Goal: Task Accomplishment & Management: Use online tool/utility

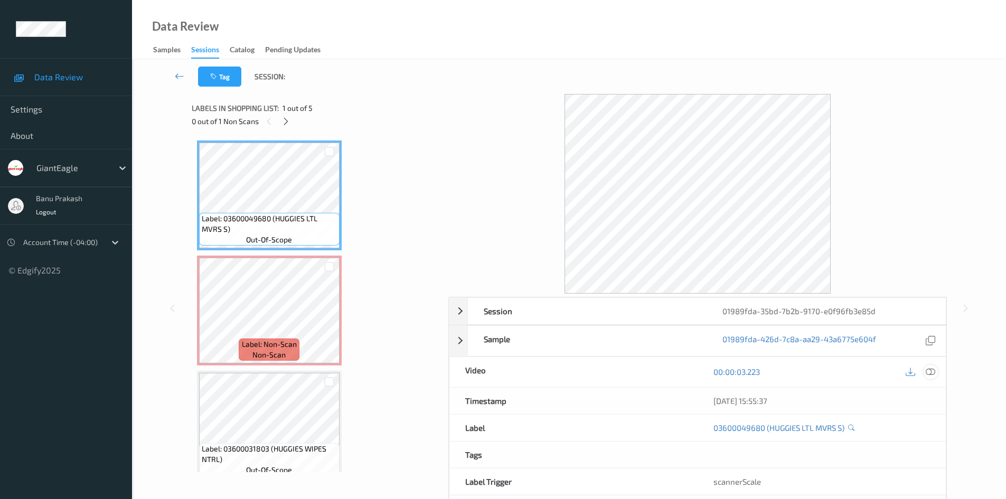
click at [933, 374] on icon at bounding box center [931, 372] width 10 height 10
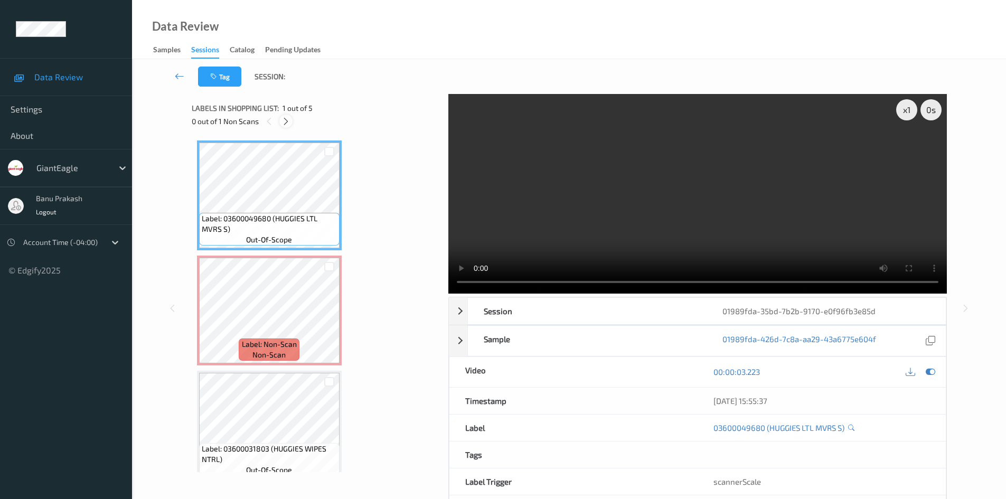
click at [283, 123] on icon at bounding box center [285, 122] width 9 height 10
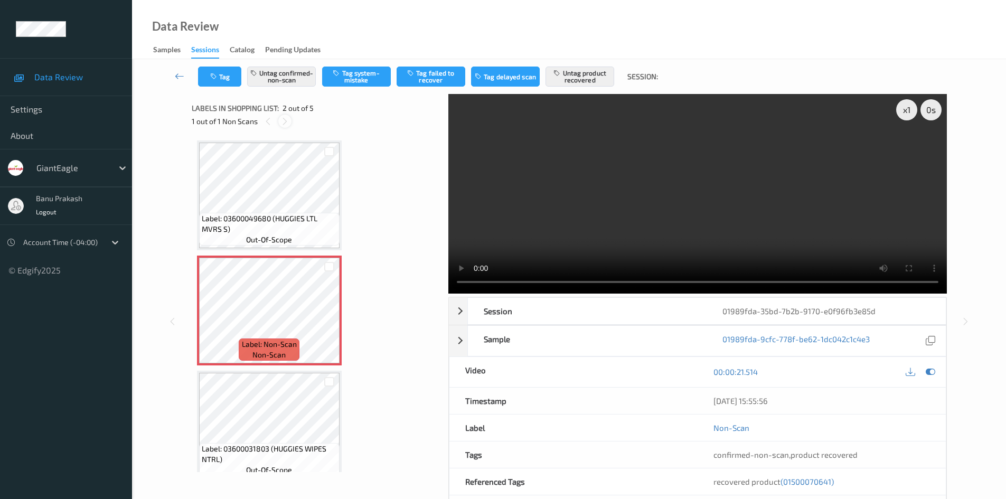
scroll to position [5, 0]
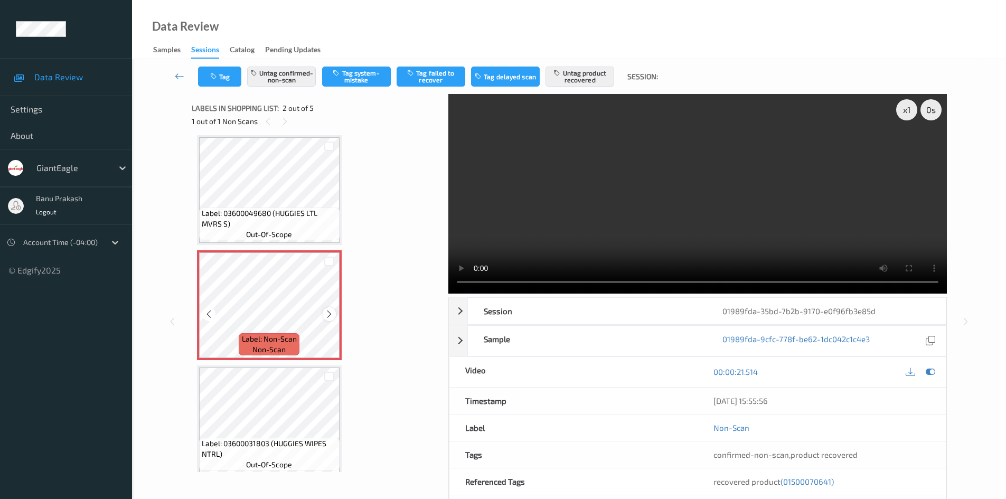
click at [330, 315] on icon at bounding box center [329, 314] width 9 height 10
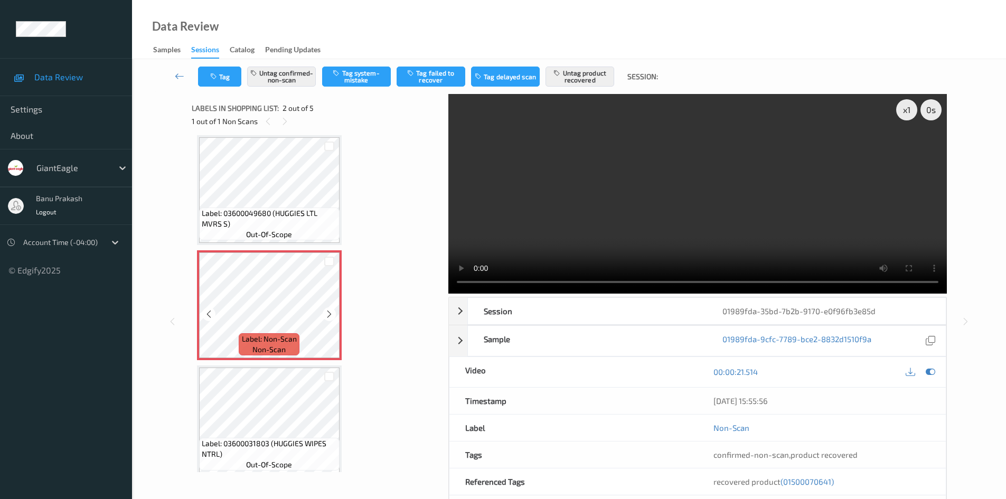
click at [330, 315] on icon at bounding box center [329, 314] width 9 height 10
click at [778, 166] on video at bounding box center [697, 194] width 499 height 200
click at [243, 351] on div "Label: Non-Scan non-scan" at bounding box center [269, 344] width 60 height 22
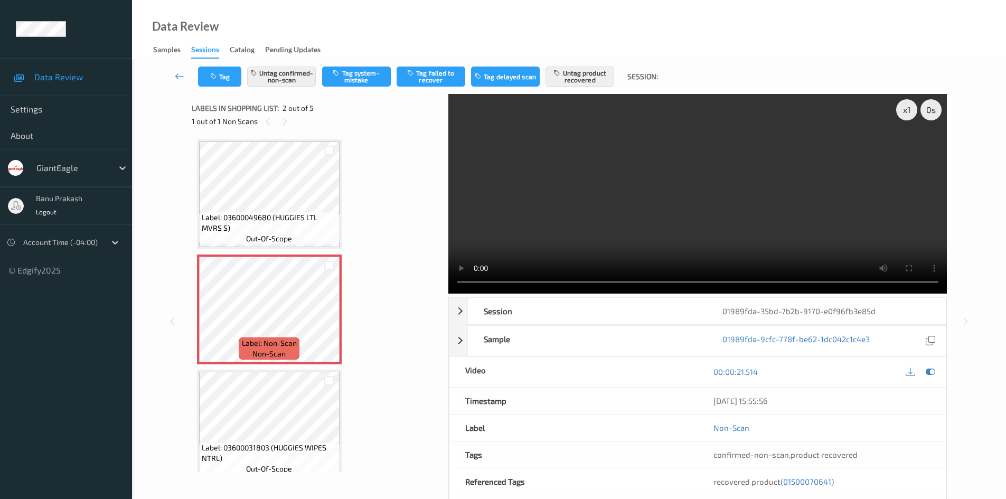
scroll to position [0, 0]
click at [758, 179] on video at bounding box center [697, 194] width 499 height 200
click at [675, 213] on video at bounding box center [697, 194] width 499 height 200
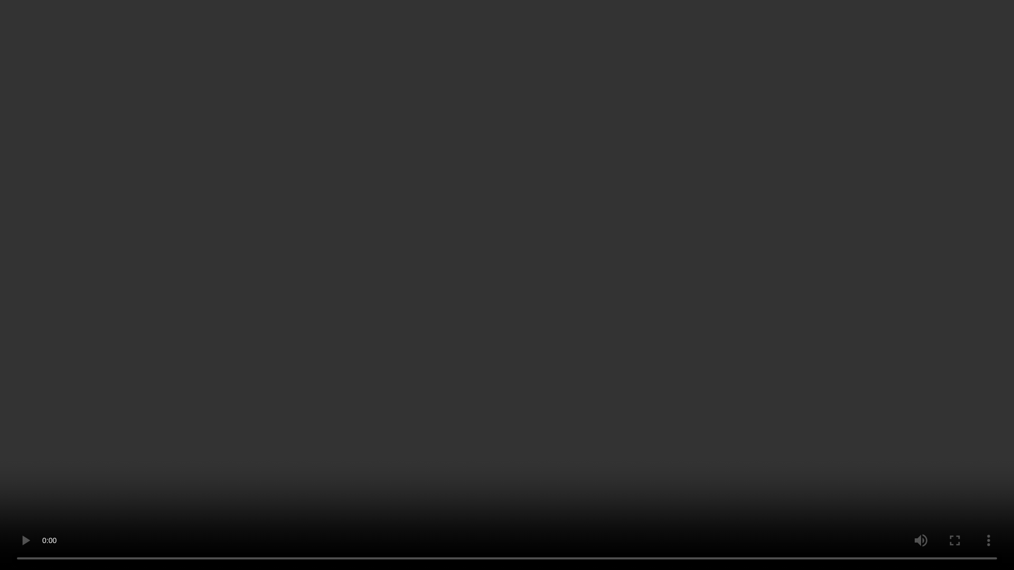
click at [555, 416] on video at bounding box center [507, 285] width 1014 height 570
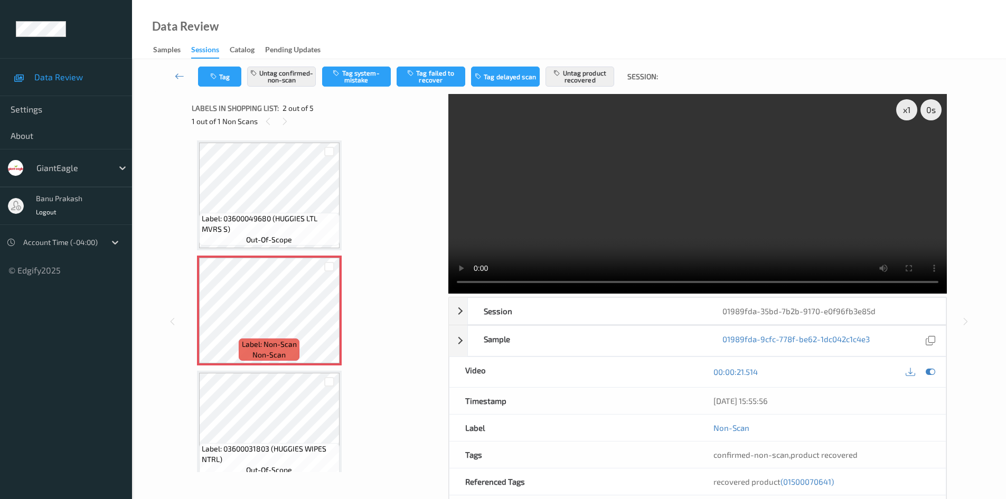
click at [610, 192] on video at bounding box center [697, 194] width 499 height 200
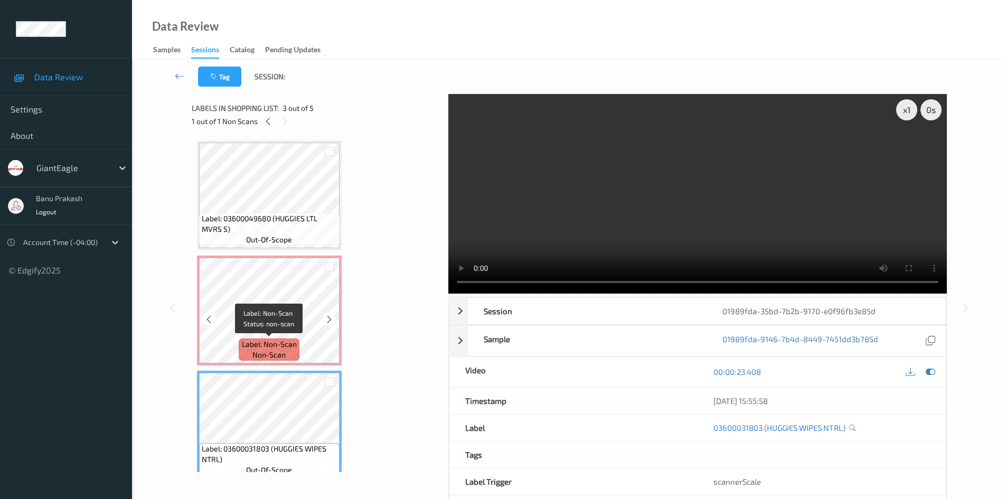
click at [255, 349] on span "Label: Non-Scan" at bounding box center [269, 344] width 55 height 11
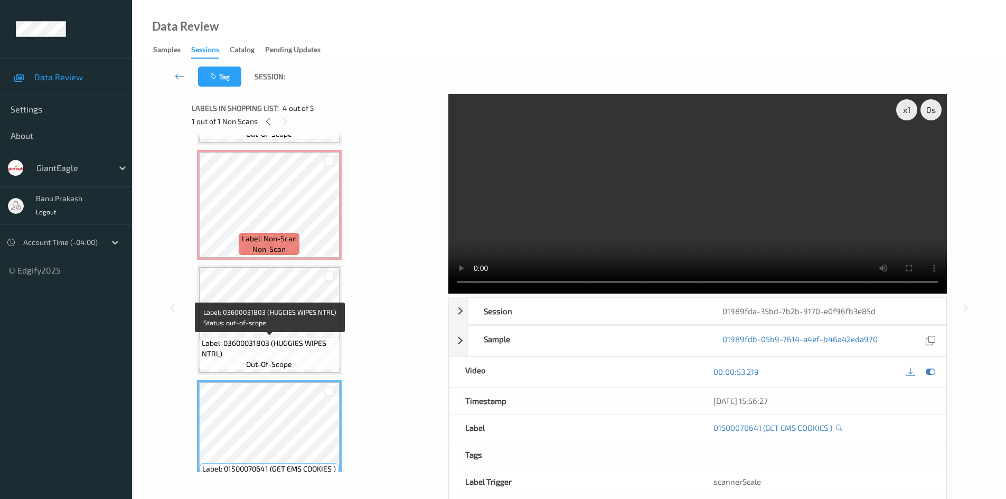
click at [267, 340] on span "Label: 03600031803 (HUGGIES WIPES NTRL)" at bounding box center [269, 348] width 135 height 21
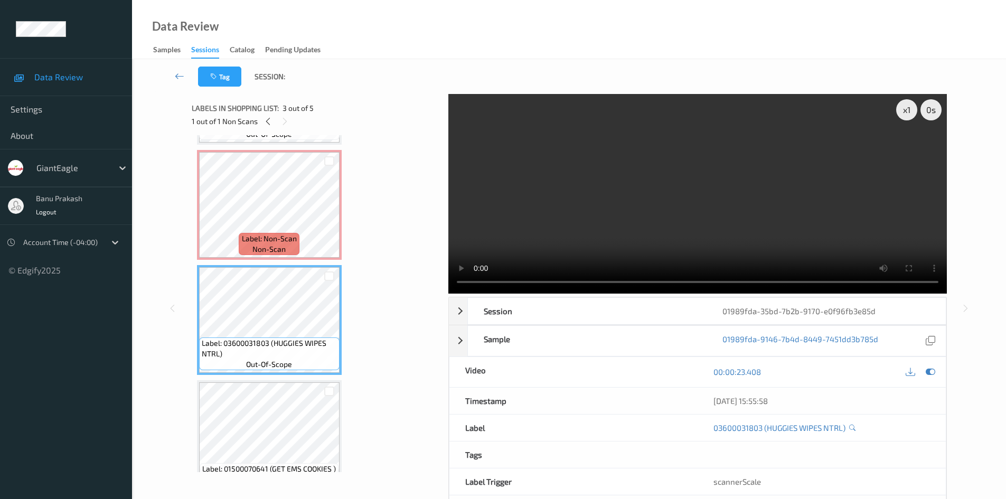
click at [587, 246] on video at bounding box center [697, 194] width 499 height 200
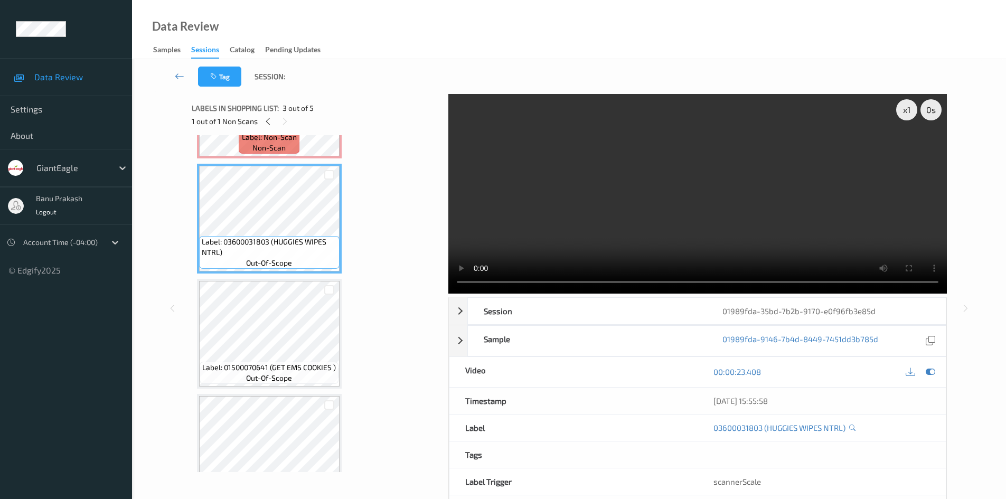
scroll to position [211, 0]
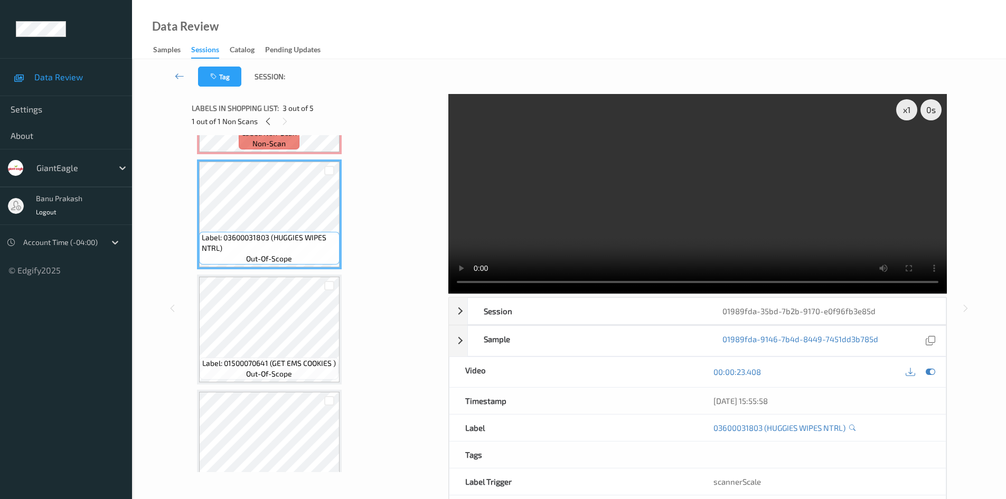
click at [675, 220] on video at bounding box center [697, 194] width 499 height 200
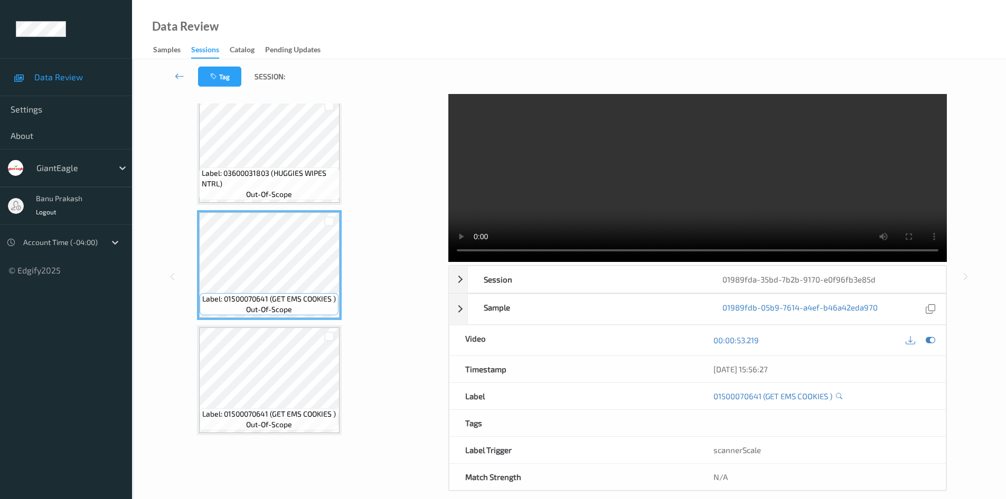
scroll to position [45, 0]
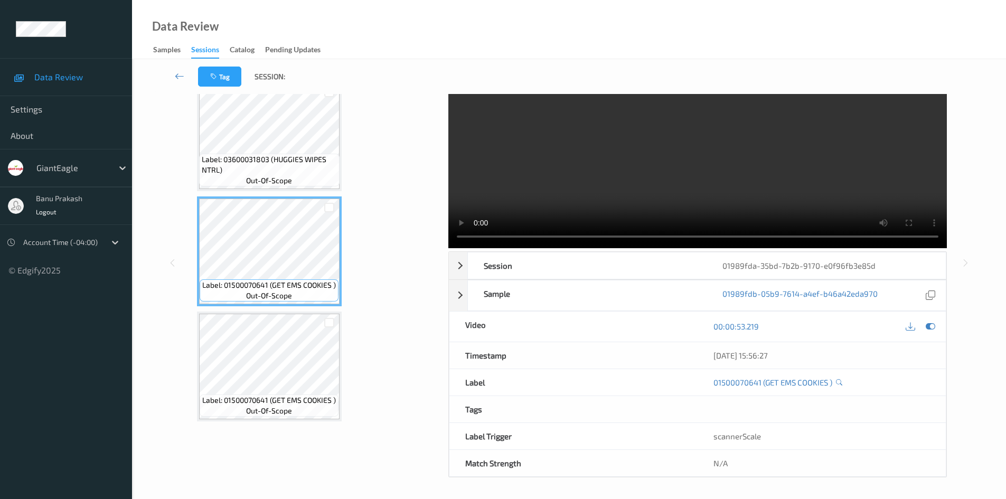
click at [654, 139] on video at bounding box center [697, 149] width 499 height 200
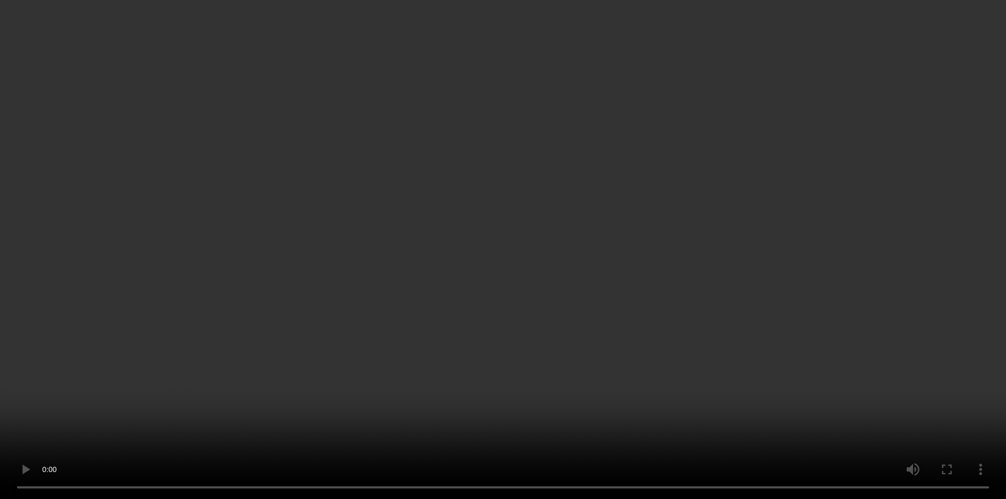
scroll to position [173, 0]
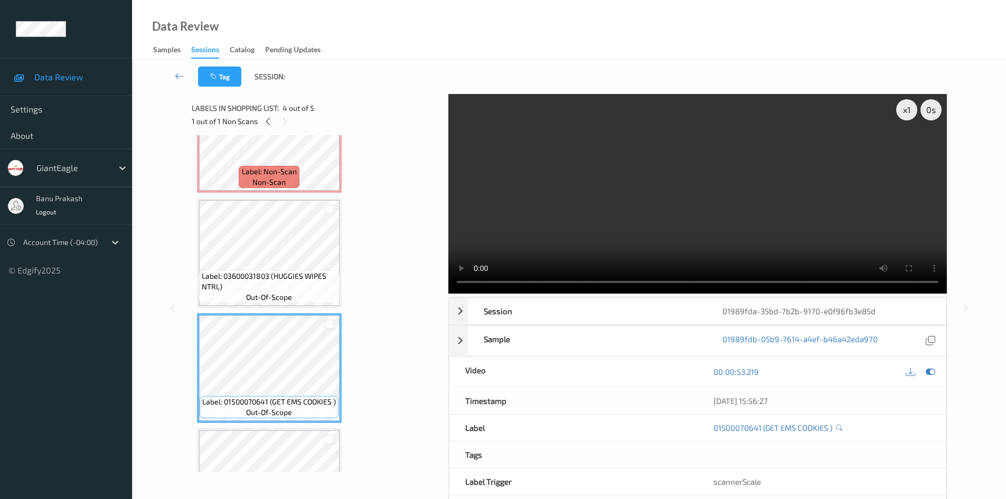
click at [750, 239] on video at bounding box center [697, 194] width 499 height 200
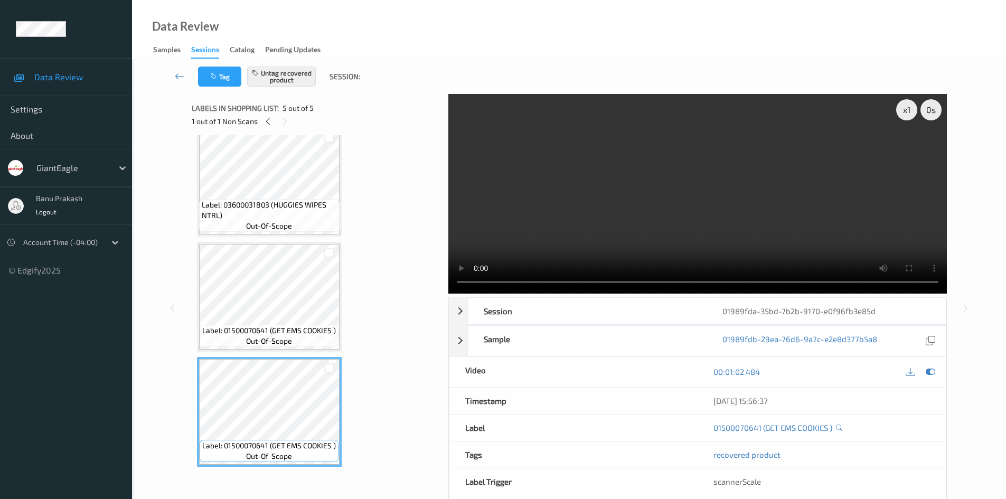
scroll to position [86, 0]
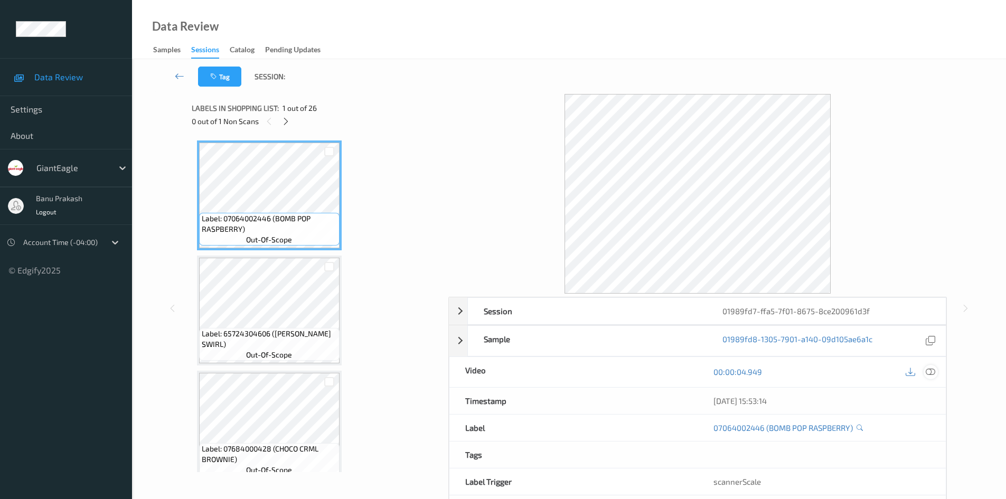
click at [929, 373] on icon at bounding box center [931, 372] width 10 height 10
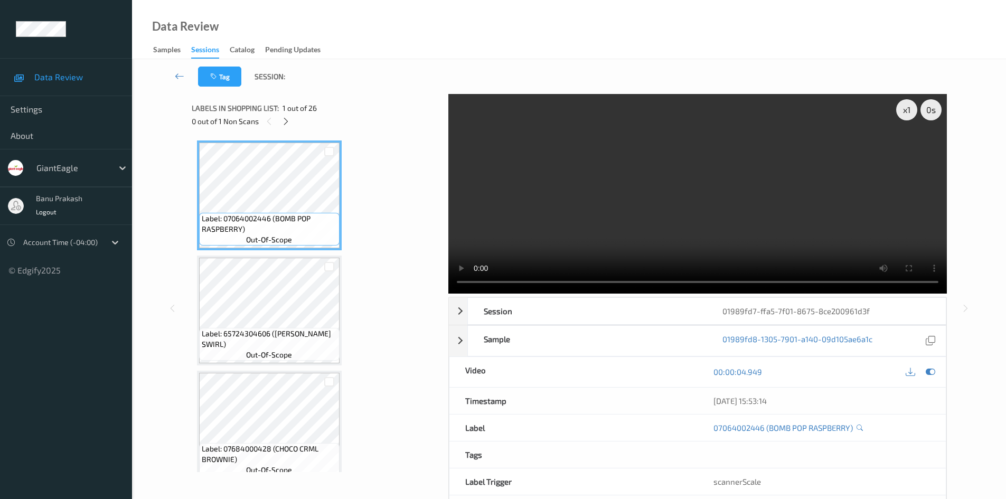
click at [287, 128] on div "Labels in shopping list: 1 out of 26 0 out of 1 Non Scans" at bounding box center [316, 114] width 249 height 41
click at [287, 120] on icon at bounding box center [285, 122] width 9 height 10
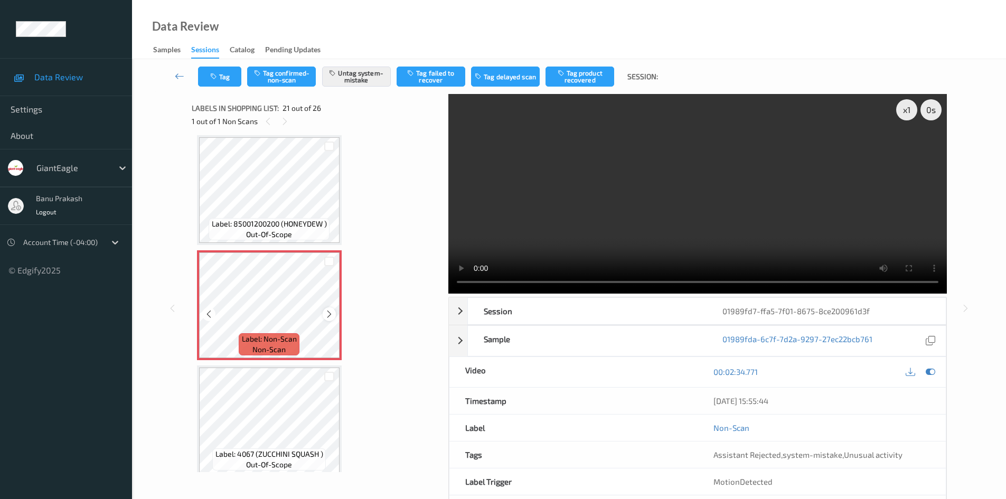
click at [329, 314] on icon at bounding box center [329, 314] width 9 height 10
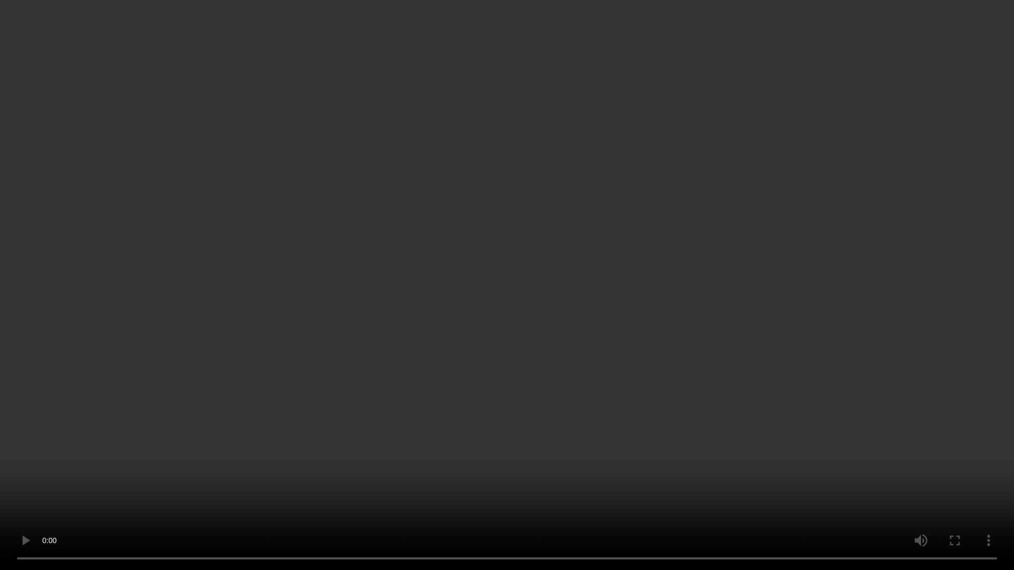
click at [593, 326] on video at bounding box center [507, 285] width 1014 height 570
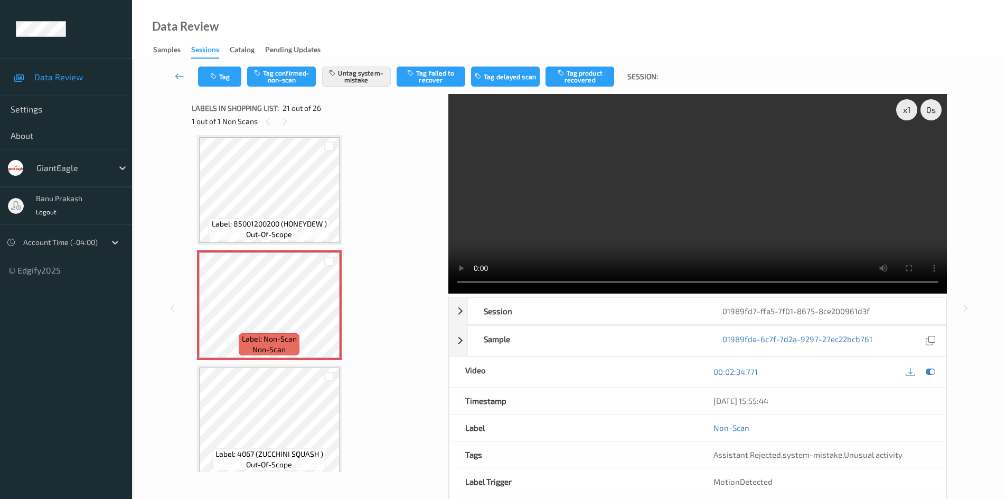
click at [660, 167] on video at bounding box center [697, 194] width 499 height 200
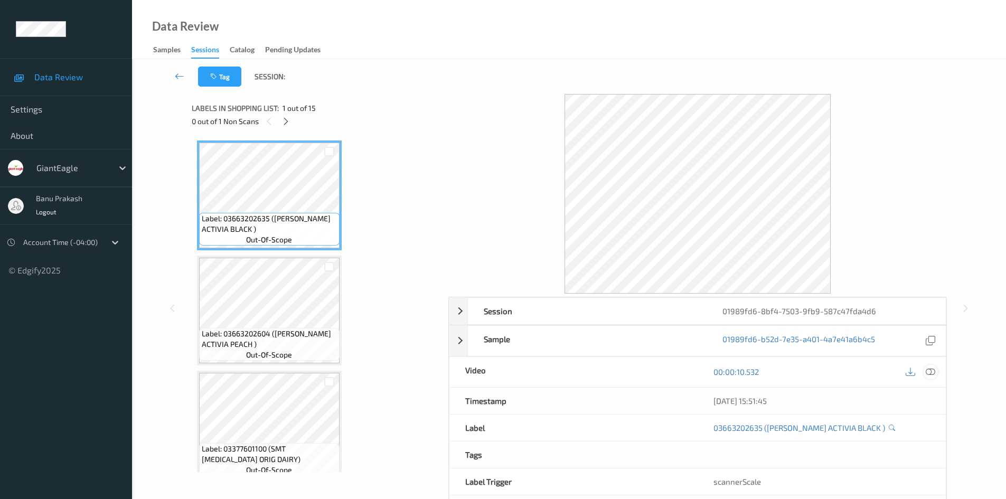
click at [930, 372] on icon at bounding box center [931, 372] width 10 height 10
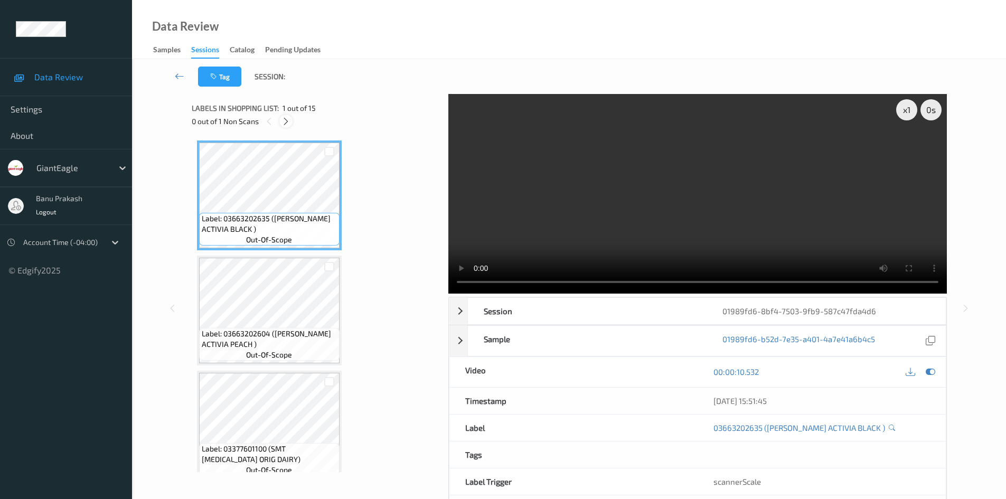
click at [289, 117] on icon at bounding box center [285, 122] width 9 height 10
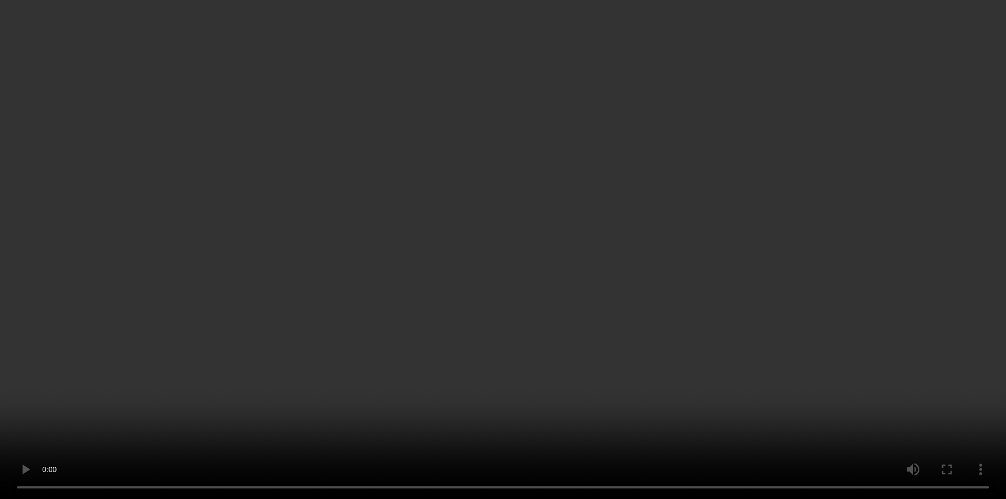
scroll to position [1324, 0]
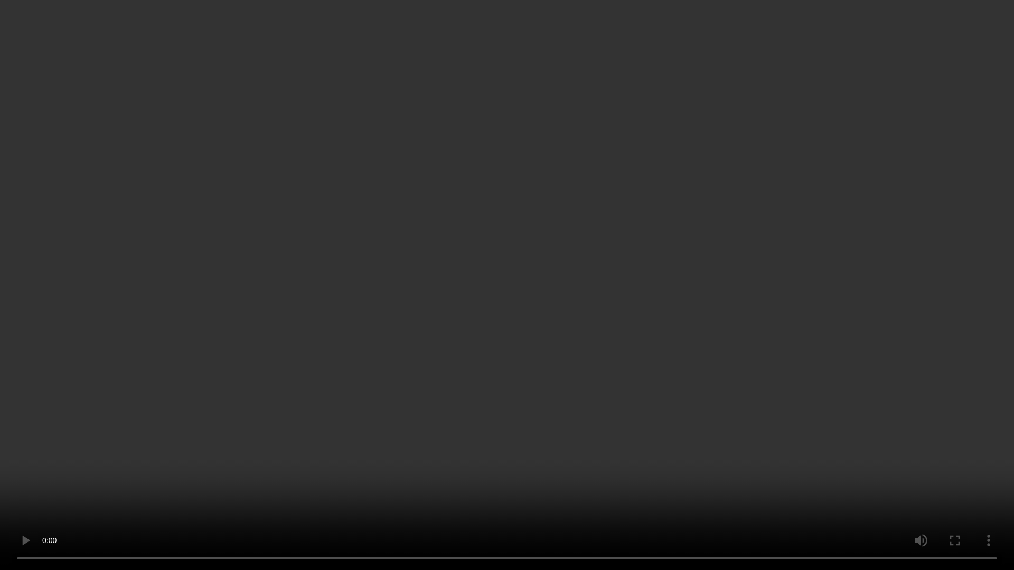
click at [766, 276] on video at bounding box center [507, 285] width 1014 height 570
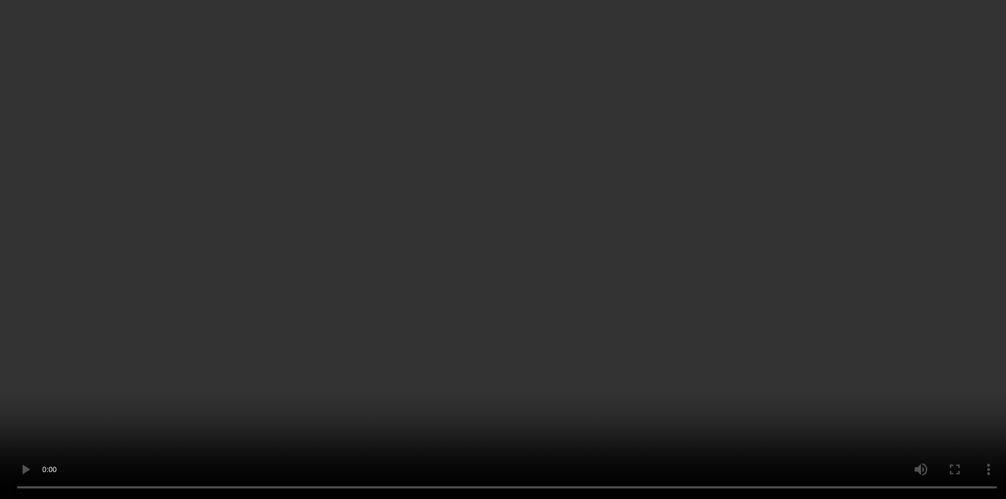
scroll to position [1395, 0]
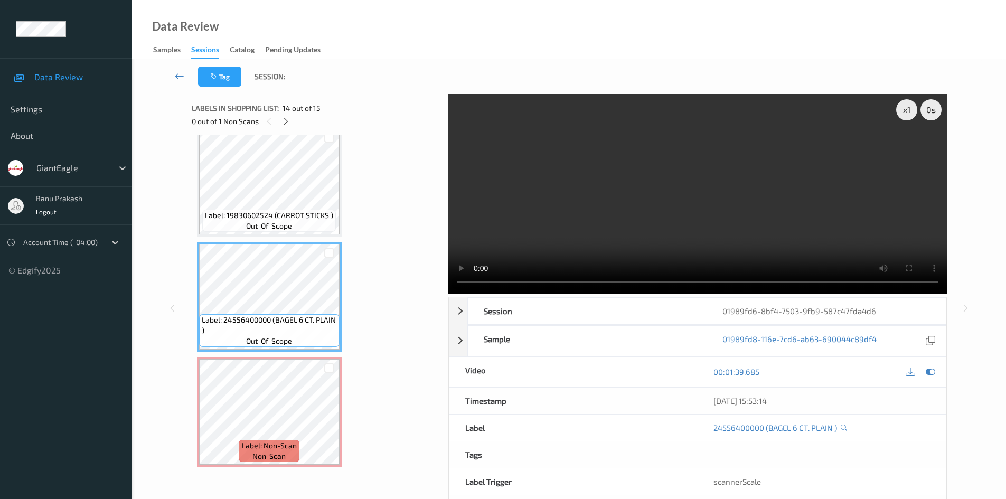
click at [596, 213] on video at bounding box center [697, 194] width 499 height 200
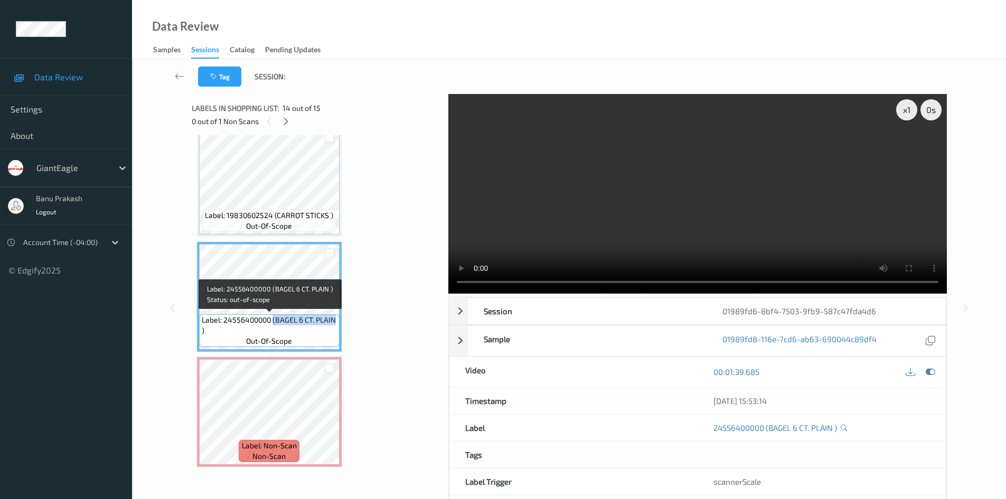
drag, startPoint x: 274, startPoint y: 317, endPoint x: 335, endPoint y: 318, distance: 61.3
click at [335, 318] on span "Label: 24556400000 (BAGEL 6 CT. PLAIN )" at bounding box center [269, 325] width 135 height 21
copy span "(BAGEL 6 CT. PLAIN"
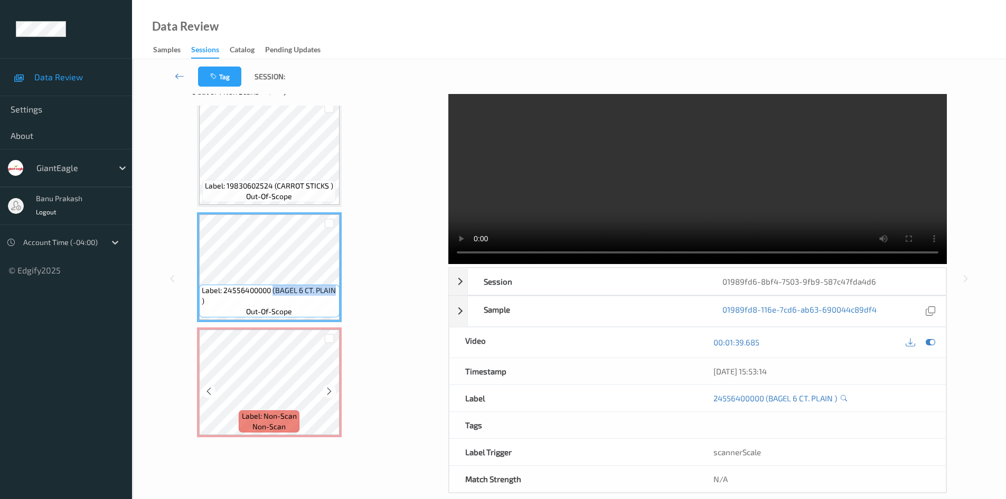
scroll to position [45, 0]
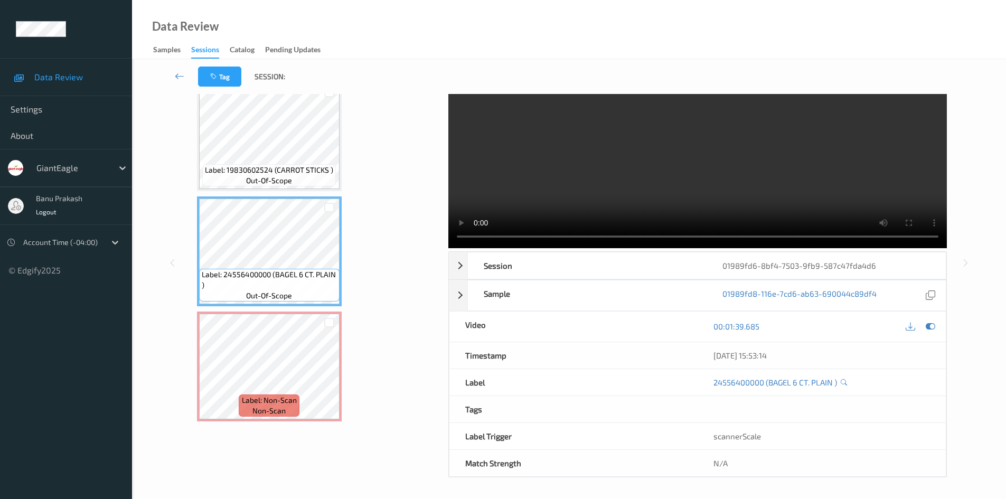
click at [304, 430] on div "Labels in shopping list: 14 out of 15 0 out of 1 Non Scans Label: 03663202635 (…" at bounding box center [316, 263] width 249 height 429
click at [271, 405] on span "Label: Non-Scan" at bounding box center [269, 400] width 55 height 11
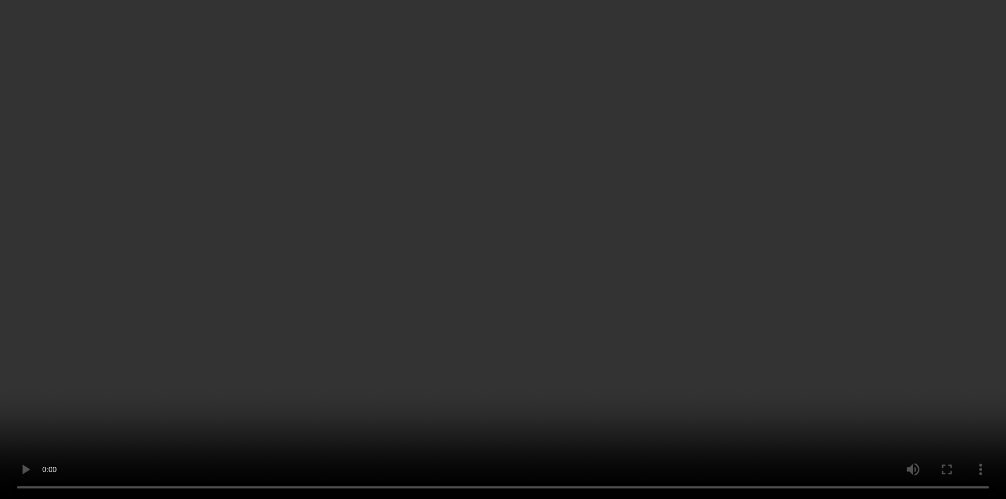
scroll to position [1324, 0]
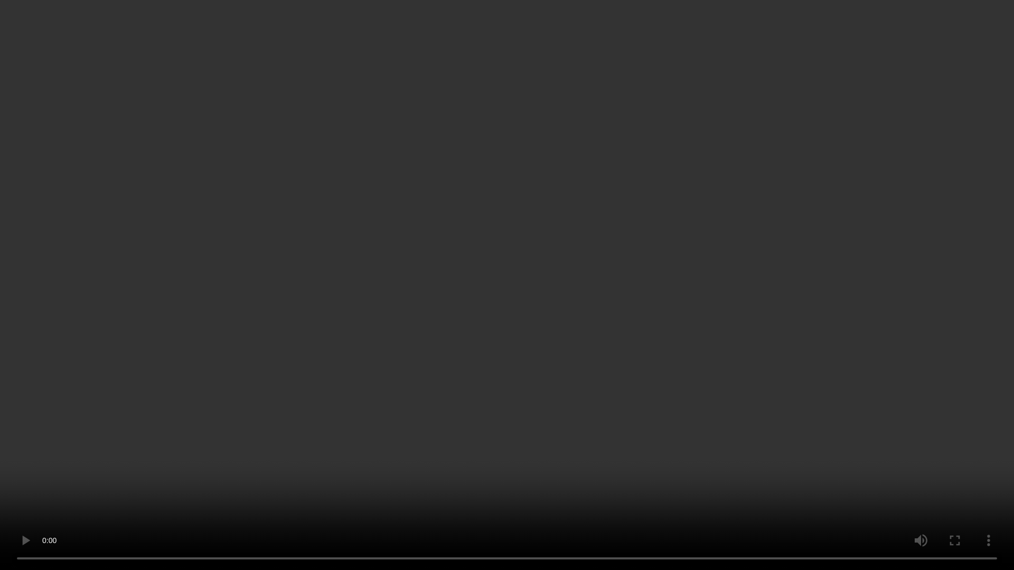
click at [419, 418] on video at bounding box center [507, 285] width 1014 height 570
click at [634, 367] on video at bounding box center [507, 285] width 1014 height 570
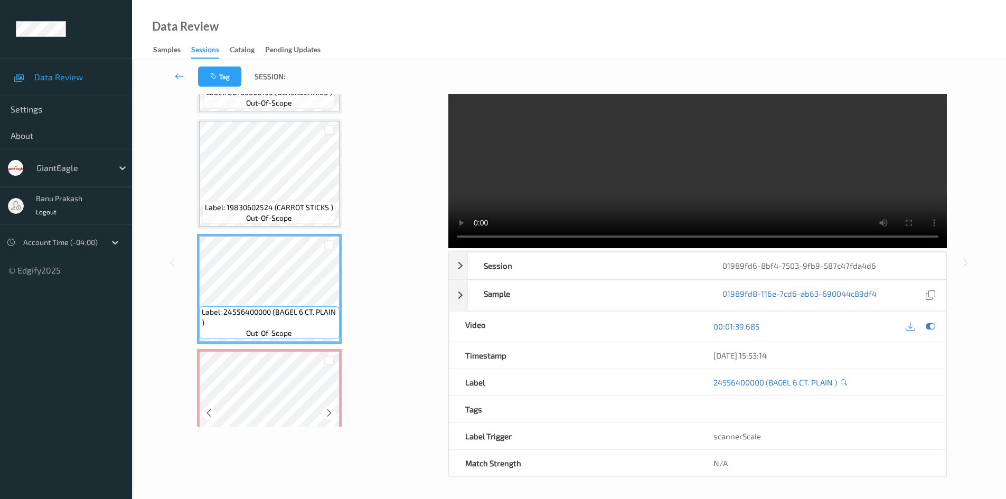
scroll to position [1395, 0]
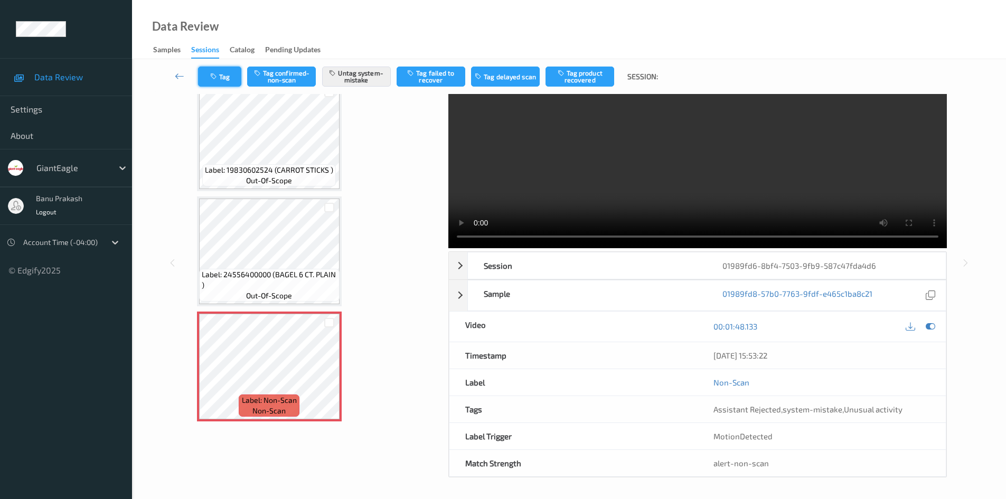
click at [220, 76] on button "Tag" at bounding box center [219, 77] width 43 height 20
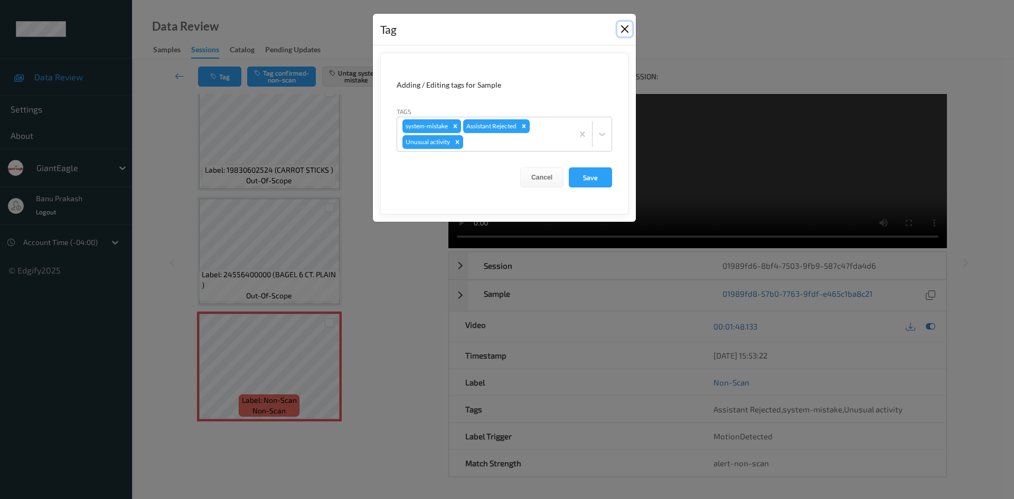
click at [619, 30] on button "Close" at bounding box center [624, 29] width 15 height 15
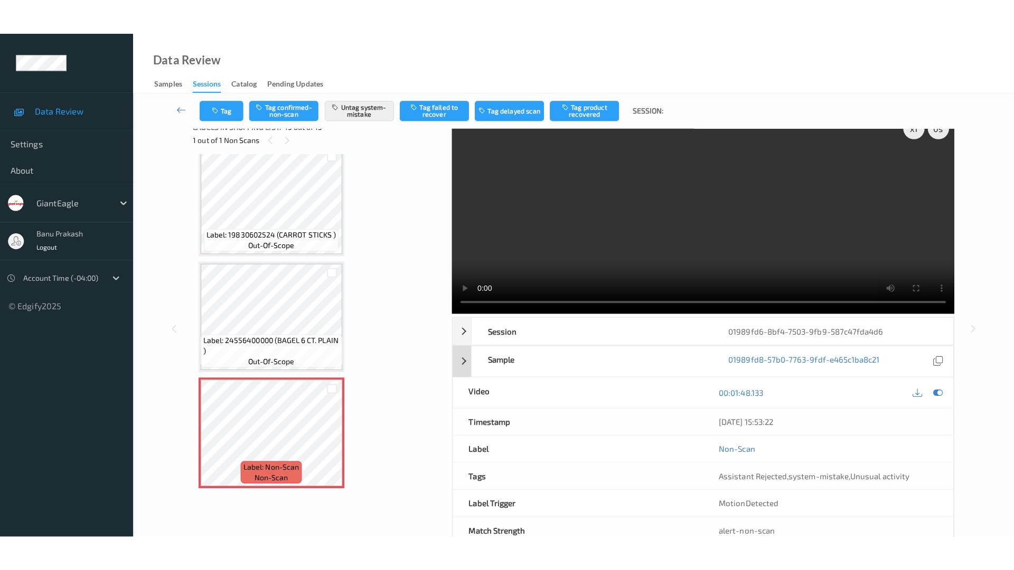
scroll to position [0, 0]
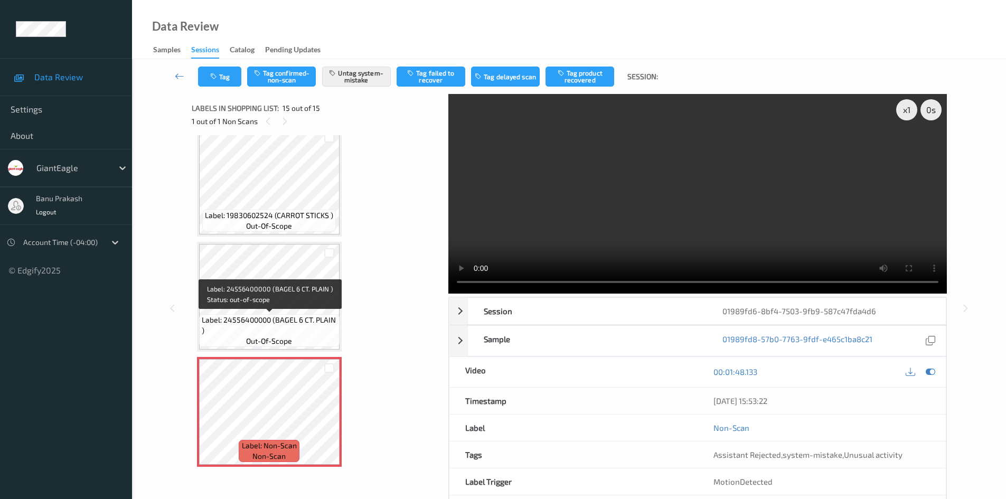
click at [280, 333] on span "Label: 24556400000 (BAGEL 6 CT. PLAIN )" at bounding box center [269, 325] width 135 height 21
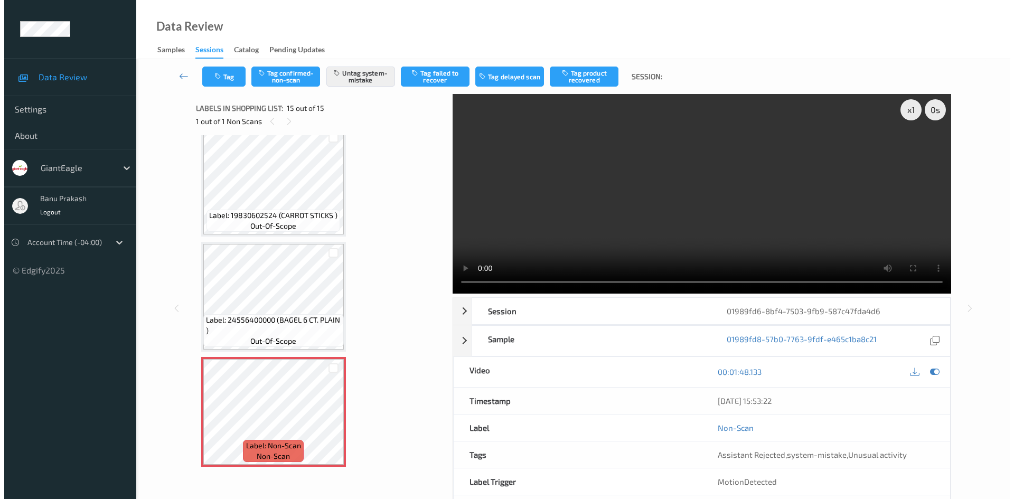
scroll to position [1324, 0]
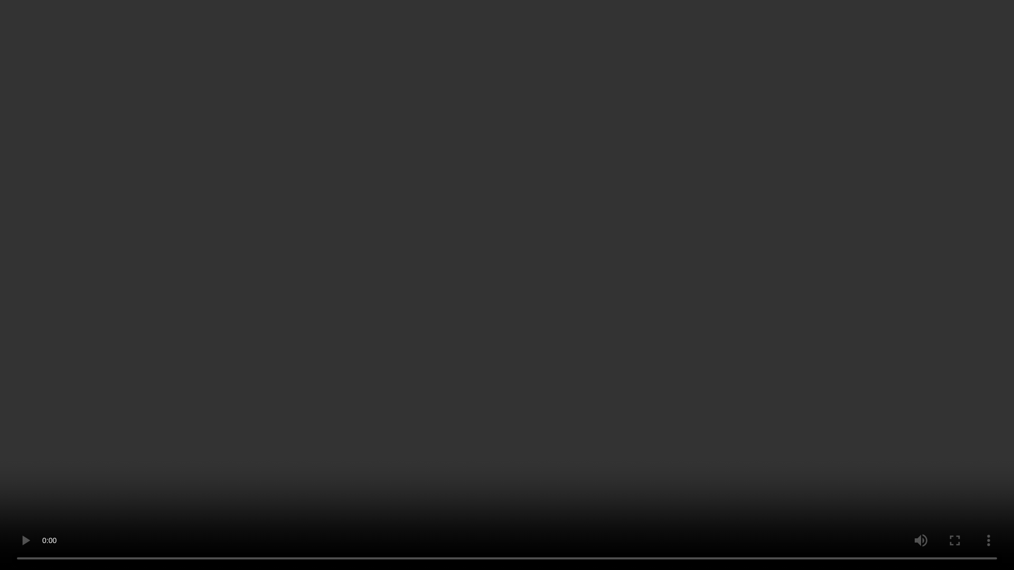
click at [668, 401] on video at bounding box center [507, 285] width 1014 height 570
click at [655, 324] on video at bounding box center [507, 285] width 1014 height 570
click at [525, 482] on video at bounding box center [507, 285] width 1014 height 570
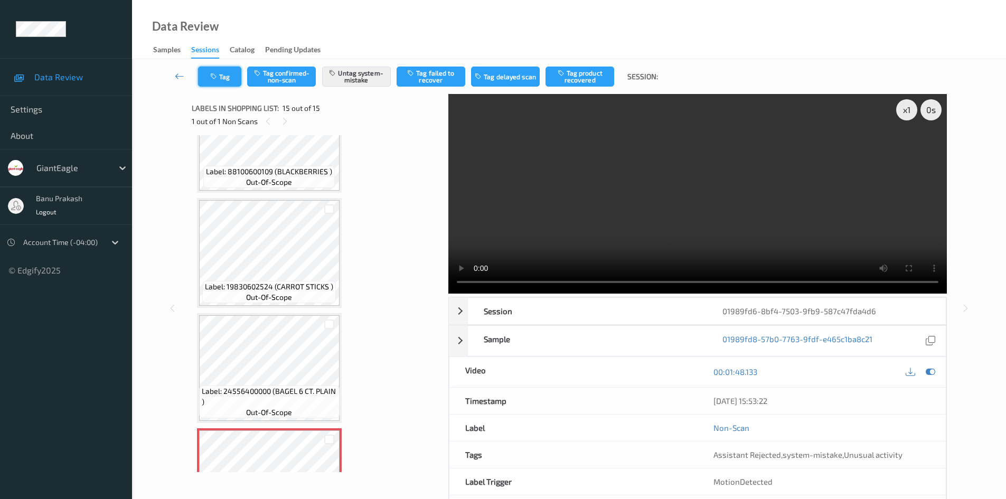
click at [227, 80] on button "Tag" at bounding box center [219, 77] width 43 height 20
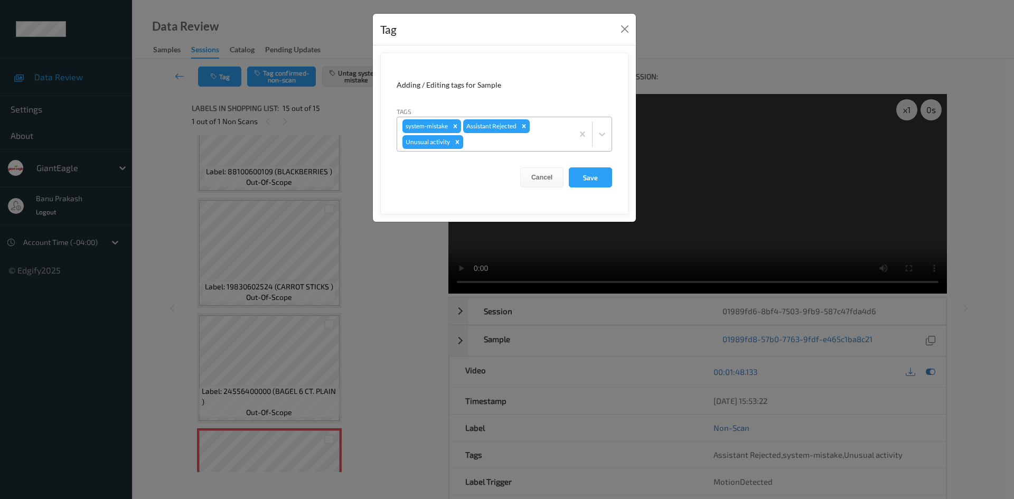
click at [459, 144] on icon "Remove Unusual activity" at bounding box center [457, 141] width 7 height 7
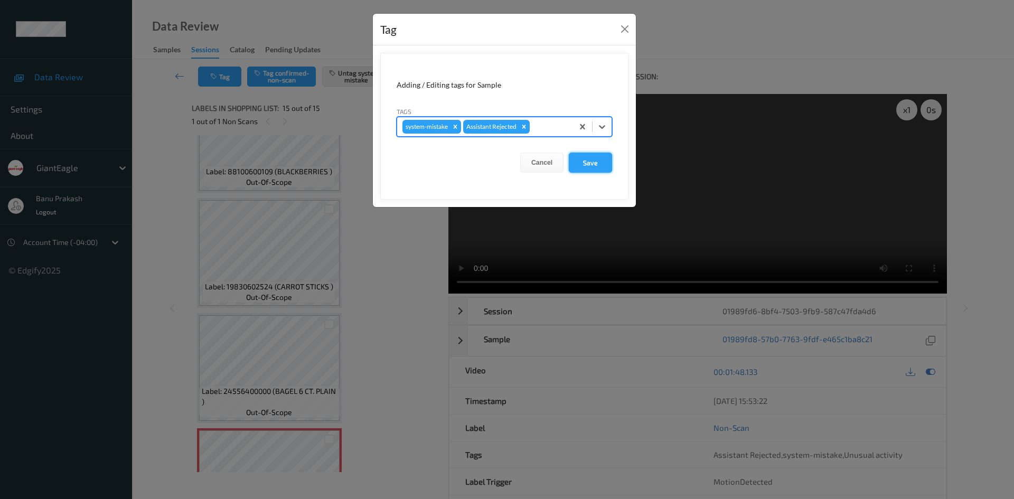
click at [597, 158] on button "Save" at bounding box center [590, 163] width 43 height 20
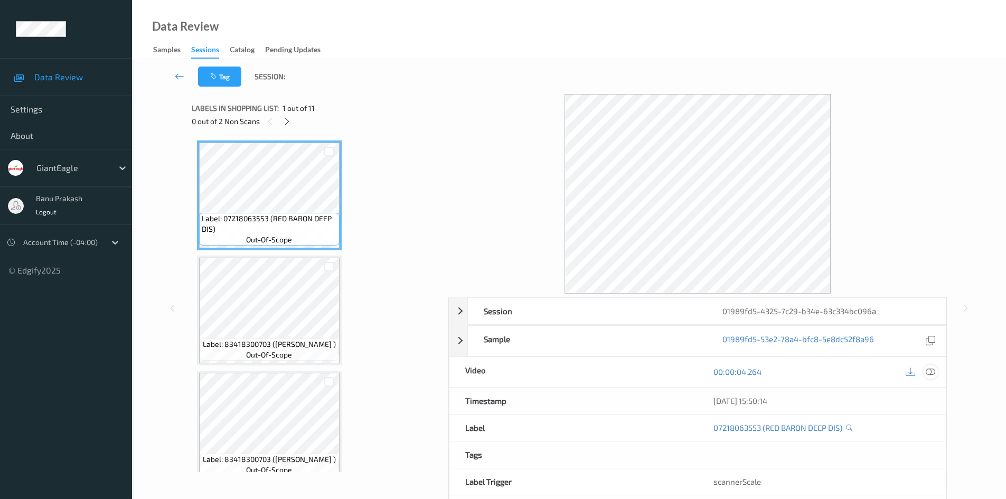
click at [933, 372] on icon at bounding box center [931, 372] width 10 height 10
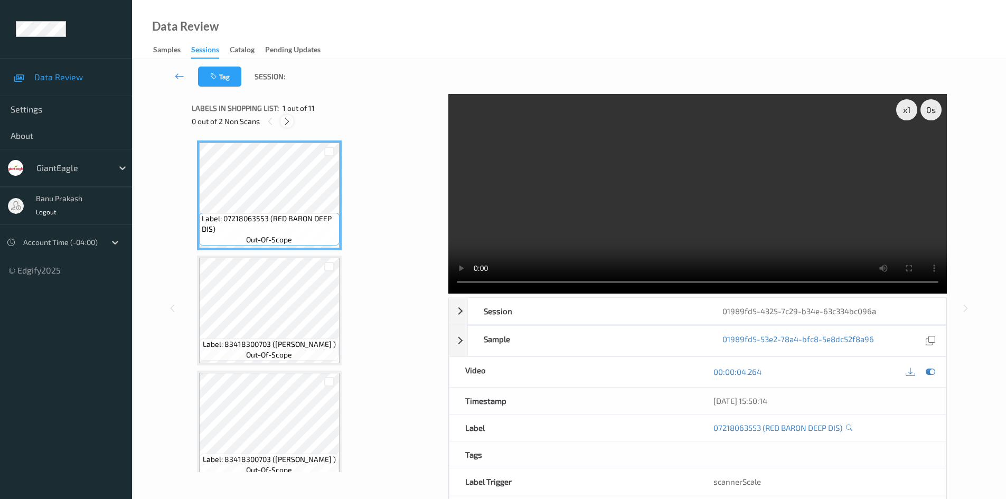
click at [287, 125] on icon at bounding box center [287, 122] width 9 height 10
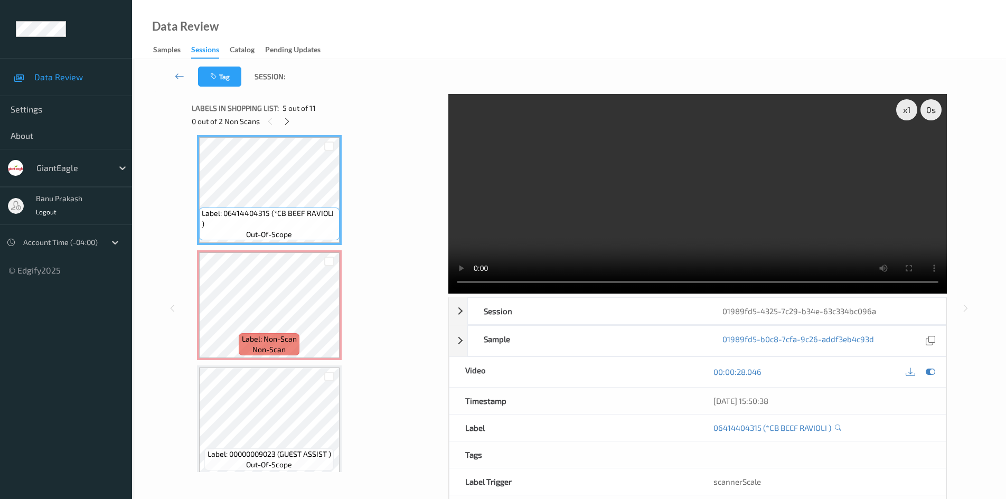
click at [636, 195] on video at bounding box center [697, 194] width 499 height 200
click at [693, 197] on video at bounding box center [697, 194] width 499 height 200
click at [636, 247] on video at bounding box center [697, 194] width 499 height 200
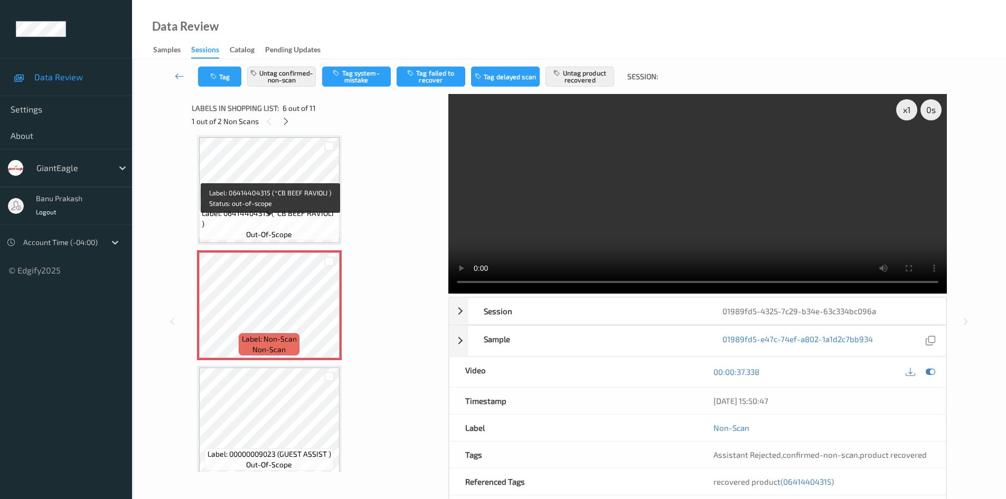
click at [245, 221] on span "Label: 06414404315 (*CB BEEF RAVIOLI )" at bounding box center [269, 218] width 135 height 21
click at [325, 318] on icon at bounding box center [329, 314] width 9 height 10
click at [325, 317] on icon at bounding box center [329, 314] width 9 height 10
click at [260, 219] on span "Label: 06414404315 (*CB BEEF RAVIOLI )" at bounding box center [269, 218] width 135 height 21
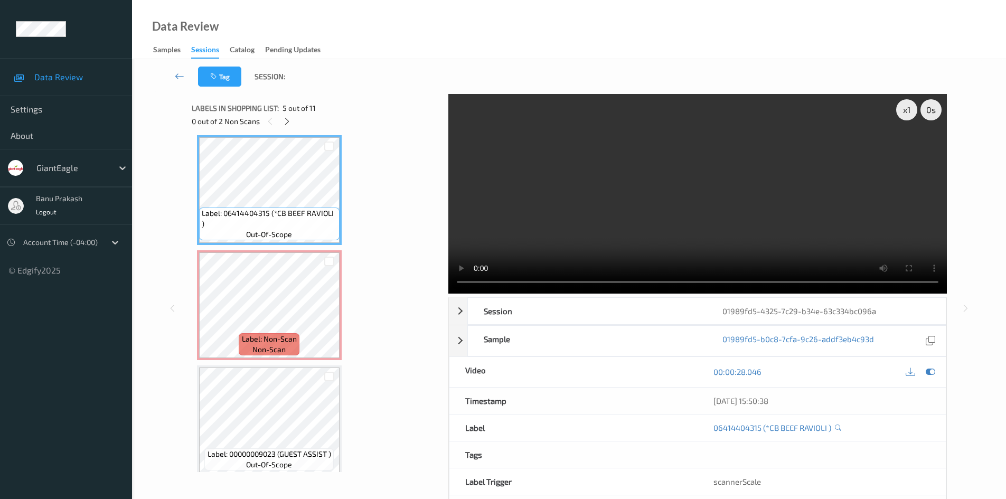
click at [640, 253] on video at bounding box center [697, 194] width 499 height 200
click at [610, 239] on video at bounding box center [697, 194] width 499 height 200
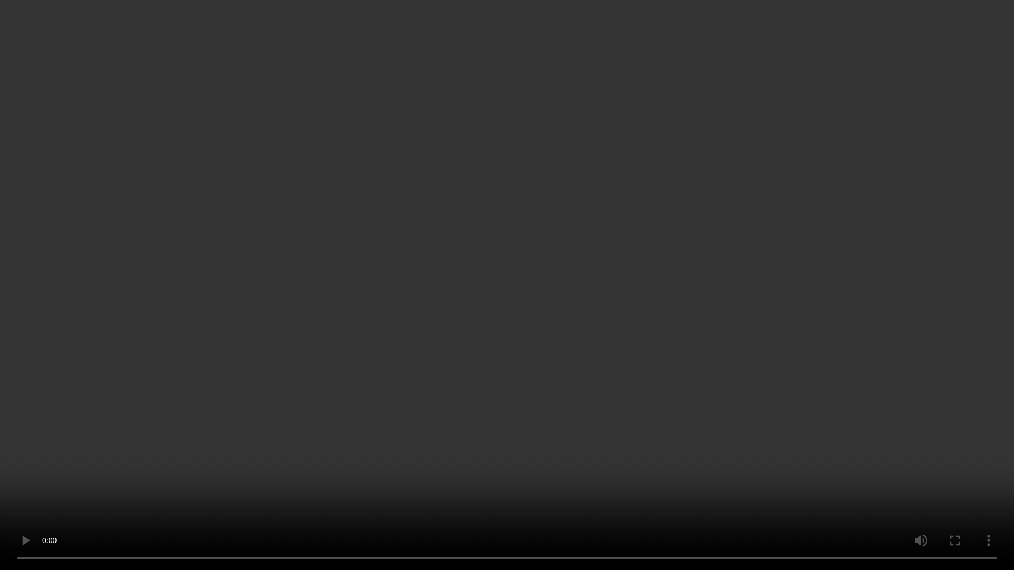
click at [256, 451] on video at bounding box center [507, 285] width 1014 height 570
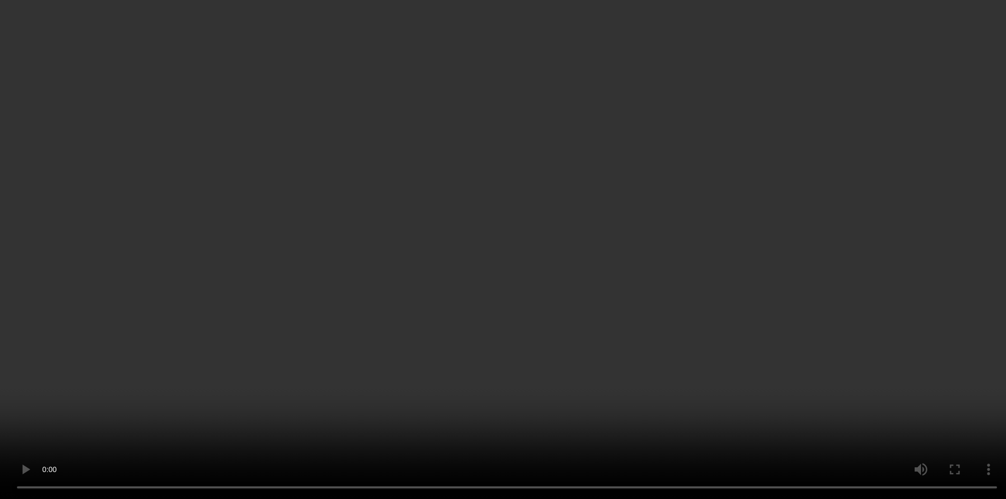
scroll to position [571, 0]
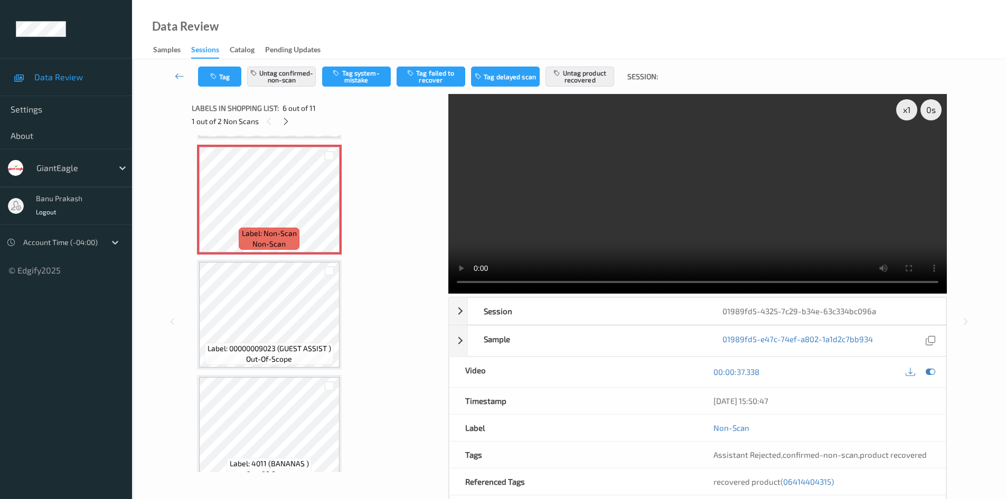
click at [730, 161] on video at bounding box center [697, 194] width 499 height 200
click at [806, 484] on span "(06414404315)" at bounding box center [807, 482] width 53 height 10
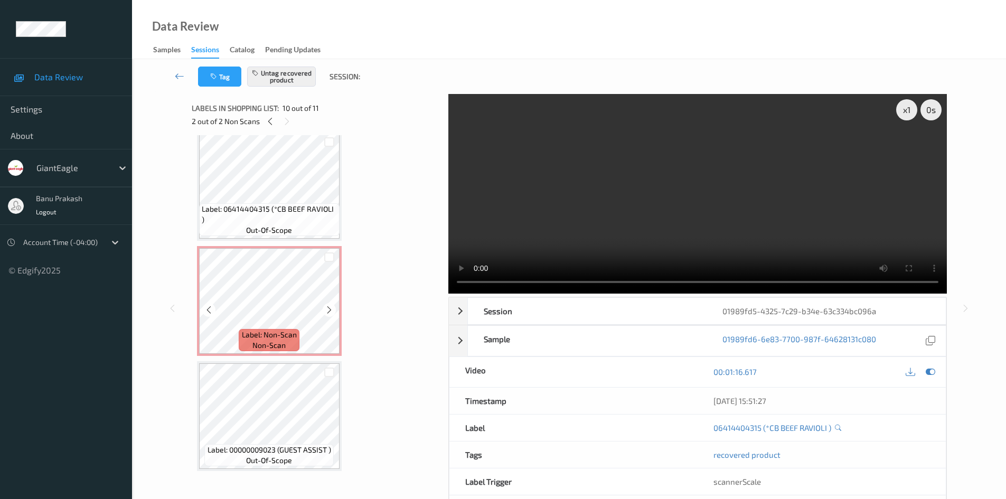
scroll to position [451, 0]
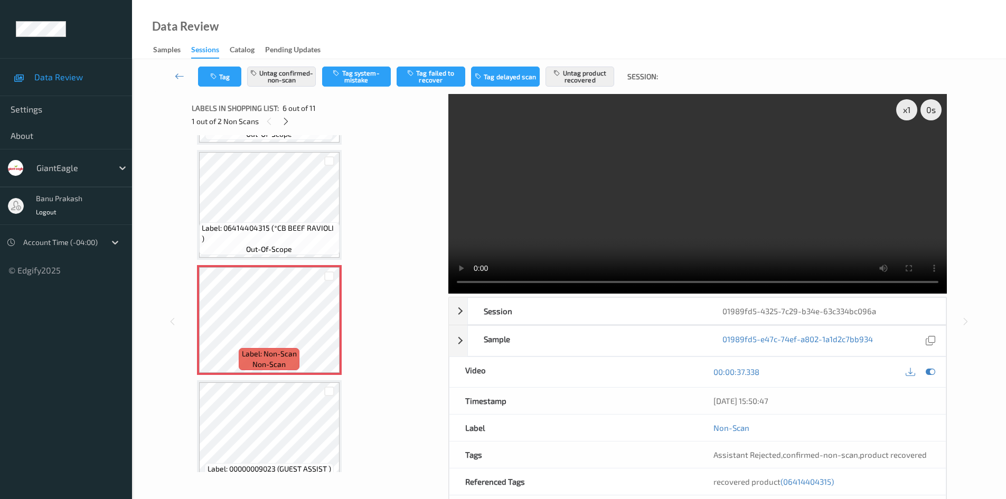
click at [682, 212] on video at bounding box center [697, 194] width 499 height 200
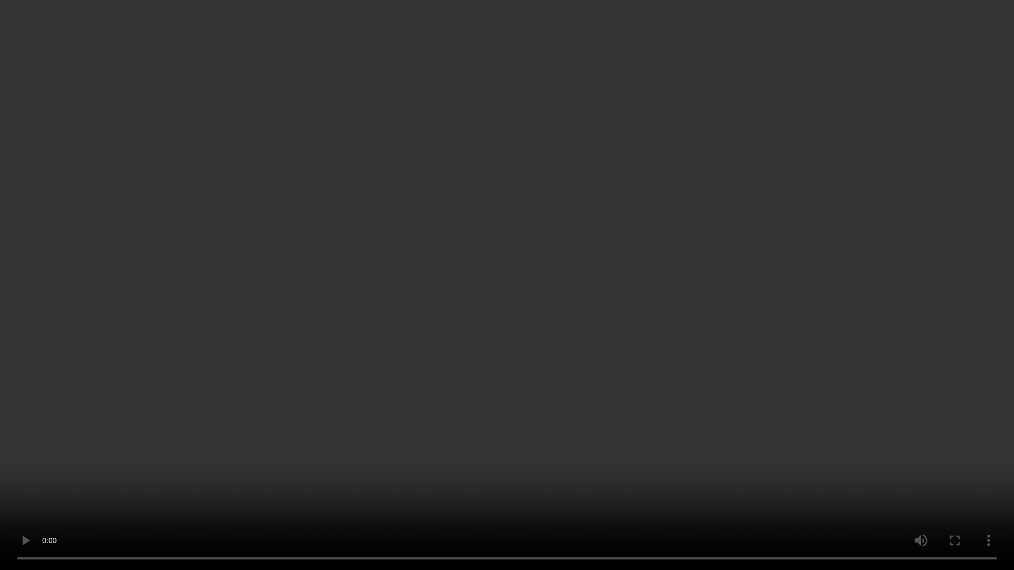
drag, startPoint x: 767, startPoint y: 360, endPoint x: 763, endPoint y: 352, distance: 8.7
click at [763, 352] on video at bounding box center [507, 285] width 1014 height 570
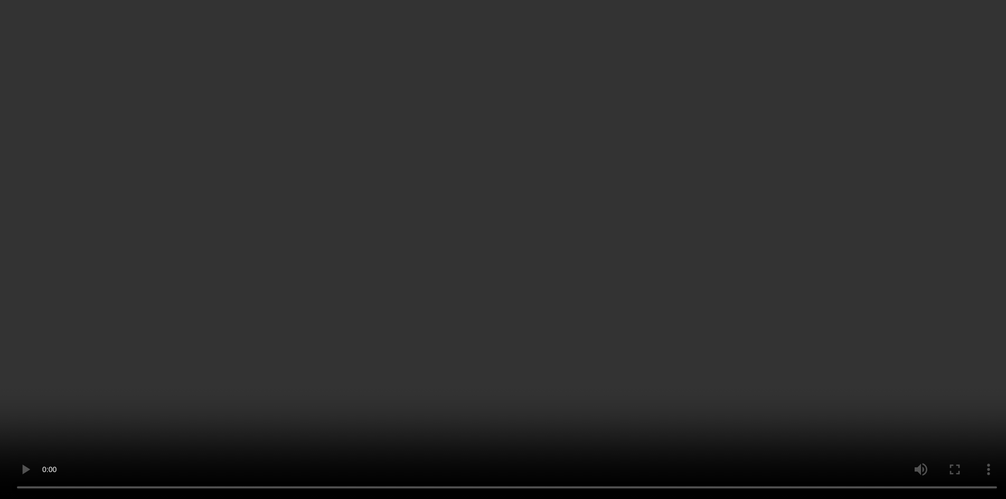
scroll to position [293, 0]
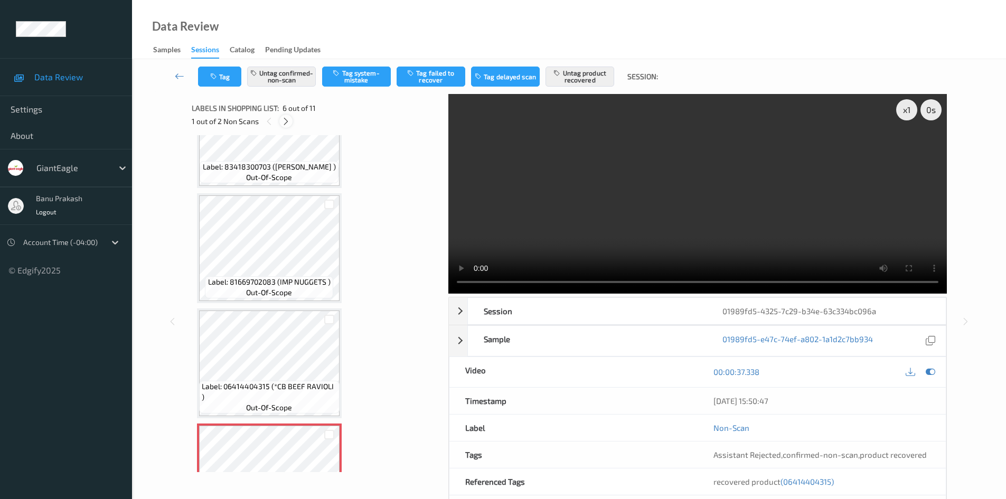
click at [289, 124] on icon at bounding box center [285, 122] width 9 height 10
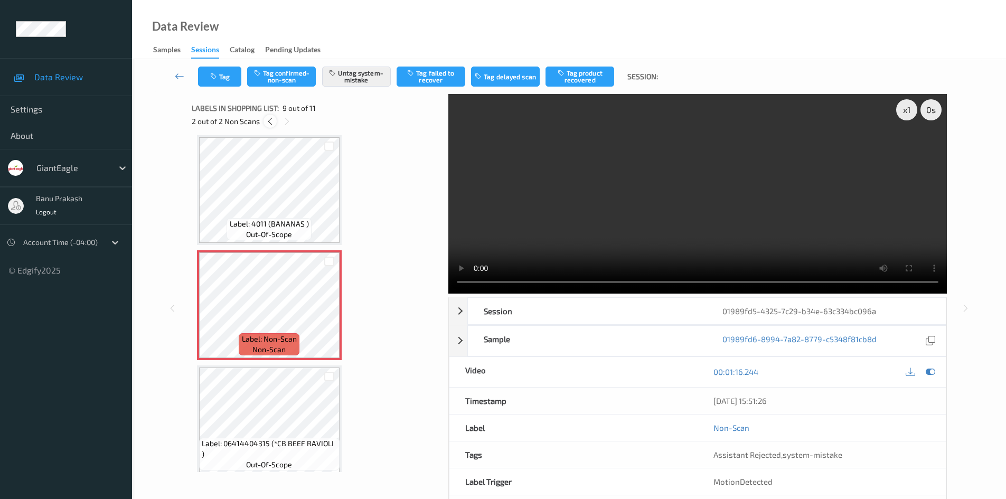
click at [274, 124] on icon at bounding box center [270, 122] width 9 height 10
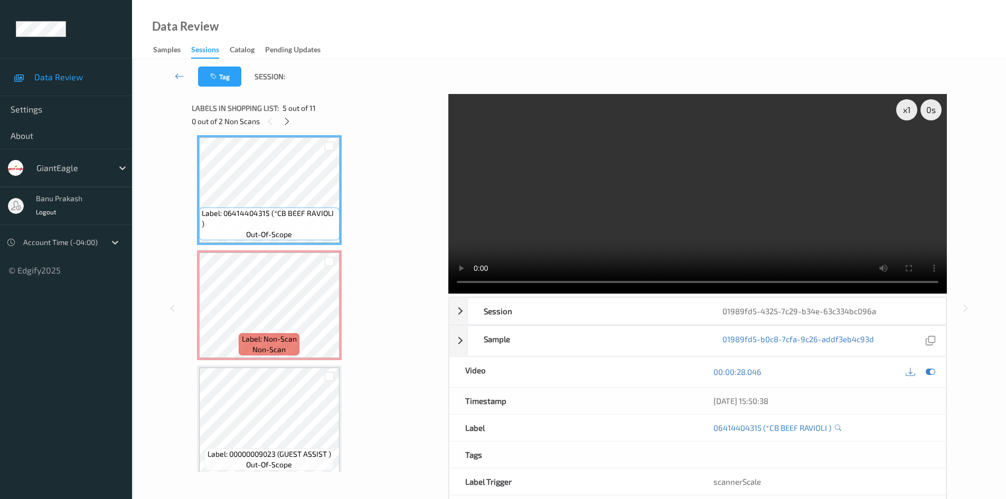
click at [670, 232] on video at bounding box center [697, 194] width 499 height 200
click at [661, 211] on video at bounding box center [697, 194] width 499 height 200
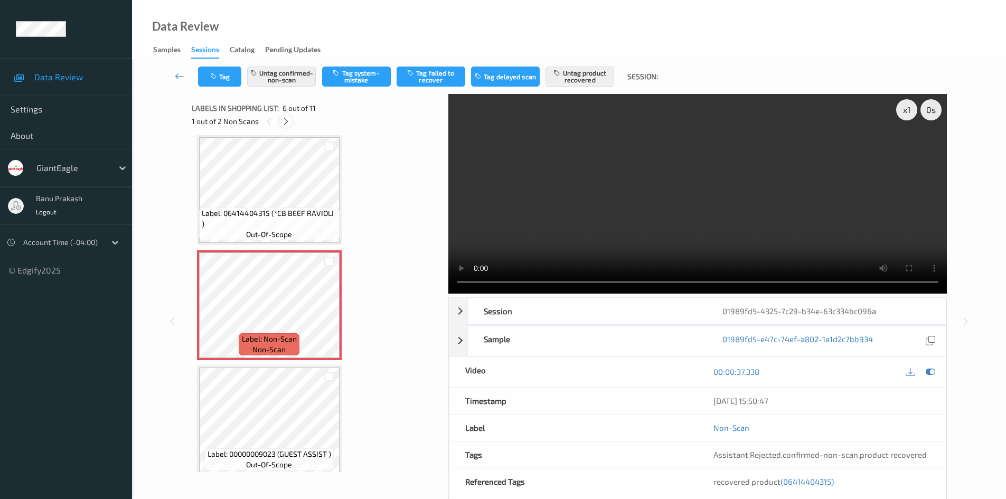
click at [283, 126] on icon at bounding box center [285, 122] width 9 height 10
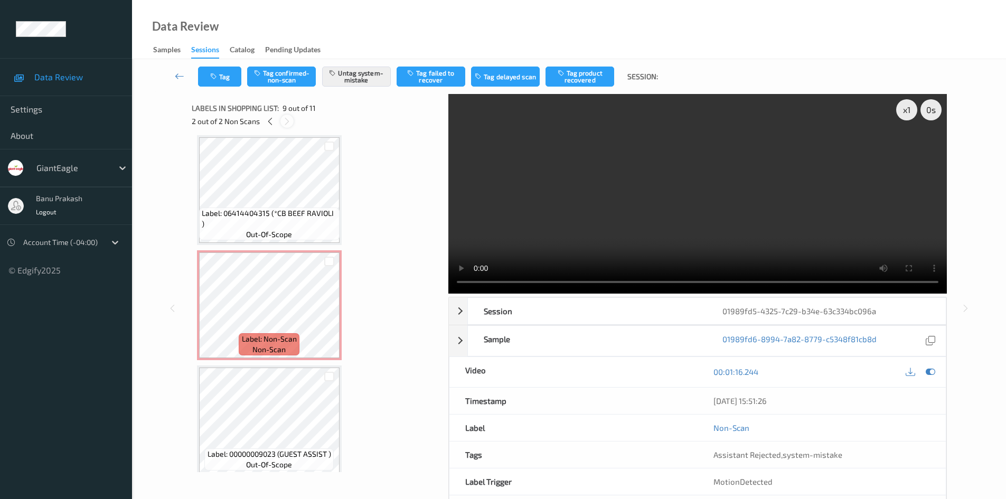
scroll to position [811, 0]
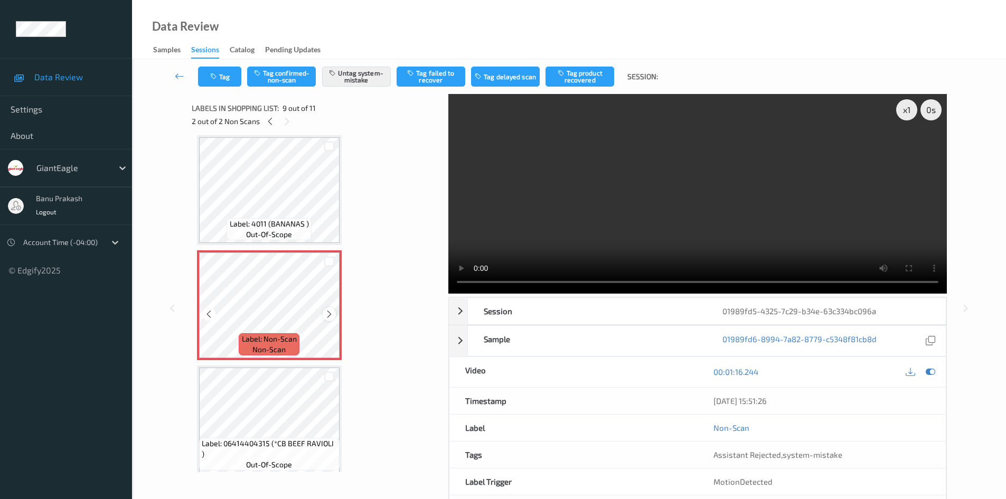
click at [328, 313] on icon at bounding box center [329, 314] width 9 height 10
click at [328, 312] on icon at bounding box center [329, 314] width 9 height 10
click at [644, 211] on video at bounding box center [697, 194] width 499 height 200
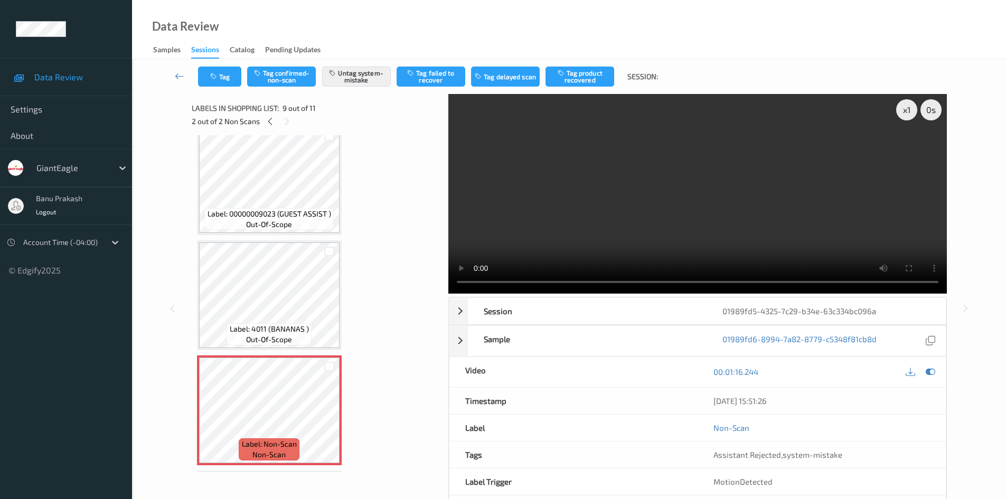
scroll to position [706, 0]
click at [616, 202] on video at bounding box center [697, 194] width 499 height 200
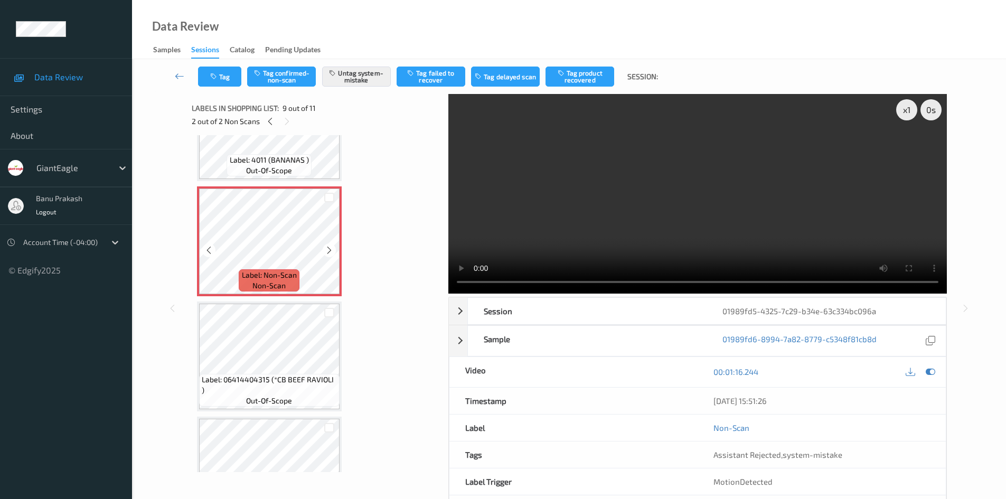
scroll to position [917, 0]
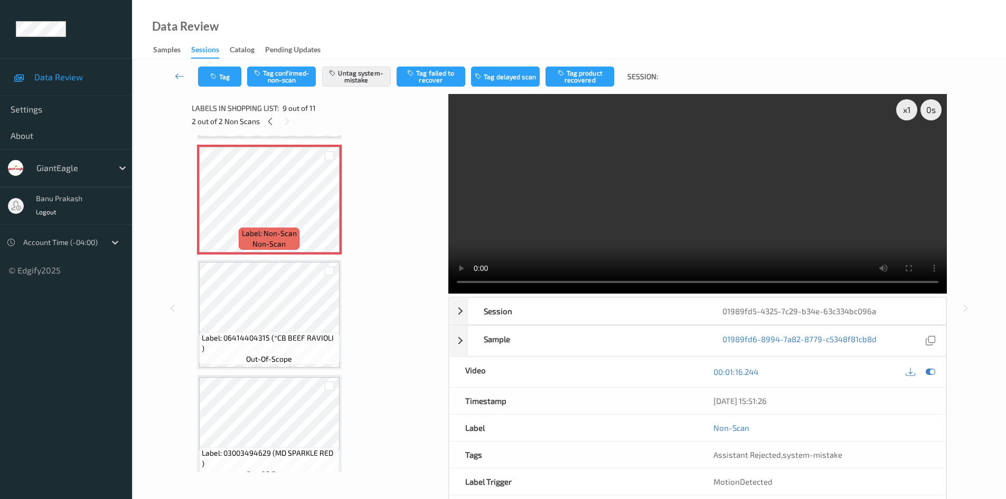
click at [667, 172] on video at bounding box center [697, 194] width 499 height 200
click at [577, 219] on video at bounding box center [697, 194] width 499 height 200
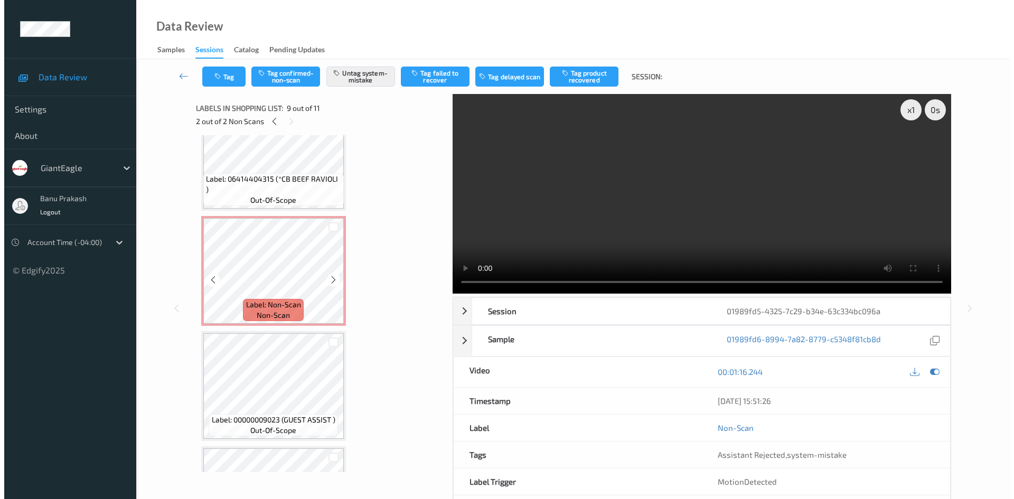
scroll to position [494, 0]
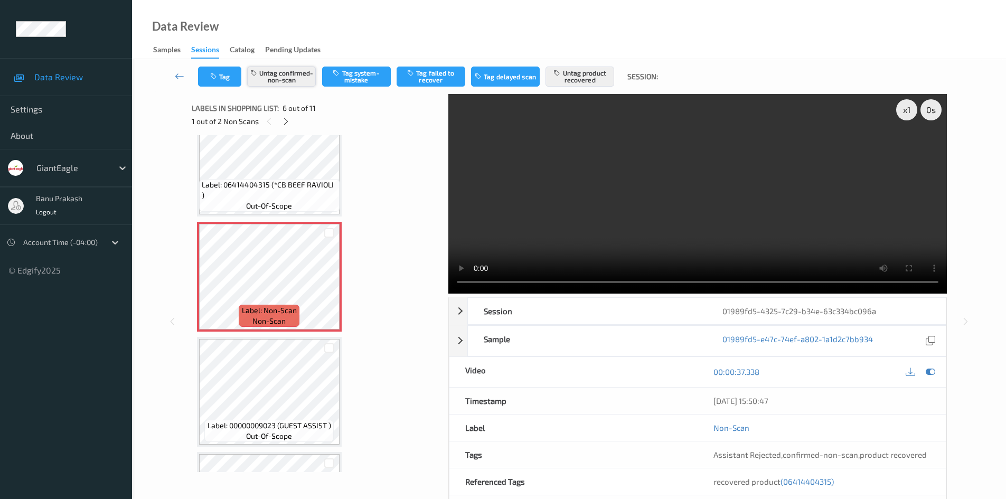
click at [292, 80] on button "Untag confirmed-non-scan" at bounding box center [281, 77] width 69 height 20
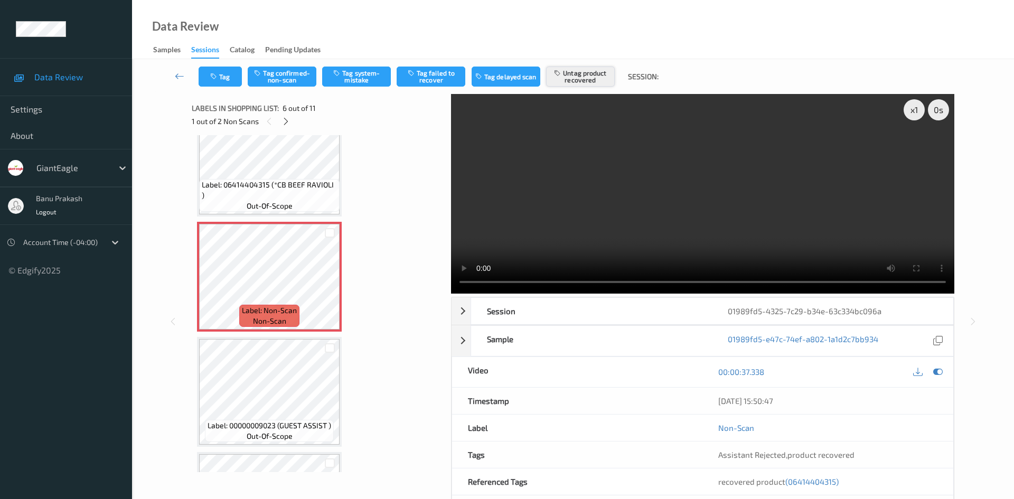
click at [593, 74] on button "Untag product recovered" at bounding box center [580, 77] width 69 height 20
click at [352, 70] on button "Tag system-mistake" at bounding box center [356, 77] width 69 height 20
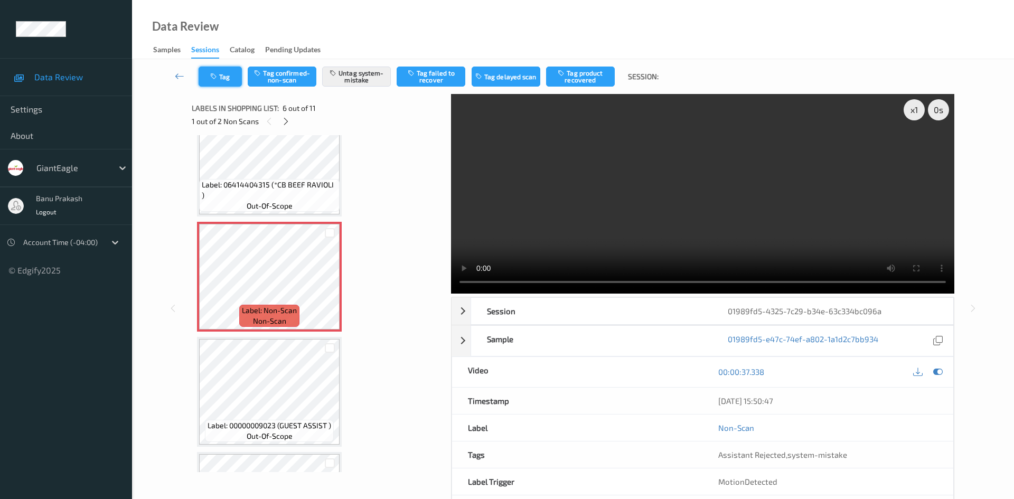
click at [214, 73] on icon "button" at bounding box center [214, 76] width 9 height 7
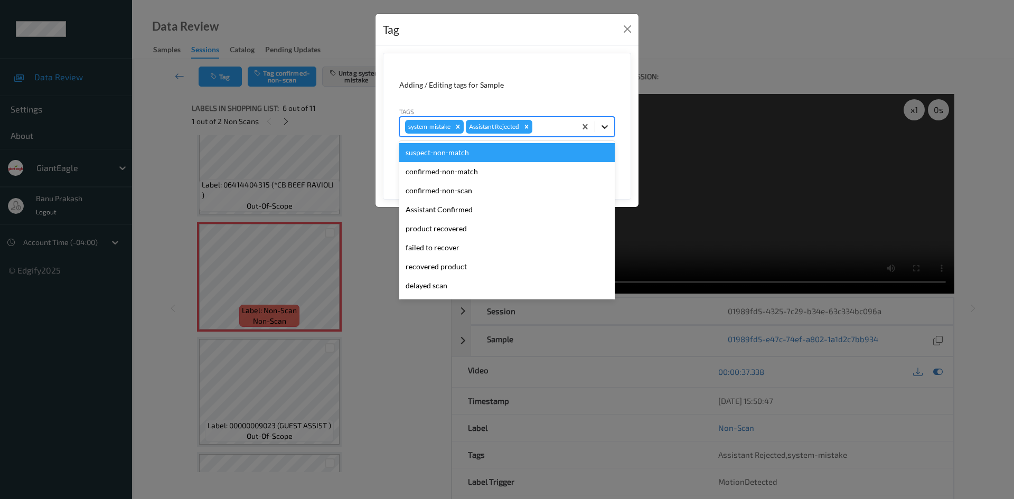
click at [599, 127] on icon at bounding box center [604, 126] width 11 height 11
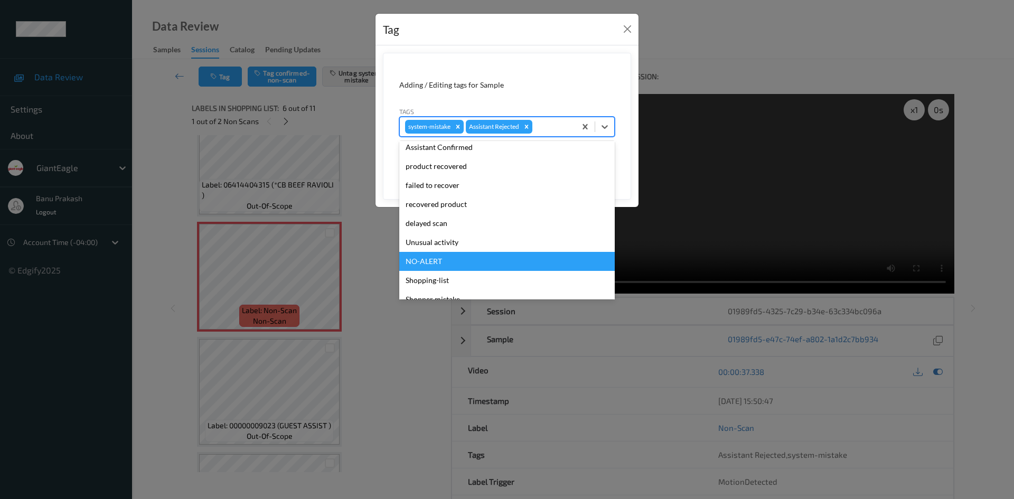
scroll to position [93, 0]
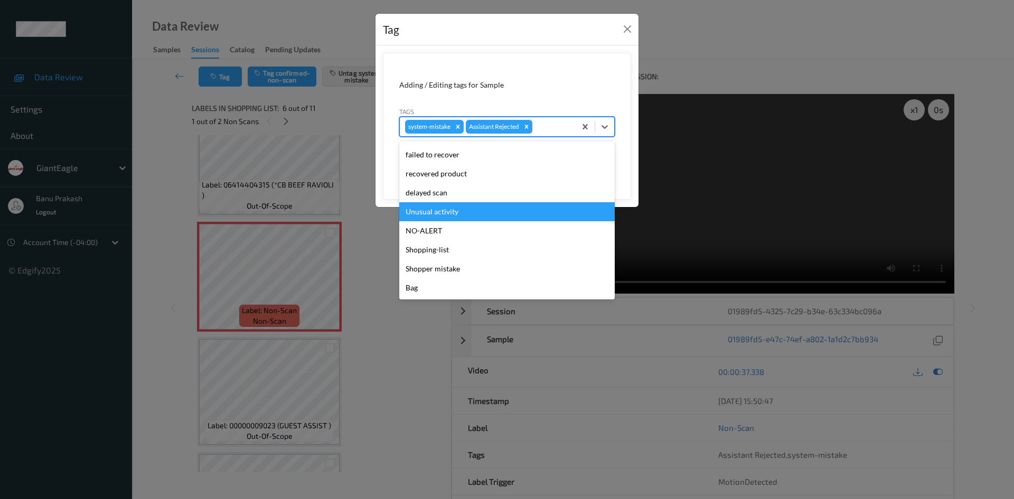
click at [441, 218] on div "Unusual activity" at bounding box center [506, 211] width 215 height 19
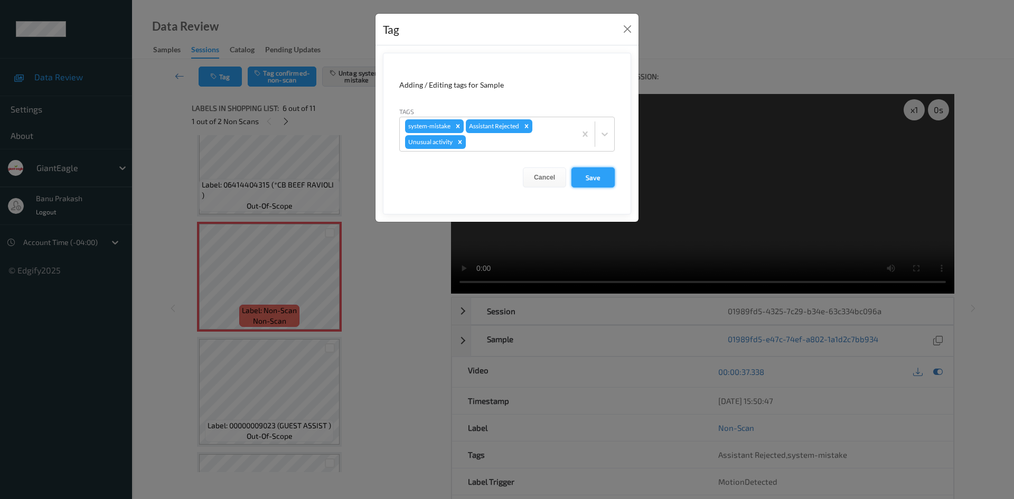
click at [579, 178] on button "Save" at bounding box center [592, 177] width 43 height 20
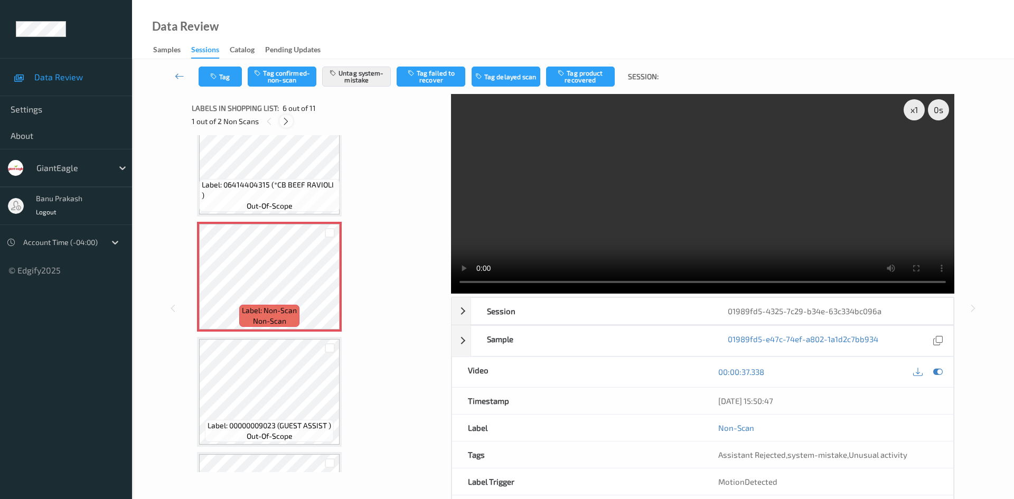
click at [286, 122] on icon at bounding box center [285, 122] width 9 height 10
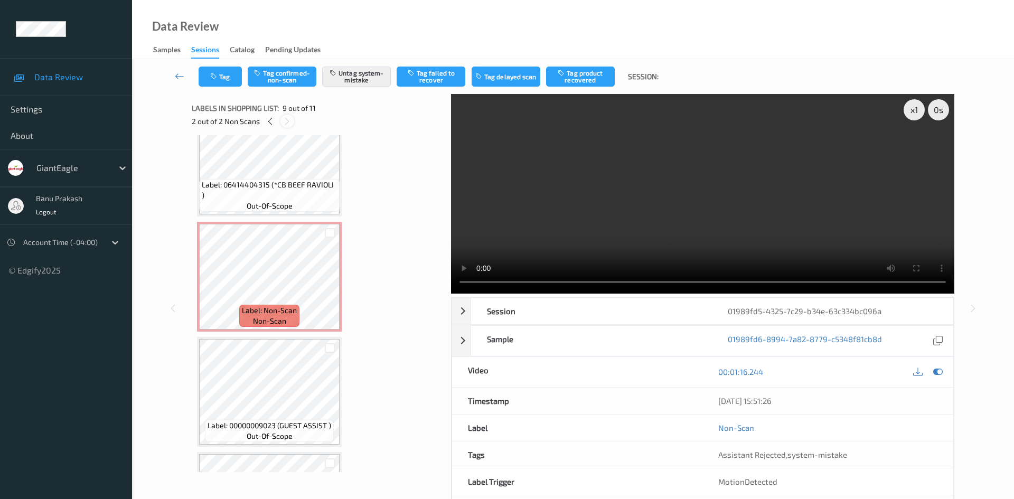
scroll to position [811, 0]
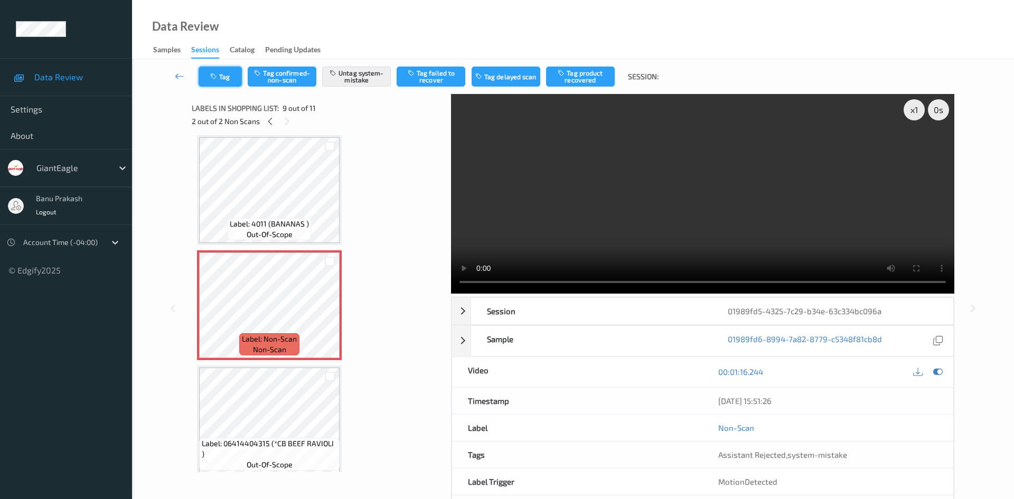
click at [222, 72] on button "Tag" at bounding box center [220, 77] width 43 height 20
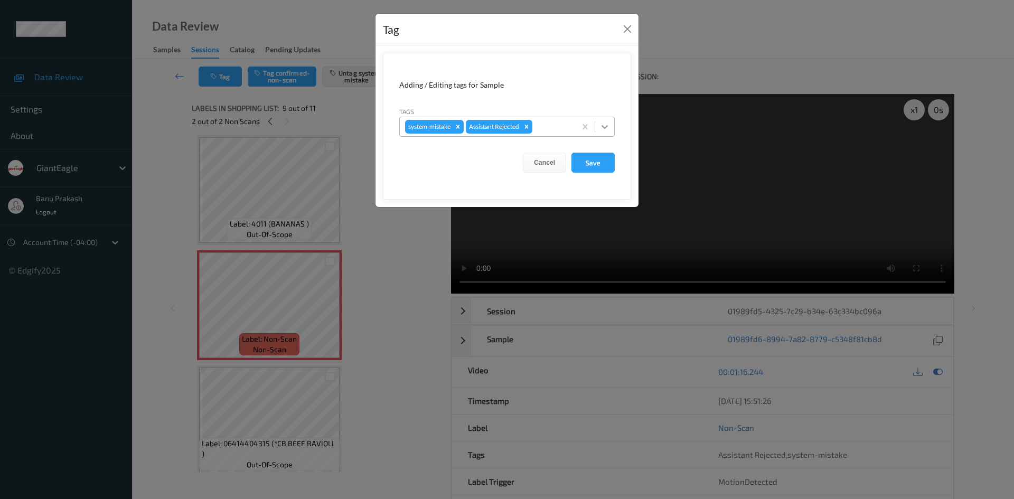
click at [607, 125] on icon at bounding box center [604, 126] width 11 height 11
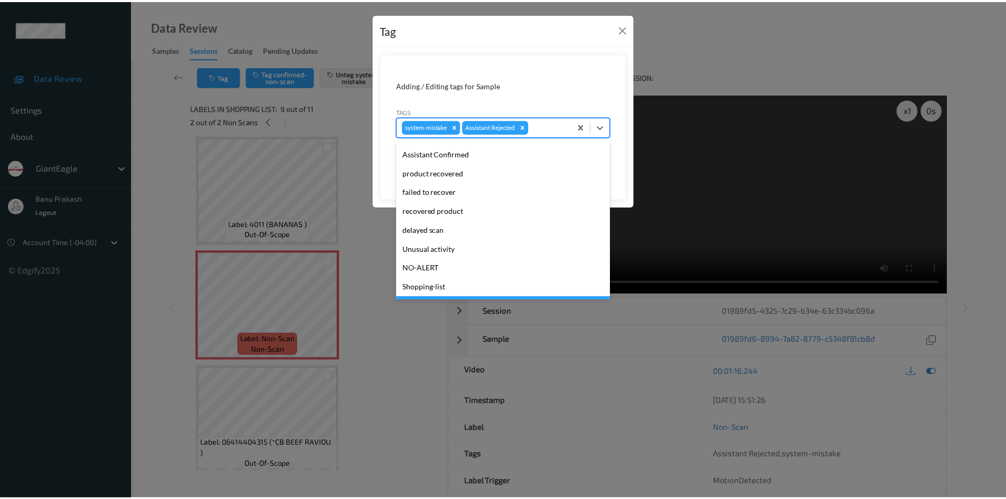
scroll to position [93, 0]
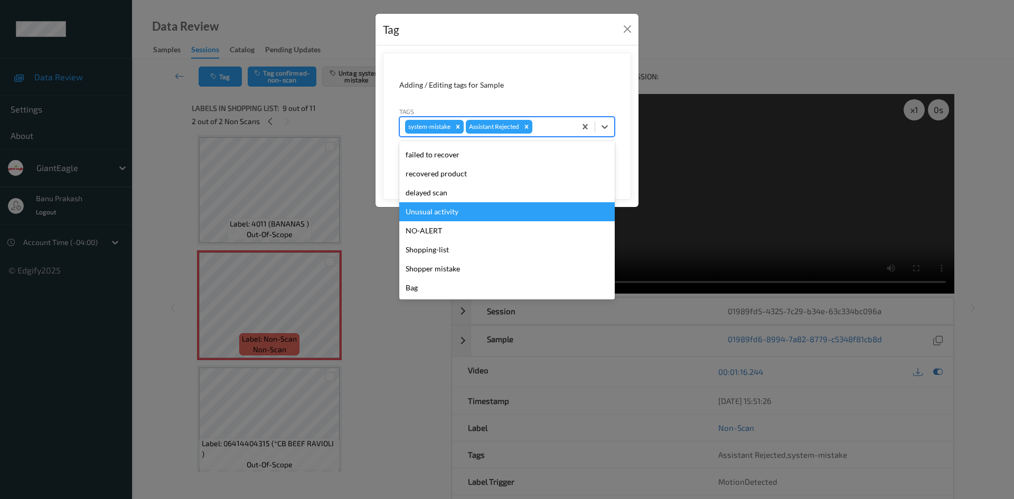
click at [459, 212] on div "Unusual activity" at bounding box center [506, 211] width 215 height 19
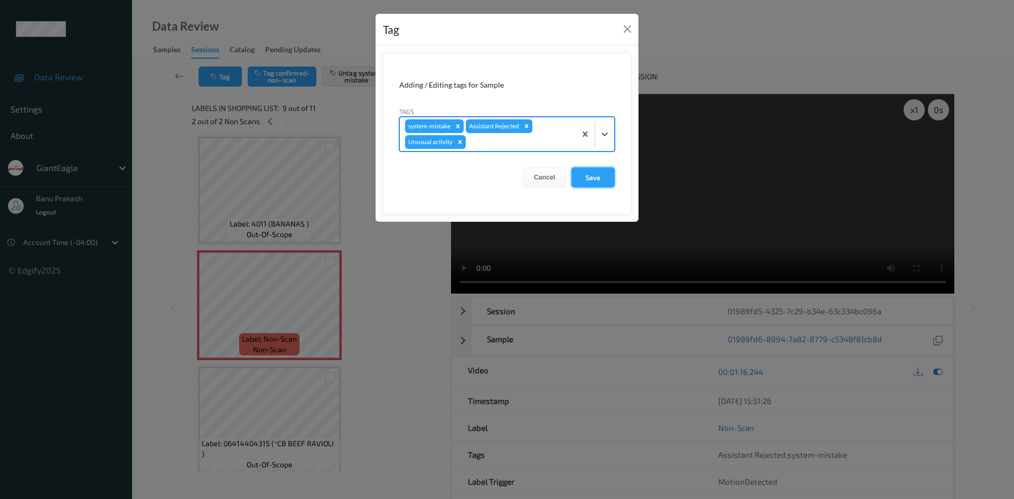
click at [584, 175] on button "Save" at bounding box center [592, 177] width 43 height 20
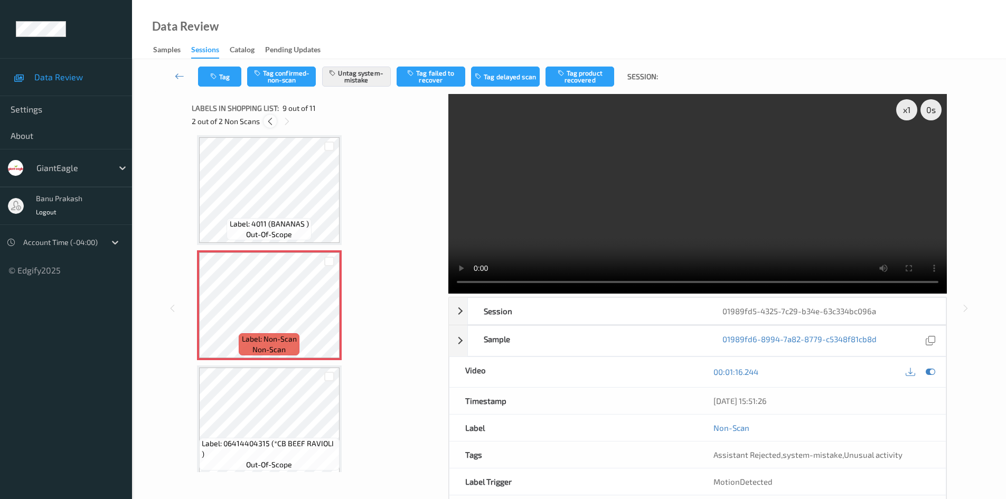
click at [269, 121] on icon at bounding box center [270, 122] width 9 height 10
click at [285, 120] on icon at bounding box center [285, 122] width 9 height 10
click at [285, 120] on icon at bounding box center [287, 122] width 9 height 10
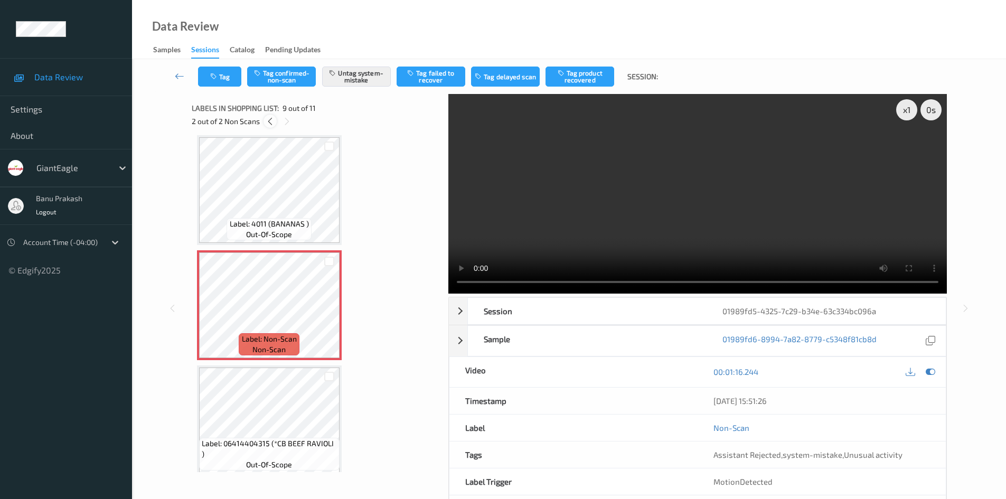
click at [269, 120] on icon at bounding box center [270, 122] width 9 height 10
click at [269, 120] on icon at bounding box center [269, 122] width 9 height 10
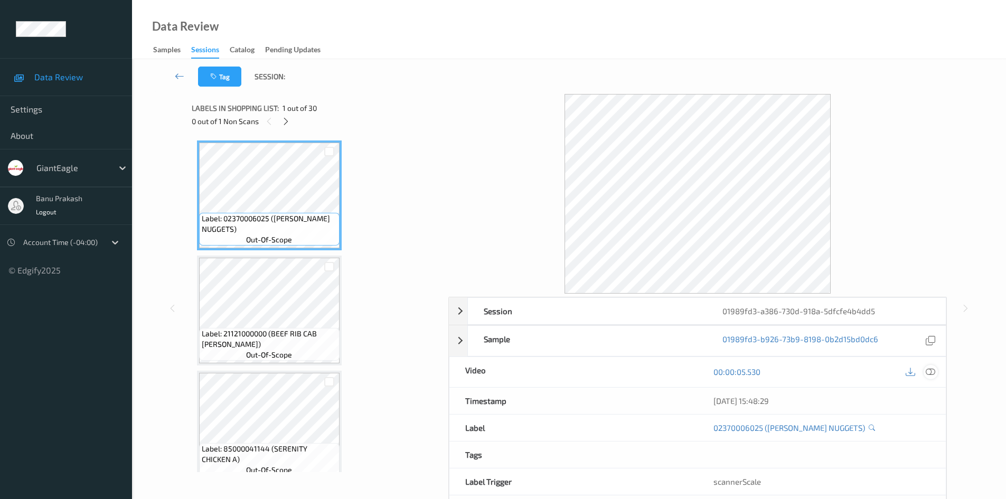
click at [928, 372] on icon at bounding box center [931, 372] width 10 height 10
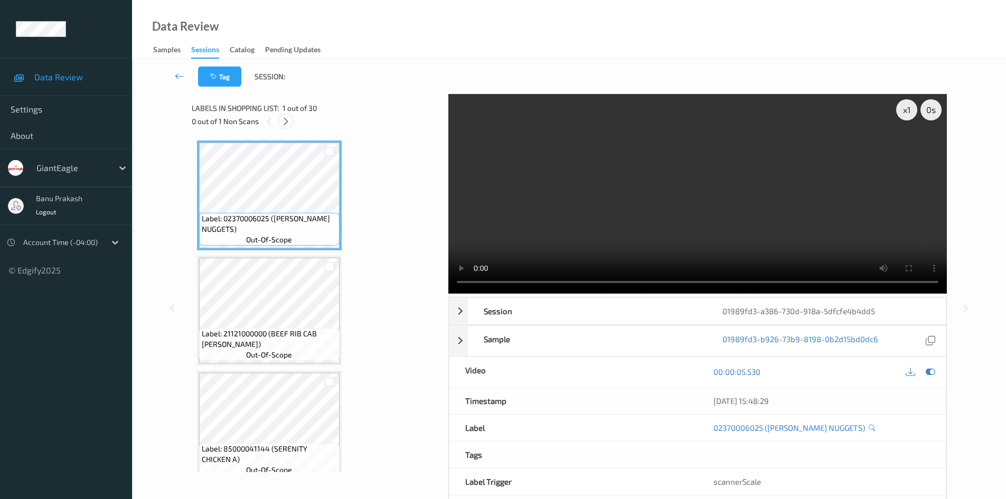
click at [287, 120] on icon at bounding box center [285, 122] width 9 height 10
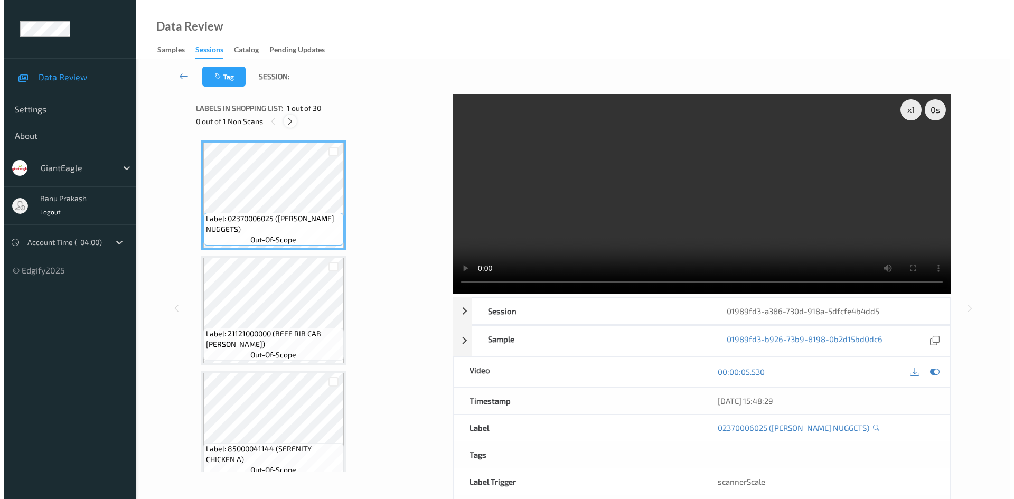
scroll to position [2423, 0]
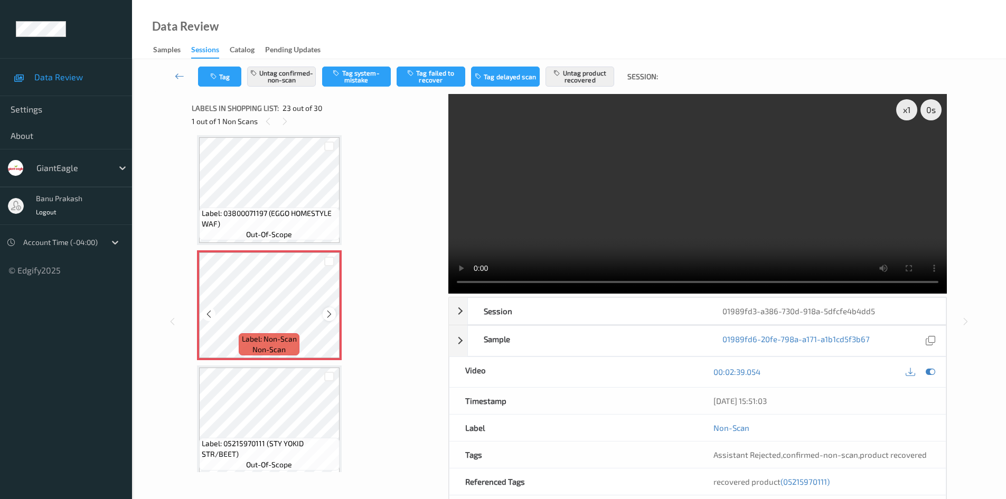
click at [325, 313] on icon at bounding box center [329, 314] width 9 height 10
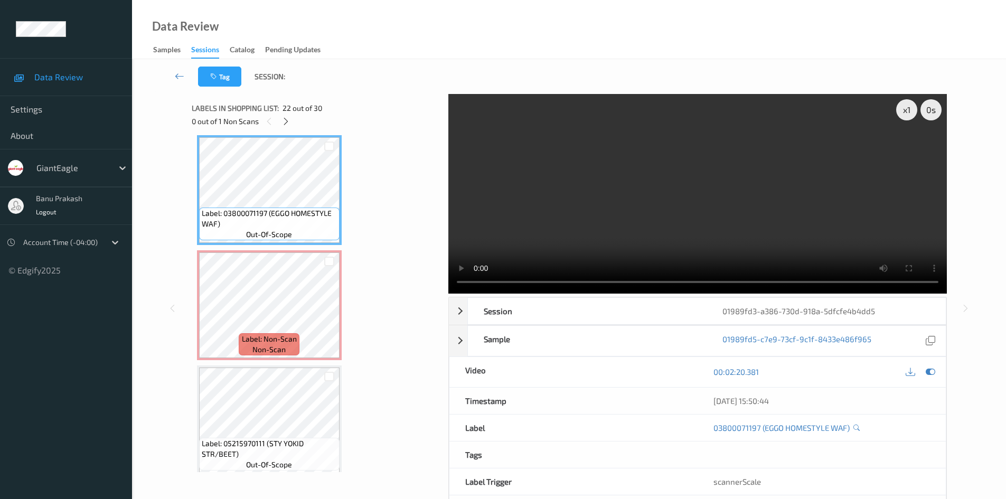
click at [187, 276] on div "x 1 0 s Session 01989fd3-a386-730d-918a-5dfcfe4b4dd5 Session ID 01989fd3-a386-7…" at bounding box center [569, 308] width 831 height 429
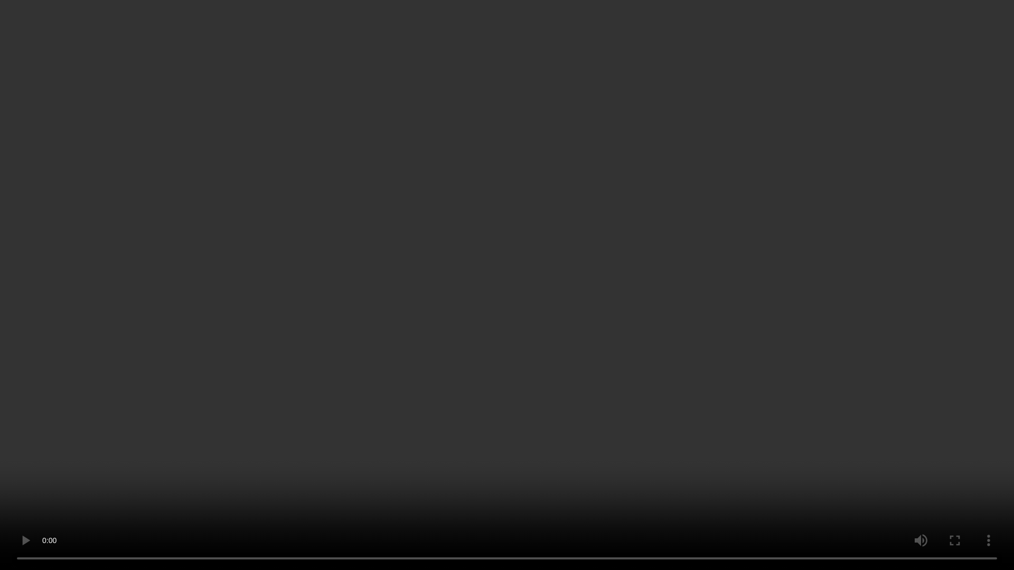
click at [705, 356] on video at bounding box center [507, 285] width 1014 height 570
click at [563, 364] on video at bounding box center [507, 285] width 1014 height 570
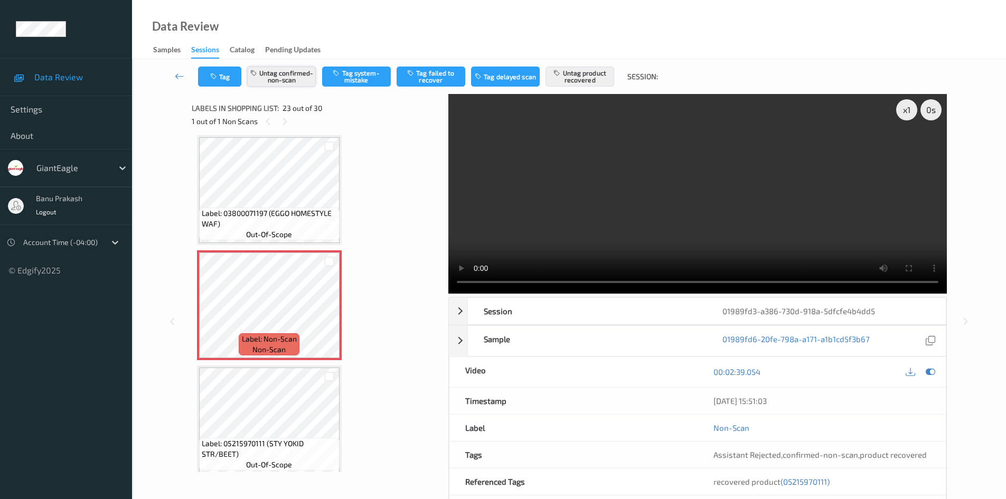
click at [280, 79] on button "Untag confirmed-non-scan" at bounding box center [281, 77] width 69 height 20
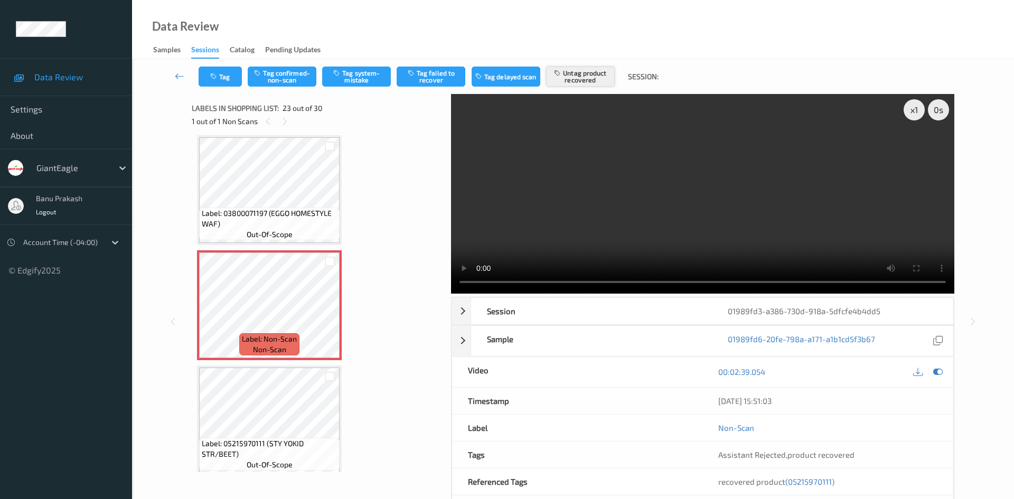
click at [578, 84] on button "Untag product recovered" at bounding box center [580, 77] width 69 height 20
click at [367, 79] on button "Tag system-mistake" at bounding box center [356, 77] width 69 height 20
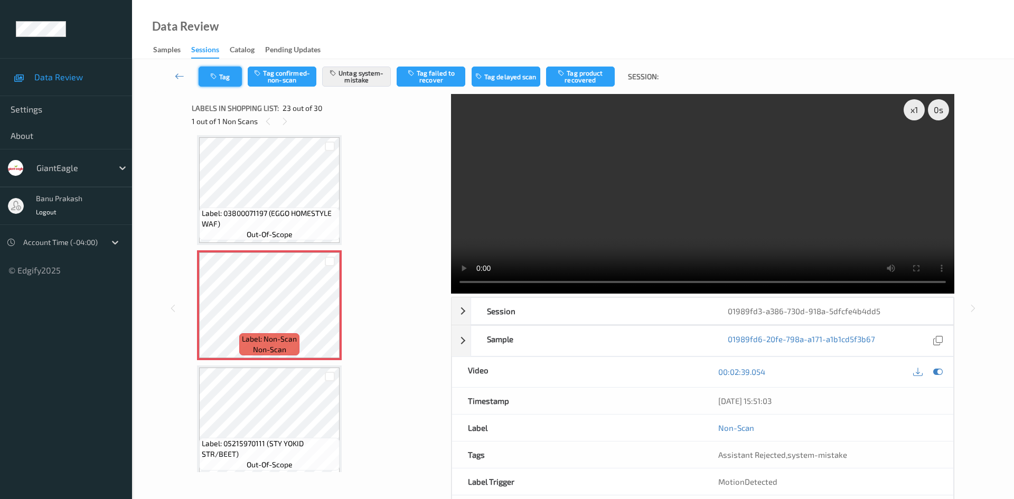
click at [227, 86] on button "Tag" at bounding box center [220, 77] width 43 height 20
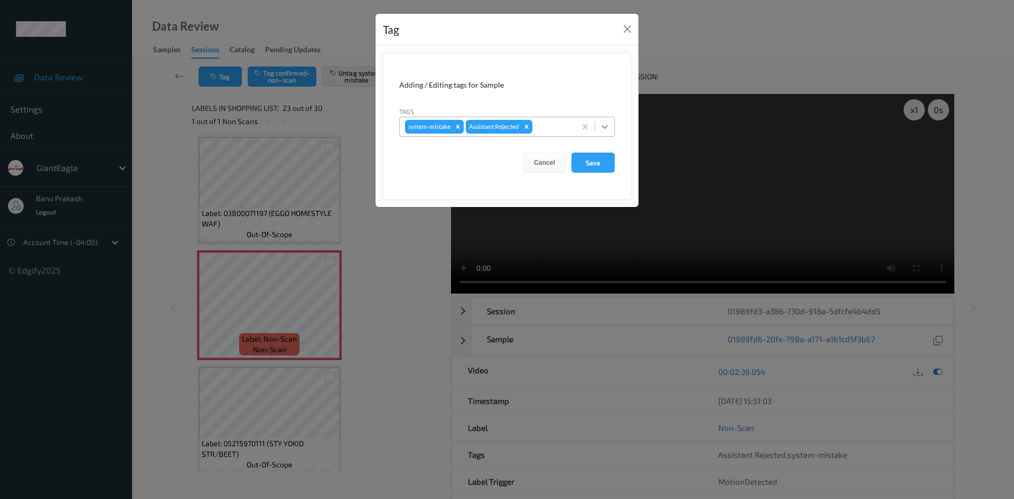
click at [606, 129] on icon at bounding box center [604, 126] width 11 height 11
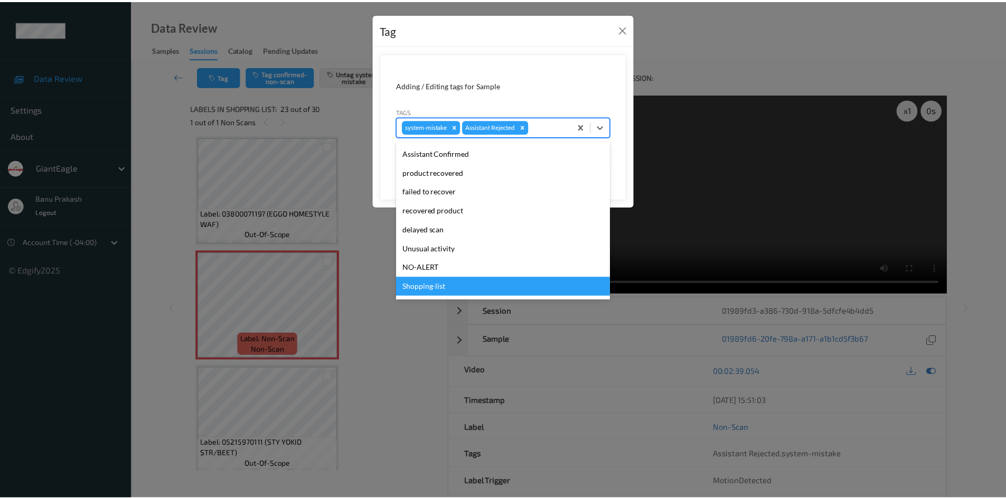
scroll to position [93, 0]
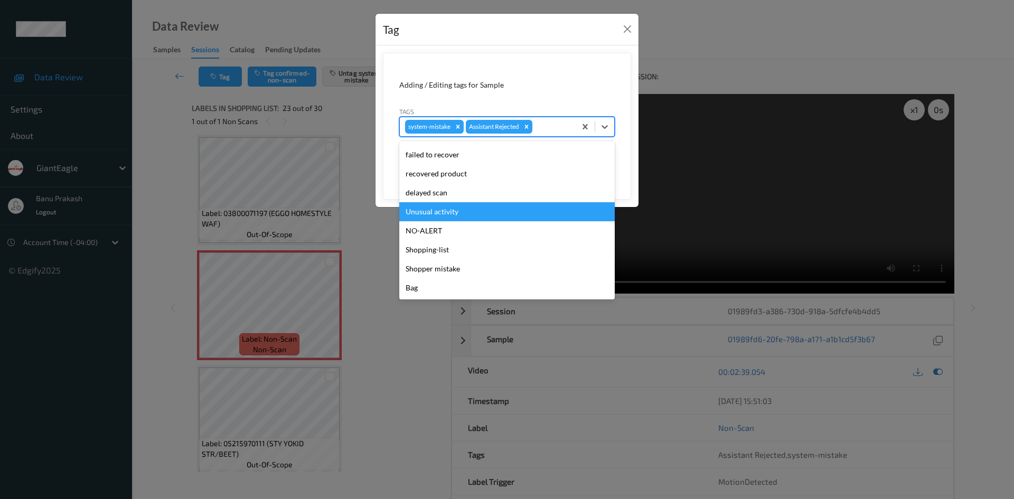
click at [465, 209] on div "Unusual activity" at bounding box center [506, 211] width 215 height 19
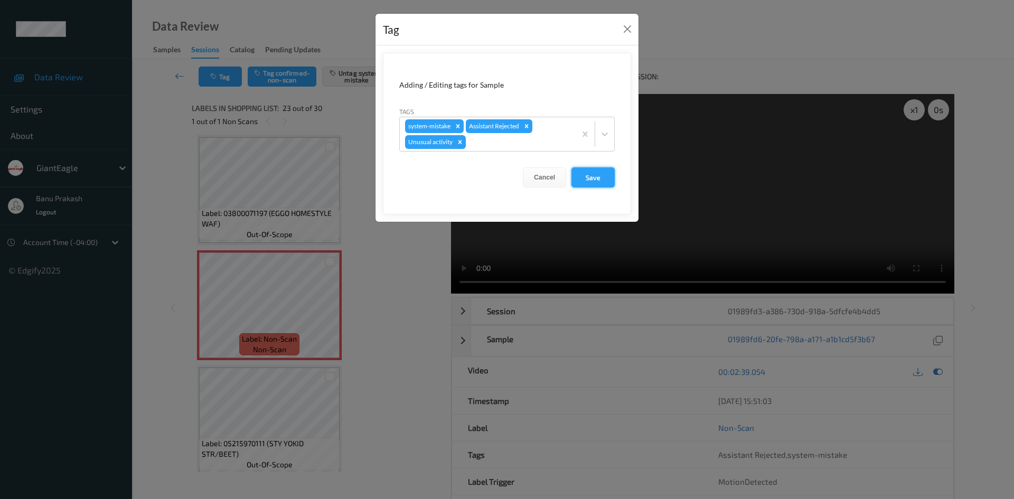
click at [586, 176] on button "Save" at bounding box center [592, 177] width 43 height 20
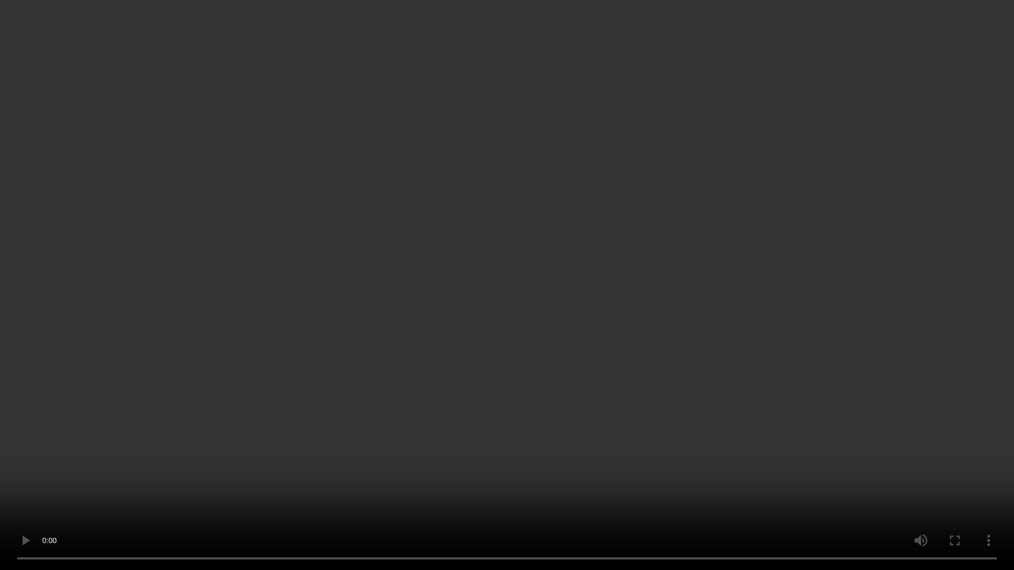
click at [670, 304] on video at bounding box center [507, 285] width 1014 height 570
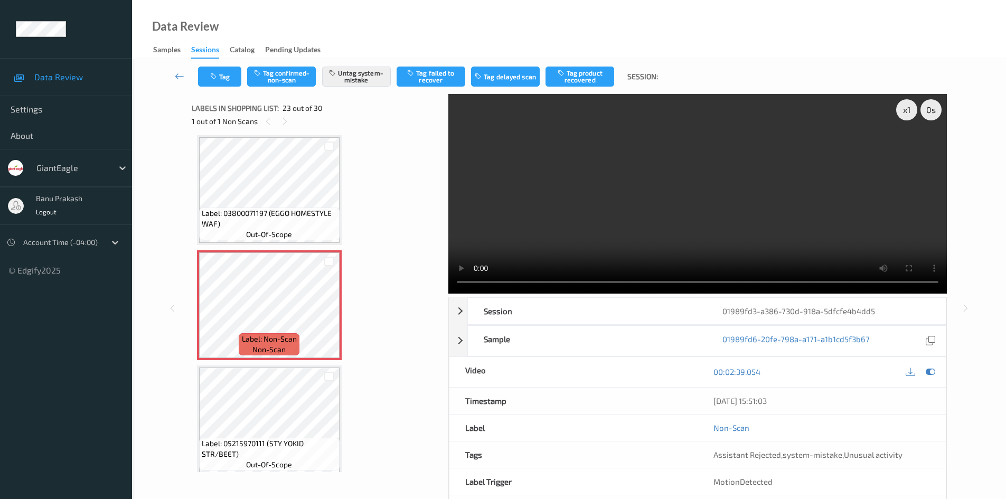
click at [628, 237] on video at bounding box center [697, 194] width 499 height 200
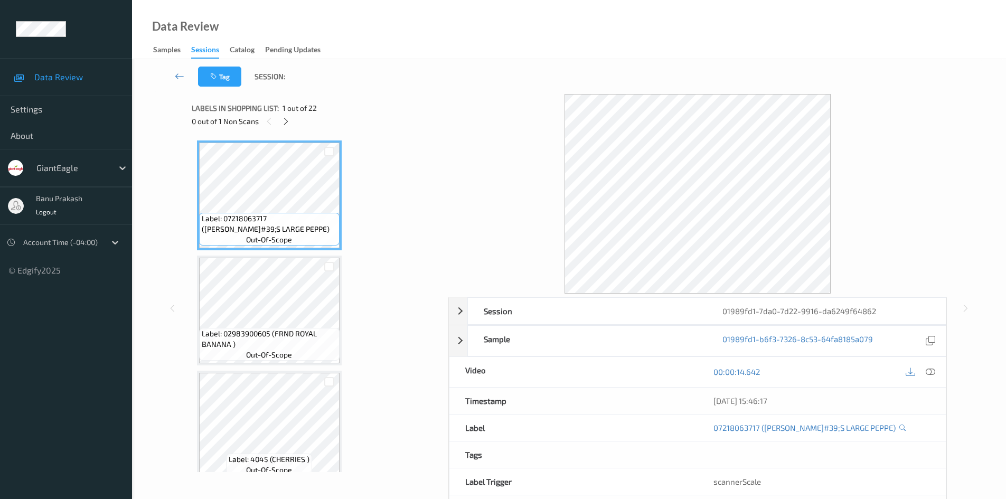
drag, startPoint x: 930, startPoint y: 372, endPoint x: 905, endPoint y: 343, distance: 38.5
click at [930, 372] on icon at bounding box center [931, 372] width 10 height 10
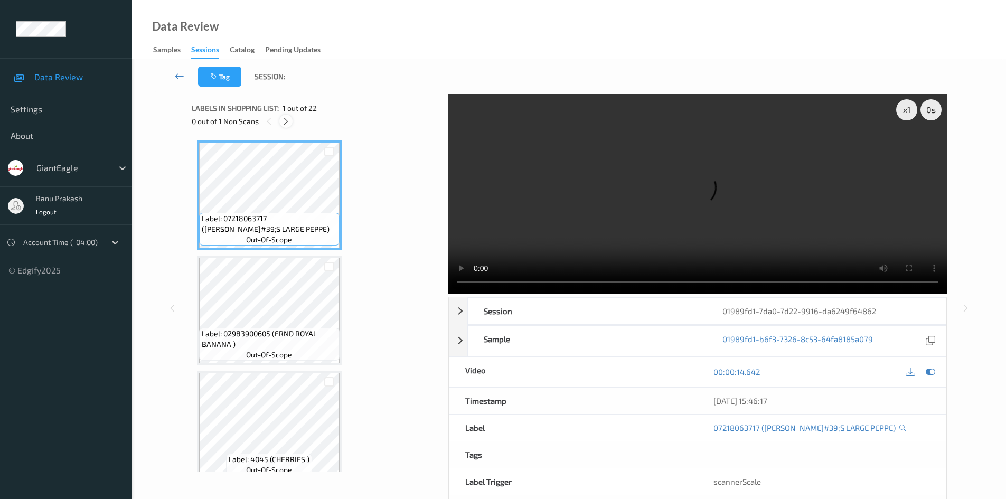
click at [286, 119] on icon at bounding box center [285, 122] width 9 height 10
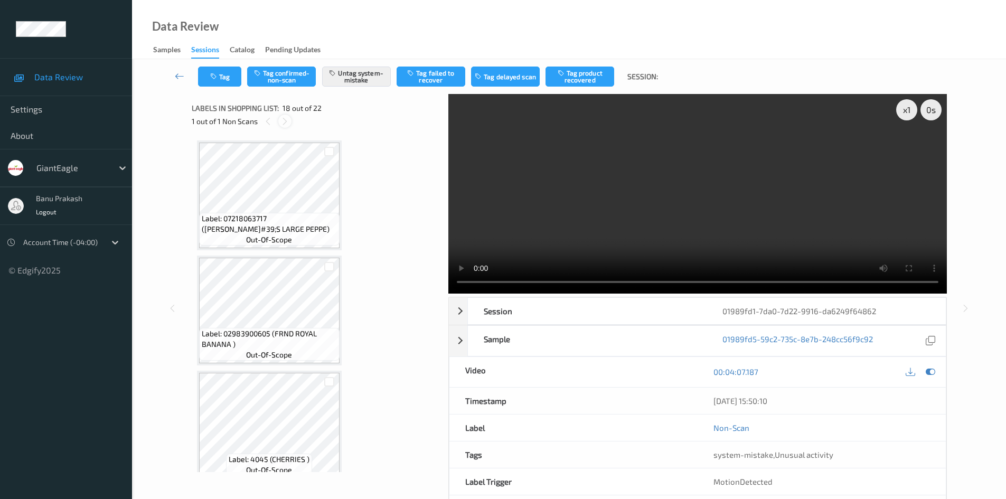
scroll to position [1847, 0]
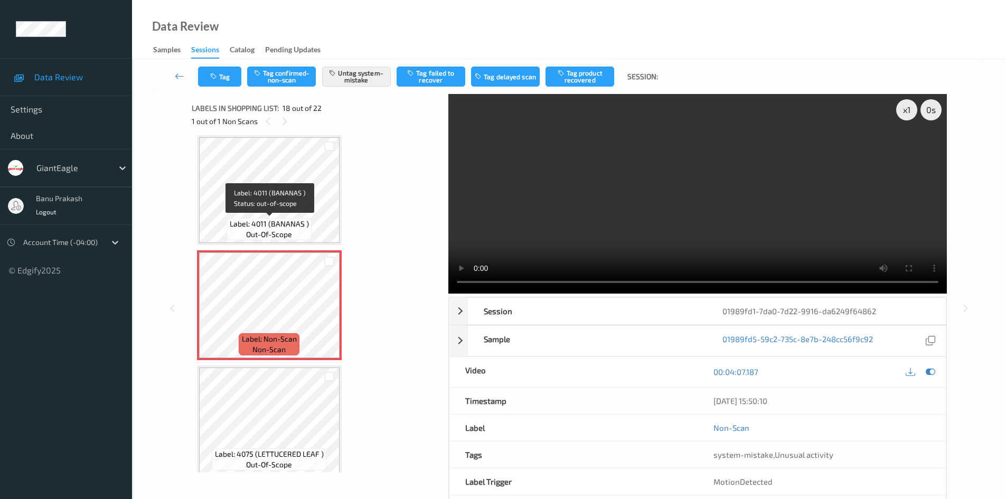
click at [266, 224] on span "Label: 4011 (BANANAS )" at bounding box center [269, 224] width 79 height 11
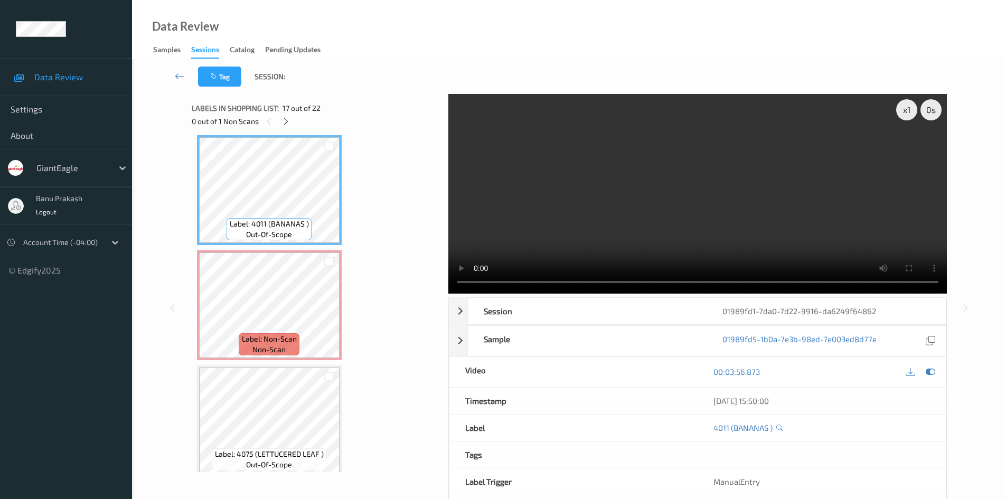
click at [551, 185] on video at bounding box center [697, 194] width 499 height 200
click at [666, 196] on video at bounding box center [697, 194] width 499 height 200
click at [290, 220] on span "Label: 4011 (BANANAS )" at bounding box center [269, 224] width 79 height 11
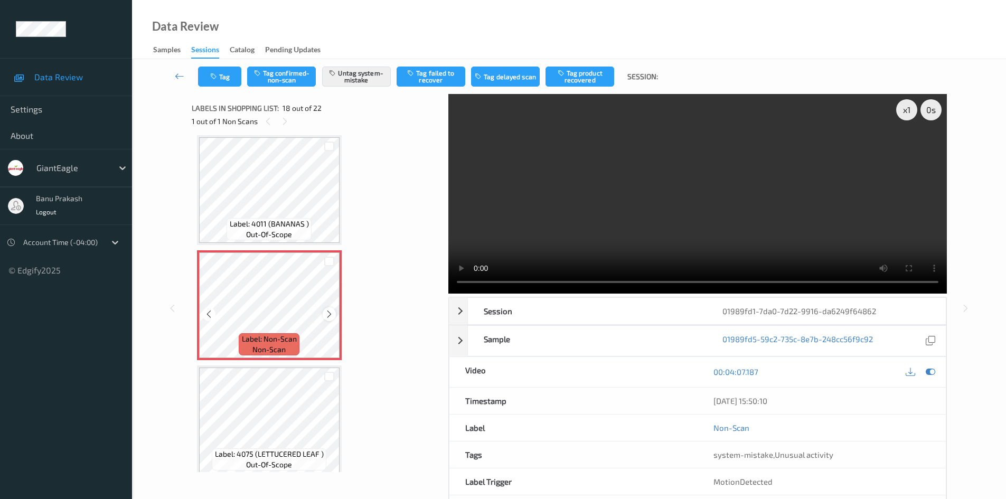
click at [332, 316] on icon at bounding box center [329, 314] width 9 height 10
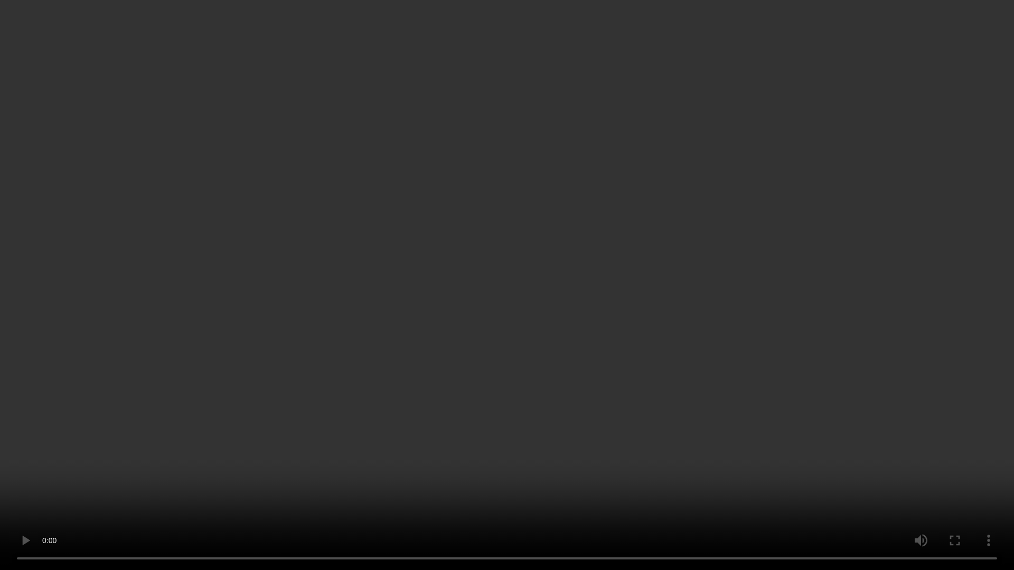
click at [690, 357] on video at bounding box center [507, 285] width 1014 height 570
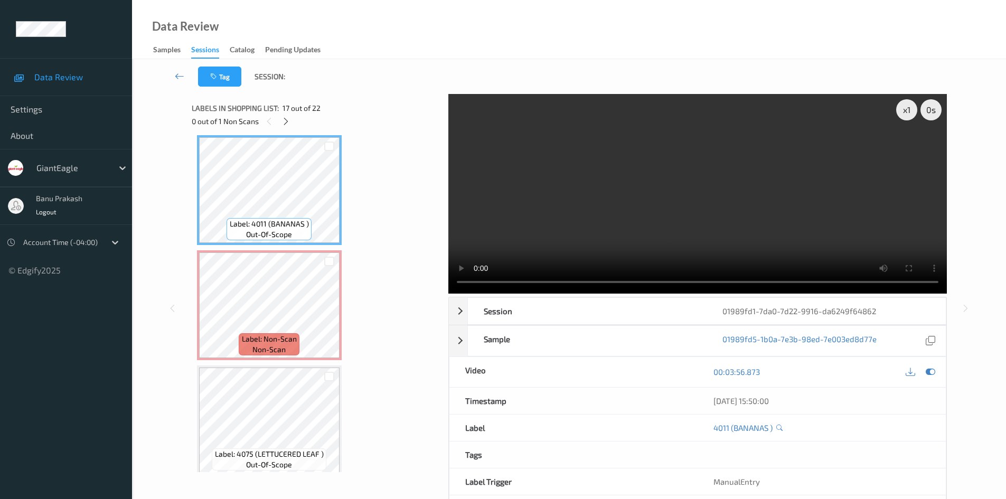
click at [706, 212] on video at bounding box center [697, 194] width 499 height 200
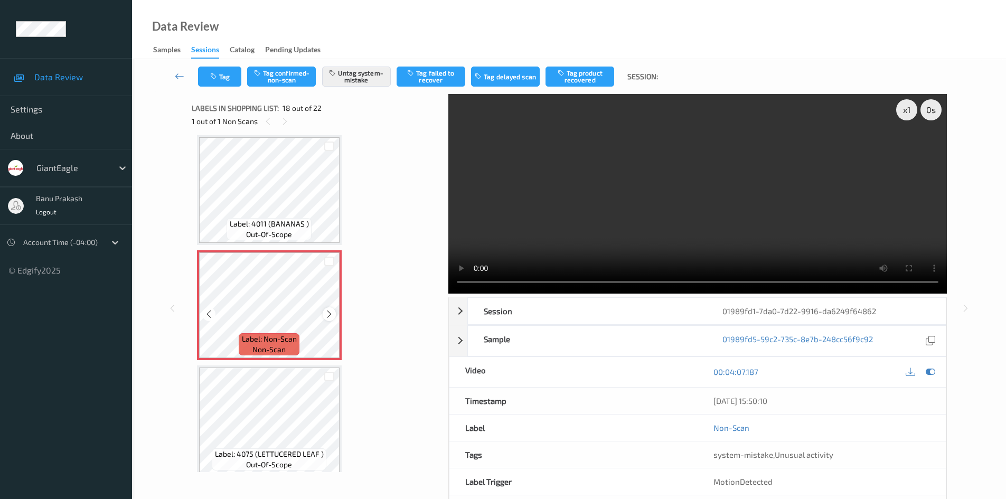
click at [331, 312] on icon at bounding box center [329, 314] width 9 height 10
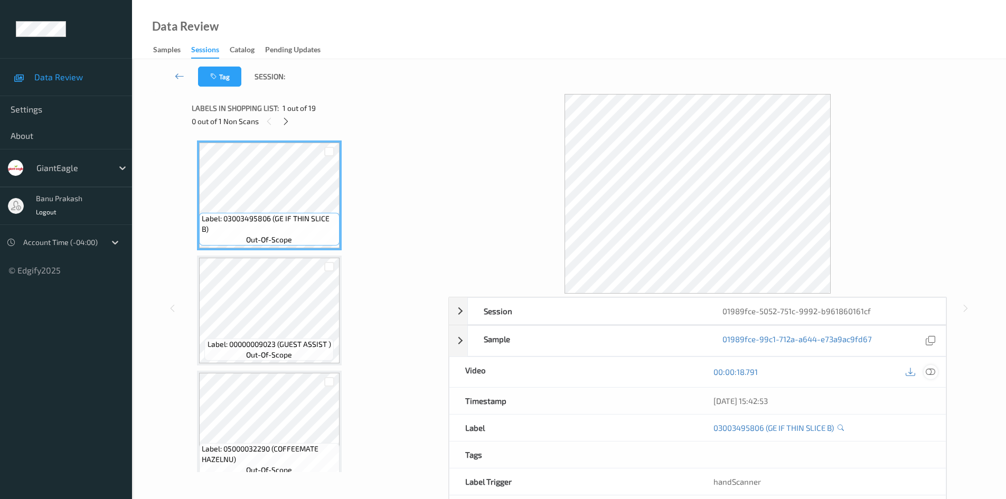
click at [930, 374] on icon at bounding box center [931, 372] width 10 height 10
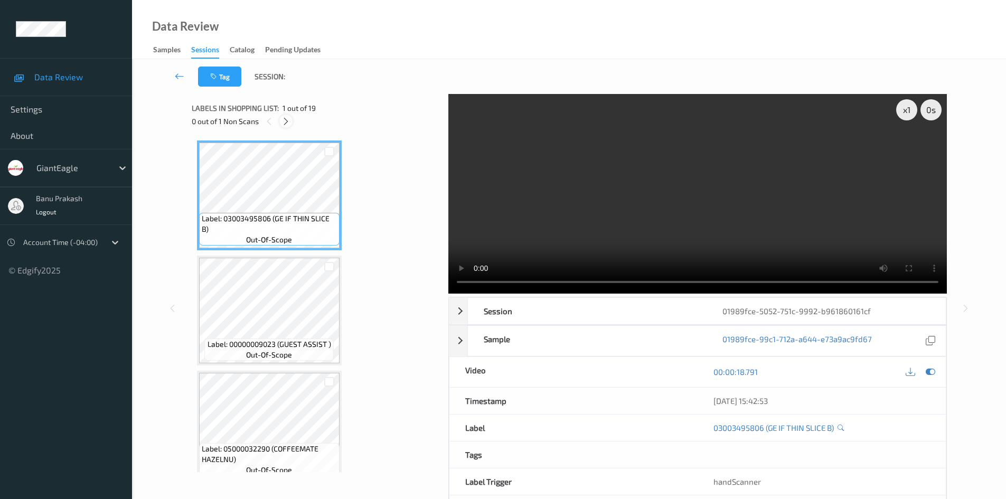
click at [286, 115] on div at bounding box center [285, 121] width 13 height 13
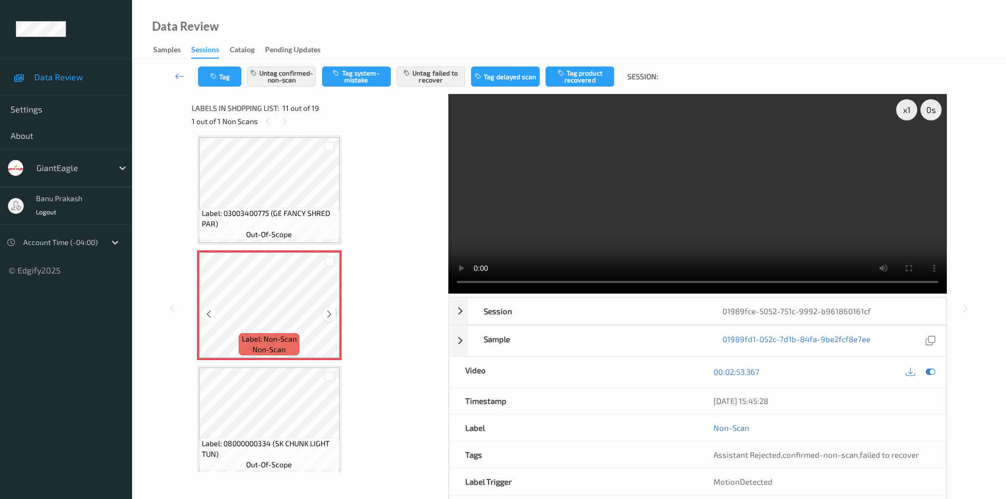
click at [331, 315] on icon at bounding box center [329, 314] width 9 height 10
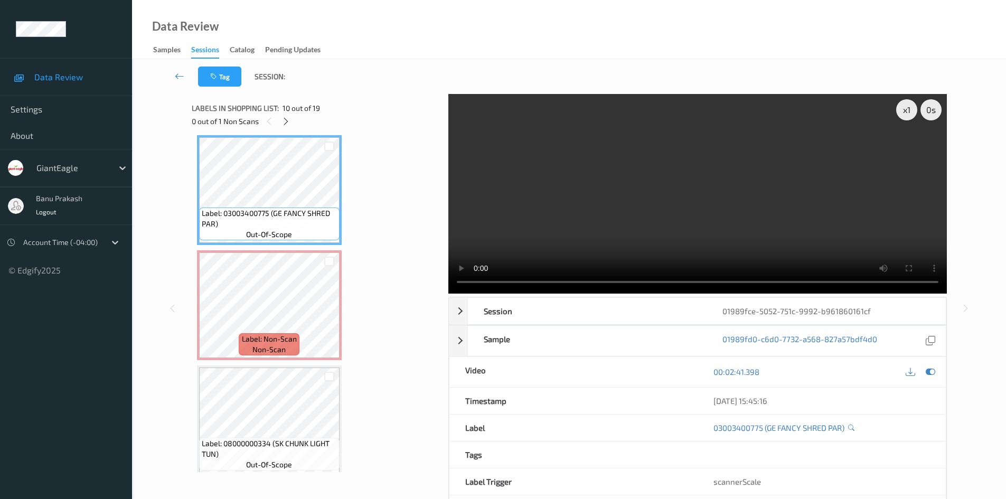
click at [314, 208] on div "Label: 03003400775 (GE FANCY SHRED PAR) out-of-scope" at bounding box center [269, 224] width 140 height 33
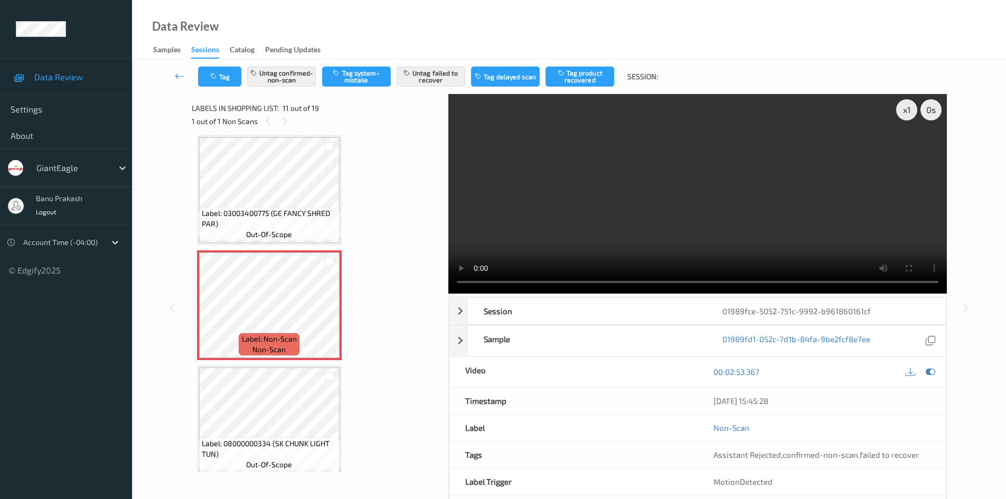
click at [262, 225] on span "Label: 03003400775 (GE FANCY SHRED PAR)" at bounding box center [269, 218] width 135 height 21
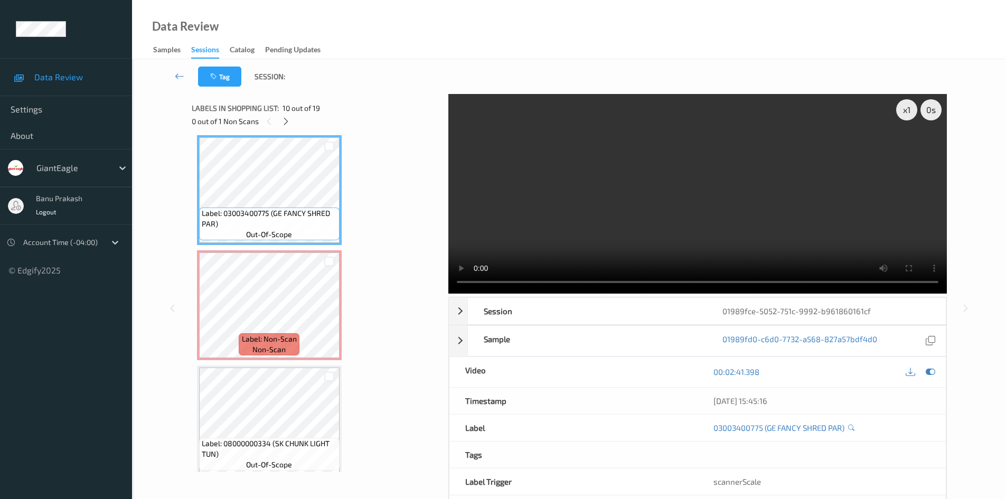
click at [661, 224] on video at bounding box center [697, 194] width 499 height 200
click at [717, 227] on video at bounding box center [697, 194] width 499 height 200
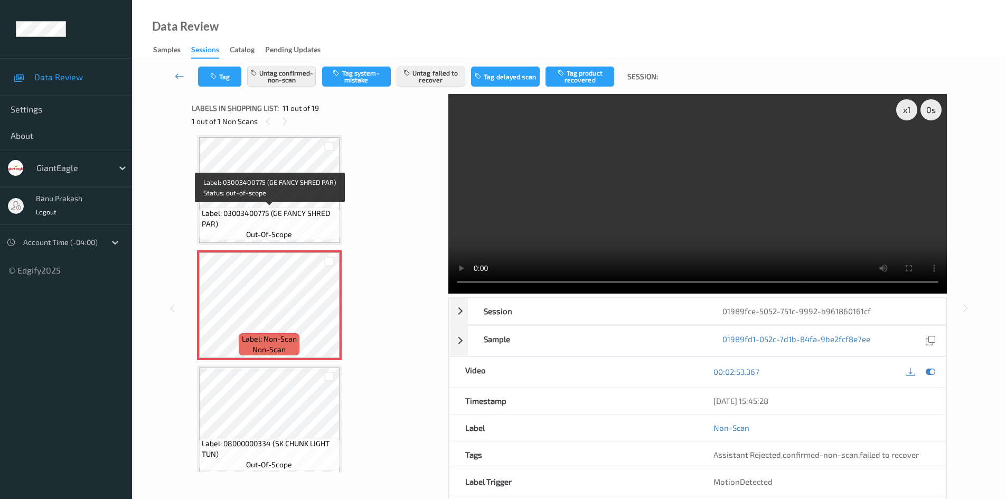
click at [249, 227] on span "Label: 03003400775 (GE FANCY SHRED PAR)" at bounding box center [269, 218] width 135 height 21
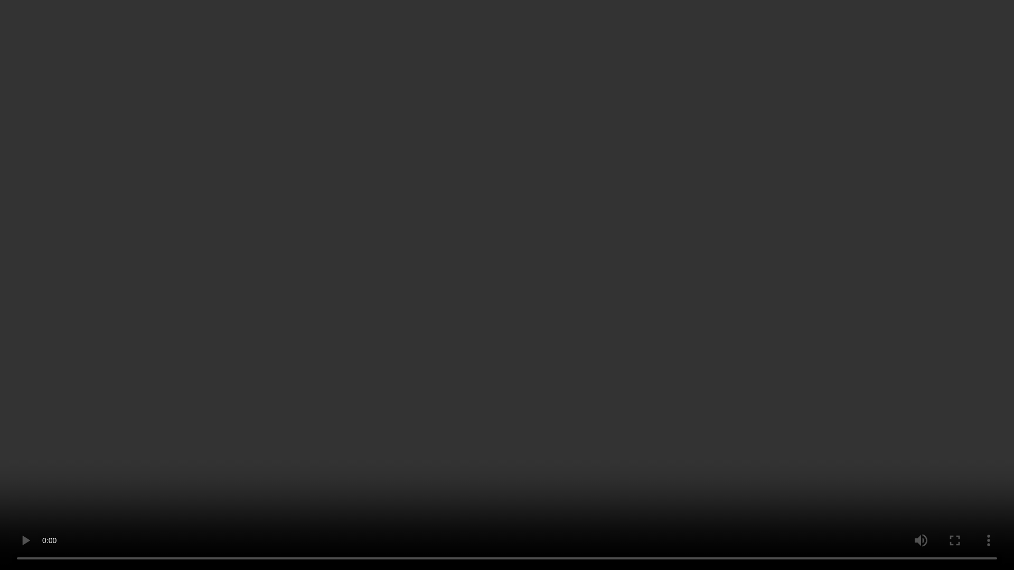
click at [462, 324] on video at bounding box center [507, 285] width 1014 height 570
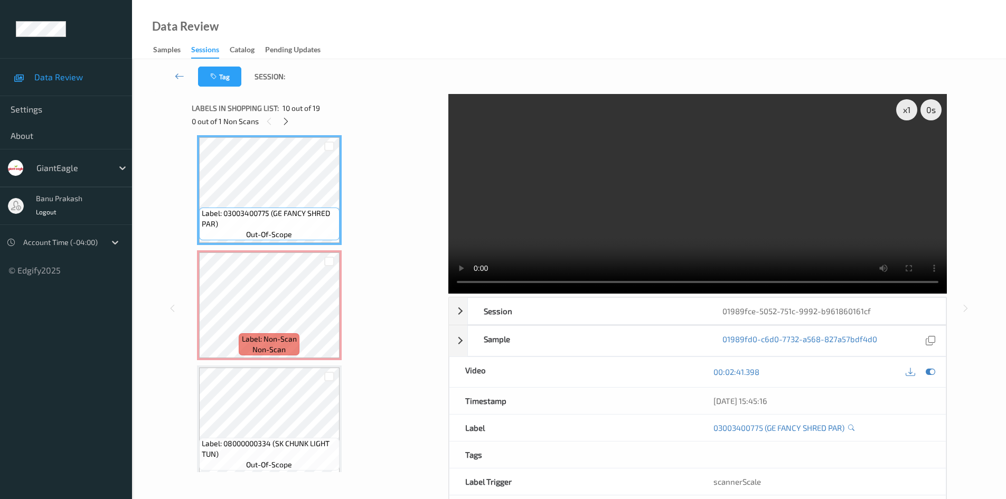
click at [743, 236] on video at bounding box center [697, 194] width 499 height 200
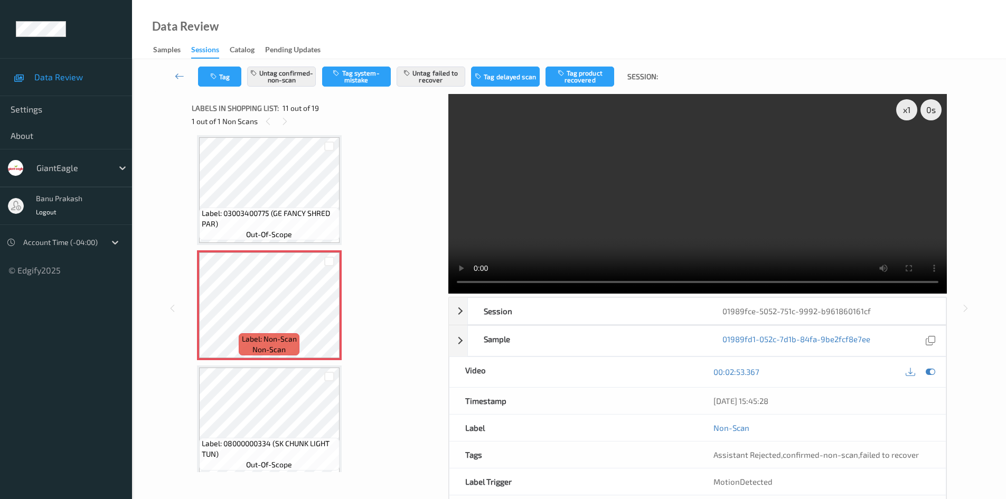
click at [700, 177] on video at bounding box center [697, 194] width 499 height 200
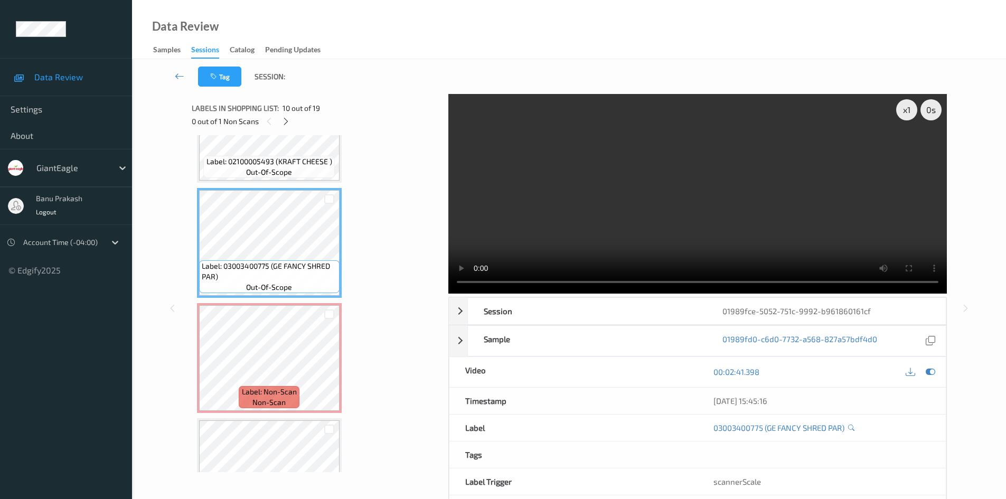
click at [852, 195] on video at bounding box center [697, 194] width 499 height 200
click at [606, 197] on video at bounding box center [697, 194] width 499 height 200
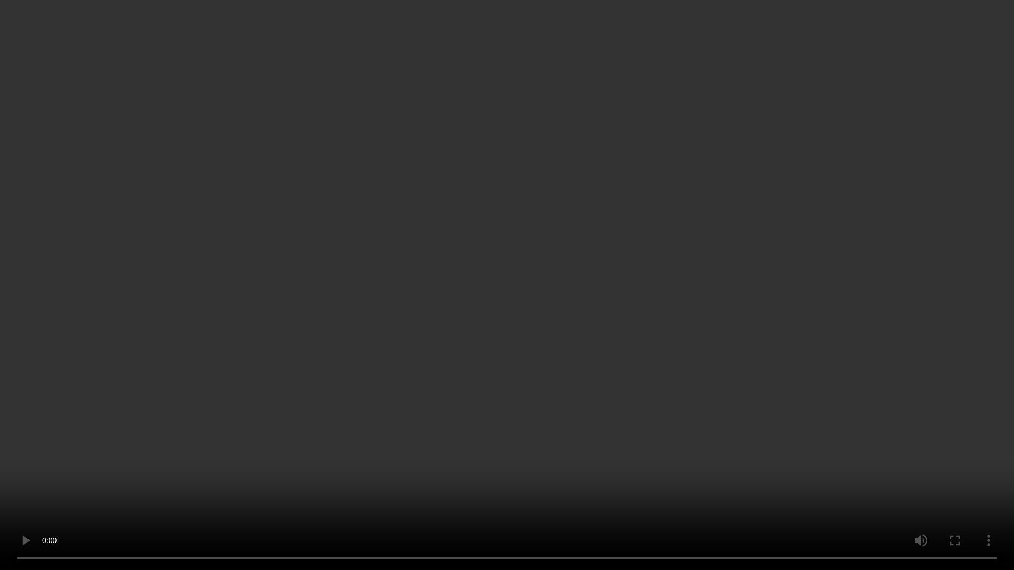
click at [754, 345] on video at bounding box center [507, 285] width 1014 height 570
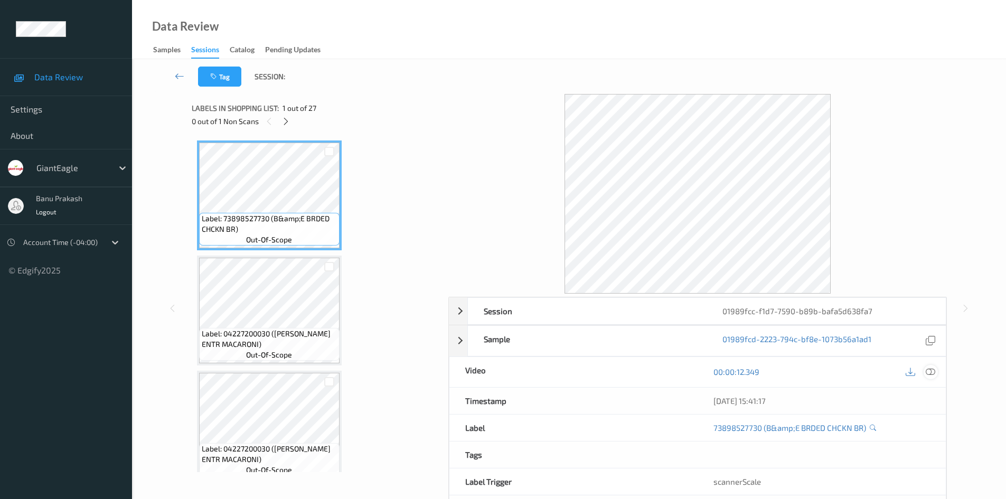
click at [933, 371] on icon at bounding box center [931, 372] width 10 height 10
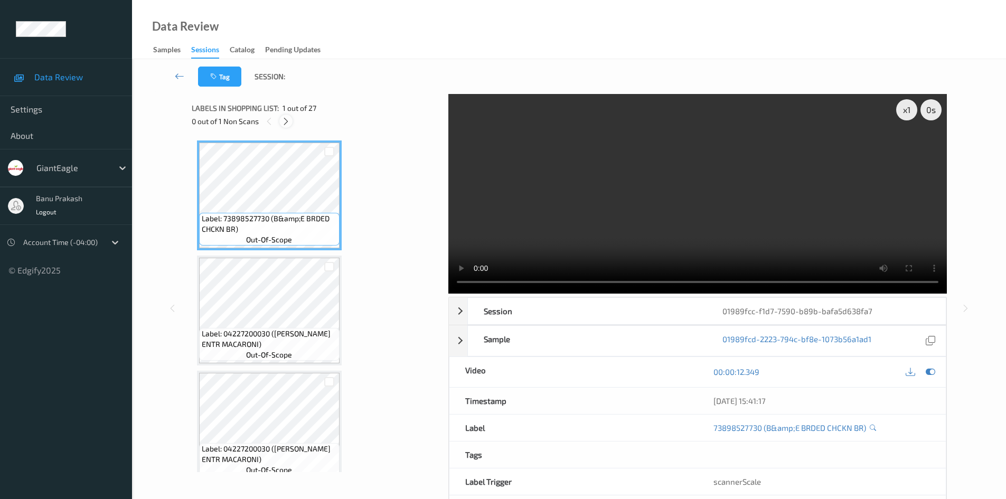
click at [283, 120] on icon at bounding box center [285, 122] width 9 height 10
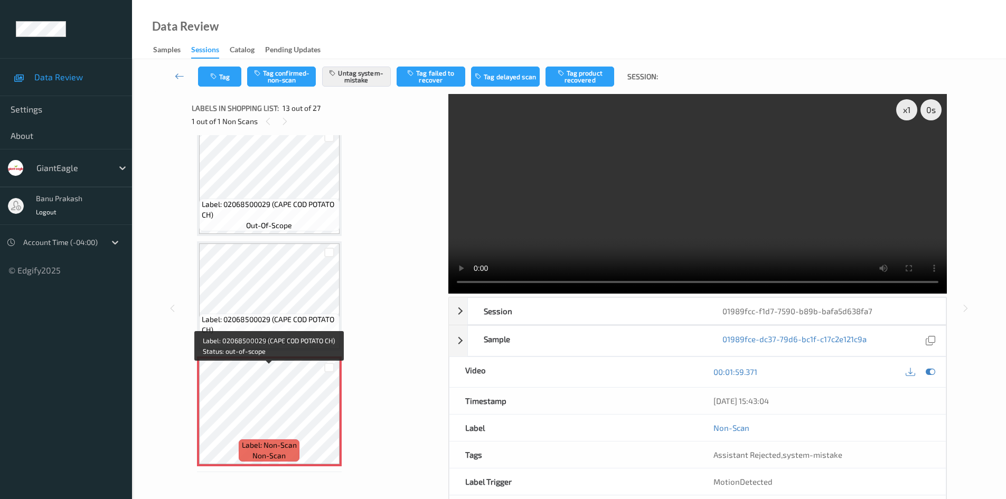
scroll to position [1272, 0]
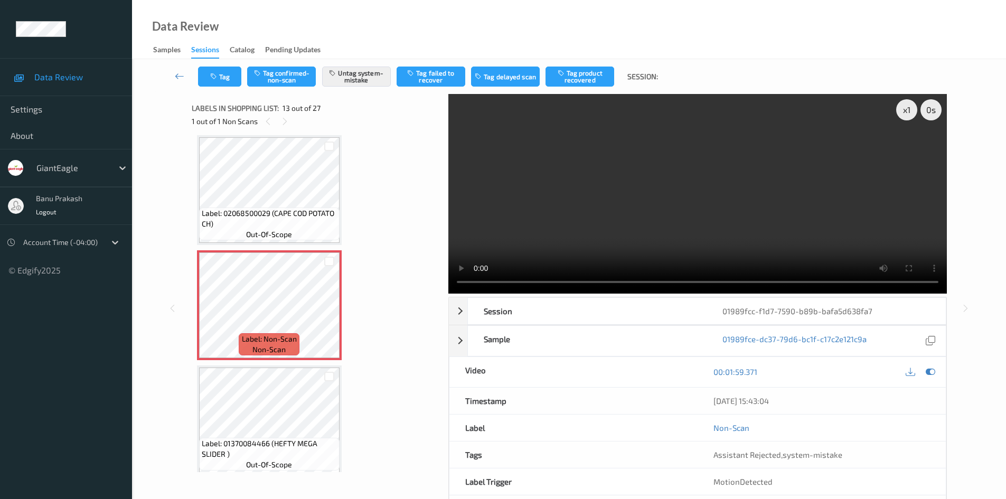
click at [667, 223] on video at bounding box center [697, 194] width 499 height 200
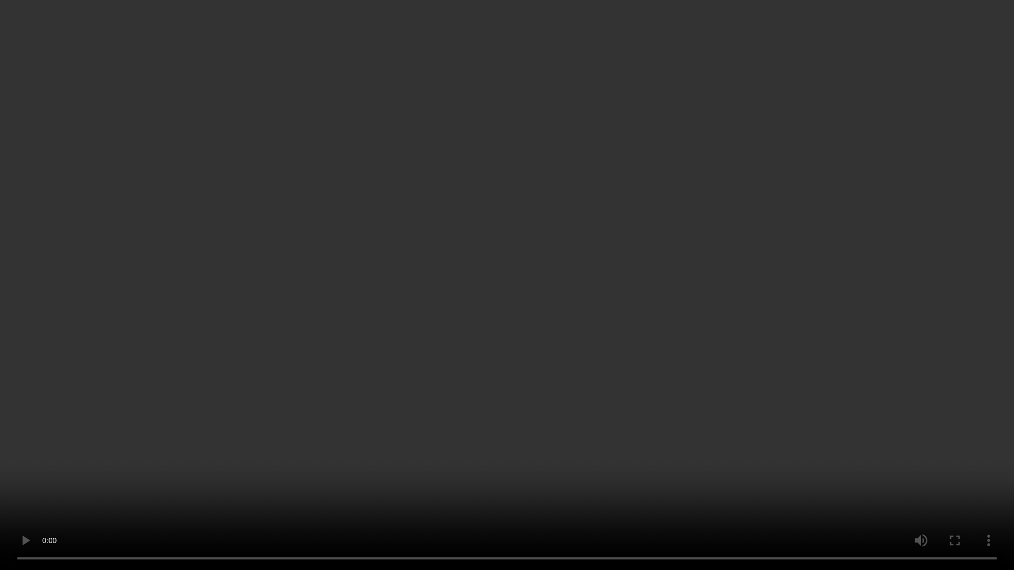
click at [757, 495] on video at bounding box center [507, 285] width 1014 height 570
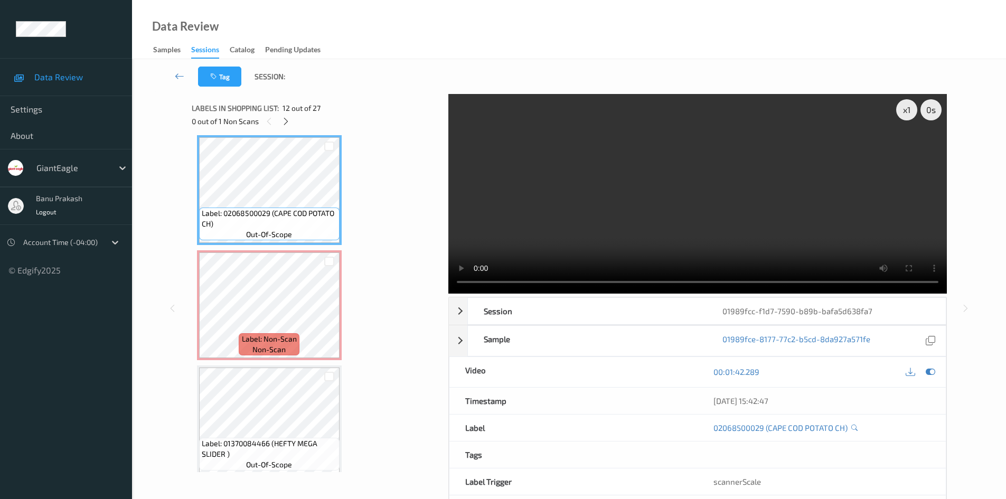
click at [487, 181] on video at bounding box center [697, 194] width 499 height 200
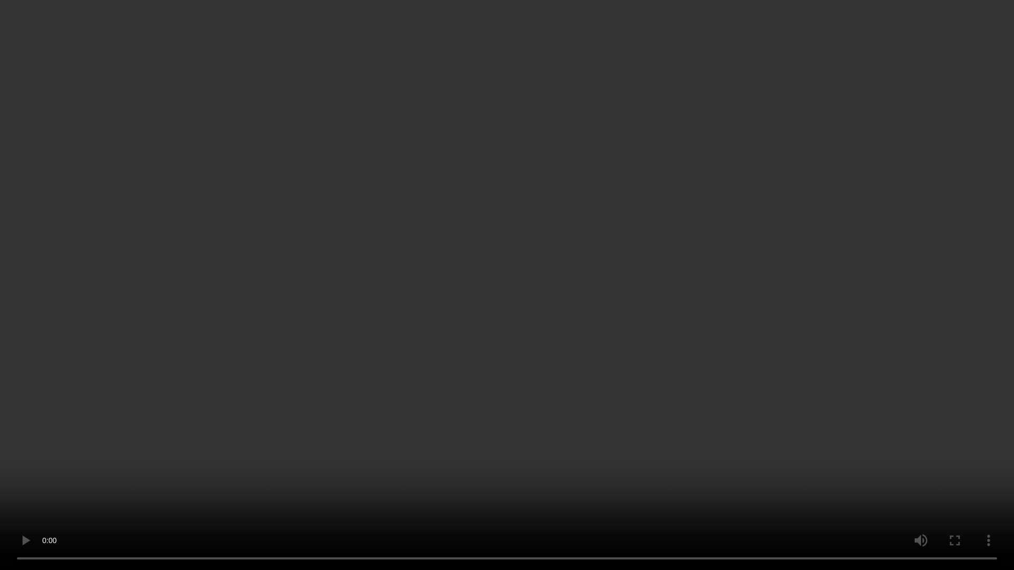
click at [577, 364] on video at bounding box center [507, 285] width 1014 height 570
click at [576, 363] on video at bounding box center [507, 285] width 1014 height 570
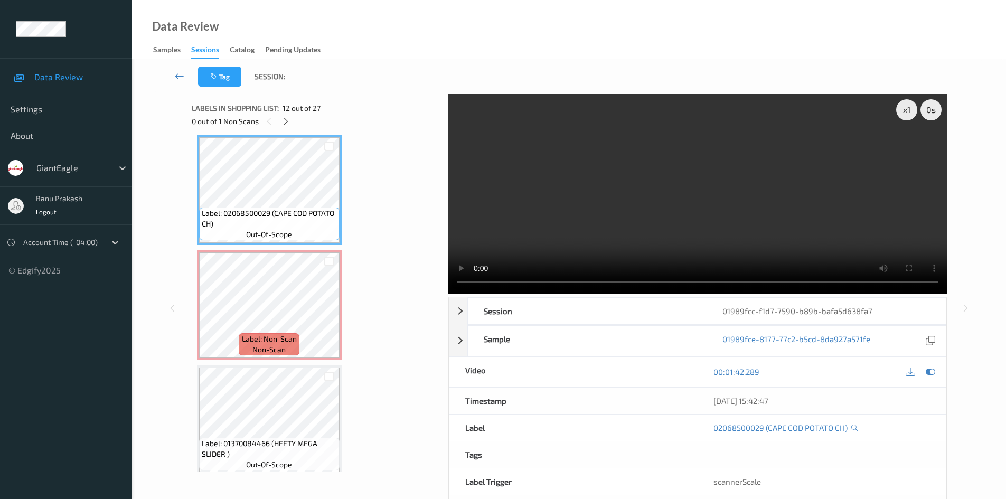
click at [631, 159] on video at bounding box center [697, 194] width 499 height 200
click at [329, 314] on icon at bounding box center [329, 314] width 9 height 10
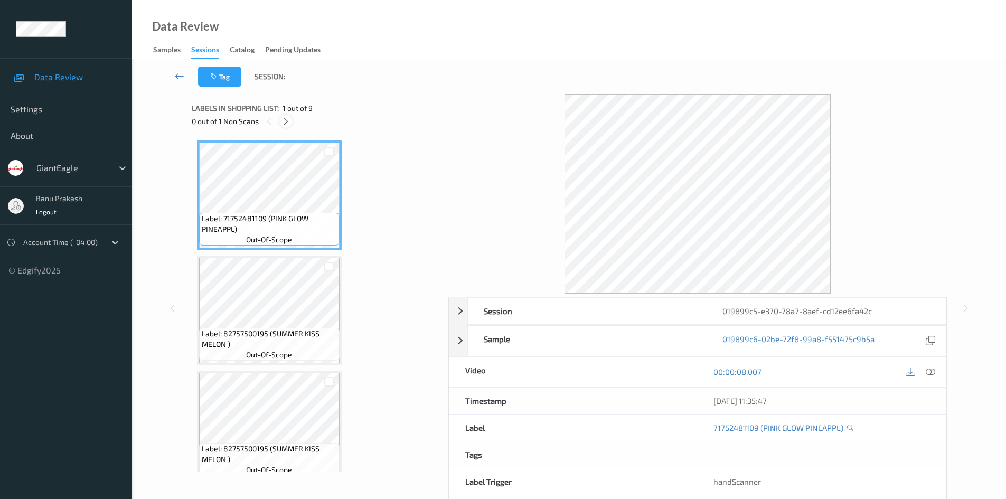
click at [290, 120] on icon at bounding box center [285, 122] width 9 height 10
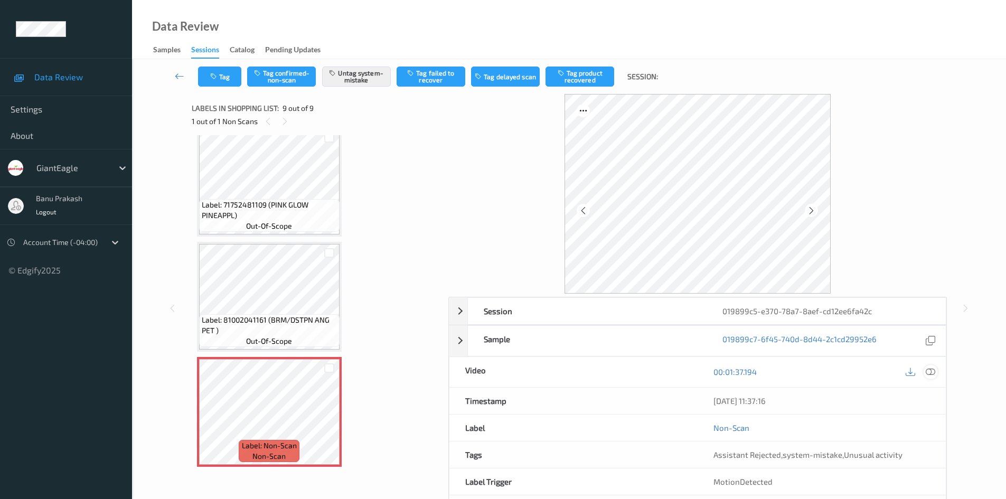
click at [928, 372] on icon at bounding box center [931, 372] width 10 height 10
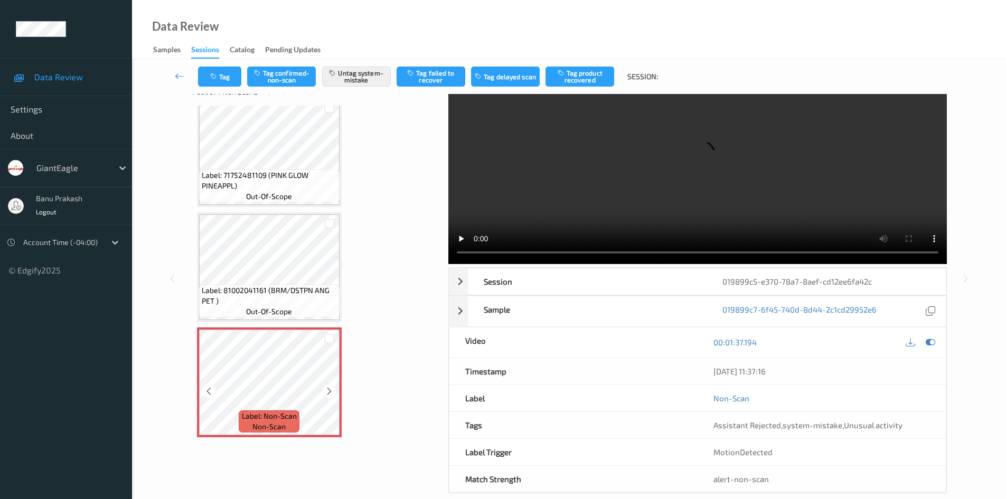
scroll to position [45, 0]
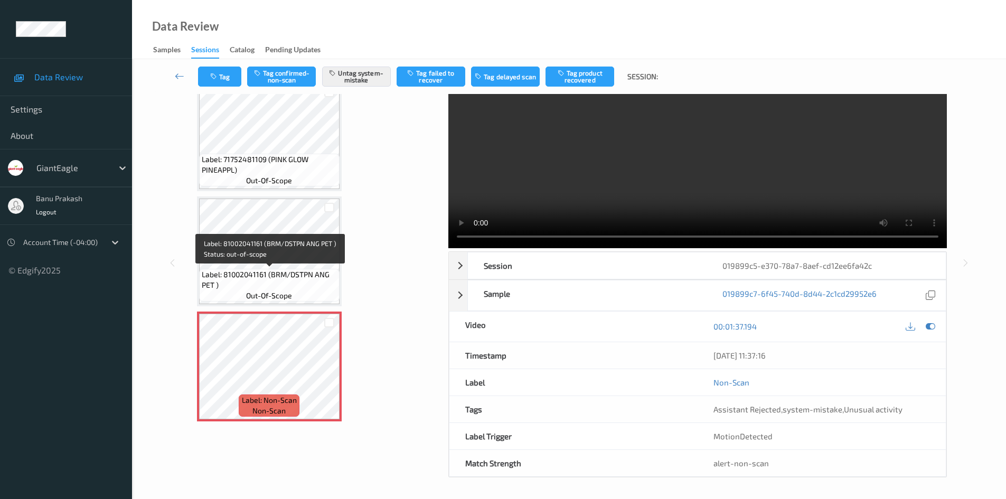
click at [212, 269] on span "Label: 81002041161 (BRM/DSTPN ANG PET )" at bounding box center [269, 279] width 135 height 21
click at [271, 279] on span "Label: 81002041161 (BRM/DSTPN ANG PET )" at bounding box center [269, 279] width 135 height 21
click at [644, 201] on video at bounding box center [697, 149] width 499 height 200
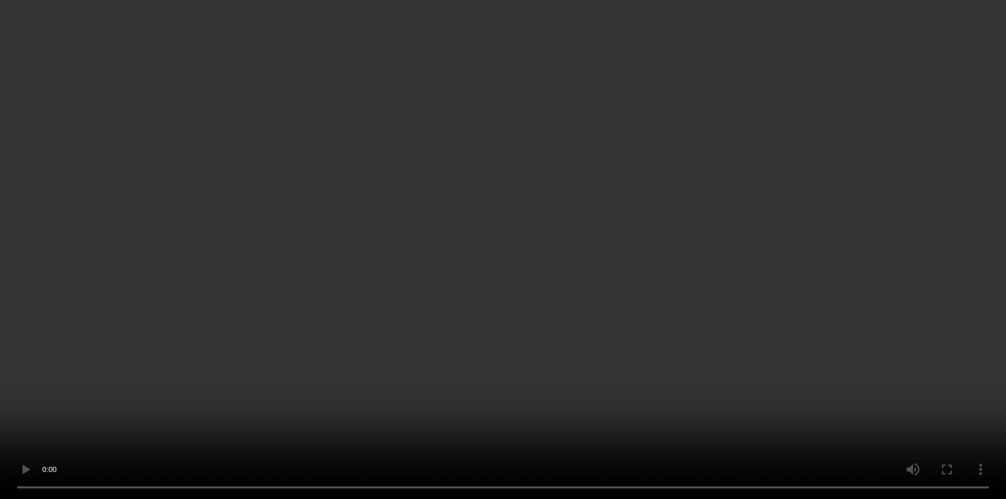
scroll to position [633, 0]
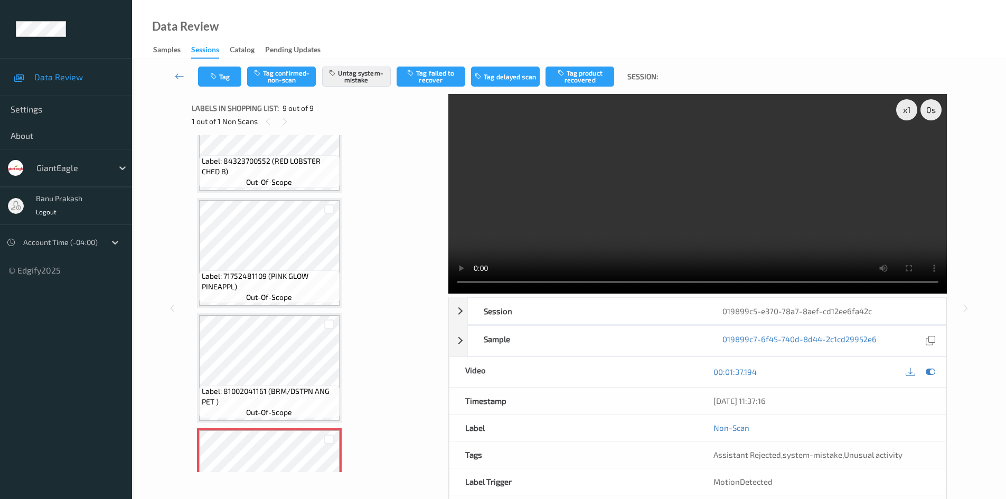
click at [682, 206] on video at bounding box center [697, 194] width 499 height 200
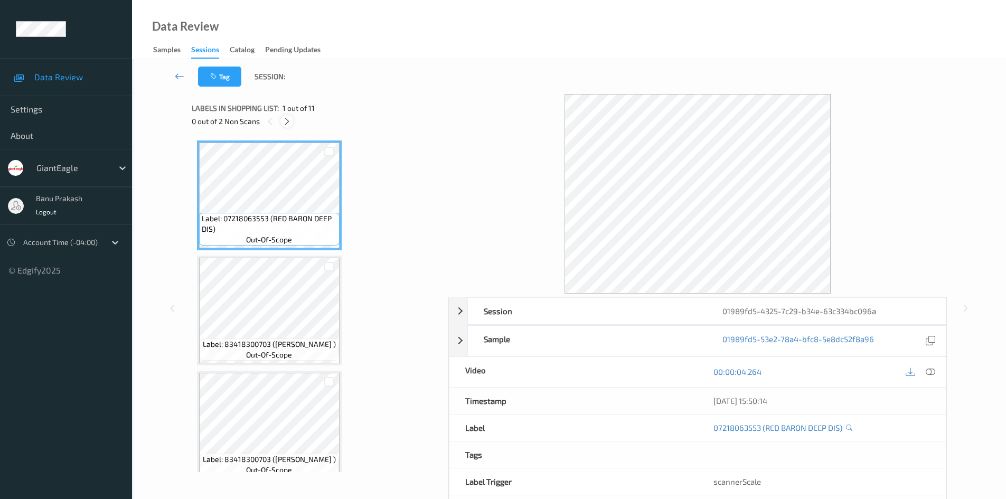
click at [285, 122] on icon at bounding box center [287, 122] width 9 height 10
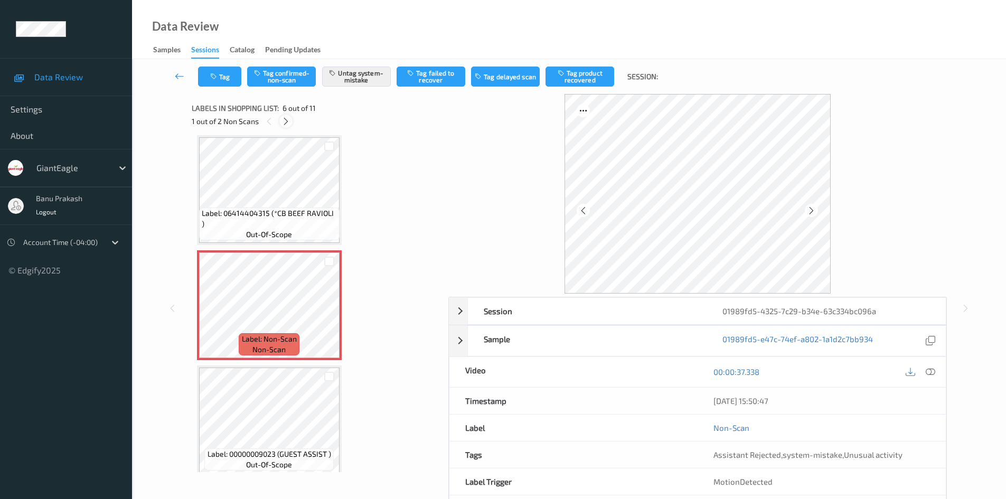
click at [288, 124] on icon at bounding box center [285, 122] width 9 height 10
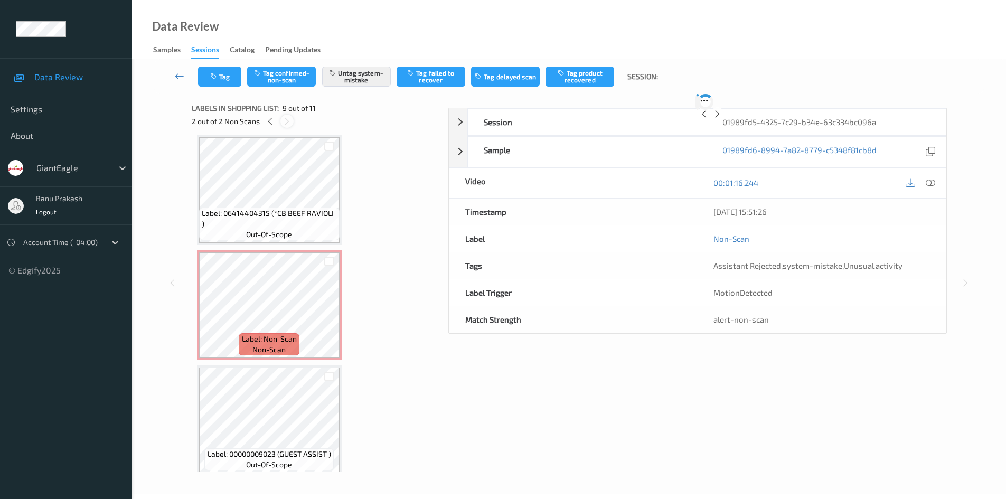
scroll to position [811, 0]
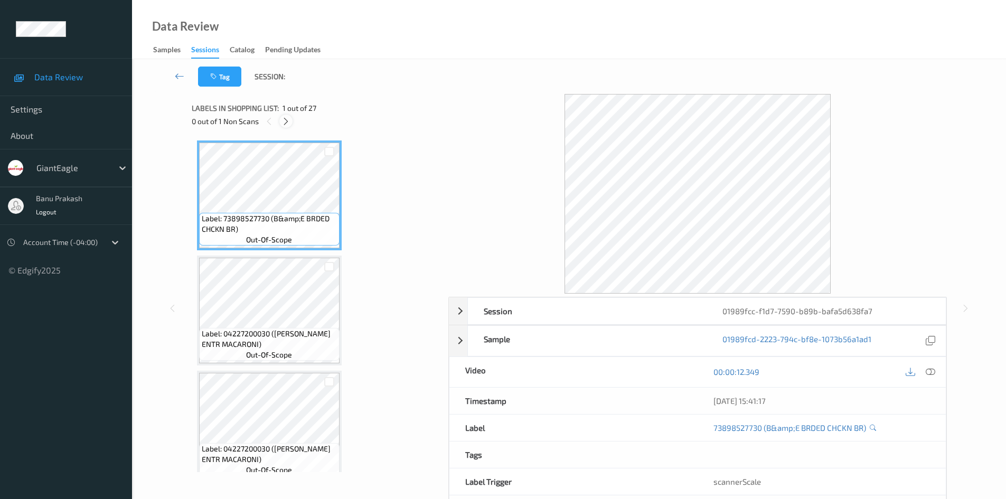
click at [289, 121] on icon at bounding box center [285, 122] width 9 height 10
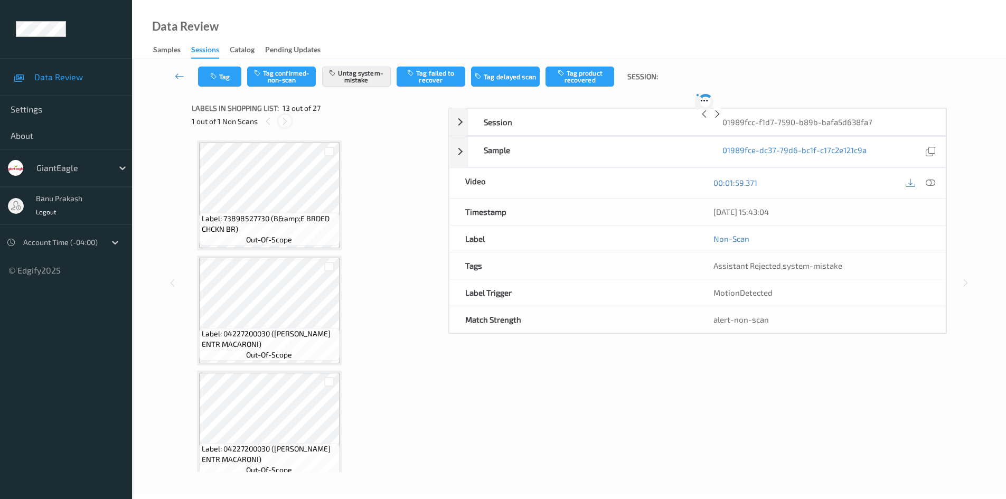
scroll to position [1272, 0]
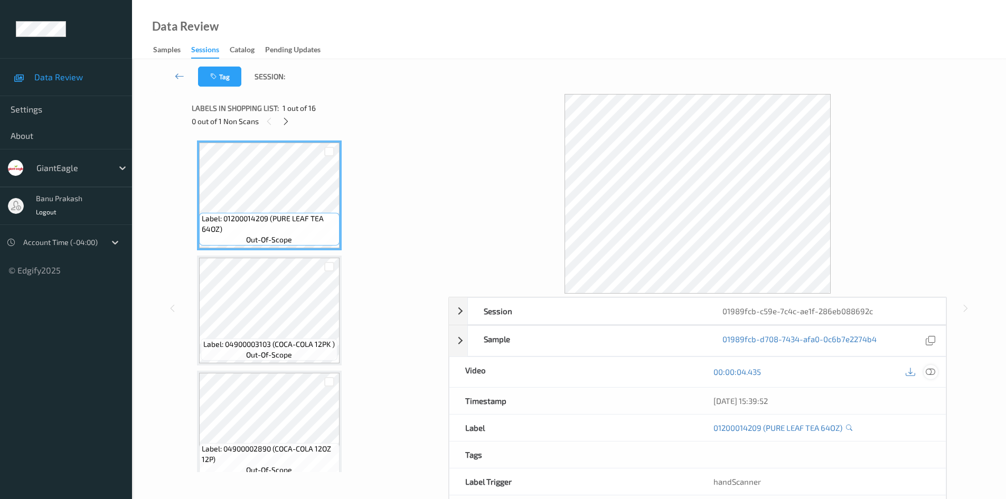
click at [928, 373] on icon at bounding box center [931, 372] width 10 height 10
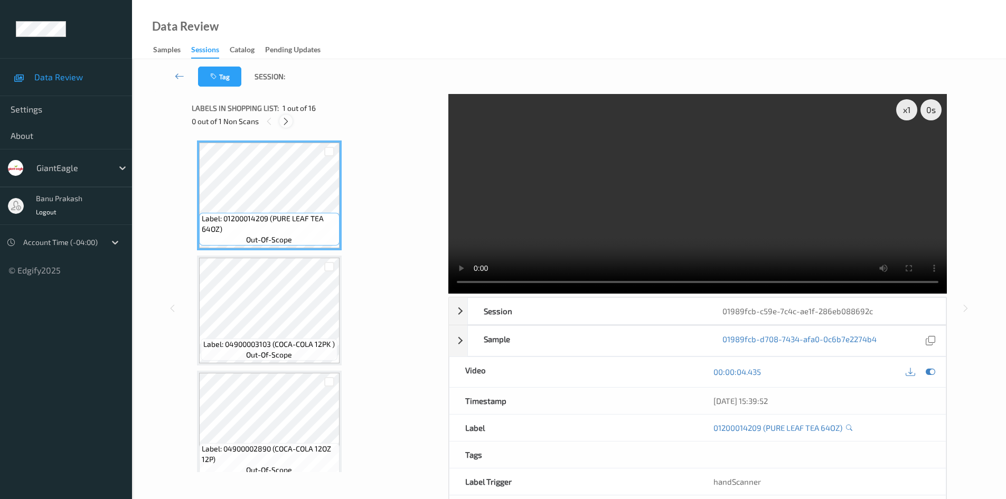
click at [289, 121] on icon at bounding box center [285, 122] width 9 height 10
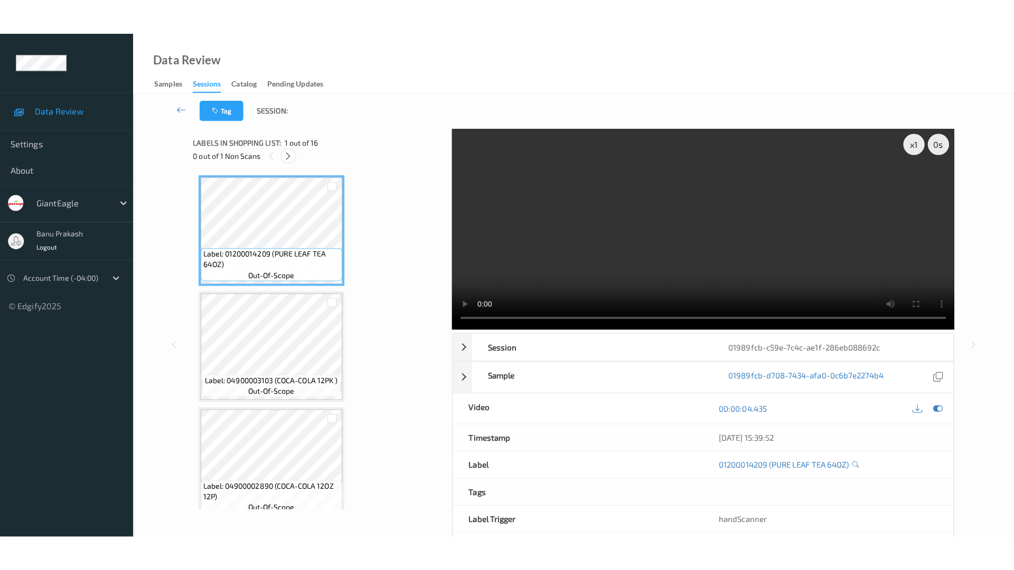
scroll to position [1502, 0]
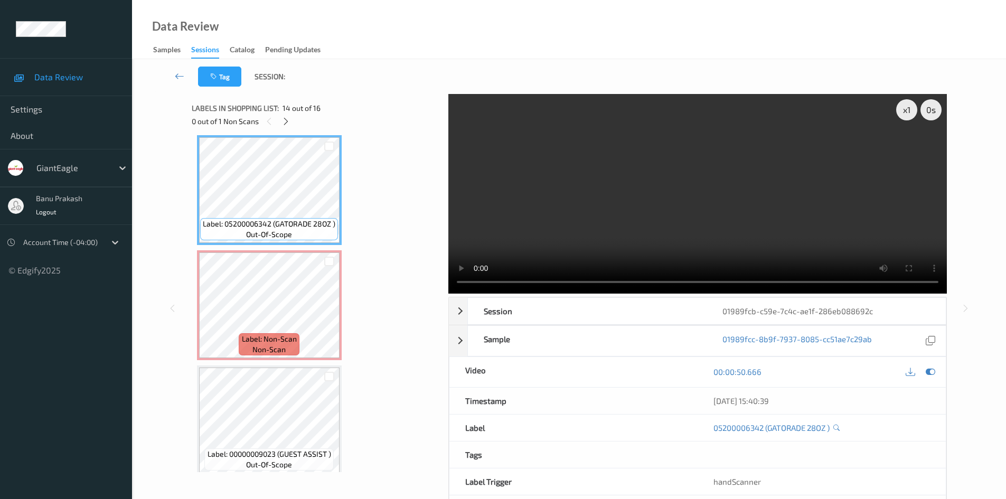
click at [576, 181] on video at bounding box center [697, 194] width 499 height 200
click at [671, 198] on video at bounding box center [697, 194] width 499 height 200
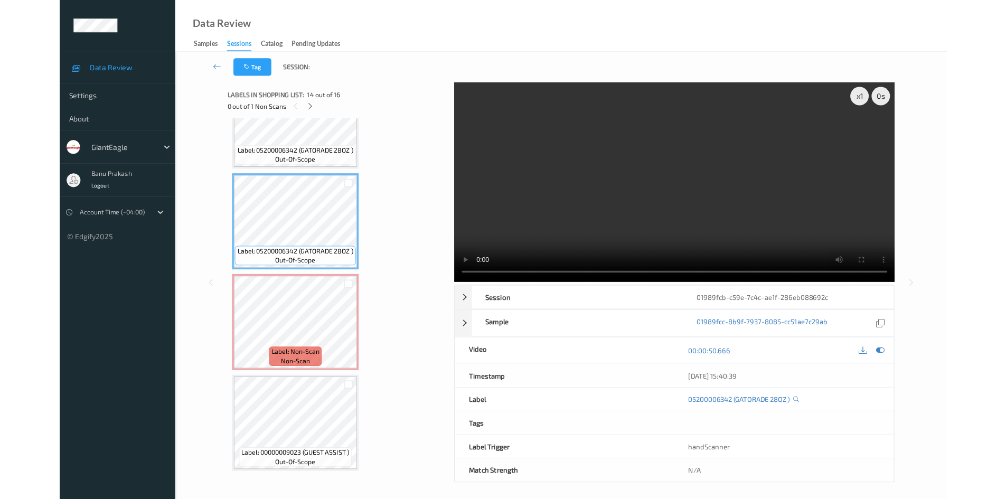
scroll to position [1439, 0]
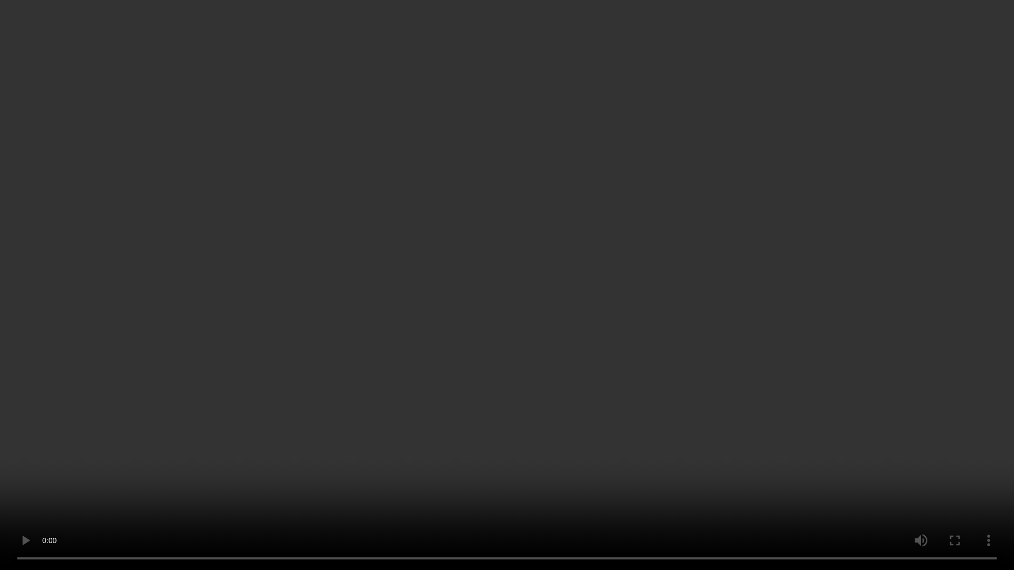
click at [631, 330] on video at bounding box center [507, 285] width 1014 height 570
click at [521, 361] on video at bounding box center [507, 285] width 1014 height 570
click at [731, 317] on video at bounding box center [507, 285] width 1014 height 570
click at [706, 342] on video at bounding box center [507, 285] width 1014 height 570
click at [708, 342] on video at bounding box center [507, 285] width 1014 height 570
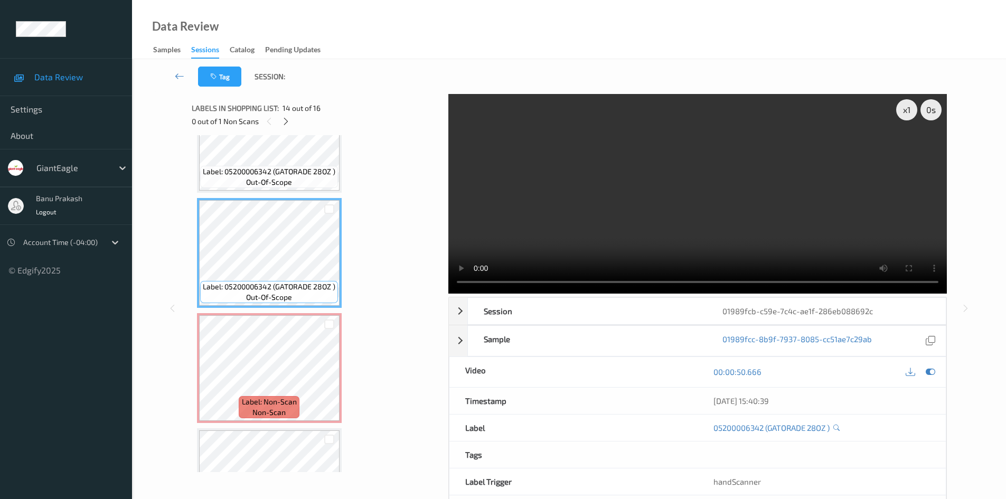
click at [675, 217] on video at bounding box center [697, 194] width 499 height 200
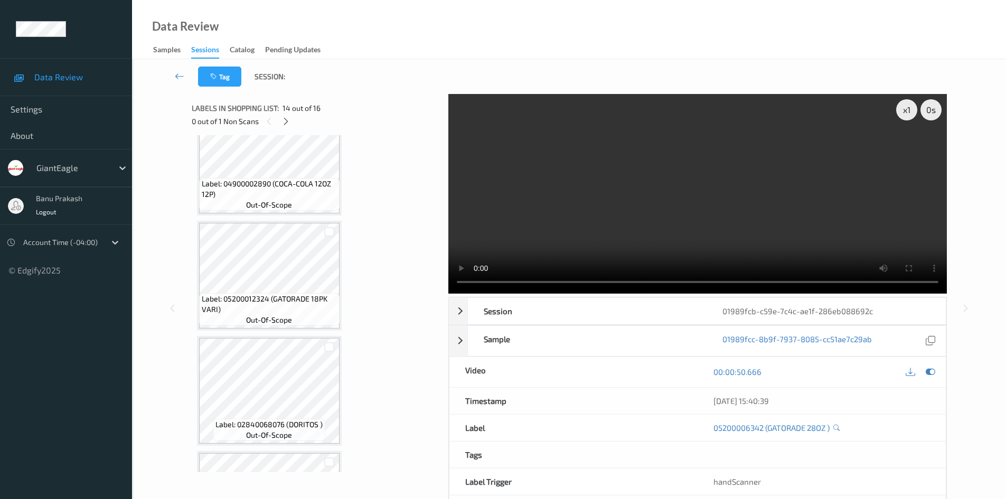
scroll to position [277, 0]
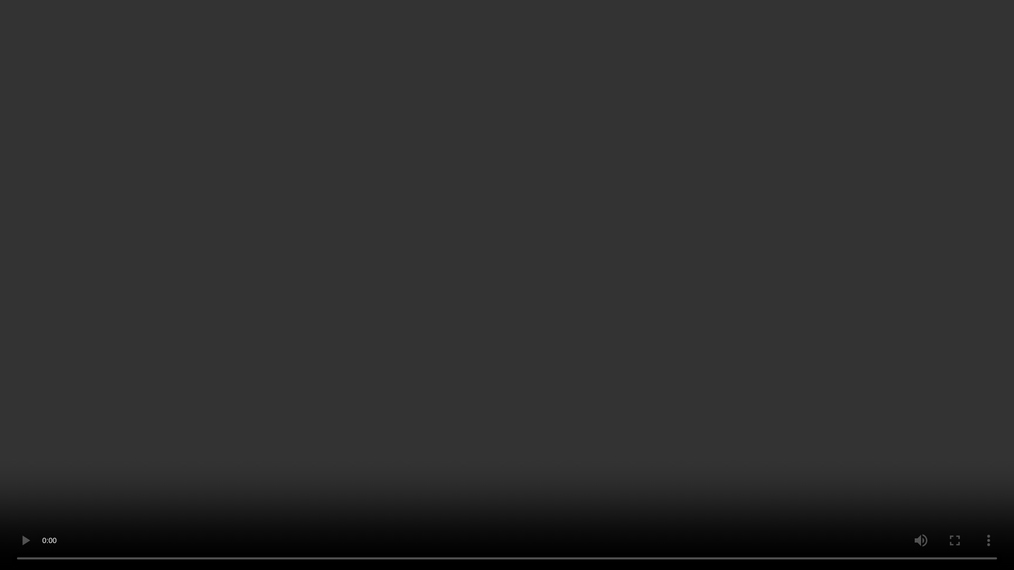
click at [253, 378] on video at bounding box center [507, 285] width 1014 height 570
click at [286, 283] on video at bounding box center [507, 285] width 1014 height 570
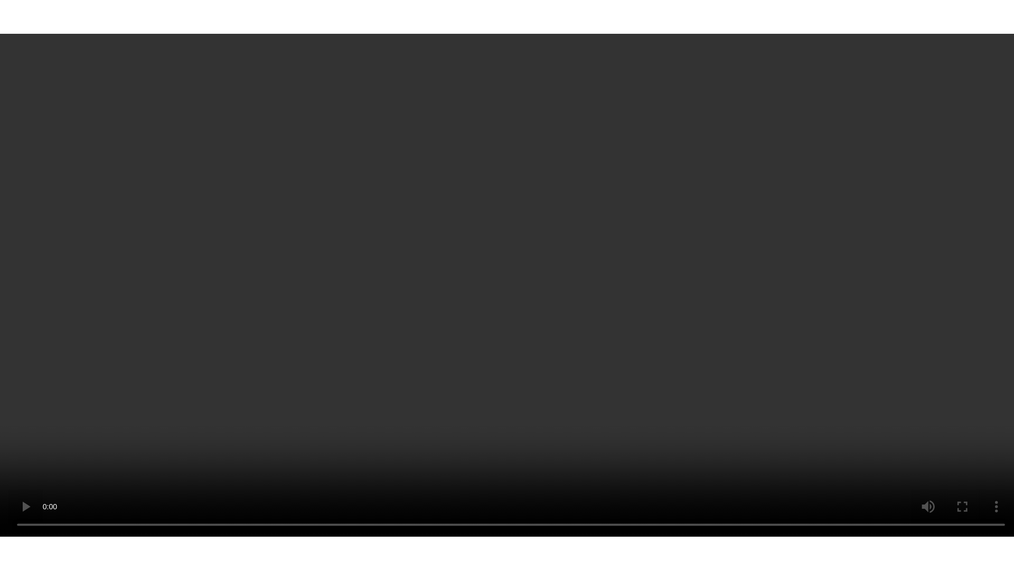
scroll to position [1510, 0]
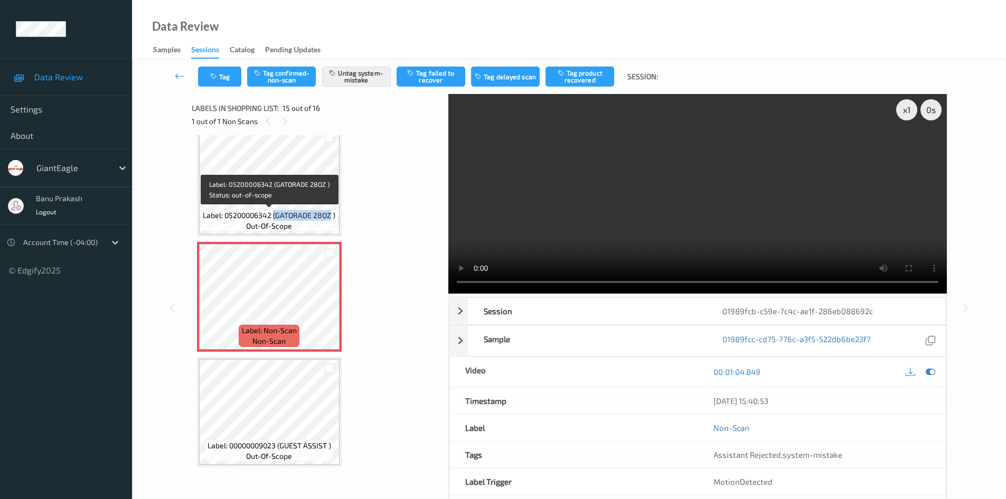
drag, startPoint x: 274, startPoint y: 217, endPoint x: 330, endPoint y: 214, distance: 56.0
click at [330, 214] on span "Label: 05200006342 (GATORADE 28OZ )" at bounding box center [269, 215] width 133 height 11
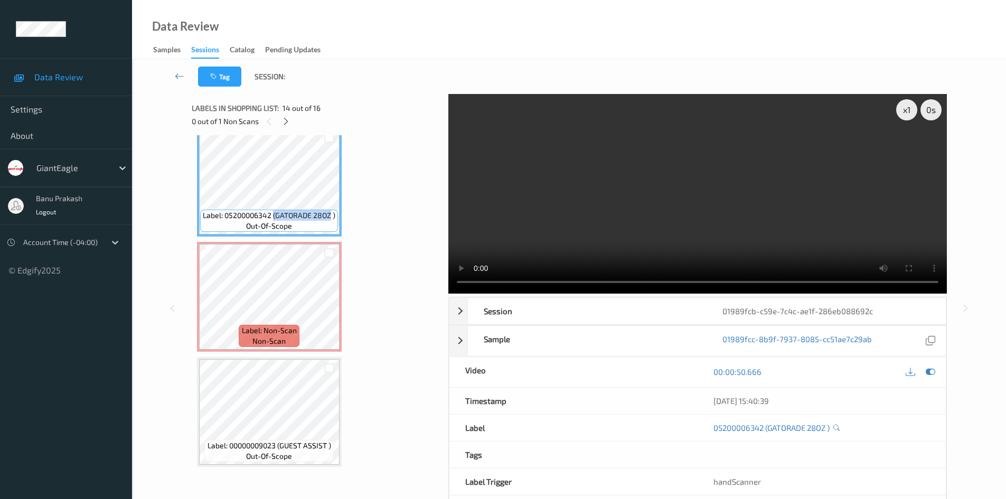
copy span "(GATORADE 28OZ"
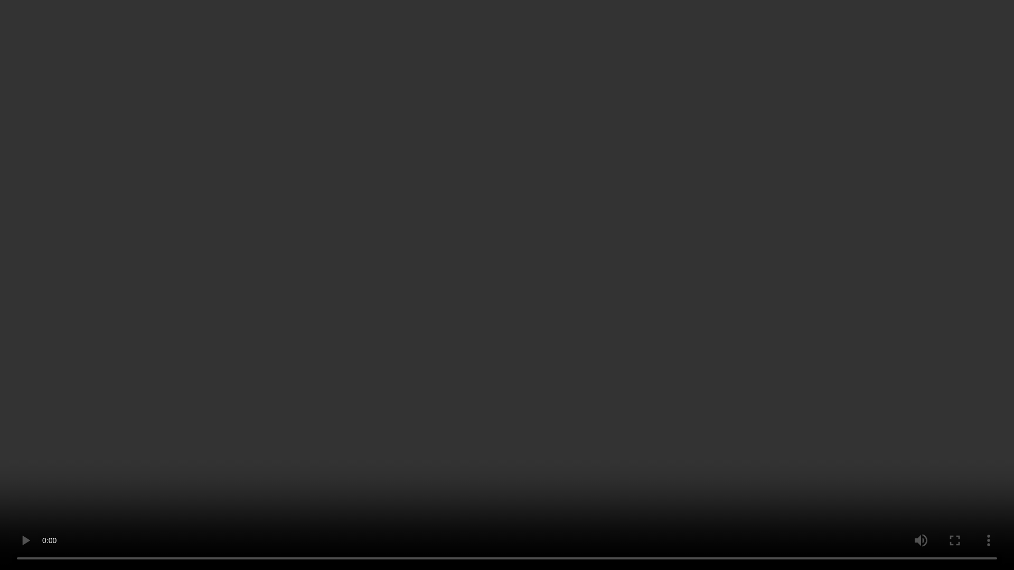
click at [762, 300] on video at bounding box center [507, 285] width 1014 height 570
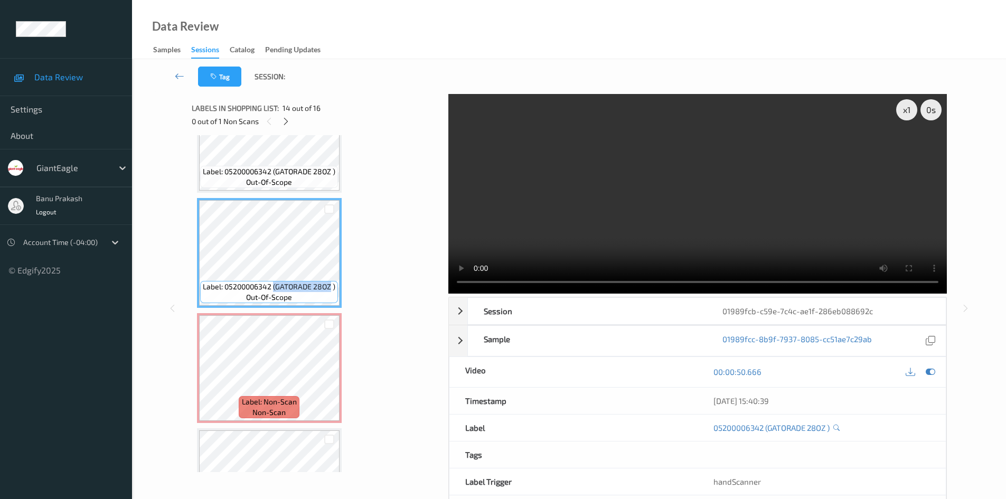
click at [747, 211] on video at bounding box center [697, 194] width 499 height 200
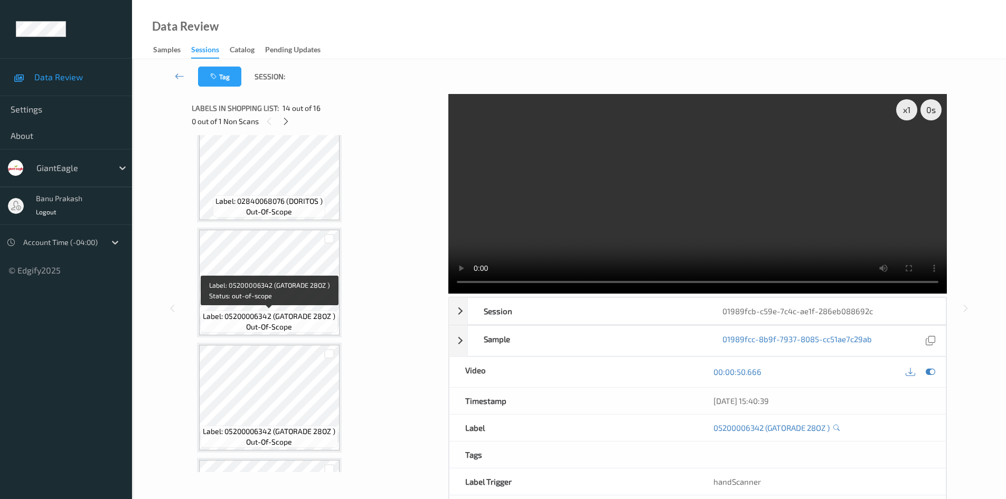
scroll to position [383, 0]
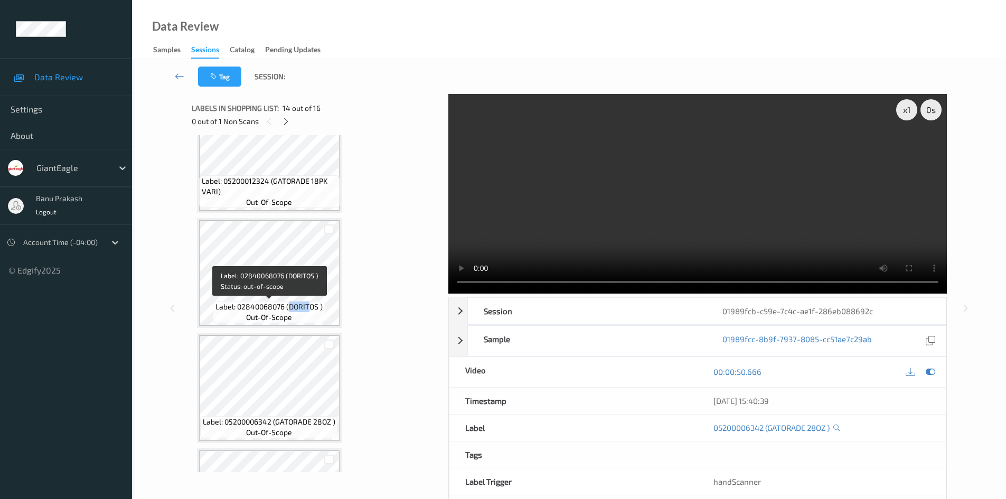
drag, startPoint x: 289, startPoint y: 306, endPoint x: 310, endPoint y: 307, distance: 20.6
click at [310, 307] on span "Label: 02840068076 (DORITOS )" at bounding box center [268, 307] width 107 height 11
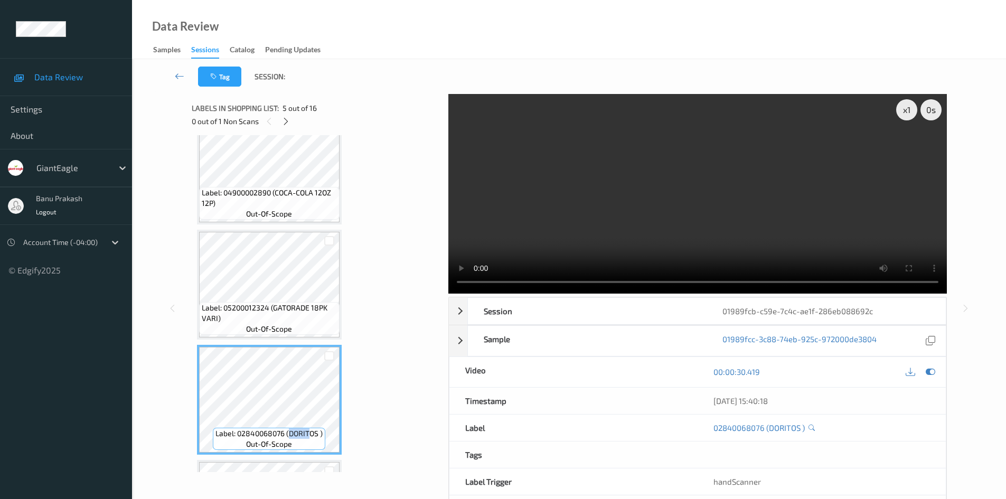
scroll to position [224, 0]
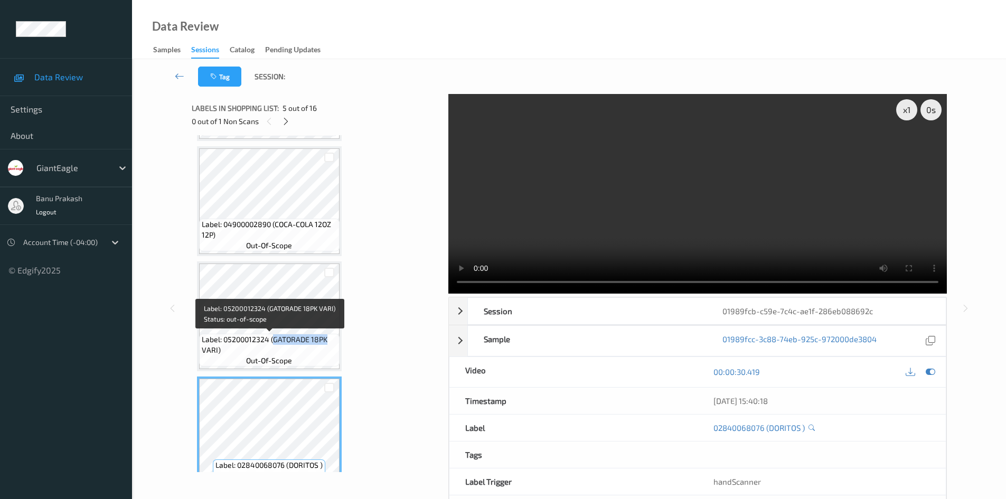
drag, startPoint x: 274, startPoint y: 339, endPoint x: 325, endPoint y: 340, distance: 51.8
click at [325, 340] on span "Label: 05200012324 (GATORADE 18PK VARI)" at bounding box center [269, 344] width 135 height 21
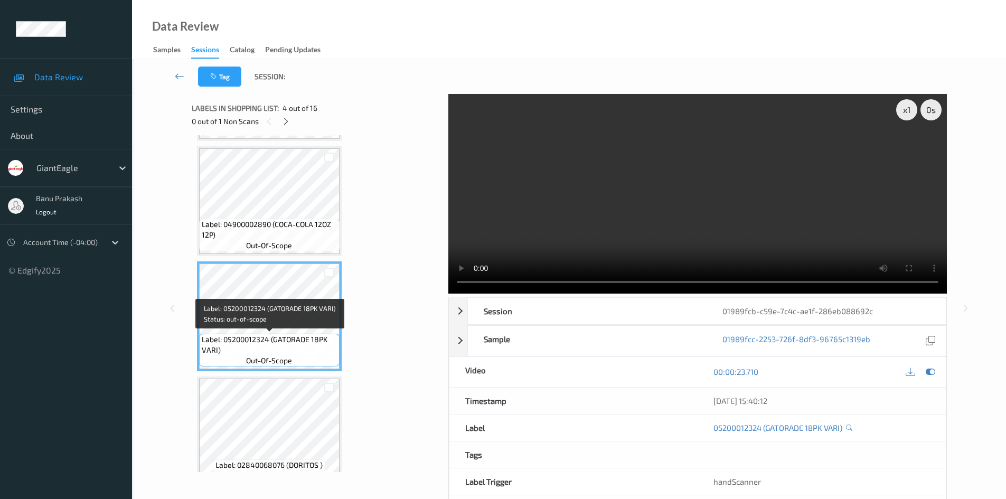
click at [250, 353] on span "Label: 05200012324 (GATORADE 18PK VARI)" at bounding box center [269, 344] width 135 height 21
drag, startPoint x: 274, startPoint y: 340, endPoint x: 217, endPoint y: 349, distance: 58.3
click at [217, 349] on span "Label: 05200012324 (GATORADE 18PK VARI)" at bounding box center [269, 344] width 135 height 21
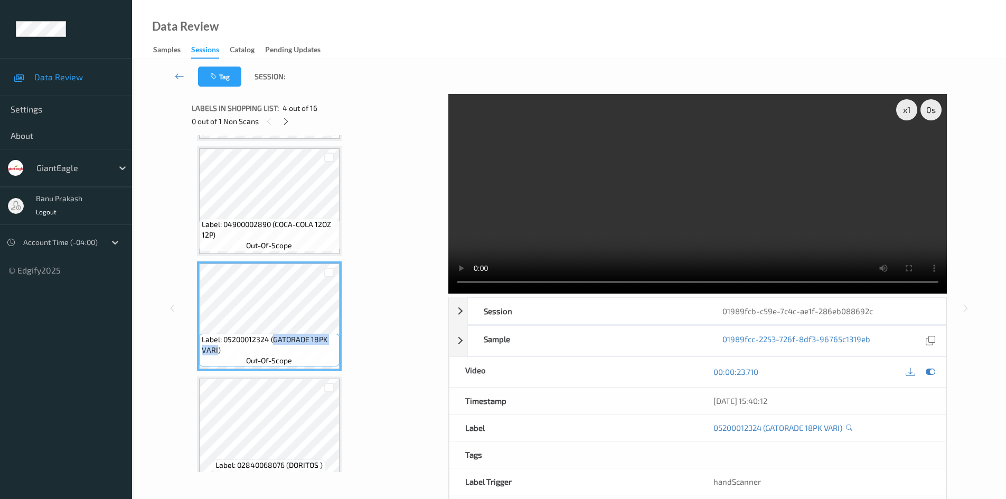
copy span "GATORADE 18PK VARI"
click at [602, 183] on video at bounding box center [697, 194] width 499 height 200
click at [672, 193] on video at bounding box center [697, 194] width 499 height 200
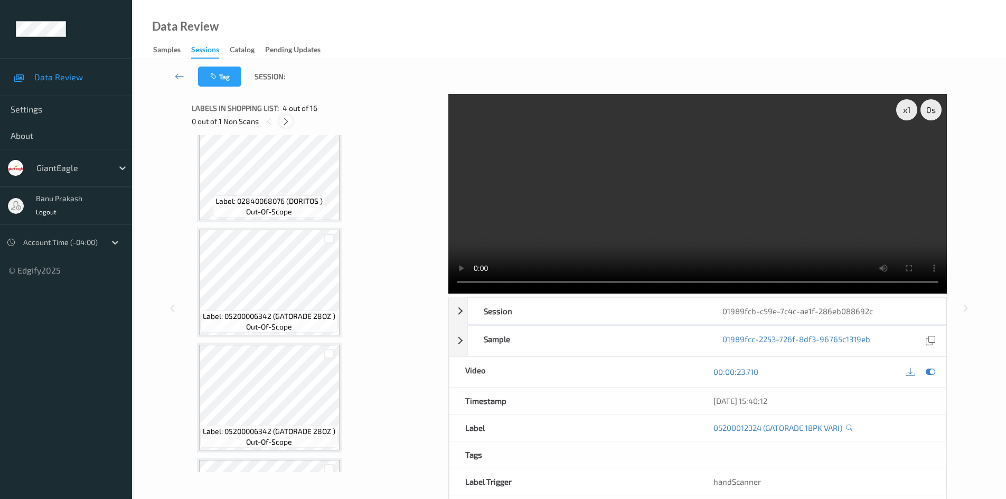
click at [286, 121] on icon at bounding box center [285, 122] width 9 height 10
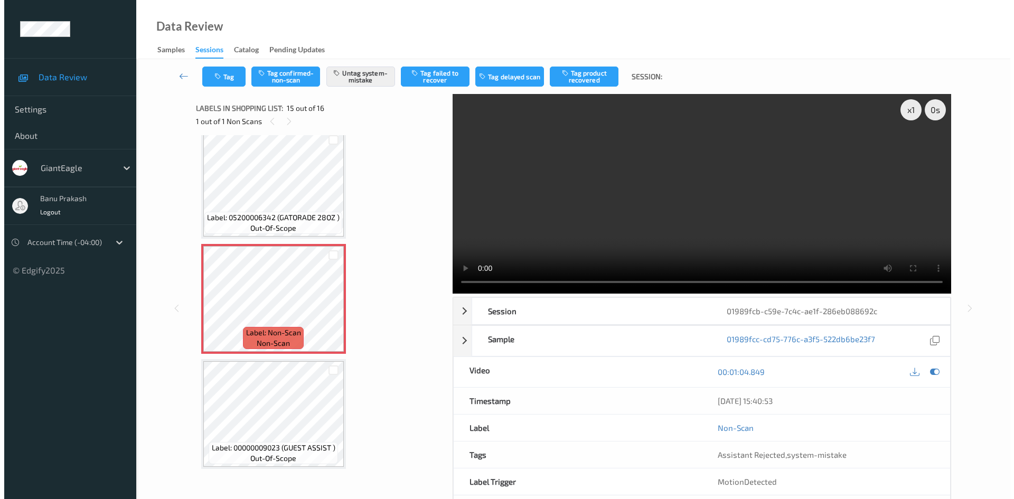
scroll to position [1510, 0]
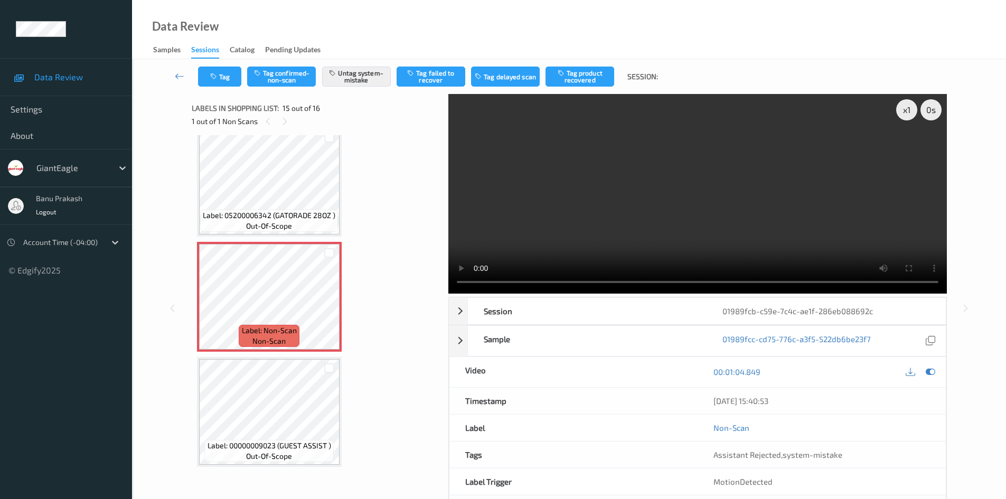
click at [593, 180] on video at bounding box center [697, 194] width 499 height 200
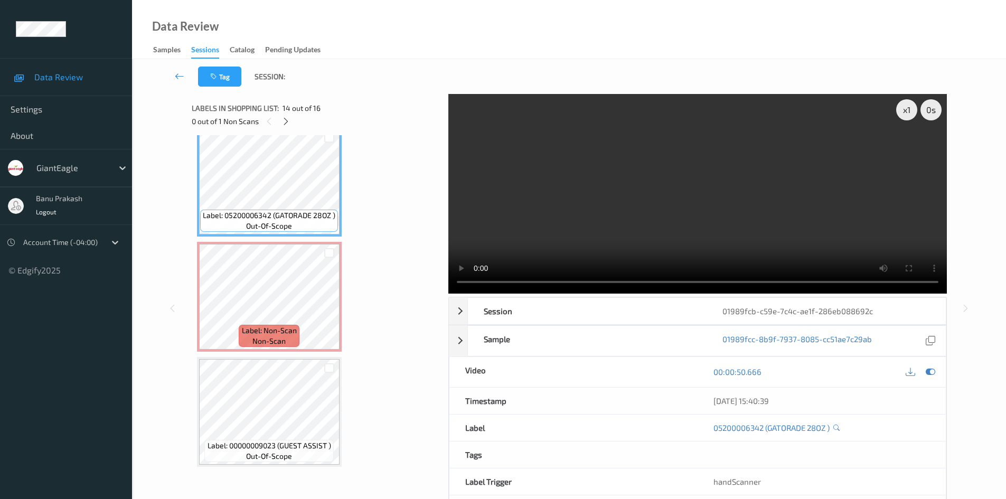
click at [810, 212] on video at bounding box center [697, 194] width 499 height 200
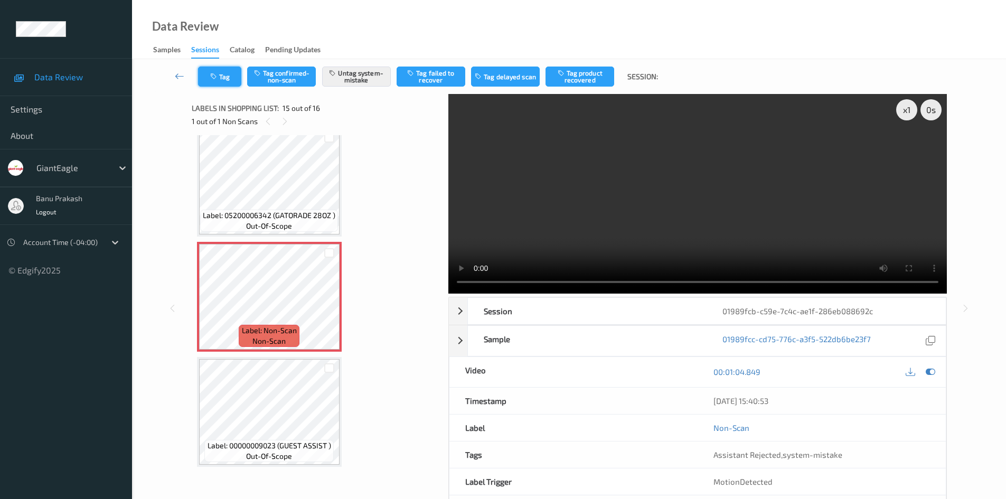
click at [224, 78] on button "Tag" at bounding box center [219, 77] width 43 height 20
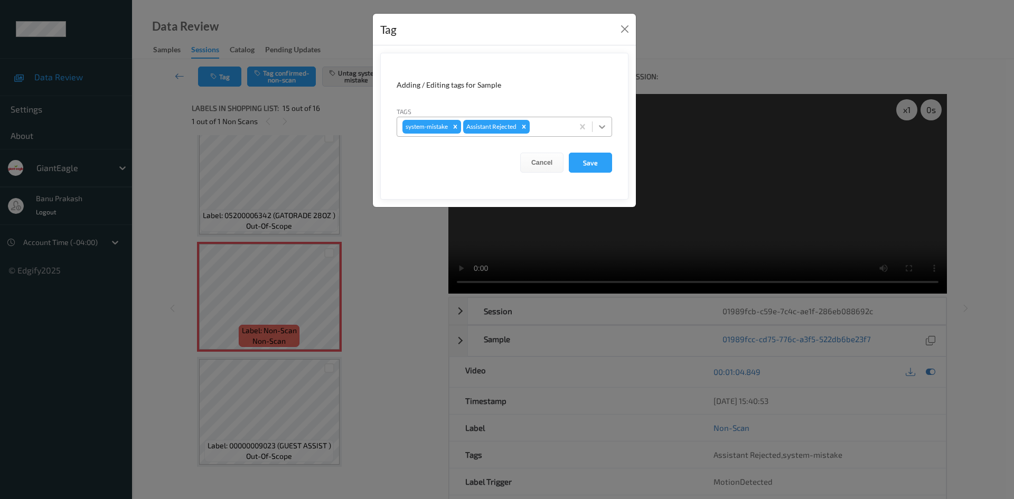
click at [604, 126] on icon at bounding box center [602, 127] width 6 height 4
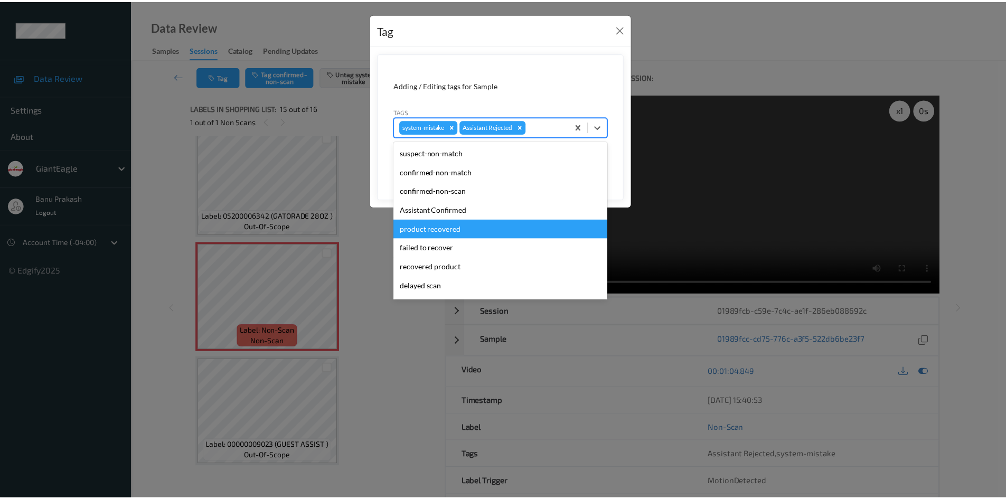
scroll to position [93, 0]
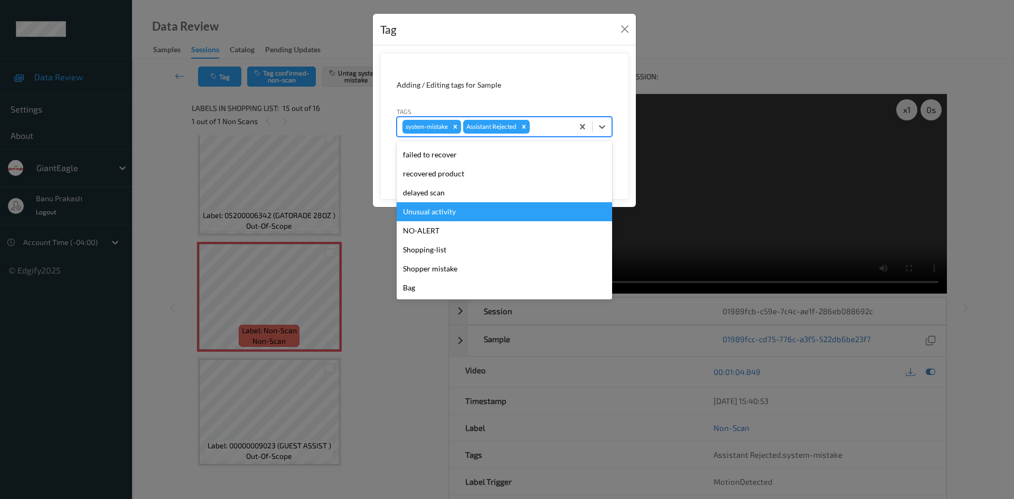
click at [450, 211] on div "Unusual activity" at bounding box center [504, 211] width 215 height 19
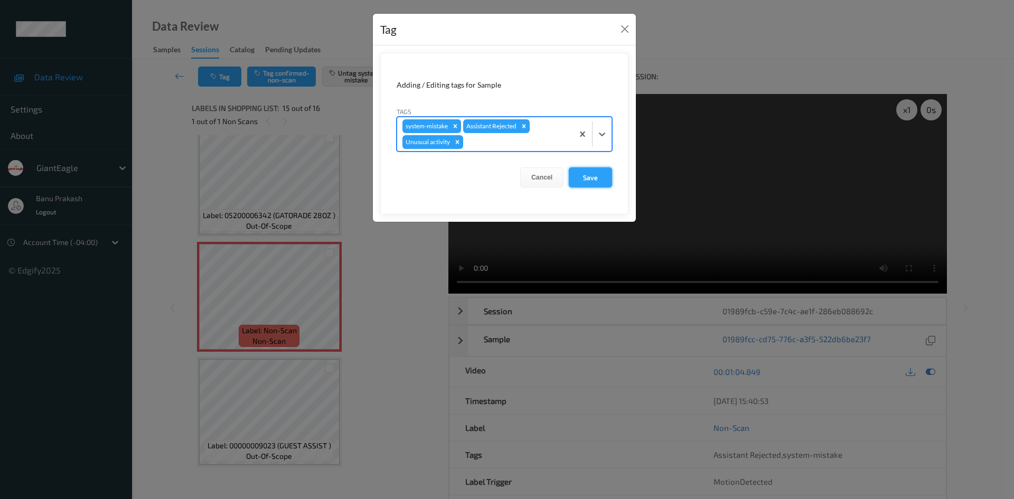
click at [585, 172] on button "Save" at bounding box center [590, 177] width 43 height 20
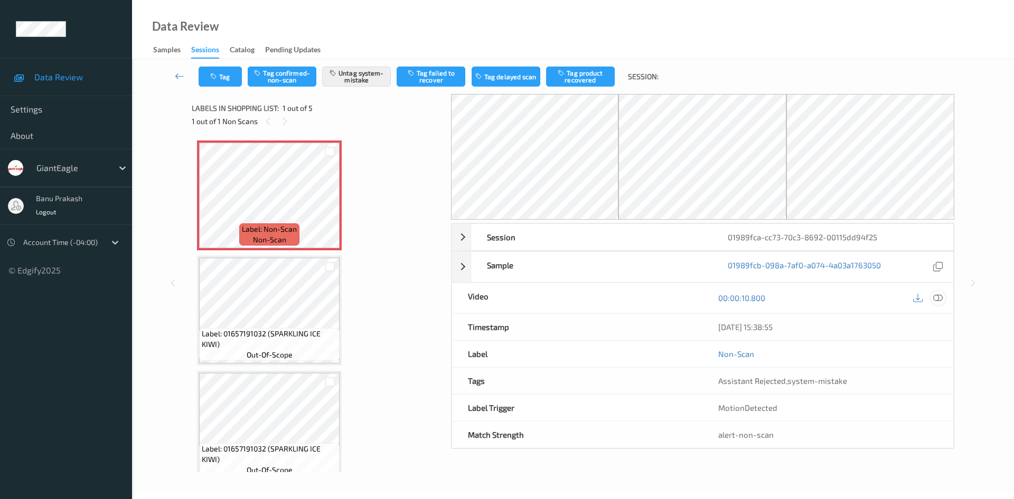
click at [937, 301] on icon at bounding box center [938, 298] width 10 height 10
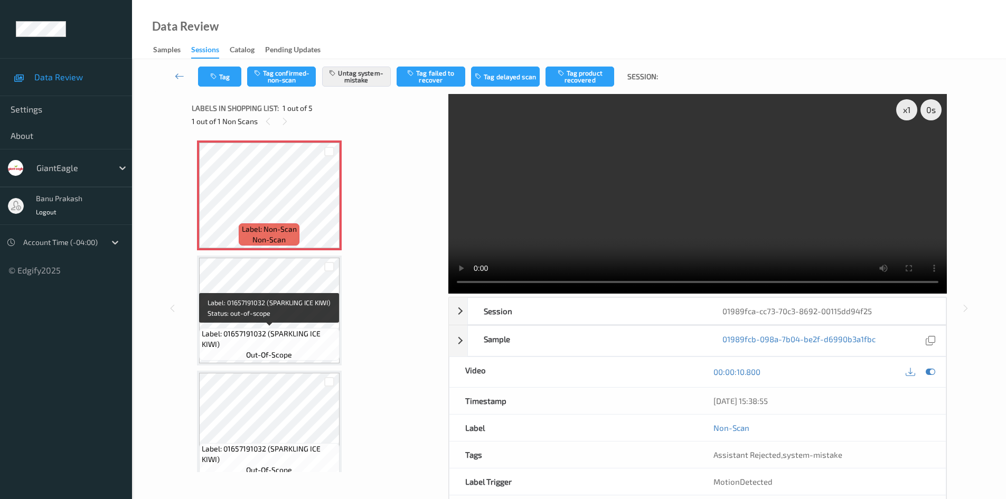
click at [263, 333] on span "Label: 01657191032 (SPARKLING ICE KIWI)" at bounding box center [269, 338] width 135 height 21
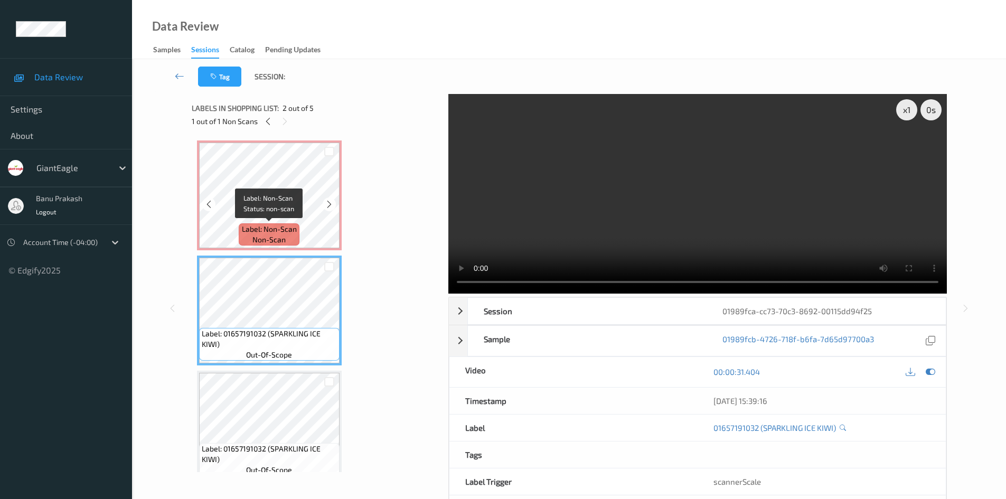
click at [260, 233] on span "Label: Non-Scan" at bounding box center [269, 229] width 55 height 11
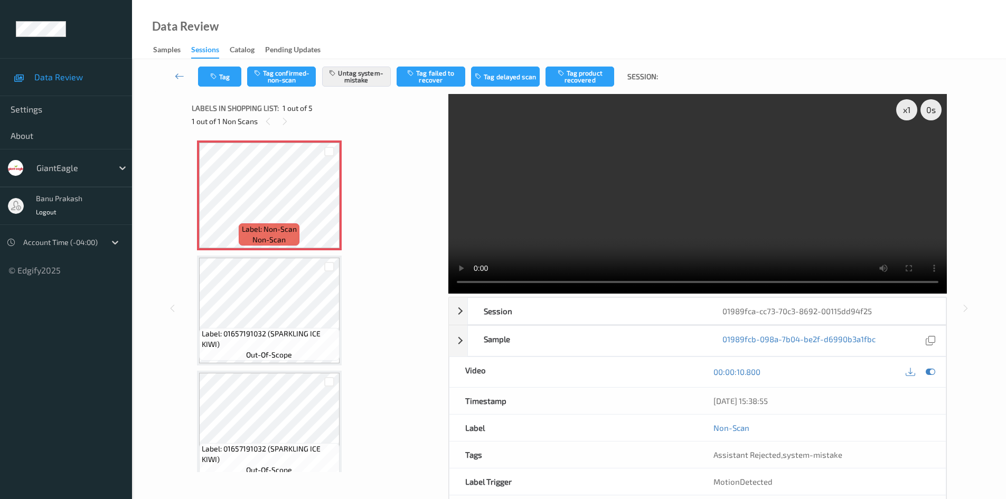
click at [689, 185] on video at bounding box center [697, 194] width 499 height 200
click at [646, 199] on video at bounding box center [697, 194] width 499 height 200
click at [686, 203] on video at bounding box center [697, 194] width 499 height 200
click at [728, 192] on video at bounding box center [697, 194] width 499 height 200
click at [346, 83] on button "Untag system-mistake" at bounding box center [356, 77] width 69 height 20
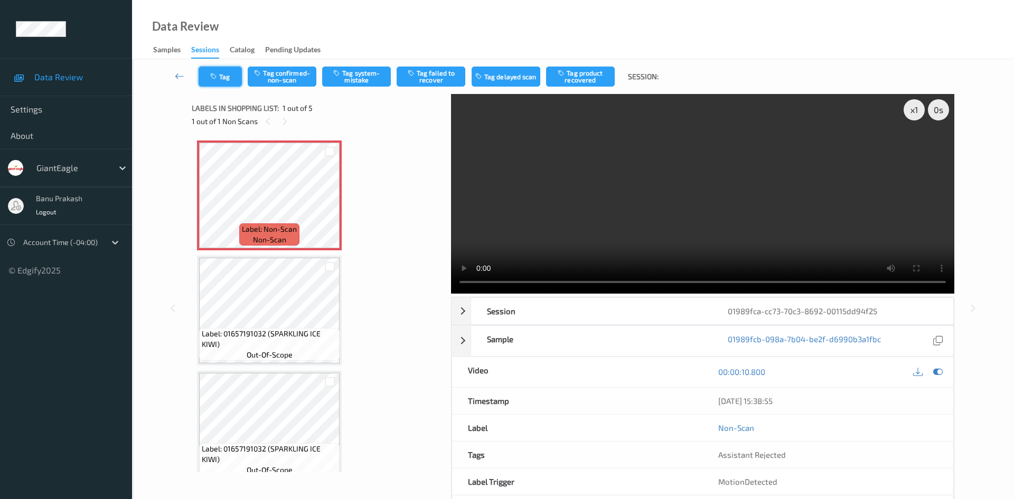
click at [230, 74] on button "Tag" at bounding box center [220, 77] width 43 height 20
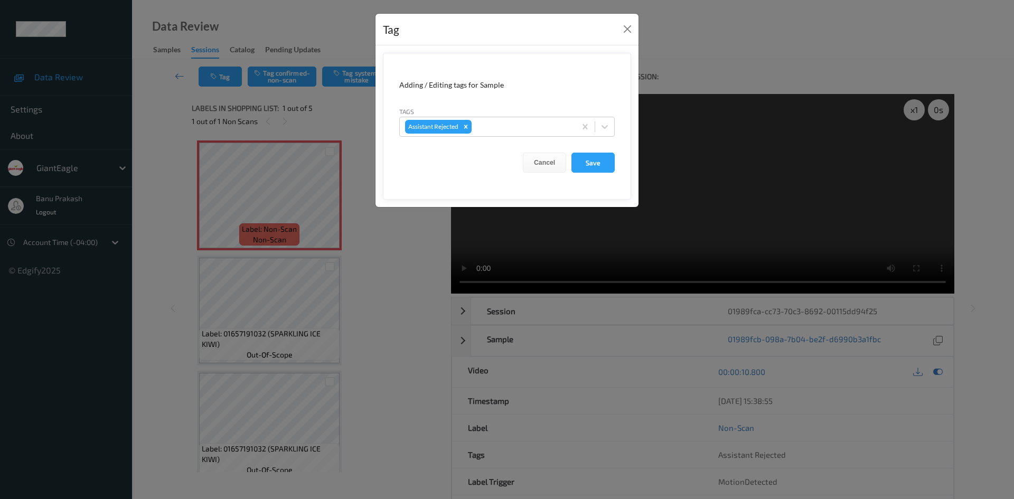
click at [722, 64] on div "Tag Adding / Editing tags for Sample Tags Assistant Rejected Cancel Save" at bounding box center [507, 249] width 1014 height 499
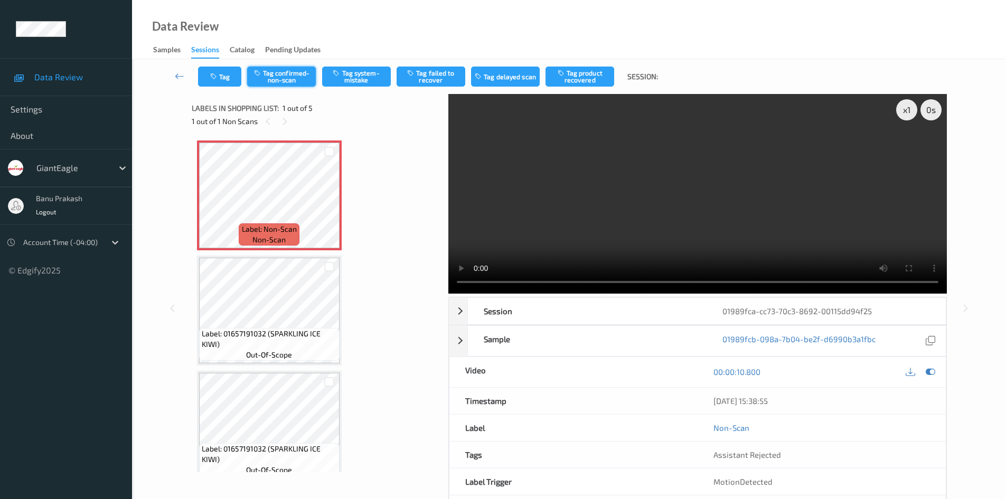
click at [291, 69] on button "Tag confirmed-non-scan" at bounding box center [281, 77] width 69 height 20
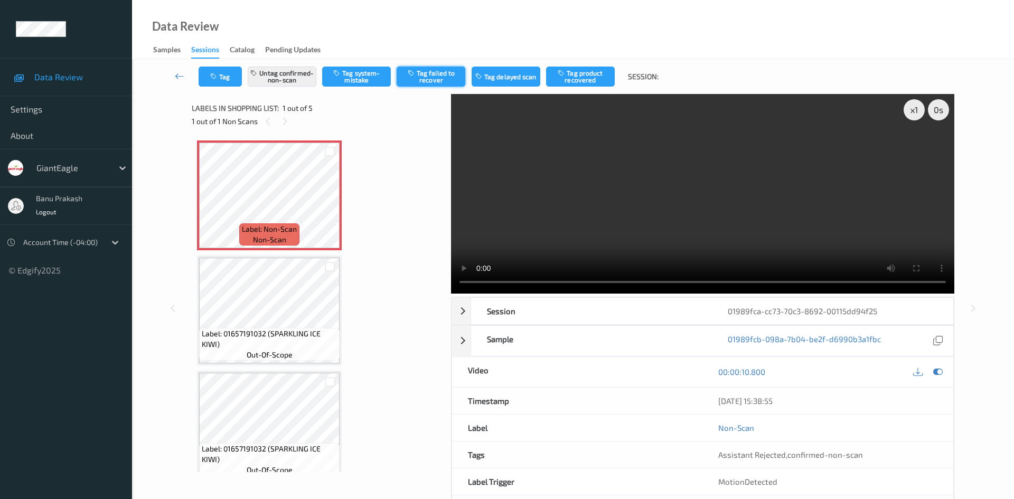
click at [429, 77] on button "Tag failed to recover" at bounding box center [431, 77] width 69 height 20
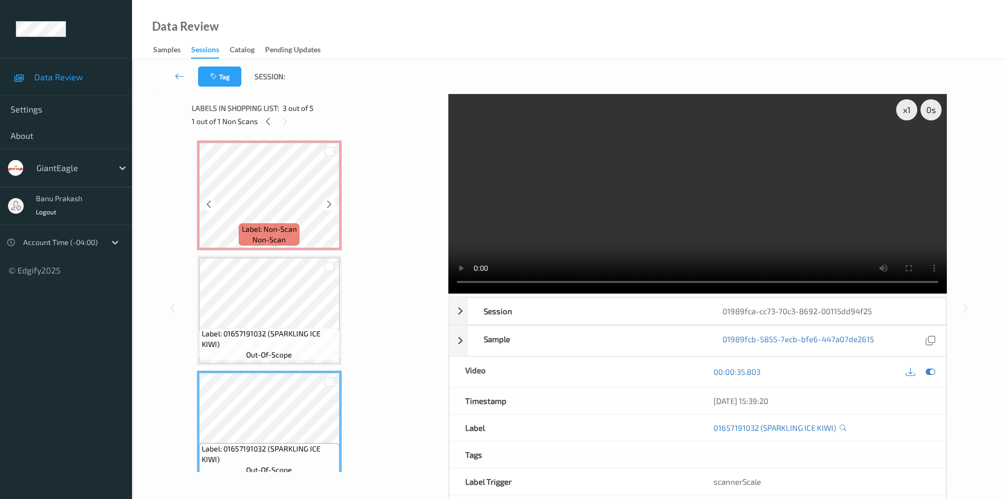
click at [283, 250] on div "Label: Non-Scan non-scan" at bounding box center [269, 195] width 145 height 110
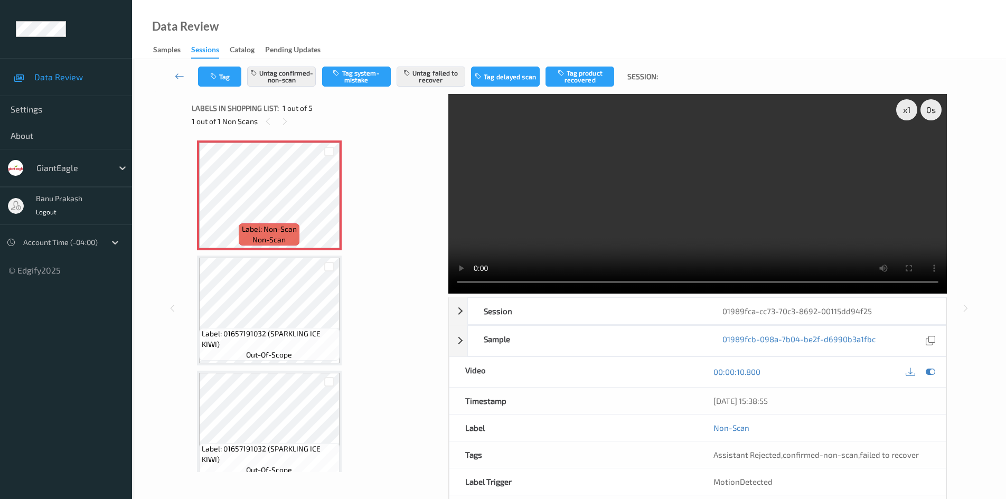
click at [576, 230] on video at bounding box center [697, 194] width 499 height 200
click at [689, 166] on video at bounding box center [697, 194] width 499 height 200
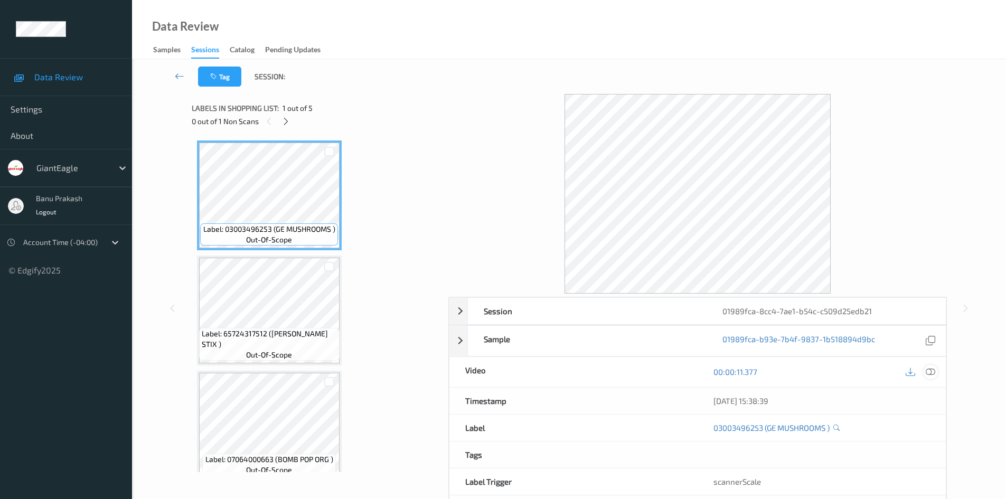
click at [932, 373] on icon at bounding box center [931, 372] width 10 height 10
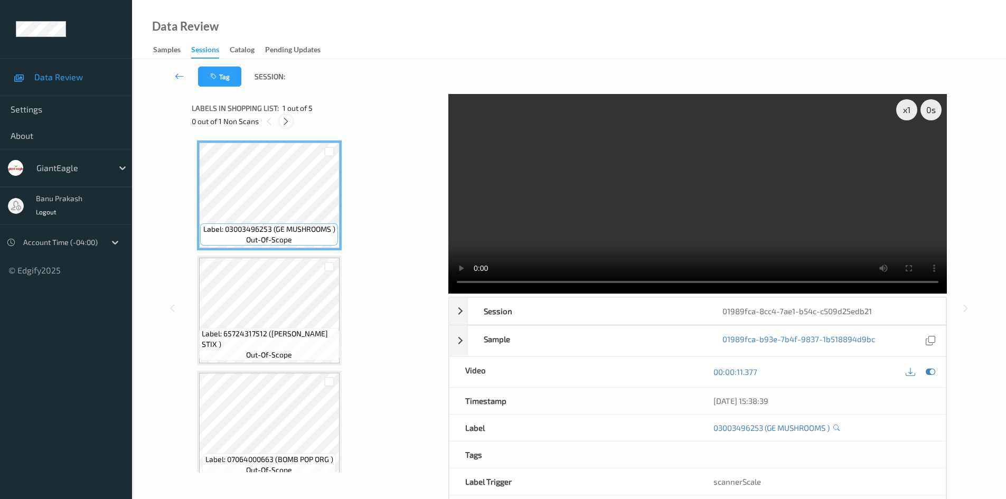
click at [284, 115] on div at bounding box center [285, 121] width 13 height 13
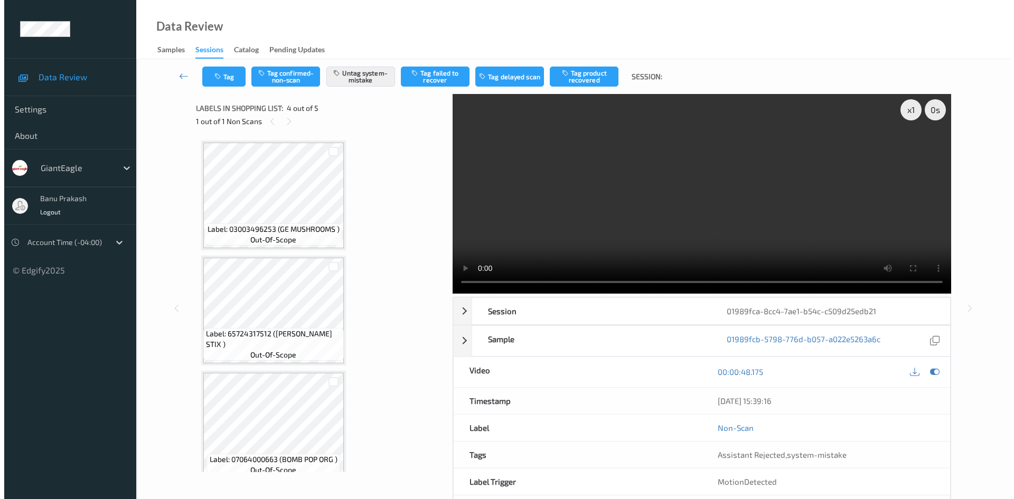
scroll to position [236, 0]
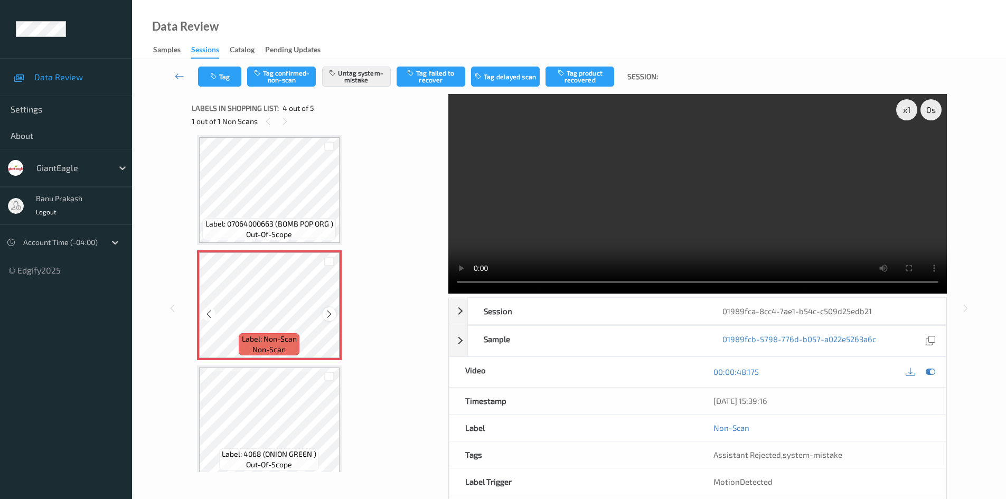
click at [335, 314] on div at bounding box center [329, 313] width 13 height 13
click at [333, 313] on icon at bounding box center [329, 314] width 9 height 10
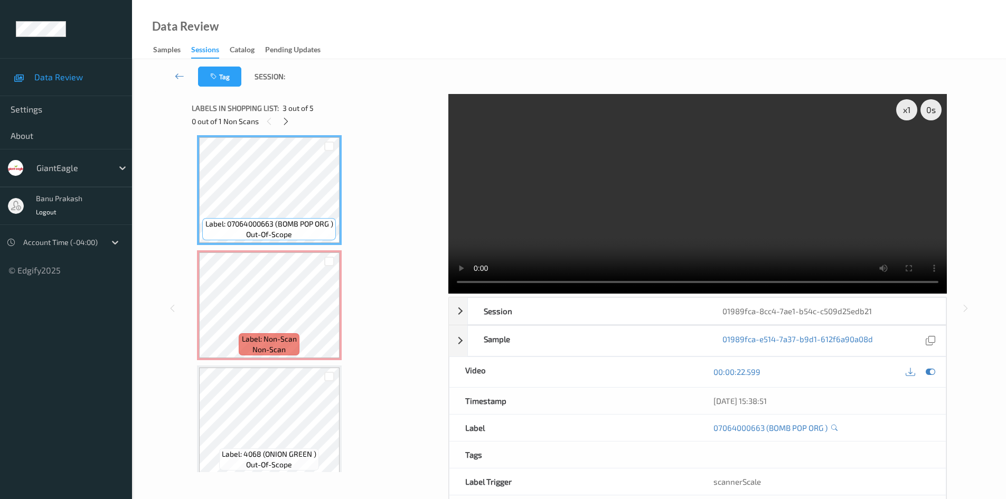
click at [551, 215] on video at bounding box center [697, 194] width 499 height 200
click at [701, 198] on video at bounding box center [697, 194] width 499 height 200
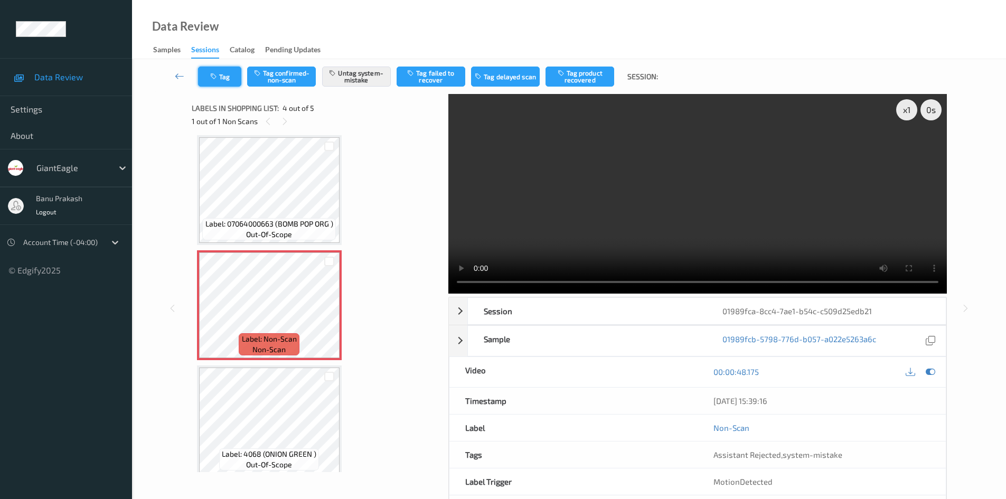
click at [222, 79] on button "Tag" at bounding box center [219, 77] width 43 height 20
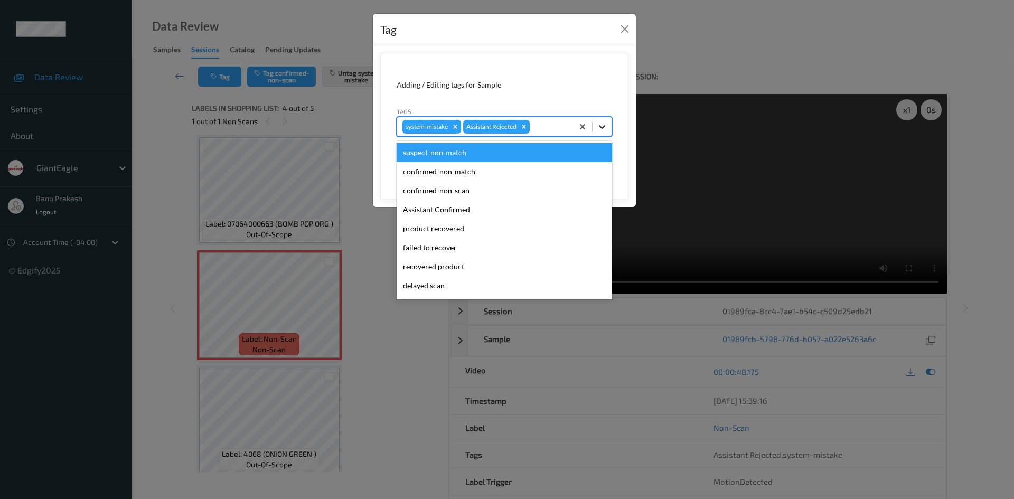
click at [606, 126] on icon at bounding box center [602, 126] width 11 height 11
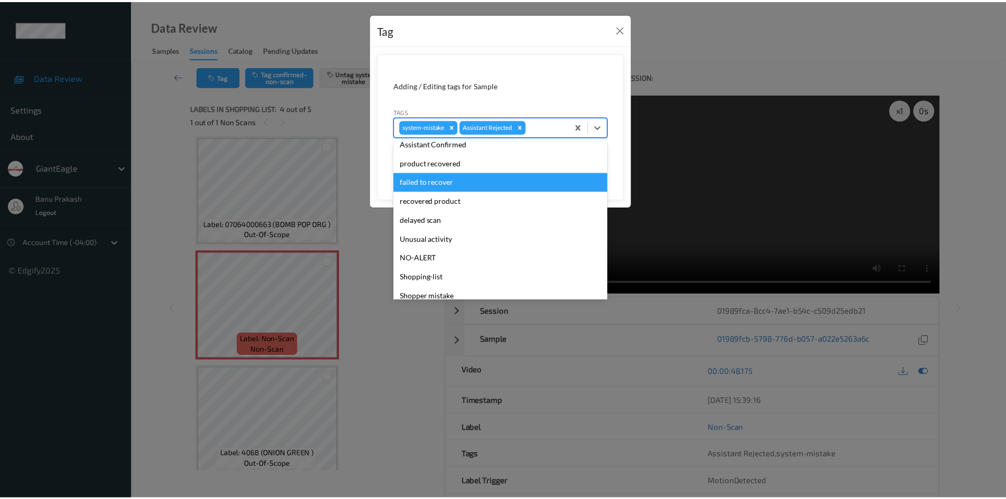
scroll to position [93, 0]
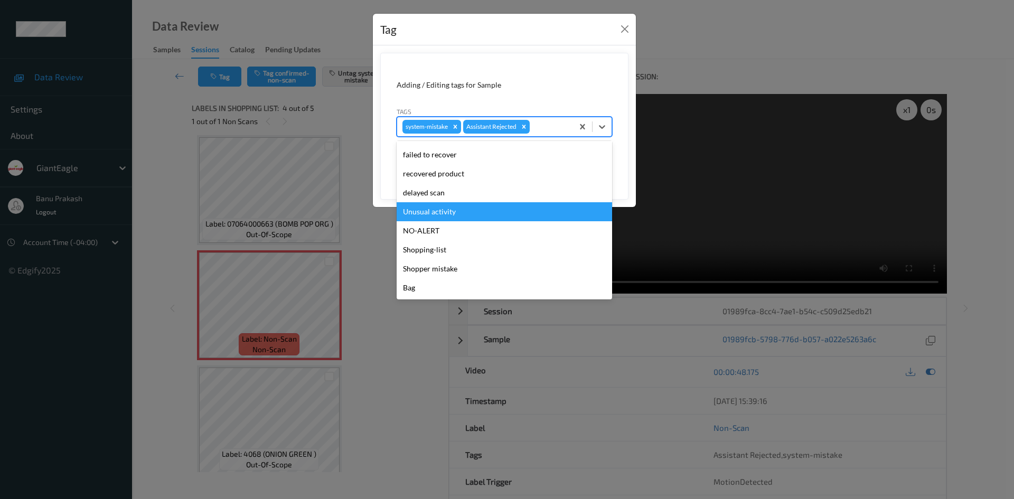
click at [469, 212] on div "Unusual activity" at bounding box center [504, 211] width 215 height 19
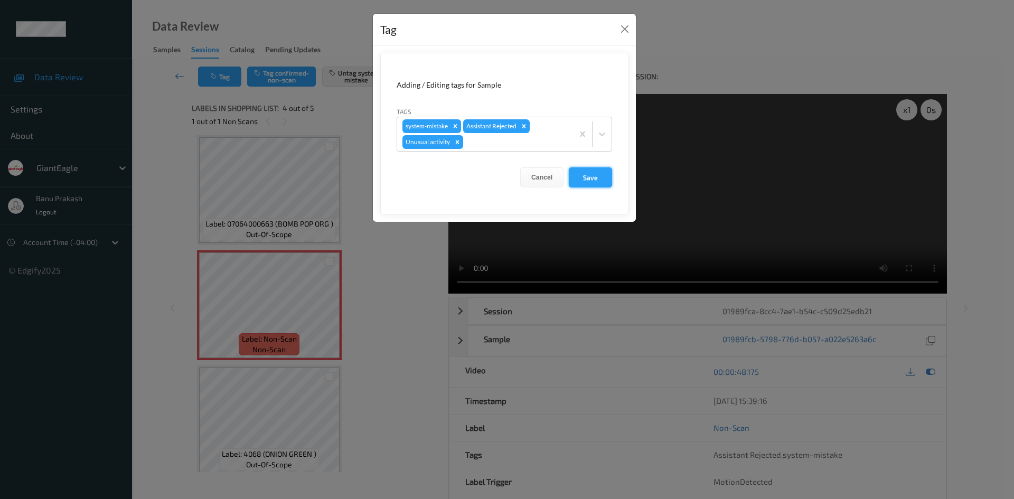
click at [604, 178] on button "Save" at bounding box center [590, 177] width 43 height 20
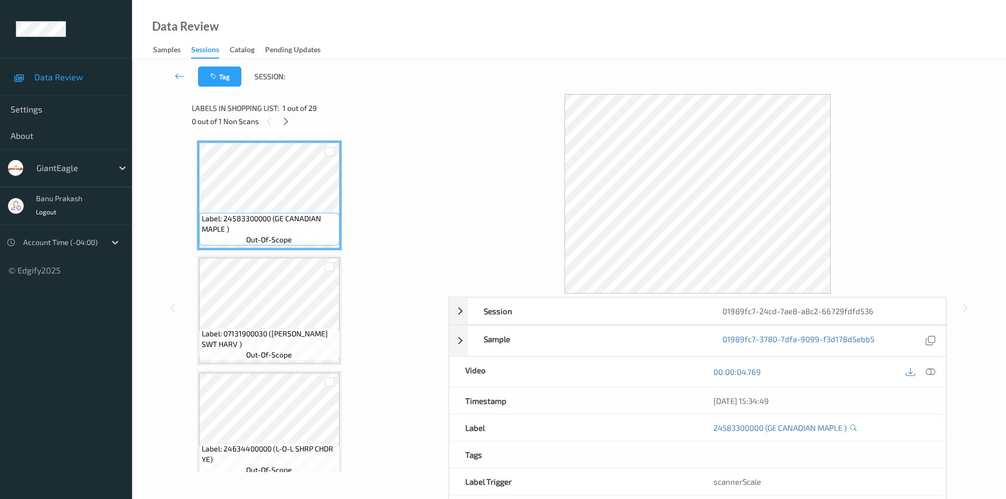
click at [923, 372] on div at bounding box center [920, 372] width 34 height 14
click at [925, 372] on div at bounding box center [931, 372] width 14 height 14
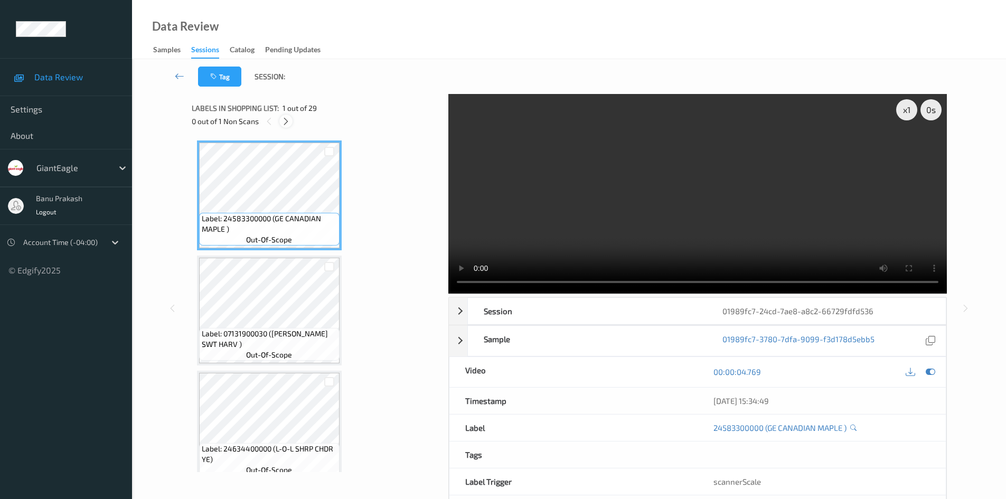
click at [288, 123] on icon at bounding box center [285, 122] width 9 height 10
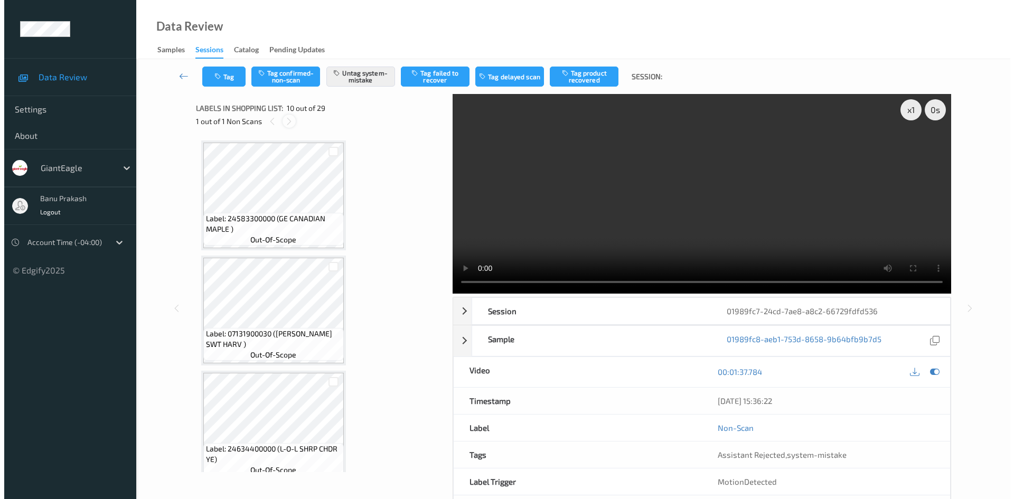
scroll to position [926, 0]
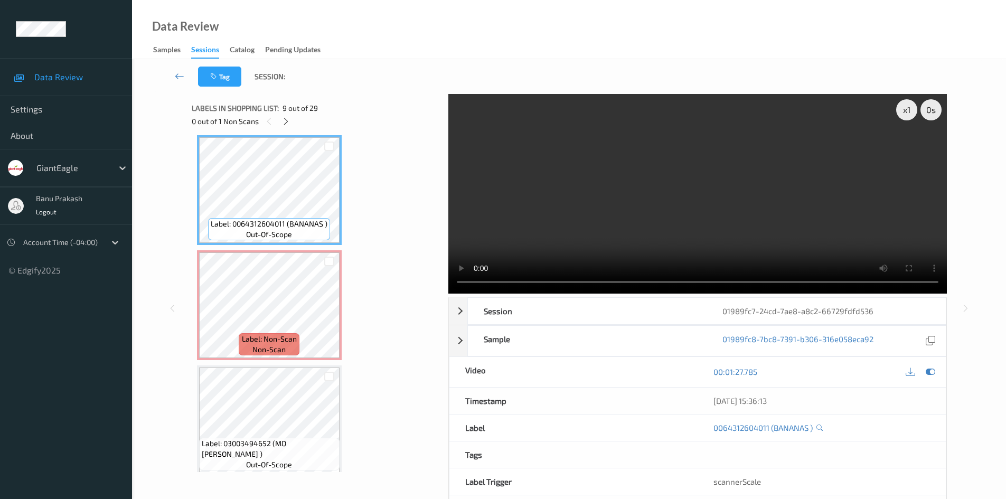
click at [528, 176] on video at bounding box center [697, 194] width 499 height 200
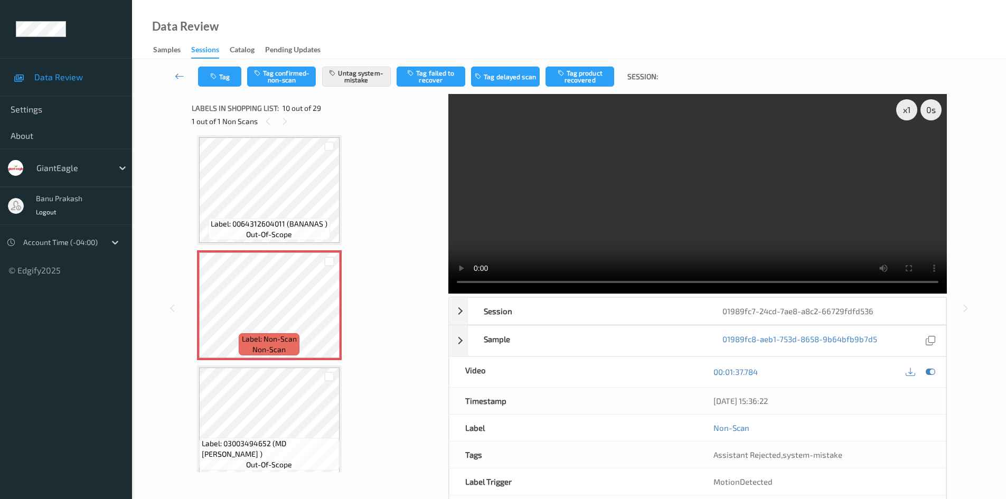
click at [710, 214] on video at bounding box center [697, 194] width 499 height 200
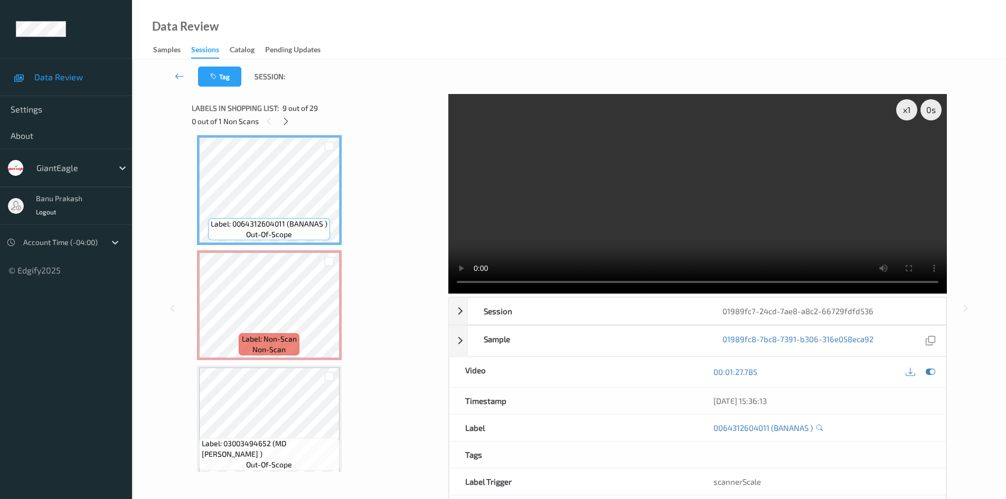
click at [708, 226] on video at bounding box center [697, 194] width 499 height 200
click at [571, 234] on video at bounding box center [697, 194] width 499 height 200
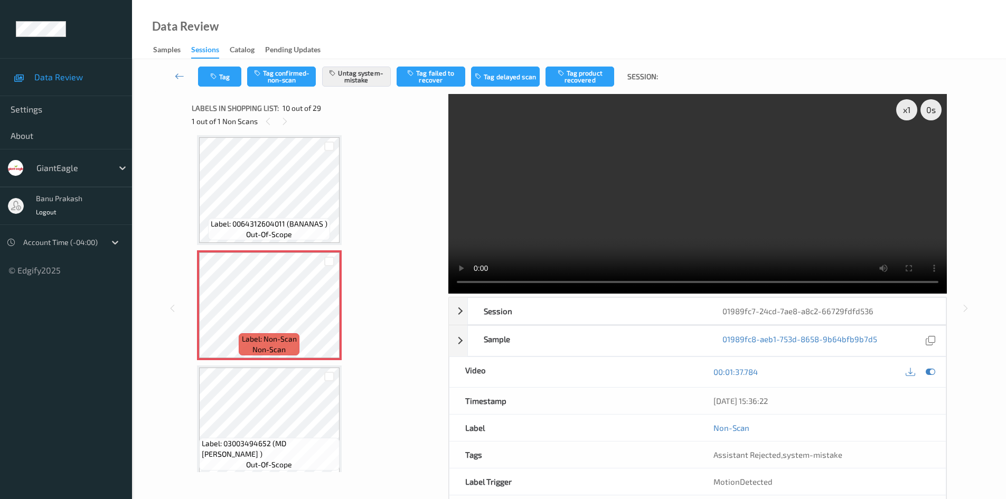
click at [676, 242] on video at bounding box center [697, 194] width 499 height 200
click at [652, 218] on video at bounding box center [697, 194] width 499 height 200
click at [227, 76] on button "Tag" at bounding box center [219, 77] width 43 height 20
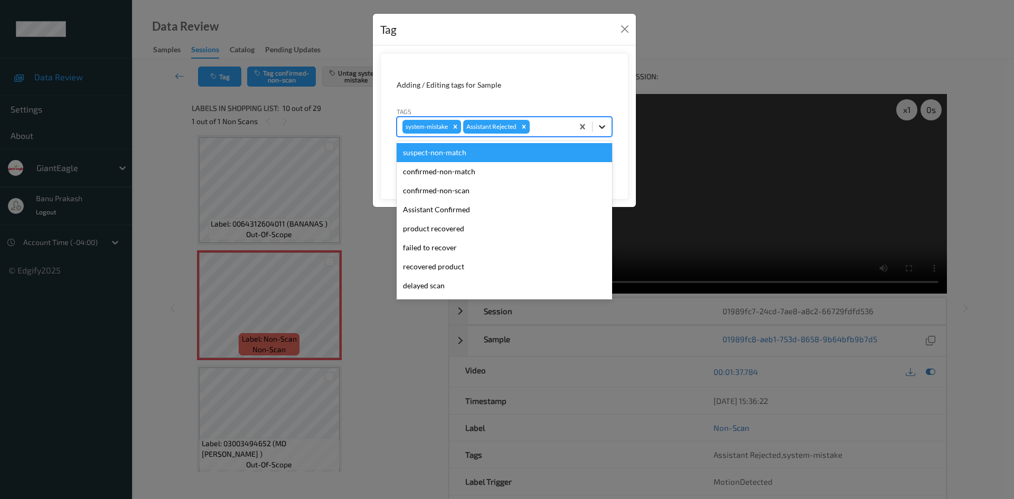
click at [601, 125] on icon at bounding box center [602, 126] width 11 height 11
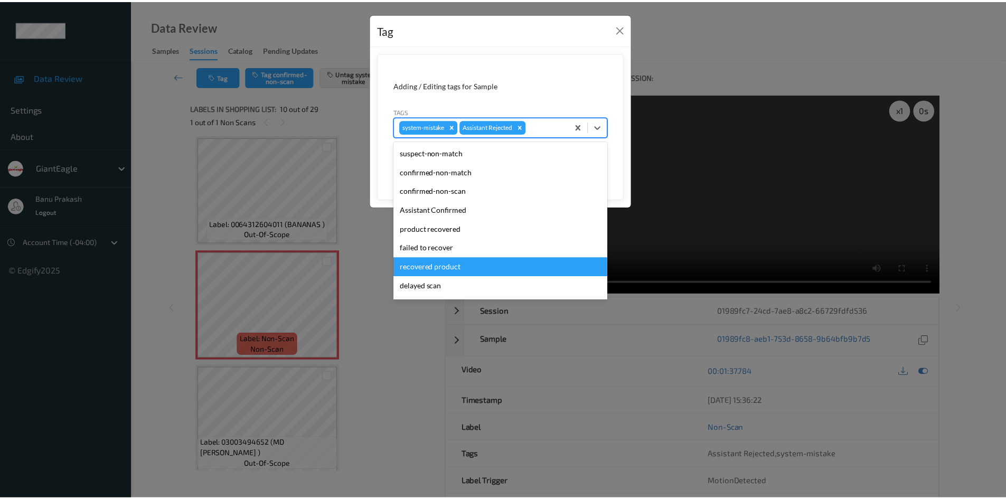
scroll to position [93, 0]
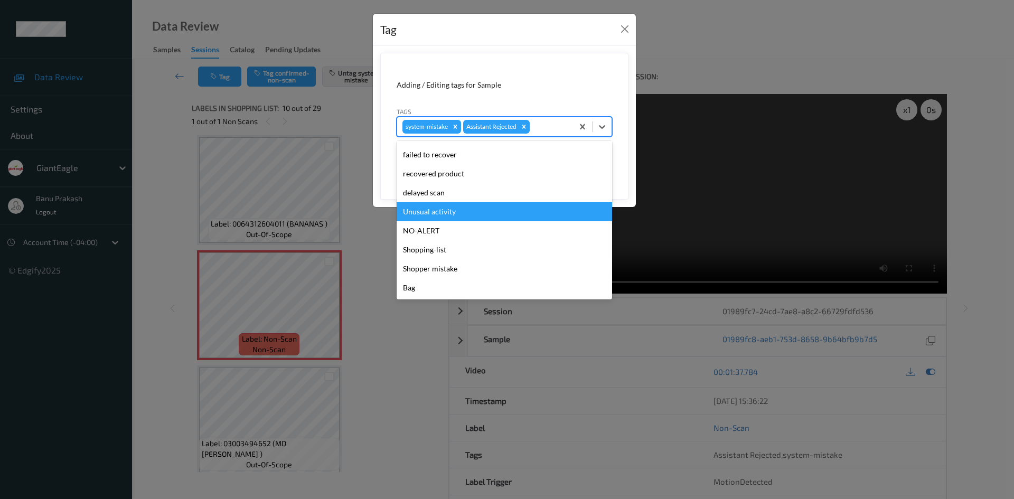
click at [436, 215] on div "Unusual activity" at bounding box center [504, 211] width 215 height 19
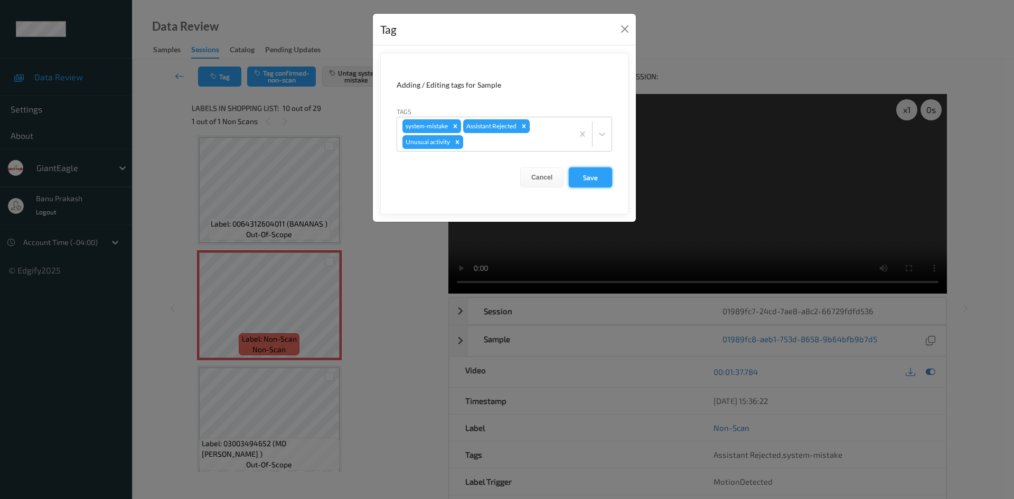
click at [595, 178] on button "Save" at bounding box center [590, 177] width 43 height 20
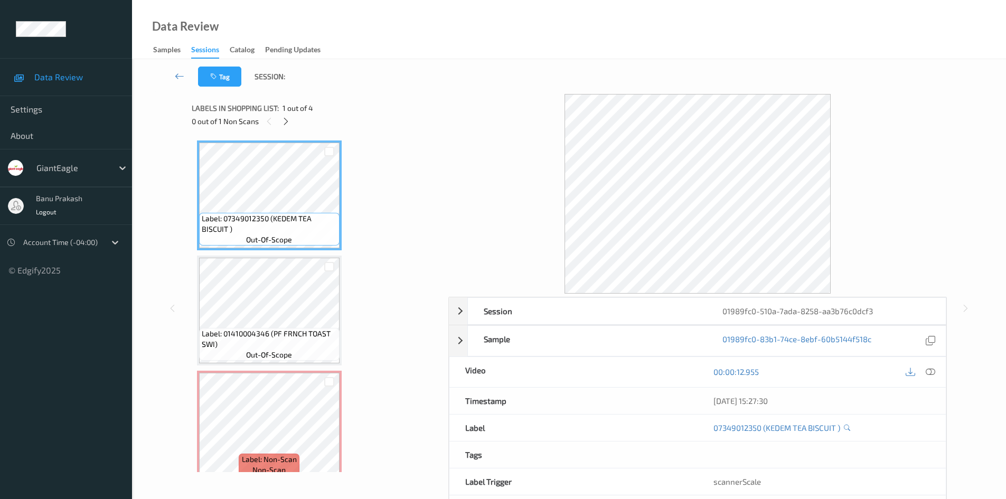
click at [937, 372] on div at bounding box center [931, 372] width 14 height 14
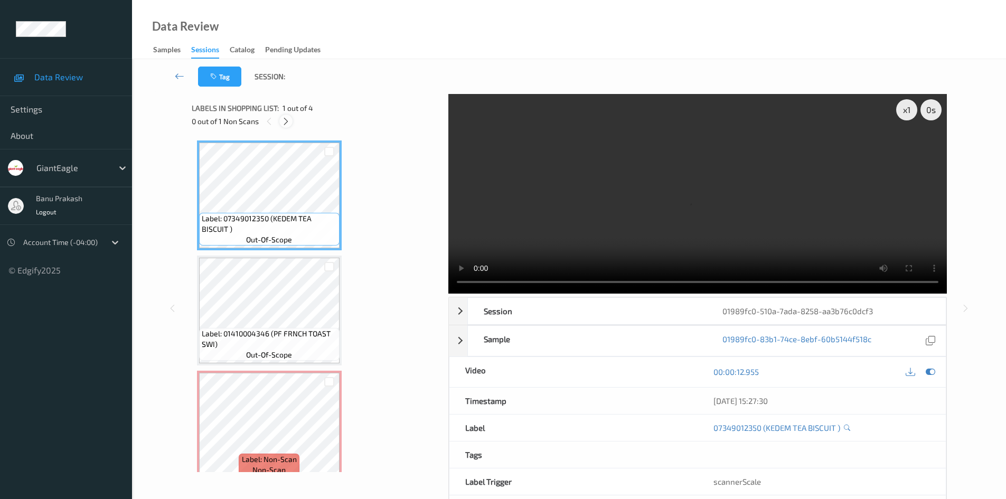
click at [286, 117] on icon at bounding box center [285, 122] width 9 height 10
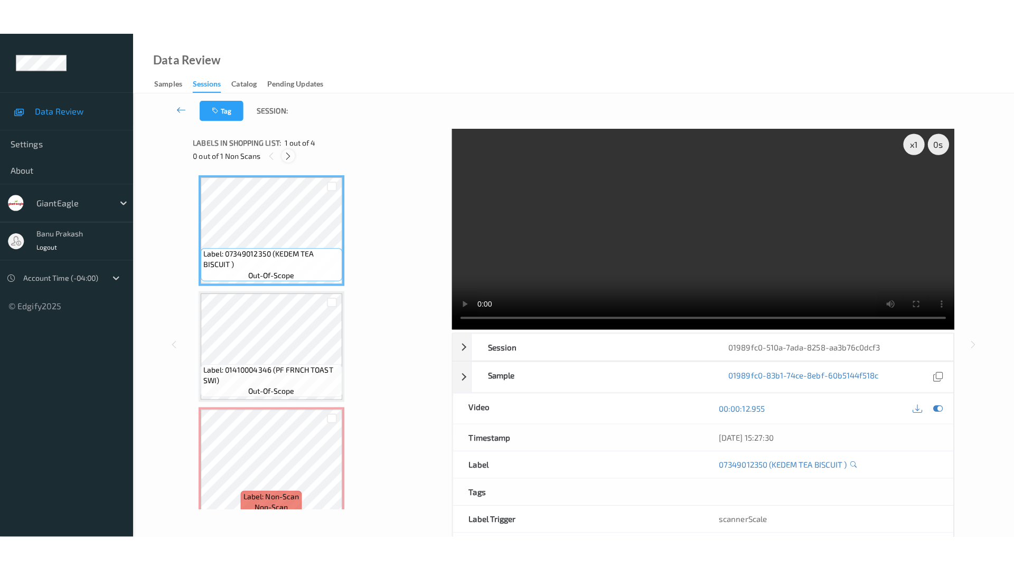
scroll to position [120, 0]
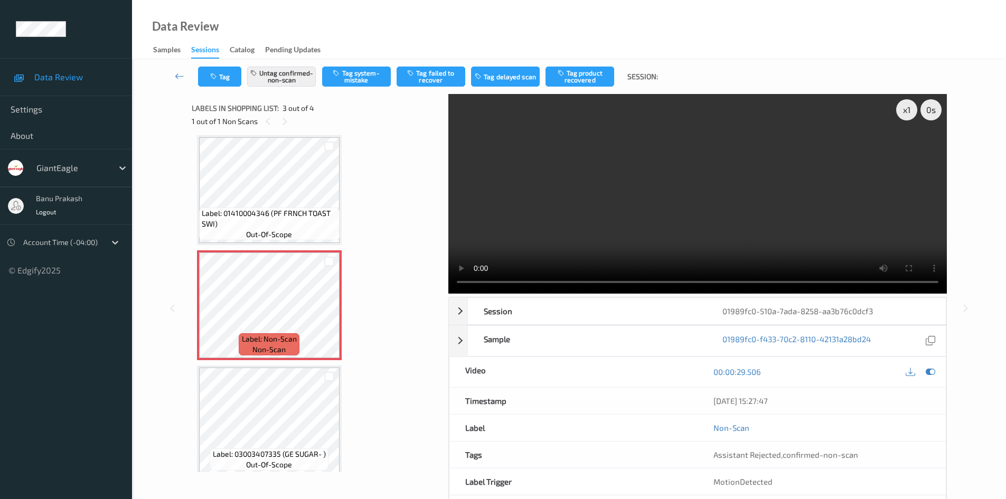
click at [299, 211] on span "Label: 01410004346 (PF FRNCH TOAST SWI)" at bounding box center [269, 218] width 135 height 21
click at [241, 225] on span "Label: 01410004346 (PF FRNCH TOAST SWI)" at bounding box center [269, 218] width 135 height 21
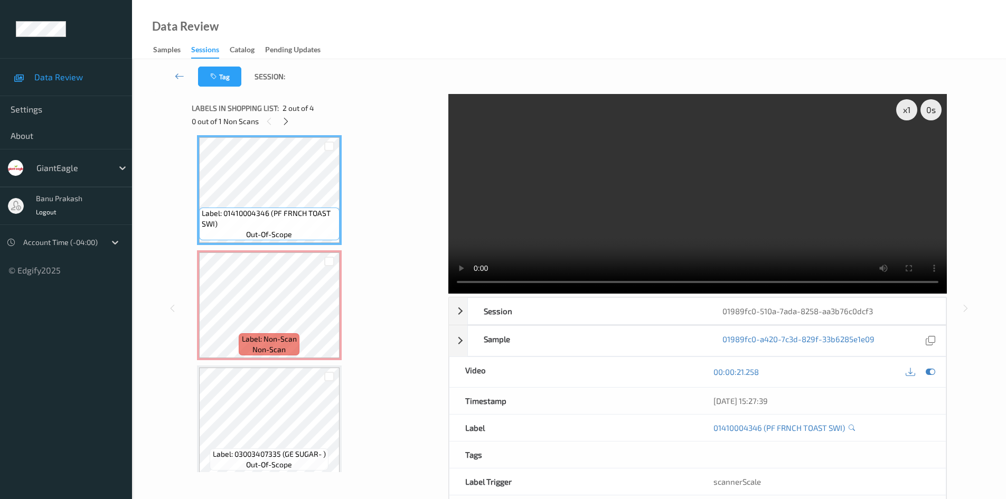
click at [492, 203] on video at bounding box center [697, 194] width 499 height 200
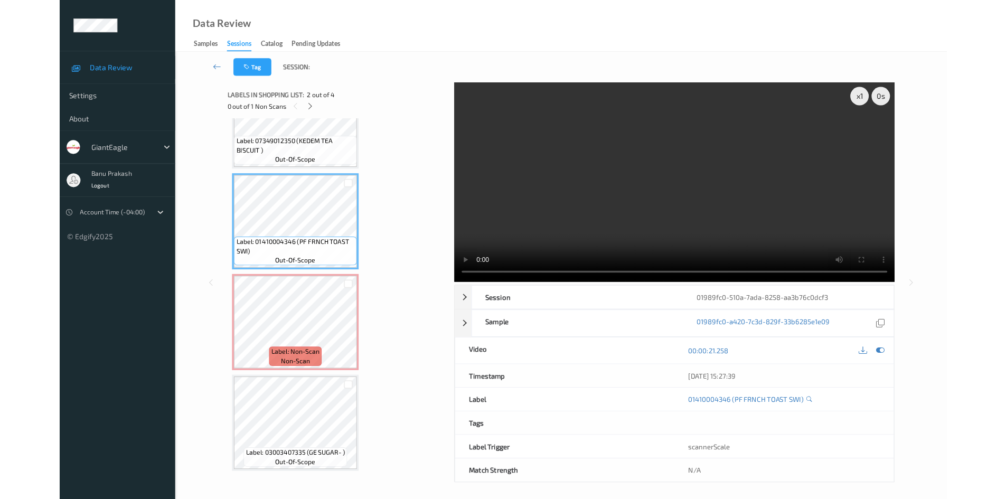
scroll to position [58, 0]
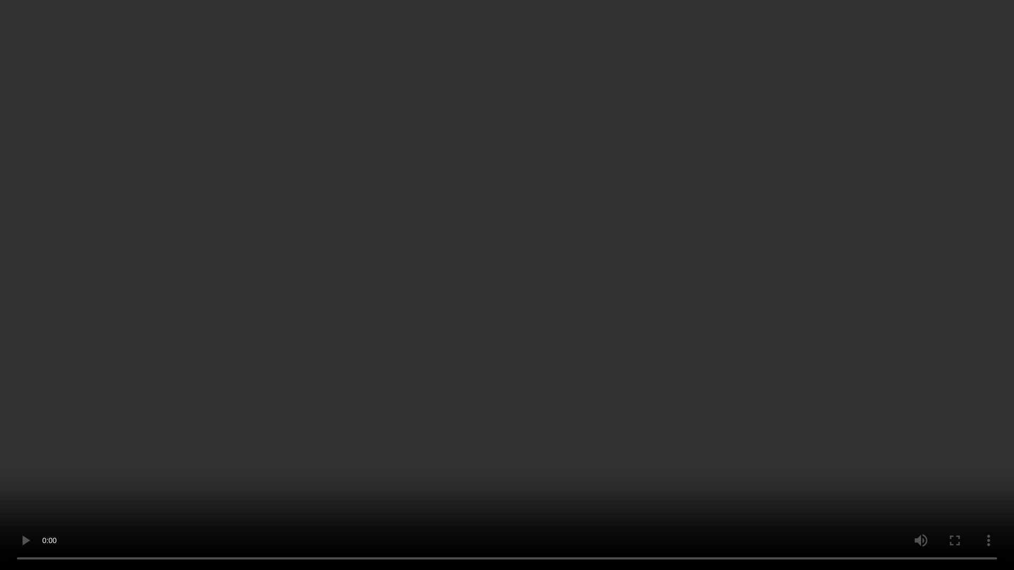
click at [666, 397] on video at bounding box center [507, 285] width 1014 height 570
click at [613, 448] on video at bounding box center [507, 285] width 1014 height 570
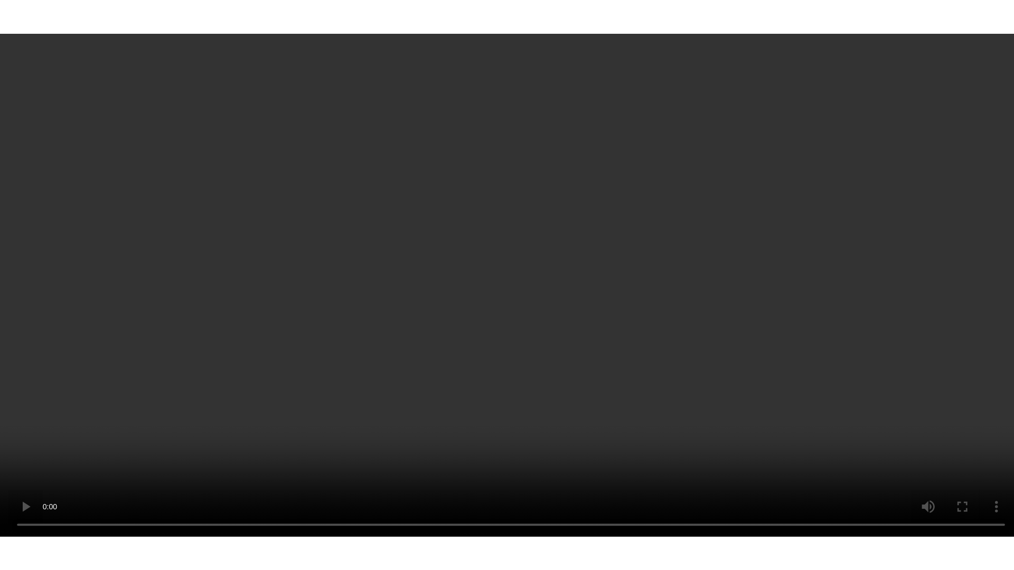
scroll to position [129, 0]
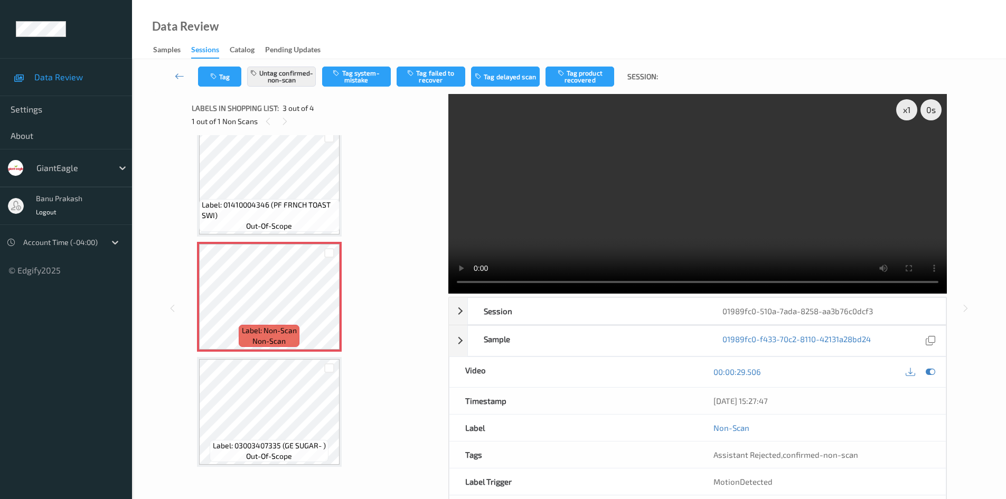
click at [642, 215] on video at bounding box center [697, 194] width 499 height 200
click at [757, 224] on video at bounding box center [697, 194] width 499 height 200
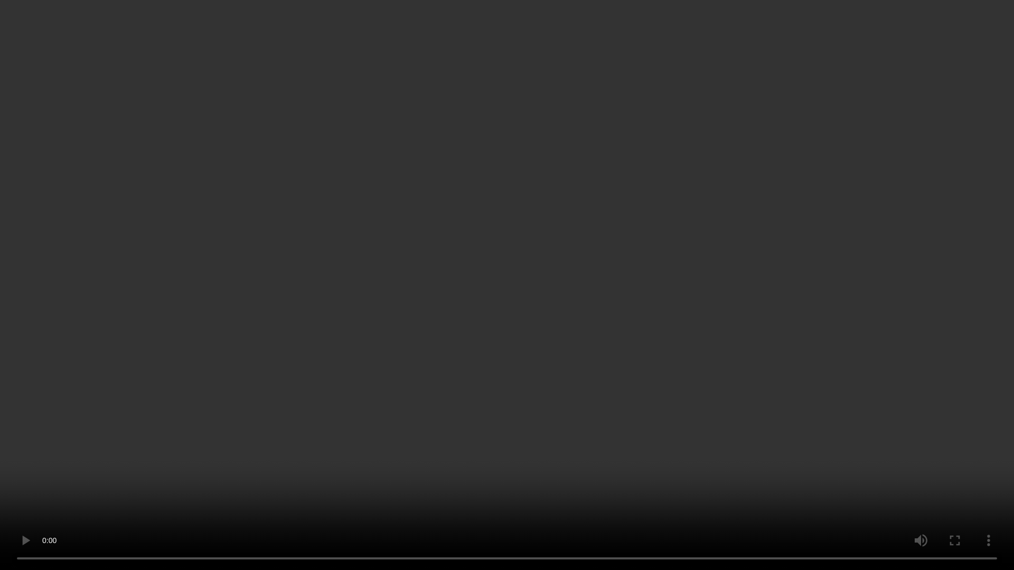
click at [685, 464] on video at bounding box center [507, 285] width 1014 height 570
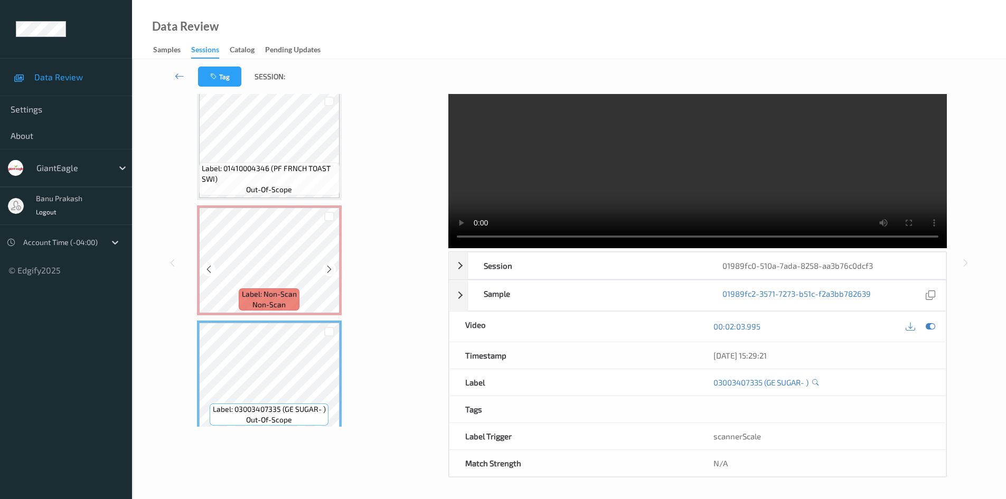
scroll to position [129, 0]
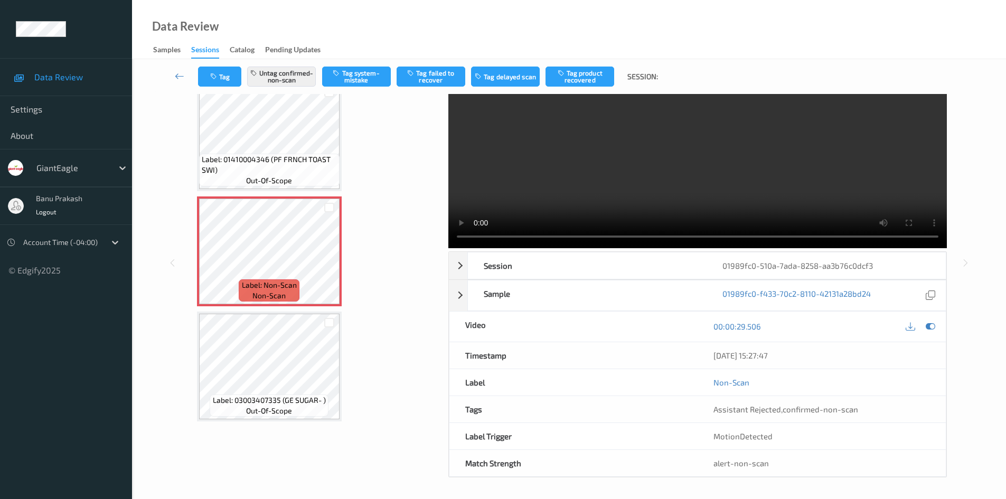
click at [830, 203] on video at bounding box center [697, 149] width 499 height 200
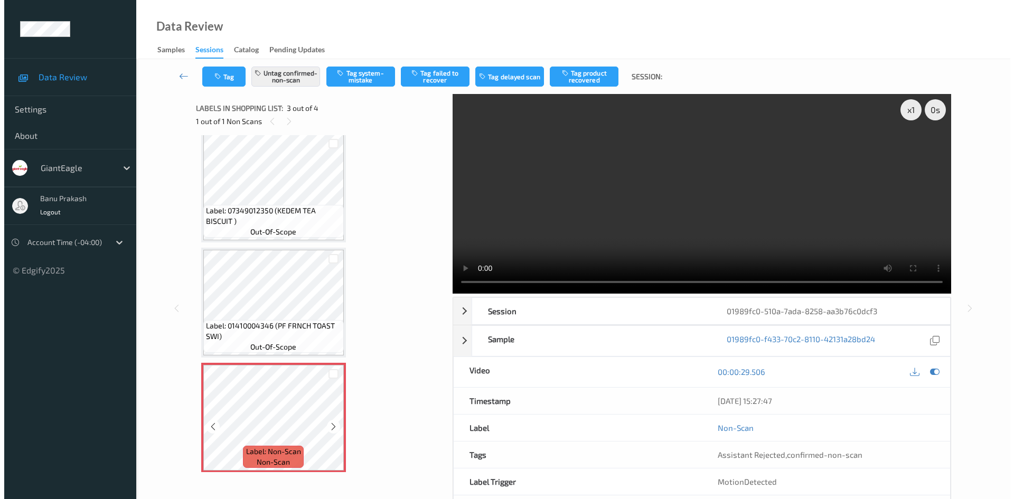
scroll to position [0, 0]
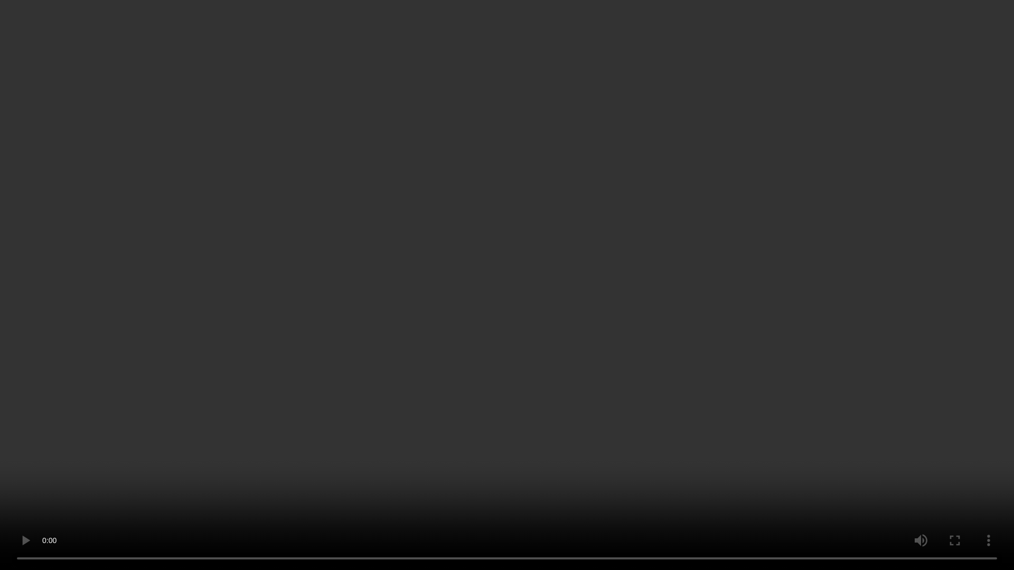
click at [679, 497] on video at bounding box center [507, 285] width 1014 height 570
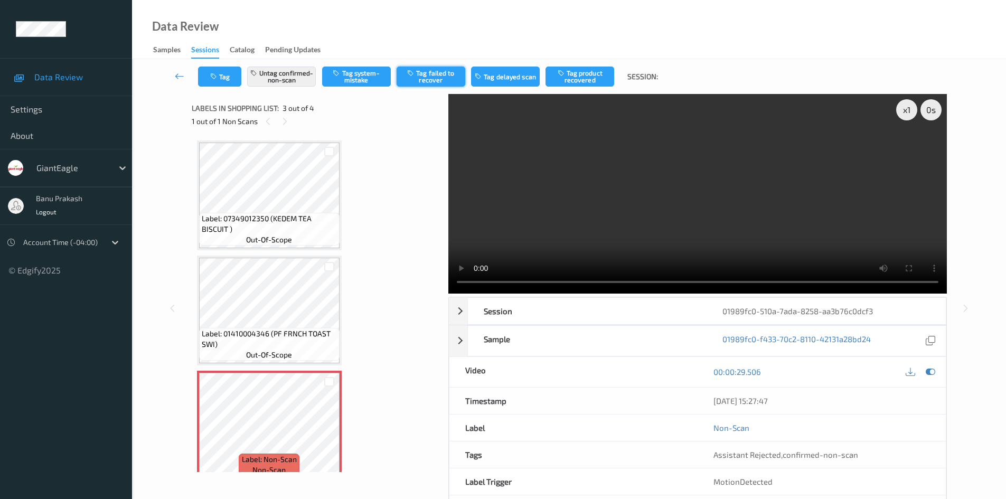
click at [449, 74] on button "Tag failed to recover" at bounding box center [431, 77] width 69 height 20
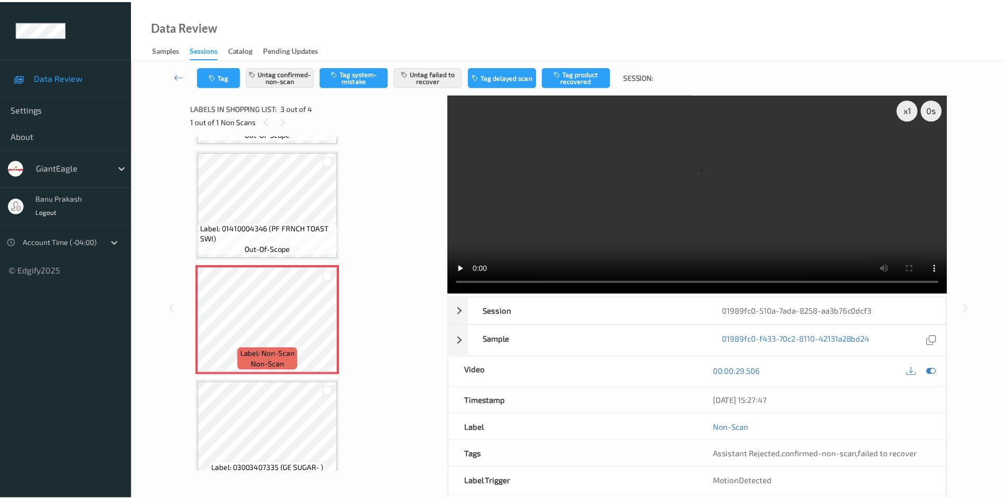
scroll to position [129, 0]
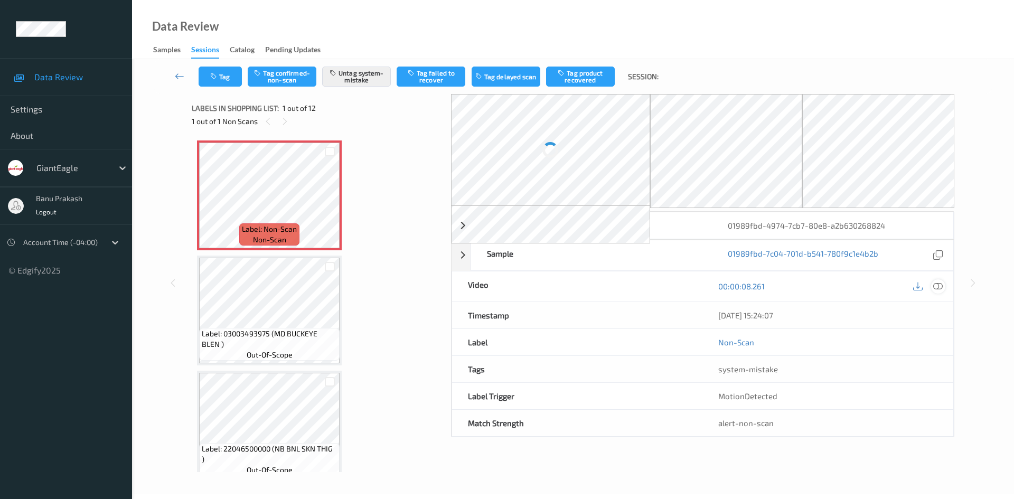
click at [938, 260] on icon at bounding box center [938, 255] width 10 height 10
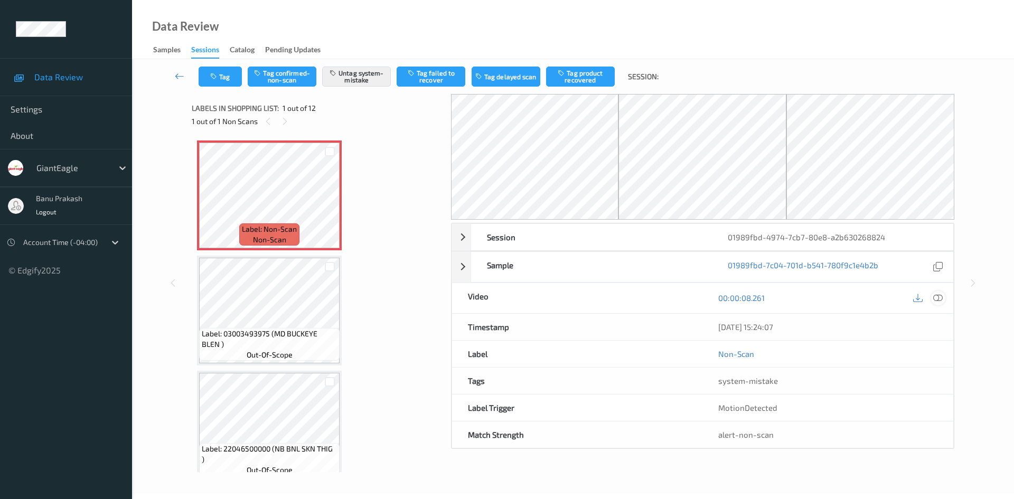
click at [939, 300] on icon at bounding box center [938, 298] width 10 height 10
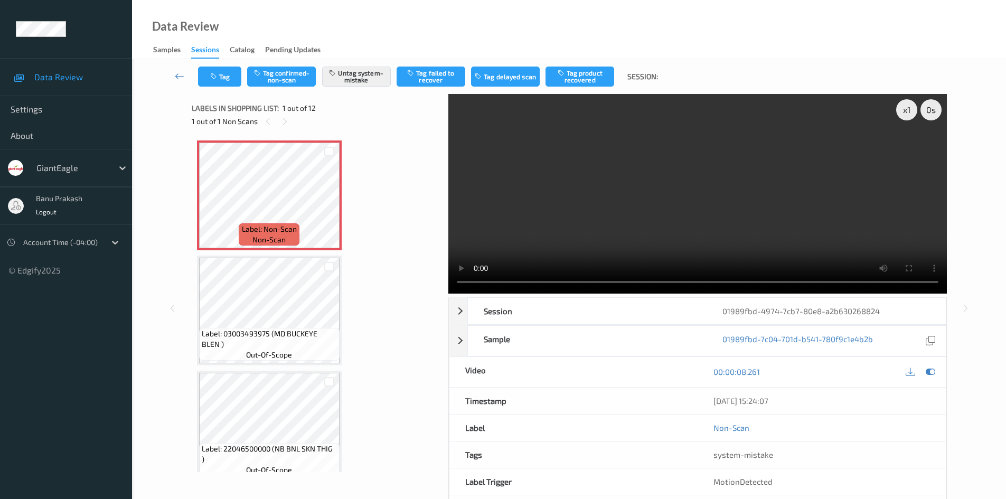
click at [277, 117] on div "1 out of 1 Non Scans" at bounding box center [316, 121] width 249 height 13
click at [598, 197] on video at bounding box center [697, 194] width 499 height 200
click at [626, 194] on video at bounding box center [697, 194] width 499 height 200
click at [744, 237] on video at bounding box center [697, 194] width 499 height 200
click at [636, 206] on video at bounding box center [697, 194] width 499 height 200
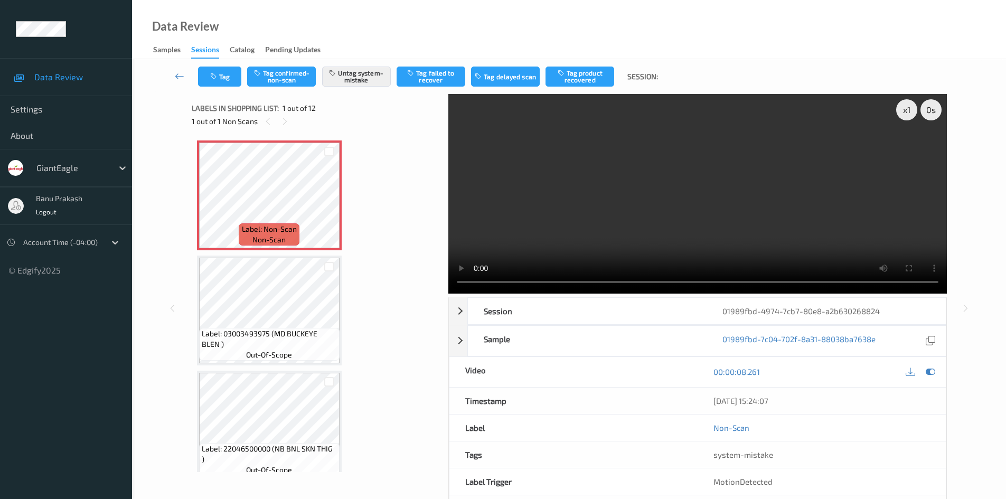
click at [562, 179] on video at bounding box center [697, 194] width 499 height 200
click at [673, 178] on video at bounding box center [697, 194] width 499 height 200
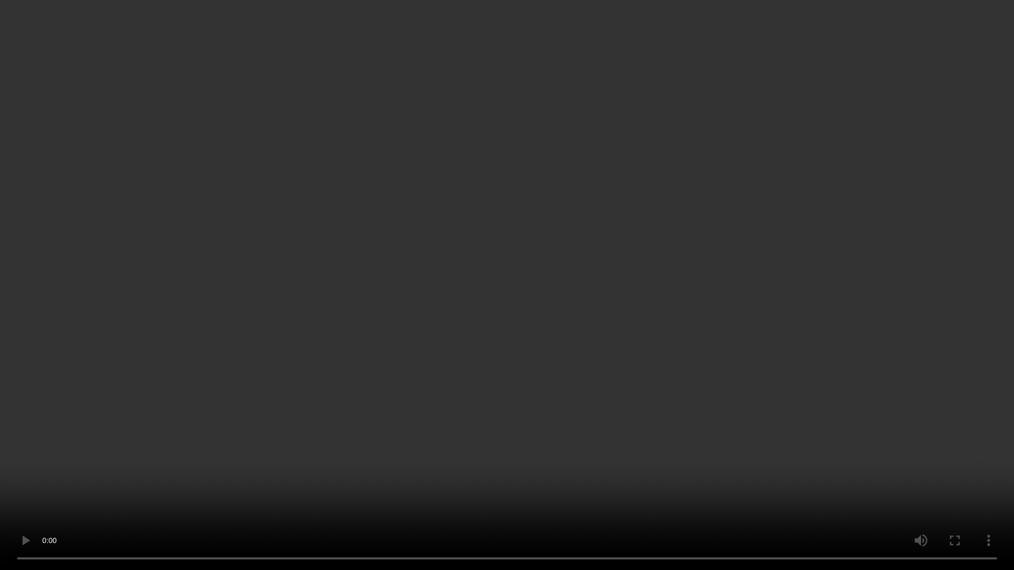
click at [334, 465] on video at bounding box center [507, 285] width 1014 height 570
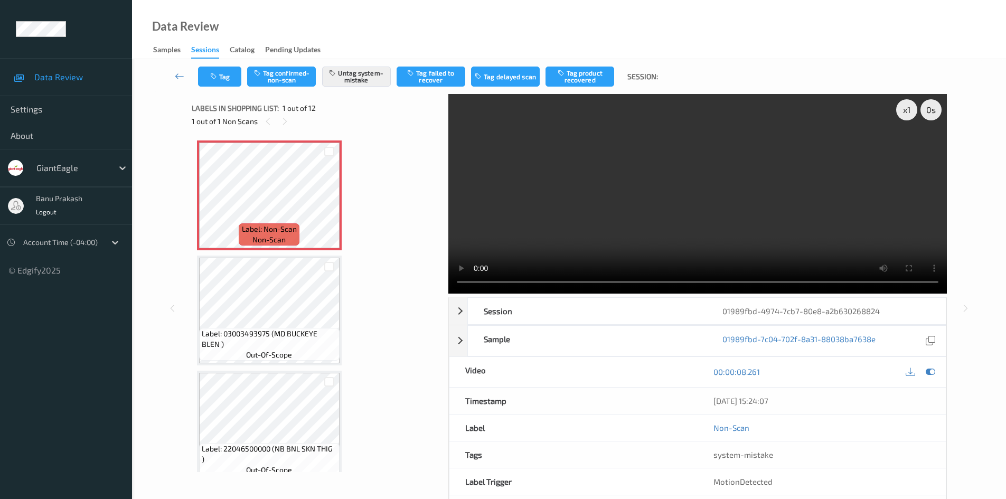
click at [628, 161] on video at bounding box center [697, 194] width 499 height 200
click at [211, 77] on icon "button" at bounding box center [214, 76] width 9 height 7
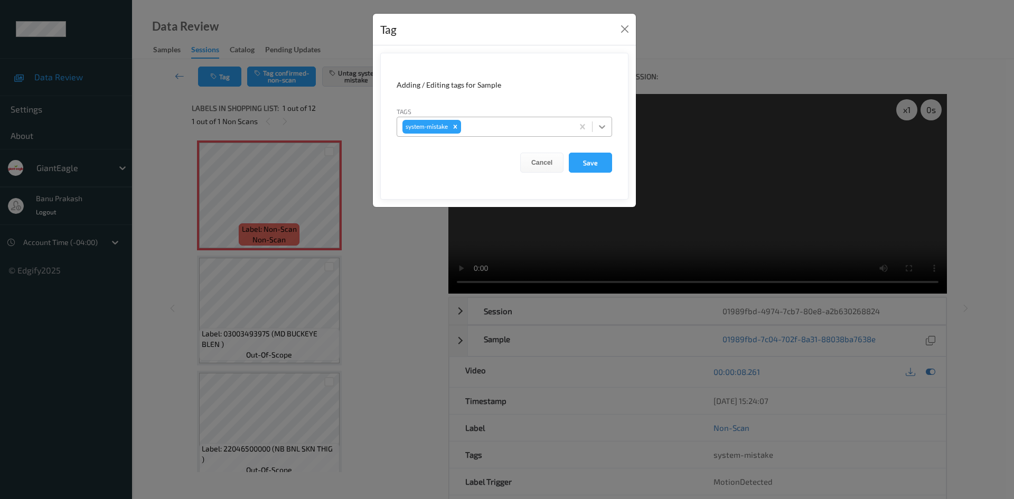
click at [604, 124] on icon at bounding box center [602, 126] width 11 height 11
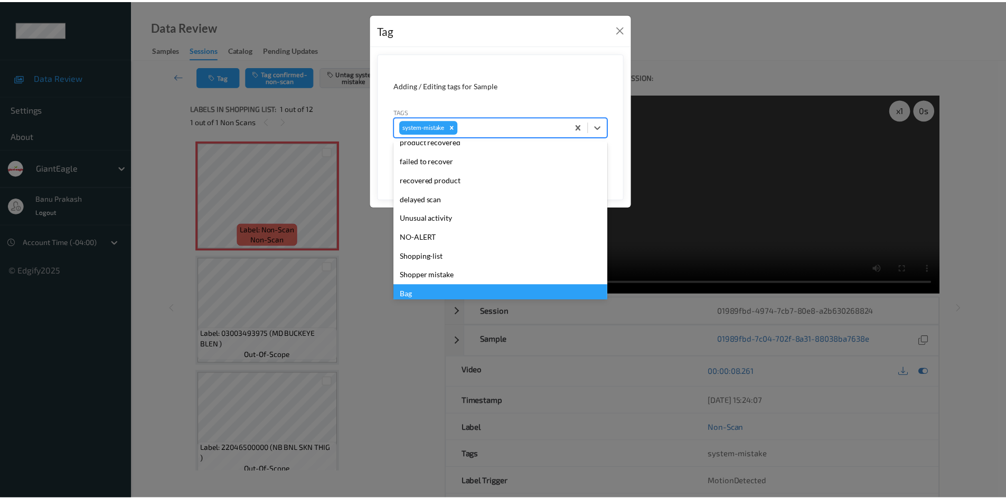
scroll to position [112, 0]
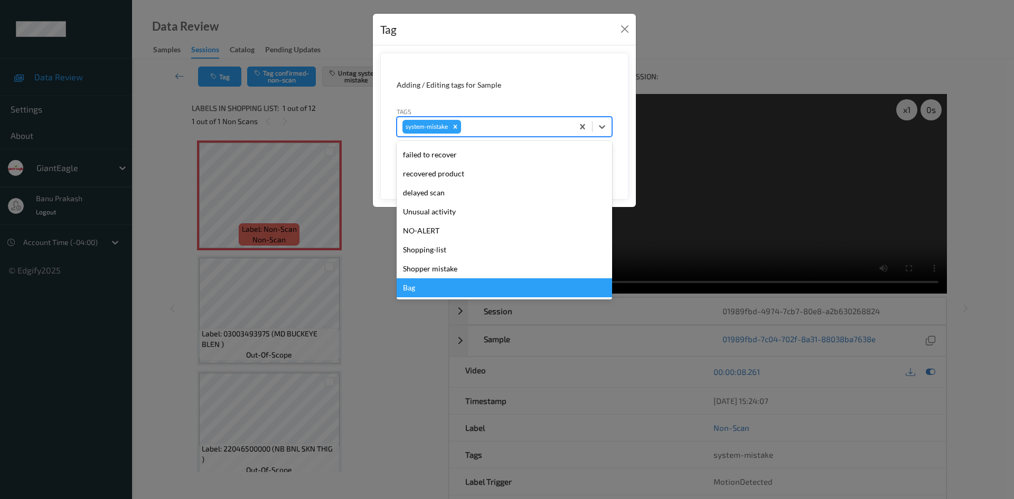
click at [431, 293] on div "Bag" at bounding box center [504, 287] width 215 height 19
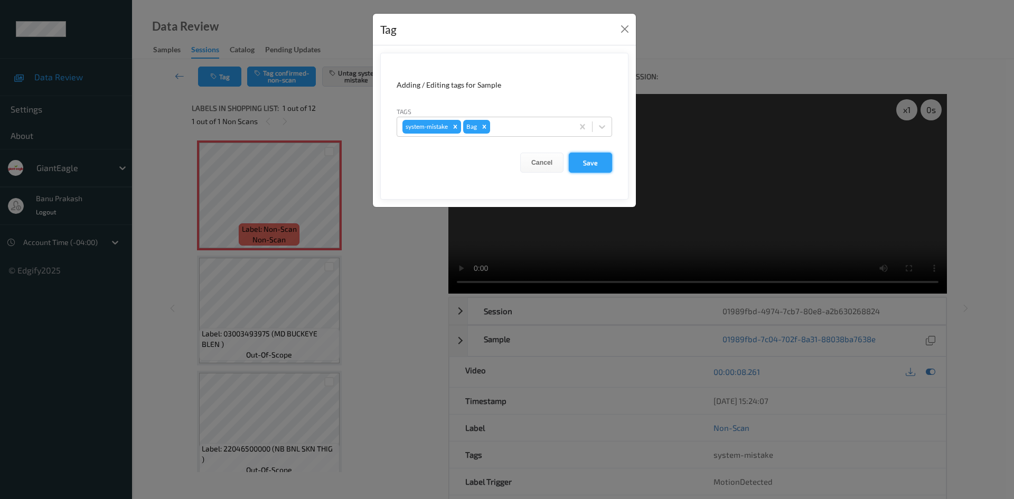
click at [587, 163] on button "Save" at bounding box center [590, 163] width 43 height 20
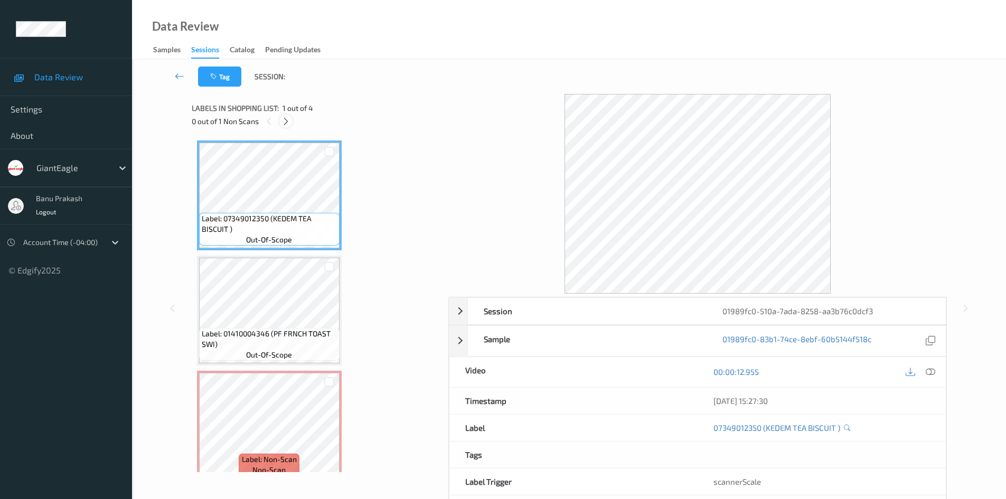
click at [287, 119] on icon at bounding box center [285, 122] width 9 height 10
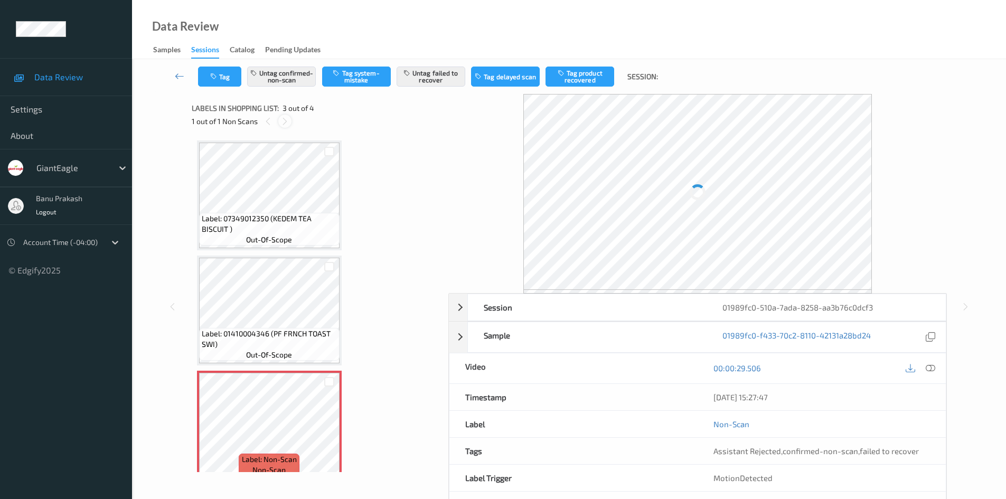
scroll to position [120, 0]
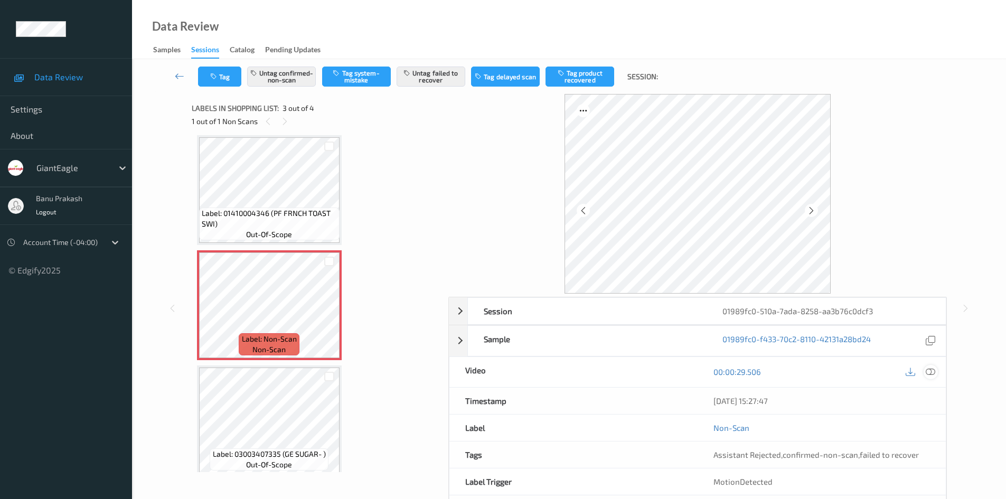
click at [936, 370] on div at bounding box center [931, 372] width 14 height 14
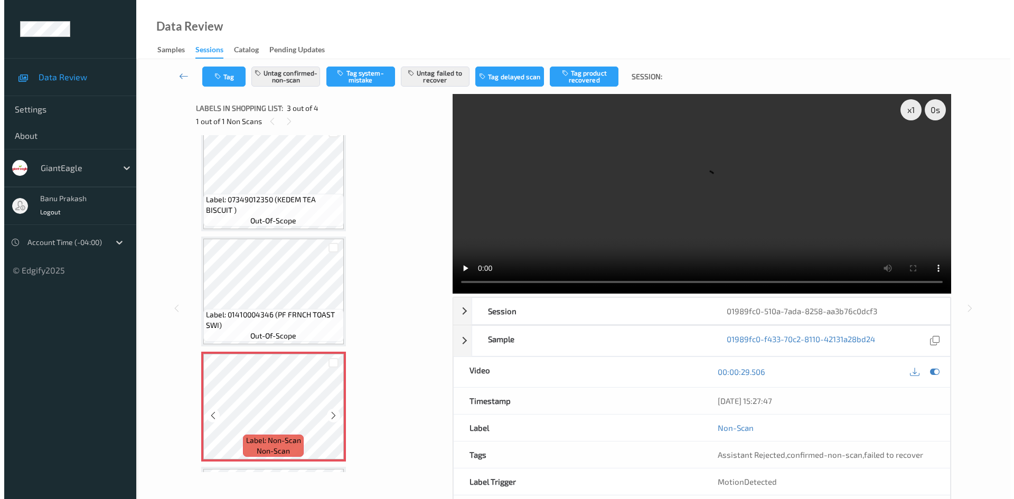
scroll to position [15, 0]
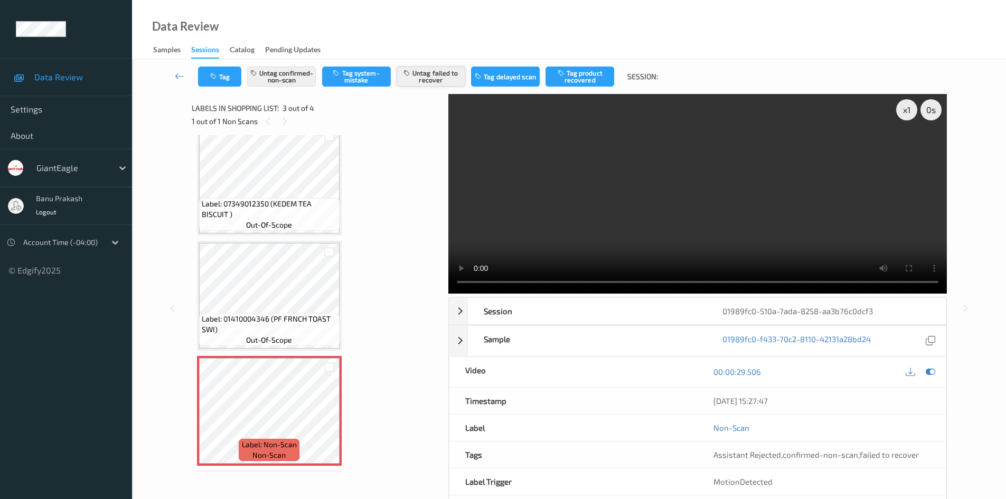
click at [429, 74] on button "Untag failed to recover" at bounding box center [431, 77] width 69 height 20
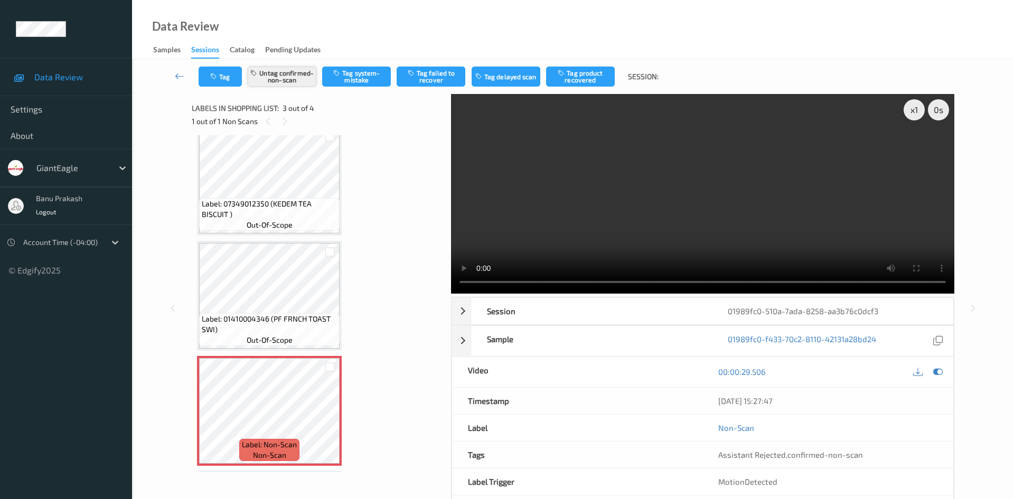
click at [285, 81] on button "Untag confirmed-non-scan" at bounding box center [282, 77] width 69 height 20
click at [218, 80] on button "Tag" at bounding box center [220, 77] width 43 height 20
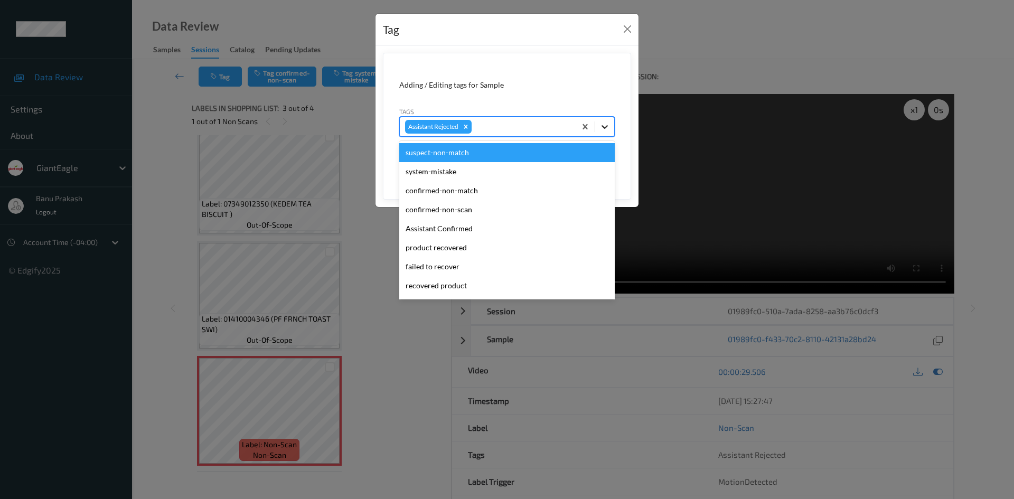
click at [604, 131] on icon at bounding box center [604, 126] width 11 height 11
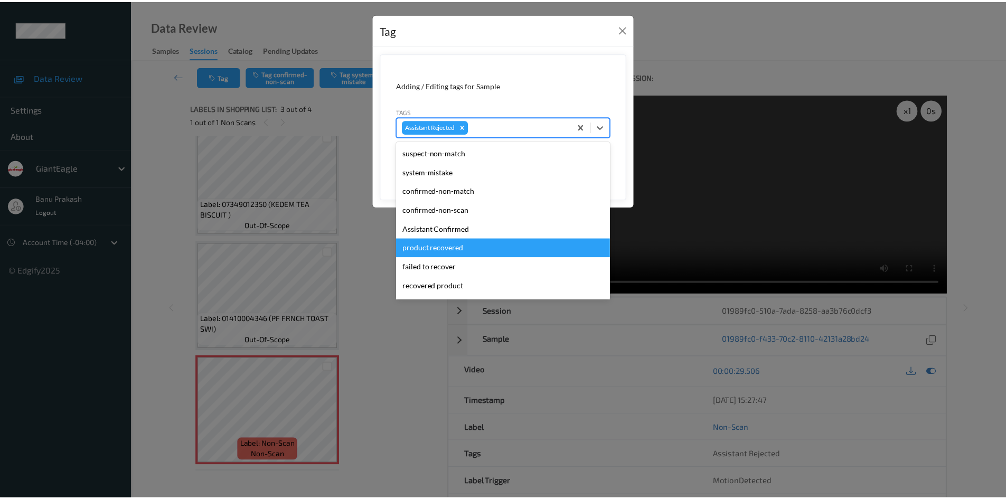
scroll to position [112, 0]
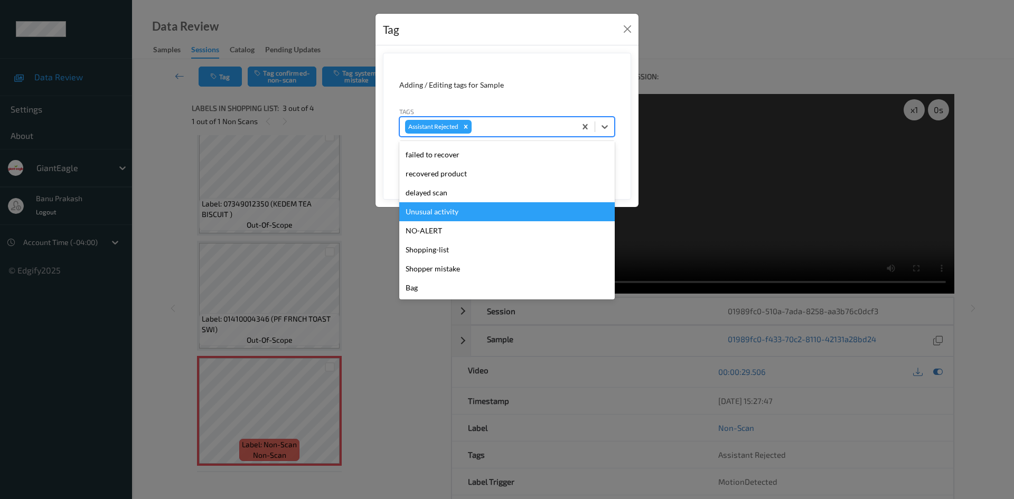
click at [475, 207] on div "Unusual activity" at bounding box center [506, 211] width 215 height 19
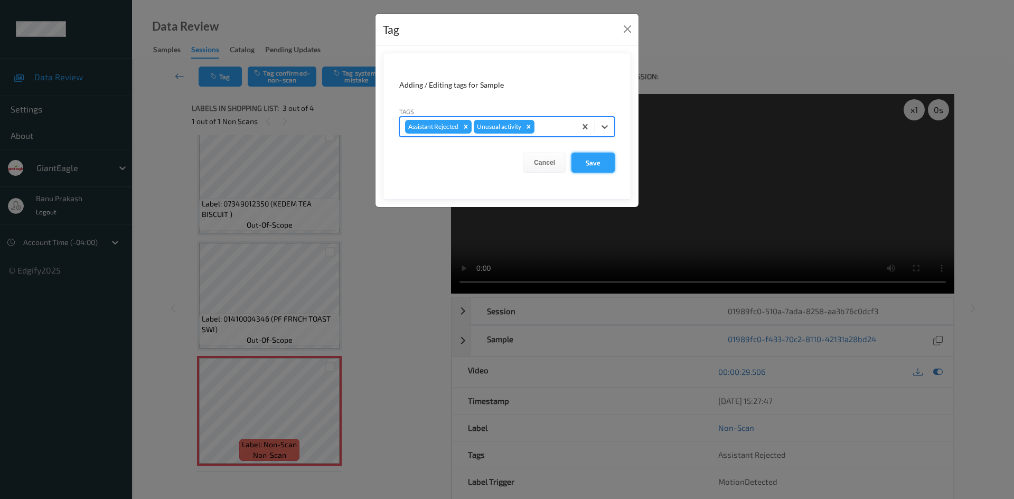
click at [597, 159] on button "Save" at bounding box center [592, 163] width 43 height 20
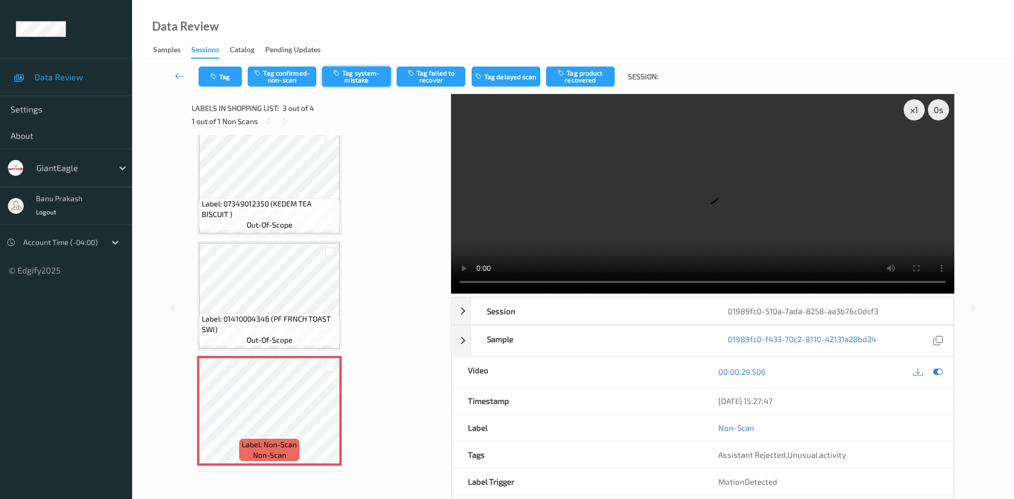
click at [349, 86] on button "Tag system-mistake" at bounding box center [356, 77] width 69 height 20
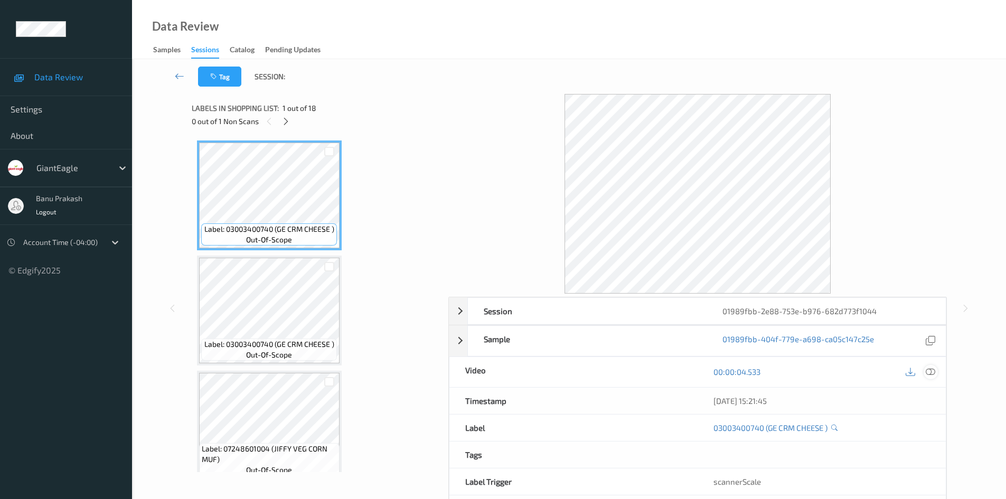
click at [929, 368] on icon at bounding box center [931, 372] width 10 height 10
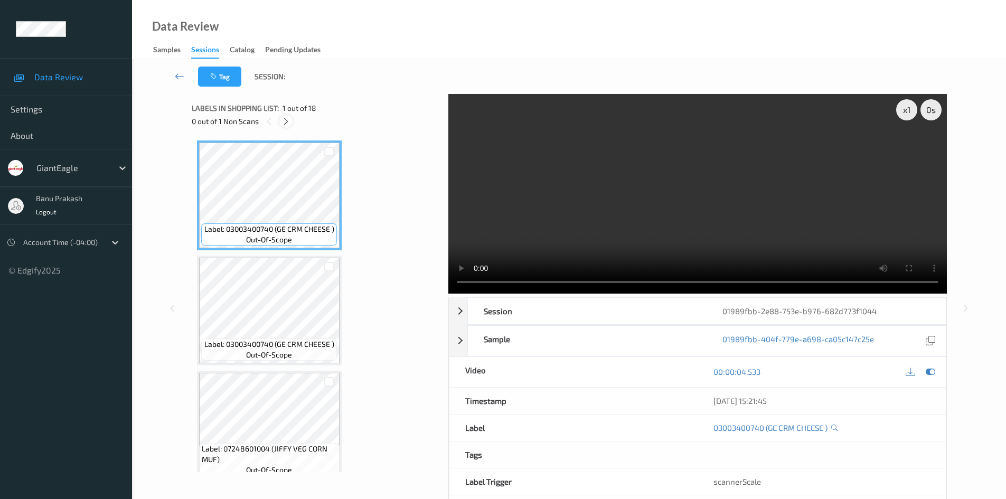
click at [284, 118] on icon at bounding box center [285, 122] width 9 height 10
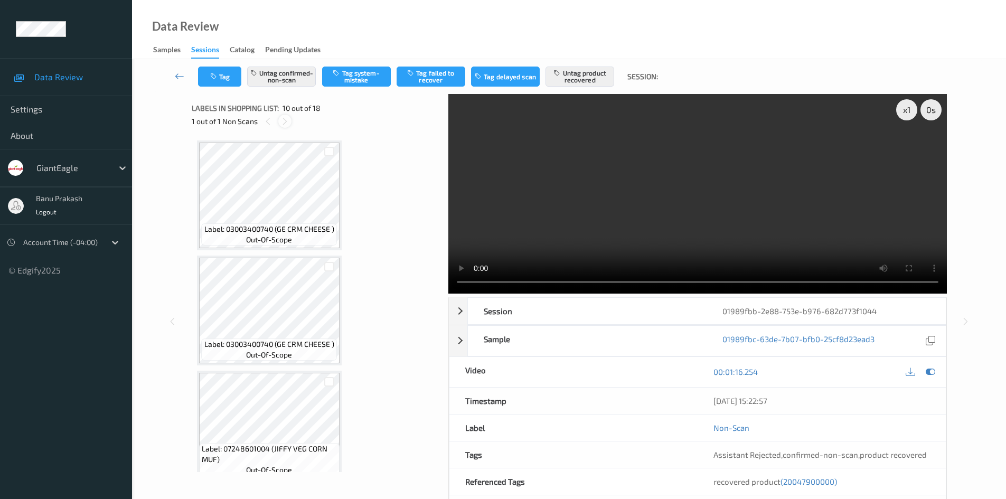
scroll to position [926, 0]
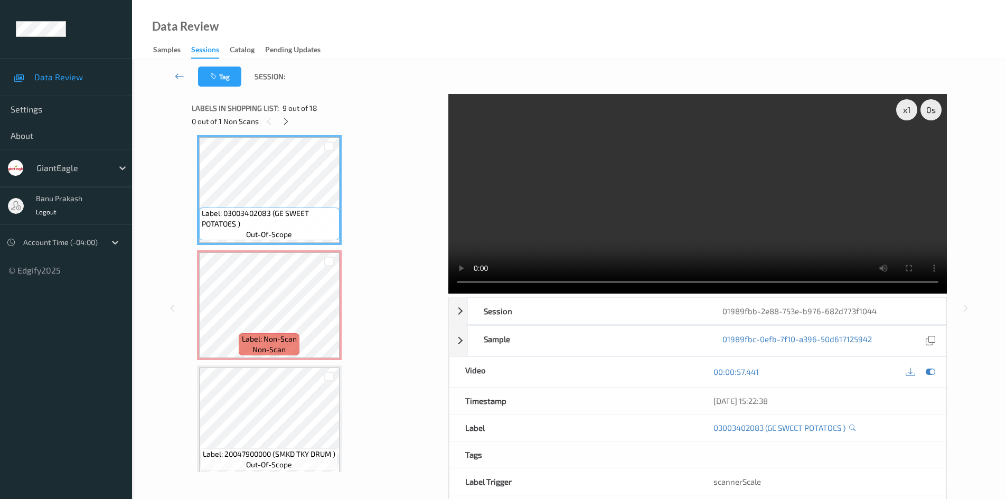
click at [629, 219] on video at bounding box center [697, 194] width 499 height 200
click at [476, 229] on video at bounding box center [697, 194] width 499 height 200
click at [681, 250] on video at bounding box center [697, 194] width 499 height 200
click at [544, 222] on video at bounding box center [697, 194] width 499 height 200
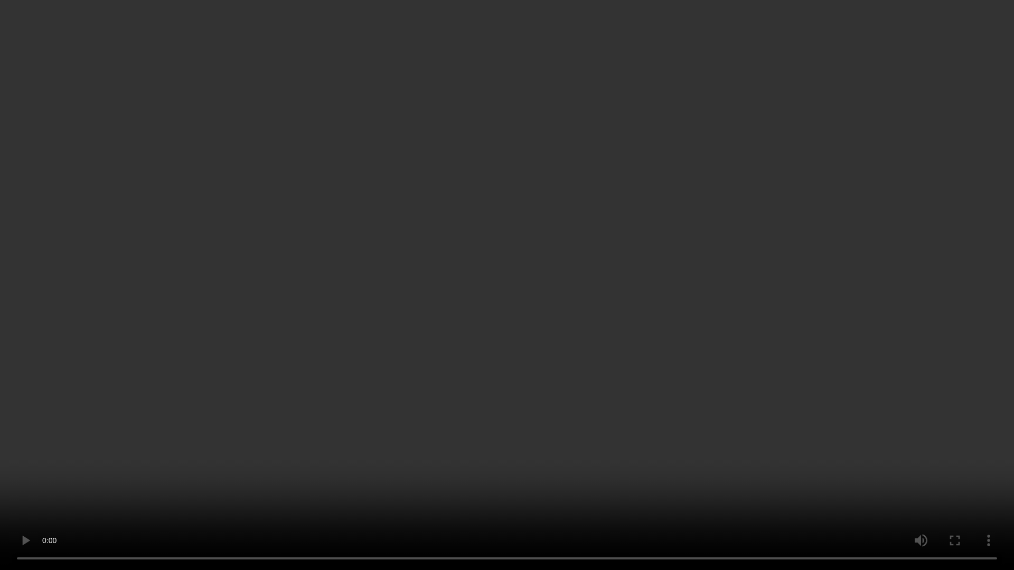
click at [330, 443] on video at bounding box center [507, 285] width 1014 height 570
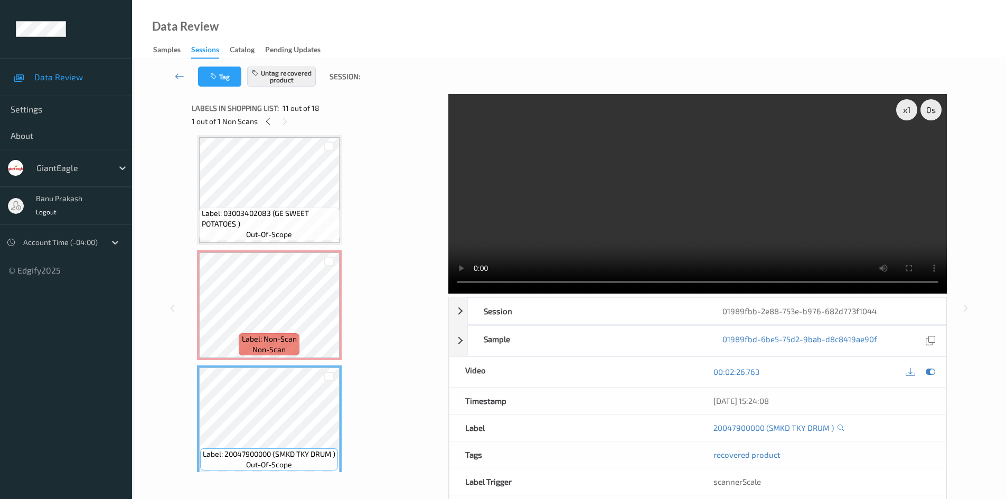
click at [717, 223] on video at bounding box center [697, 194] width 499 height 200
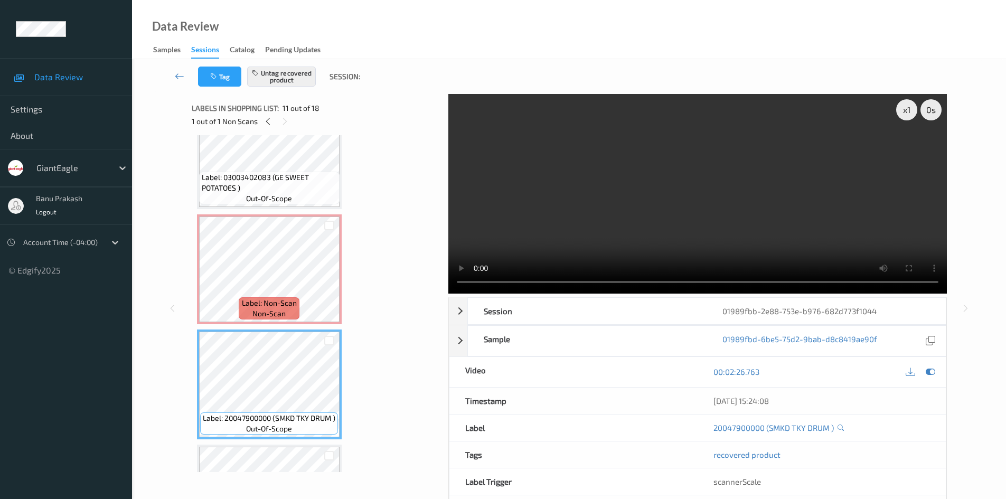
scroll to position [979, 0]
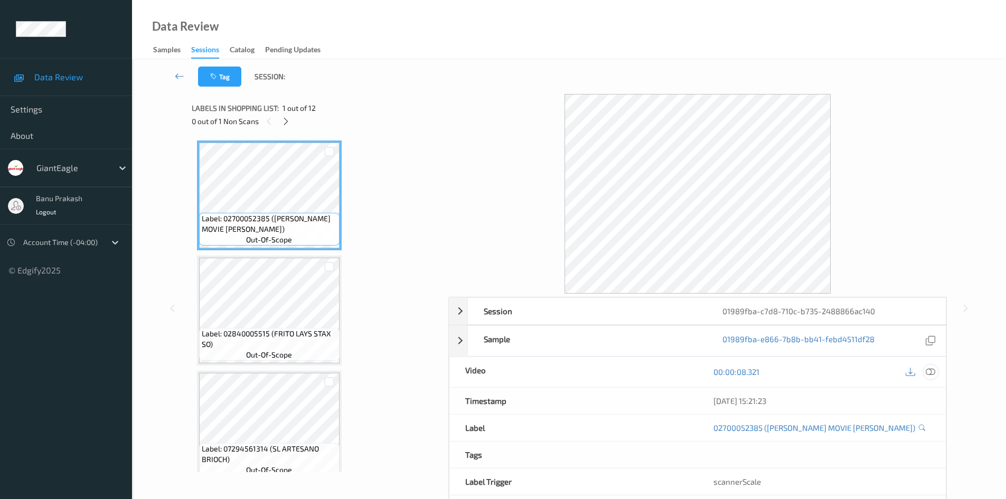
click at [936, 372] on div at bounding box center [931, 372] width 14 height 14
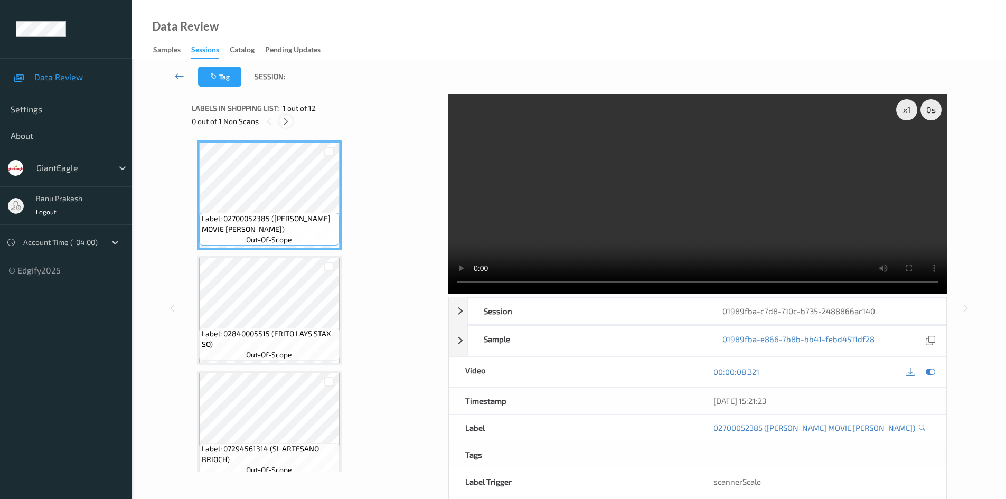
click at [285, 126] on div at bounding box center [285, 121] width 13 height 13
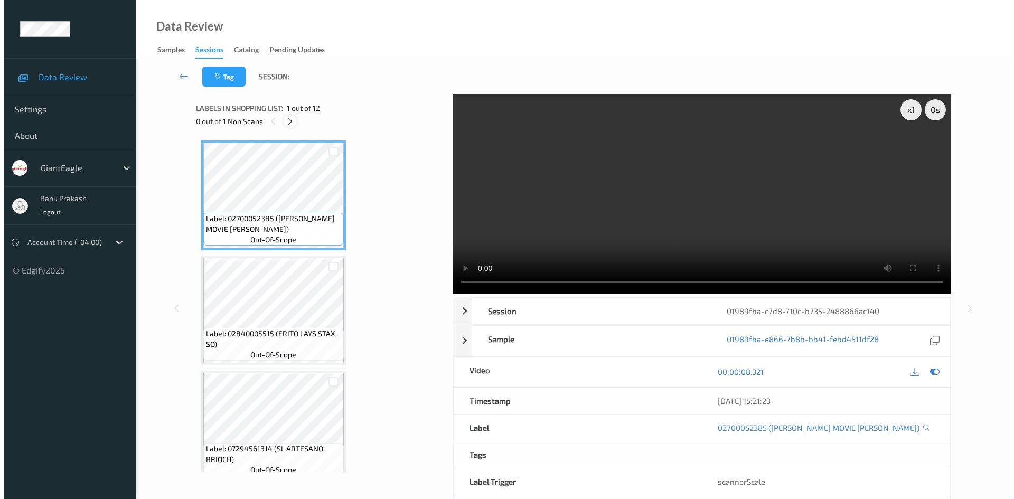
scroll to position [926, 0]
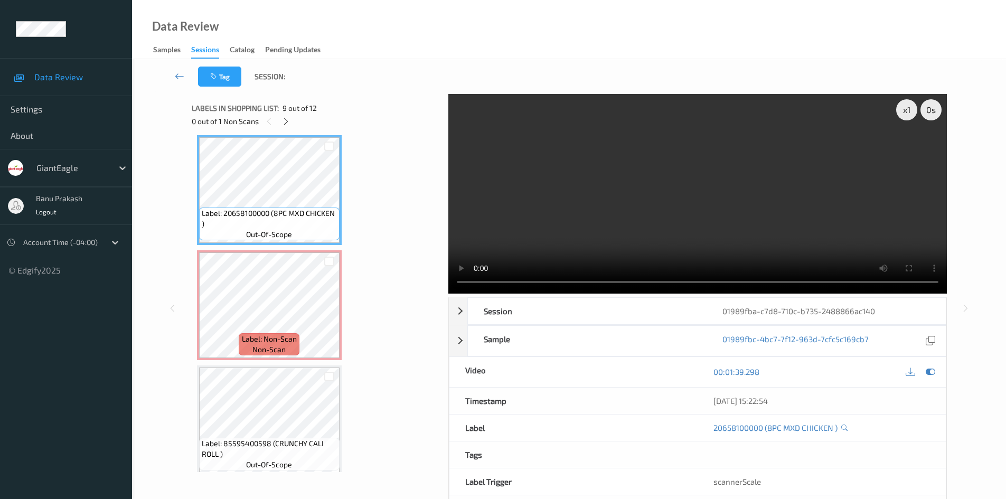
click at [632, 176] on video at bounding box center [697, 194] width 499 height 200
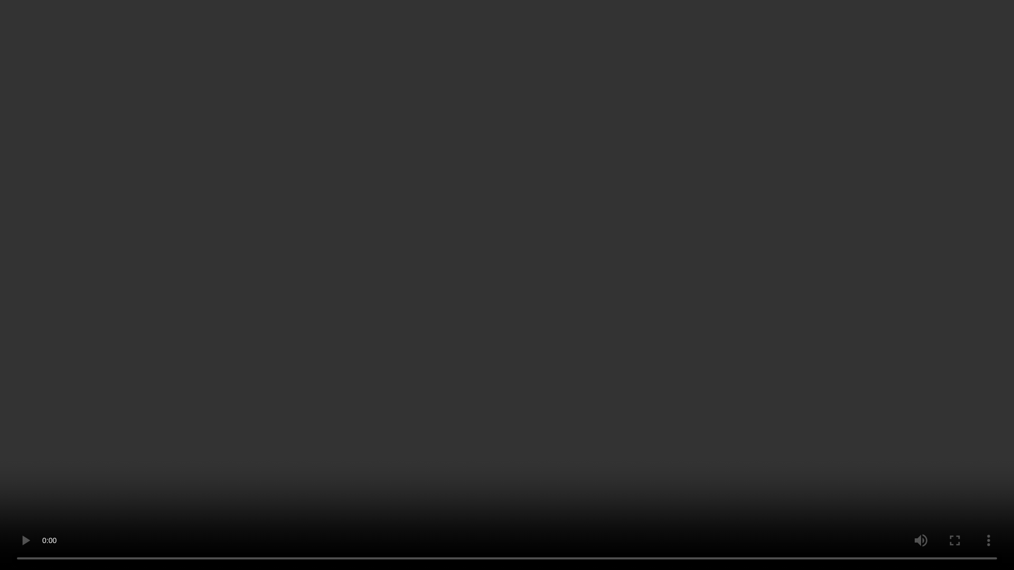
click at [240, 379] on video at bounding box center [507, 285] width 1014 height 570
click at [240, 377] on video at bounding box center [507, 285] width 1014 height 570
click at [595, 459] on video at bounding box center [507, 285] width 1014 height 570
click at [462, 326] on video at bounding box center [507, 285] width 1014 height 570
click at [524, 369] on video at bounding box center [507, 285] width 1014 height 570
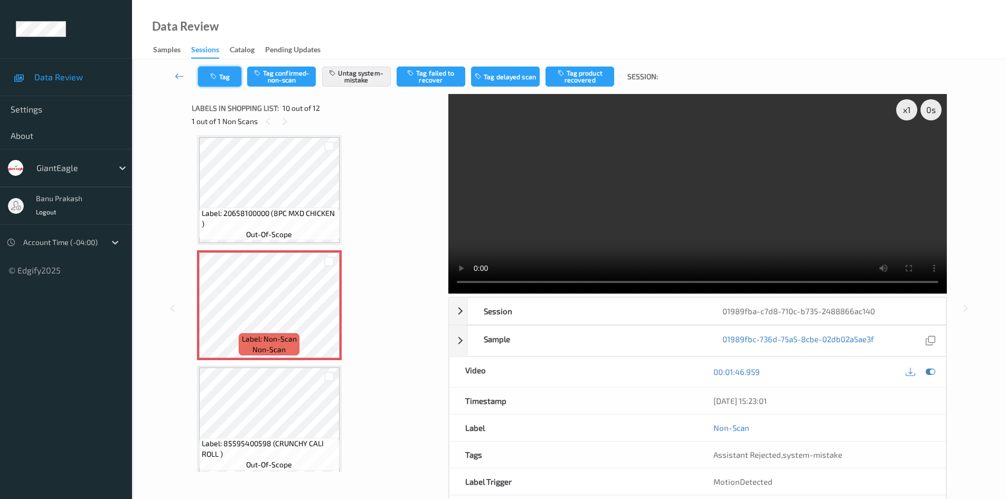
click at [224, 76] on button "Tag" at bounding box center [219, 77] width 43 height 20
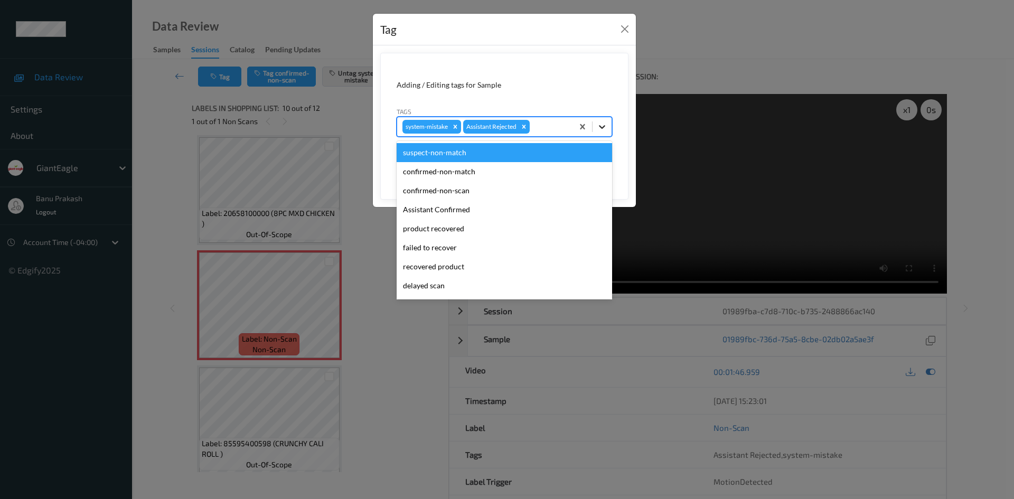
click at [604, 125] on icon at bounding box center [602, 126] width 11 height 11
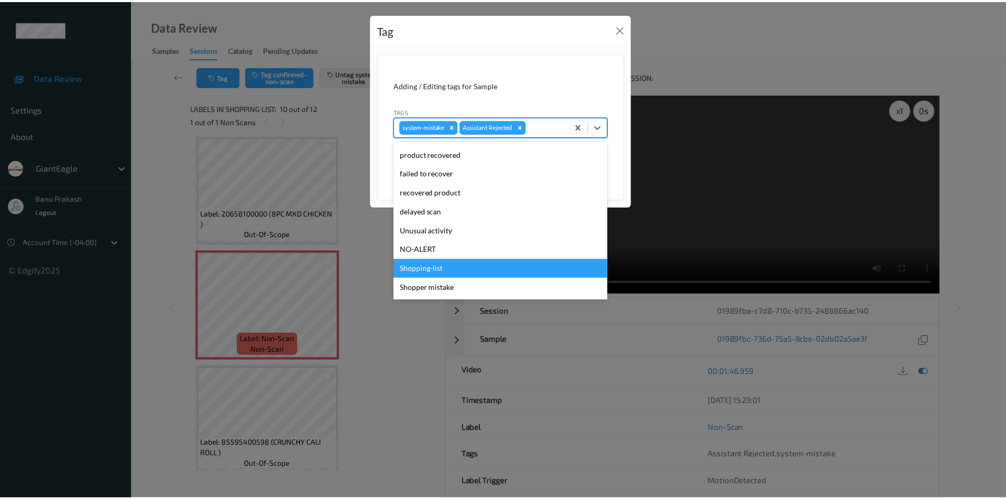
scroll to position [93, 0]
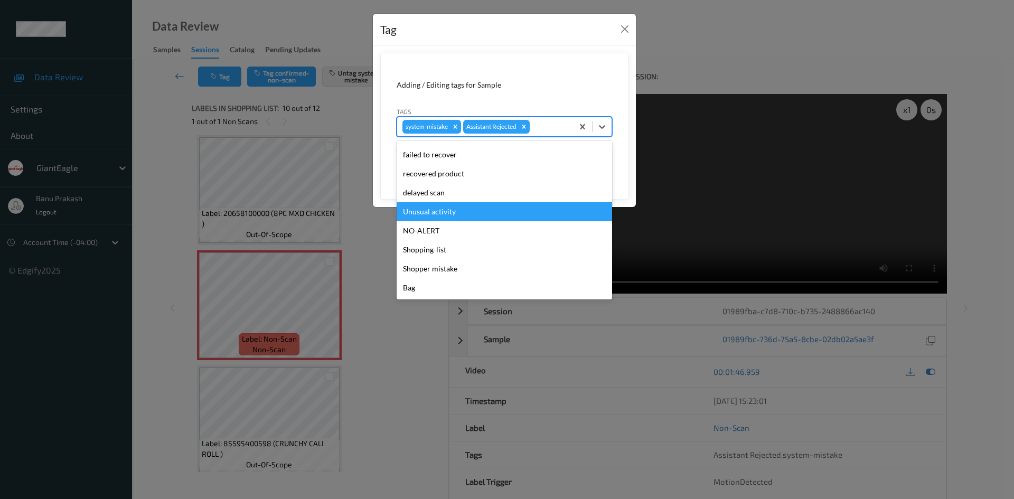
click at [446, 217] on div "Unusual activity" at bounding box center [504, 211] width 215 height 19
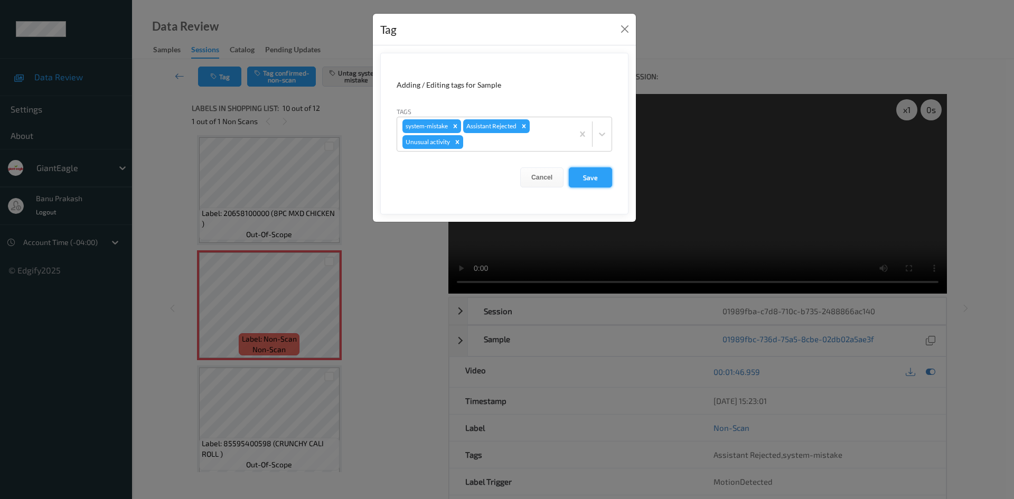
click at [596, 182] on button "Save" at bounding box center [590, 177] width 43 height 20
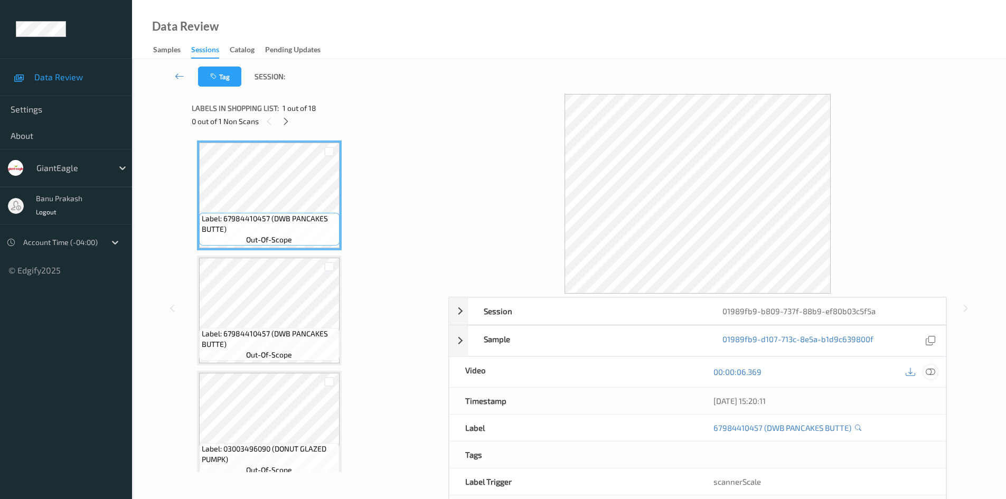
click at [932, 375] on icon at bounding box center [931, 372] width 10 height 10
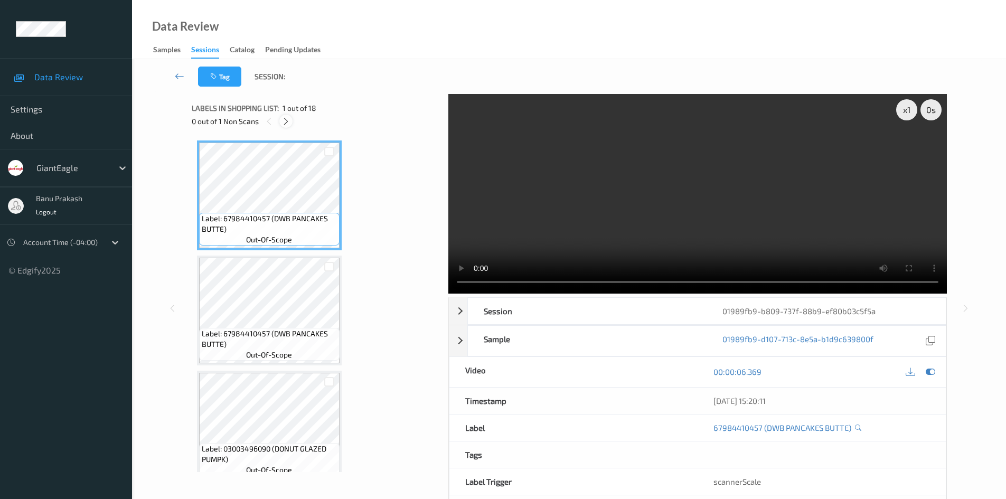
click at [283, 118] on icon at bounding box center [285, 122] width 9 height 10
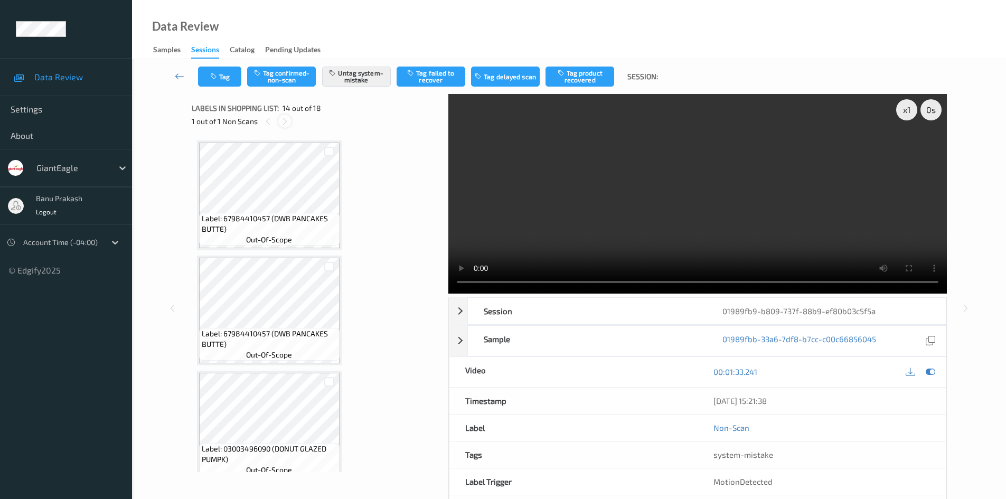
scroll to position [1387, 0]
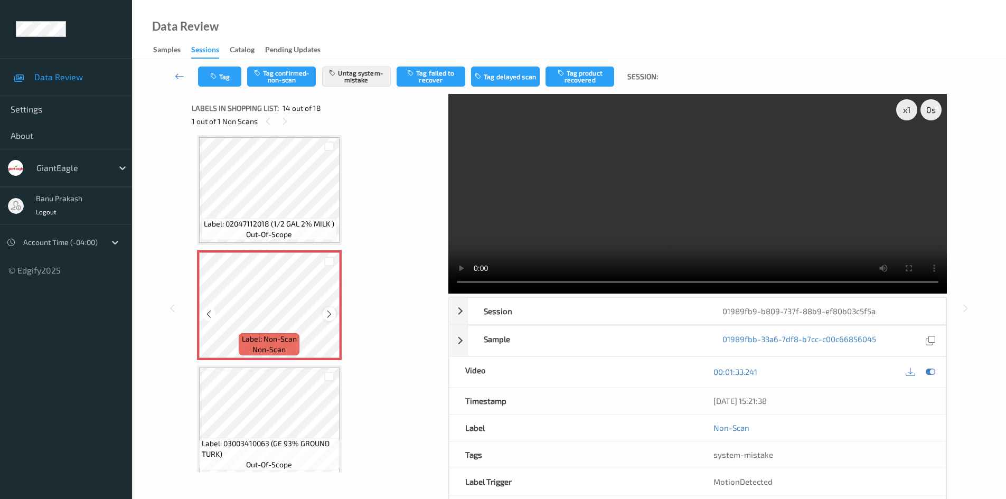
click at [323, 314] on div at bounding box center [329, 313] width 13 height 13
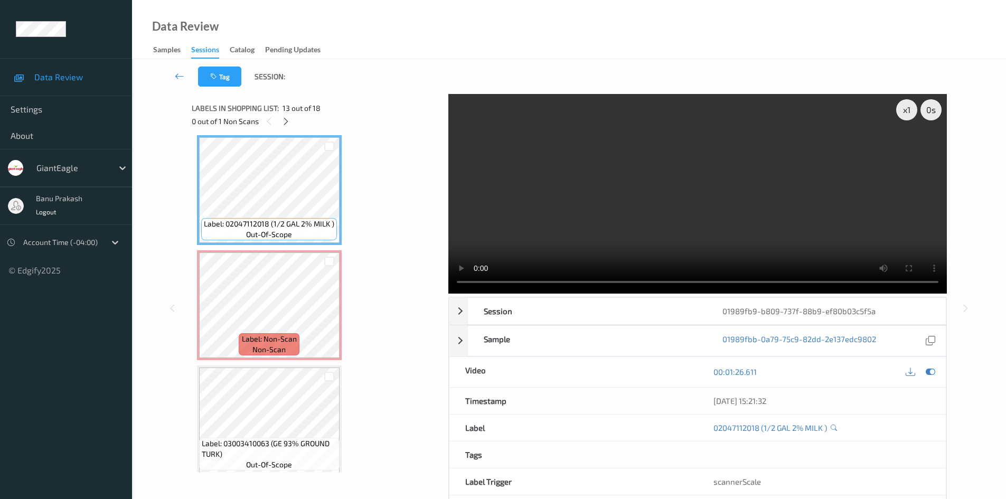
click at [478, 201] on video at bounding box center [697, 194] width 499 height 200
click at [815, 213] on video at bounding box center [697, 194] width 499 height 200
click at [782, 214] on video at bounding box center [697, 194] width 499 height 200
click at [766, 202] on video at bounding box center [697, 194] width 499 height 200
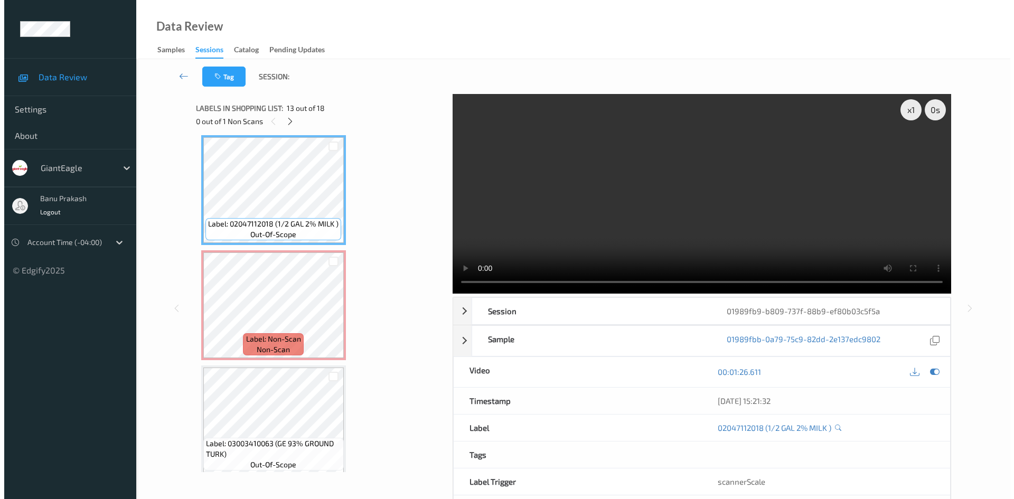
scroll to position [1440, 0]
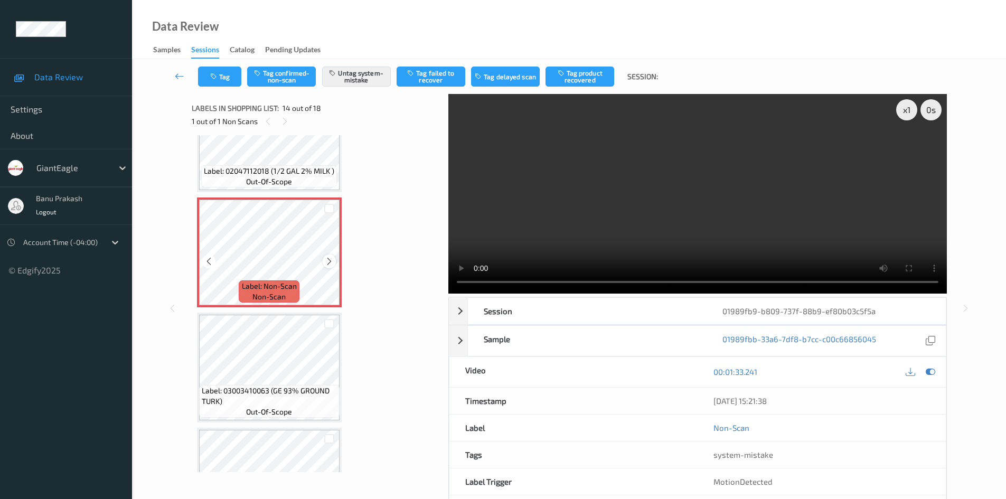
click at [330, 259] on icon at bounding box center [329, 262] width 9 height 10
click at [331, 259] on icon at bounding box center [329, 262] width 9 height 10
click at [222, 82] on button "Tag" at bounding box center [219, 77] width 43 height 20
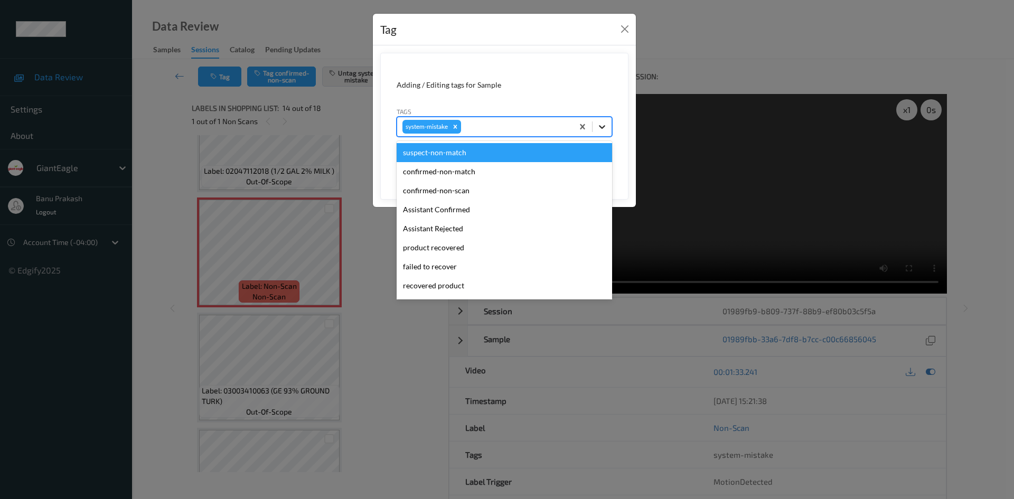
click at [597, 126] on icon at bounding box center [602, 126] width 11 height 11
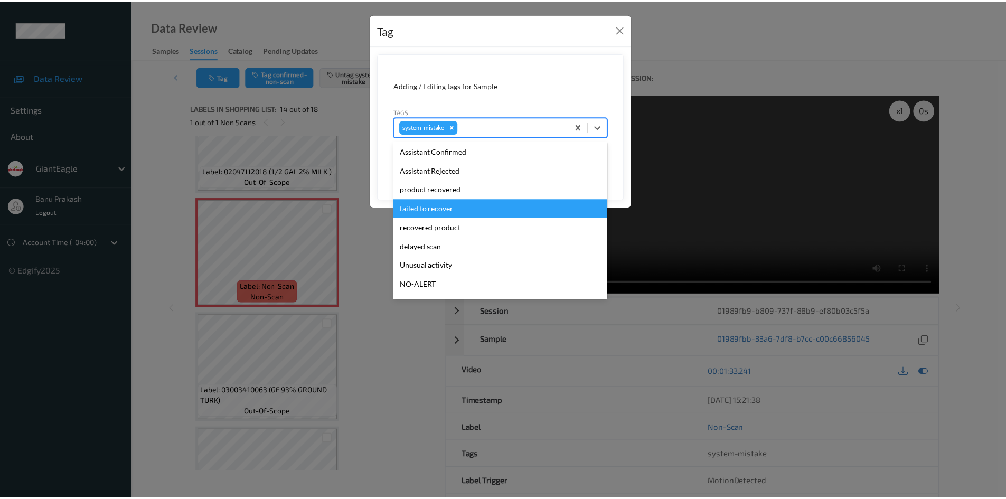
scroll to position [112, 0]
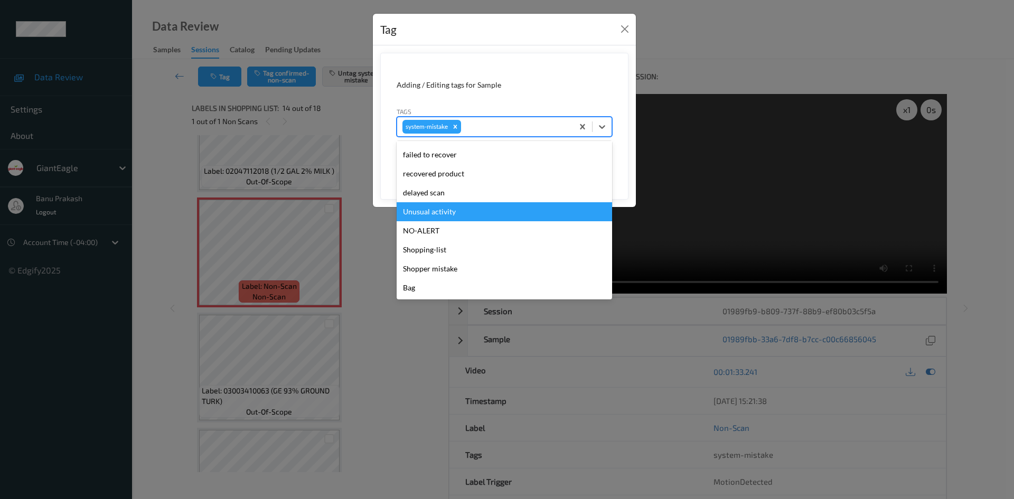
click at [467, 211] on div "Unusual activity" at bounding box center [504, 211] width 215 height 19
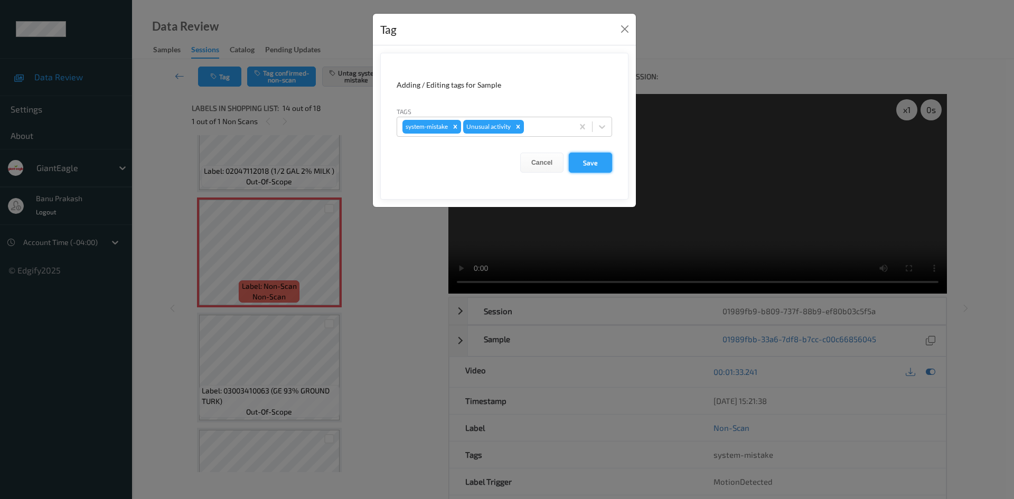
click at [574, 164] on button "Save" at bounding box center [590, 163] width 43 height 20
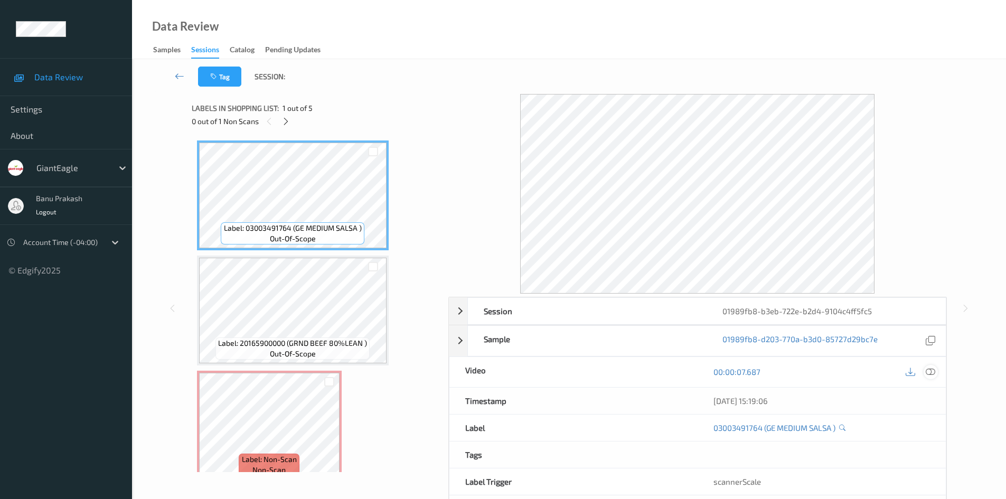
click at [929, 370] on icon at bounding box center [931, 372] width 10 height 10
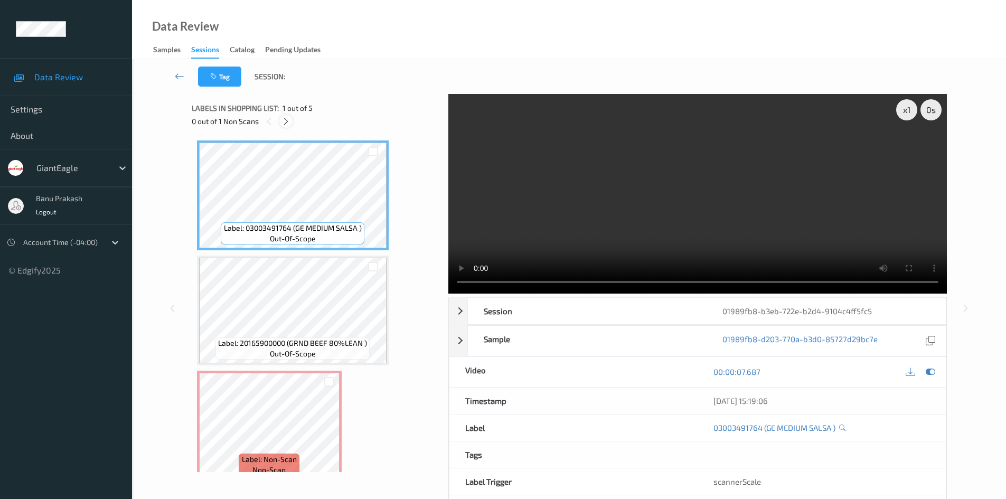
click at [290, 120] on icon at bounding box center [285, 122] width 9 height 10
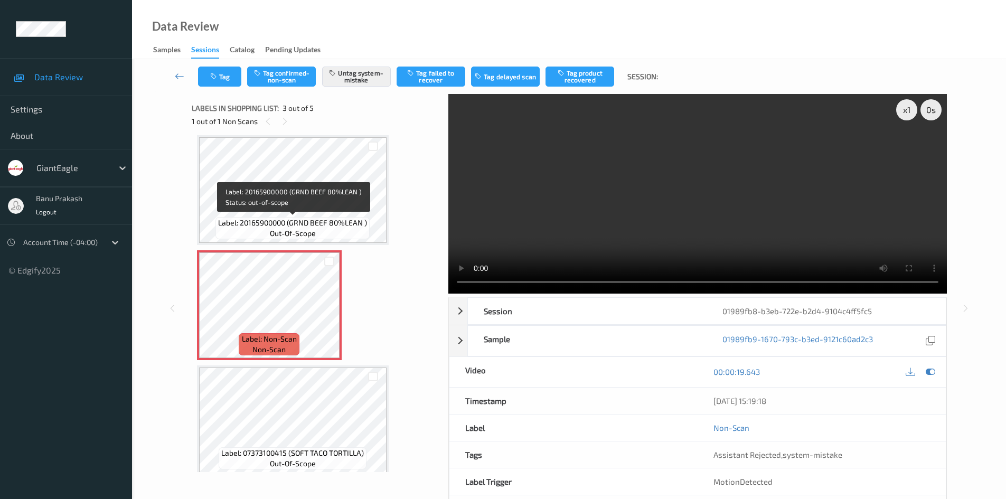
click at [298, 223] on span "Label: 20165900000 (GRND BEEF 80%LEAN )" at bounding box center [292, 223] width 149 height 11
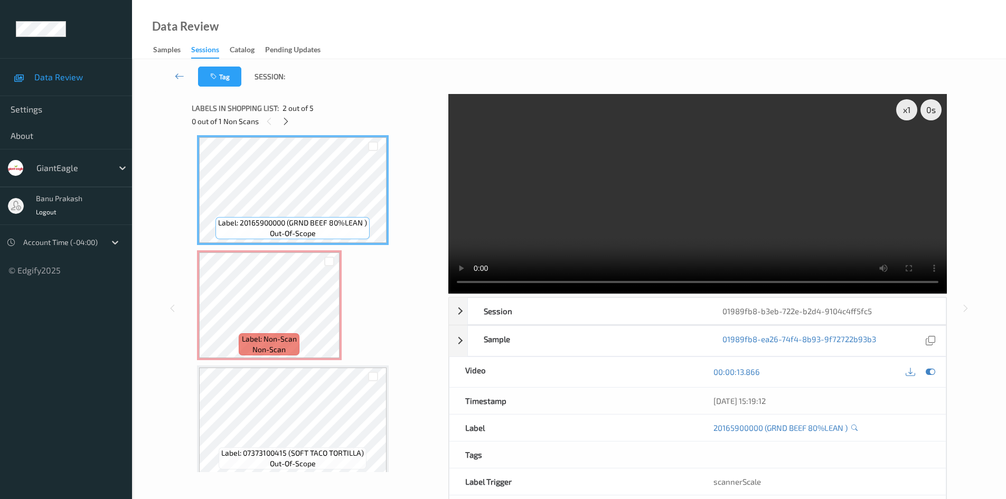
click at [627, 220] on video at bounding box center [697, 194] width 499 height 200
click at [613, 216] on video at bounding box center [697, 194] width 499 height 200
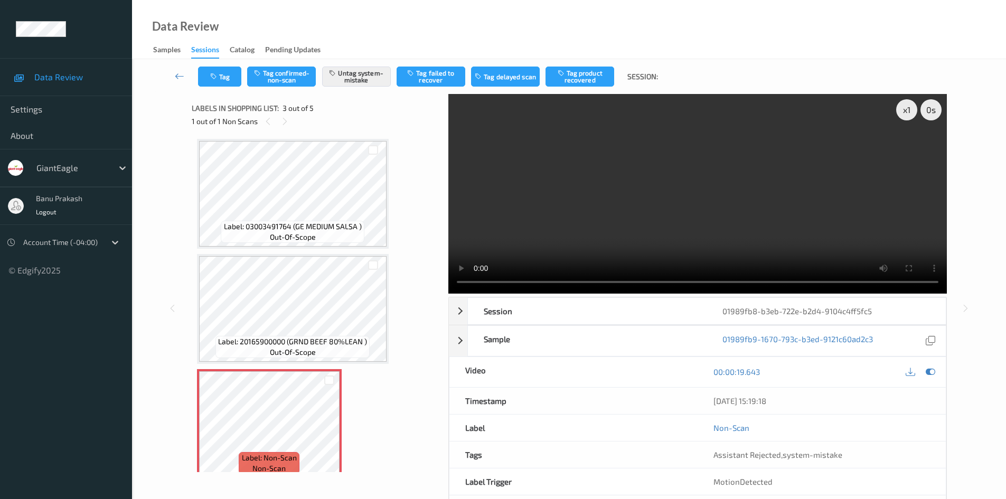
scroll to position [0, 0]
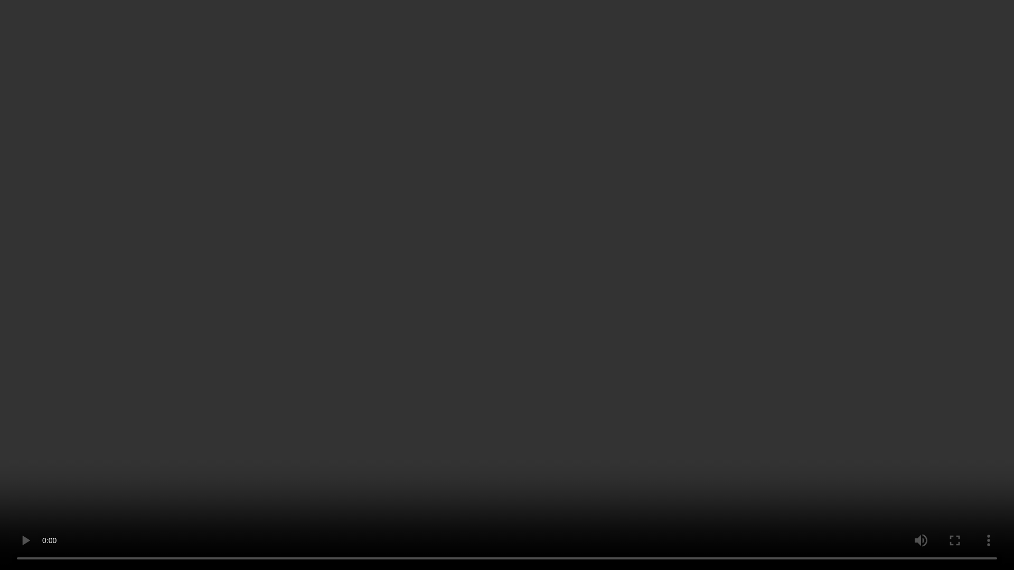
click at [503, 468] on video at bounding box center [507, 285] width 1014 height 570
click at [371, 499] on video at bounding box center [507, 285] width 1014 height 570
click at [439, 473] on video at bounding box center [507, 285] width 1014 height 570
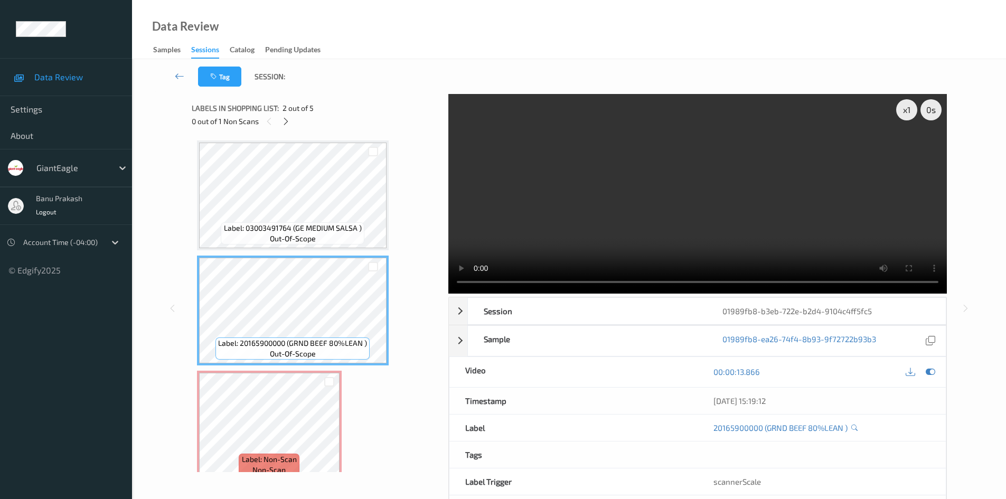
click at [710, 229] on video at bounding box center [697, 194] width 499 height 200
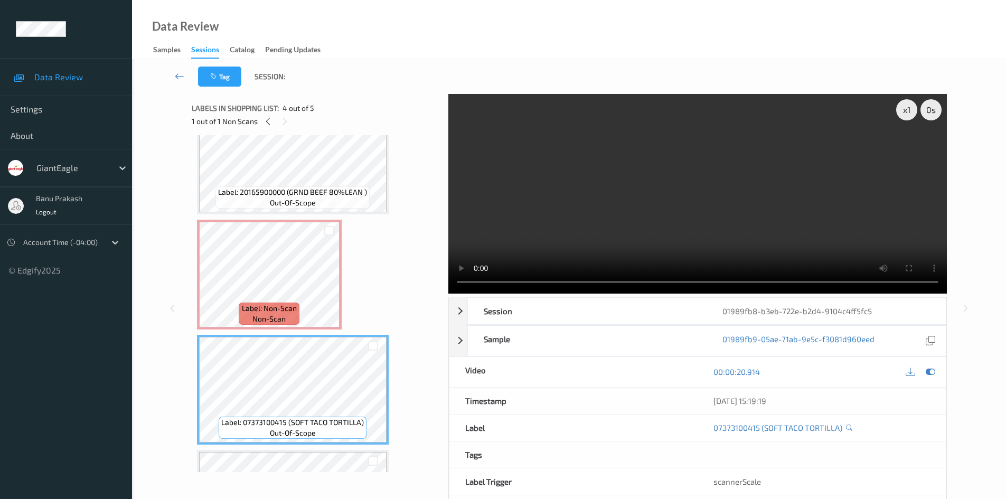
scroll to position [158, 0]
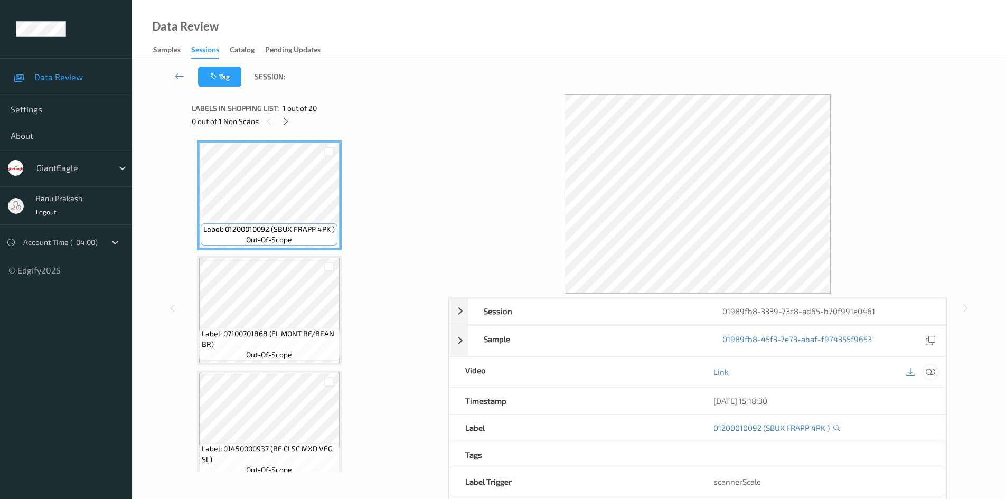
click at [932, 373] on icon at bounding box center [931, 372] width 10 height 10
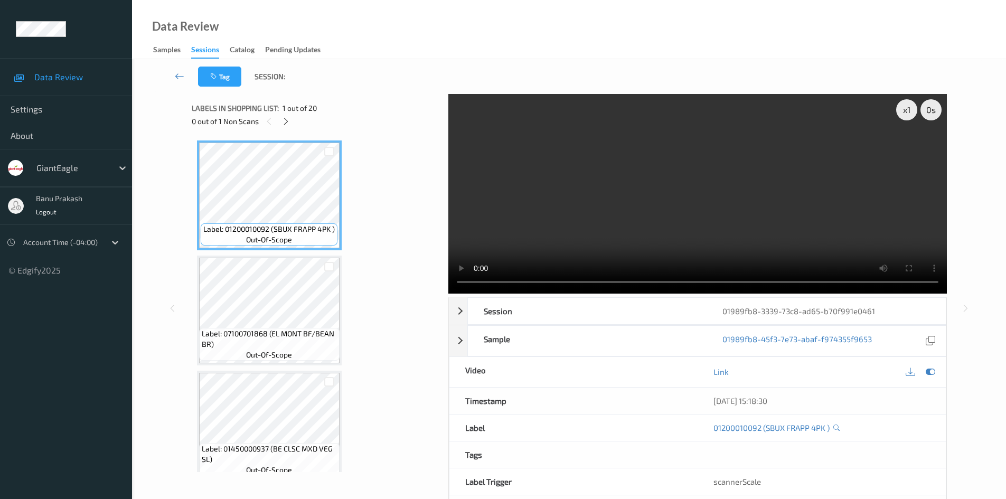
click at [279, 114] on div "Labels in shopping list: 1 out of 20" at bounding box center [316, 107] width 249 height 13
click at [285, 121] on icon at bounding box center [285, 122] width 9 height 10
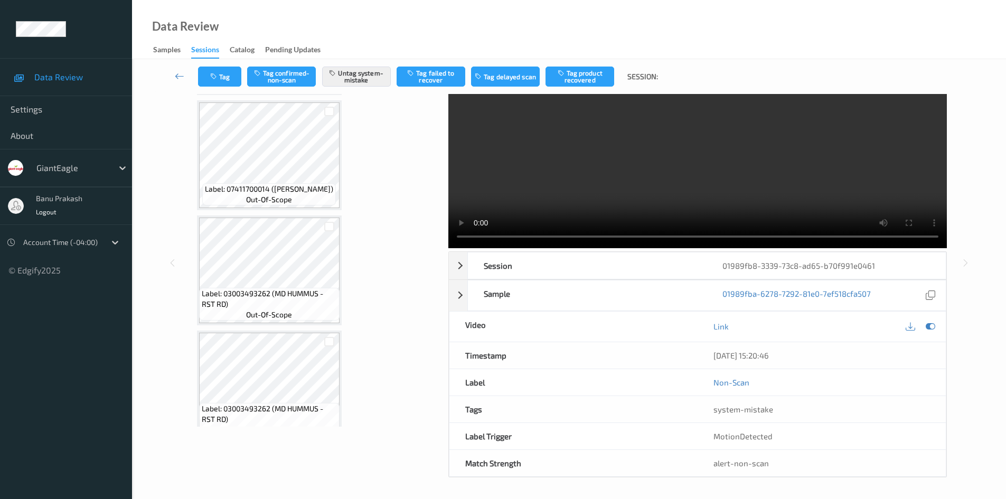
scroll to position [1020, 0]
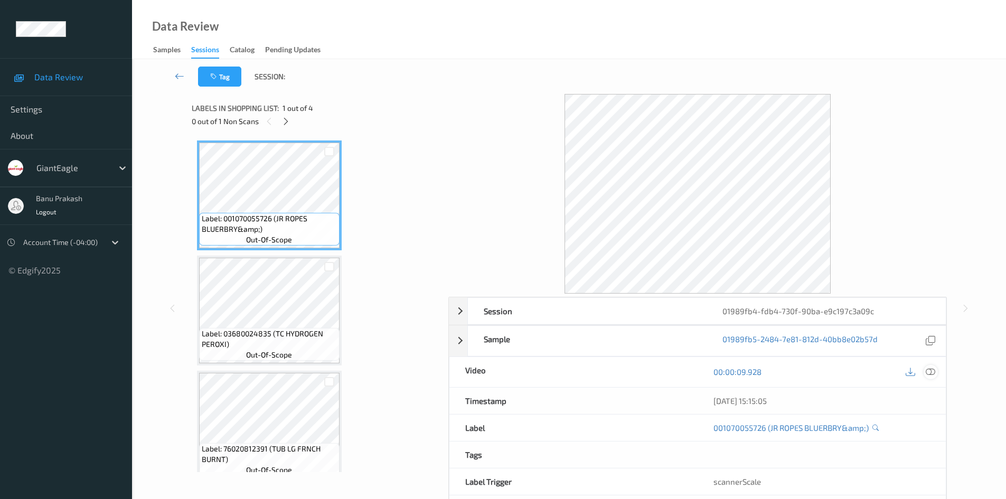
click at [935, 375] on div at bounding box center [931, 372] width 14 height 14
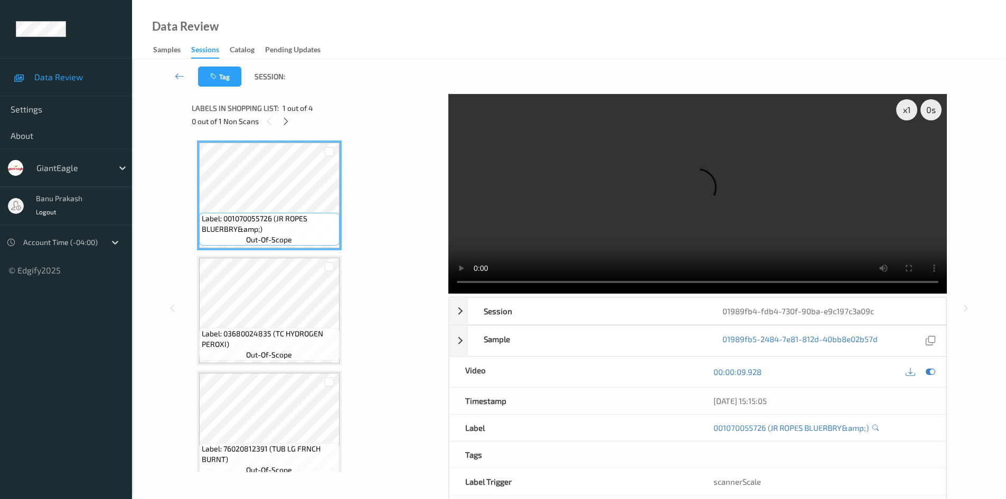
click at [278, 123] on div "0 out of 1 Non Scans" at bounding box center [316, 121] width 249 height 13
click at [280, 126] on div "0 out of 1 Non Scans" at bounding box center [316, 121] width 249 height 13
click at [294, 124] on div "0 out of 1 Non Scans" at bounding box center [316, 121] width 249 height 13
click at [287, 121] on icon at bounding box center [285, 122] width 9 height 10
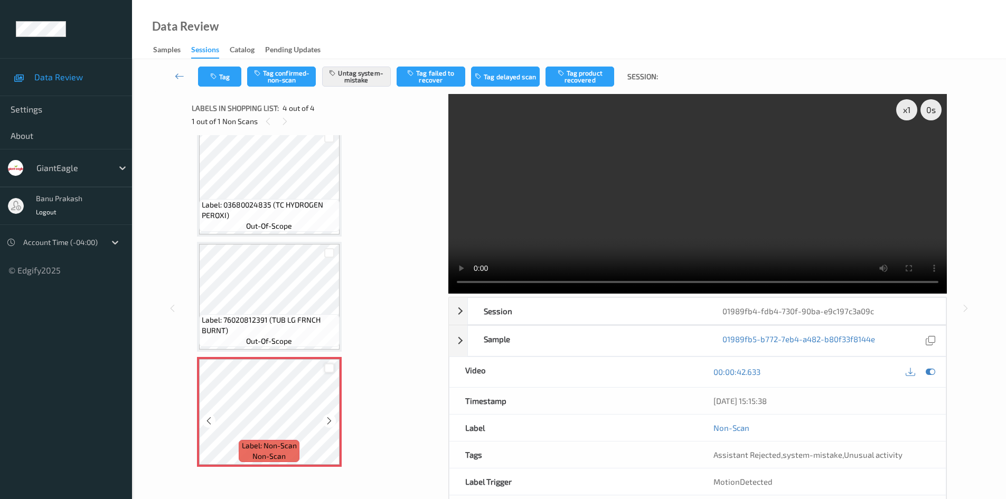
scroll to position [45, 0]
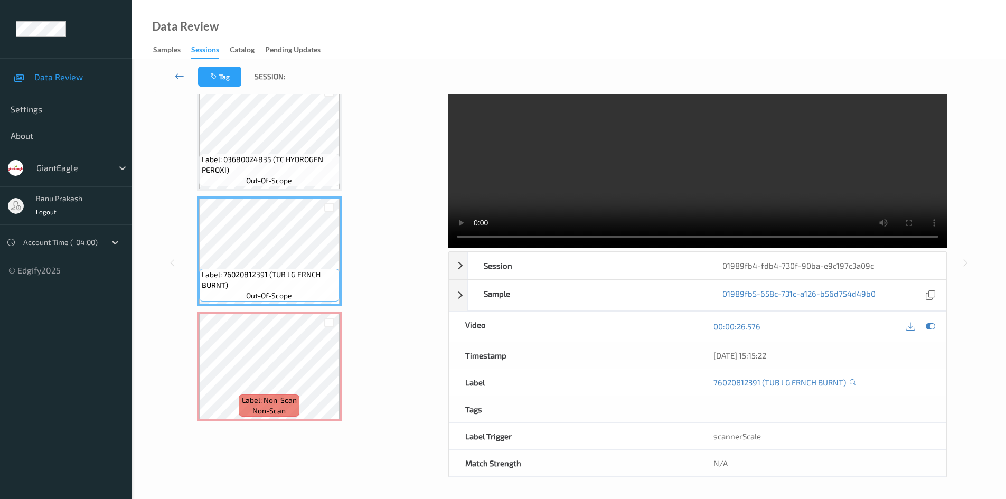
click at [683, 194] on video at bounding box center [697, 149] width 499 height 200
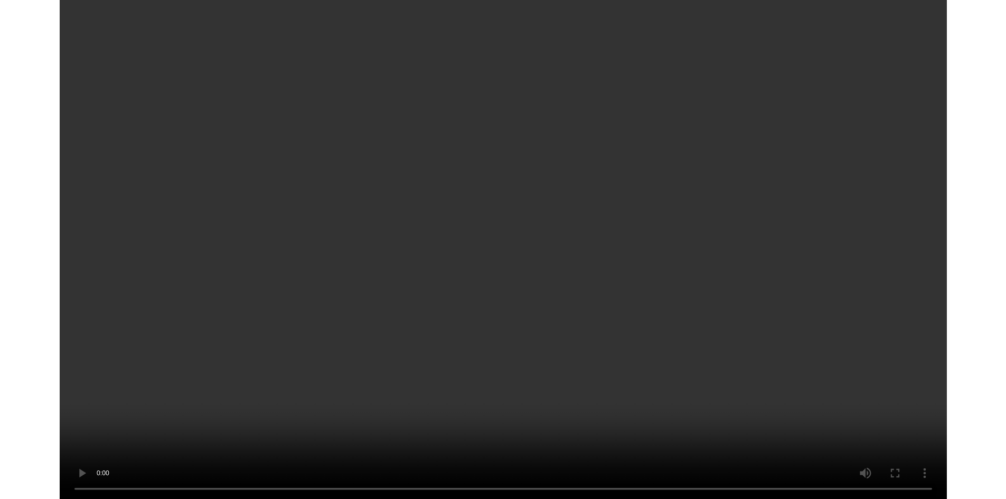
scroll to position [58, 0]
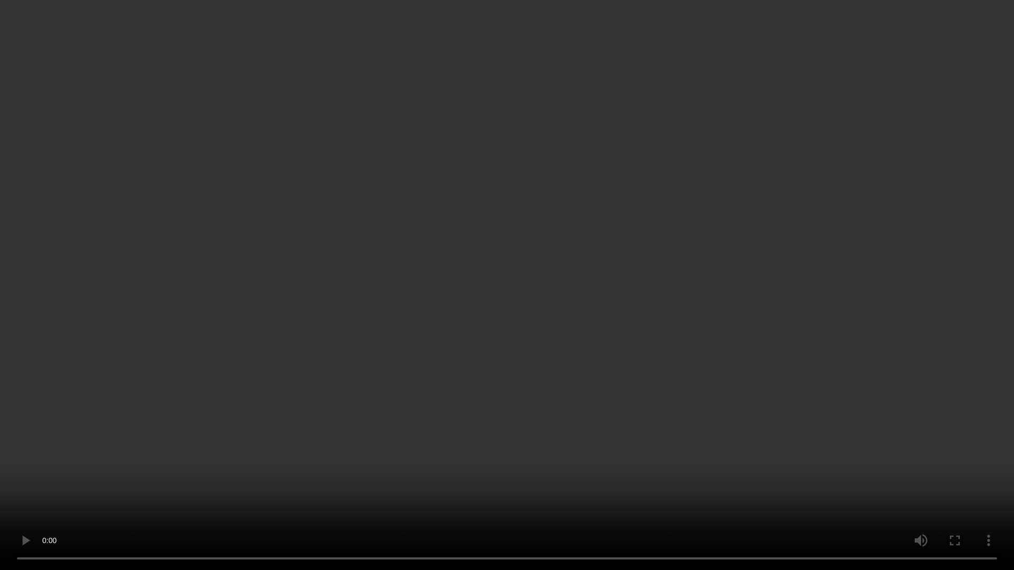
click at [298, 281] on video at bounding box center [507, 285] width 1014 height 570
click at [237, 346] on video at bounding box center [507, 285] width 1014 height 570
click at [477, 443] on video at bounding box center [507, 285] width 1014 height 570
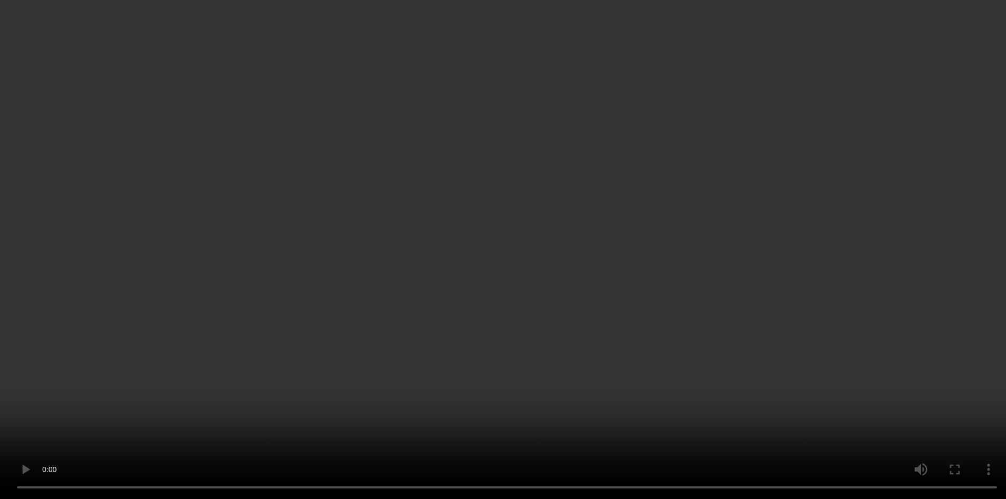
scroll to position [0, 0]
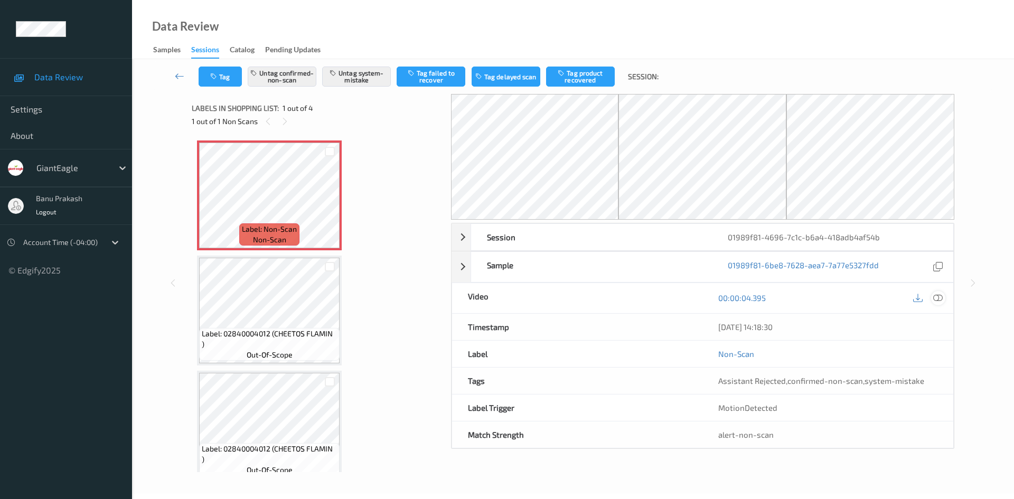
click at [935, 299] on icon at bounding box center [938, 298] width 10 height 10
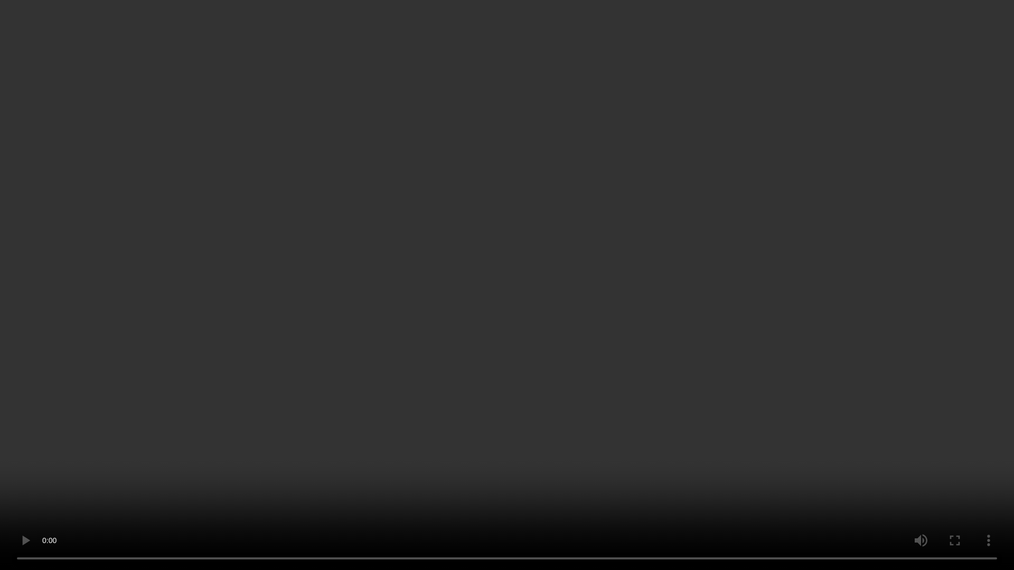
click at [649, 285] on video at bounding box center [507, 285] width 1014 height 570
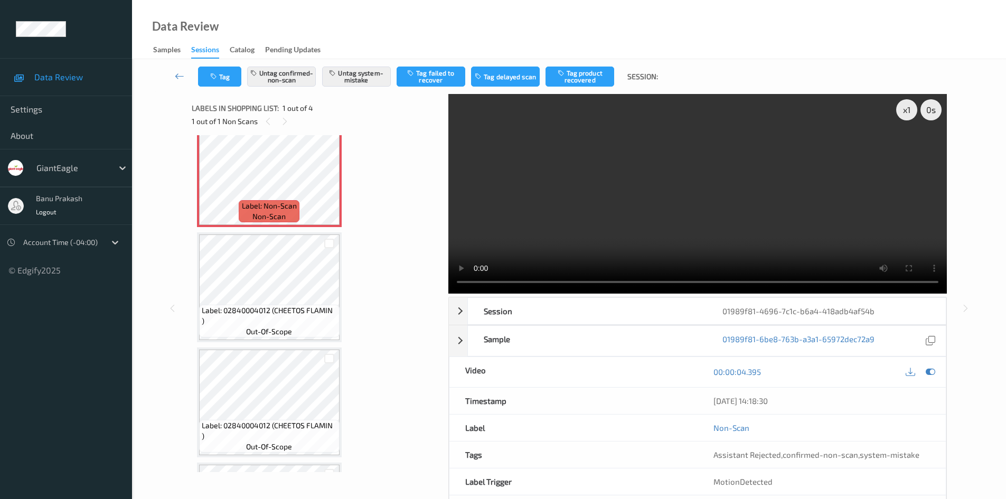
click at [652, 229] on video at bounding box center [697, 194] width 499 height 200
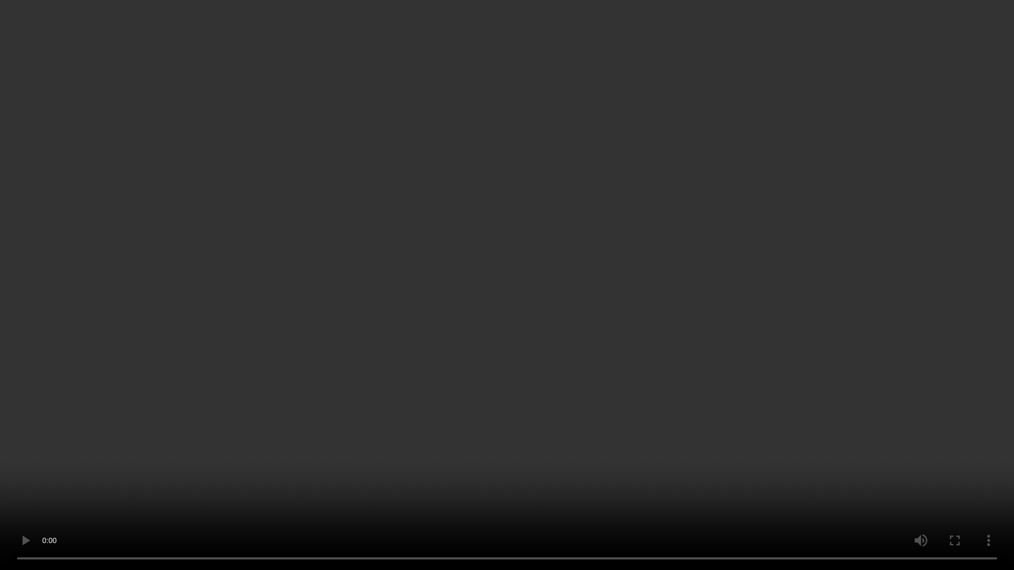
click at [305, 288] on video at bounding box center [507, 285] width 1014 height 570
click at [535, 257] on video at bounding box center [507, 285] width 1014 height 570
click at [549, 309] on video at bounding box center [507, 285] width 1014 height 570
click at [723, 406] on video at bounding box center [507, 285] width 1014 height 570
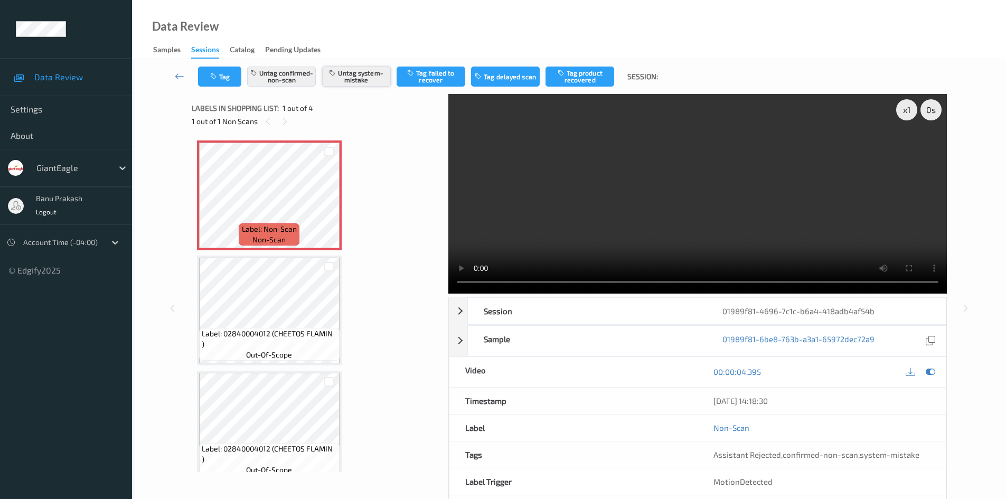
click at [365, 77] on button "Untag system-mistake" at bounding box center [356, 77] width 69 height 20
click at [213, 76] on icon "button" at bounding box center [214, 76] width 9 height 7
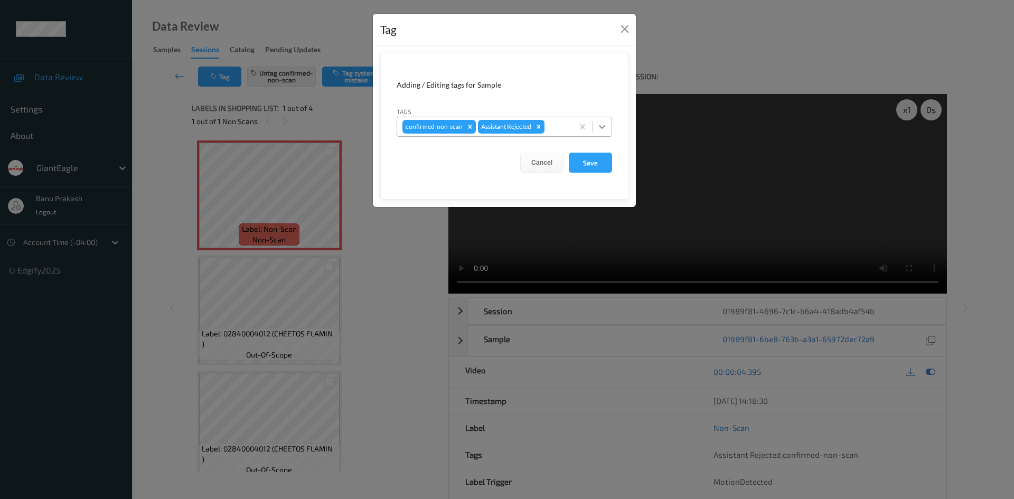
click at [607, 131] on icon at bounding box center [602, 126] width 11 height 11
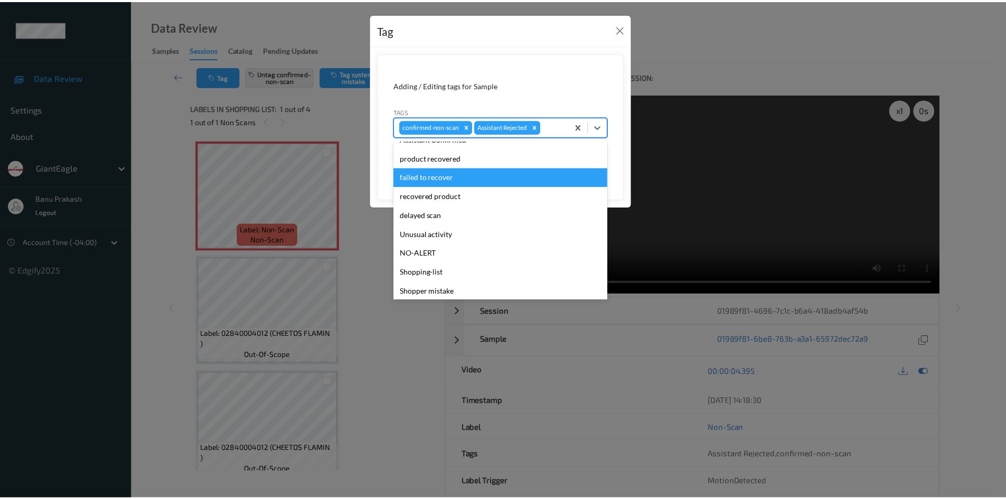
scroll to position [93, 0]
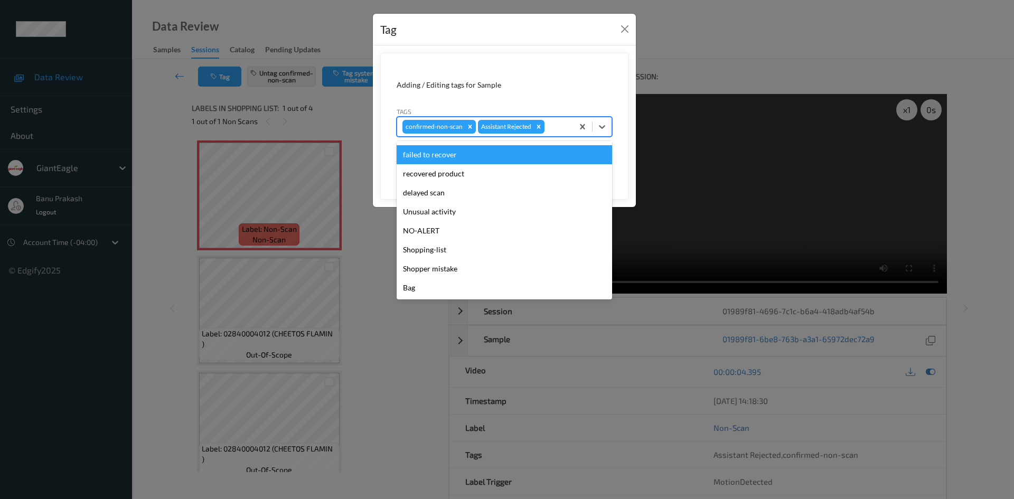
click at [451, 158] on div "failed to recover" at bounding box center [504, 154] width 215 height 19
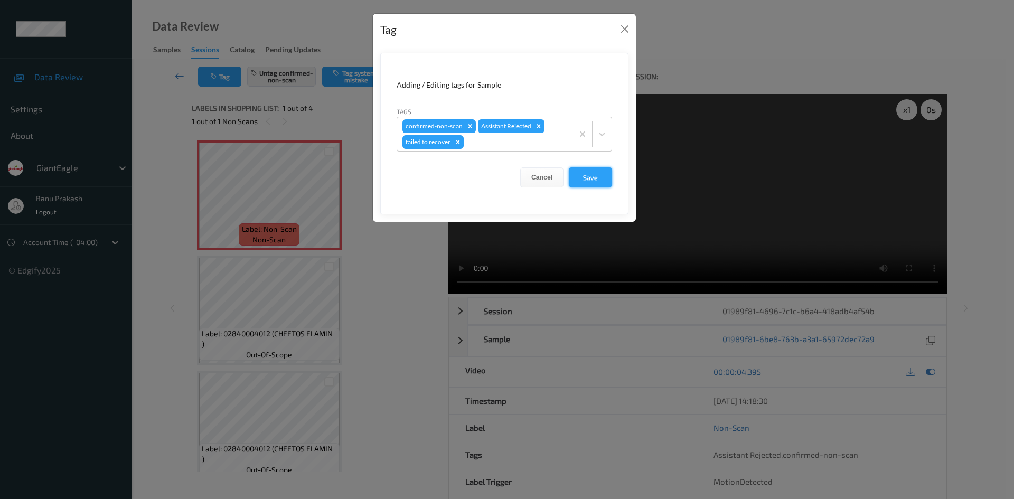
click at [592, 184] on button "Save" at bounding box center [590, 177] width 43 height 20
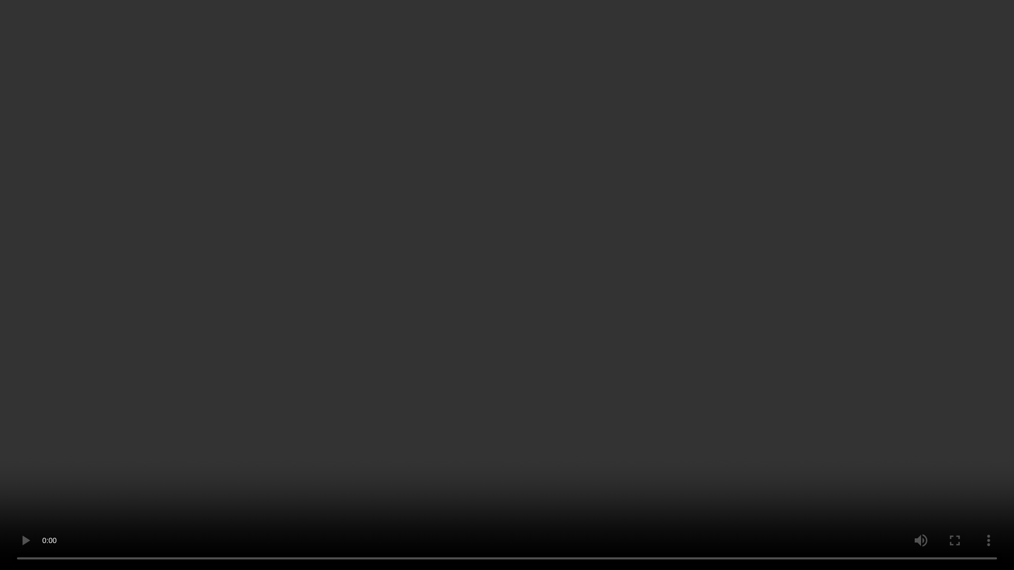
click at [851, 346] on video at bounding box center [507, 285] width 1014 height 570
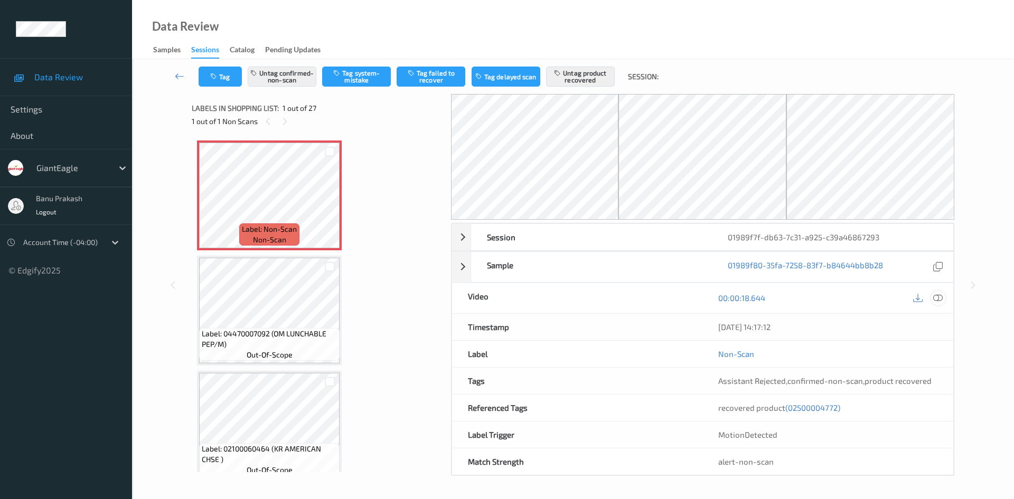
click at [939, 297] on icon at bounding box center [938, 298] width 10 height 10
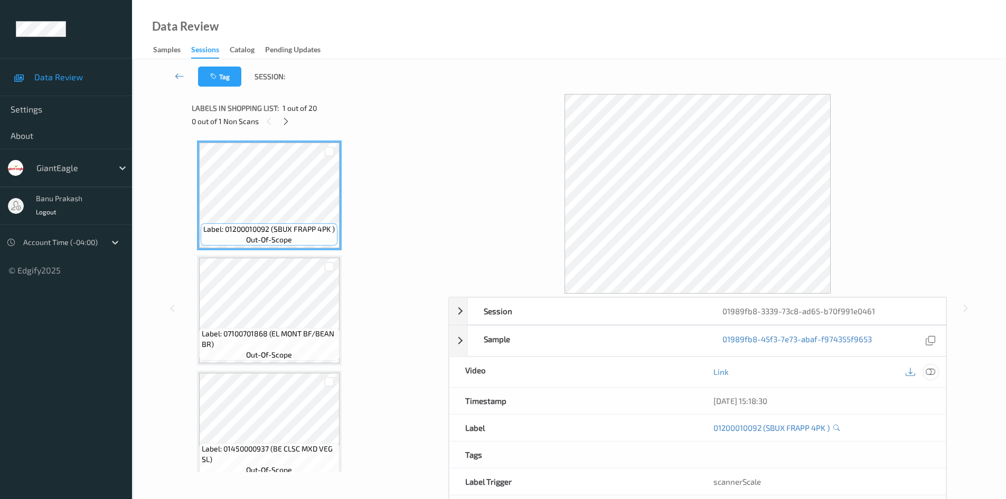
click at [933, 371] on icon at bounding box center [931, 372] width 10 height 10
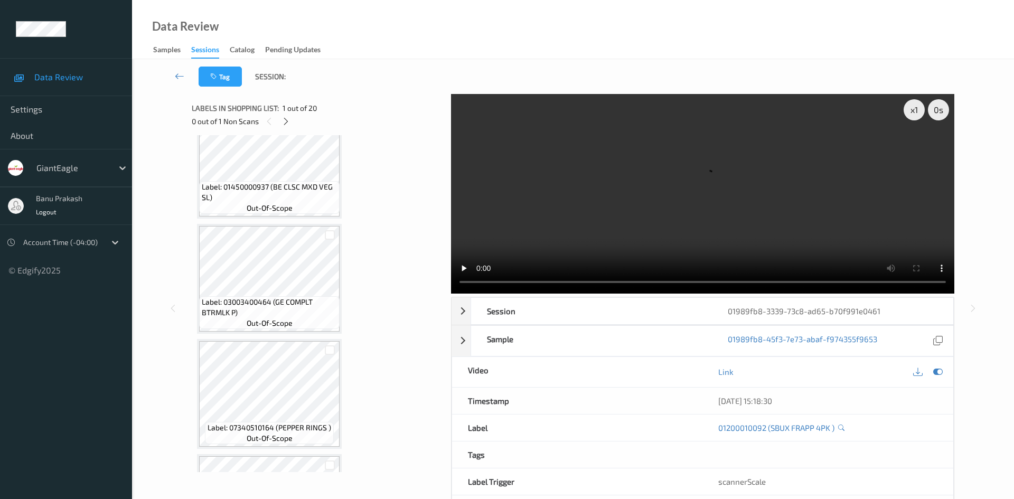
scroll to position [264, 0]
click at [285, 117] on icon at bounding box center [285, 122] width 9 height 10
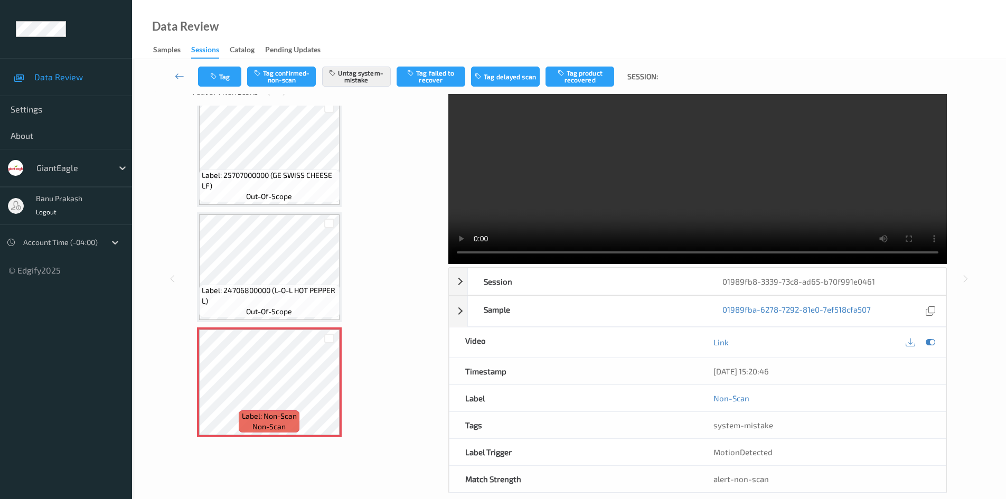
scroll to position [45, 0]
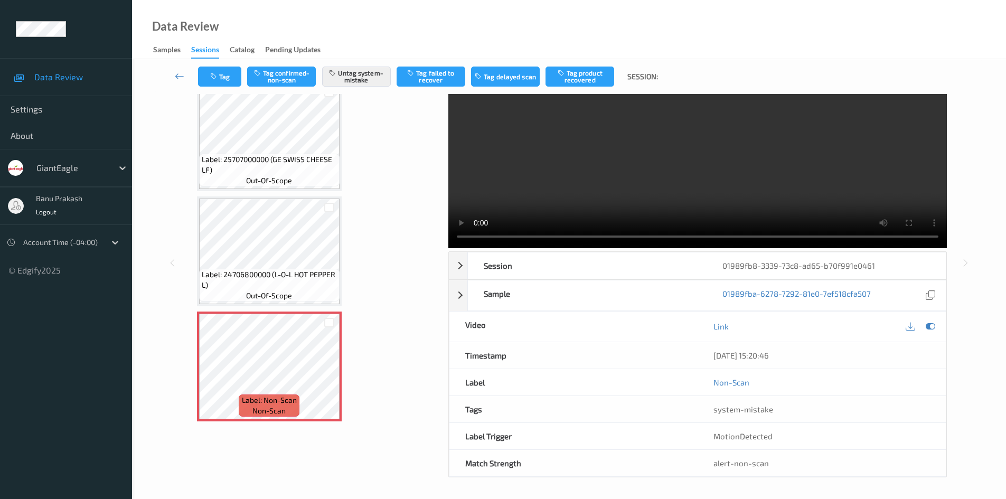
click at [719, 178] on video at bounding box center [697, 149] width 499 height 200
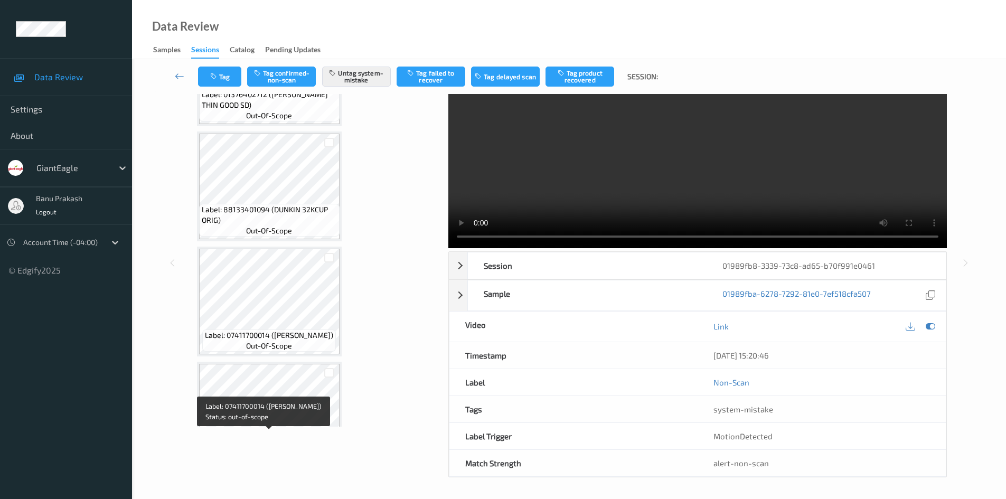
scroll to position [756, 0]
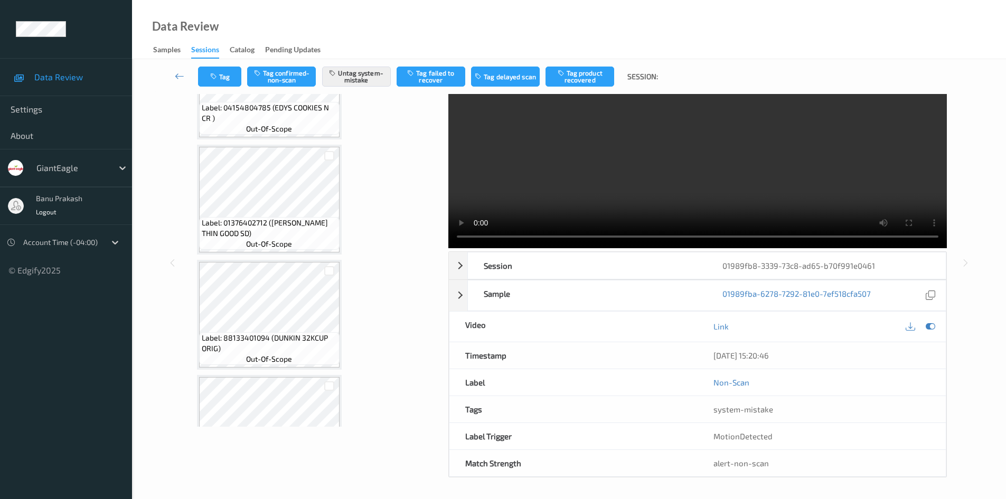
click at [599, 163] on video at bounding box center [697, 149] width 499 height 200
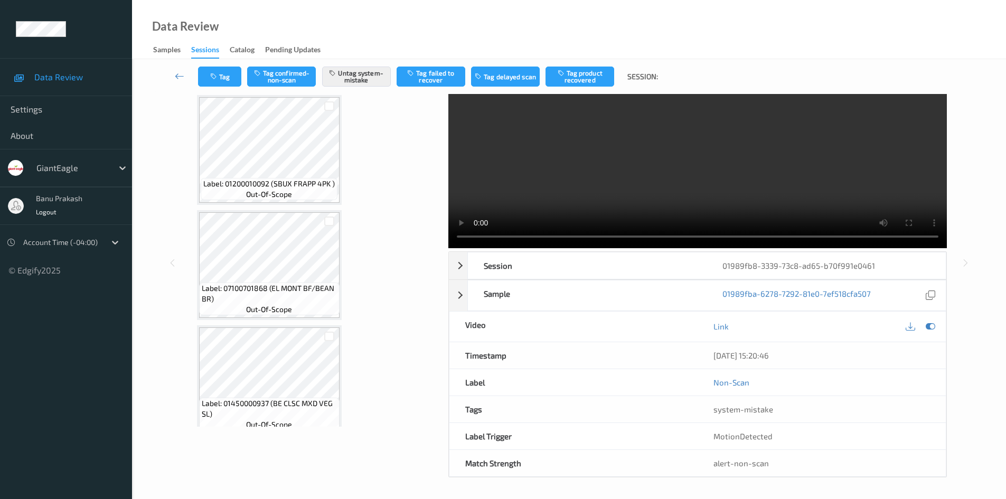
scroll to position [0, 0]
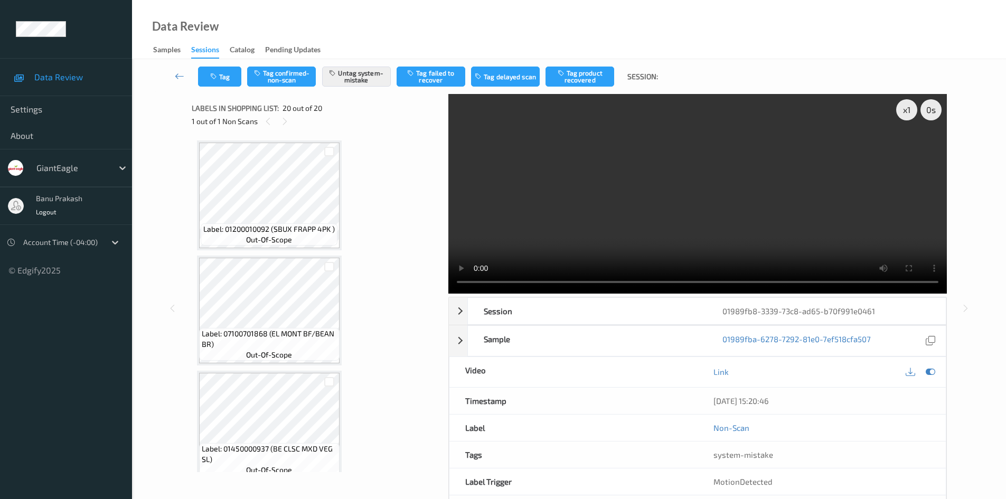
click at [641, 147] on video at bounding box center [697, 194] width 499 height 200
click at [283, 117] on icon at bounding box center [284, 122] width 9 height 10
click at [265, 124] on icon at bounding box center [268, 122] width 9 height 10
click at [287, 118] on icon at bounding box center [284, 122] width 9 height 10
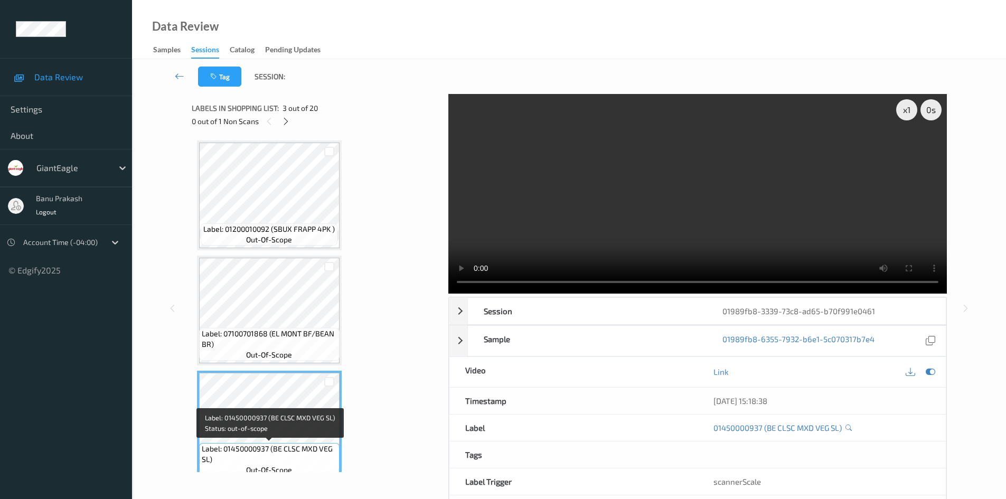
click at [268, 445] on span "Label: 01450000937 (BE CLSC MXD VEG SL)" at bounding box center [269, 454] width 135 height 21
click at [899, 215] on video at bounding box center [697, 194] width 499 height 200
click at [755, 209] on video at bounding box center [697, 194] width 499 height 200
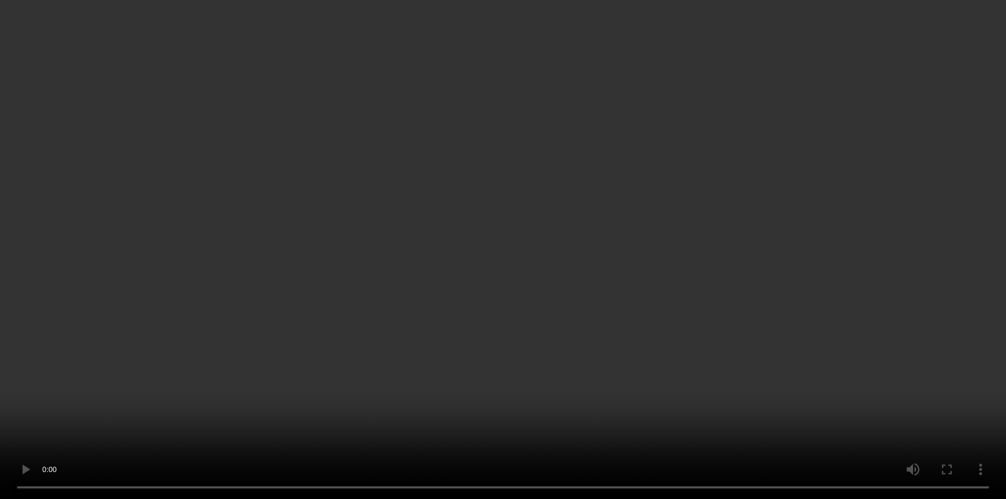
scroll to position [1900, 0]
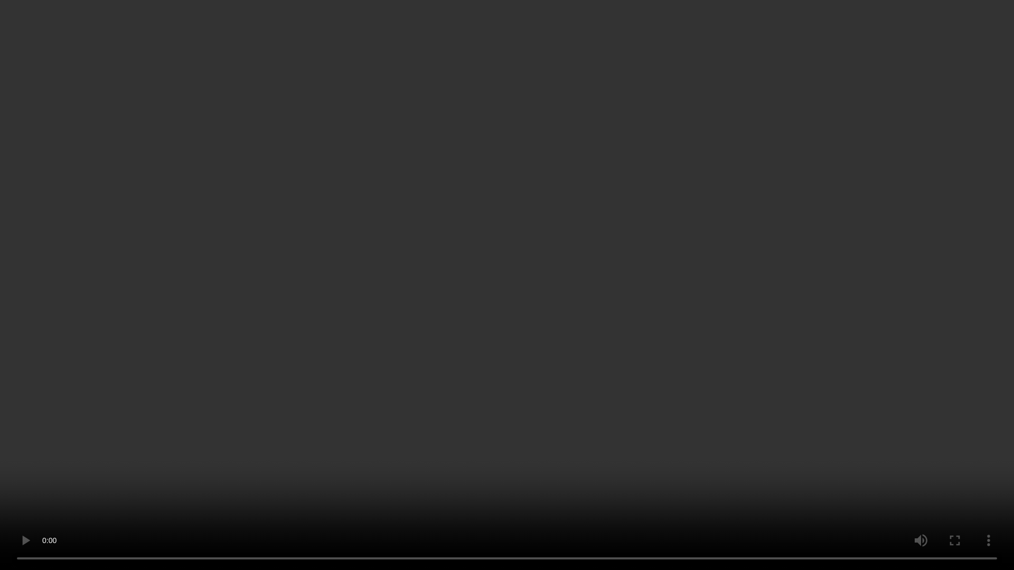
click at [761, 424] on video at bounding box center [507, 285] width 1014 height 570
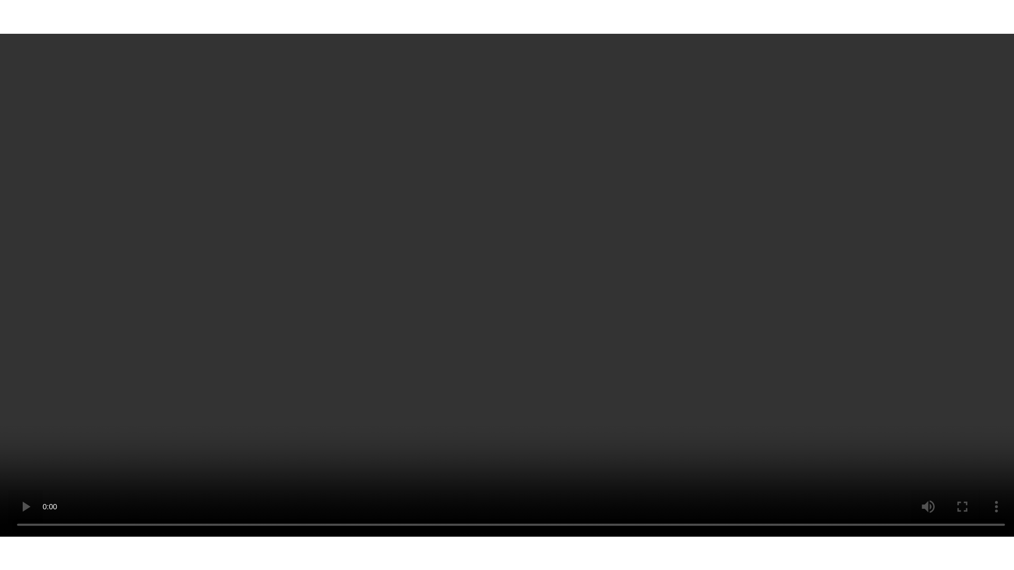
scroll to position [1971, 0]
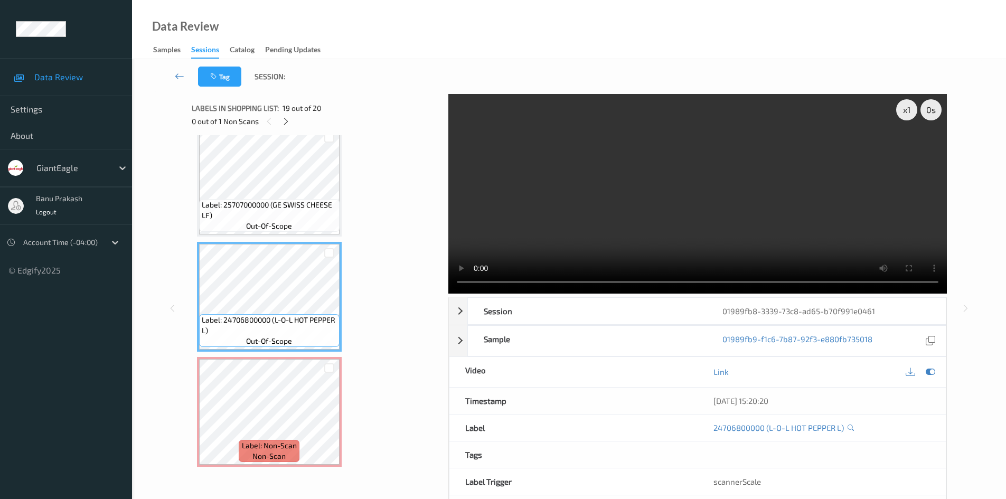
click at [801, 220] on video at bounding box center [697, 194] width 499 height 200
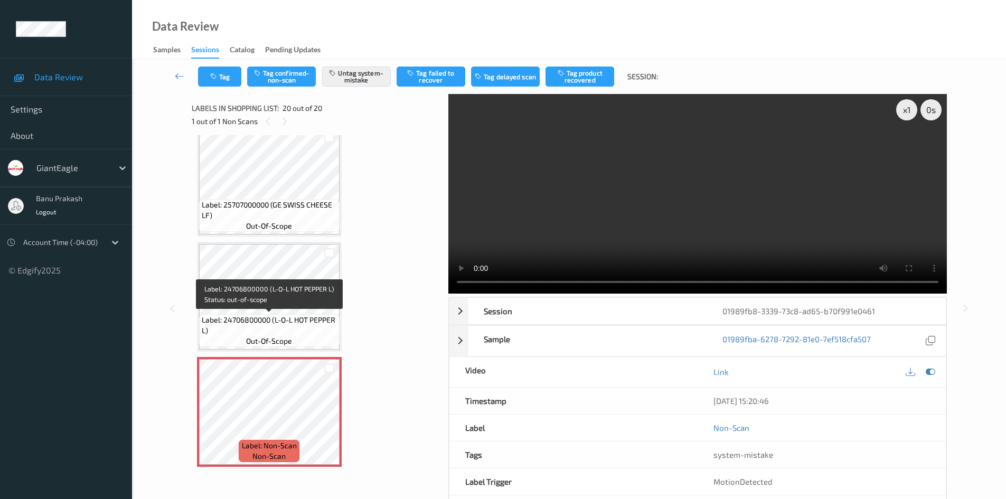
click at [258, 321] on span "Label: 24706800000 (L-O-L HOT PEPPER L)" at bounding box center [269, 325] width 135 height 21
click at [270, 326] on span "Label: 24706800000 (L-O-L HOT PEPPER L)" at bounding box center [269, 325] width 135 height 21
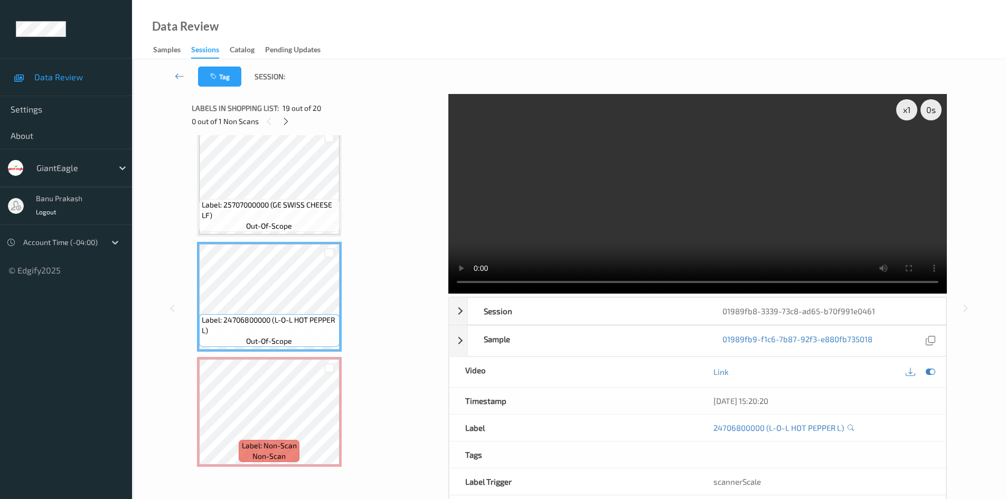
click at [783, 227] on video at bounding box center [697, 194] width 499 height 200
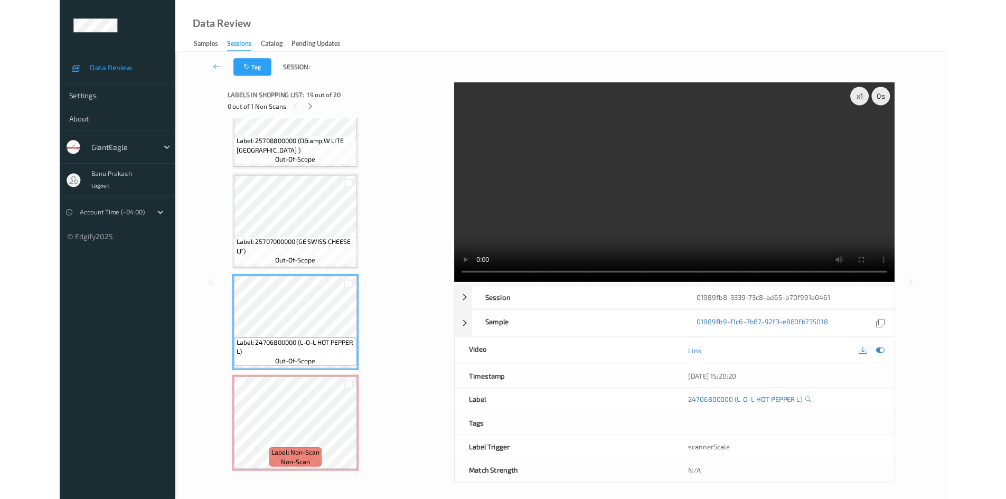
scroll to position [1900, 0]
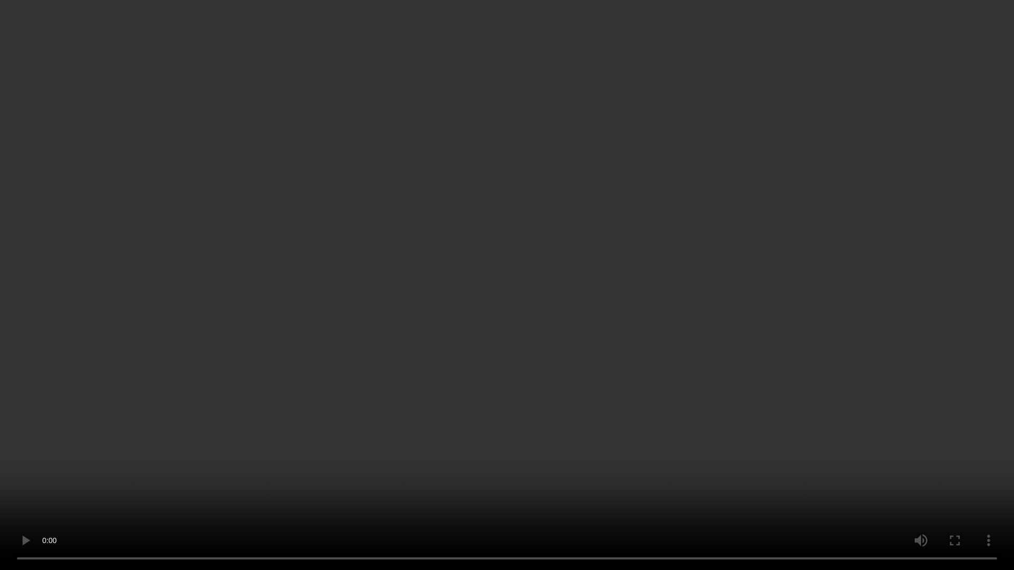
click at [968, 484] on video at bounding box center [507, 285] width 1014 height 570
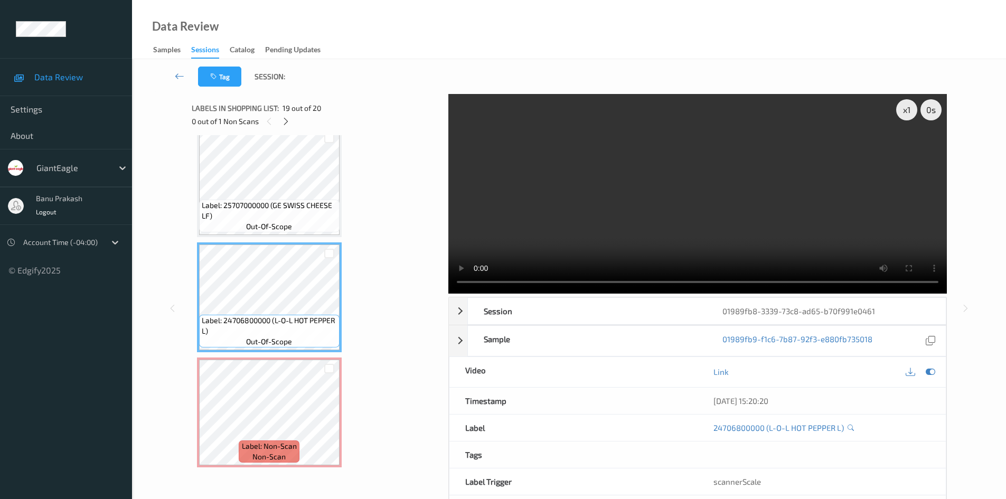
scroll to position [1971, 0]
click at [282, 328] on span "Label: 24706800000 (L-O-L HOT PEPPER L)" at bounding box center [269, 325] width 135 height 21
click at [809, 294] on div "x 1 0 s Session 01989fb8-3339-73c8-ad65-b70f991e0461 Session ID 01989fb8-3339-7…" at bounding box center [697, 308] width 499 height 429
click at [695, 234] on video at bounding box center [697, 194] width 499 height 200
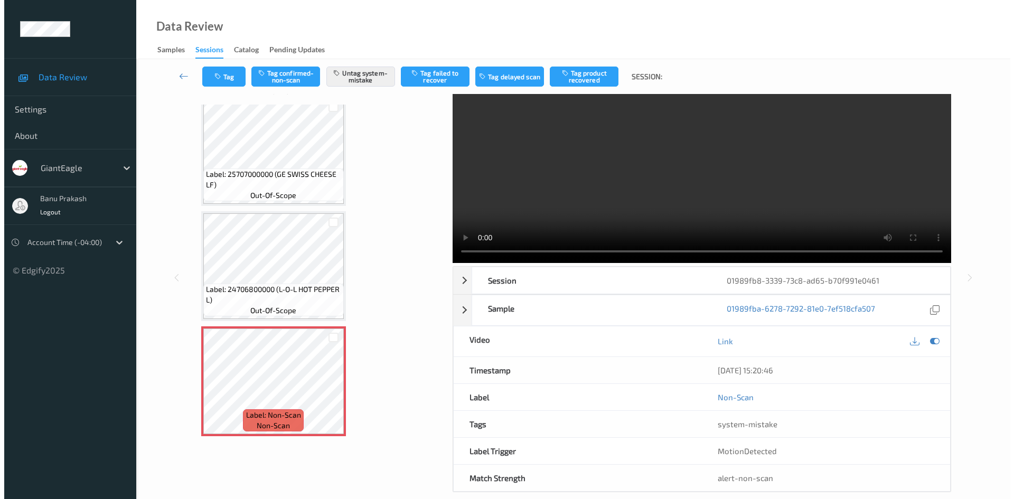
scroll to position [45, 0]
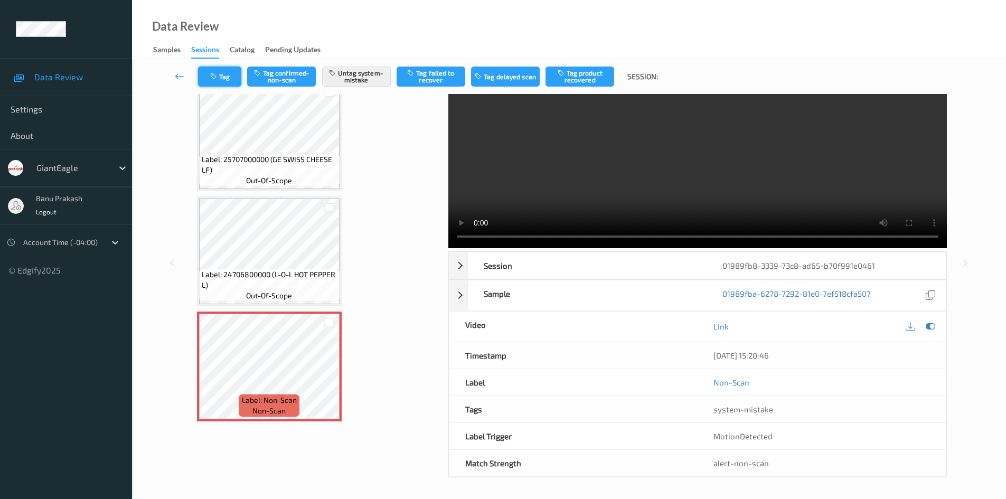
click at [229, 83] on button "Tag" at bounding box center [219, 77] width 43 height 20
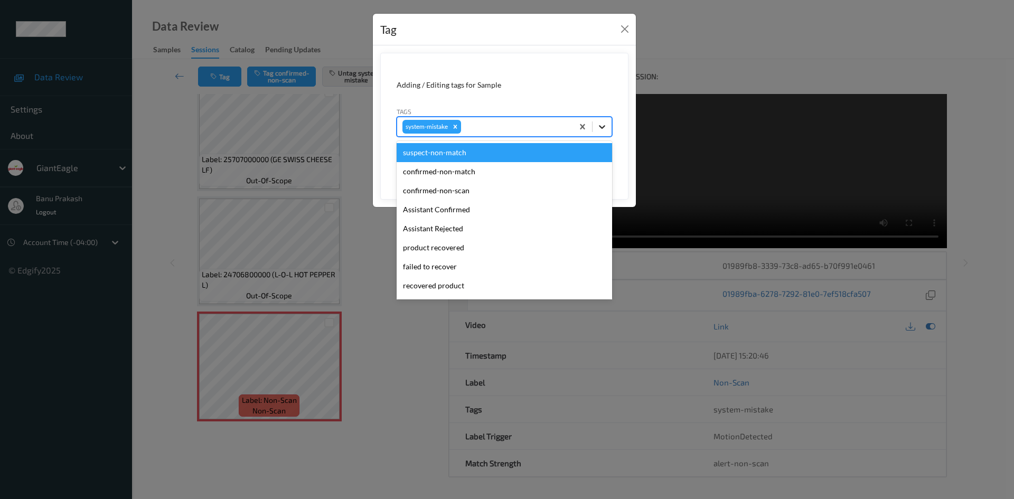
click at [603, 126] on icon at bounding box center [602, 126] width 11 height 11
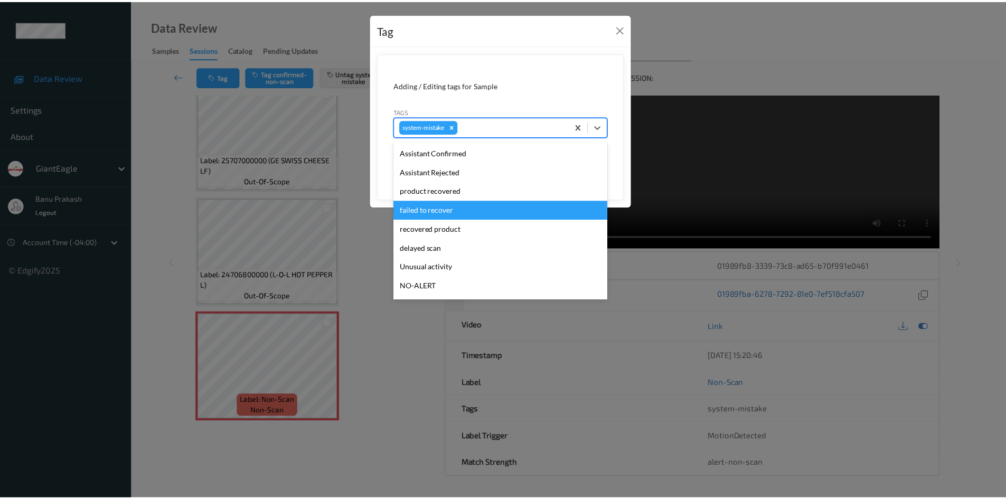
scroll to position [112, 0]
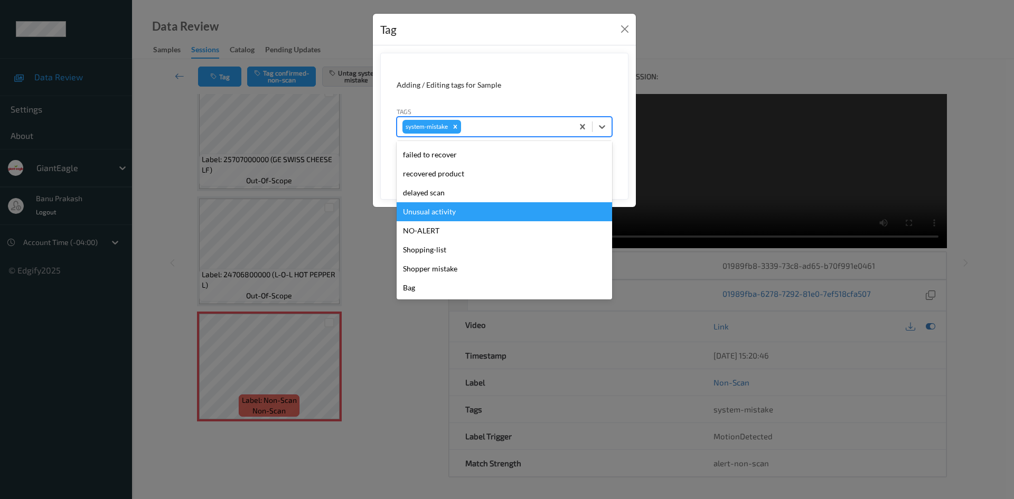
click at [438, 216] on div "Unusual activity" at bounding box center [504, 211] width 215 height 19
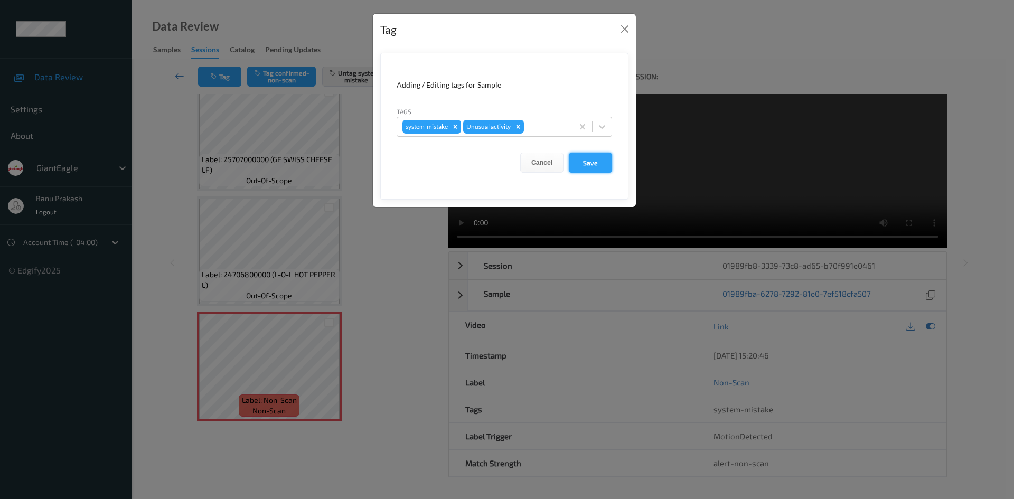
click at [607, 160] on button "Save" at bounding box center [590, 163] width 43 height 20
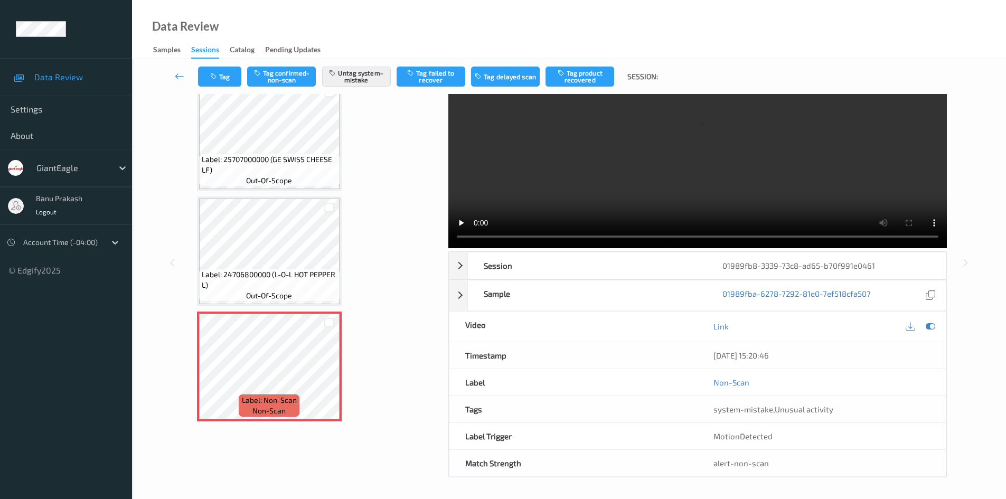
scroll to position [0, 0]
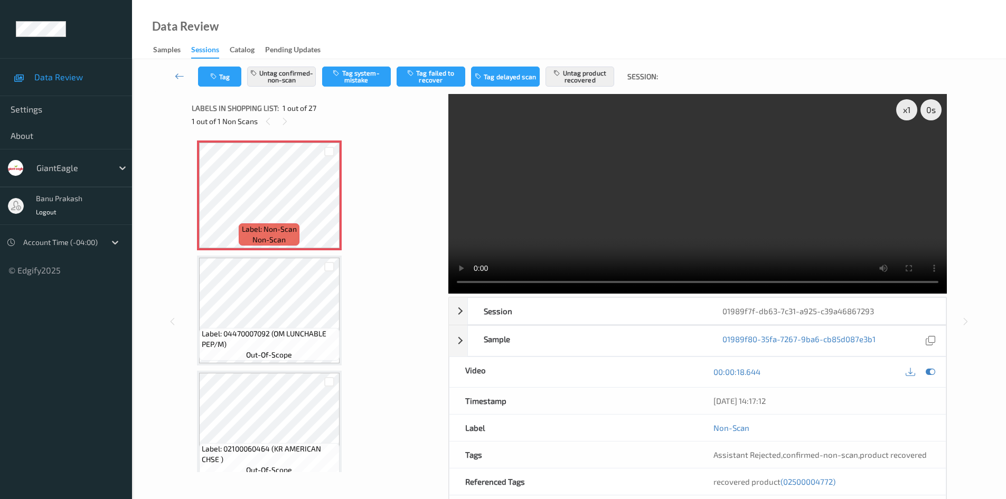
click at [591, 182] on video at bounding box center [697, 194] width 499 height 200
click at [734, 210] on video at bounding box center [697, 194] width 499 height 200
click at [570, 225] on video at bounding box center [697, 194] width 499 height 200
click at [247, 232] on span "Label: Non-Scan" at bounding box center [269, 229] width 55 height 11
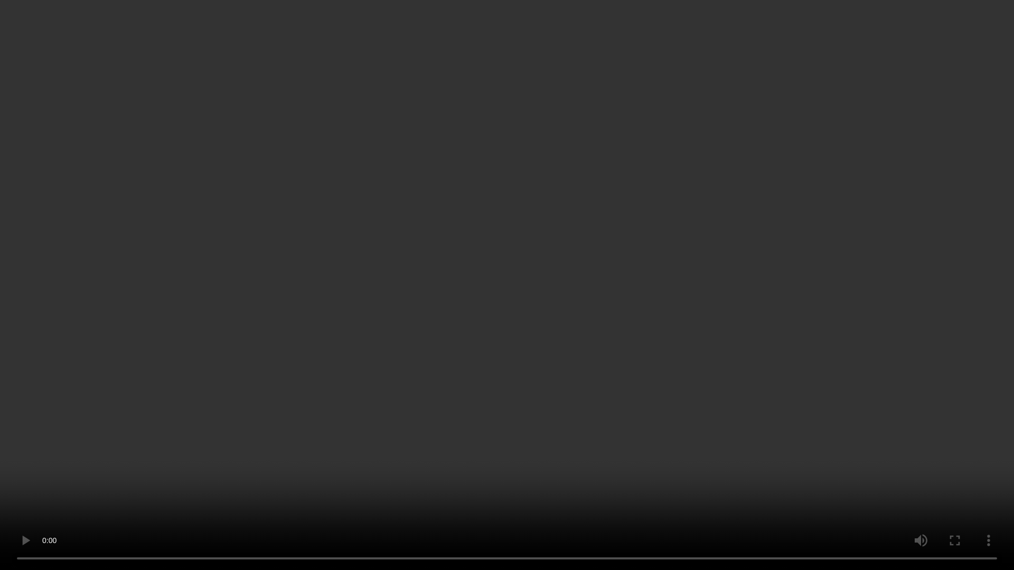
click at [752, 381] on video at bounding box center [507, 285] width 1014 height 570
click at [553, 236] on video at bounding box center [507, 285] width 1014 height 570
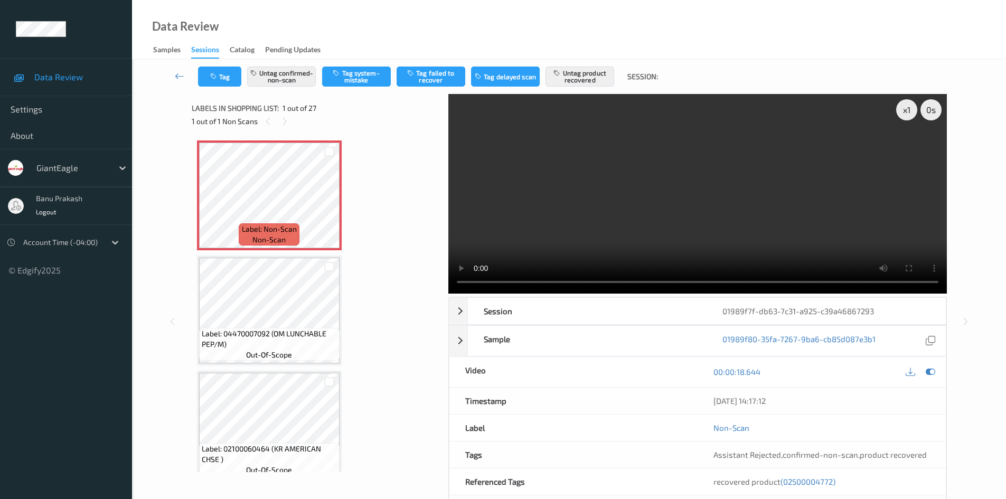
click at [672, 127] on video at bounding box center [697, 194] width 499 height 200
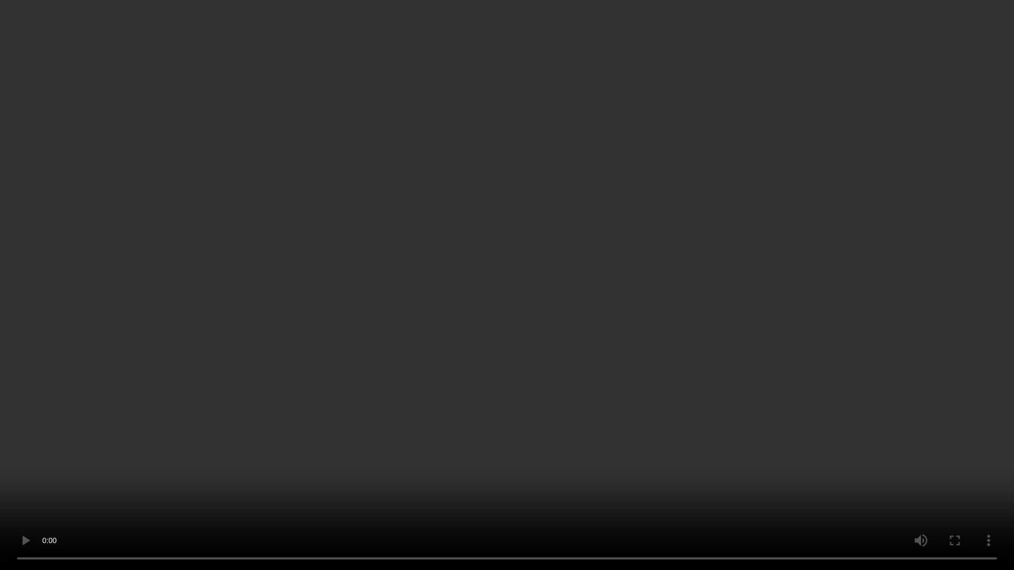
click at [77, 494] on video at bounding box center [507, 285] width 1014 height 570
click at [99, 414] on video at bounding box center [507, 285] width 1014 height 570
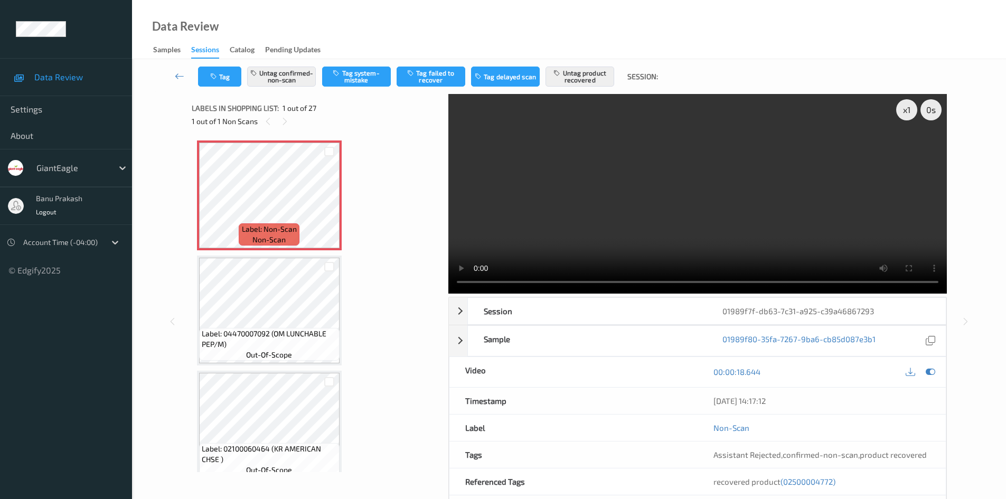
click at [792, 211] on video at bounding box center [697, 194] width 499 height 200
click at [818, 487] on div "recovered product (02500004772)" at bounding box center [822, 481] width 248 height 26
click at [818, 483] on span "(02500004772)" at bounding box center [808, 482] width 55 height 10
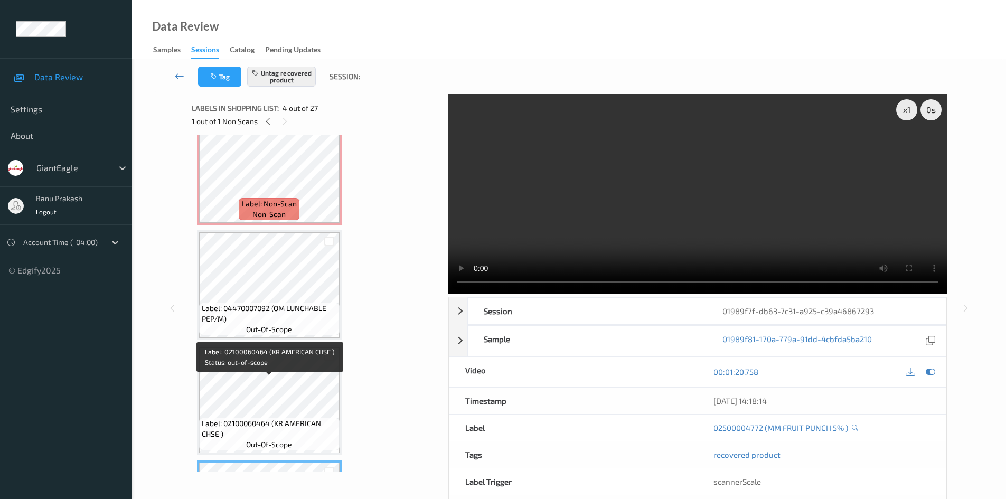
scroll to position [24, 0]
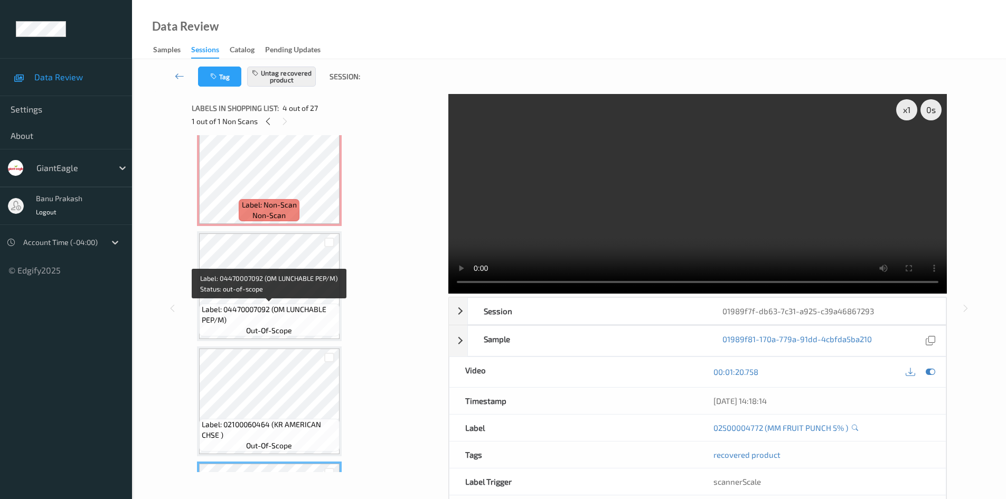
click at [250, 306] on span "Label: 04470007092 (OM LUNCHABLE PEP/M)" at bounding box center [269, 314] width 135 height 21
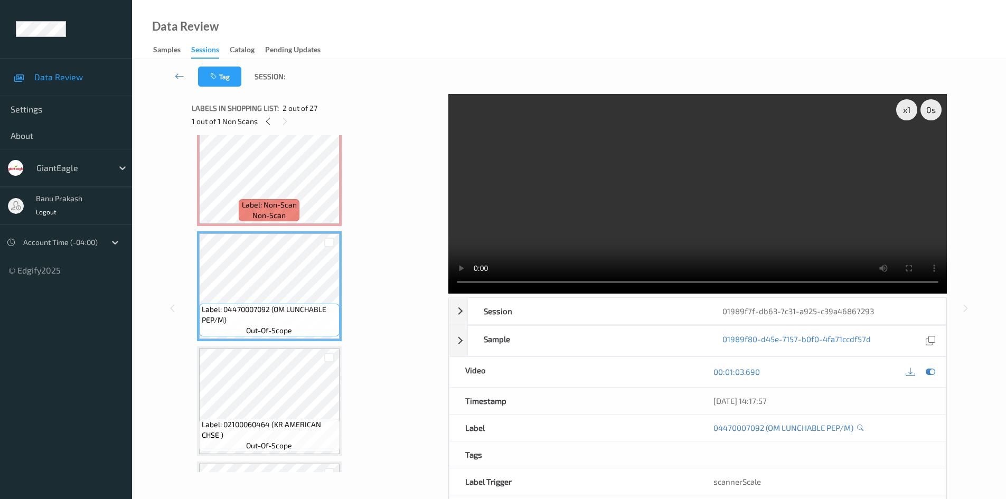
click at [727, 210] on video at bounding box center [697, 194] width 499 height 200
click at [661, 228] on video at bounding box center [697, 194] width 499 height 200
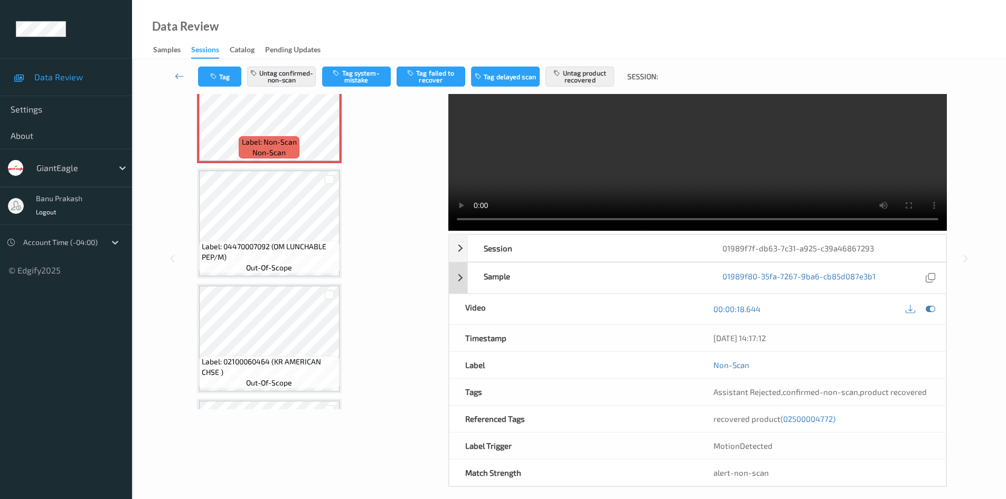
scroll to position [72, 0]
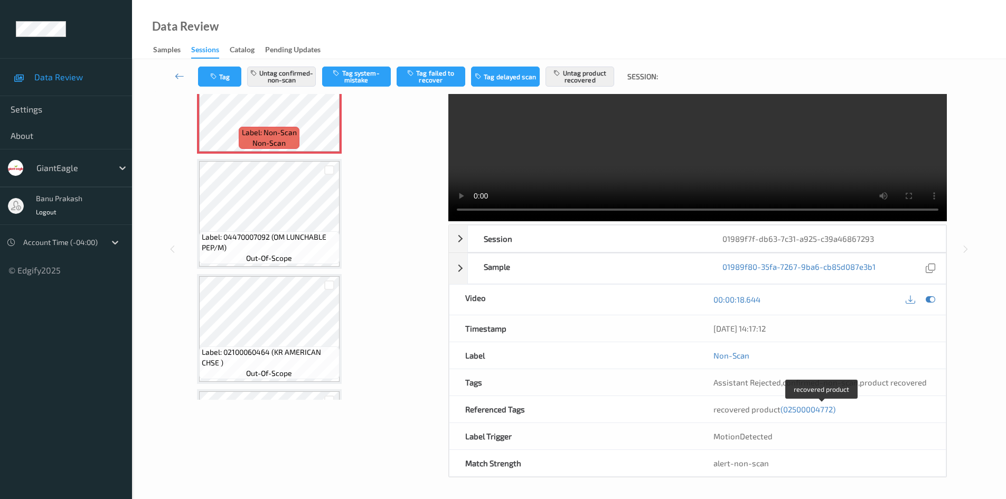
click at [801, 409] on span "(02500004772)" at bounding box center [808, 410] width 55 height 10
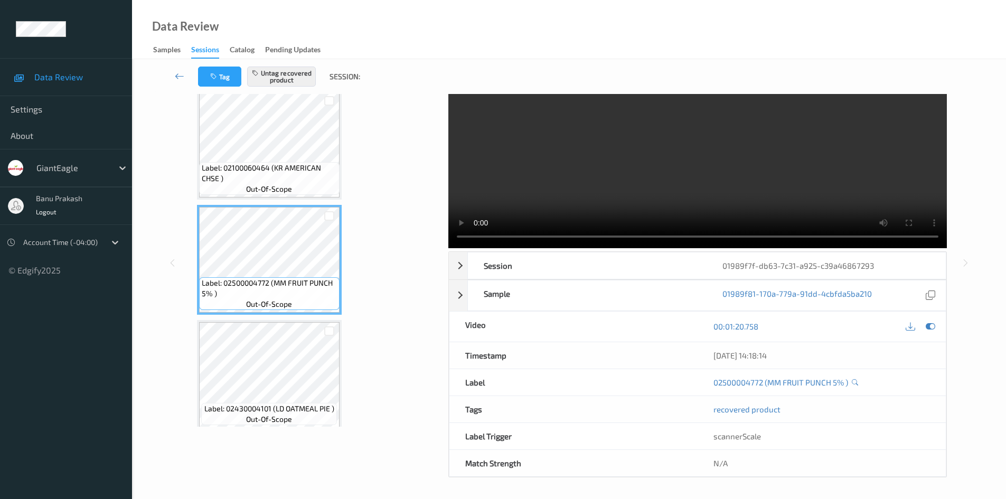
click at [589, 164] on video at bounding box center [697, 149] width 499 height 200
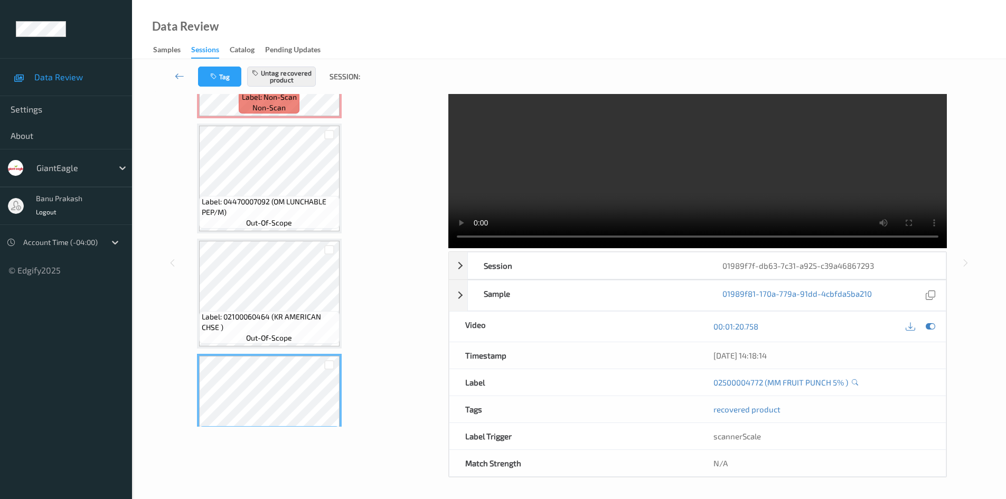
scroll to position [77, 0]
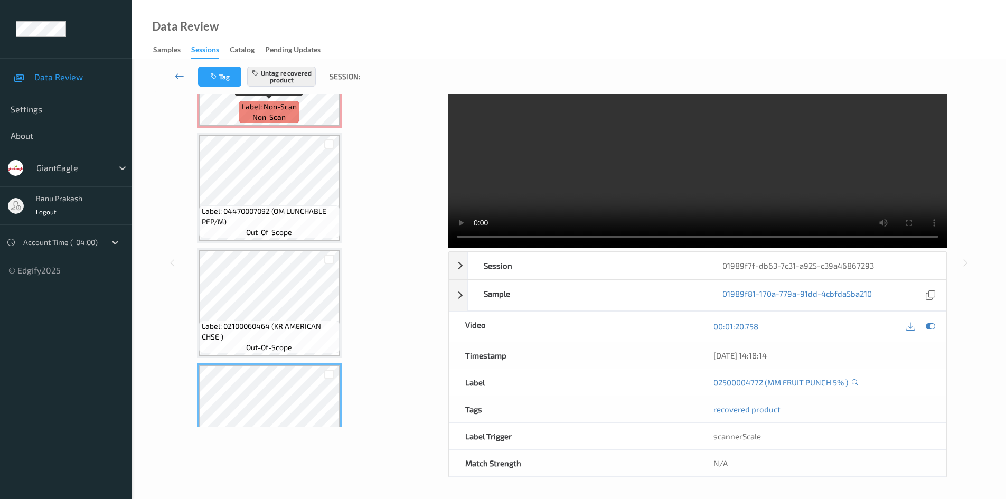
click at [297, 120] on div "Label: Non-Scan non-scan" at bounding box center [269, 112] width 60 height 22
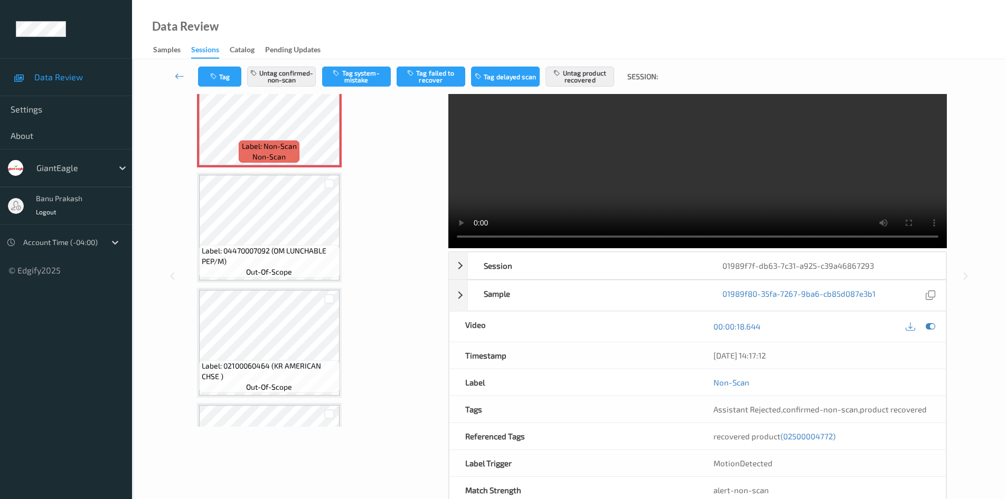
scroll to position [0, 0]
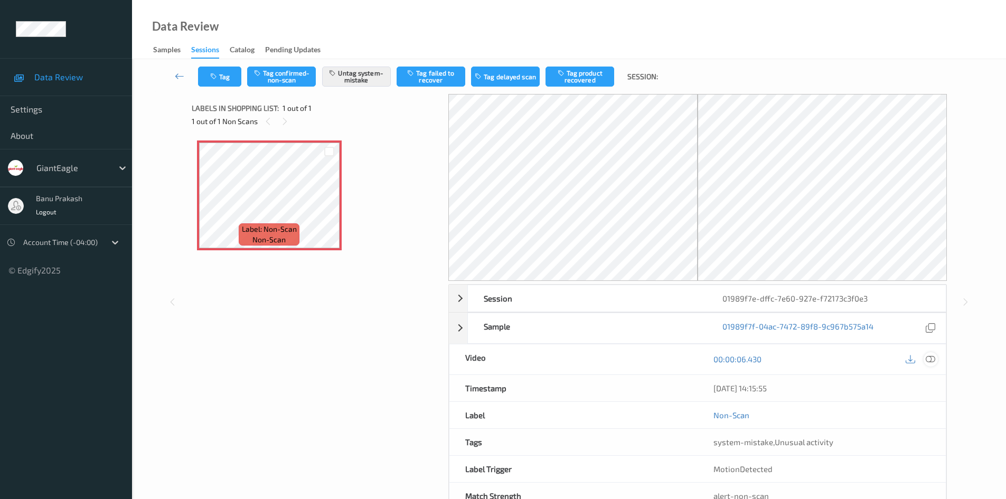
click at [935, 356] on div at bounding box center [931, 359] width 14 height 14
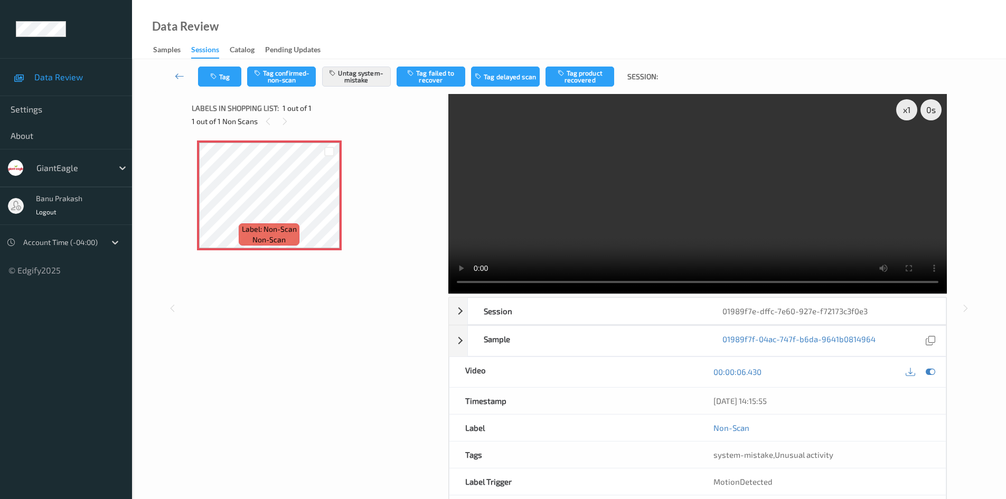
click at [549, 203] on video at bounding box center [697, 194] width 499 height 200
click at [550, 203] on video at bounding box center [697, 194] width 499 height 200
click at [711, 203] on video at bounding box center [697, 194] width 499 height 200
click at [331, 207] on icon at bounding box center [329, 205] width 9 height 10
click at [699, 200] on video at bounding box center [697, 194] width 499 height 200
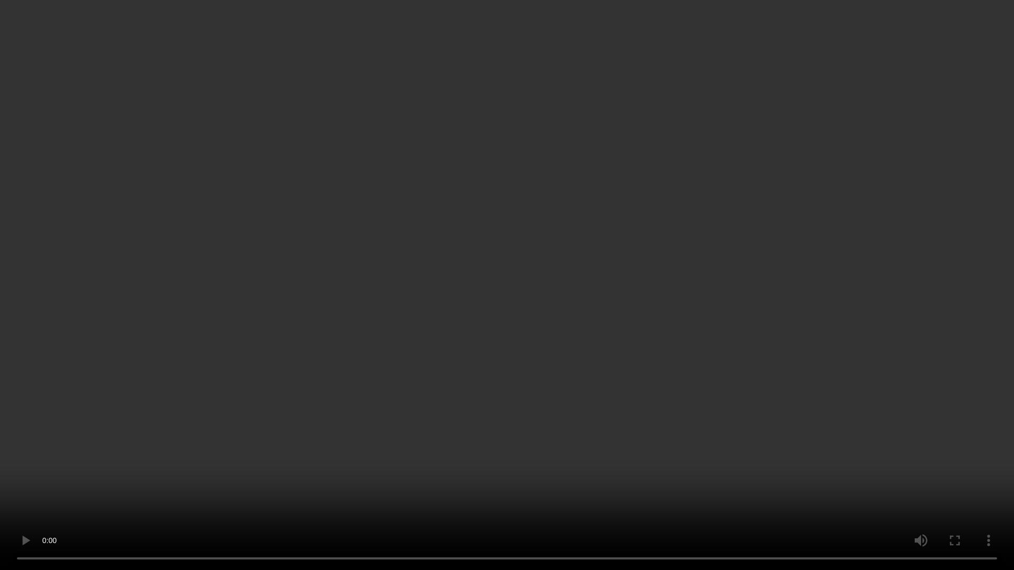
click at [497, 336] on video at bounding box center [507, 285] width 1014 height 570
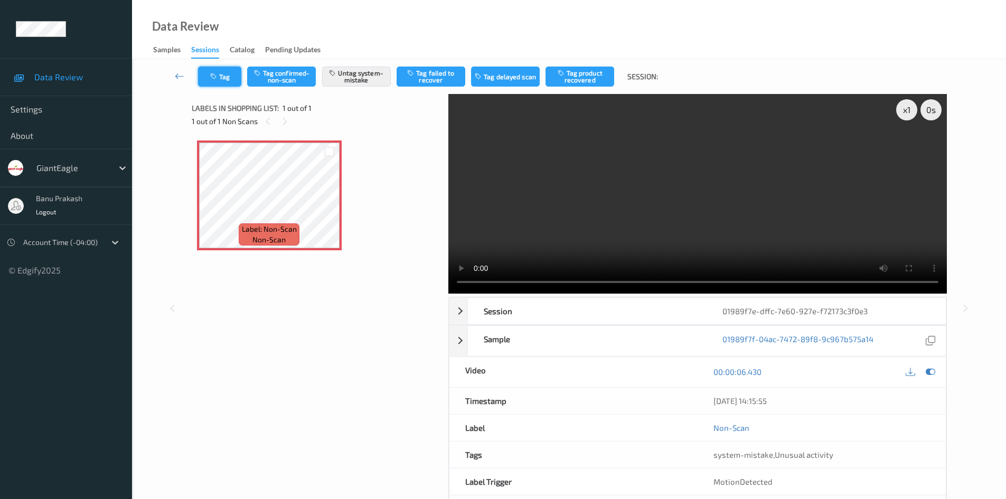
click at [223, 74] on button "Tag" at bounding box center [219, 77] width 43 height 20
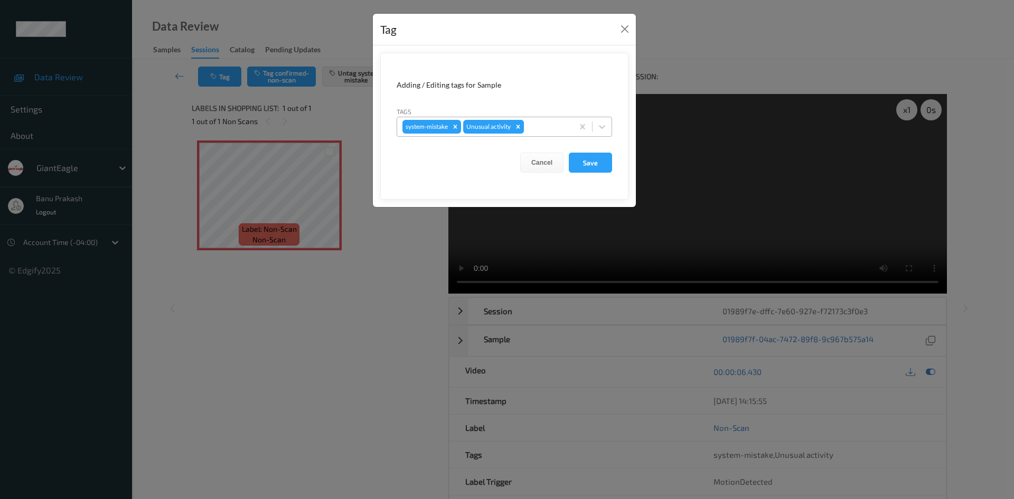
click at [518, 126] on icon "Remove Unusual activity" at bounding box center [518, 127] width 4 height 4
click at [582, 164] on button "Save" at bounding box center [590, 163] width 43 height 20
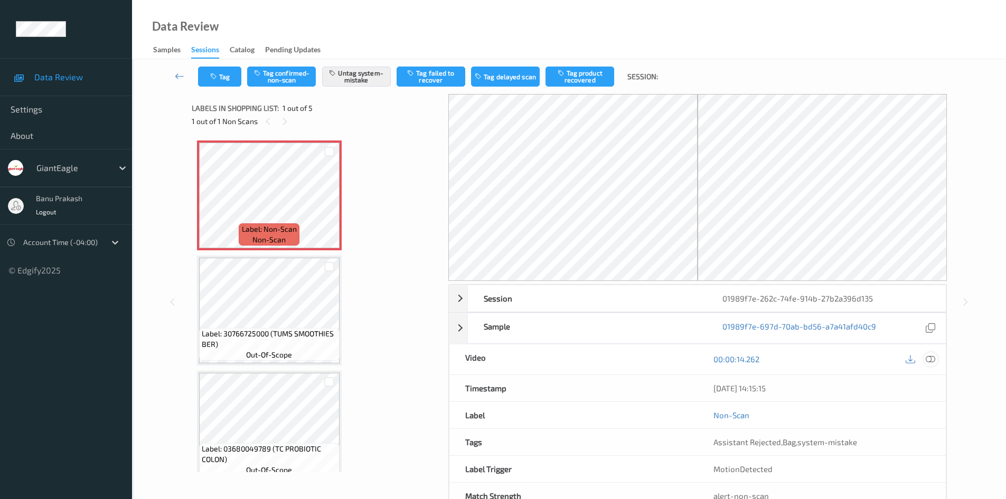
click at [929, 361] on icon at bounding box center [931, 359] width 10 height 10
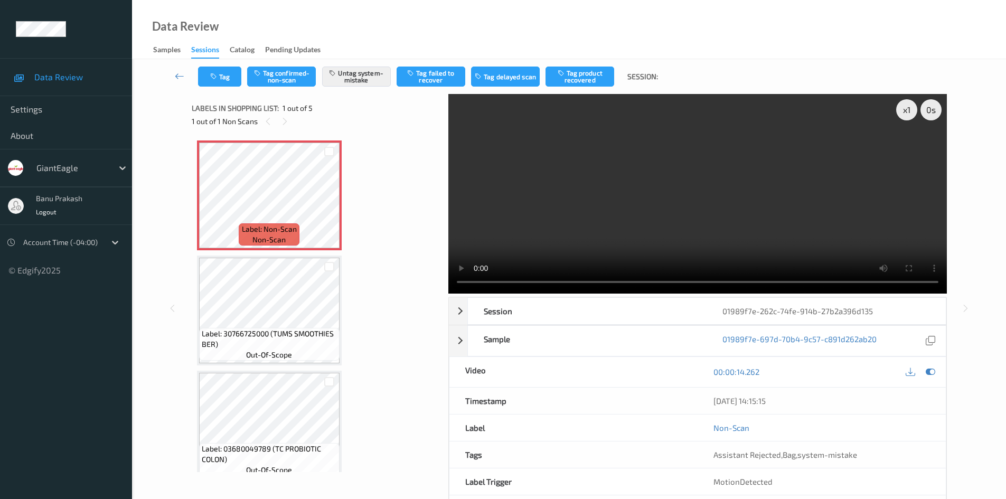
click at [557, 176] on video at bounding box center [697, 194] width 499 height 200
click at [671, 219] on video at bounding box center [697, 194] width 499 height 200
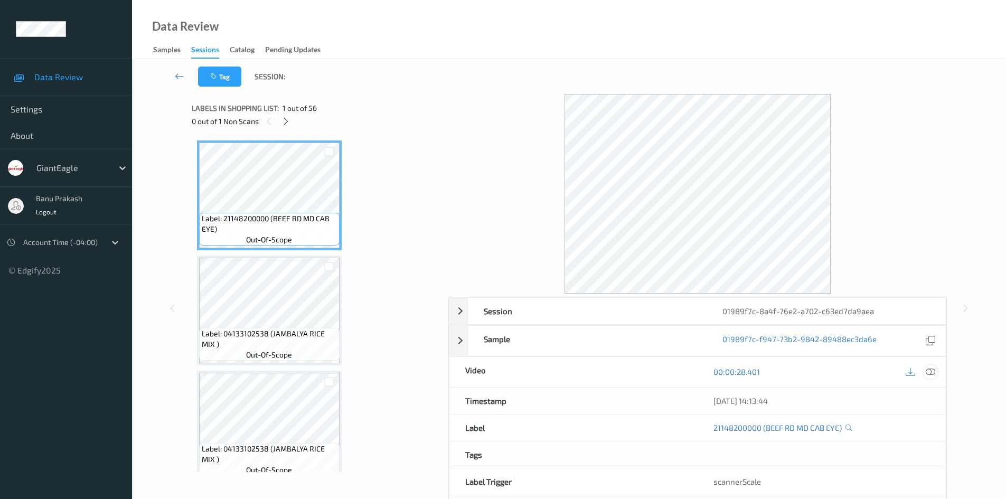
click at [935, 372] on div at bounding box center [931, 372] width 14 height 14
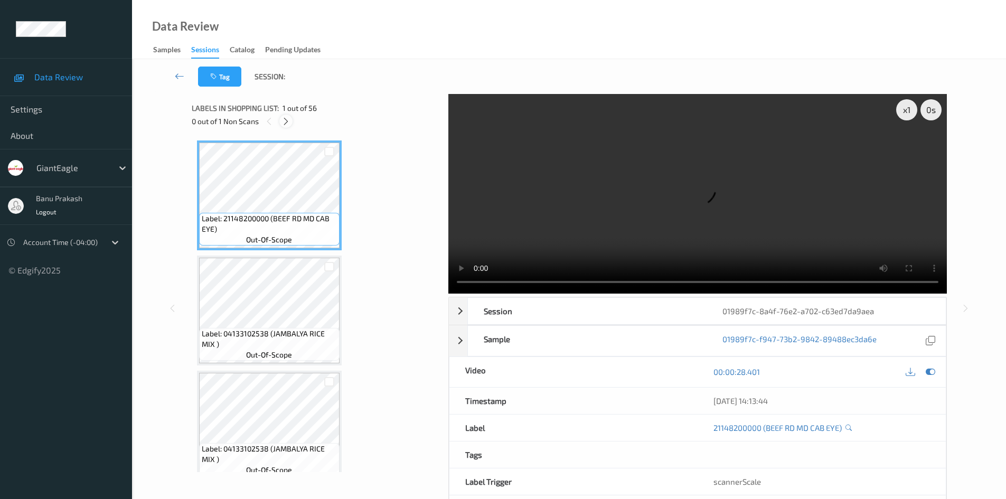
click at [283, 121] on icon at bounding box center [285, 122] width 9 height 10
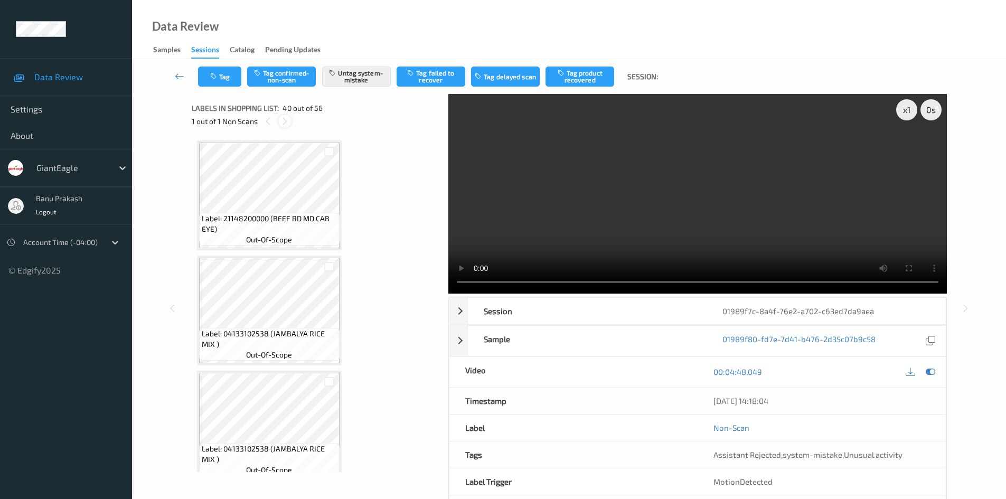
scroll to position [4380, 0]
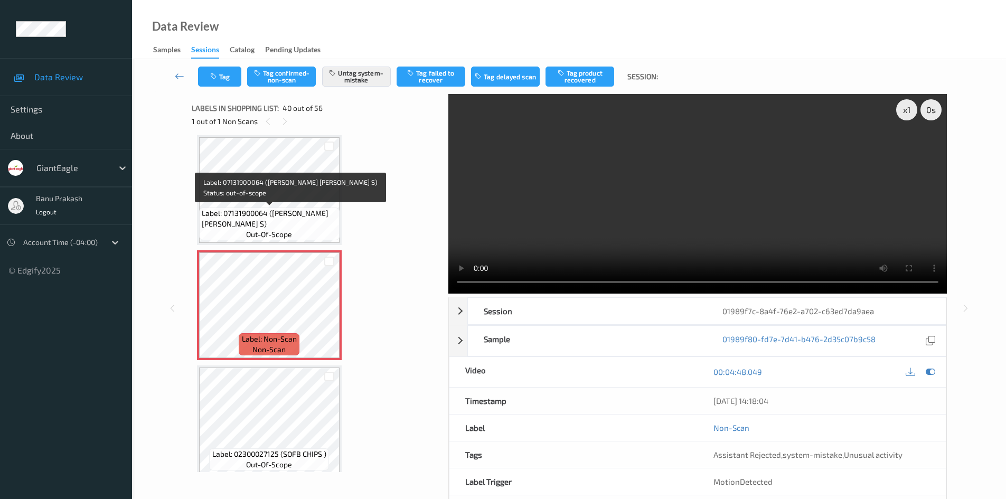
click at [307, 222] on span "Label: 07131900064 ([PERSON_NAME] [PERSON_NAME] S)" at bounding box center [269, 218] width 135 height 21
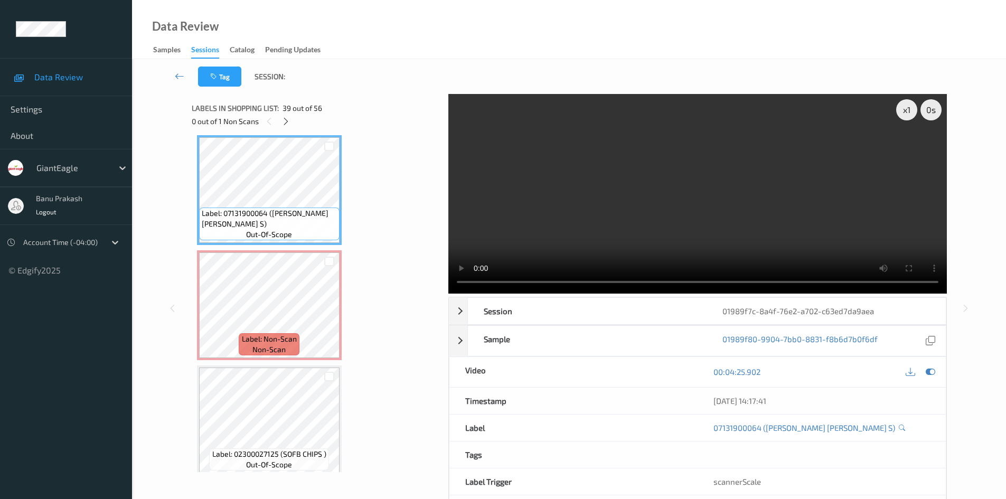
click at [646, 174] on video at bounding box center [697, 194] width 499 height 200
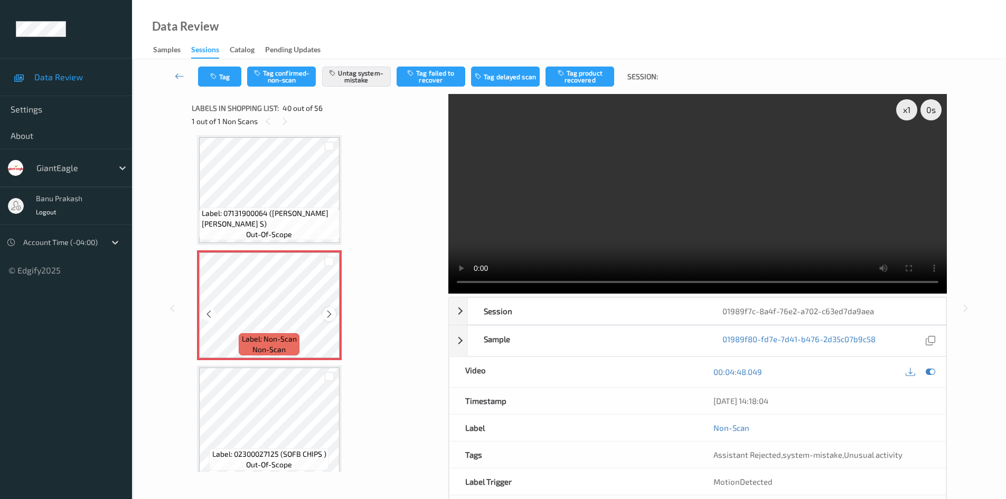
click at [334, 312] on div at bounding box center [329, 313] width 13 height 13
click at [334, 311] on div at bounding box center [329, 313] width 13 height 13
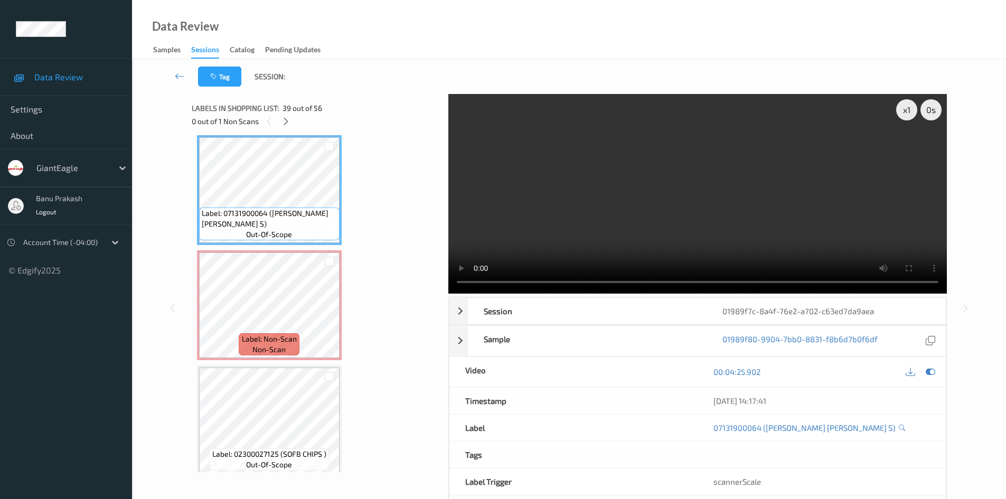
click at [572, 157] on video at bounding box center [697, 194] width 499 height 200
click at [210, 309] on div at bounding box center [208, 313] width 13 height 13
click at [646, 174] on video at bounding box center [697, 194] width 499 height 200
click at [546, 236] on video at bounding box center [697, 194] width 499 height 200
click at [660, 162] on video at bounding box center [697, 194] width 499 height 200
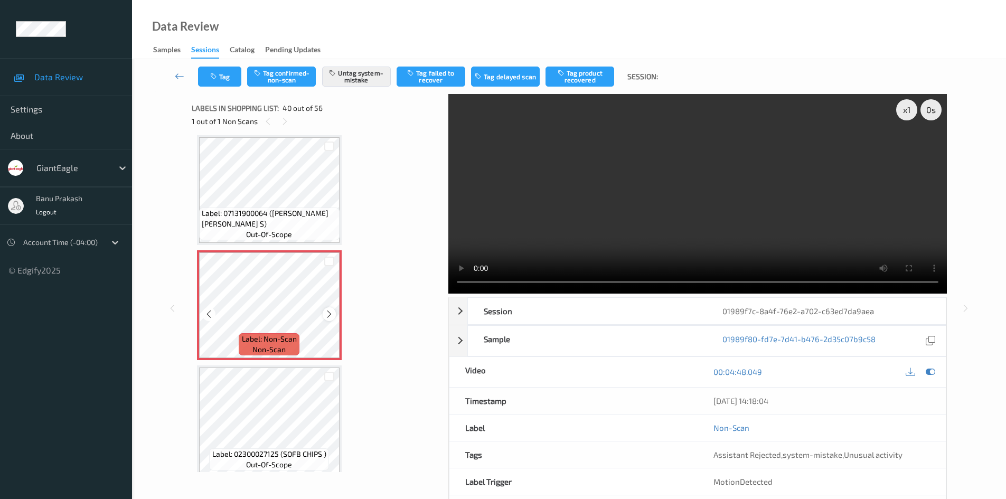
click at [329, 311] on icon at bounding box center [329, 314] width 9 height 10
click at [328, 311] on icon at bounding box center [329, 314] width 9 height 10
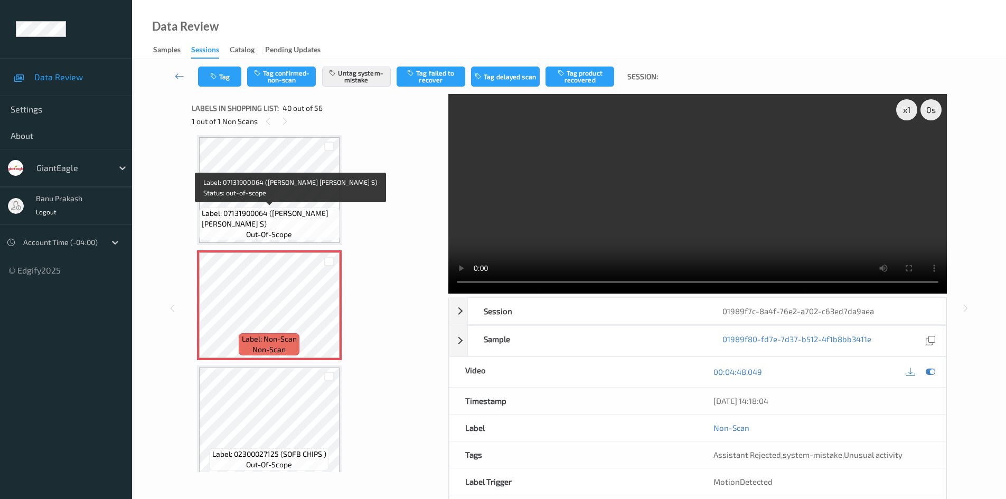
click at [297, 210] on span "Label: 07131900064 ([PERSON_NAME] [PERSON_NAME] S)" at bounding box center [269, 218] width 135 height 21
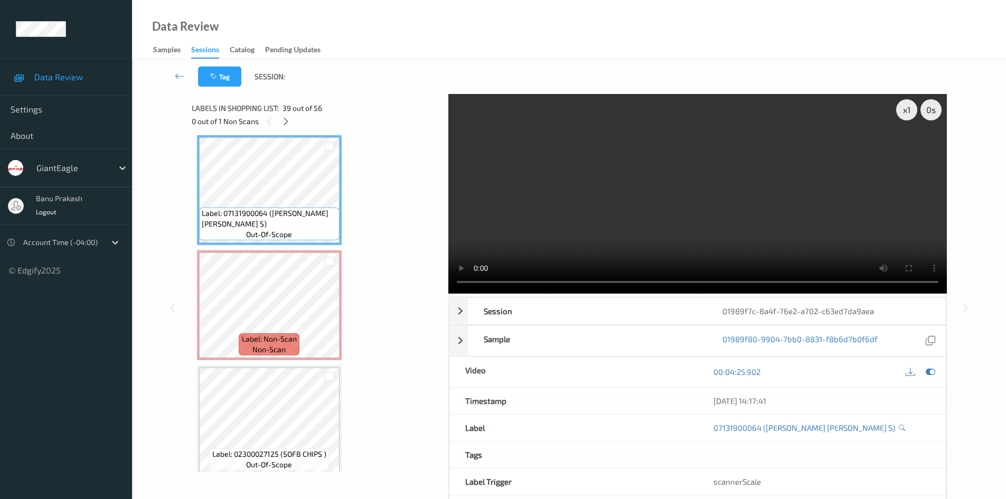
click at [688, 212] on video at bounding box center [697, 194] width 499 height 200
click at [444, 257] on div "x 1 0 s Session 01989f7c-8a4f-76e2-a702-c63ed7da9aea Session ID 01989f7c-8a4f-7…" at bounding box center [569, 308] width 755 height 429
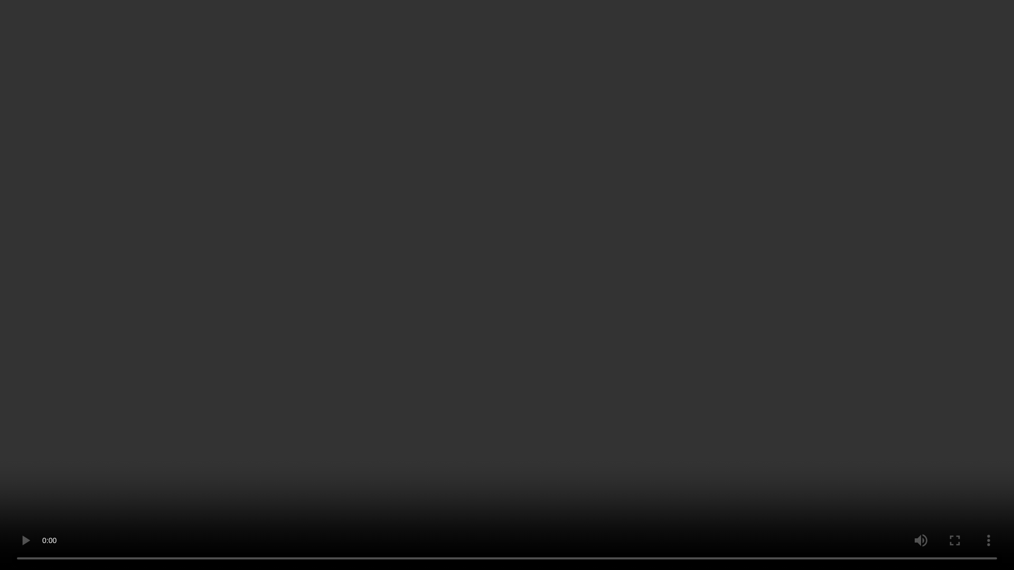
click at [529, 228] on video at bounding box center [507, 285] width 1014 height 570
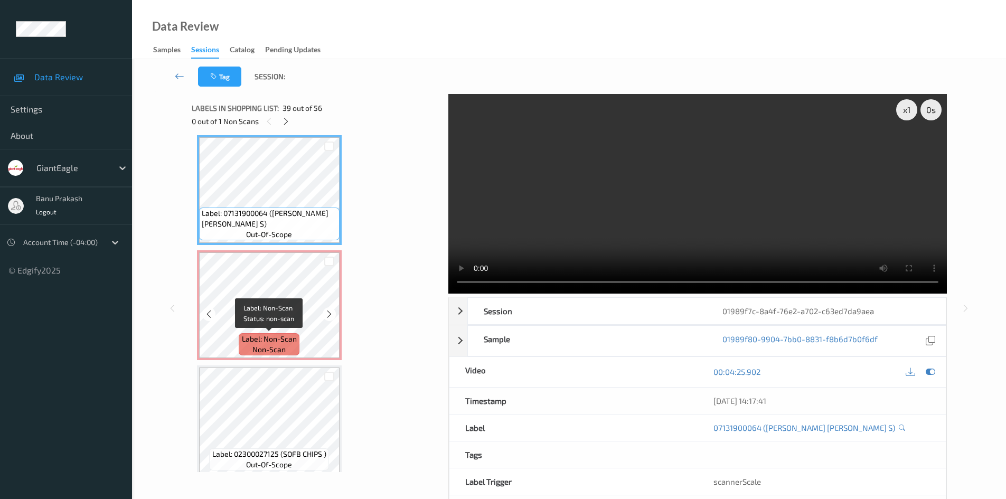
click at [289, 344] on span "Label: Non-Scan" at bounding box center [269, 339] width 55 height 11
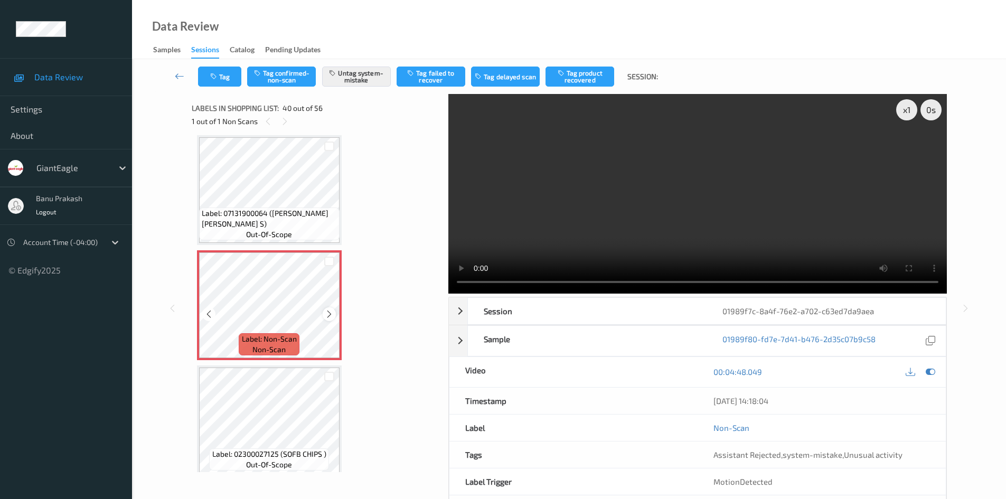
click at [328, 314] on icon at bounding box center [329, 314] width 9 height 10
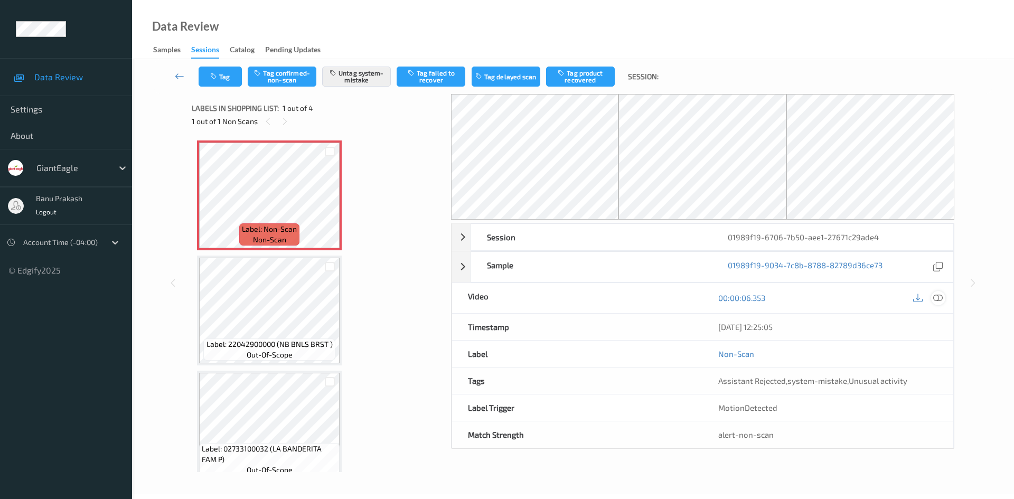
click at [935, 300] on icon at bounding box center [938, 298] width 10 height 10
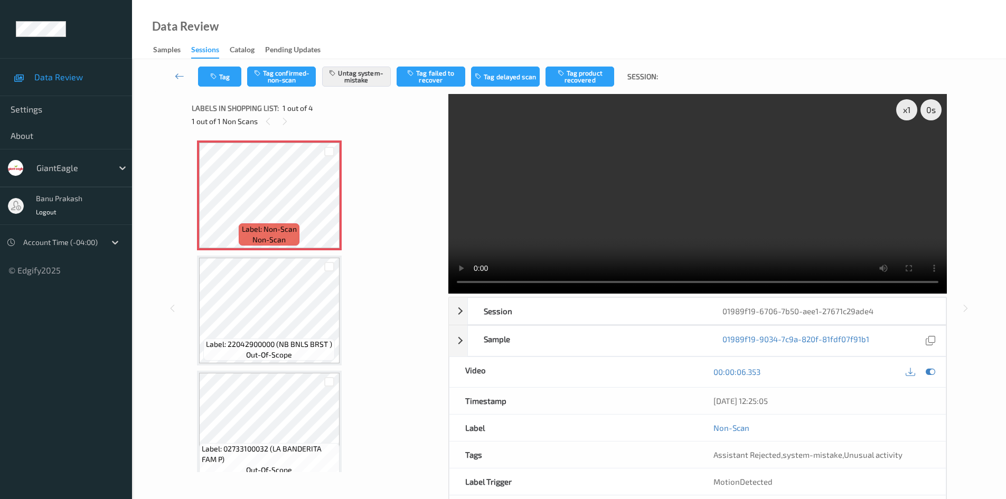
click at [516, 193] on video at bounding box center [697, 194] width 499 height 200
click at [591, 206] on video at bounding box center [697, 194] width 499 height 200
click at [744, 186] on video at bounding box center [697, 194] width 499 height 200
click at [750, 169] on video at bounding box center [697, 194] width 499 height 200
click at [606, 195] on video at bounding box center [697, 194] width 499 height 200
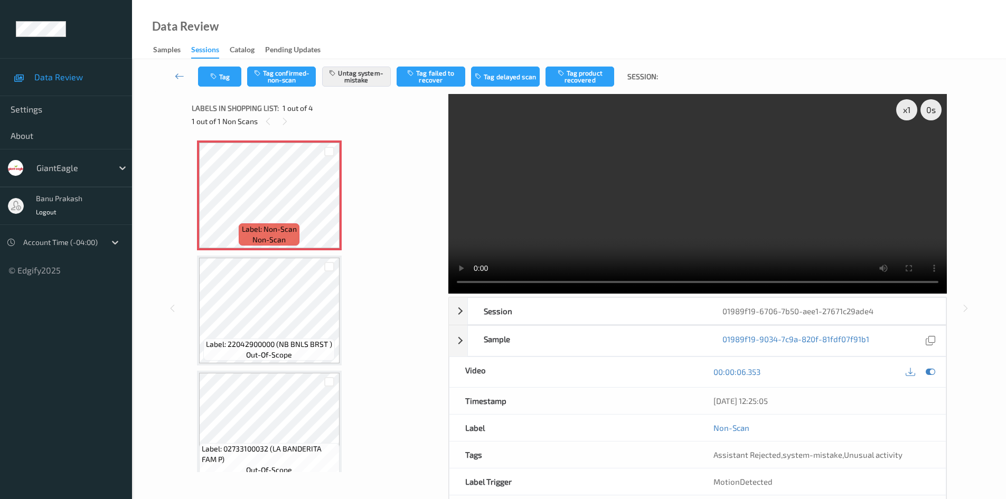
click at [670, 178] on video at bounding box center [697, 194] width 499 height 200
click at [647, 198] on video at bounding box center [697, 194] width 499 height 200
click at [538, 203] on video at bounding box center [697, 194] width 499 height 200
click at [218, 83] on button "Tag" at bounding box center [219, 77] width 43 height 20
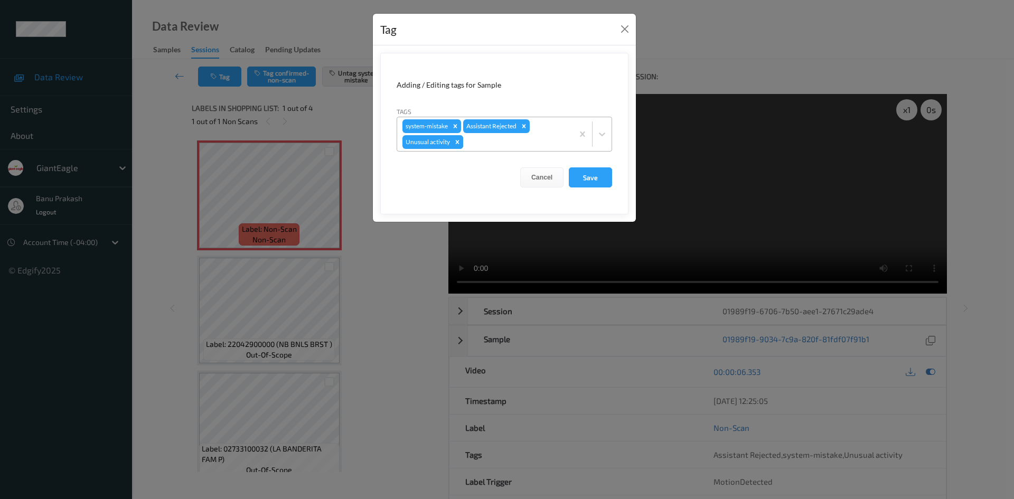
click at [460, 144] on icon "Remove Unusual activity" at bounding box center [457, 141] width 7 height 7
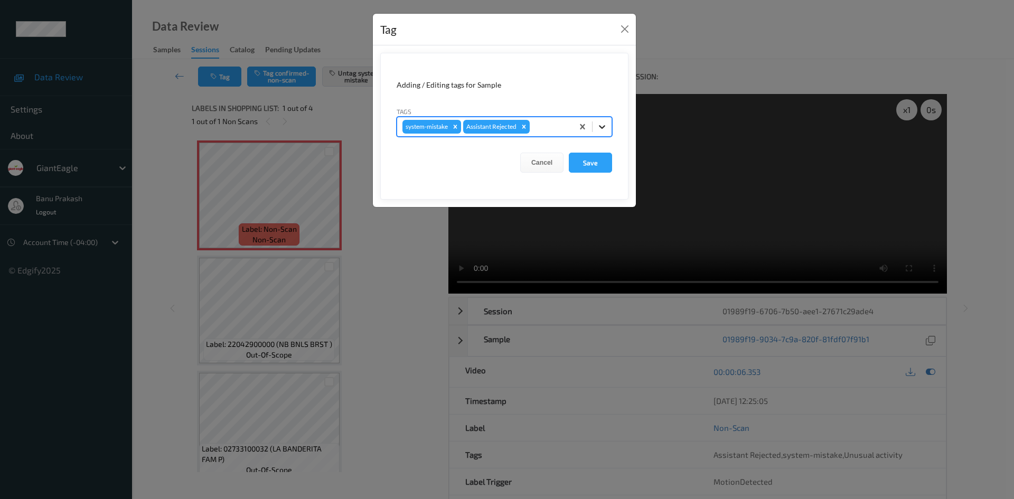
click at [602, 126] on icon at bounding box center [602, 126] width 11 height 11
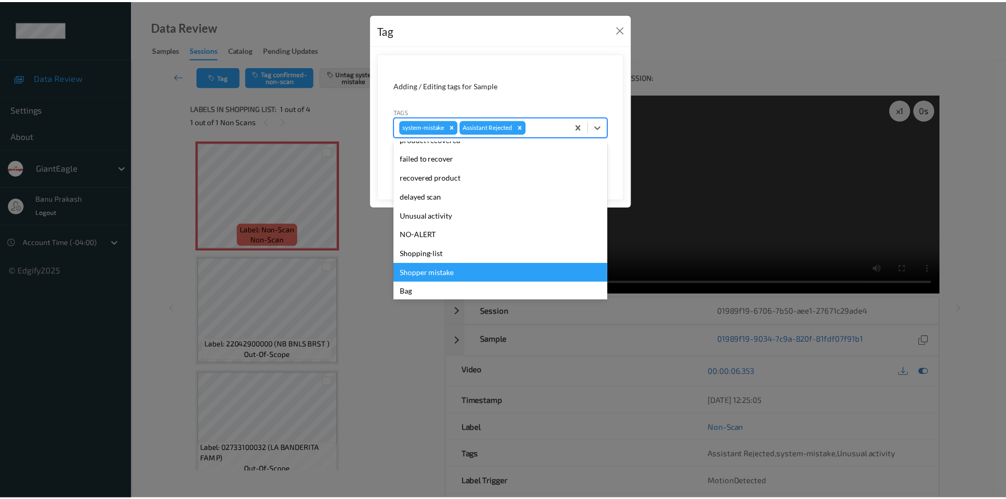
scroll to position [93, 0]
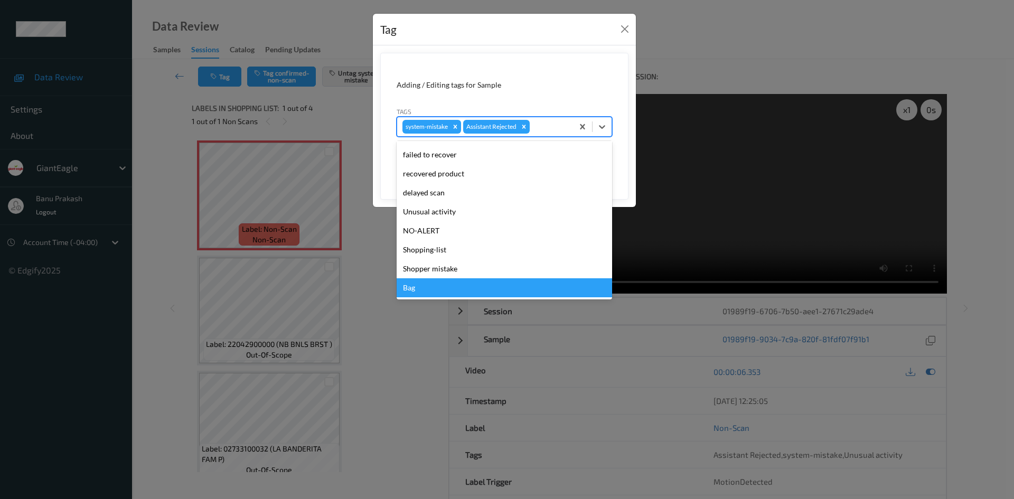
click at [437, 292] on div "Bag" at bounding box center [504, 287] width 215 height 19
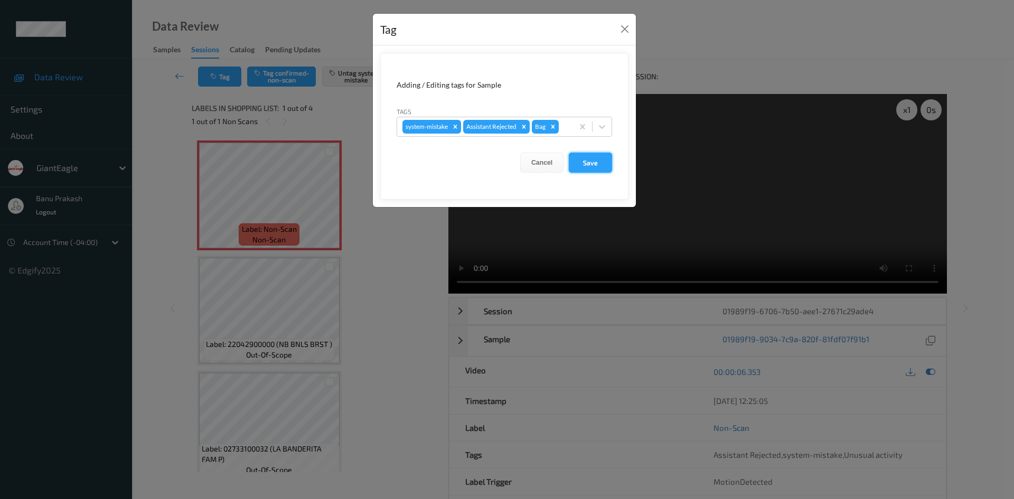
click at [605, 161] on button "Save" at bounding box center [590, 163] width 43 height 20
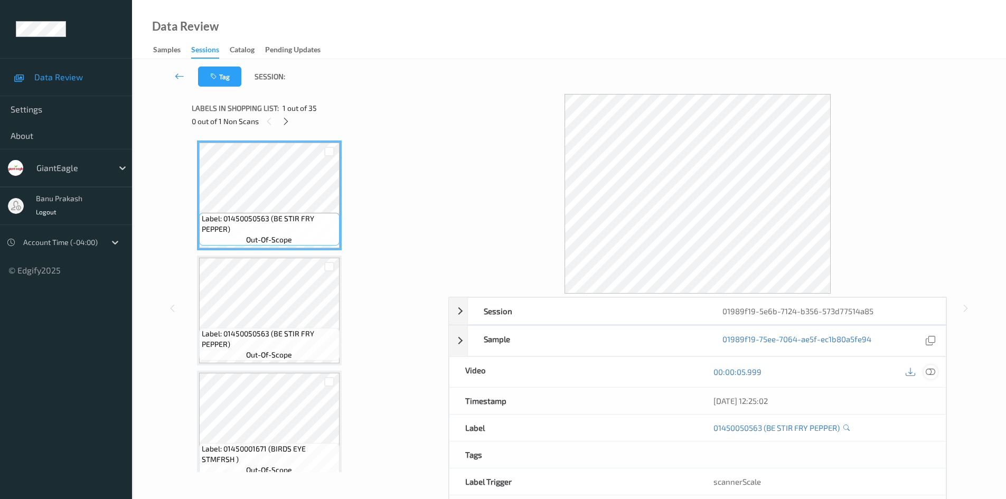
click at [933, 370] on icon at bounding box center [931, 372] width 10 height 10
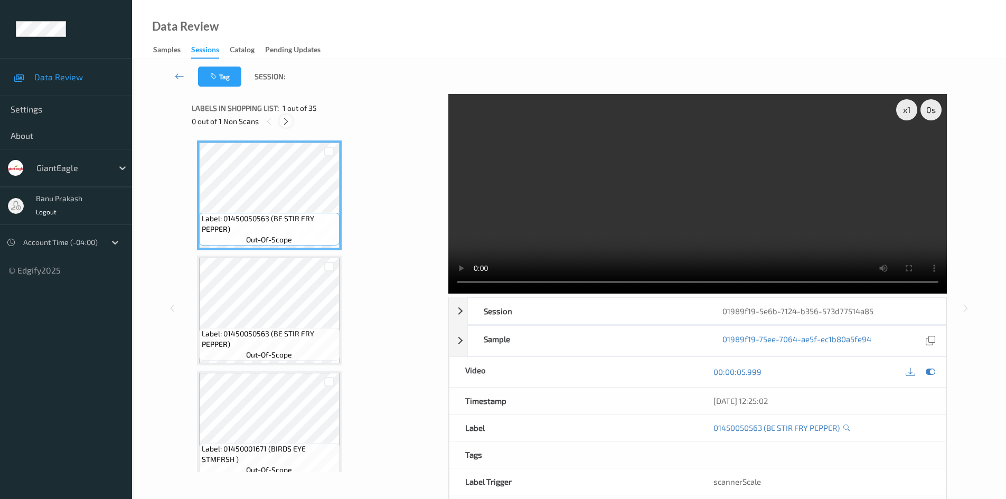
click at [284, 123] on icon at bounding box center [285, 122] width 9 height 10
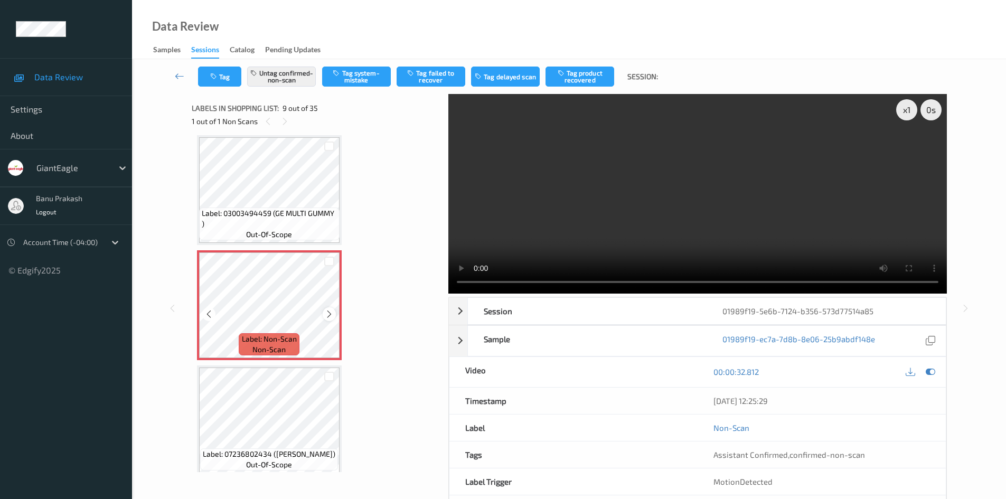
click at [324, 312] on div at bounding box center [329, 313] width 13 height 13
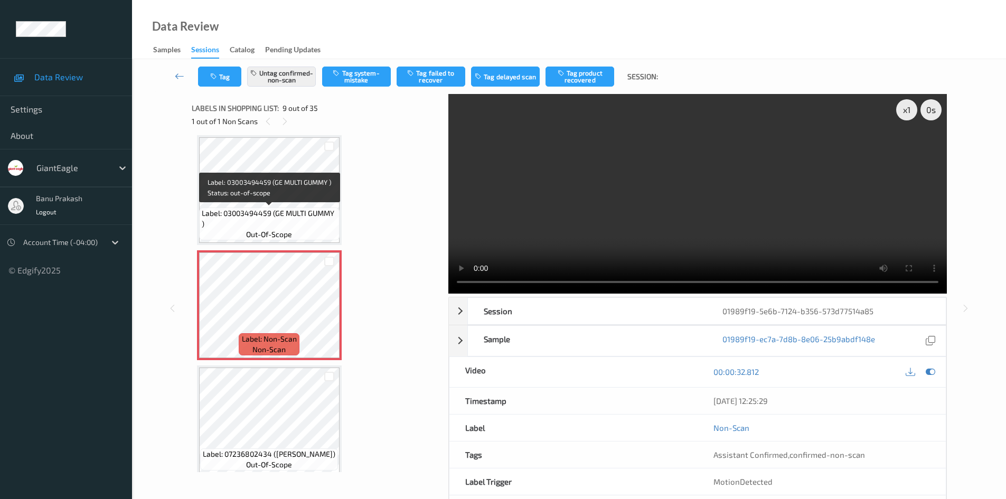
click at [277, 214] on span "Label: 03003494459 (GE MULTI GUMMY )" at bounding box center [269, 218] width 135 height 21
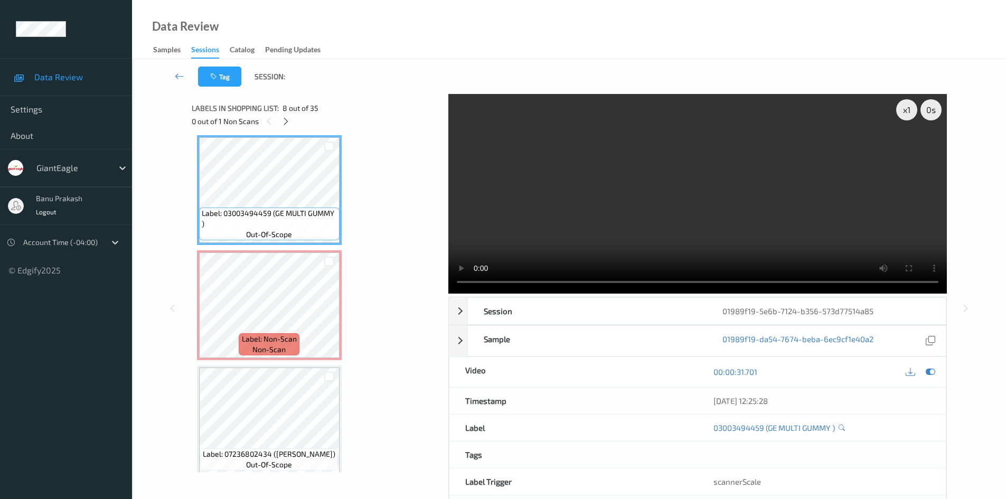
click at [601, 204] on video at bounding box center [697, 194] width 499 height 200
click at [598, 188] on video at bounding box center [697, 194] width 499 height 200
click at [620, 198] on video at bounding box center [697, 194] width 499 height 200
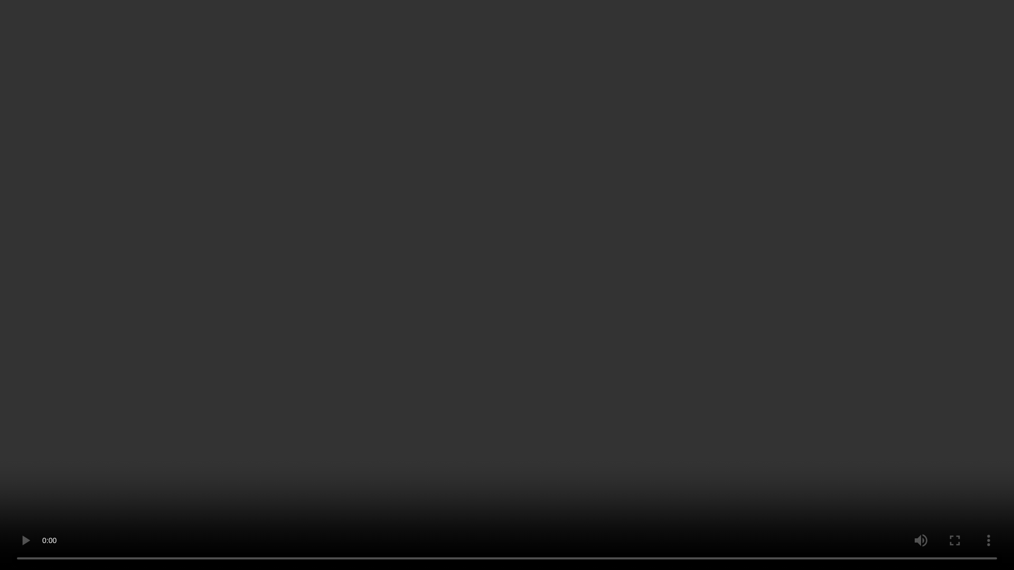
click at [989, 26] on video at bounding box center [507, 285] width 1014 height 570
click at [940, 195] on video at bounding box center [507, 285] width 1014 height 570
click at [540, 487] on video at bounding box center [507, 285] width 1014 height 570
click at [523, 462] on video at bounding box center [507, 285] width 1014 height 570
click at [614, 316] on video at bounding box center [507, 285] width 1014 height 570
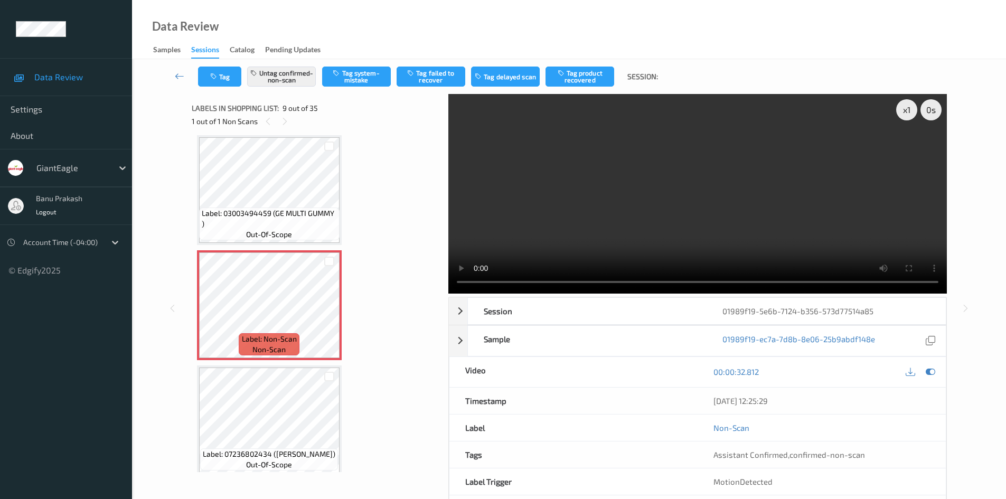
click at [664, 204] on video at bounding box center [697, 194] width 499 height 200
click at [688, 224] on video at bounding box center [697, 194] width 499 height 200
click at [701, 217] on video at bounding box center [697, 194] width 499 height 200
click at [598, 82] on button "Tag product recovered" at bounding box center [580, 77] width 69 height 20
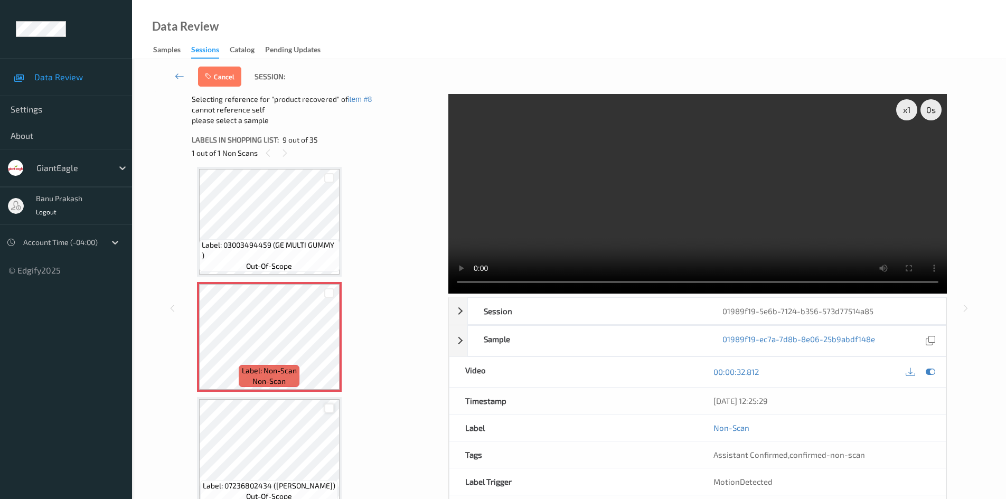
click at [330, 408] on div at bounding box center [329, 408] width 10 height 10
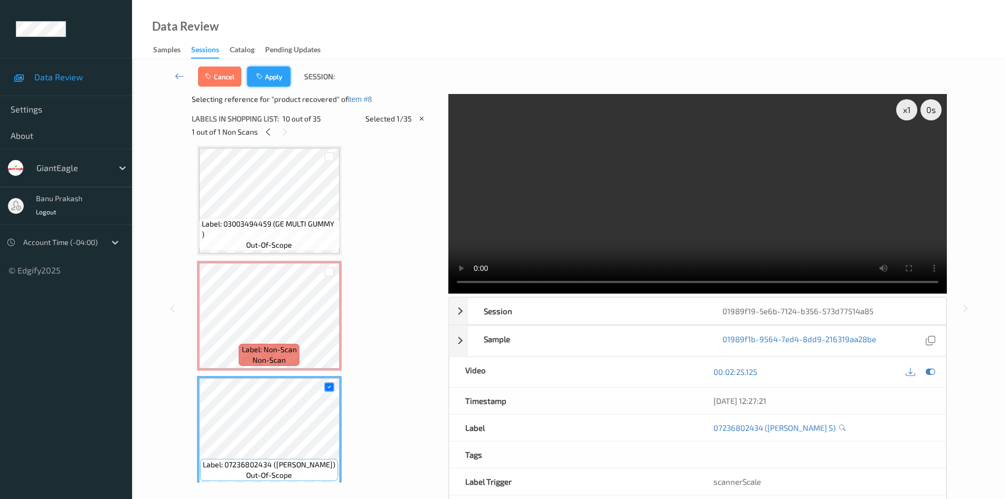
click at [271, 71] on button "Apply" at bounding box center [268, 77] width 43 height 20
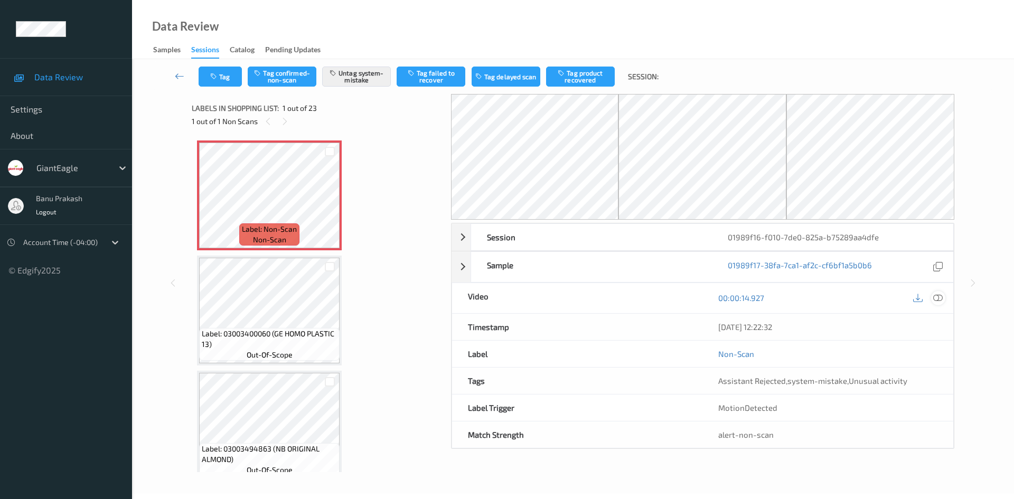
click at [939, 297] on icon at bounding box center [938, 298] width 10 height 10
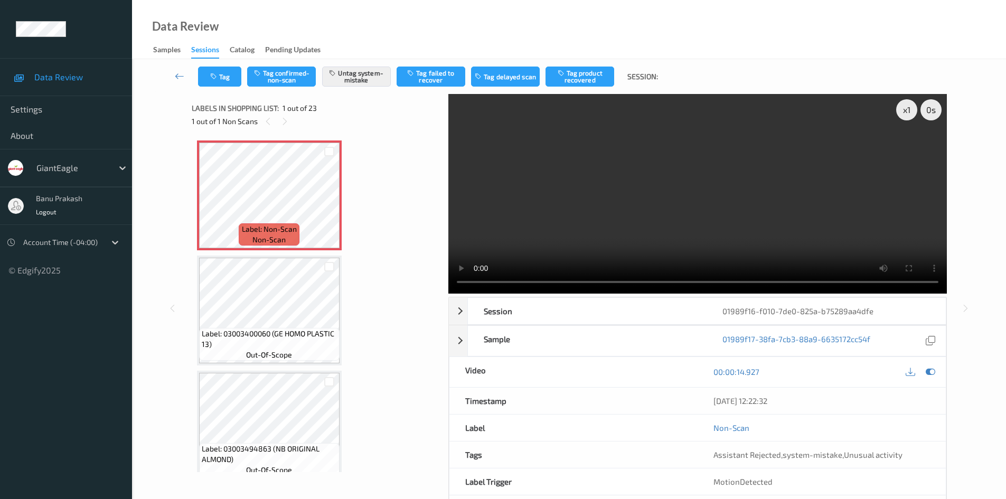
click at [597, 212] on video at bounding box center [697, 194] width 499 height 200
click at [759, 245] on video at bounding box center [697, 194] width 499 height 200
click at [266, 233] on span "Label: Non-Scan" at bounding box center [269, 229] width 55 height 11
click at [751, 208] on video at bounding box center [697, 194] width 499 height 200
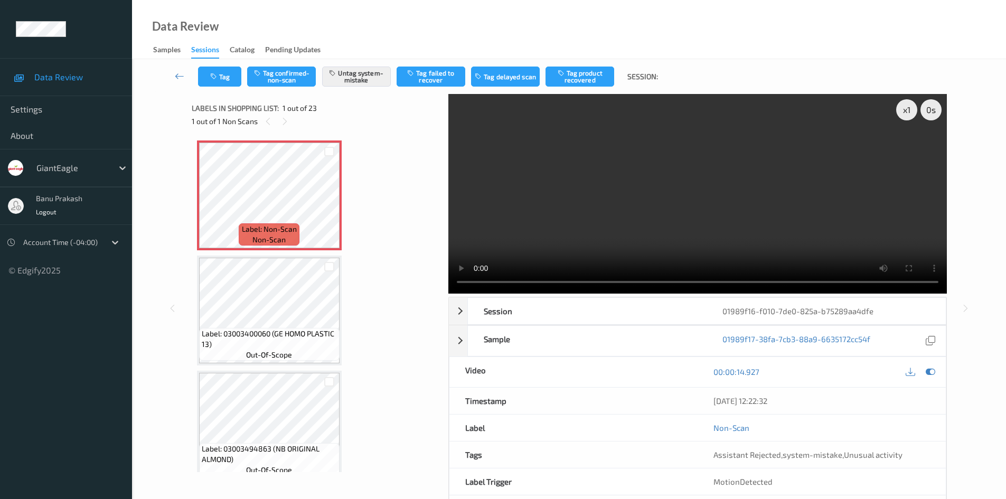
click at [688, 193] on video at bounding box center [697, 194] width 499 height 200
click at [575, 174] on video at bounding box center [697, 194] width 499 height 200
click at [667, 225] on video at bounding box center [697, 194] width 499 height 200
click at [697, 197] on video at bounding box center [697, 194] width 499 height 200
click at [566, 228] on video at bounding box center [697, 194] width 499 height 200
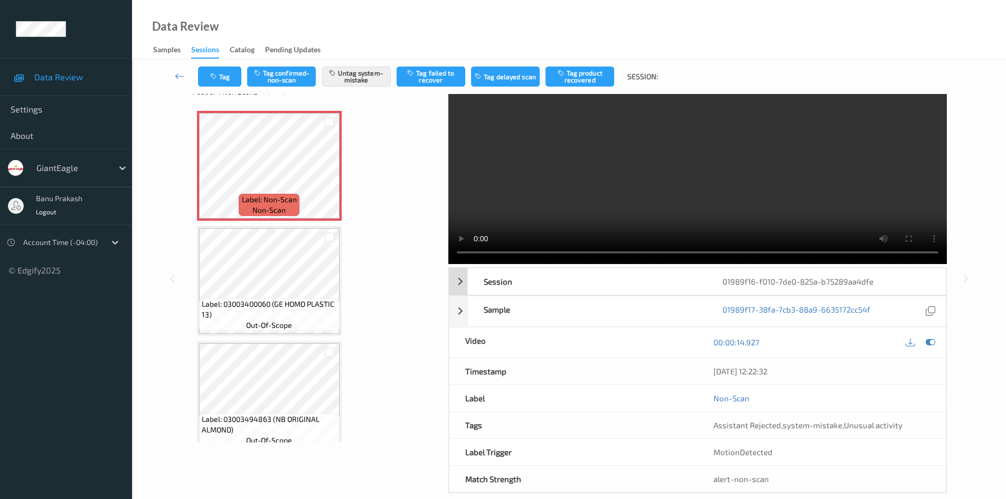
scroll to position [45, 0]
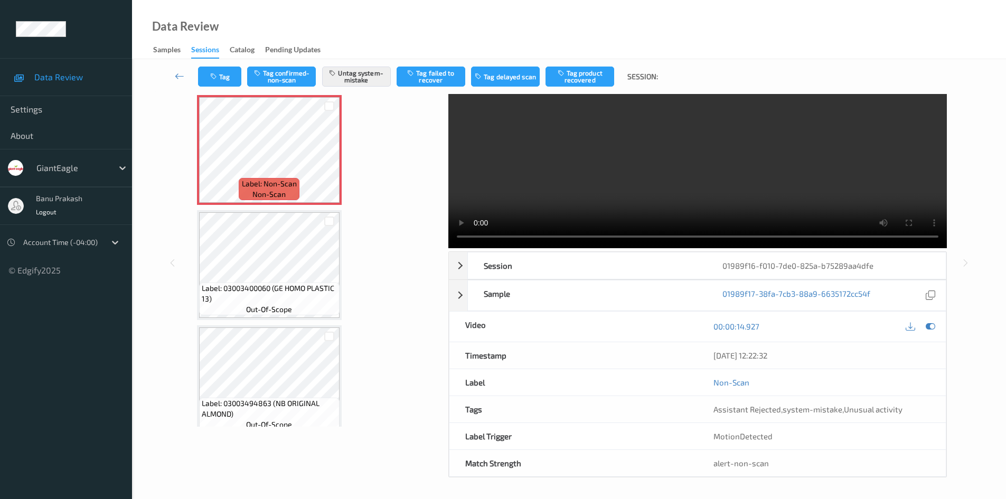
click at [716, 142] on video at bounding box center [697, 149] width 499 height 200
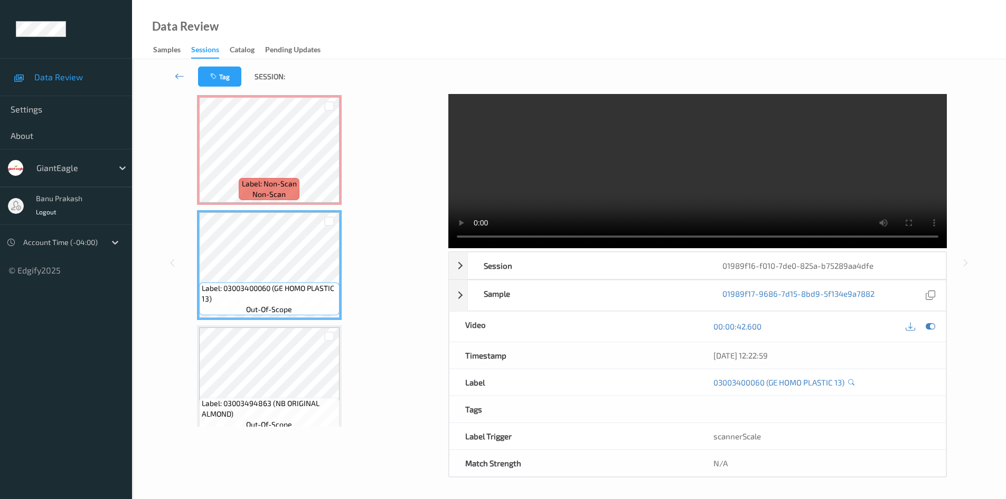
click at [684, 167] on video at bounding box center [697, 149] width 499 height 200
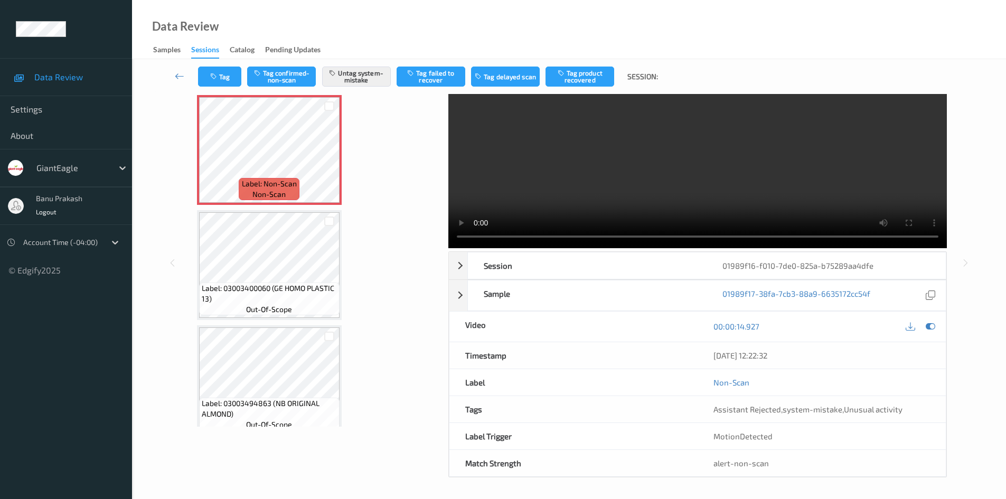
click at [704, 172] on video at bounding box center [697, 149] width 499 height 200
click at [640, 206] on video at bounding box center [697, 149] width 499 height 200
click at [223, 79] on button "Tag" at bounding box center [219, 77] width 43 height 20
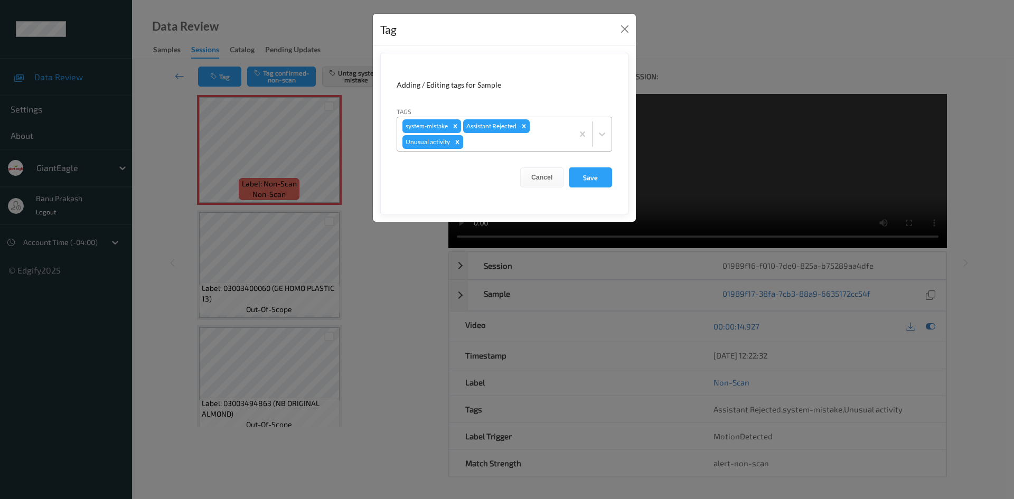
click at [456, 144] on icon "Remove Unusual activity" at bounding box center [458, 142] width 4 height 4
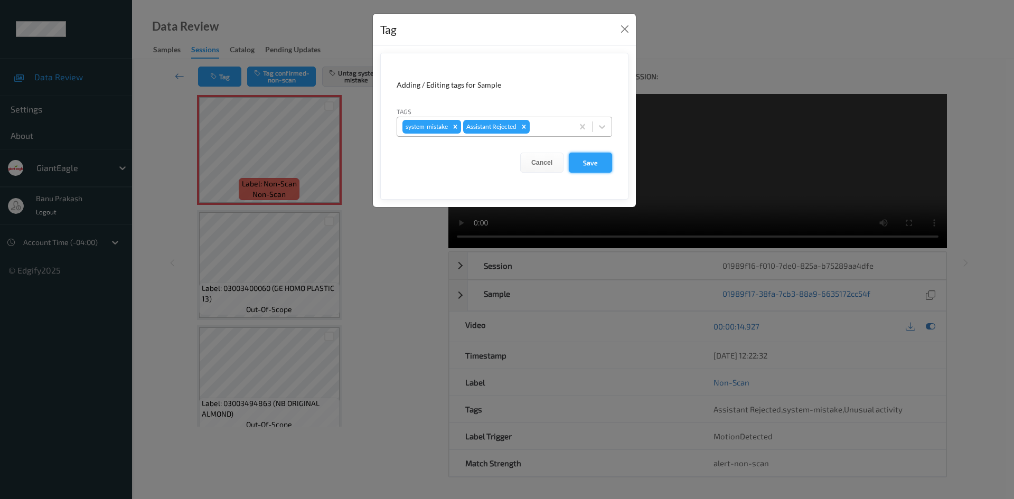
click at [591, 163] on button "Save" at bounding box center [590, 163] width 43 height 20
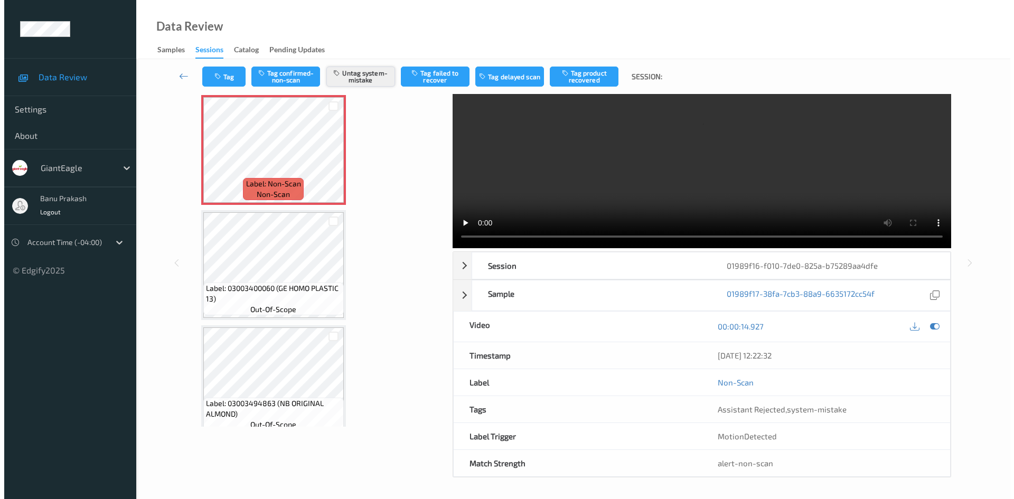
scroll to position [0, 0]
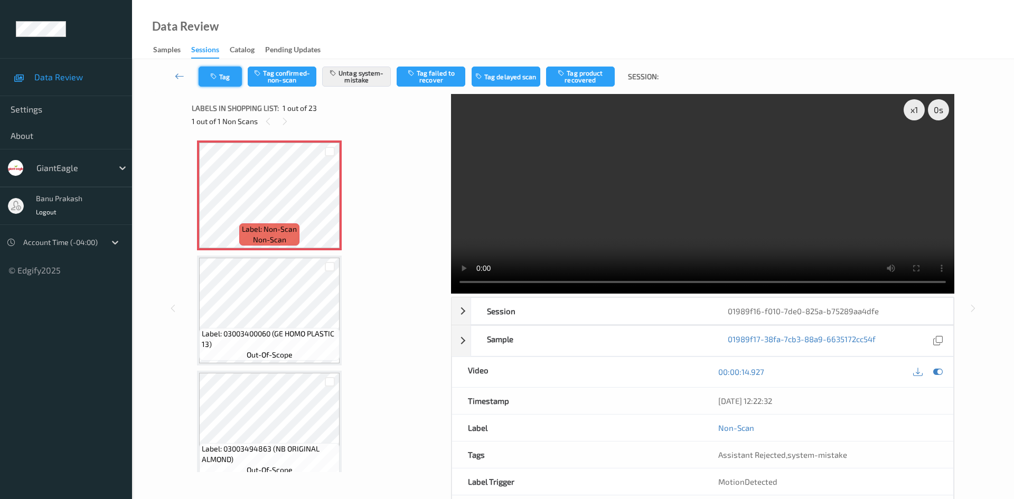
click at [215, 77] on icon "button" at bounding box center [214, 76] width 9 height 7
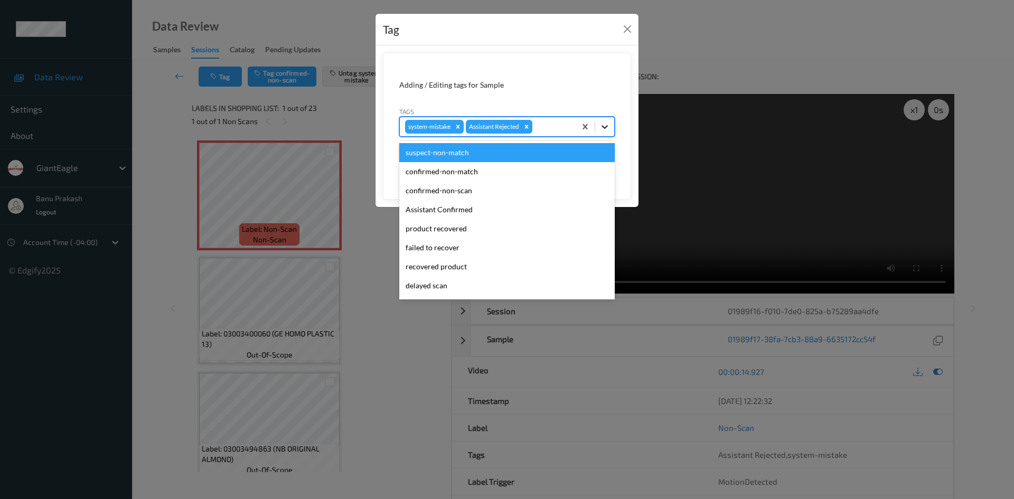
click at [609, 130] on icon at bounding box center [604, 126] width 11 height 11
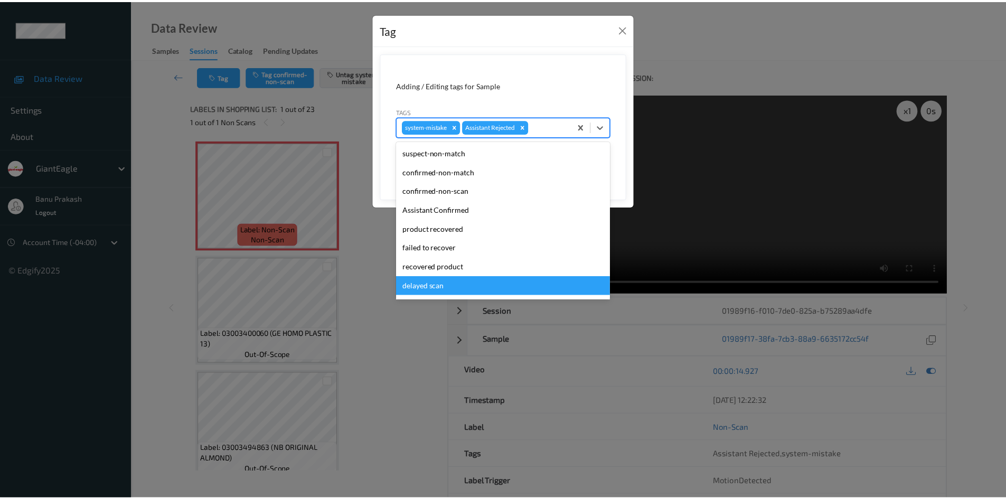
scroll to position [93, 0]
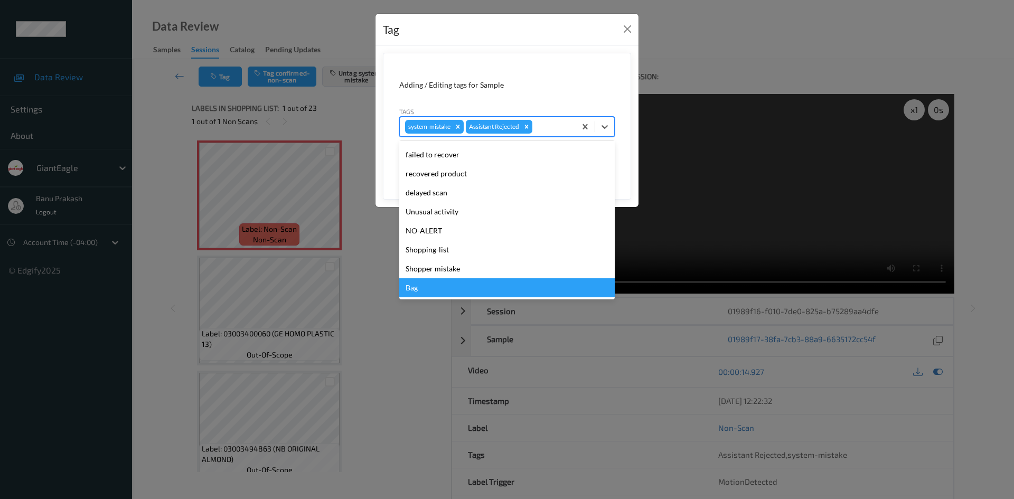
click at [452, 280] on div "Bag" at bounding box center [506, 287] width 215 height 19
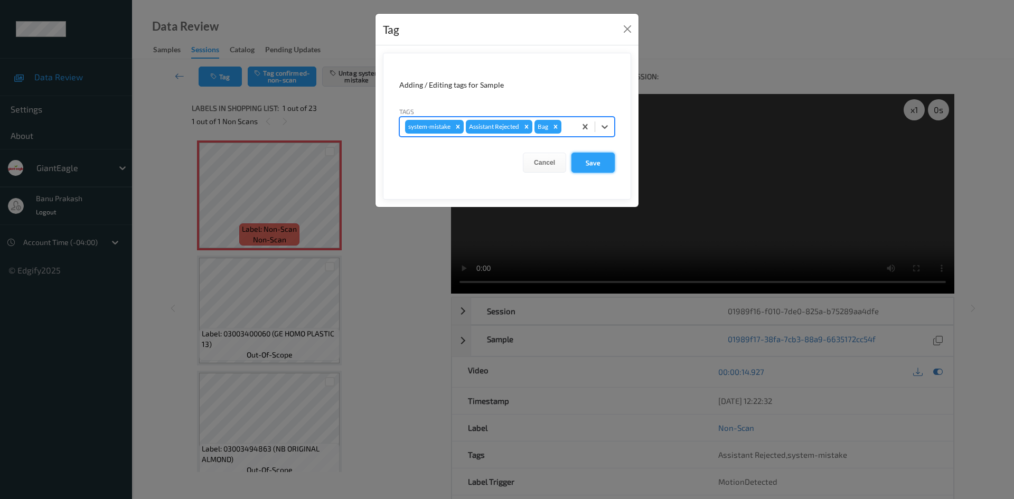
click at [599, 171] on button "Save" at bounding box center [592, 163] width 43 height 20
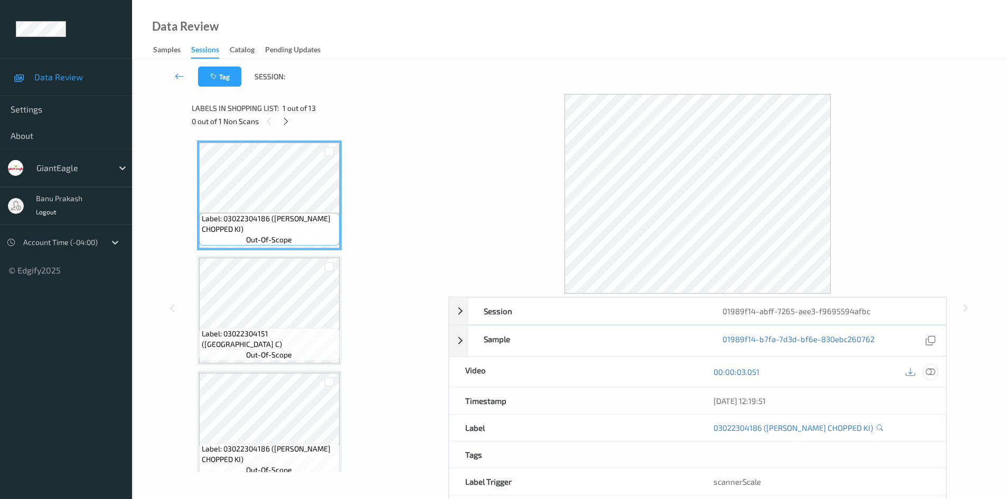
click at [935, 373] on div at bounding box center [931, 372] width 14 height 14
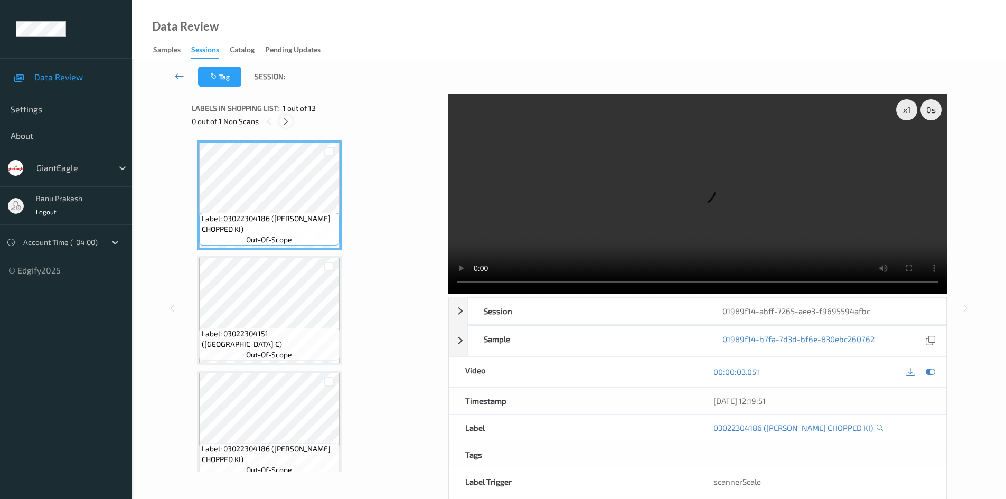
click at [283, 124] on icon at bounding box center [285, 122] width 9 height 10
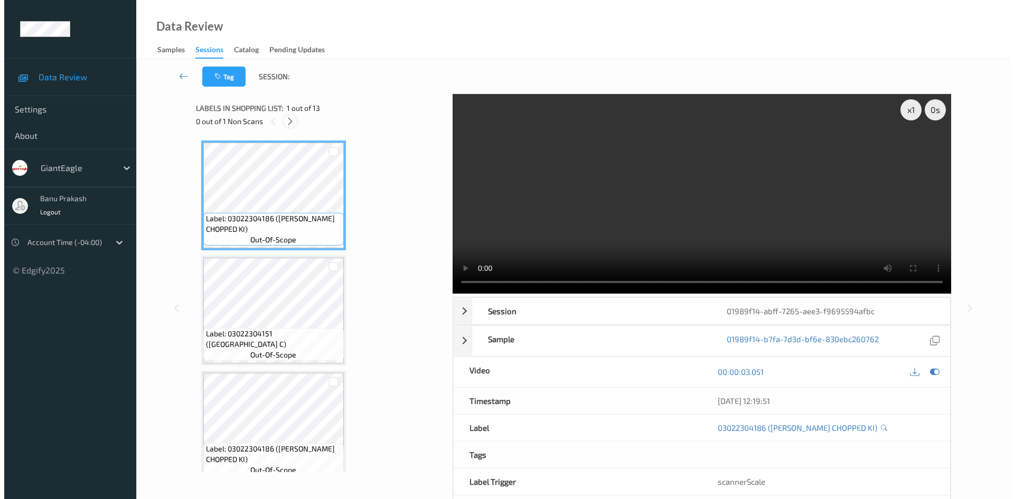
scroll to position [581, 0]
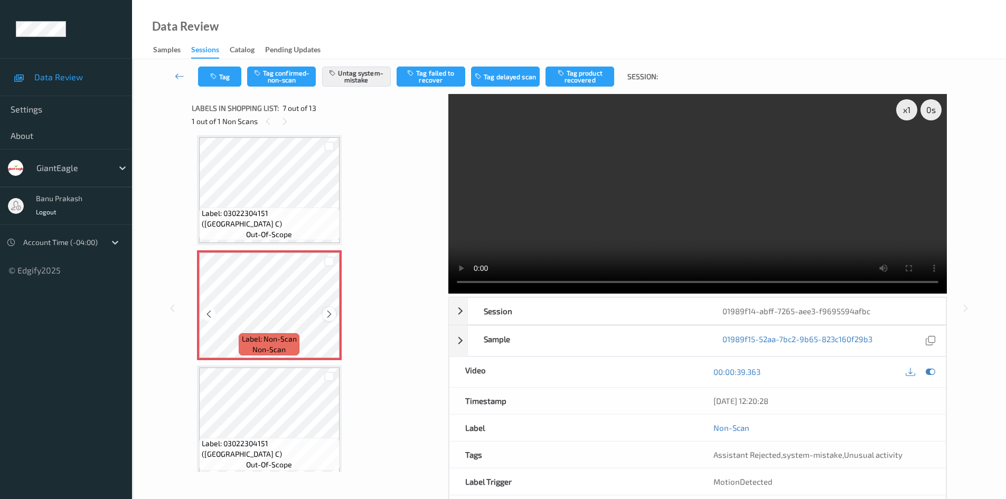
click at [332, 308] on div at bounding box center [329, 313] width 13 height 13
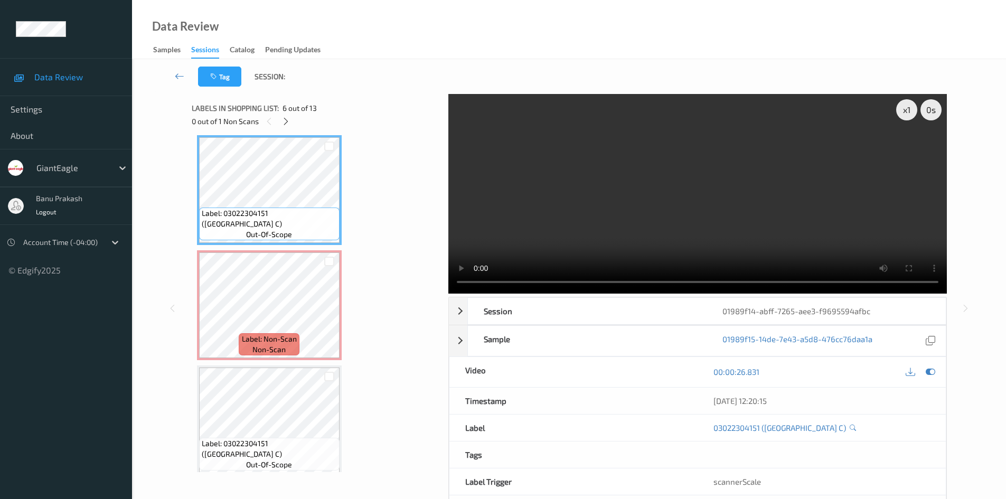
click at [687, 161] on video at bounding box center [697, 194] width 499 height 200
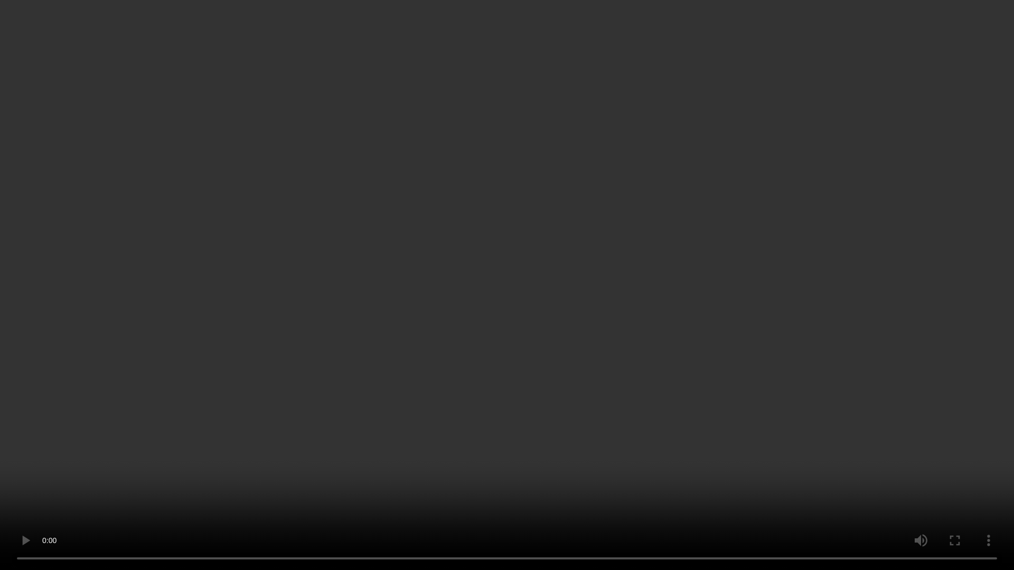
click at [627, 435] on video at bounding box center [507, 285] width 1014 height 570
click at [596, 445] on video at bounding box center [507, 285] width 1014 height 570
click at [496, 445] on video at bounding box center [507, 285] width 1014 height 570
click at [628, 436] on video at bounding box center [507, 285] width 1014 height 570
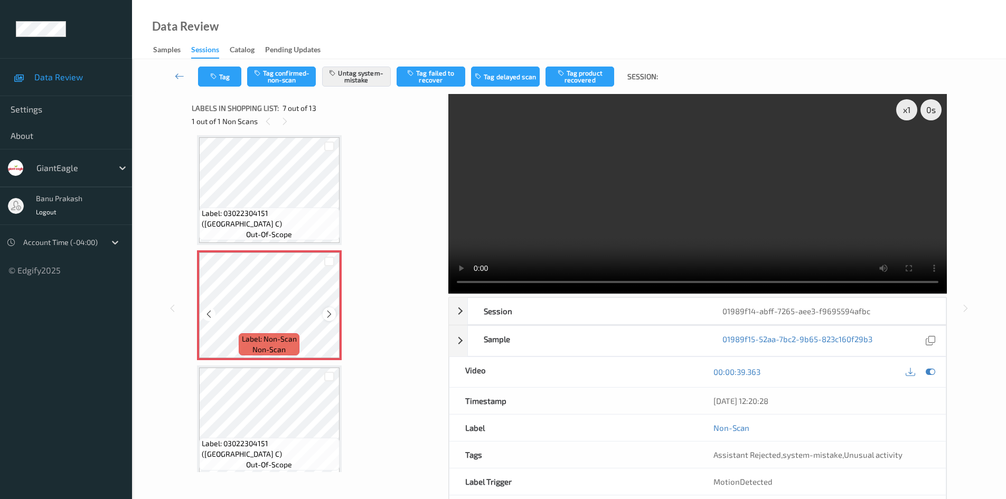
click at [332, 316] on icon at bounding box center [329, 314] width 9 height 10
click at [333, 317] on icon at bounding box center [329, 314] width 9 height 10
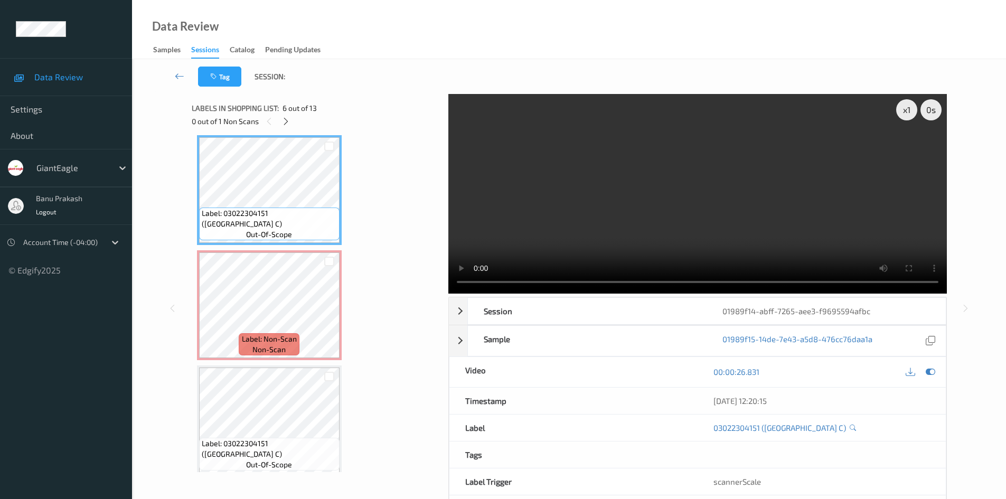
click at [776, 193] on video at bounding box center [697, 194] width 499 height 200
click at [730, 179] on video at bounding box center [697, 194] width 499 height 200
click at [341, 312] on div "Label: Non-Scan non-scan" at bounding box center [269, 305] width 145 height 110
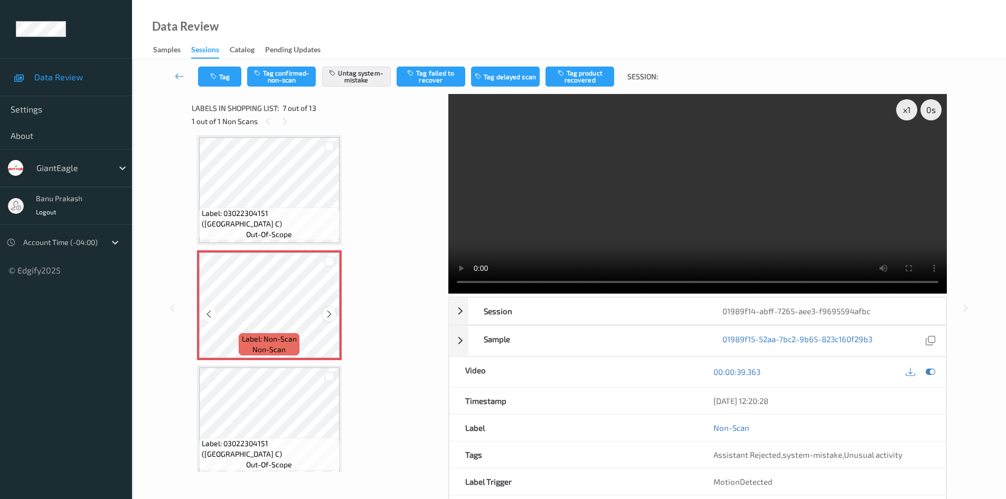
click at [333, 312] on icon at bounding box center [329, 314] width 9 height 10
click at [225, 79] on button "Tag" at bounding box center [219, 77] width 43 height 20
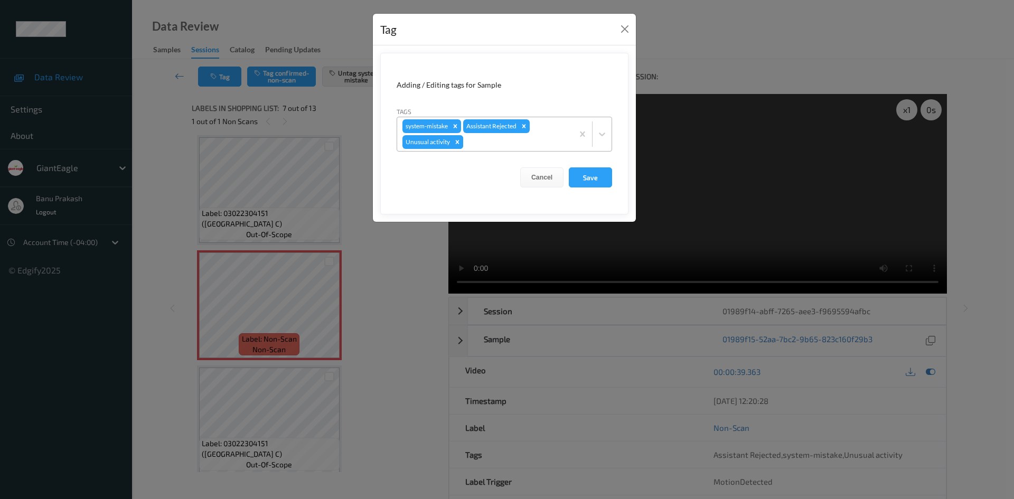
click at [458, 144] on icon "Remove Unusual activity" at bounding box center [458, 142] width 4 height 4
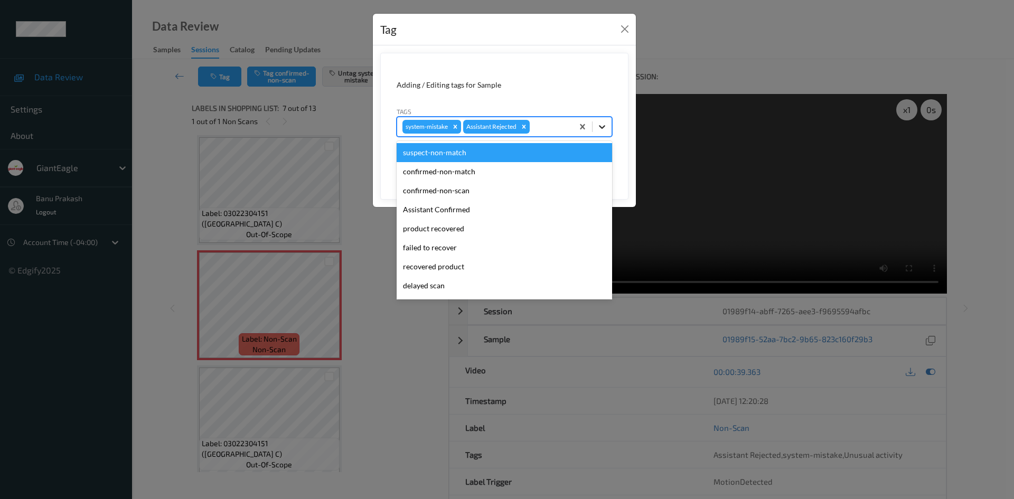
click at [604, 129] on icon at bounding box center [602, 126] width 11 height 11
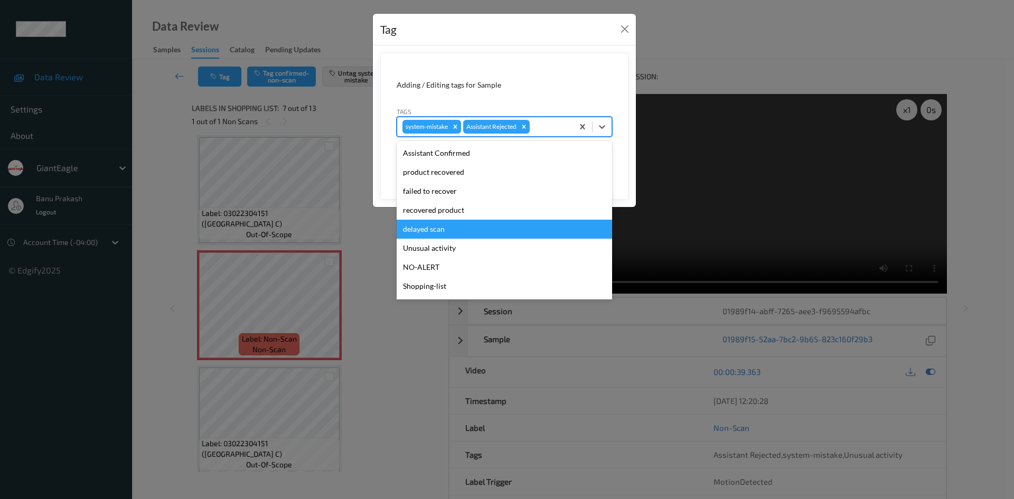
scroll to position [93, 0]
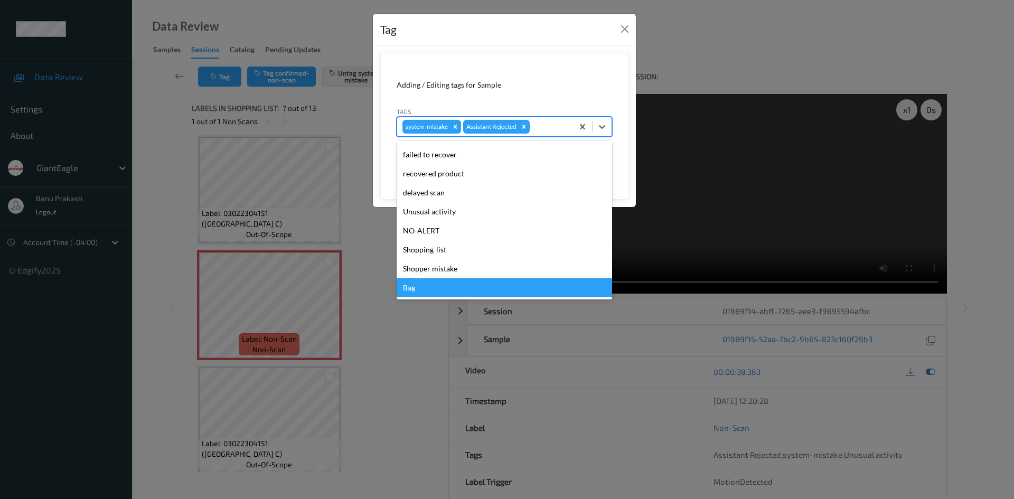
click at [455, 285] on div "Bag" at bounding box center [504, 287] width 215 height 19
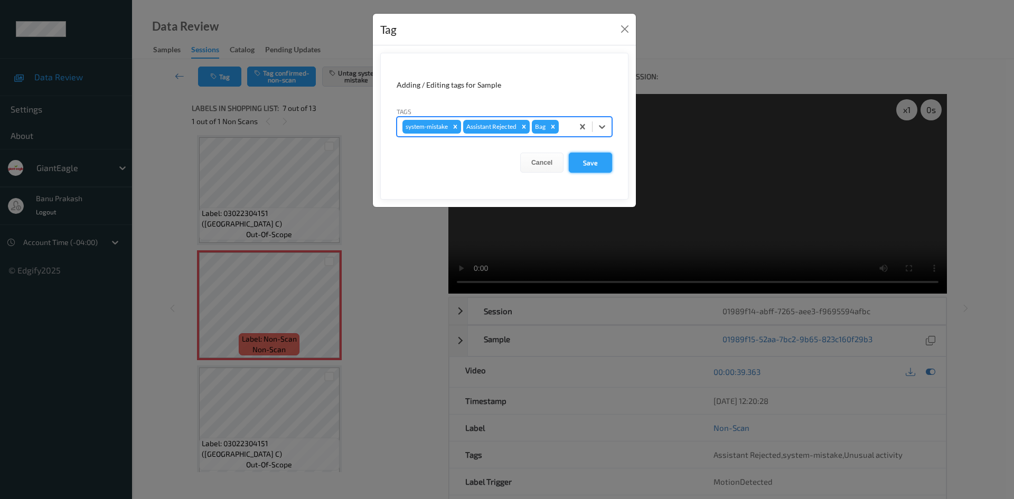
click at [600, 158] on button "Save" at bounding box center [590, 163] width 43 height 20
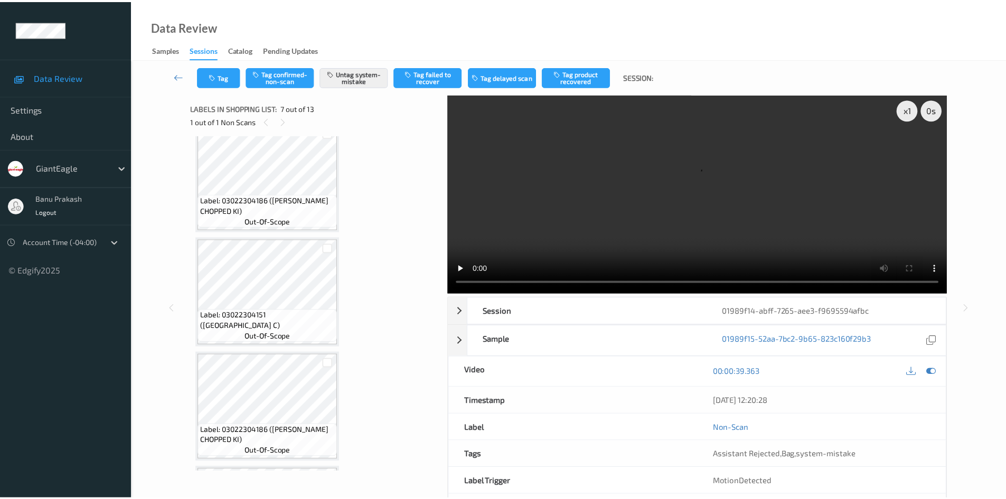
scroll to position [0, 0]
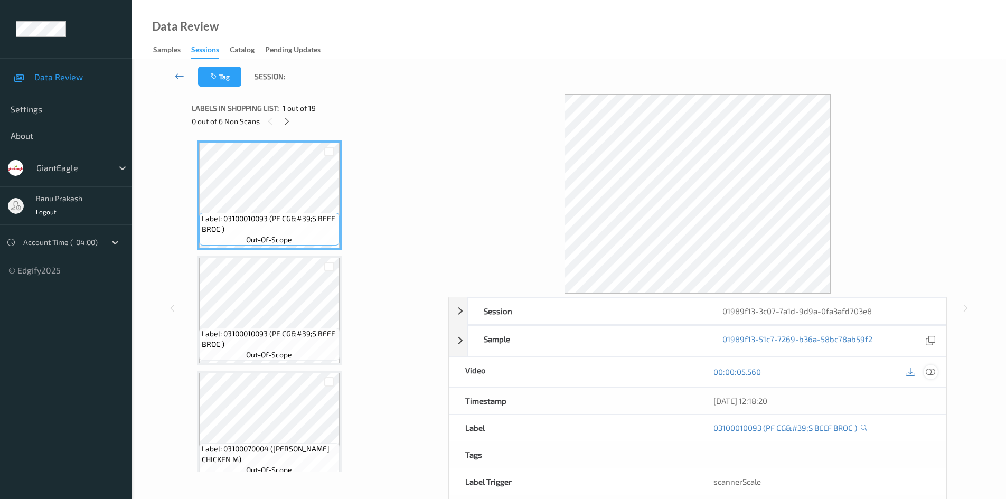
click at [928, 372] on icon at bounding box center [931, 372] width 10 height 10
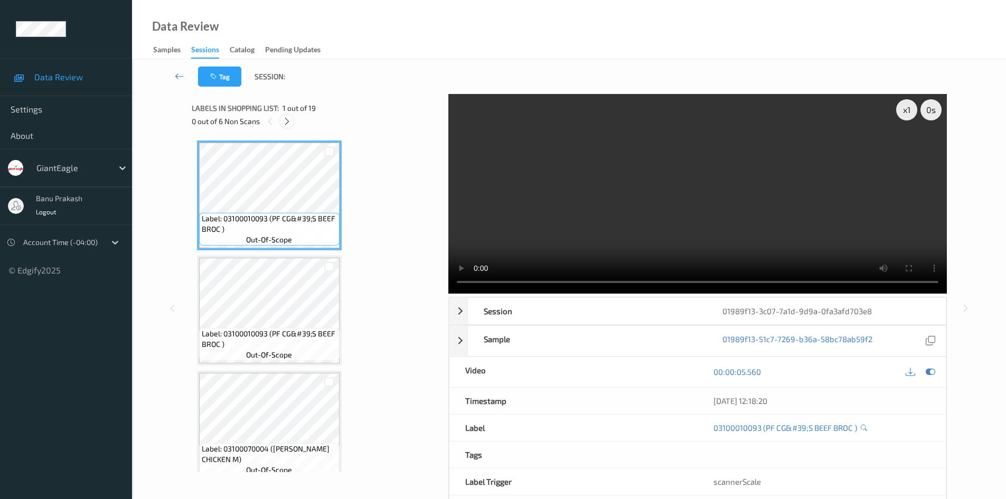
click at [289, 119] on icon at bounding box center [287, 122] width 9 height 10
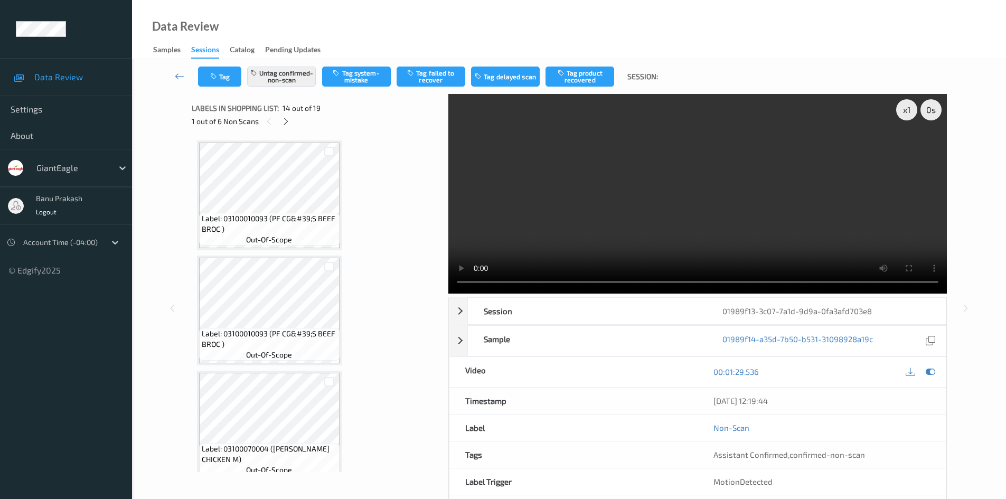
scroll to position [1387, 0]
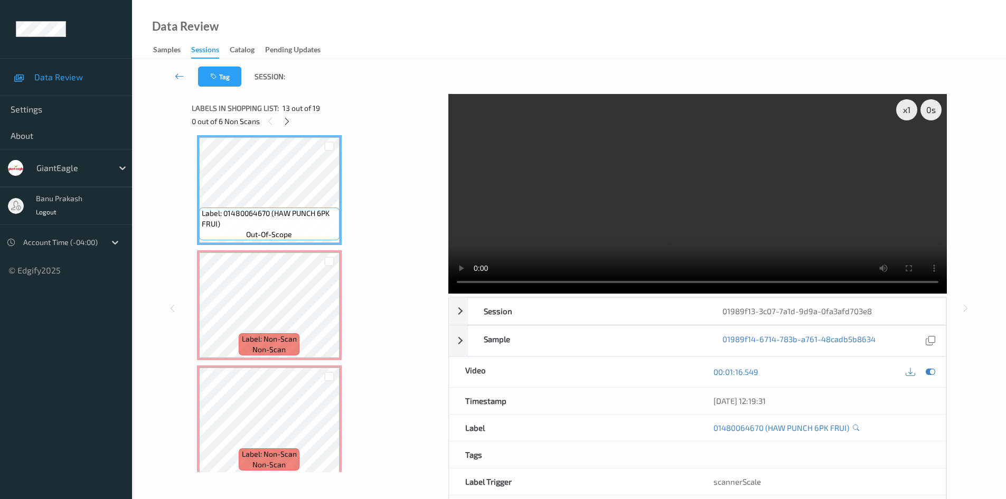
click at [657, 222] on video at bounding box center [697, 194] width 499 height 200
click at [758, 211] on video at bounding box center [697, 194] width 499 height 200
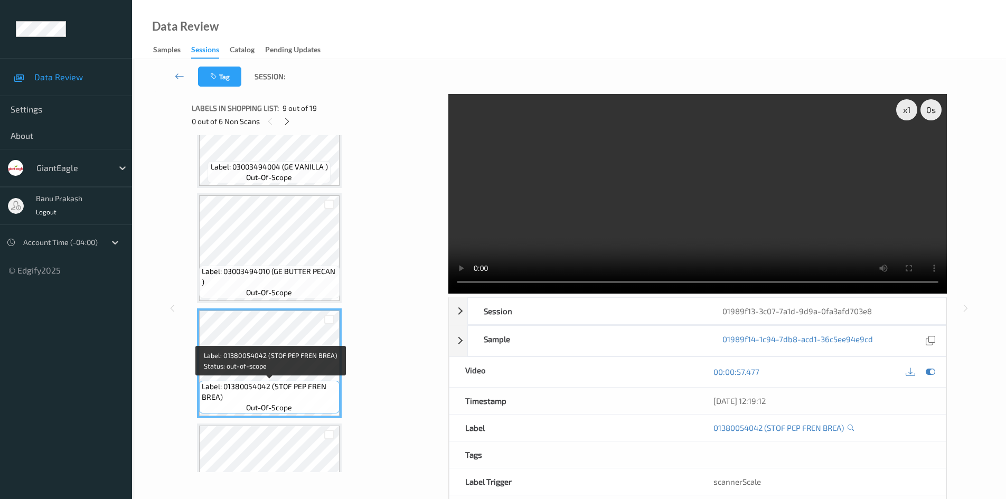
scroll to position [911, 0]
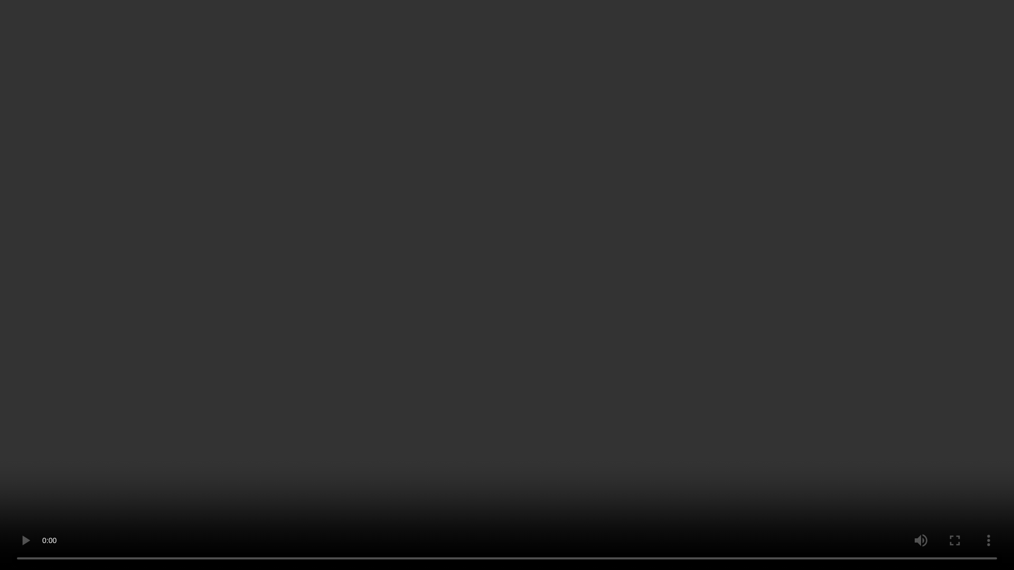
click at [479, 379] on video at bounding box center [507, 285] width 1014 height 570
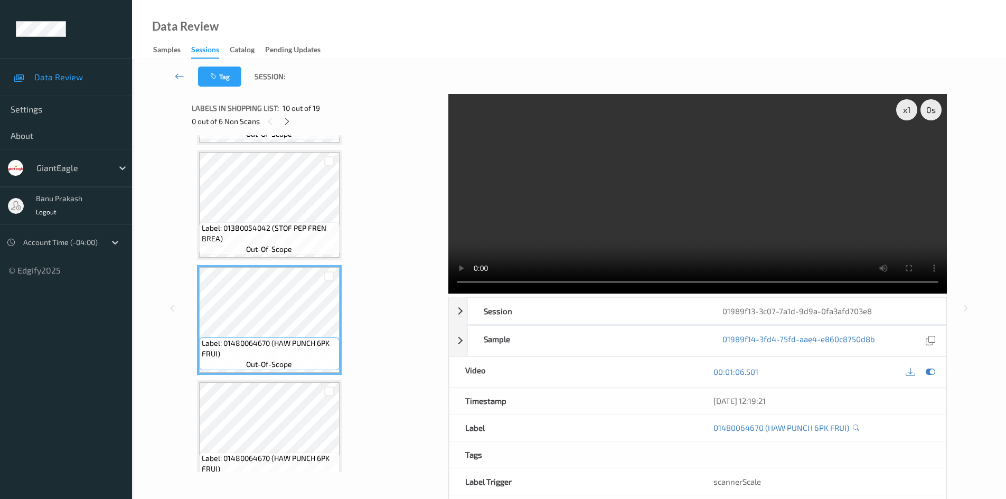
click at [680, 195] on video at bounding box center [697, 194] width 499 height 200
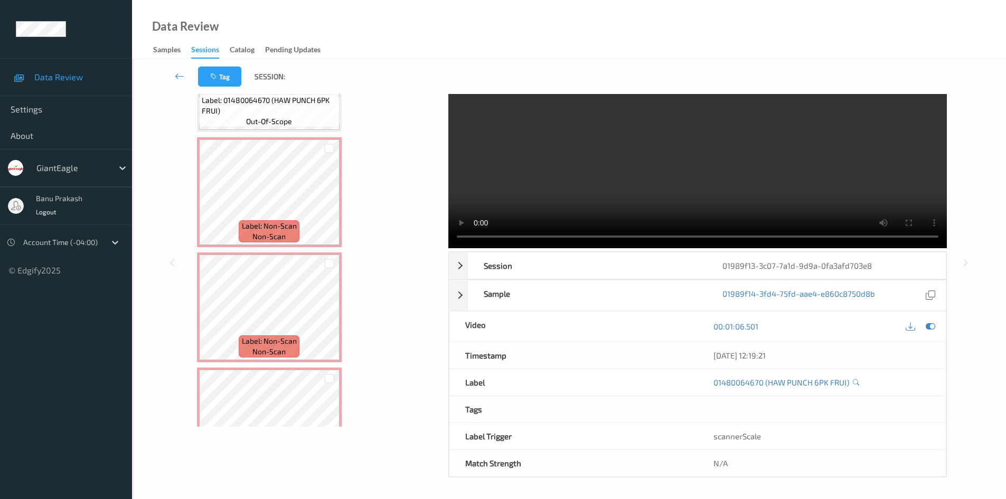
scroll to position [1440, 0]
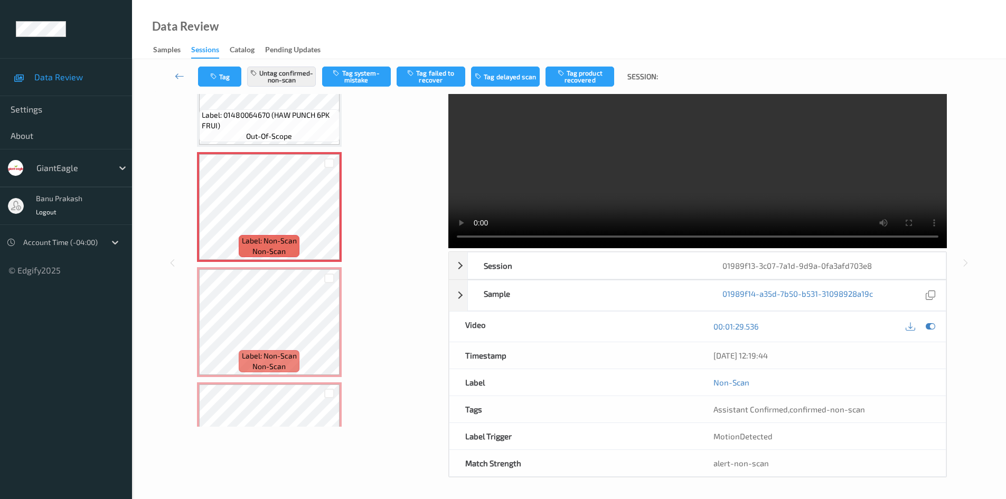
click at [326, 329] on icon at bounding box center [329, 331] width 9 height 10
click at [690, 170] on video at bounding box center [697, 149] width 499 height 200
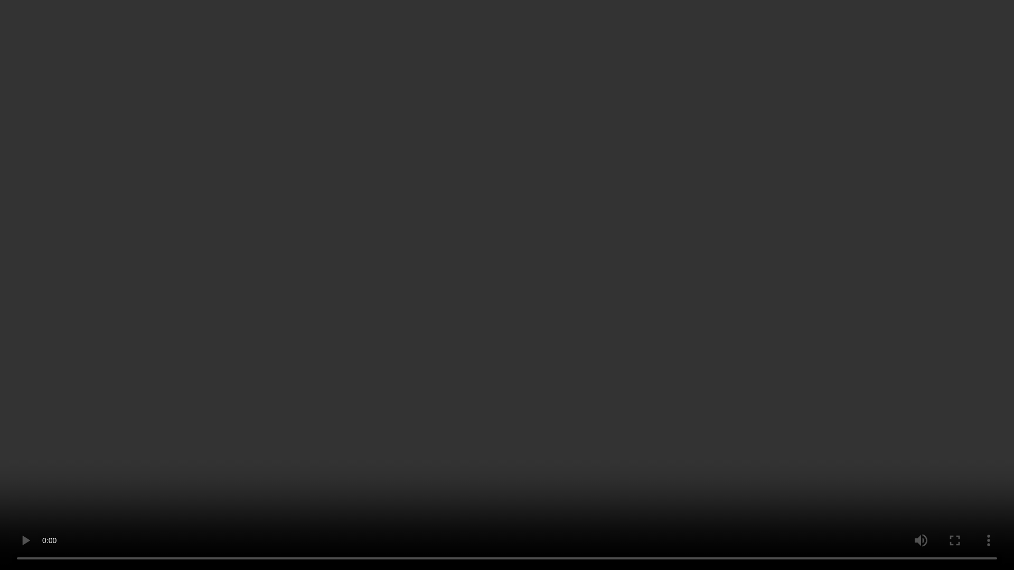
click at [720, 449] on video at bounding box center [507, 285] width 1014 height 570
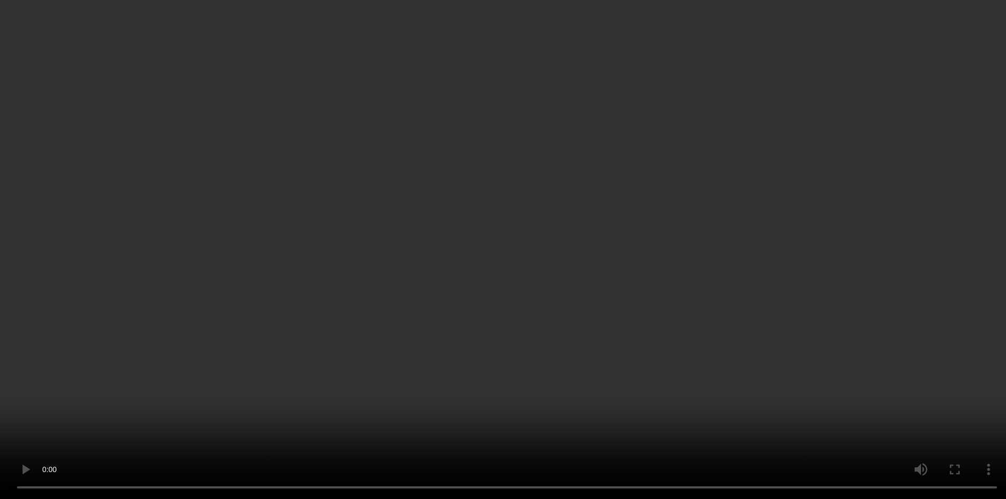
scroll to position [1598, 0]
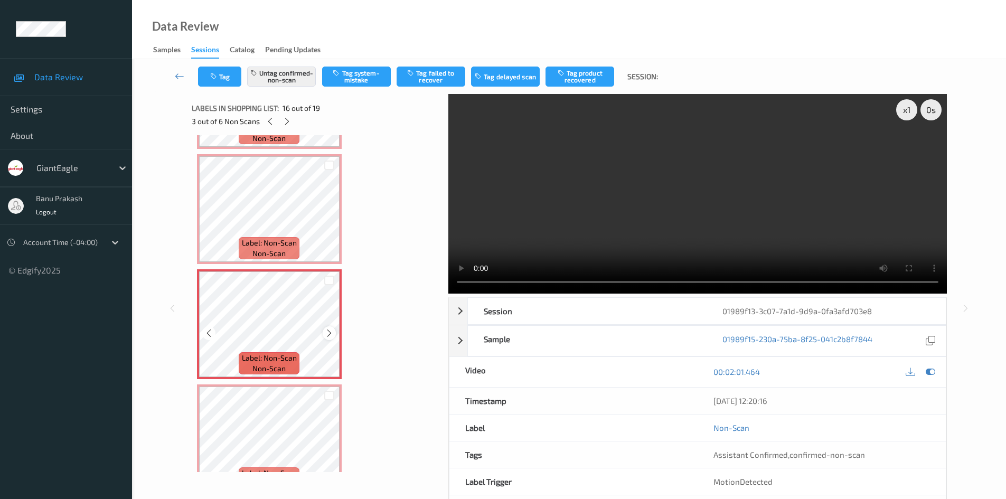
click at [330, 334] on icon at bounding box center [329, 333] width 9 height 10
click at [703, 198] on video at bounding box center [697, 194] width 499 height 200
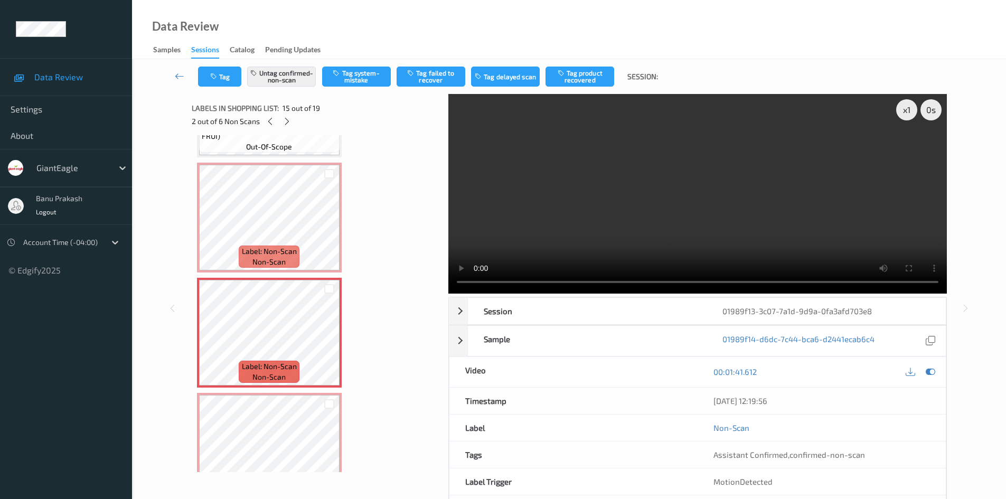
scroll to position [1492, 0]
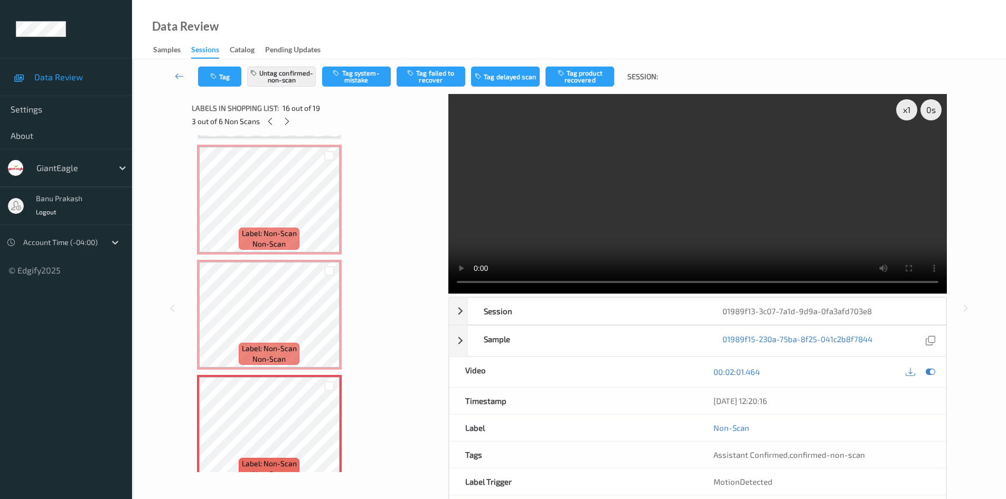
click at [829, 165] on video at bounding box center [697, 194] width 499 height 200
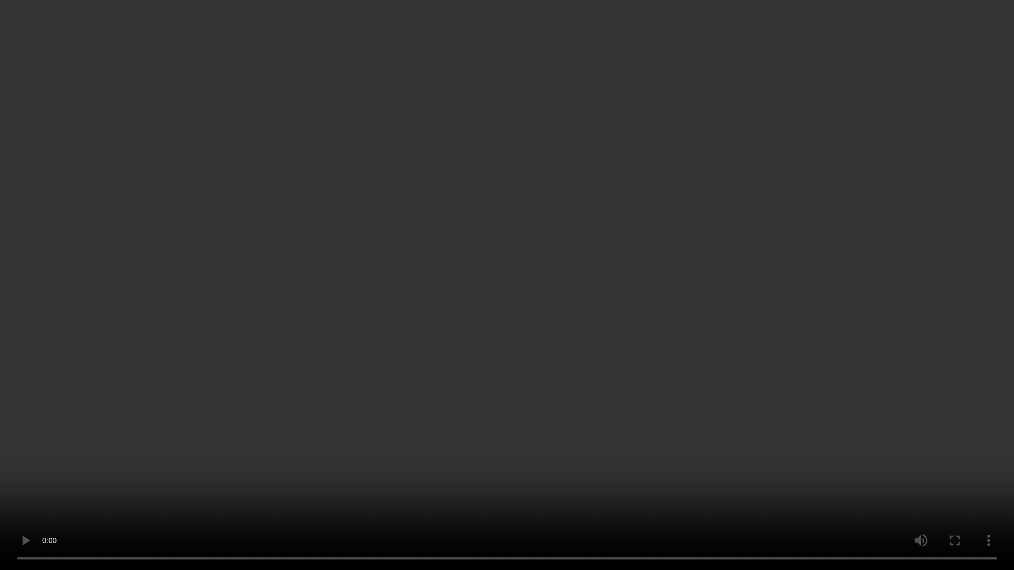
click at [530, 454] on video at bounding box center [507, 285] width 1014 height 570
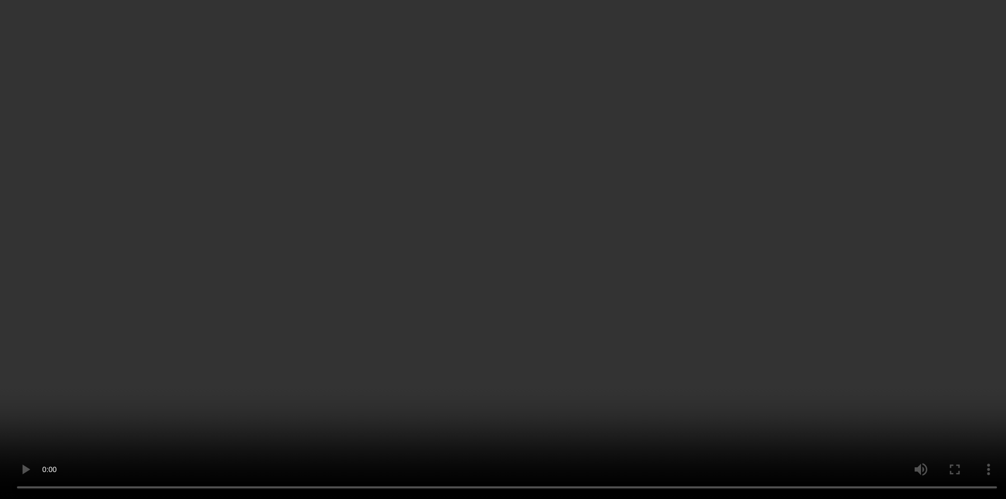
scroll to position [1651, 0]
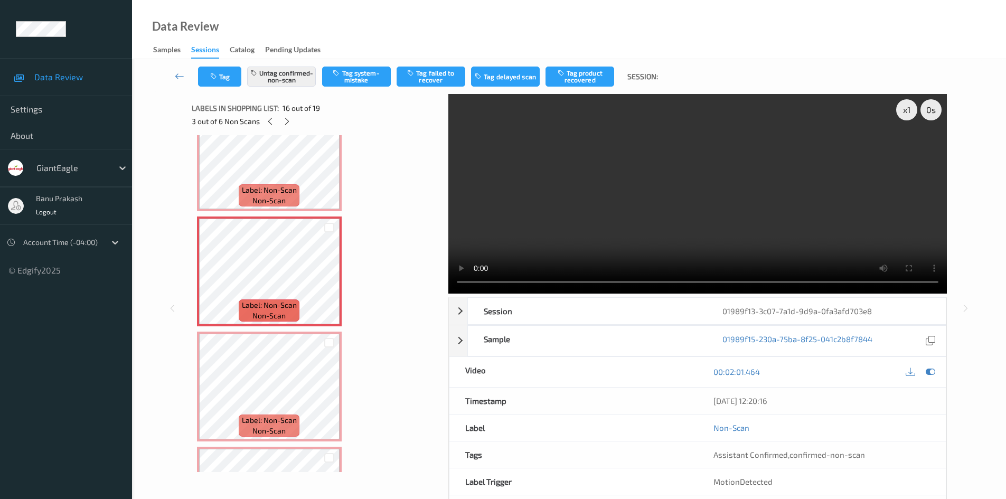
click at [804, 217] on video at bounding box center [697, 194] width 499 height 200
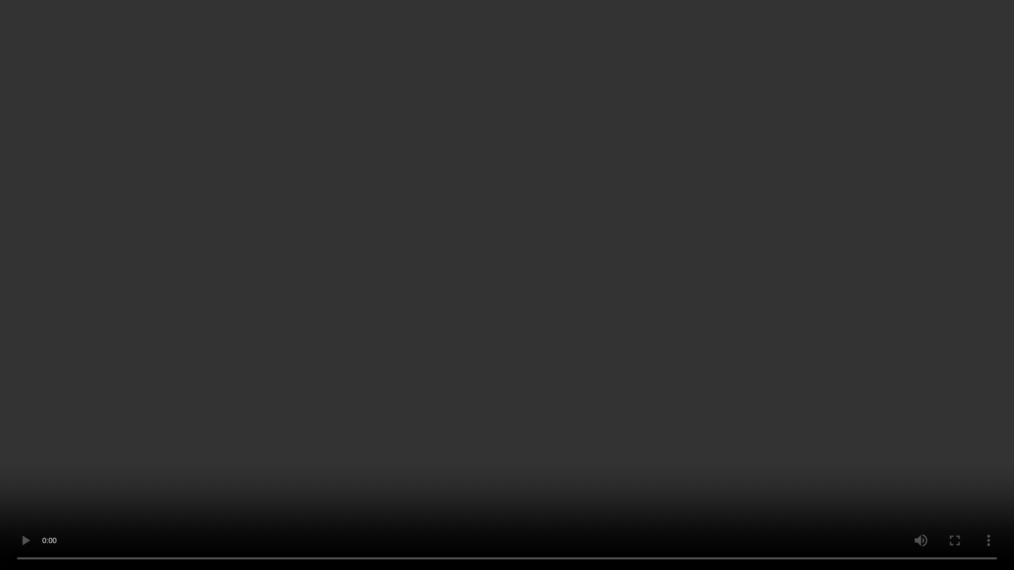
click at [825, 480] on video at bounding box center [507, 285] width 1014 height 570
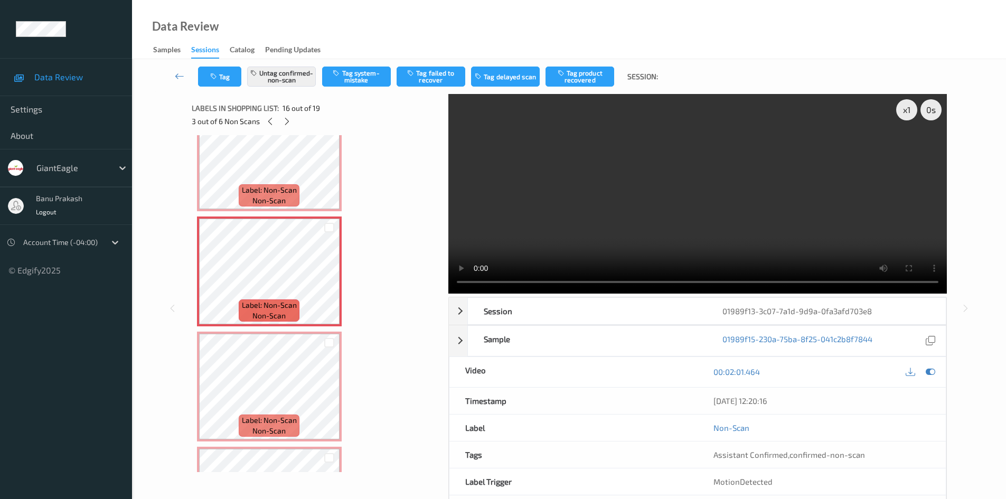
click at [717, 205] on video at bounding box center [697, 194] width 499 height 200
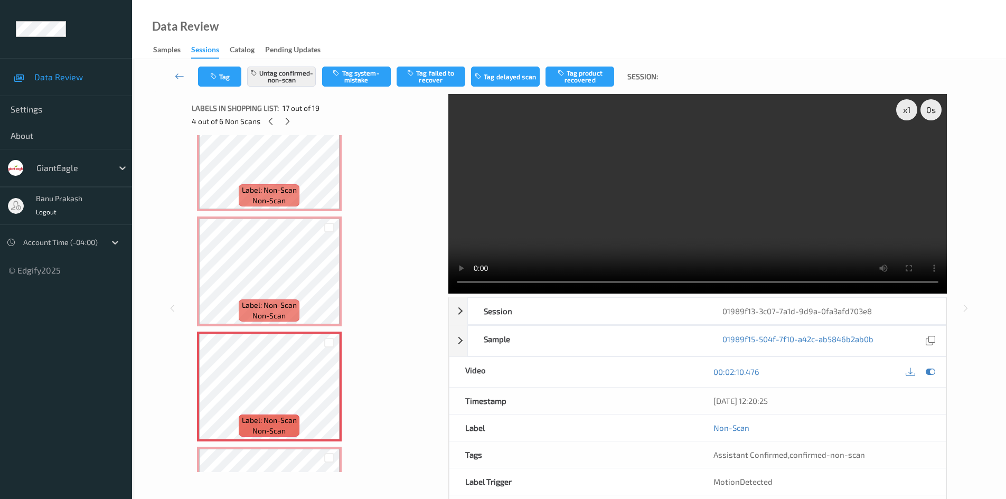
click at [566, 230] on video at bounding box center [697, 194] width 499 height 200
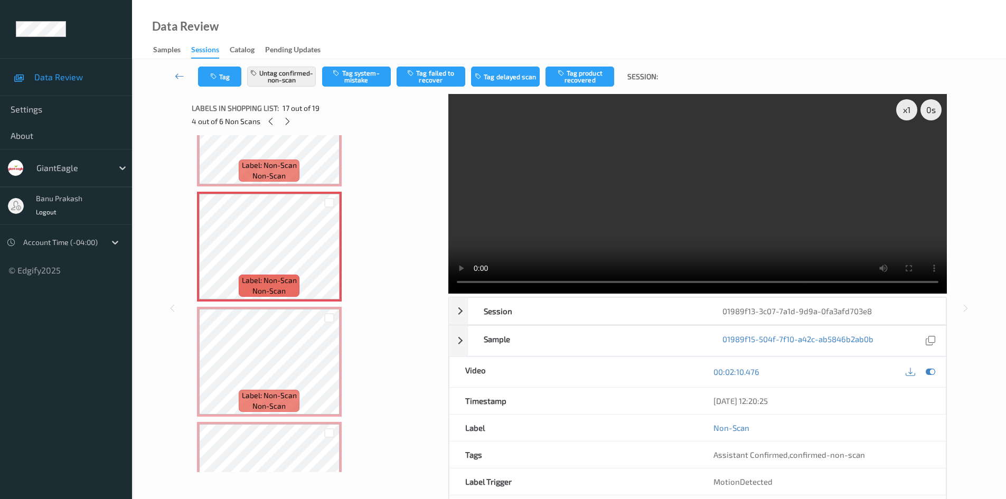
scroll to position [1809, 0]
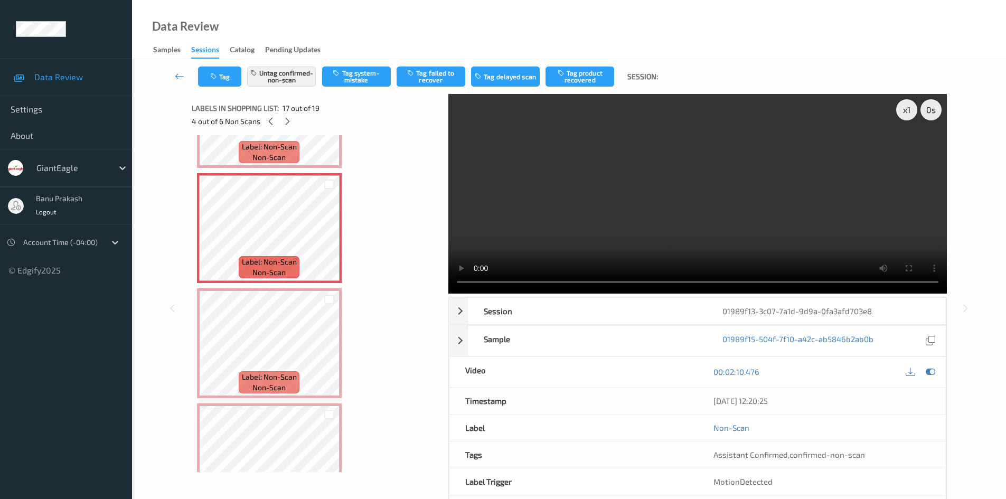
click at [755, 171] on video at bounding box center [697, 194] width 499 height 200
click at [641, 225] on video at bounding box center [697, 194] width 499 height 200
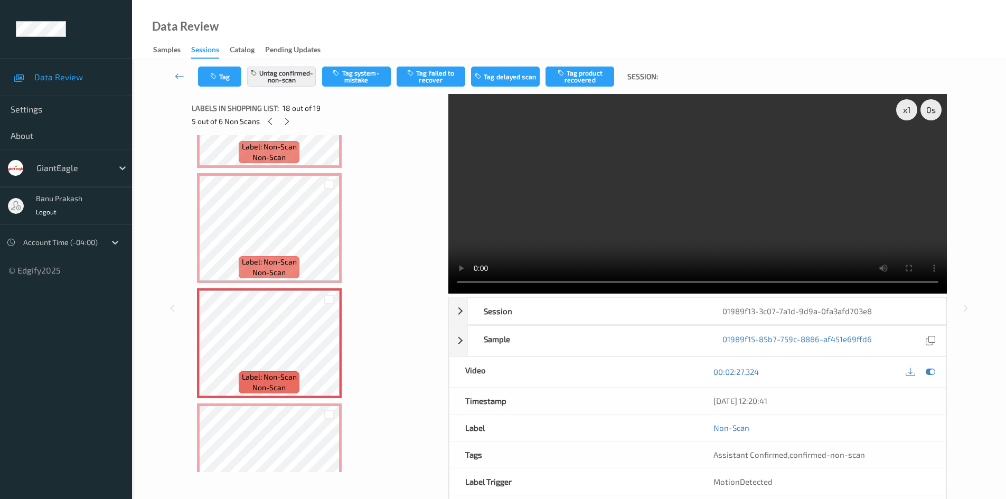
scroll to position [1856, 0]
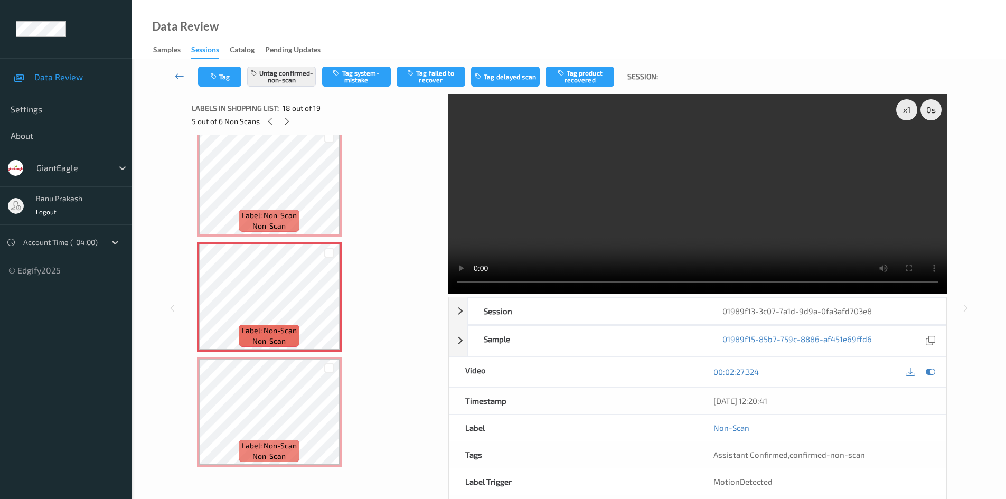
click at [661, 203] on video at bounding box center [697, 194] width 499 height 200
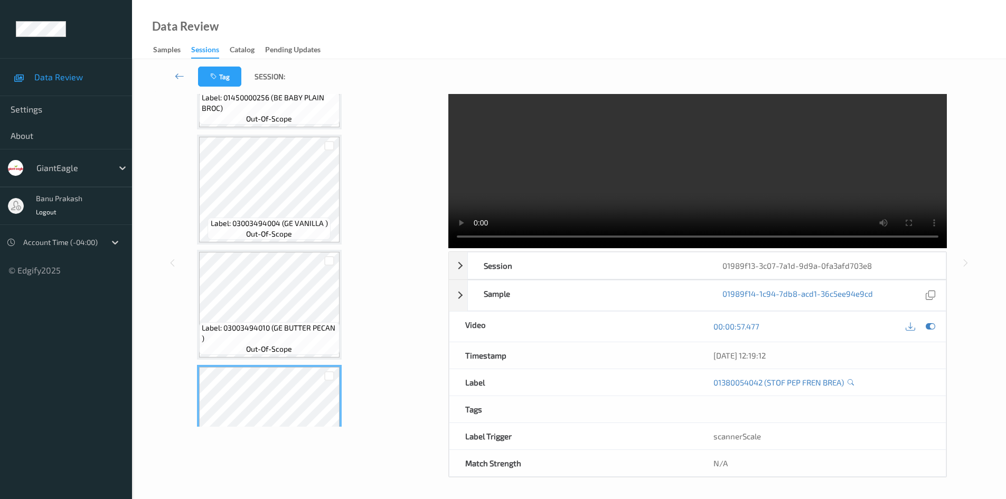
scroll to position [641, 0]
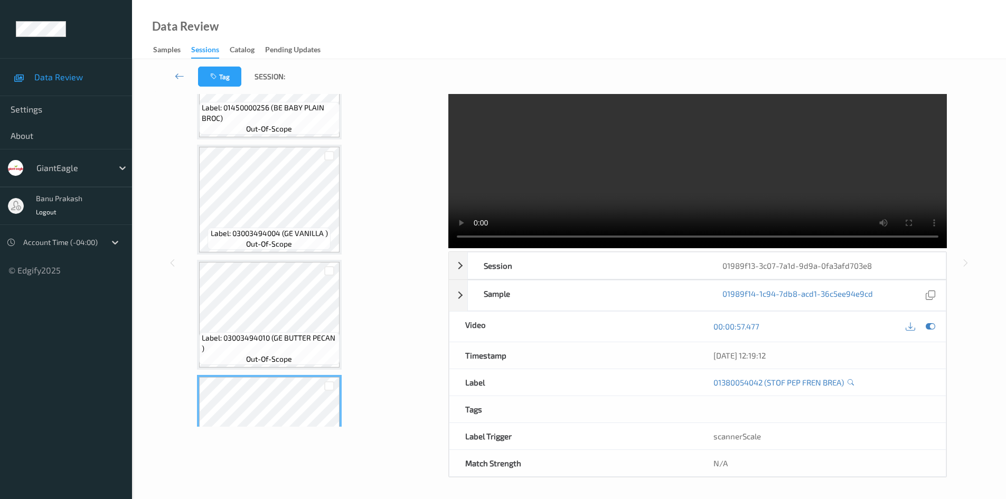
click at [286, 261] on div "Label: 03003494010 (GE BUTTER PECAN ) out-of-scope" at bounding box center [269, 315] width 145 height 110
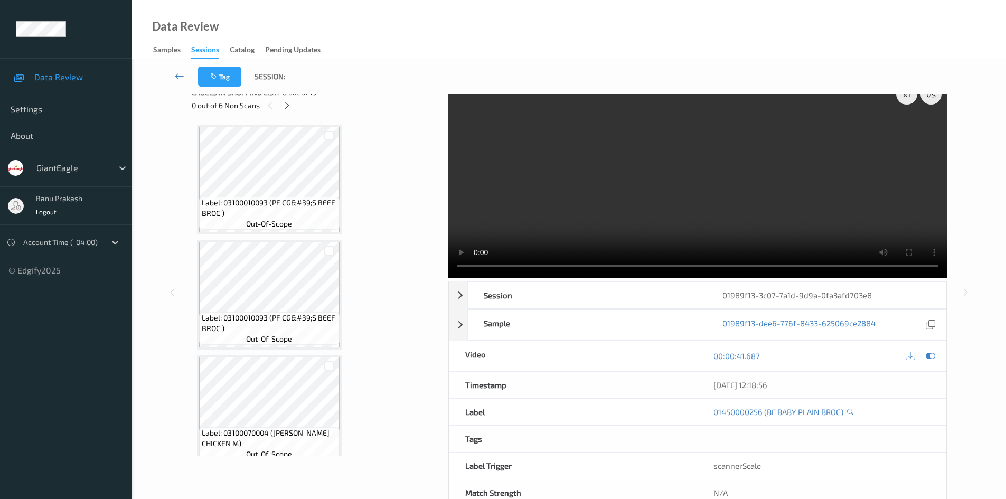
scroll to position [0, 0]
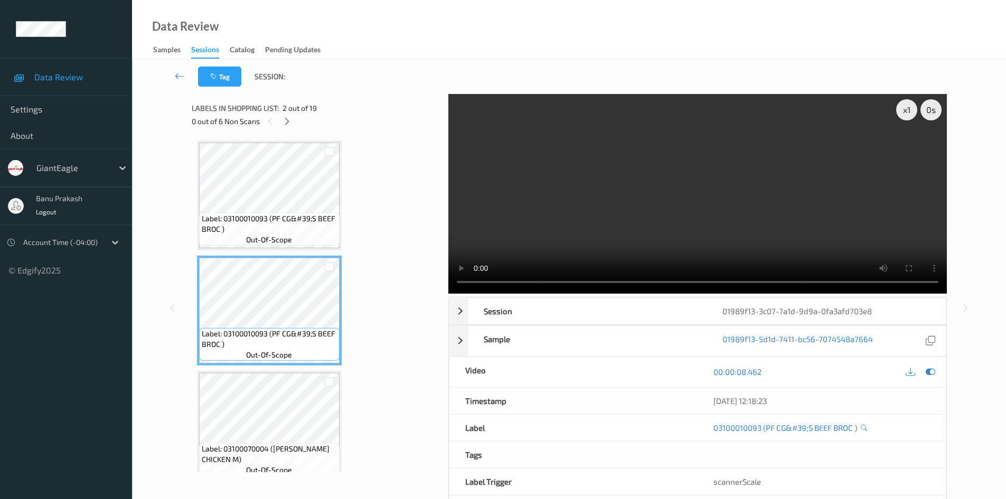
click at [767, 211] on video at bounding box center [697, 194] width 499 height 200
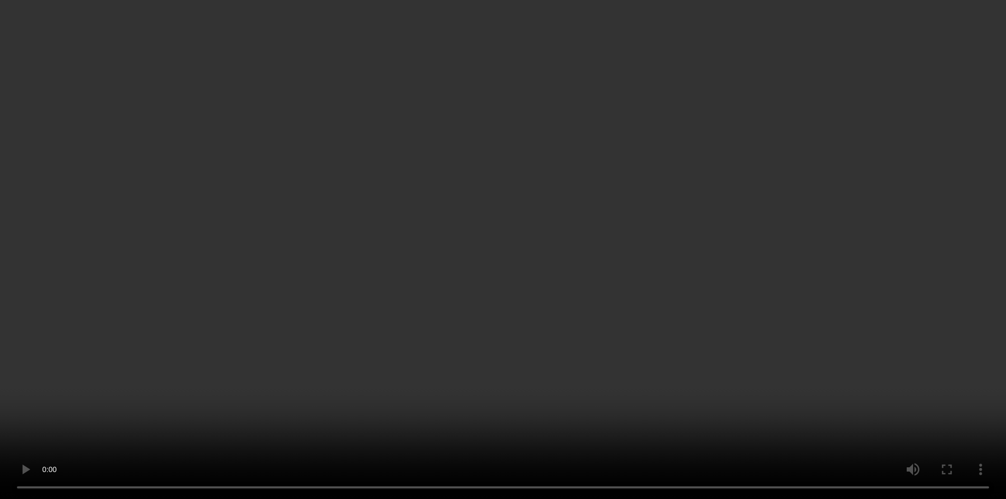
scroll to position [528, 0]
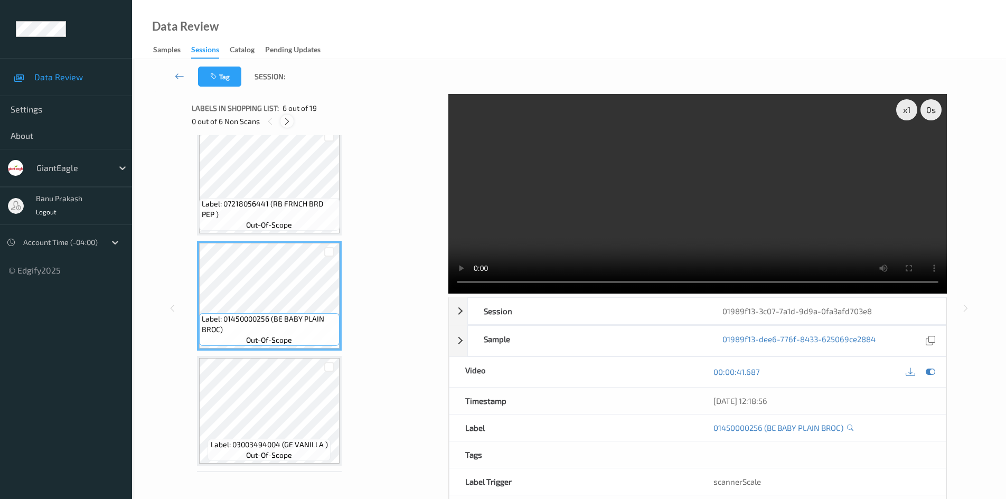
click at [286, 119] on icon at bounding box center [287, 122] width 9 height 10
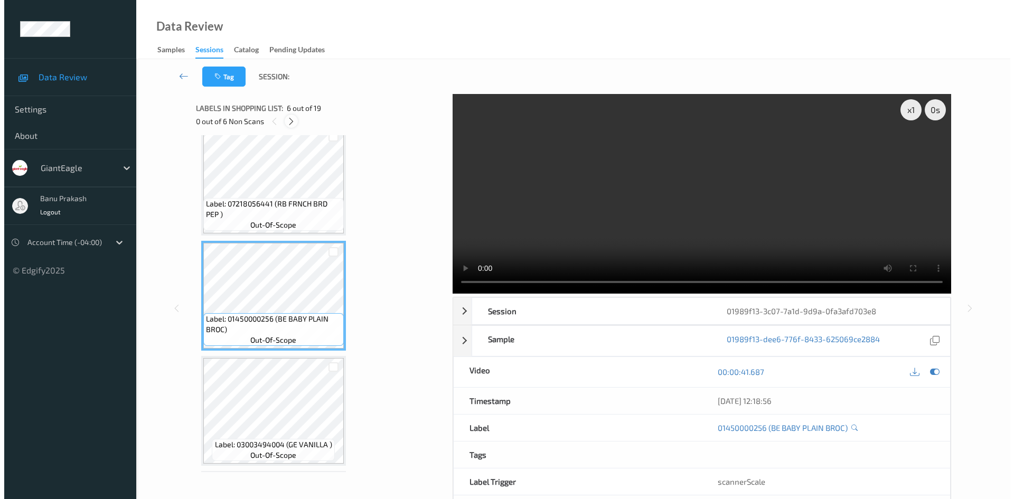
scroll to position [1387, 0]
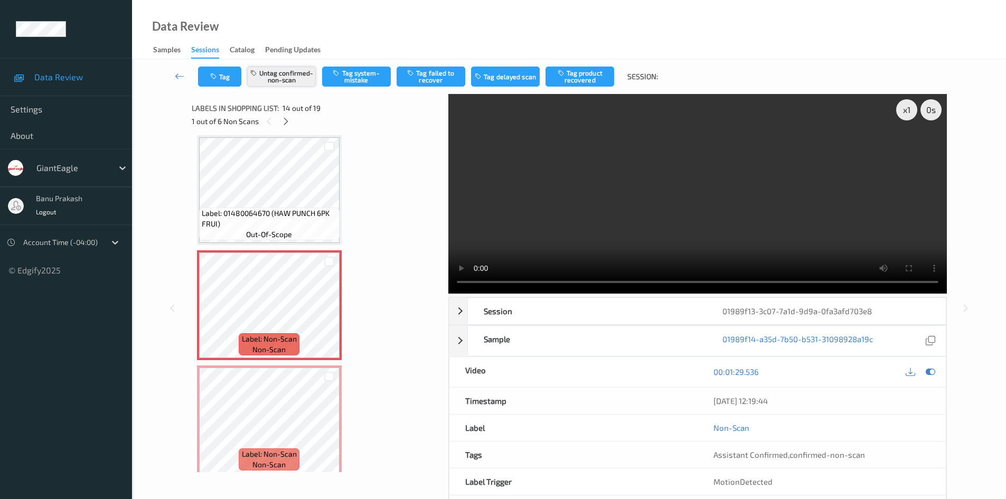
click at [302, 75] on button "Untag confirmed-non-scan" at bounding box center [281, 77] width 69 height 20
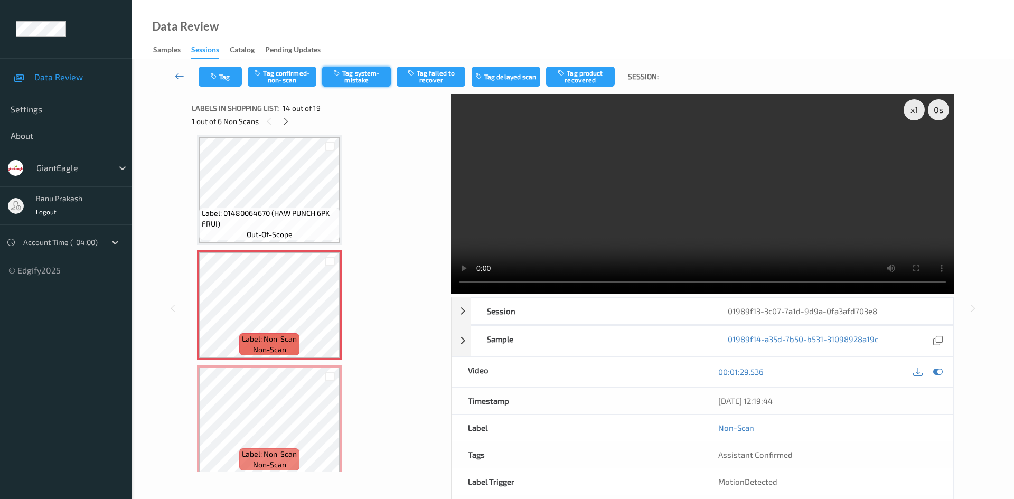
click at [358, 78] on button "Tag system-mistake" at bounding box center [356, 77] width 69 height 20
click at [221, 80] on button "Tag" at bounding box center [220, 77] width 43 height 20
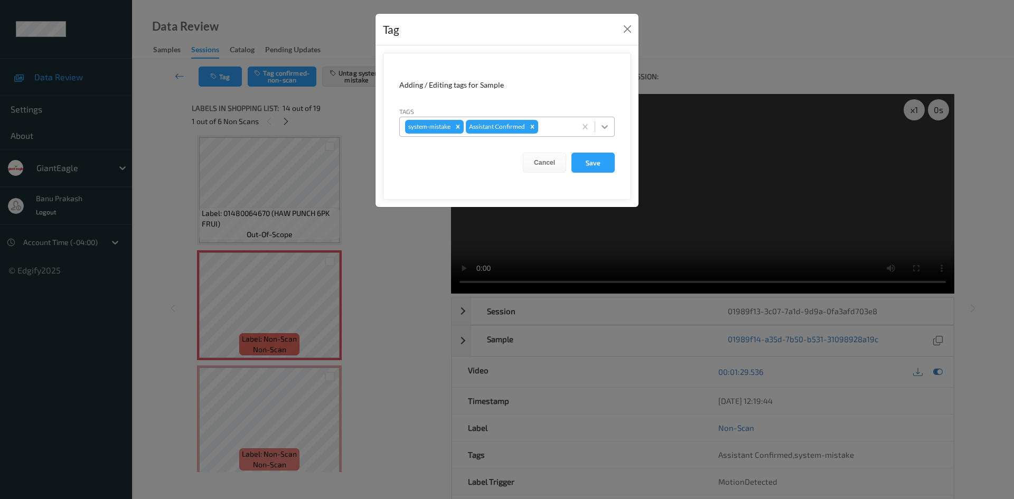
click at [606, 126] on icon at bounding box center [604, 127] width 6 height 4
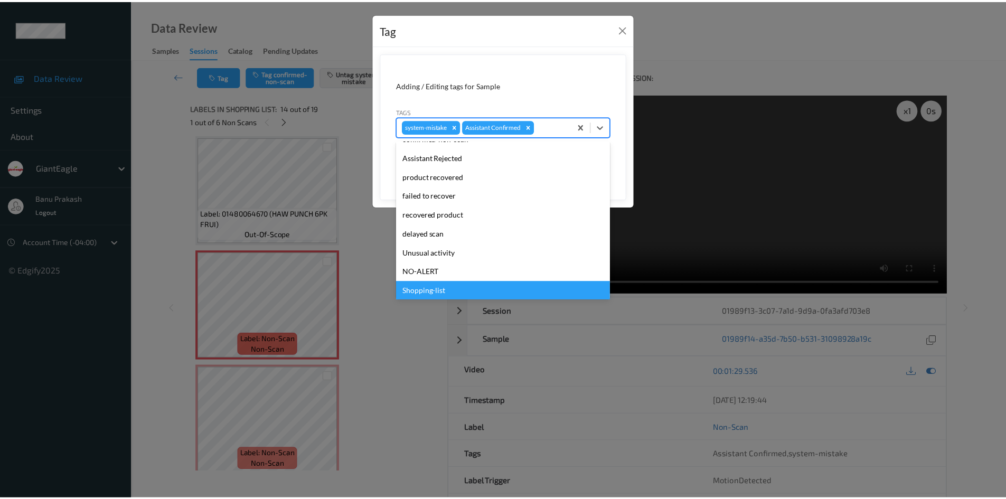
scroll to position [93, 0]
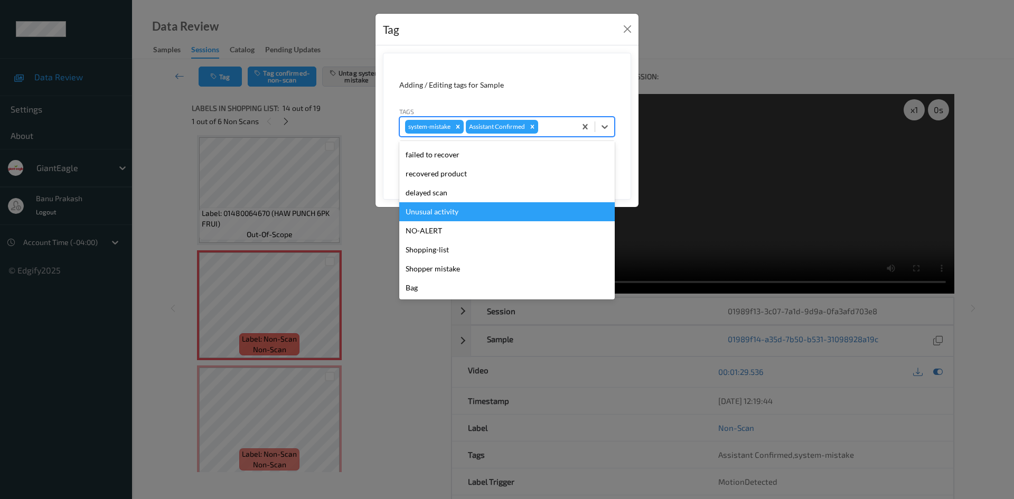
click at [460, 207] on div "Unusual activity" at bounding box center [506, 211] width 215 height 19
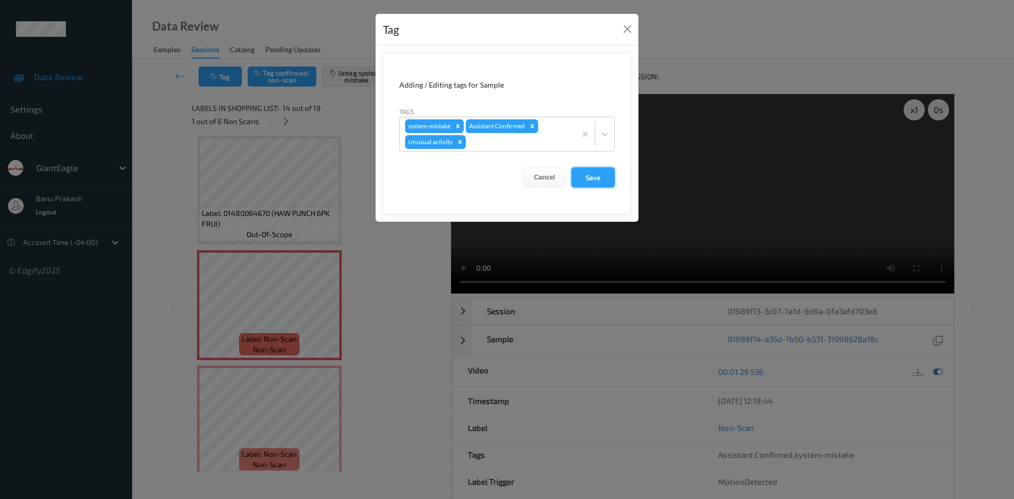
click at [607, 176] on button "Save" at bounding box center [592, 177] width 43 height 20
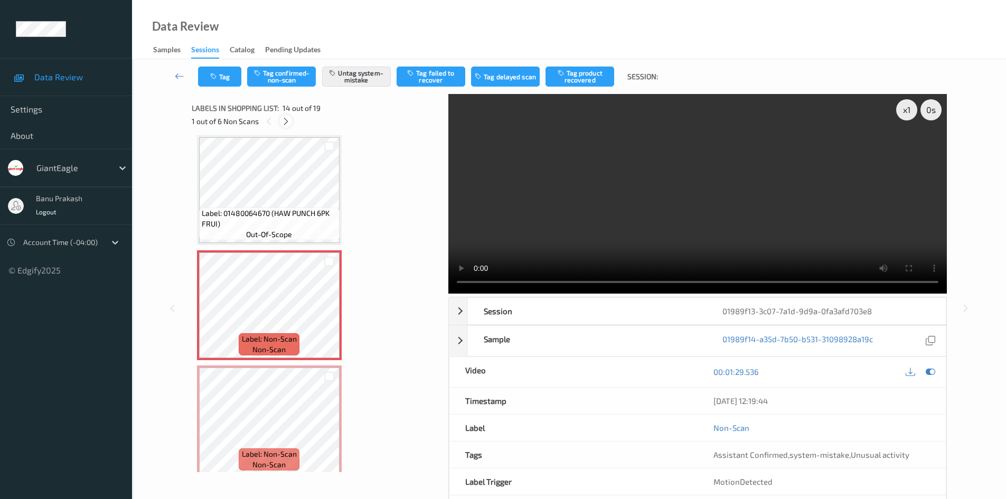
click at [286, 119] on icon at bounding box center [285, 122] width 9 height 10
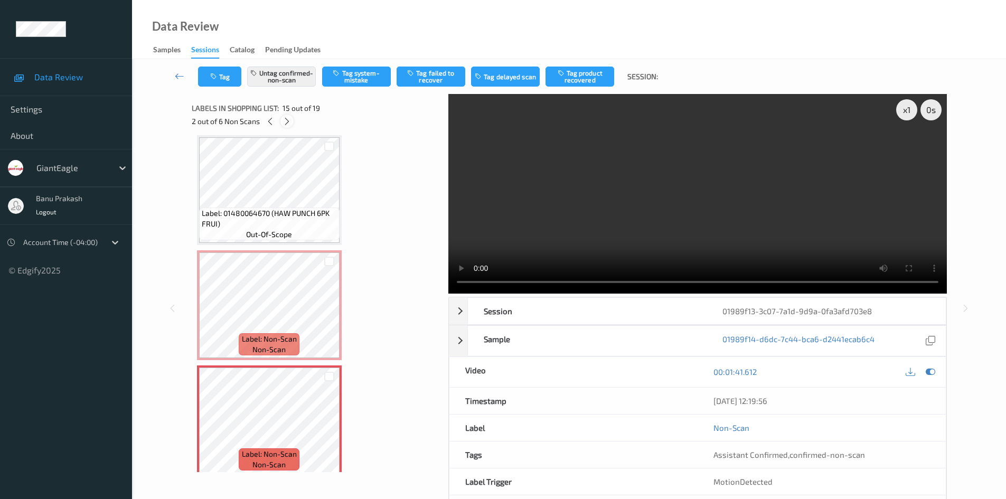
scroll to position [1502, 0]
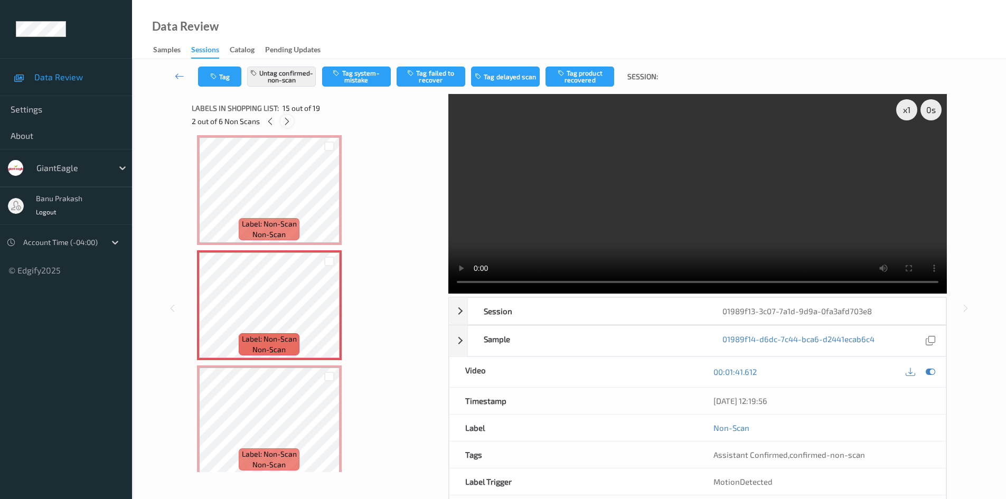
click at [286, 119] on icon at bounding box center [287, 122] width 9 height 10
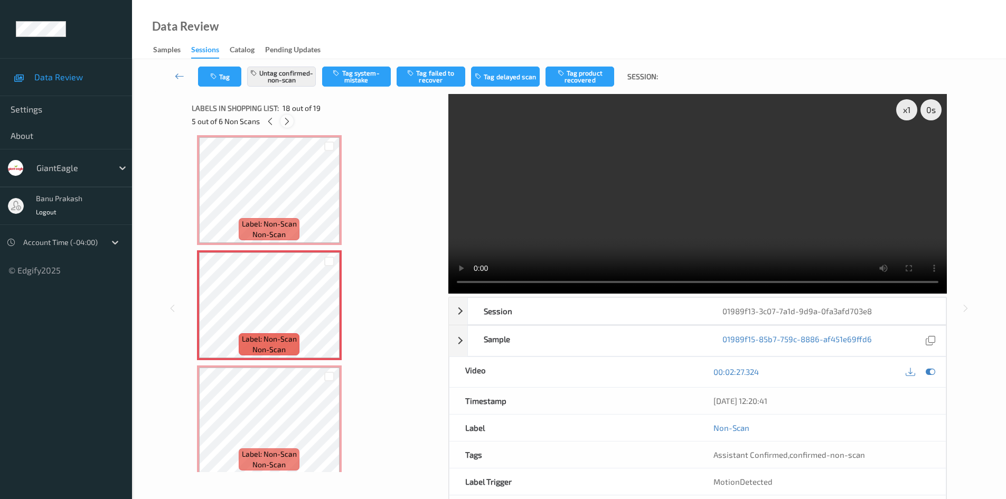
click at [286, 119] on icon at bounding box center [287, 122] width 9 height 10
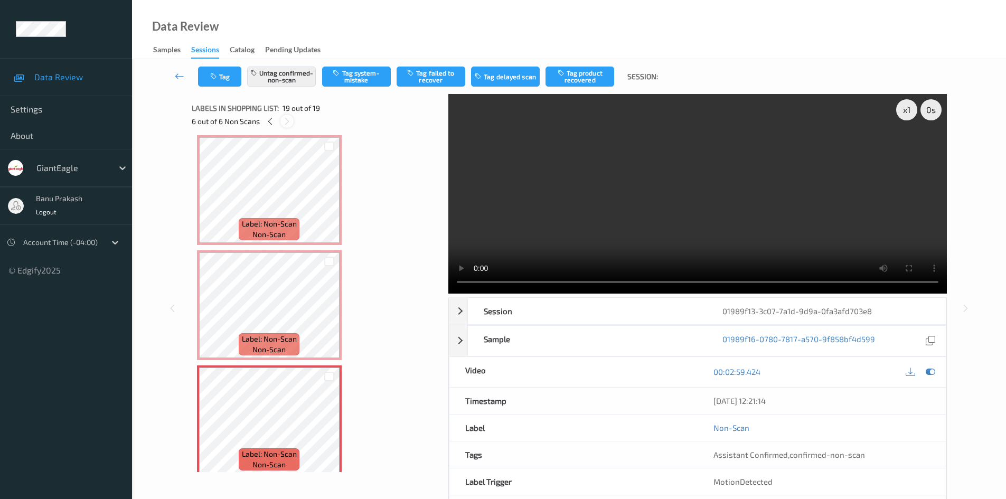
scroll to position [1856, 0]
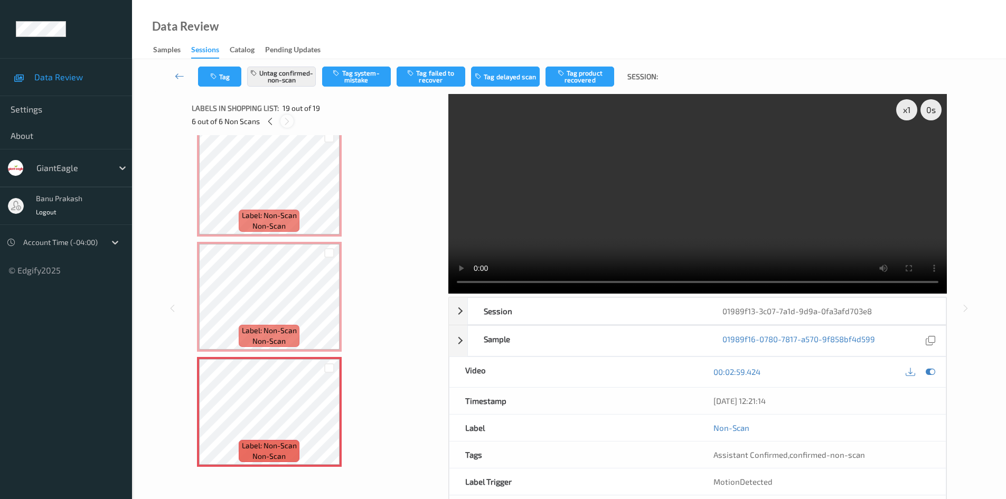
click at [286, 119] on icon at bounding box center [287, 122] width 9 height 10
click at [429, 79] on button "Tag failed to recover" at bounding box center [431, 77] width 69 height 20
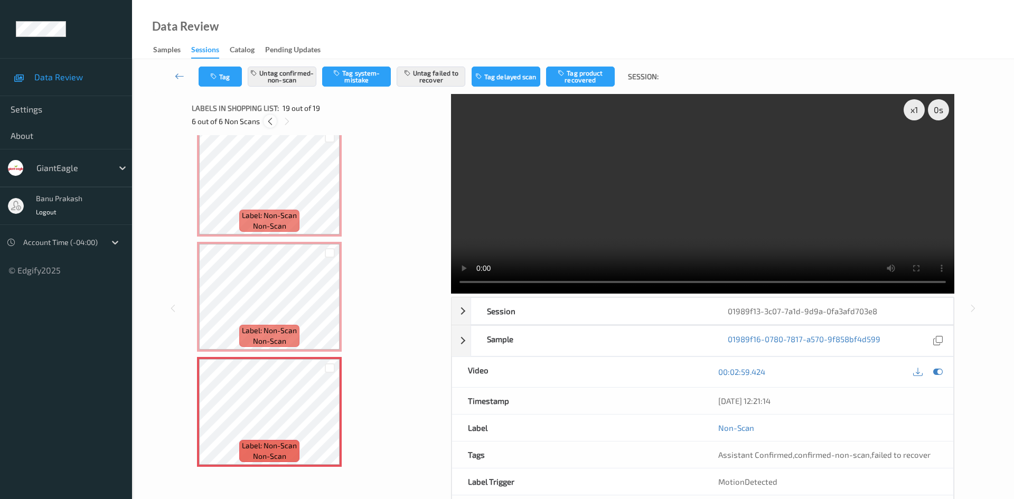
click at [274, 125] on icon at bounding box center [270, 122] width 9 height 10
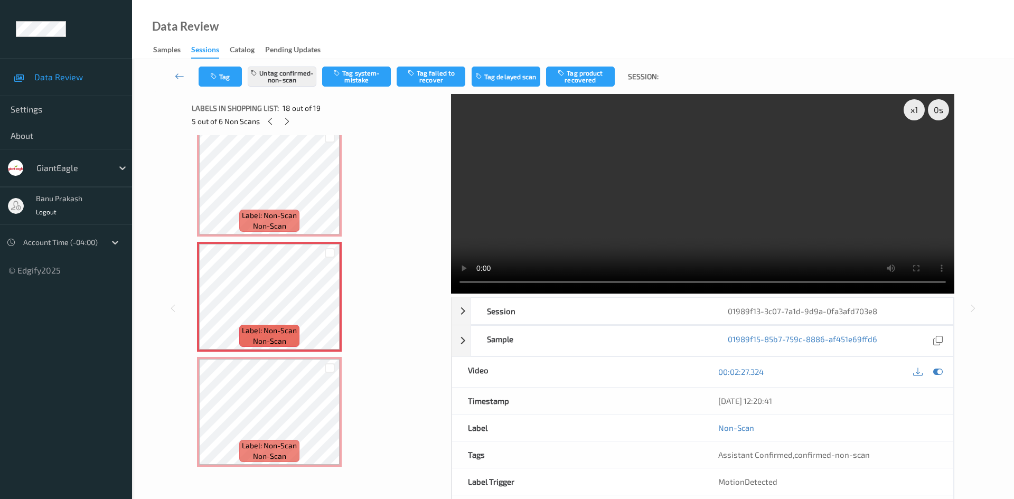
scroll to position [1847, 0]
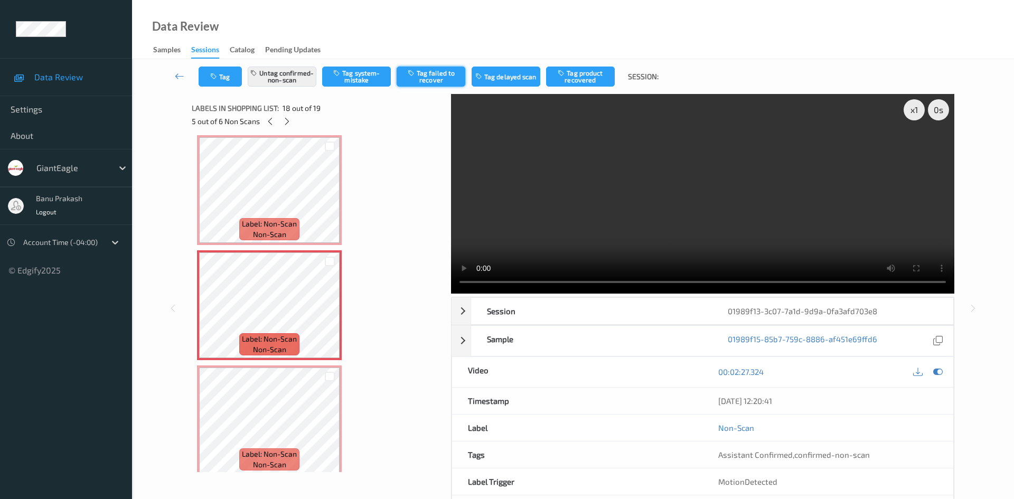
click at [426, 74] on button "Tag failed to recover" at bounding box center [431, 77] width 69 height 20
click at [270, 119] on icon at bounding box center [270, 122] width 9 height 10
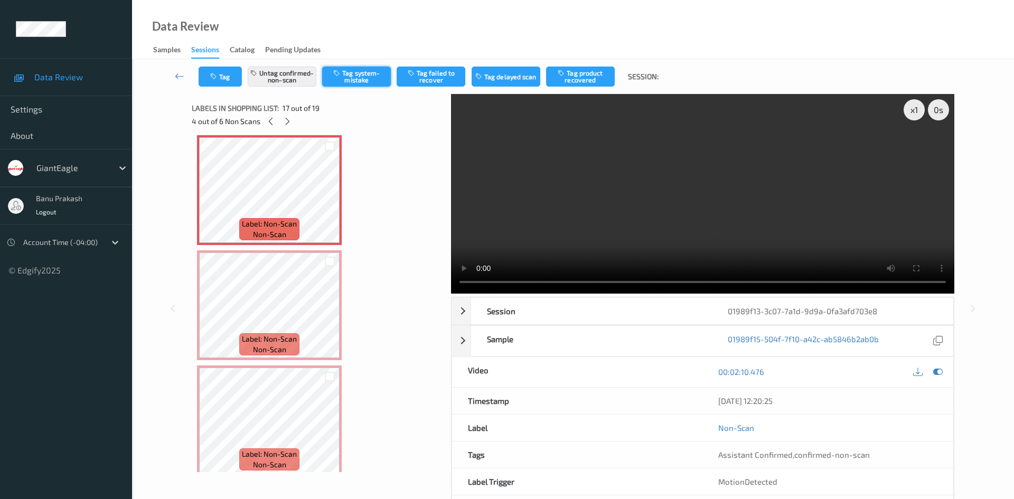
scroll to position [1732, 0]
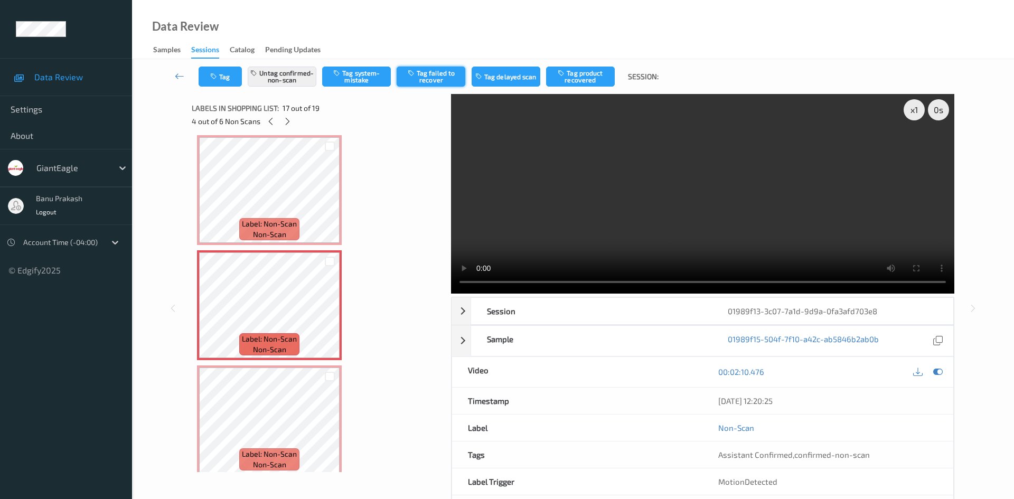
click at [427, 72] on button "Tag failed to recover" at bounding box center [431, 77] width 69 height 20
click at [267, 117] on icon at bounding box center [270, 122] width 9 height 10
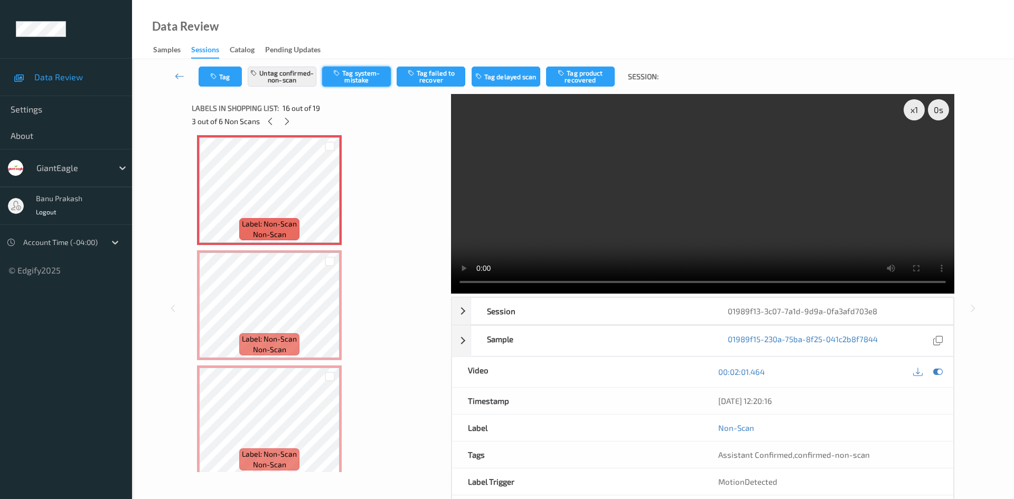
scroll to position [1617, 0]
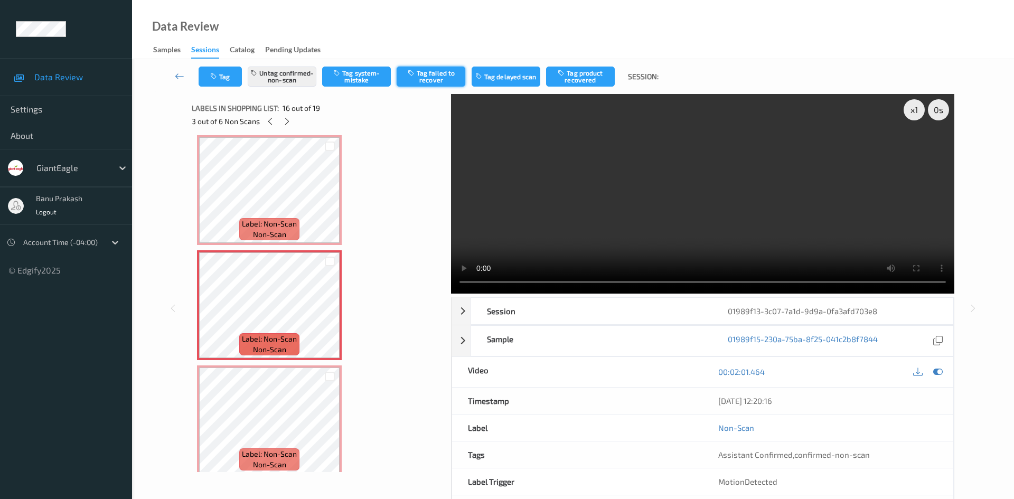
click at [419, 72] on button "Tag failed to recover" at bounding box center [431, 77] width 69 height 20
click at [271, 123] on icon at bounding box center [270, 122] width 9 height 10
click at [416, 79] on button "Tag failed to recover" at bounding box center [431, 77] width 69 height 20
click at [269, 119] on icon at bounding box center [270, 122] width 9 height 10
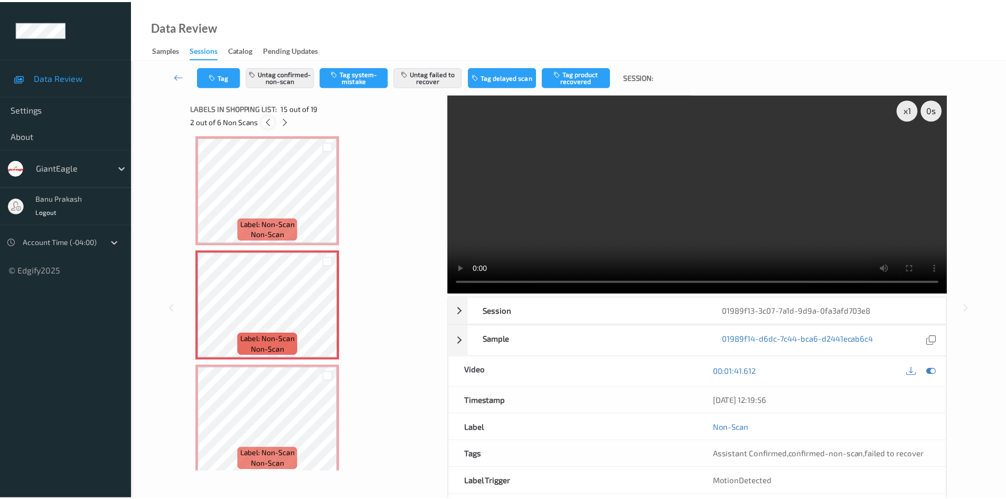
scroll to position [1387, 0]
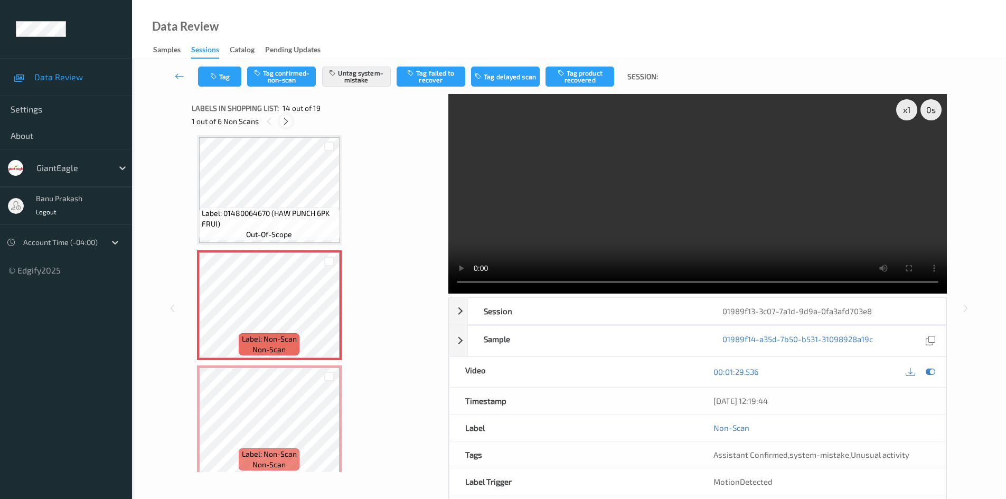
click at [282, 121] on icon at bounding box center [285, 122] width 9 height 10
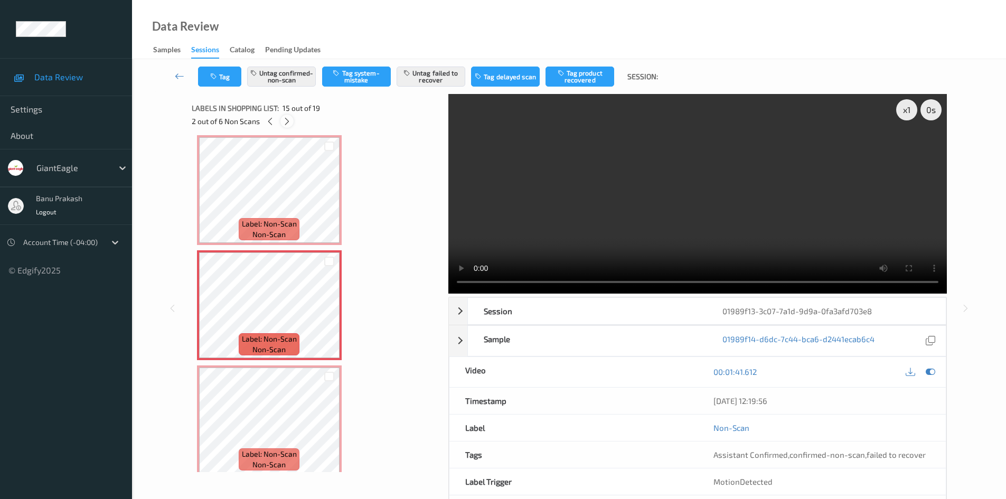
click at [282, 121] on div at bounding box center [286, 121] width 13 height 13
click at [282, 121] on div at bounding box center [287, 121] width 13 height 13
click at [283, 121] on icon at bounding box center [287, 122] width 9 height 10
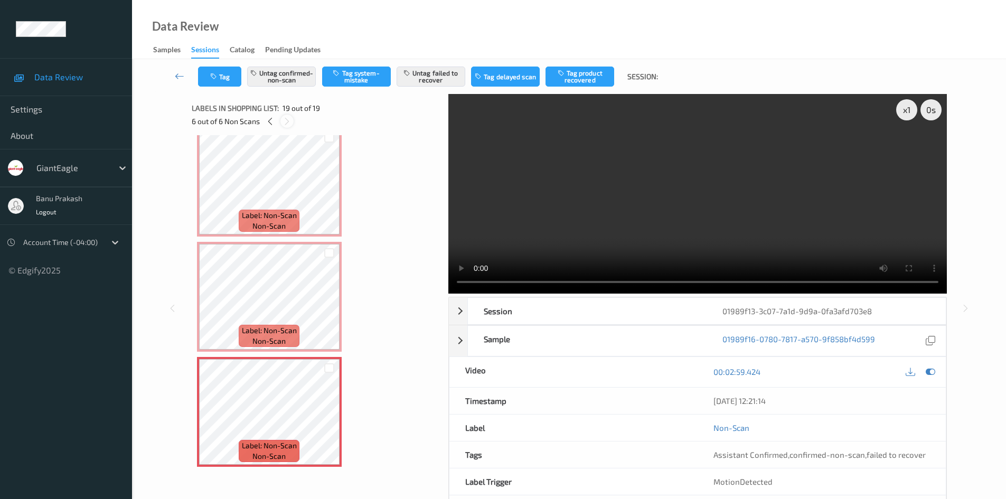
click at [282, 121] on div at bounding box center [286, 121] width 13 height 13
click at [285, 119] on icon at bounding box center [287, 122] width 9 height 10
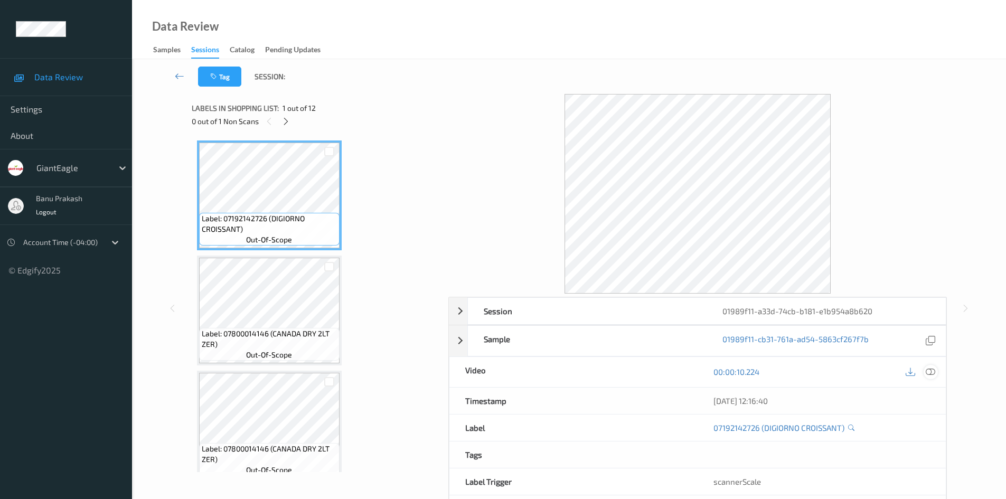
click at [932, 374] on icon at bounding box center [931, 372] width 10 height 10
click at [926, 374] on icon at bounding box center [931, 372] width 10 height 10
drag, startPoint x: 933, startPoint y: 370, endPoint x: 929, endPoint y: 366, distance: 5.6
click at [933, 370] on icon at bounding box center [931, 372] width 10 height 10
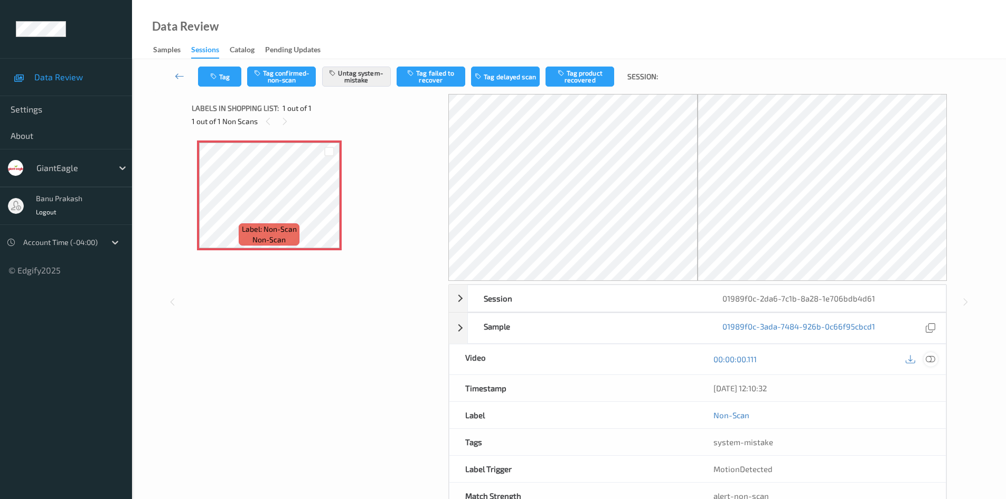
click at [933, 359] on icon at bounding box center [931, 359] width 10 height 10
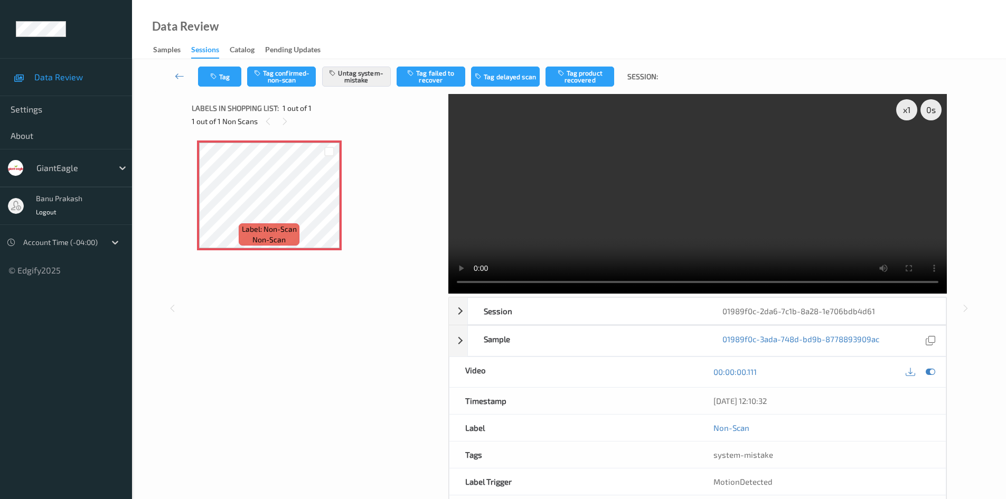
click at [582, 228] on video at bounding box center [697, 194] width 499 height 200
click at [758, 203] on video at bounding box center [697, 194] width 499 height 200
click at [193, 204] on div "Label: Non-Scan non-scan Label: Non-Scan non-scan" at bounding box center [316, 260] width 249 height 250
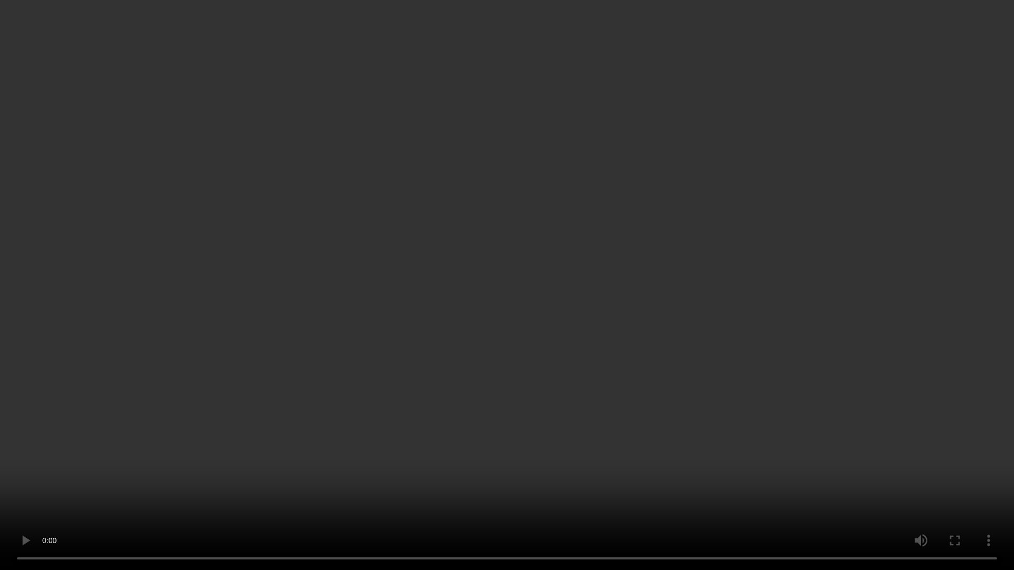
click at [685, 412] on video at bounding box center [507, 285] width 1014 height 570
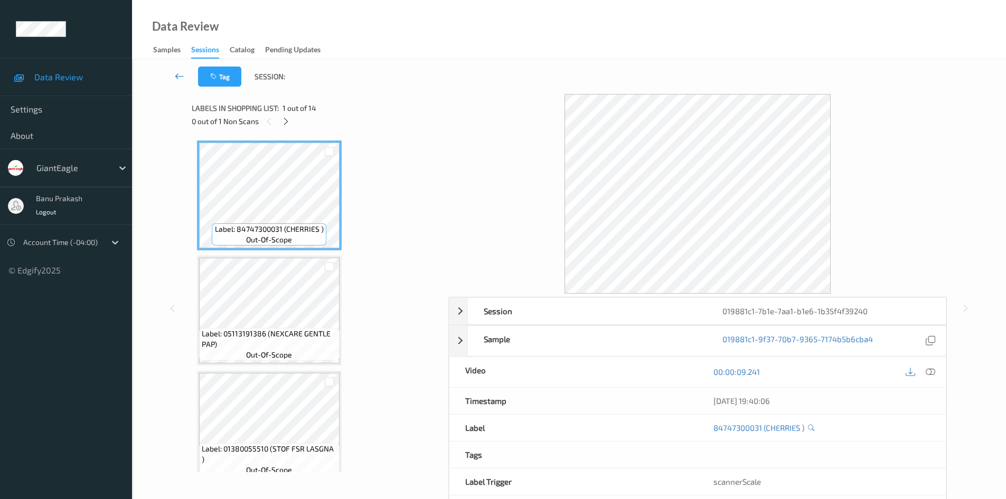
click at [176, 75] on icon at bounding box center [180, 76] width 10 height 11
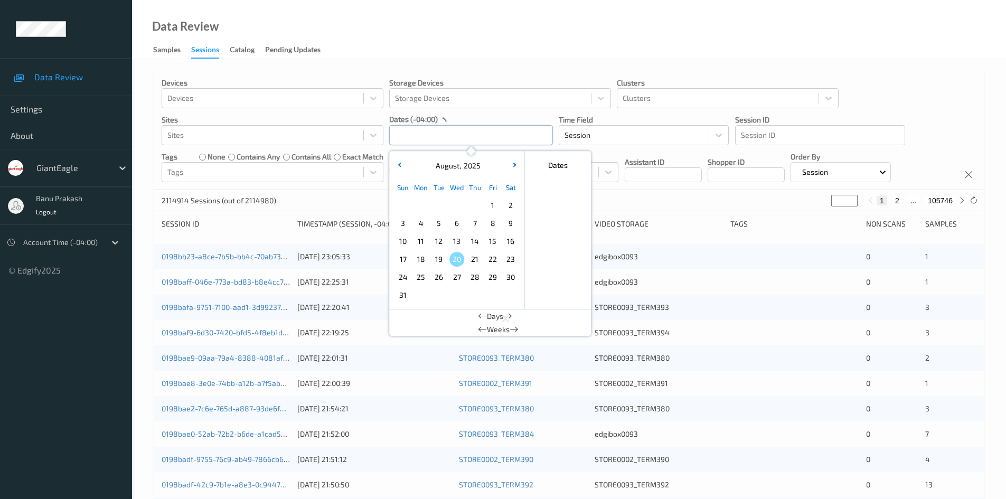
click at [419, 138] on input "text" at bounding box center [471, 135] width 164 height 20
click at [438, 240] on span "12" at bounding box center [438, 241] width 15 height 15
type input "12/08/2025 00:00 -> 12/08/2025 23:59"
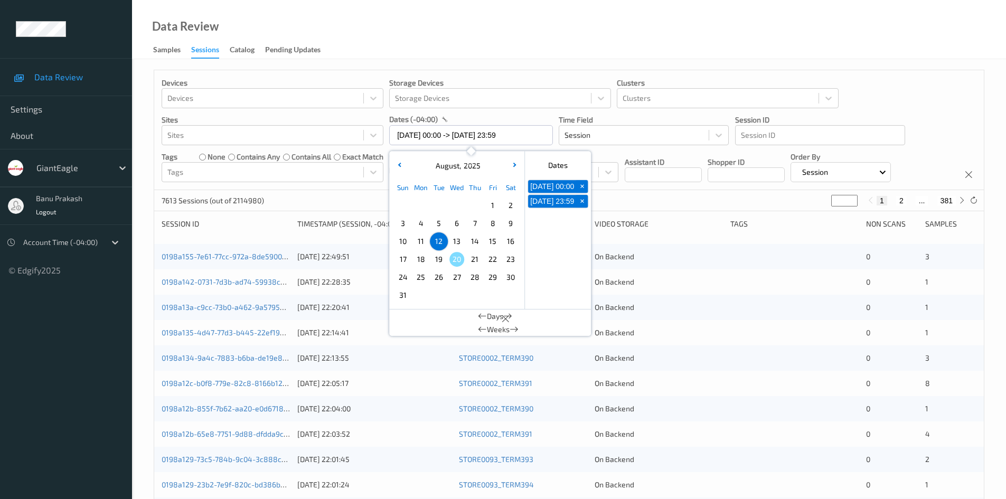
click at [117, 275] on div "© Edgify 2025" at bounding box center [66, 266] width 132 height 20
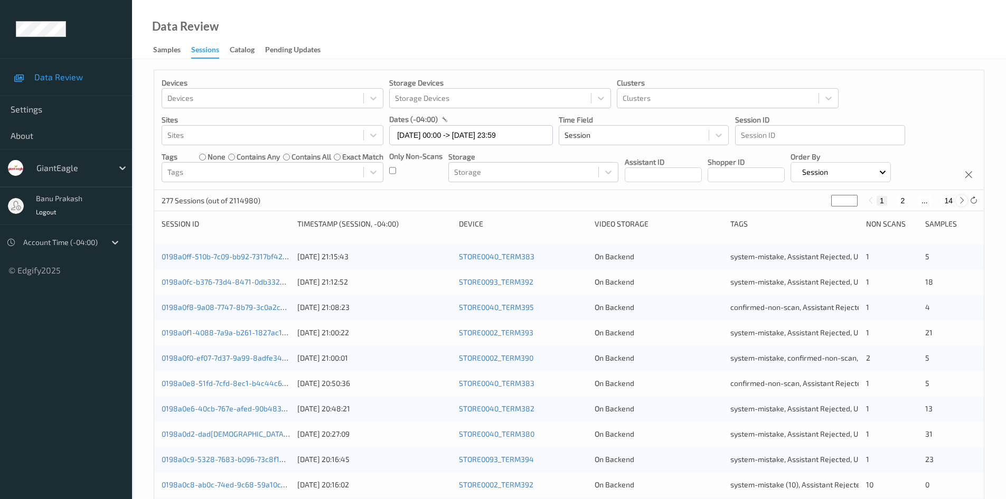
click at [960, 204] on icon at bounding box center [962, 200] width 8 height 8
type input "*"
click at [960, 204] on icon at bounding box center [962, 200] width 8 height 8
type input "*"
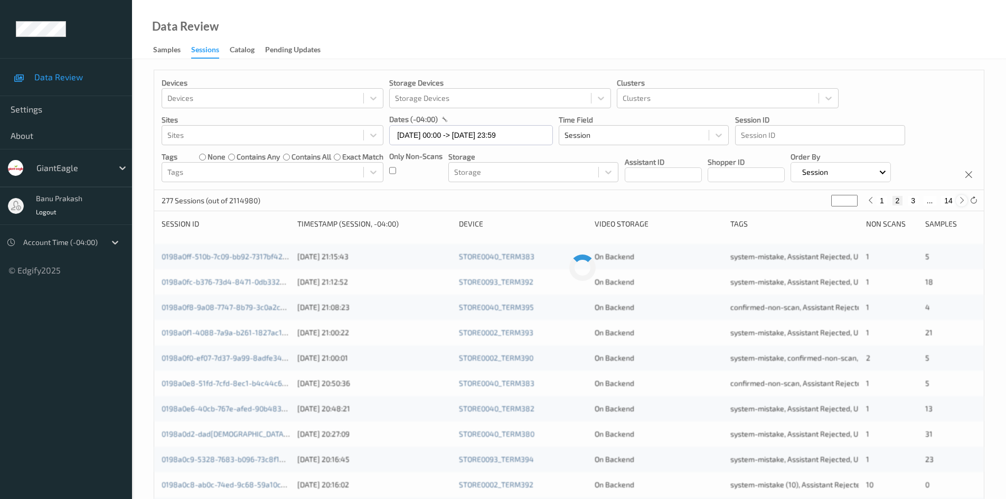
type input "*"
click at [960, 204] on icon at bounding box center [962, 200] width 8 height 8
type input "*"
click at [960, 204] on icon at bounding box center [962, 200] width 8 height 8
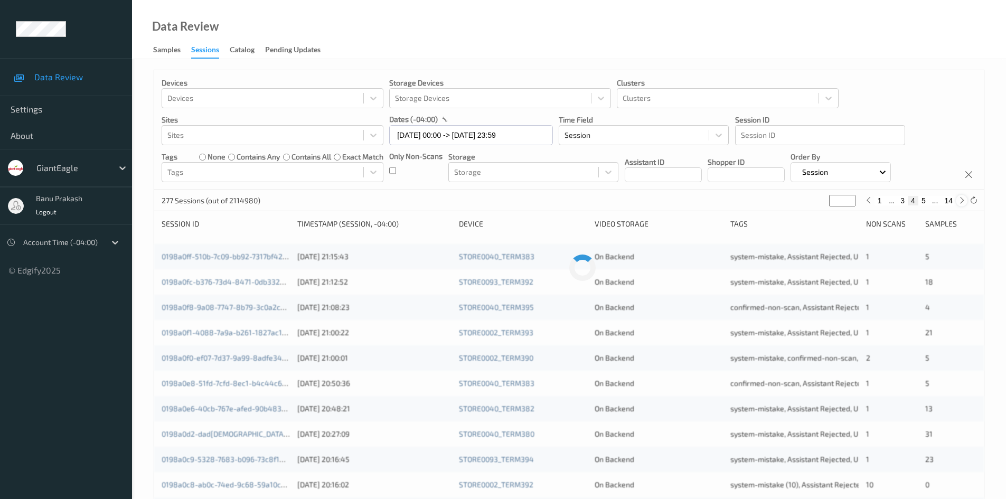
type input "*"
click at [960, 204] on icon at bounding box center [962, 200] width 8 height 8
type input "*"
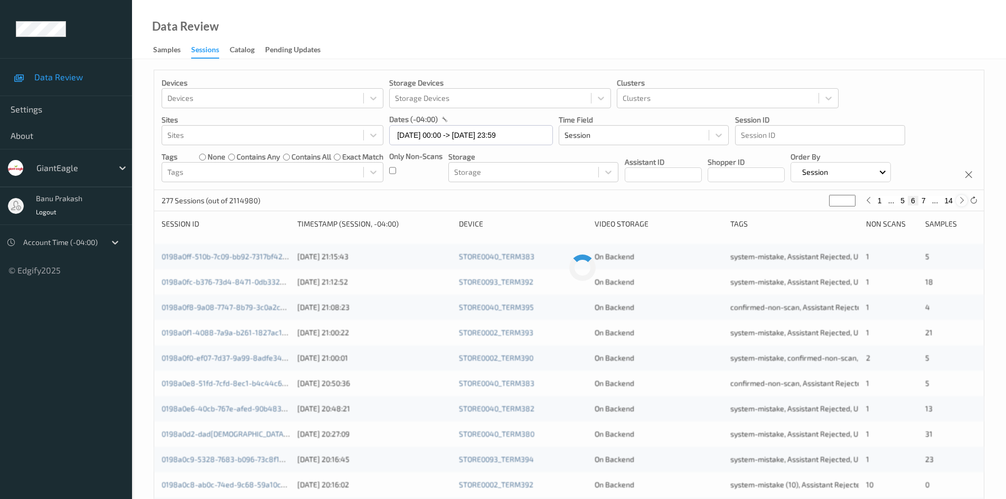
click at [960, 204] on icon at bounding box center [962, 200] width 8 height 8
type input "*"
click at [960, 204] on icon at bounding box center [962, 200] width 8 height 8
type input "*"
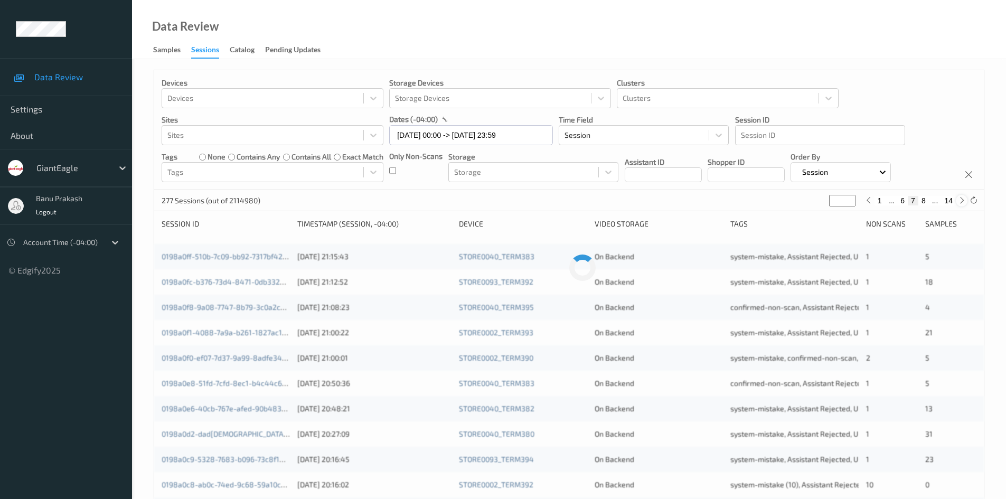
type input "*"
click at [960, 204] on icon at bounding box center [962, 200] width 8 height 8
type input "*"
click at [960, 204] on icon at bounding box center [962, 200] width 8 height 8
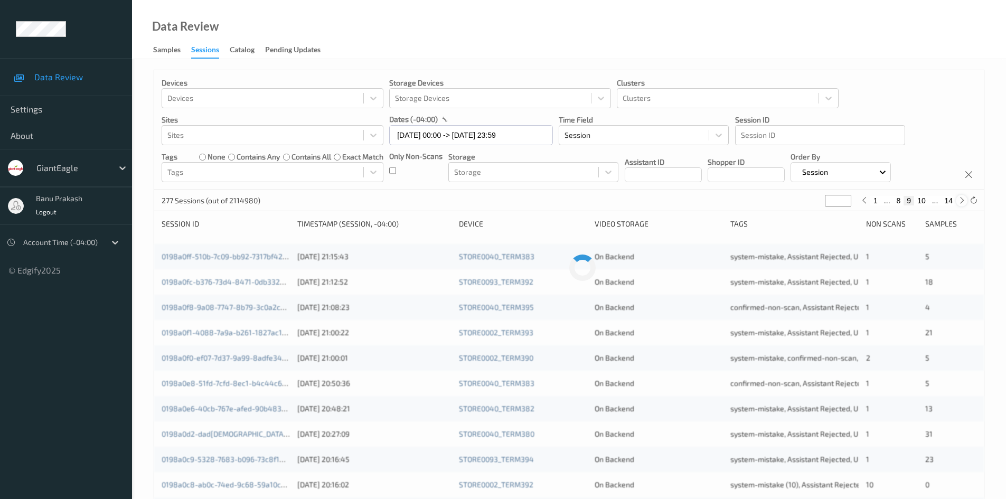
type input "**"
click at [960, 204] on icon at bounding box center [962, 200] width 8 height 8
type input "**"
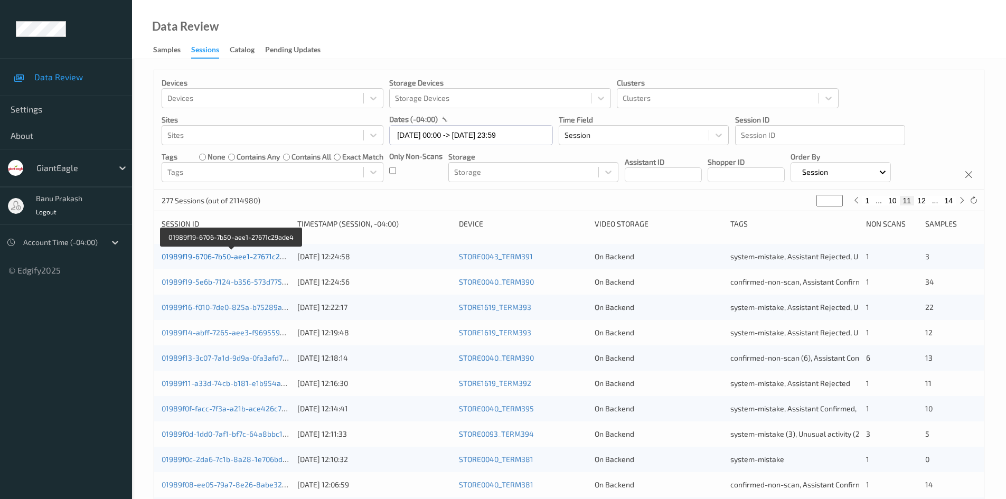
click at [220, 254] on link "01989f19-6706-7b50-aee1-27671c29ade4" at bounding box center [232, 256] width 140 height 9
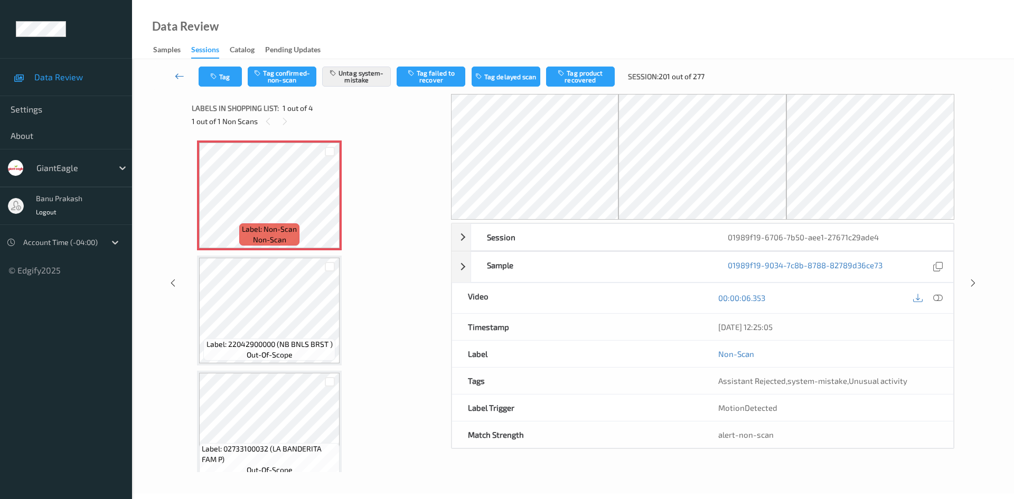
click at [176, 76] on icon at bounding box center [180, 76] width 10 height 11
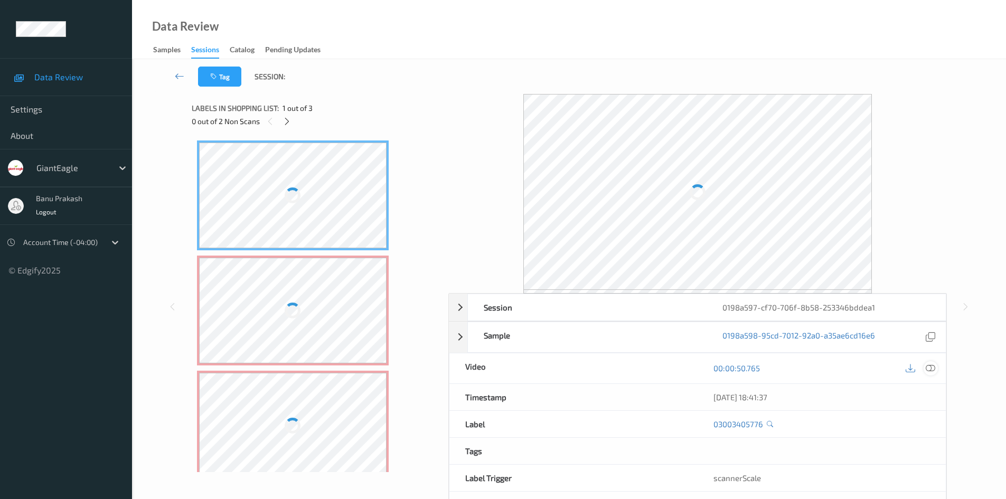
click at [933, 368] on icon at bounding box center [931, 368] width 10 height 10
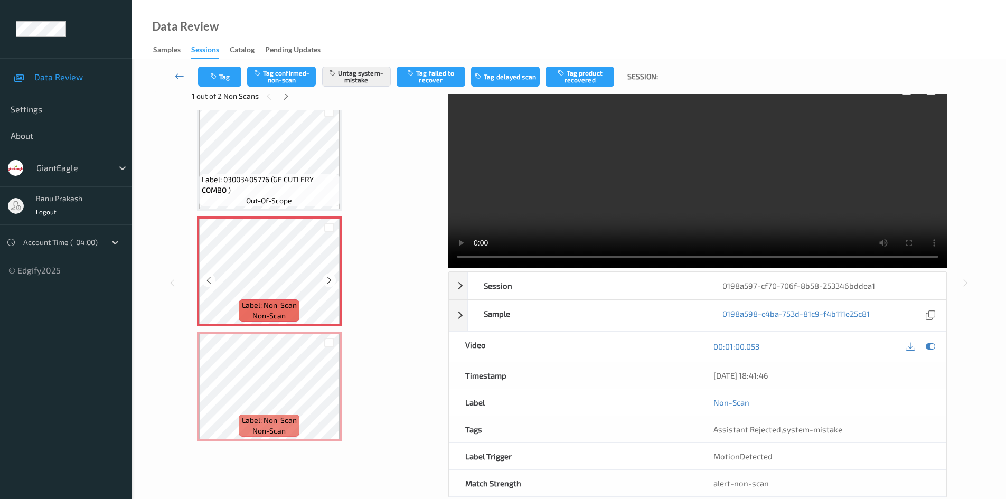
scroll to position [45, 0]
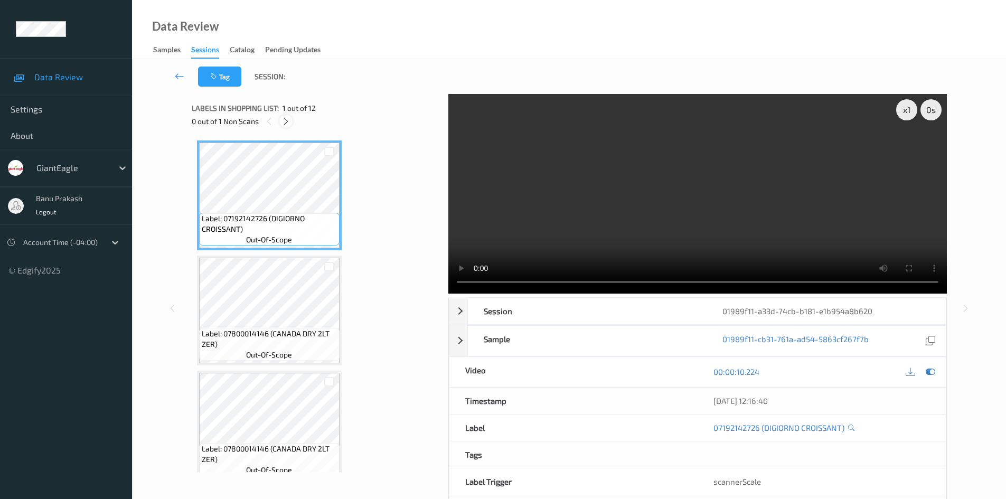
click at [286, 121] on icon at bounding box center [285, 122] width 9 height 10
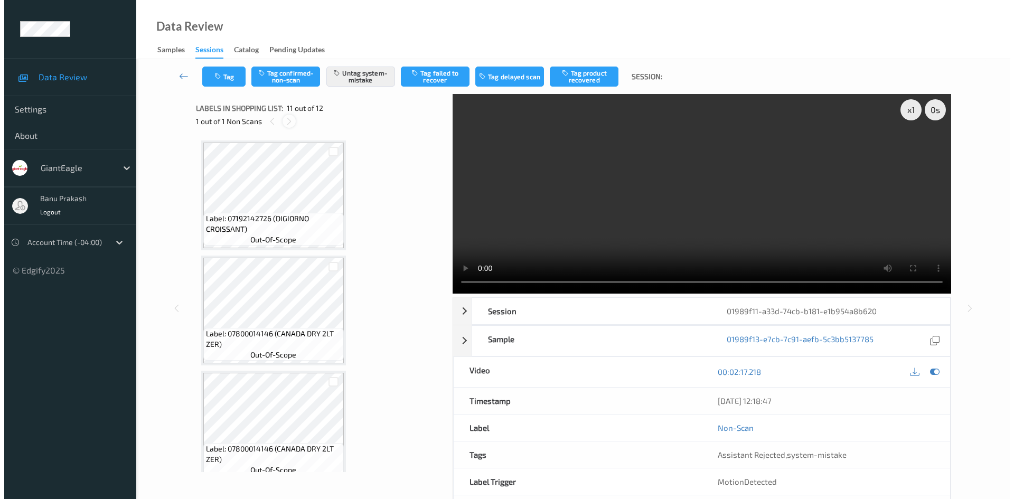
scroll to position [1041, 0]
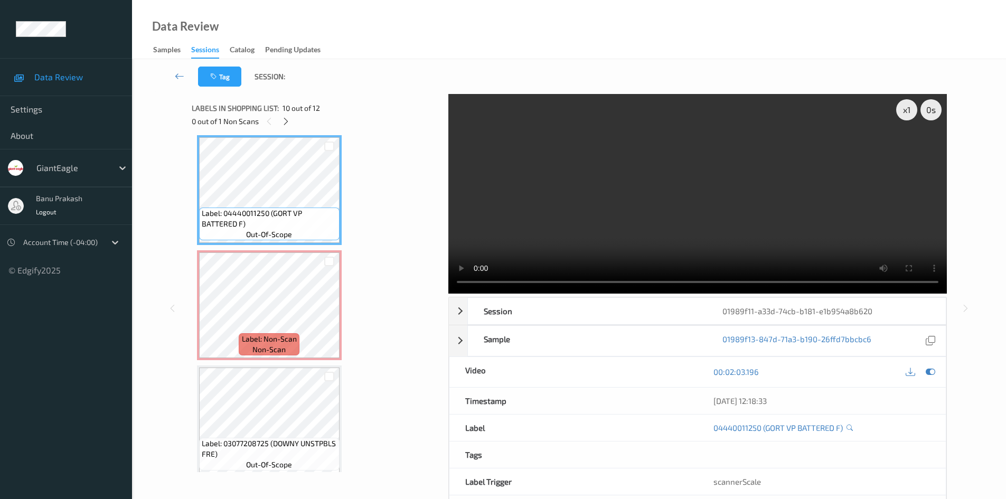
click at [770, 200] on video at bounding box center [697, 194] width 499 height 200
click at [614, 201] on video at bounding box center [697, 194] width 499 height 200
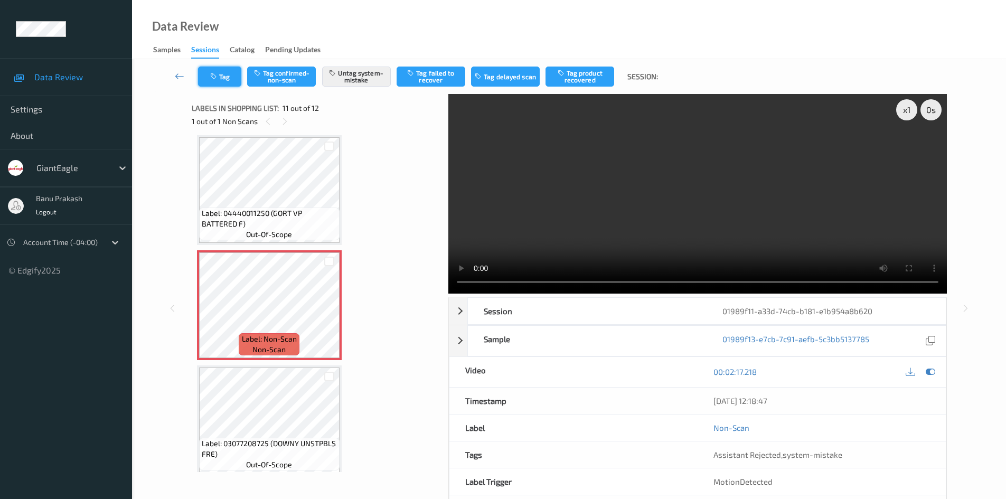
click at [204, 80] on button "Tag" at bounding box center [219, 77] width 43 height 20
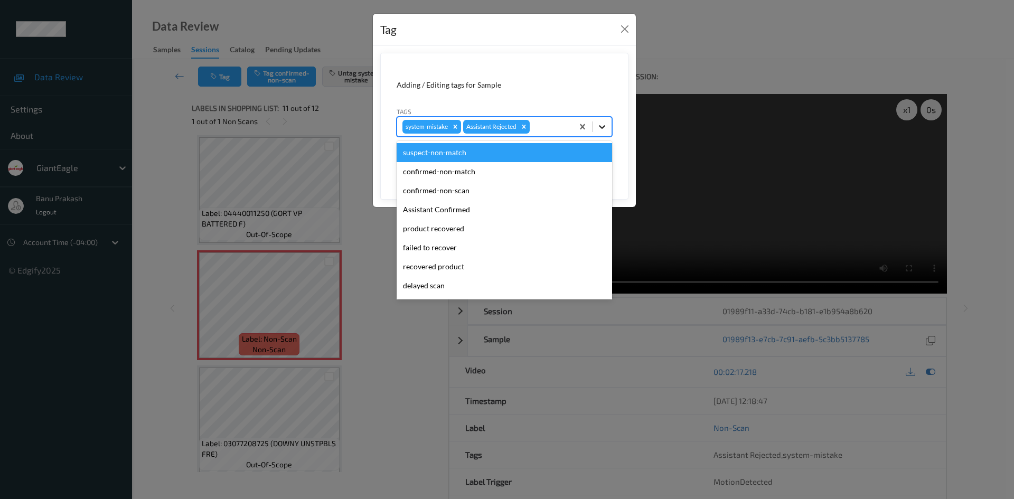
click at [599, 128] on icon at bounding box center [602, 126] width 11 height 11
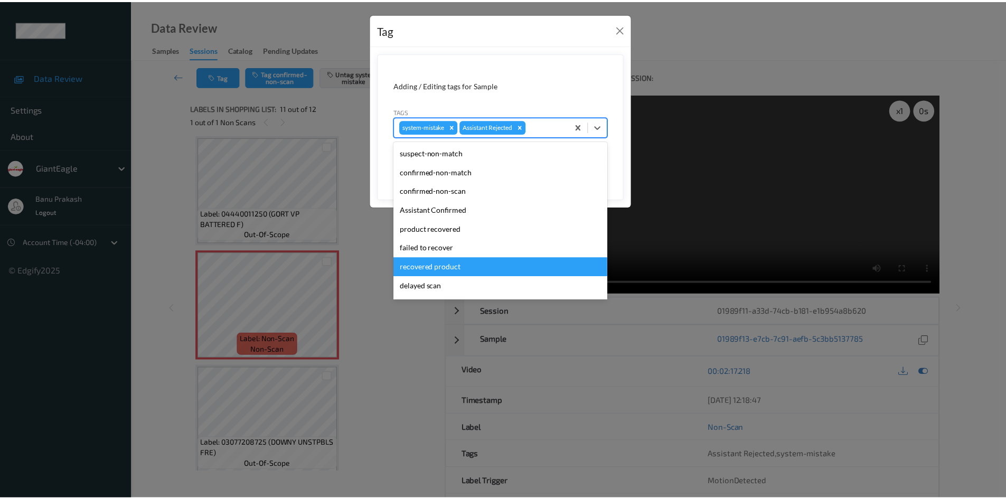
scroll to position [93, 0]
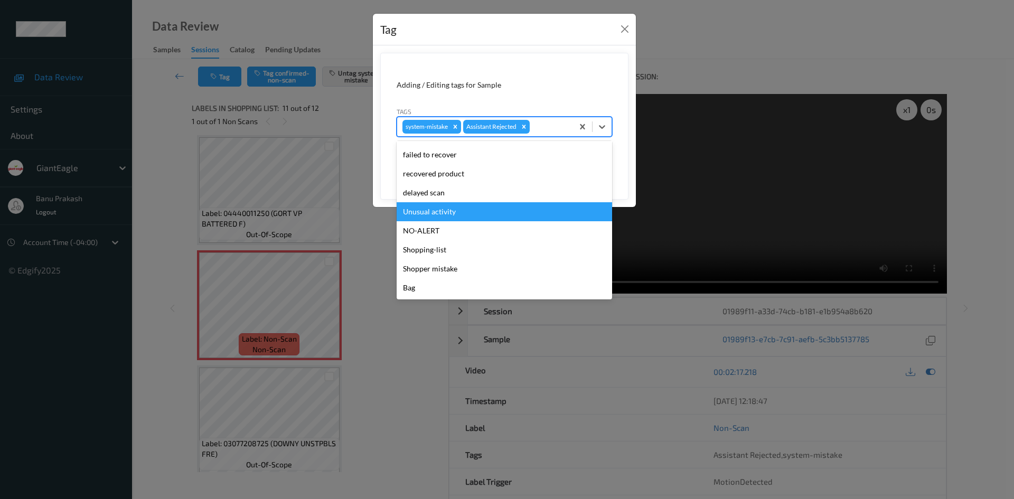
click at [479, 209] on div "Unusual activity" at bounding box center [504, 211] width 215 height 19
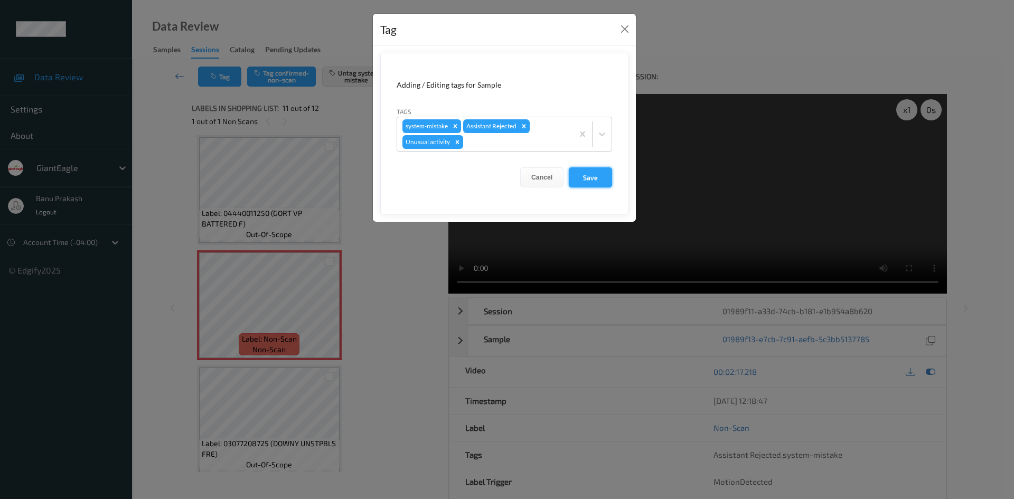
click at [590, 176] on button "Save" at bounding box center [590, 177] width 43 height 20
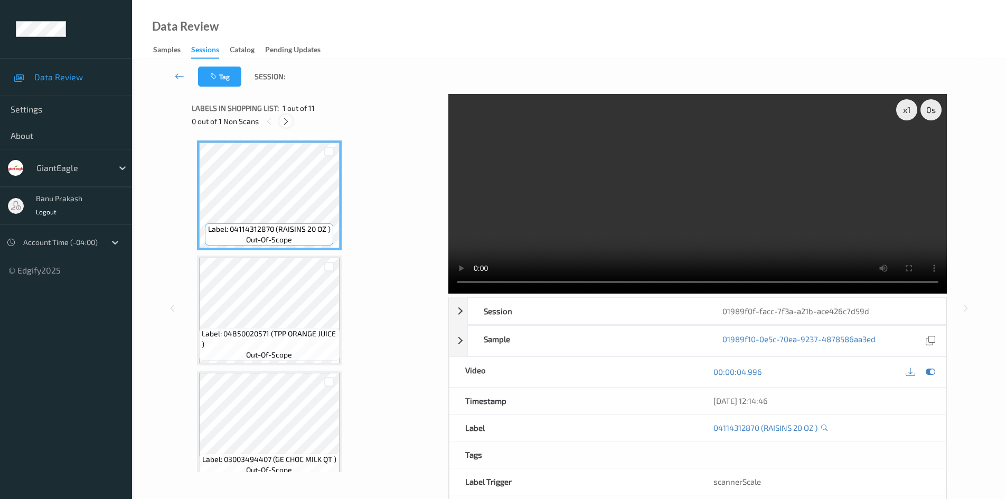
click at [281, 122] on div at bounding box center [285, 121] width 13 height 13
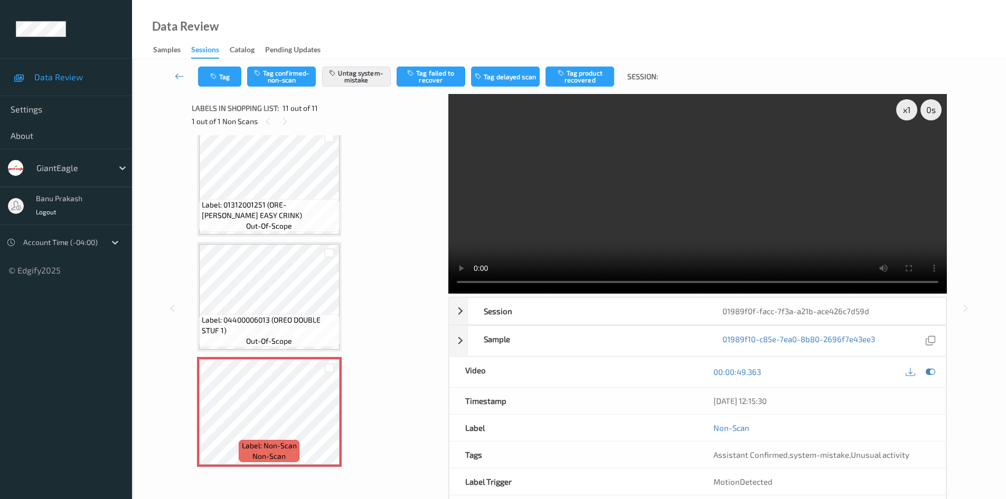
scroll to position [45, 0]
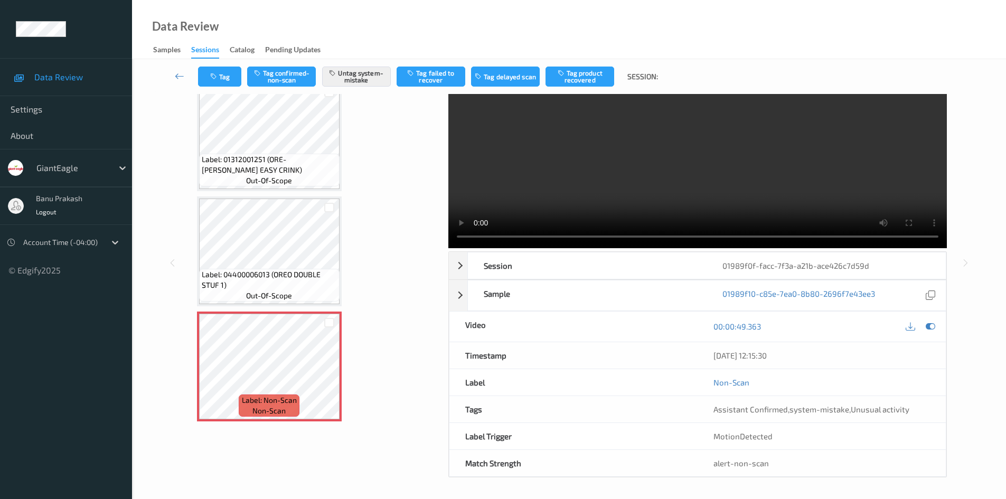
click at [295, 394] on div "Label: Non-Scan non-scan" at bounding box center [269, 405] width 60 height 22
click at [294, 275] on span "Label: 04400006013 (OREO DOUBLE STUF 1)" at bounding box center [269, 279] width 135 height 21
click at [275, 292] on span "out-of-scope" at bounding box center [269, 295] width 46 height 11
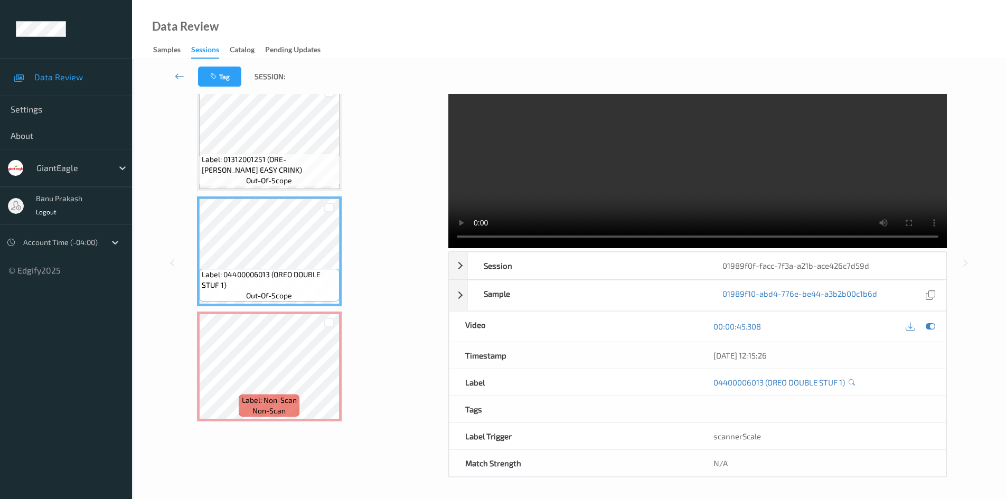
click at [747, 175] on video at bounding box center [697, 149] width 499 height 200
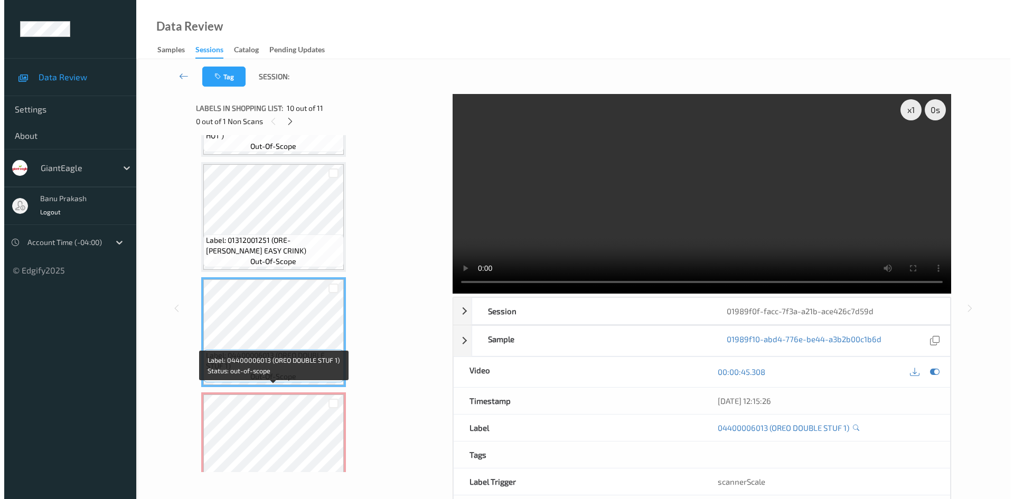
scroll to position [935, 0]
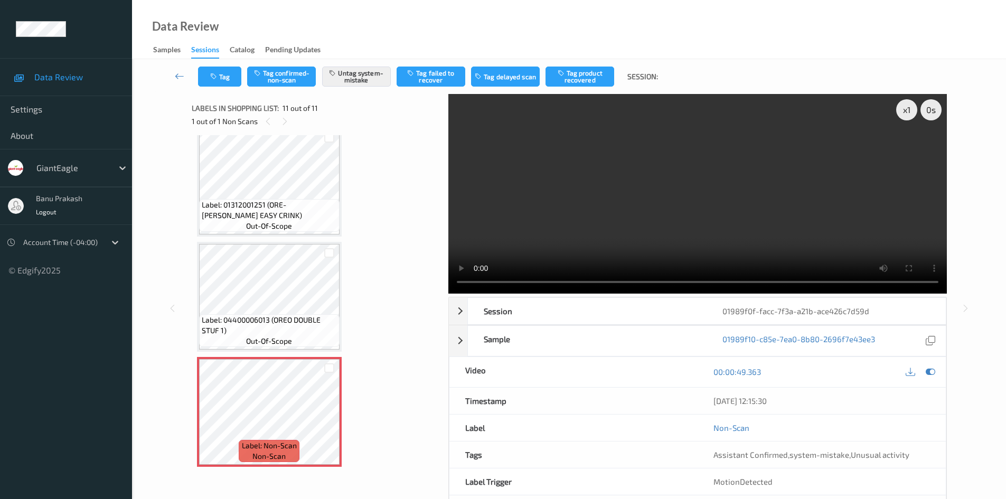
click at [553, 205] on video at bounding box center [697, 194] width 499 height 200
click at [718, 240] on video at bounding box center [697, 194] width 499 height 200
click at [233, 80] on button "Tag" at bounding box center [219, 77] width 43 height 20
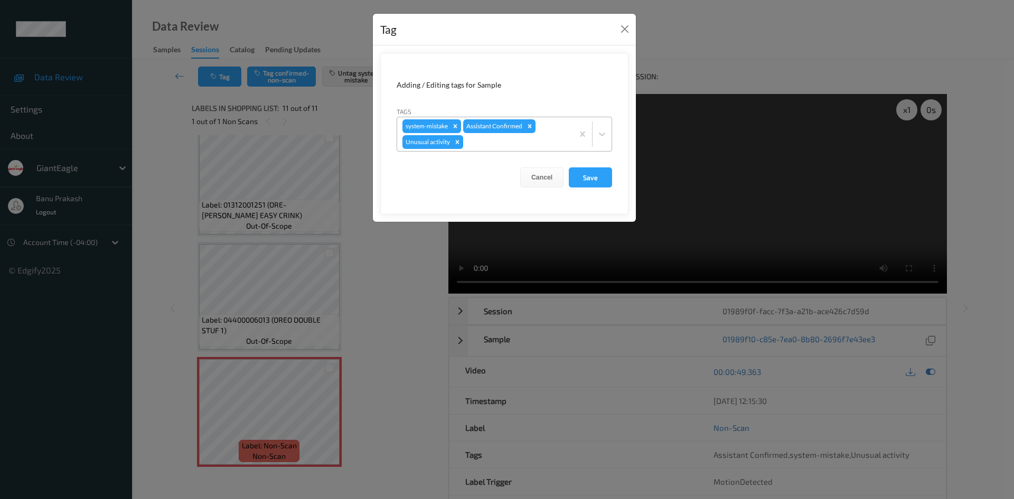
click at [458, 144] on icon "Remove Unusual activity" at bounding box center [457, 141] width 7 height 7
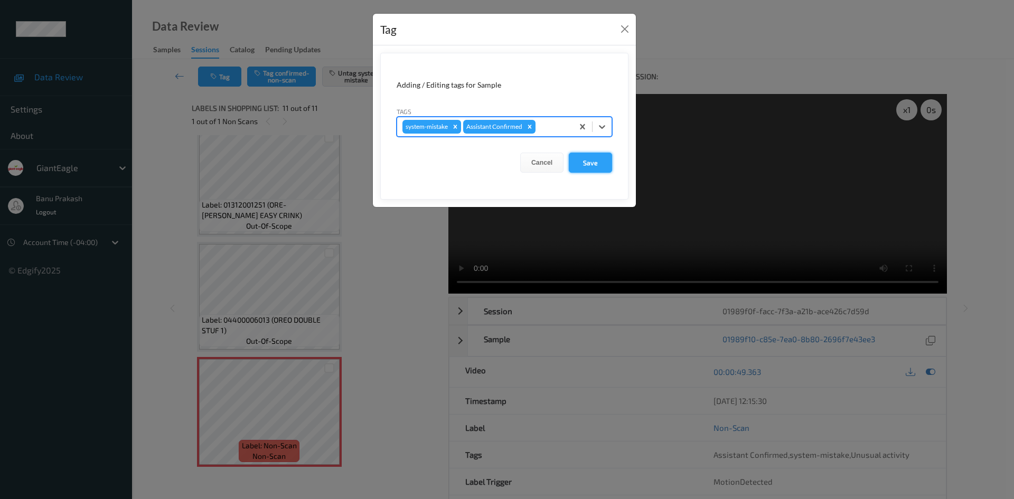
click at [582, 171] on button "Save" at bounding box center [590, 163] width 43 height 20
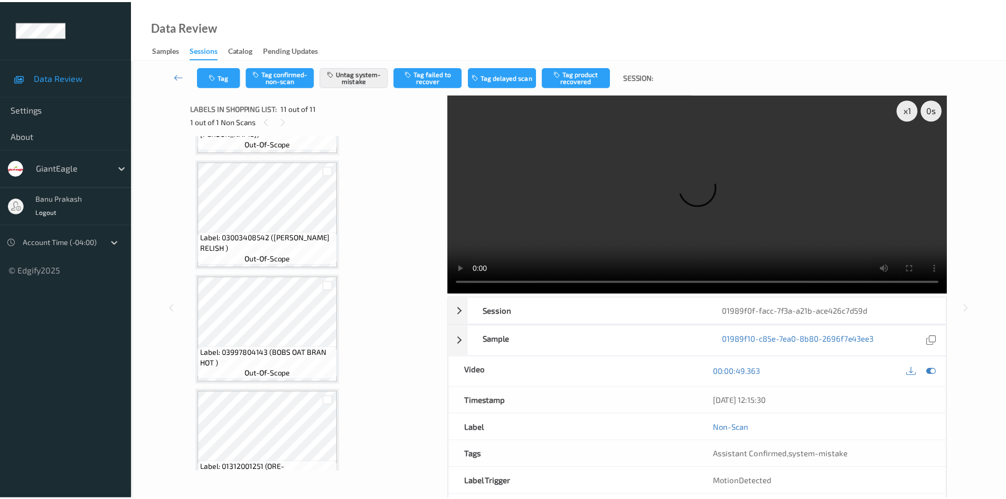
scroll to position [671, 0]
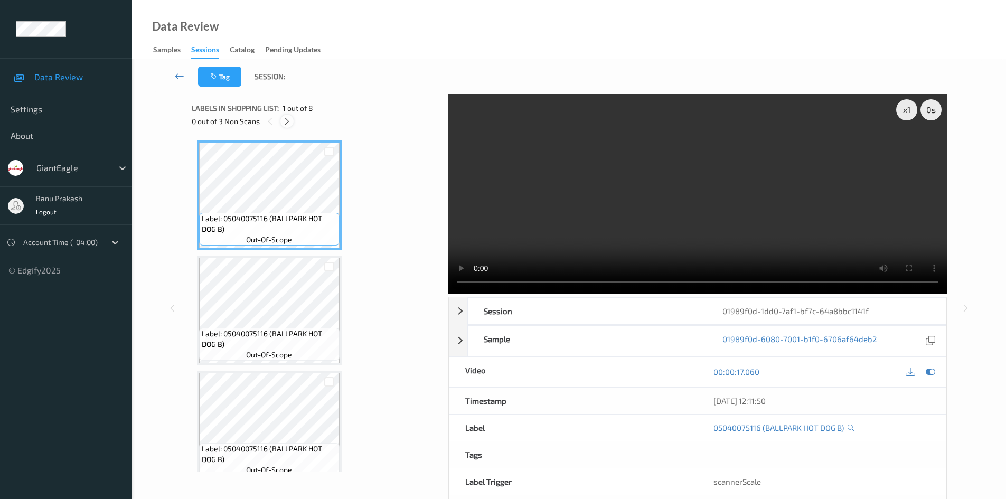
click at [283, 120] on icon at bounding box center [287, 122] width 9 height 10
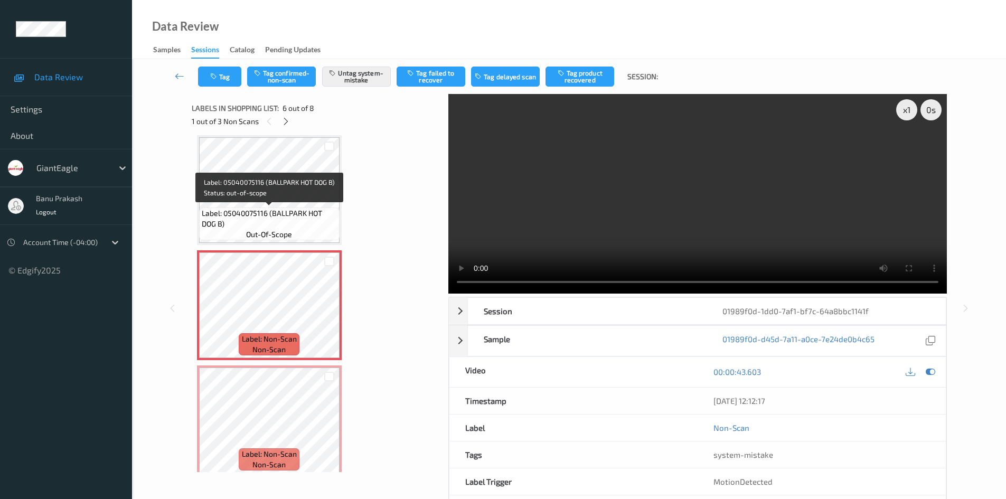
click at [316, 212] on span "Label: 05040075116 (BALLPARK HOT DOG B)" at bounding box center [269, 218] width 135 height 21
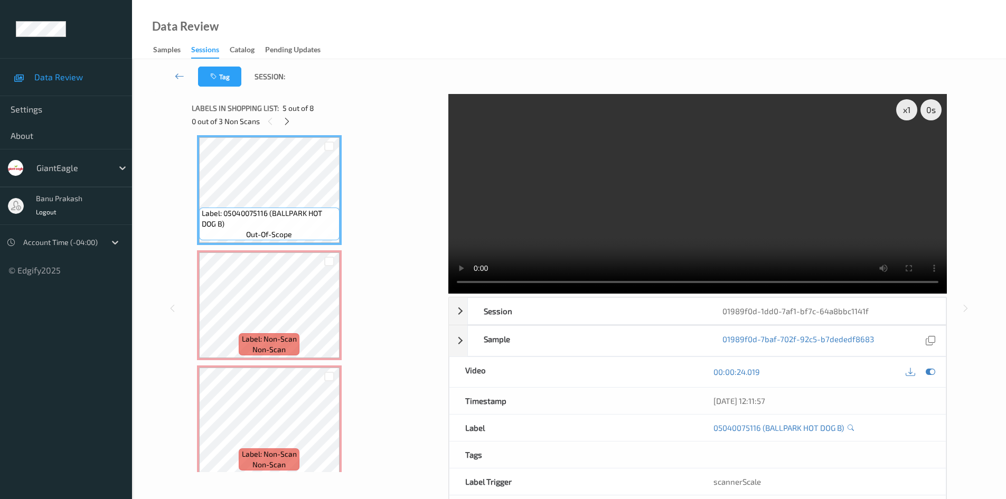
click at [659, 186] on video at bounding box center [697, 194] width 499 height 200
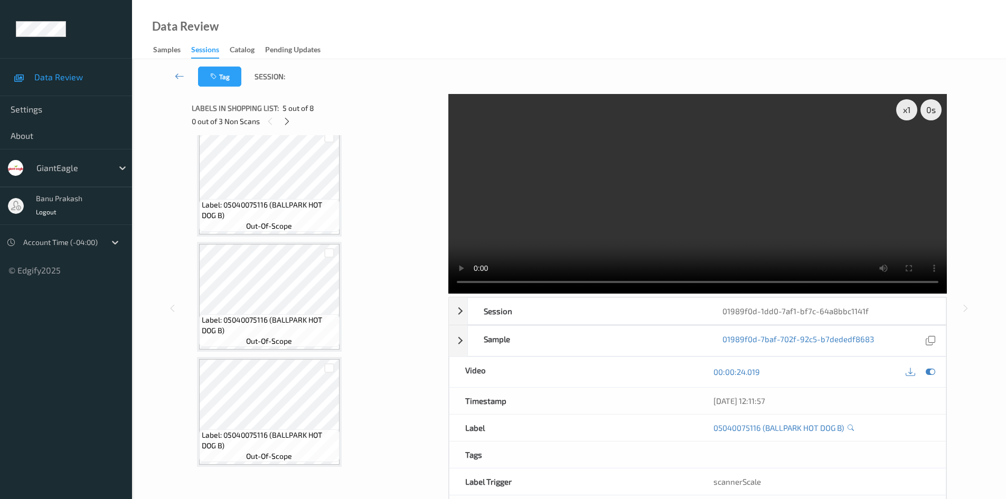
scroll to position [0, 0]
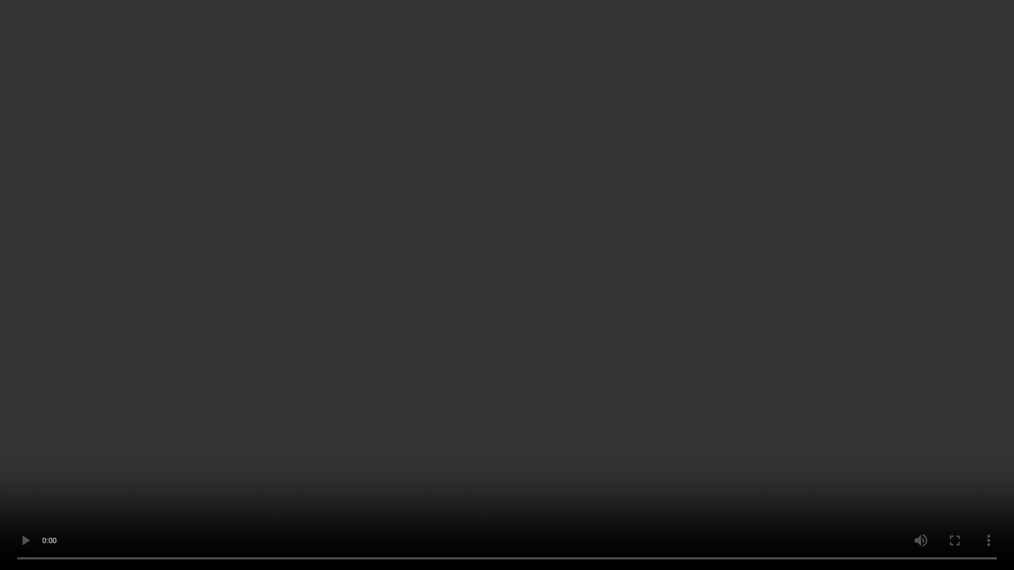
click at [180, 456] on video at bounding box center [507, 285] width 1014 height 570
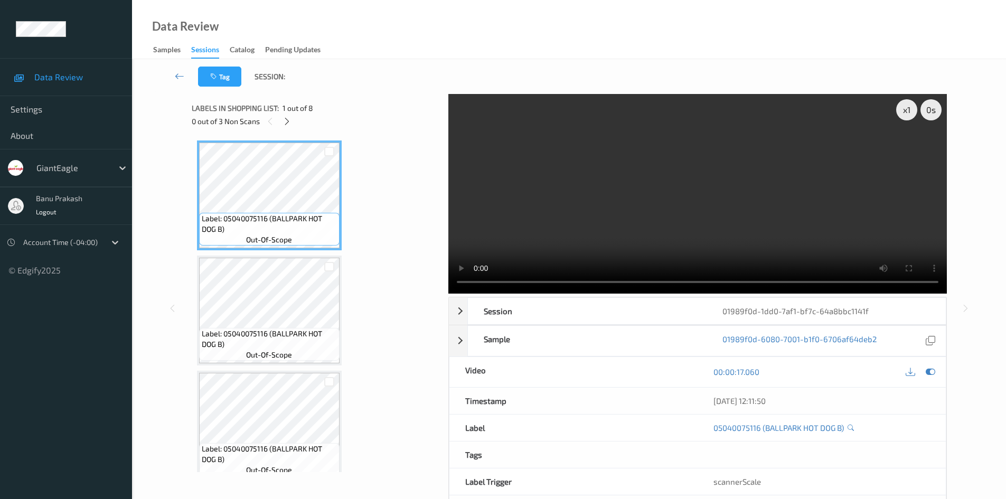
click at [666, 205] on video at bounding box center [697, 194] width 499 height 200
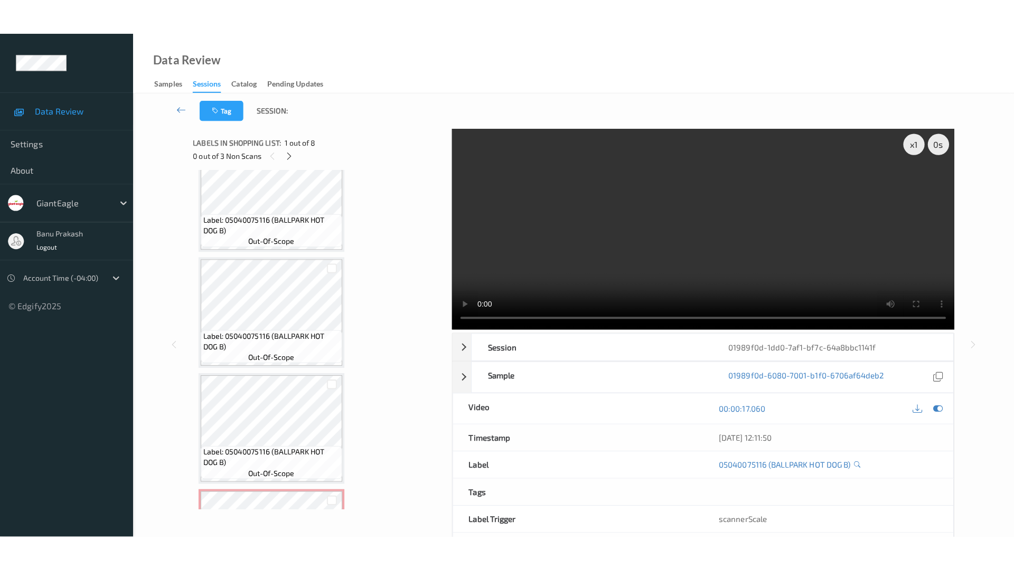
scroll to position [528, 0]
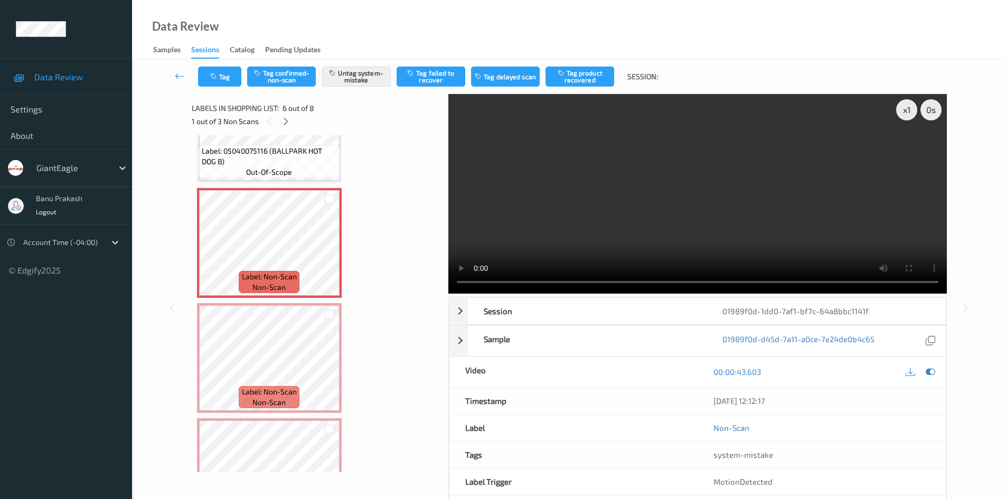
click at [680, 238] on video at bounding box center [697, 194] width 499 height 200
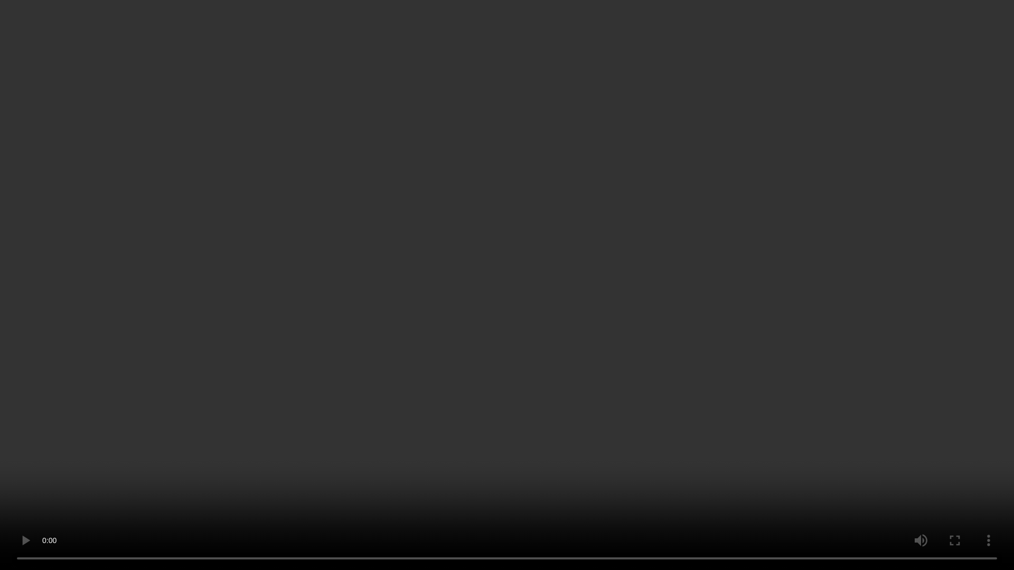
click at [707, 283] on video at bounding box center [507, 285] width 1014 height 570
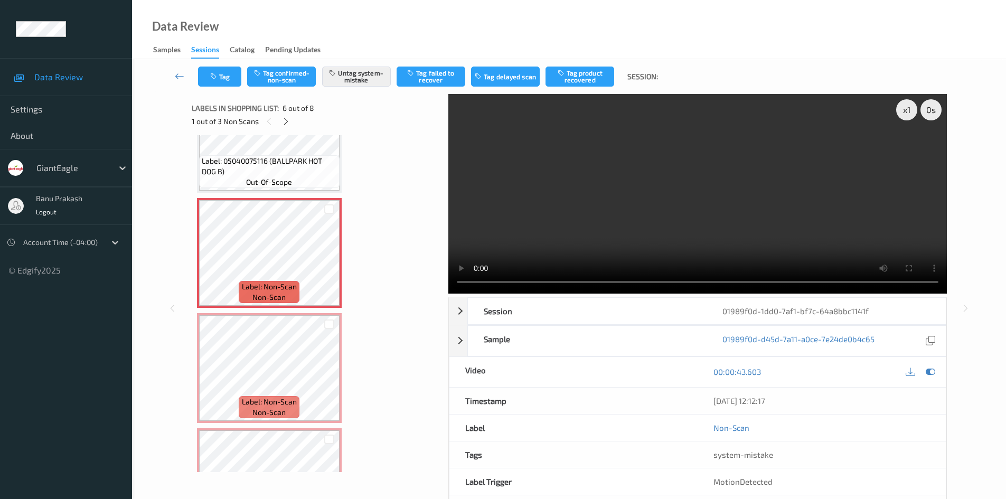
click at [285, 161] on span "Label: 05040075116 (BALLPARK HOT DOG B)" at bounding box center [269, 166] width 135 height 21
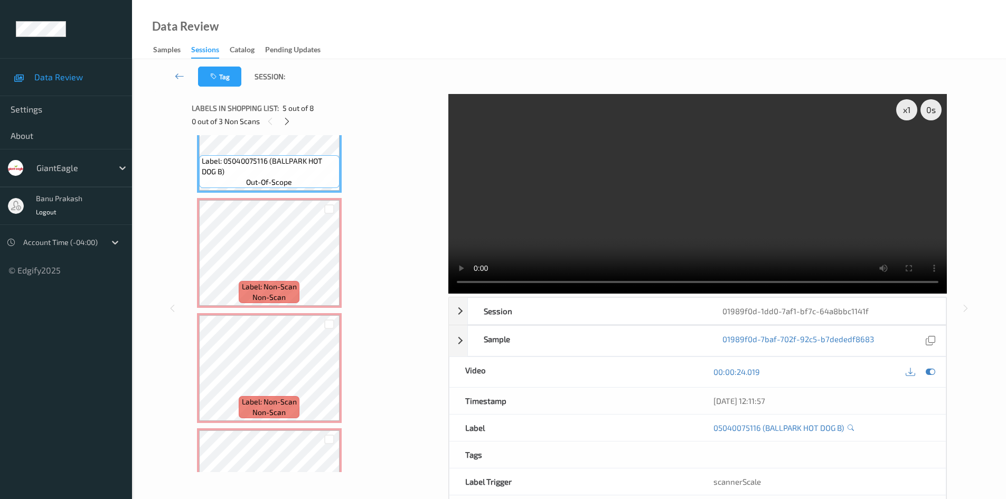
click at [580, 155] on video at bounding box center [697, 194] width 499 height 200
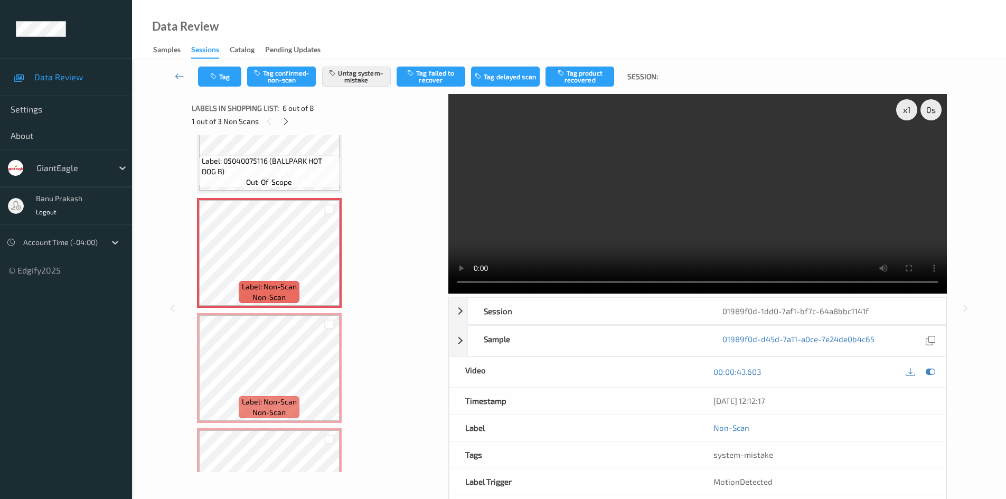
click at [692, 249] on video at bounding box center [697, 194] width 499 height 200
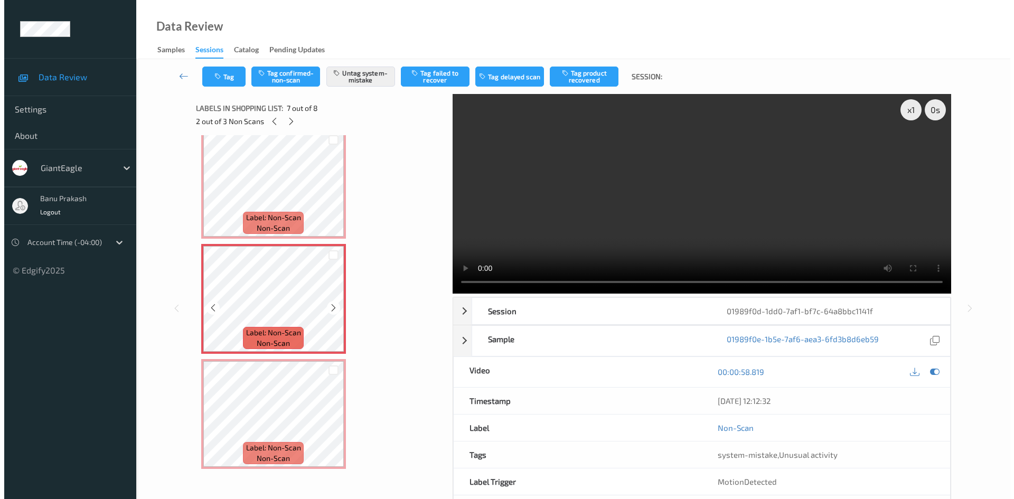
scroll to position [589, 0]
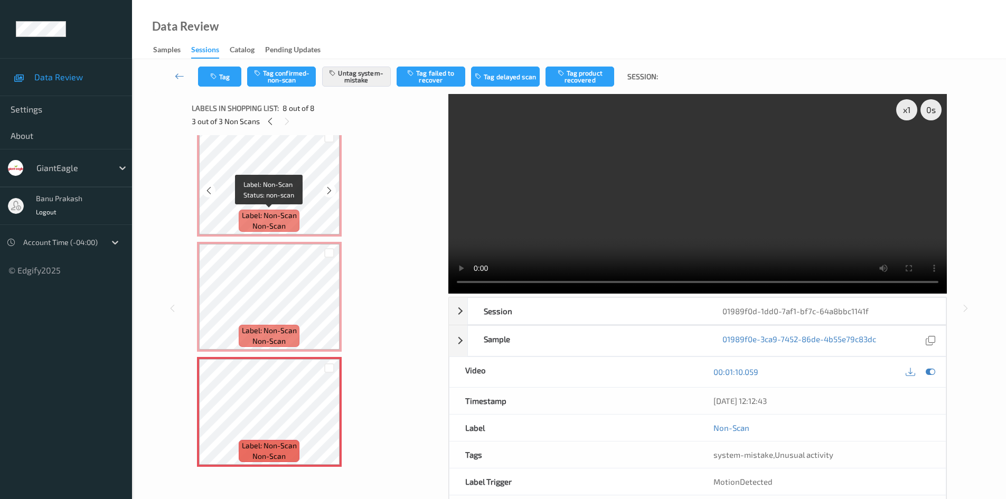
click at [252, 224] on span "non-scan" at bounding box center [268, 226] width 33 height 11
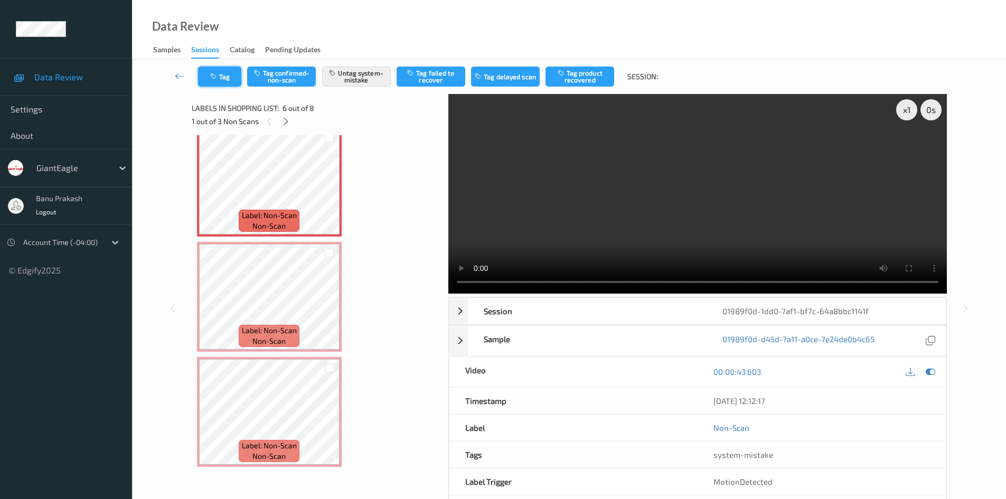
click at [231, 78] on button "Tag" at bounding box center [219, 77] width 43 height 20
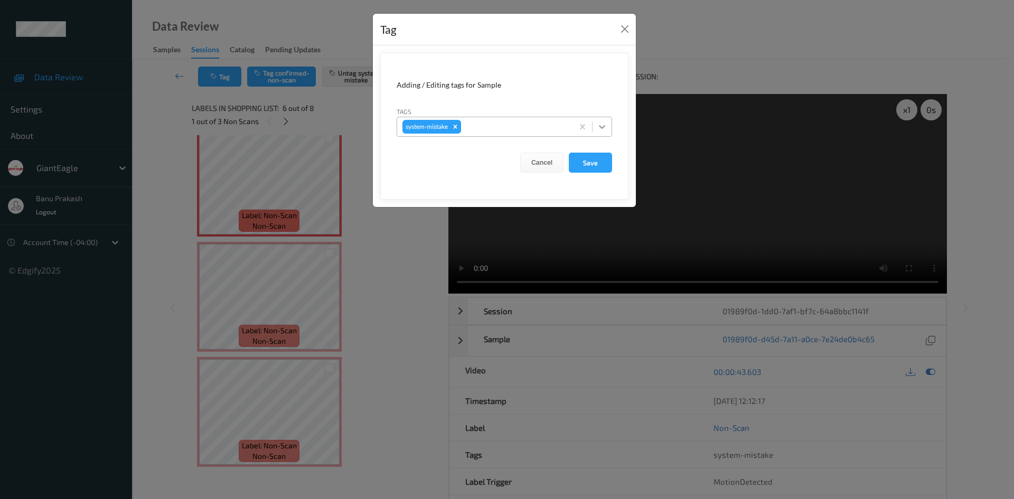
click at [600, 128] on icon at bounding box center [602, 126] width 11 height 11
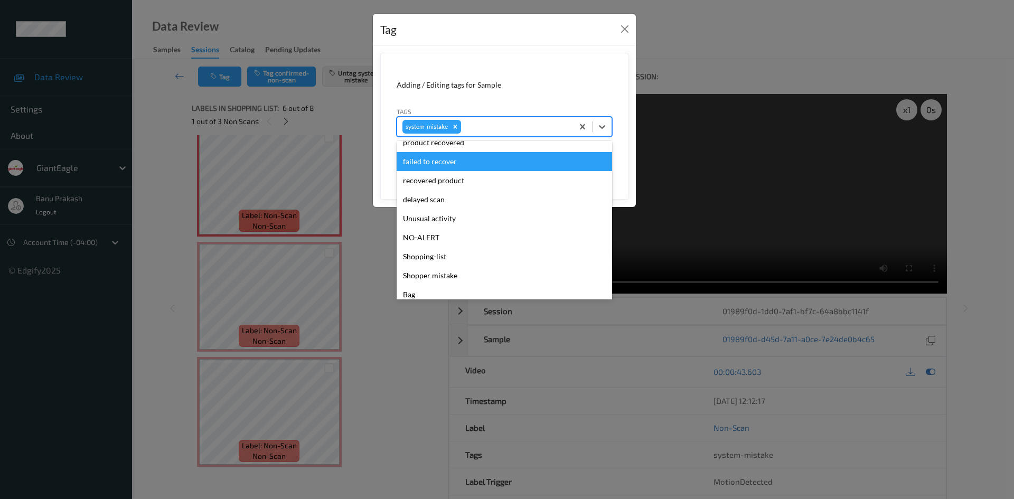
scroll to position [106, 0]
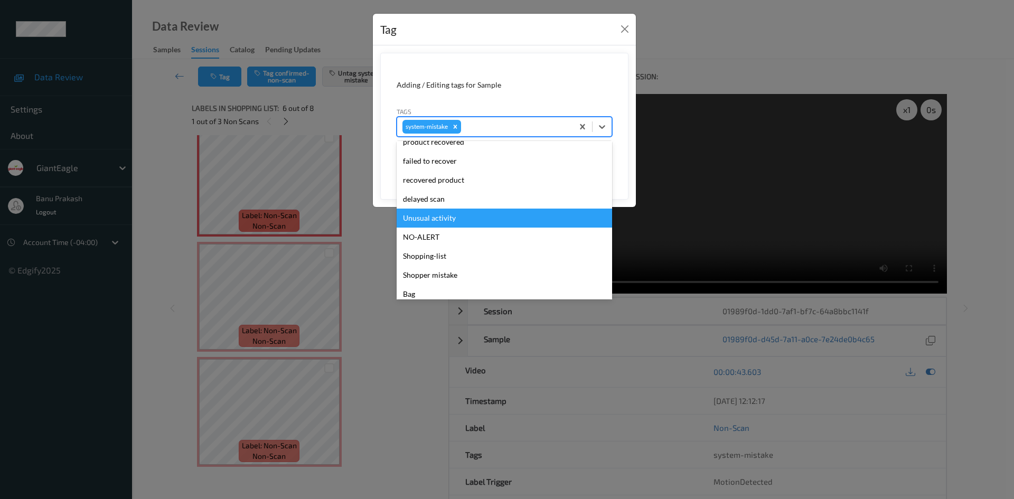
click at [462, 221] on div "Unusual activity" at bounding box center [504, 218] width 215 height 19
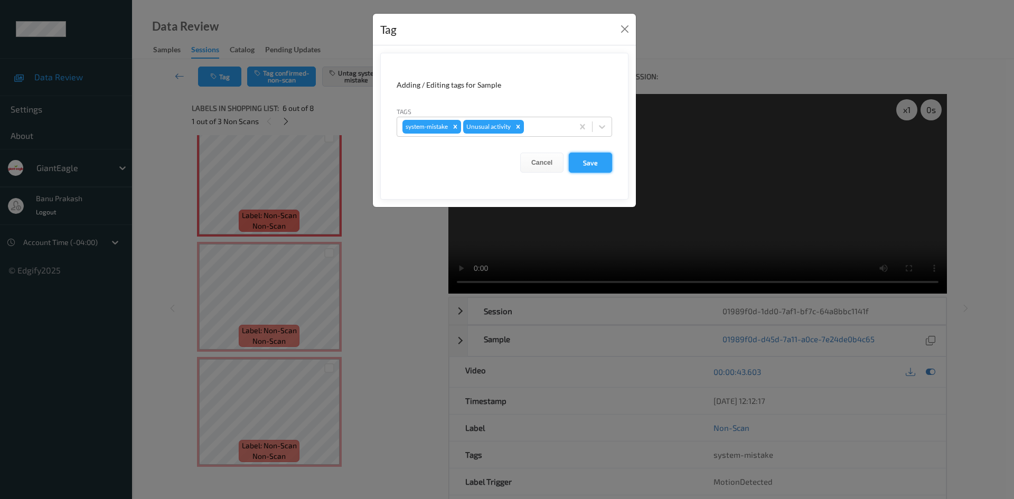
click at [601, 156] on button "Save" at bounding box center [590, 163] width 43 height 20
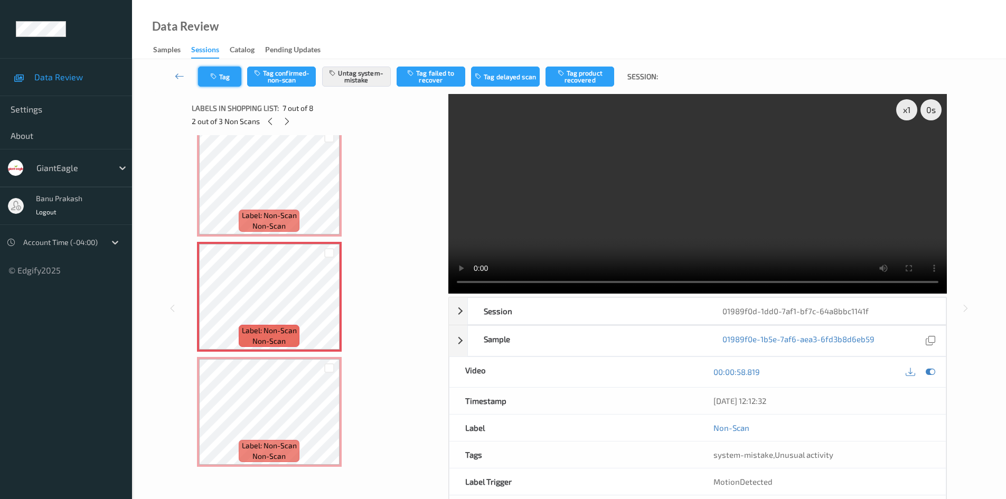
click at [226, 71] on button "Tag" at bounding box center [219, 77] width 43 height 20
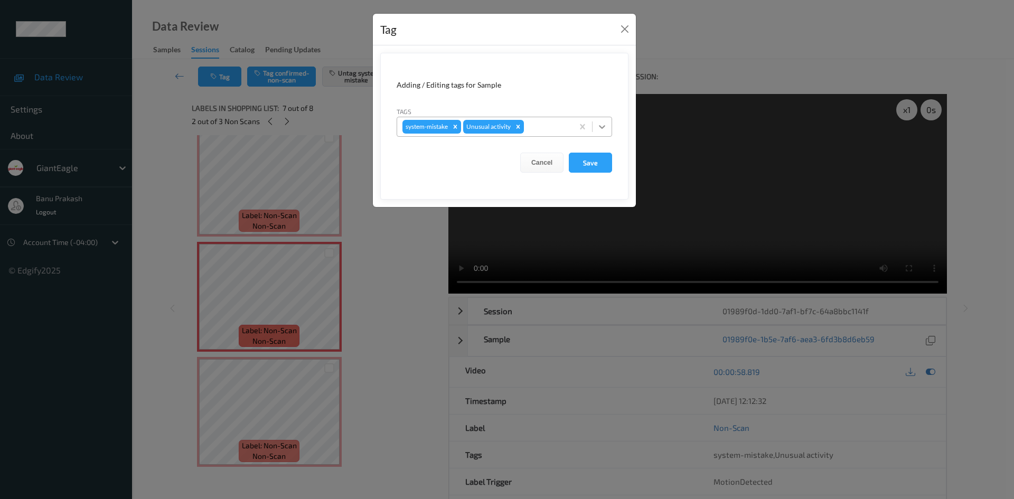
click at [605, 126] on icon at bounding box center [602, 127] width 6 height 4
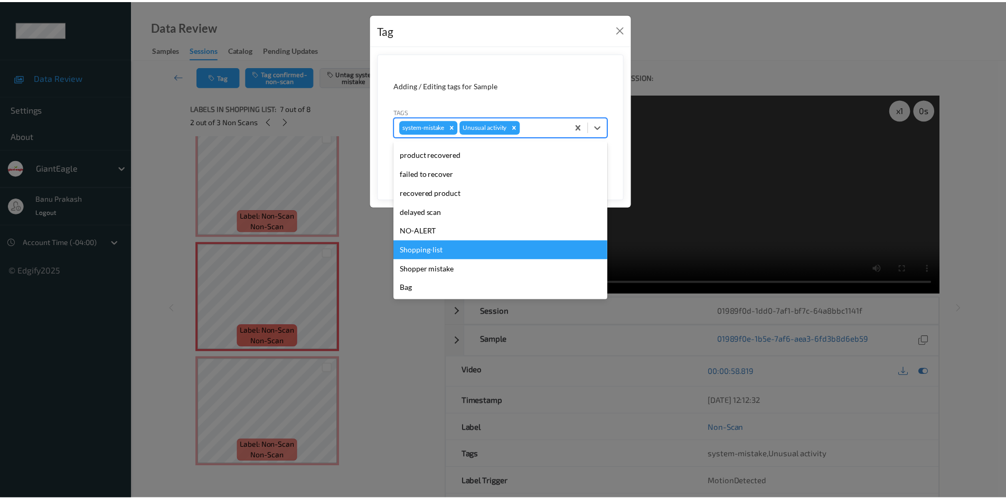
scroll to position [40, 0]
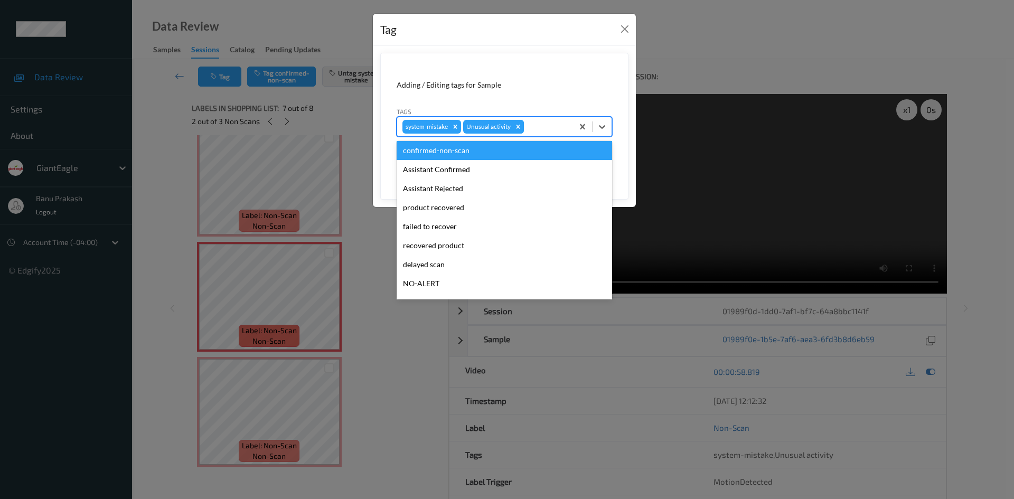
click at [522, 125] on icon "Remove Unusual activity" at bounding box center [517, 126] width 7 height 7
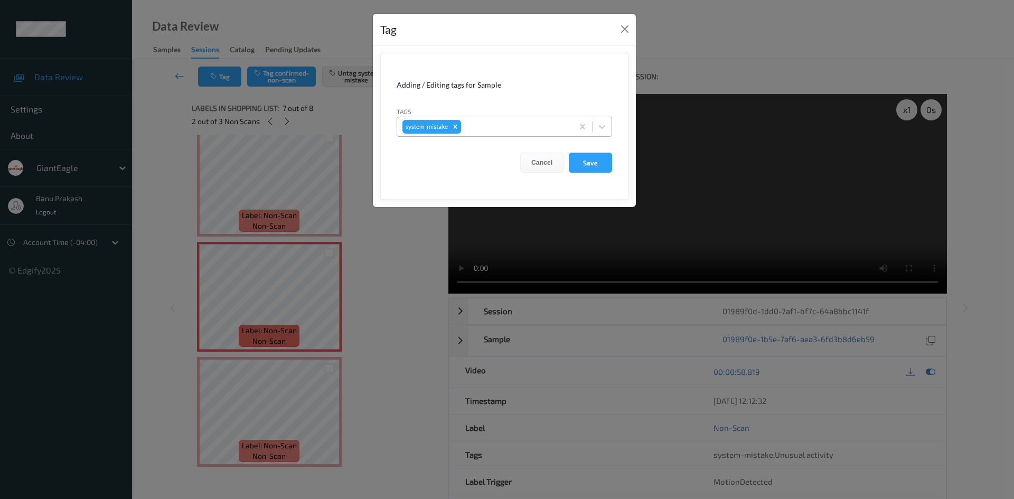
click at [420, 368] on div "Tag Adding / Editing tags for Sample Tags system-mistake Cancel Save" at bounding box center [507, 249] width 1014 height 499
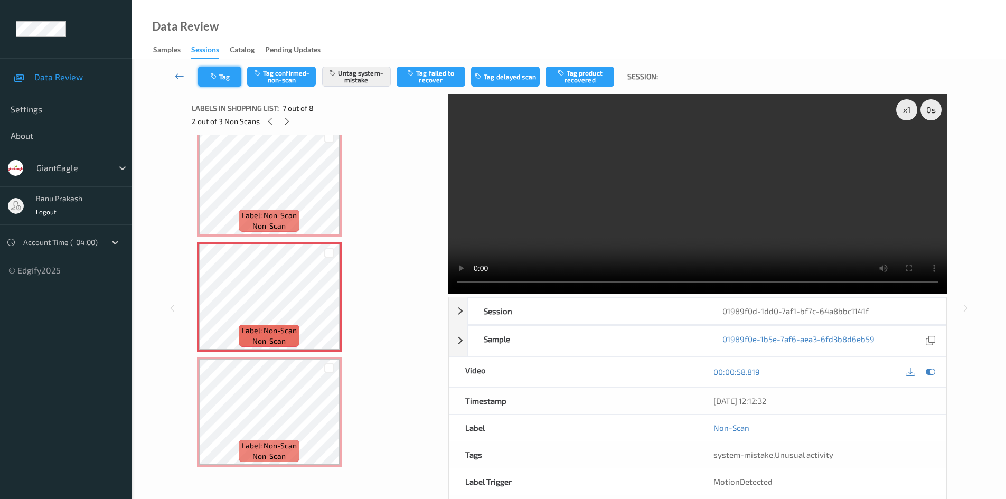
click at [200, 80] on button "Tag" at bounding box center [219, 77] width 43 height 20
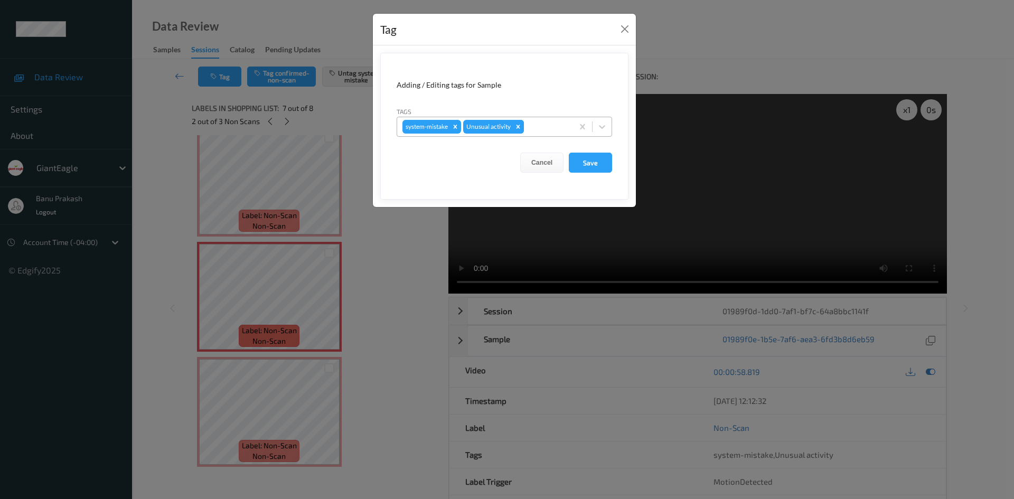
click at [522, 126] on icon "Remove Unusual activity" at bounding box center [517, 126] width 7 height 7
click at [599, 164] on button "Save" at bounding box center [590, 163] width 43 height 20
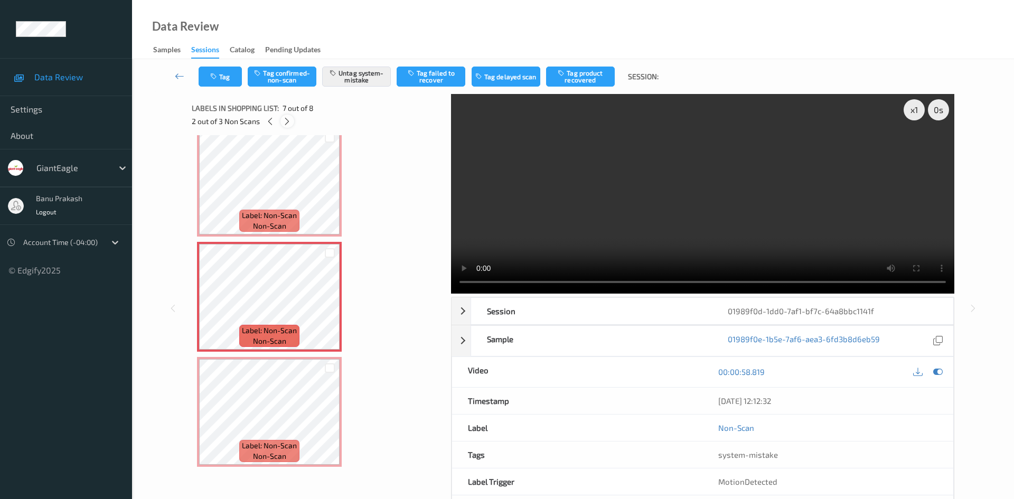
click at [290, 123] on icon at bounding box center [287, 122] width 9 height 10
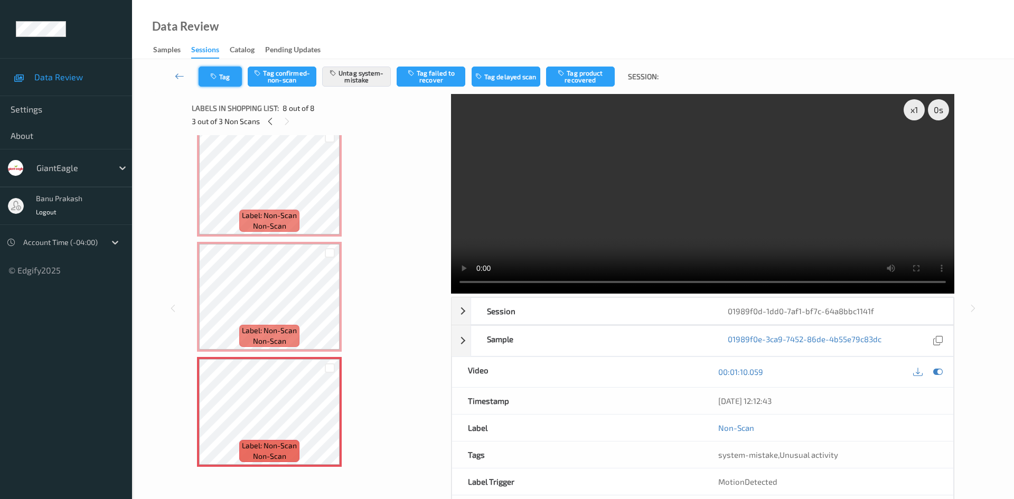
click at [216, 77] on icon "button" at bounding box center [214, 76] width 9 height 7
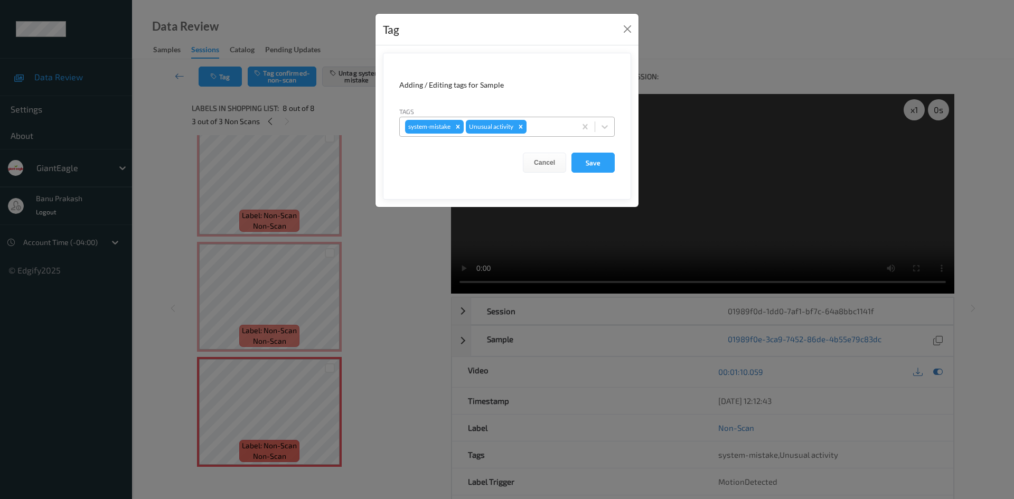
click at [526, 124] on div "Remove Unusual activity" at bounding box center [521, 127] width 12 height 14
click at [587, 163] on button "Save" at bounding box center [592, 163] width 43 height 20
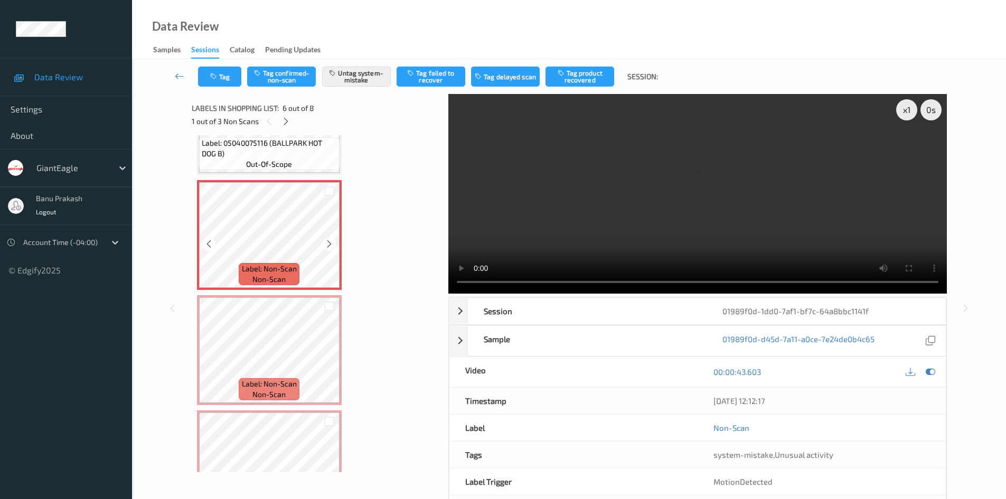
scroll to position [431, 0]
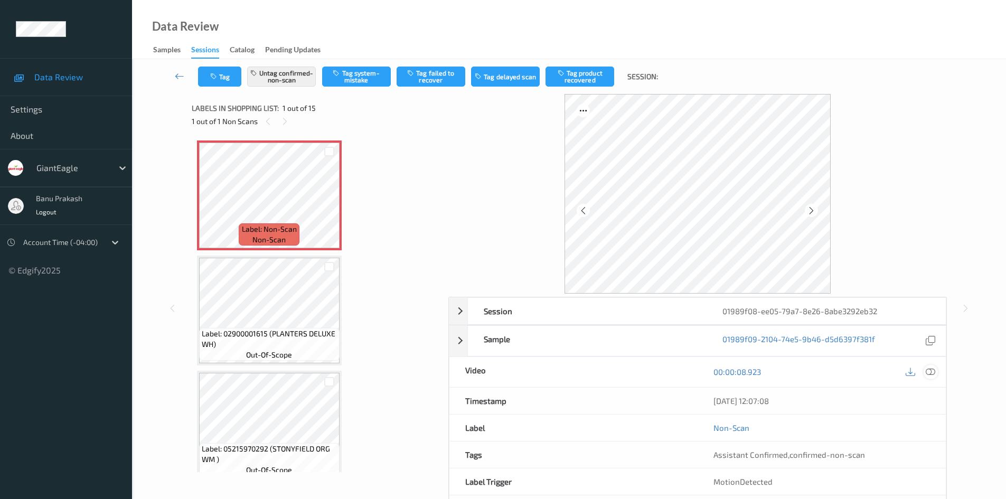
click at [931, 369] on icon at bounding box center [931, 372] width 10 height 10
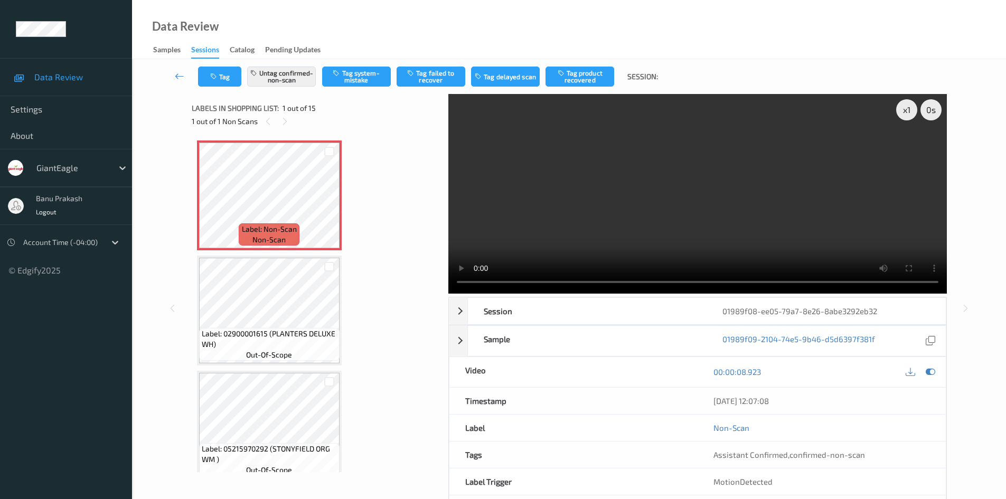
click at [668, 195] on video at bounding box center [697, 194] width 499 height 200
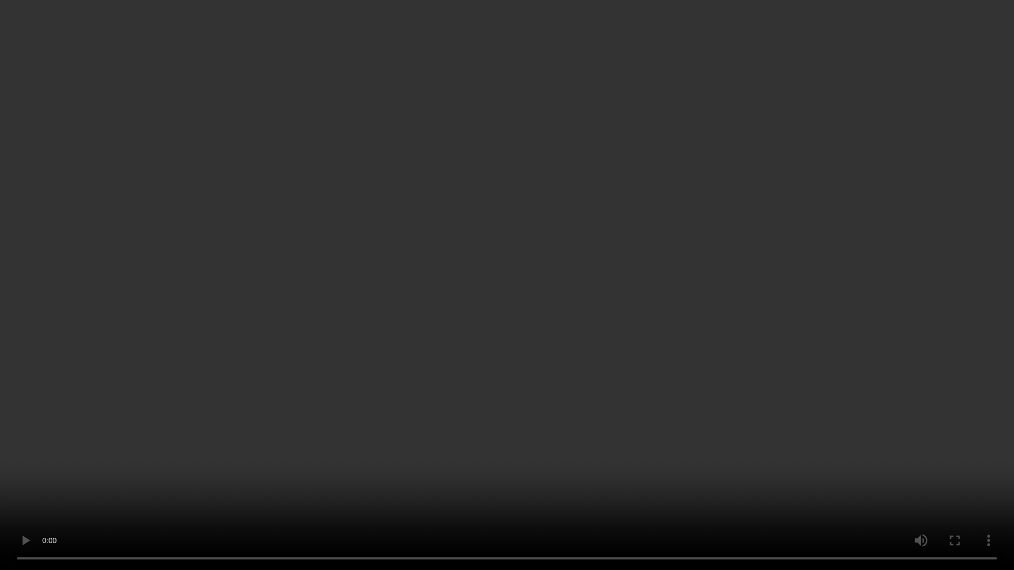
click at [504, 493] on video at bounding box center [507, 285] width 1014 height 570
click at [168, 499] on video at bounding box center [507, 285] width 1014 height 570
click at [157, 490] on video at bounding box center [507, 285] width 1014 height 570
click at [652, 317] on video at bounding box center [507, 285] width 1014 height 570
click at [174, 408] on video at bounding box center [507, 285] width 1014 height 570
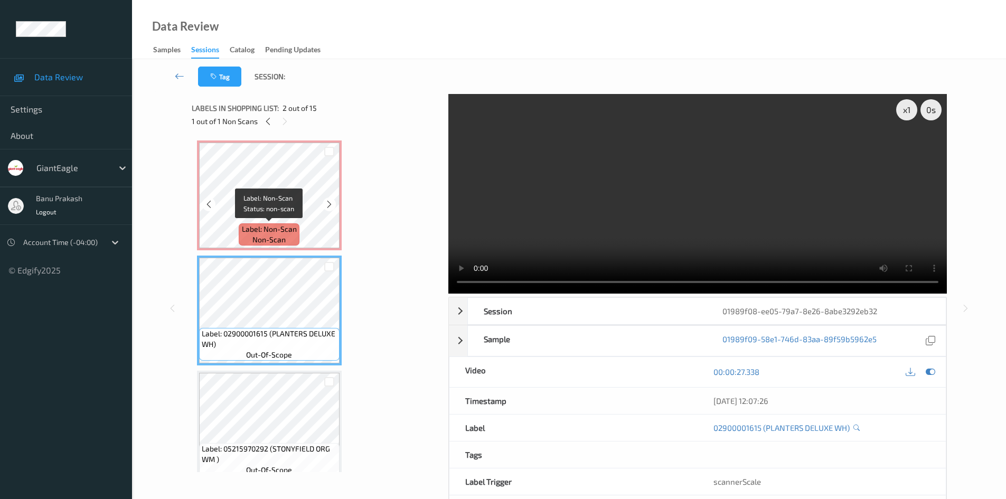
click at [289, 225] on span "Label: Non-Scan" at bounding box center [269, 229] width 55 height 11
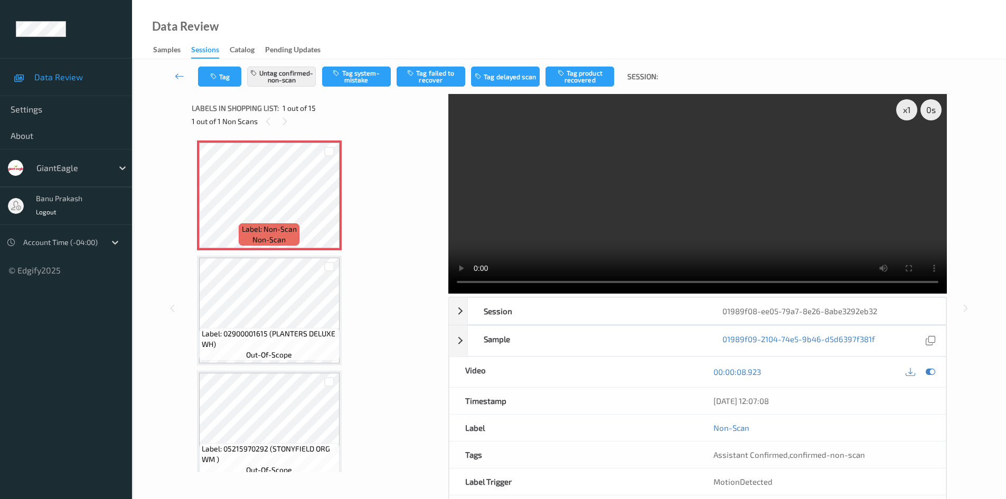
click at [638, 171] on video at bounding box center [697, 194] width 499 height 200
click at [735, 184] on video at bounding box center [697, 194] width 499 height 200
click at [279, 79] on button "Untag confirmed-non-scan" at bounding box center [281, 77] width 69 height 20
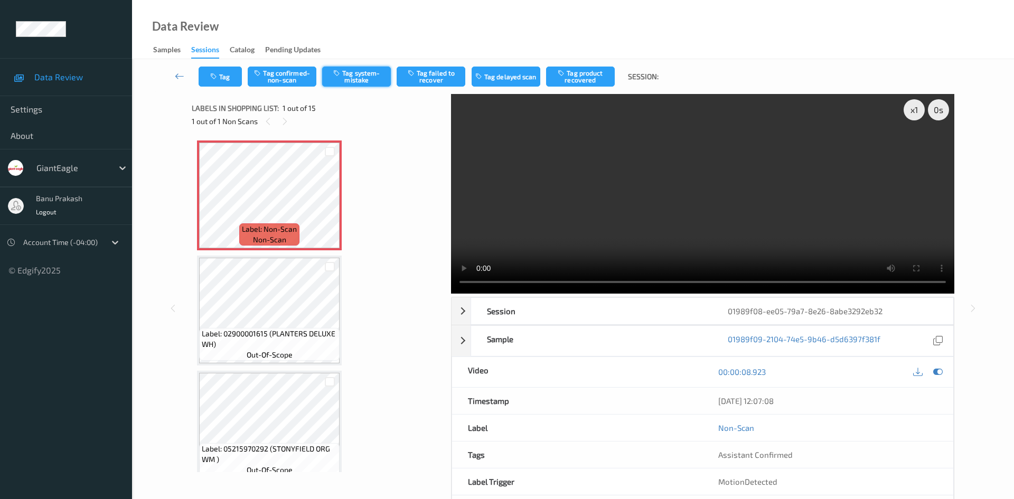
click at [343, 71] on button "Tag system-mistake" at bounding box center [356, 77] width 69 height 20
click at [232, 79] on button "Tag" at bounding box center [220, 77] width 43 height 20
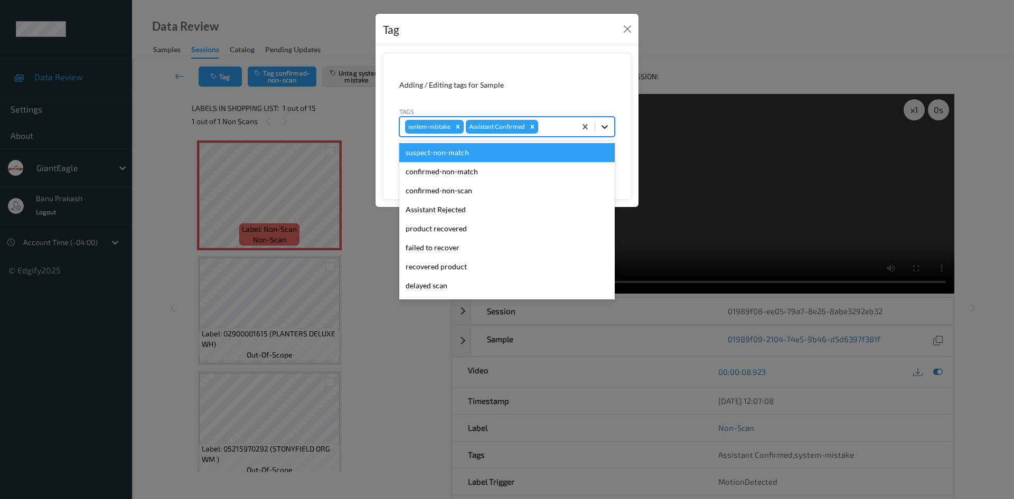
click at [602, 125] on icon at bounding box center [604, 126] width 11 height 11
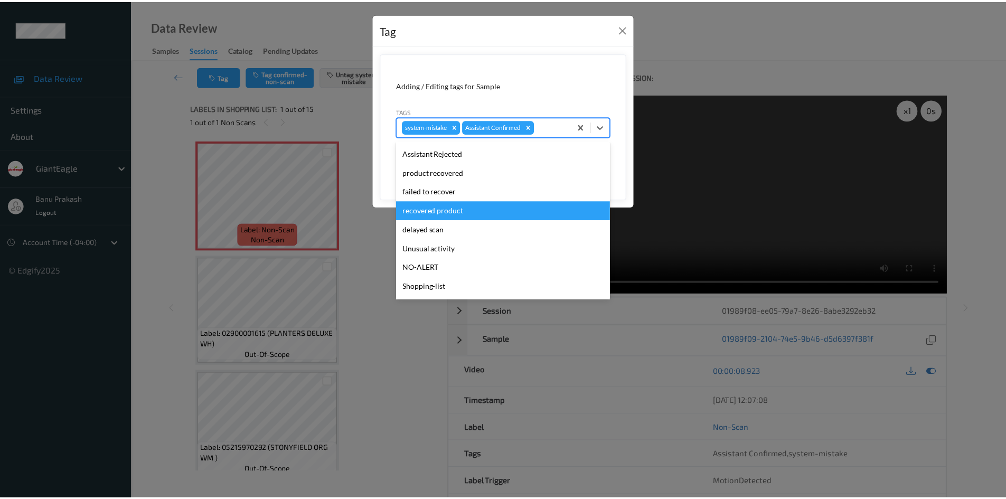
scroll to position [93, 0]
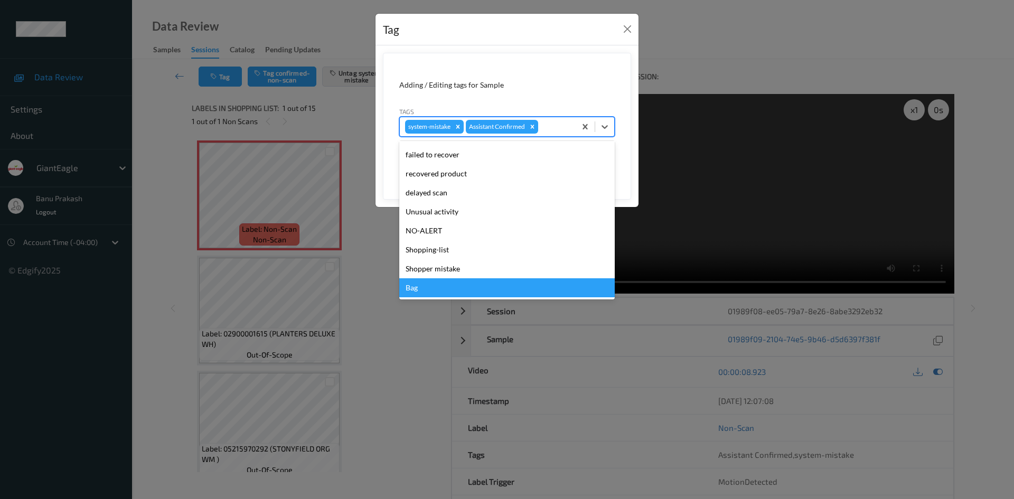
click at [423, 281] on div "Bag" at bounding box center [506, 287] width 215 height 19
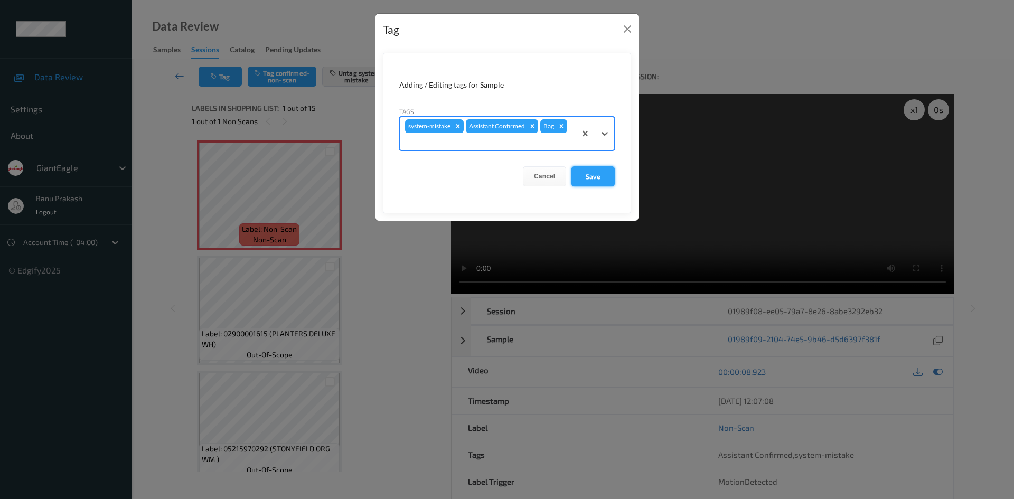
click at [603, 176] on button "Save" at bounding box center [592, 176] width 43 height 20
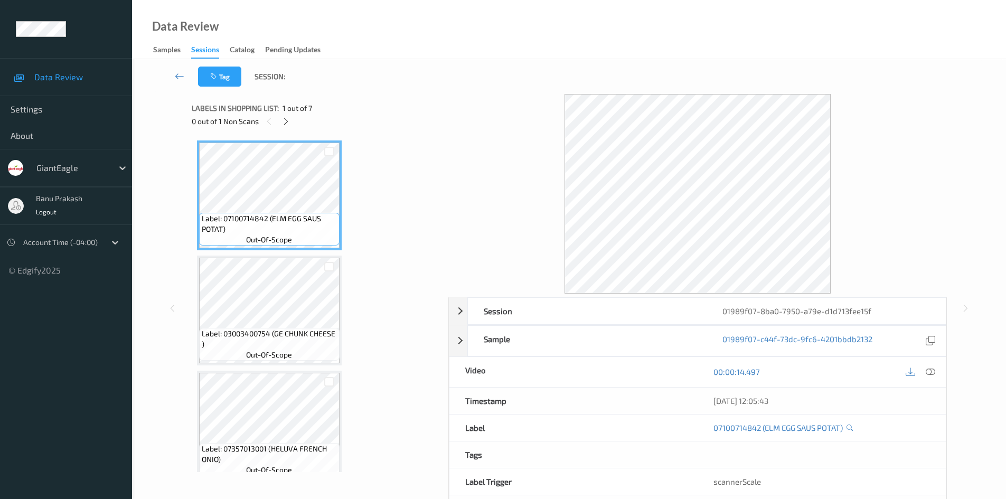
drag, startPoint x: 931, startPoint y: 374, endPoint x: 917, endPoint y: 372, distance: 13.9
click at [931, 374] on icon at bounding box center [931, 372] width 10 height 10
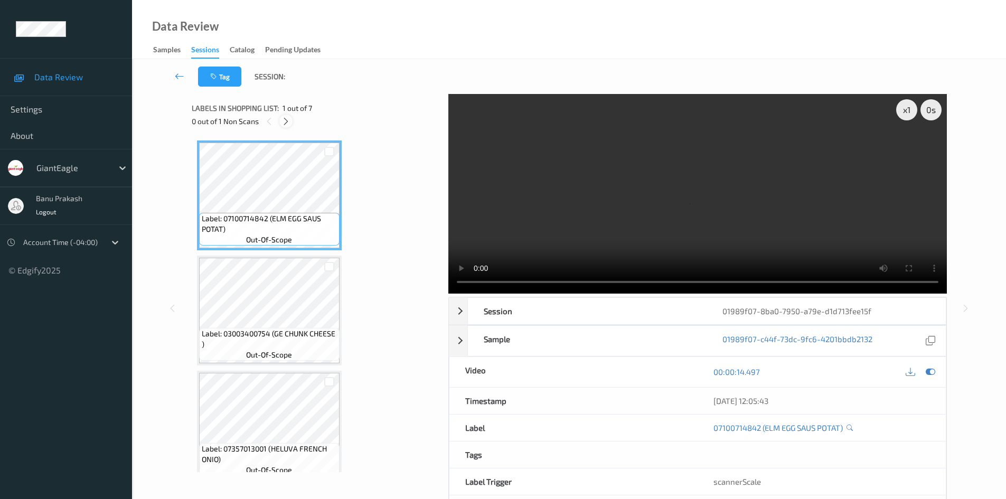
click at [283, 127] on div at bounding box center [285, 121] width 13 height 13
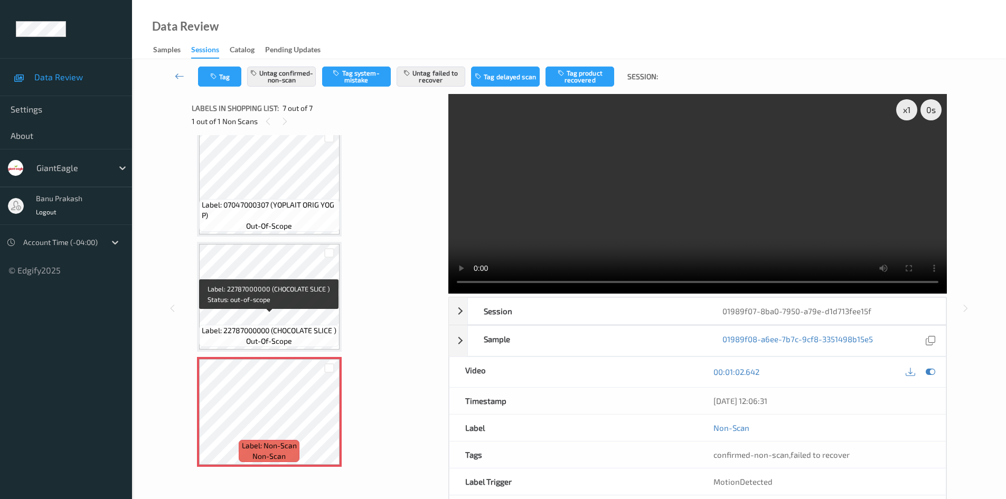
click at [273, 340] on span "out-of-scope" at bounding box center [269, 341] width 46 height 11
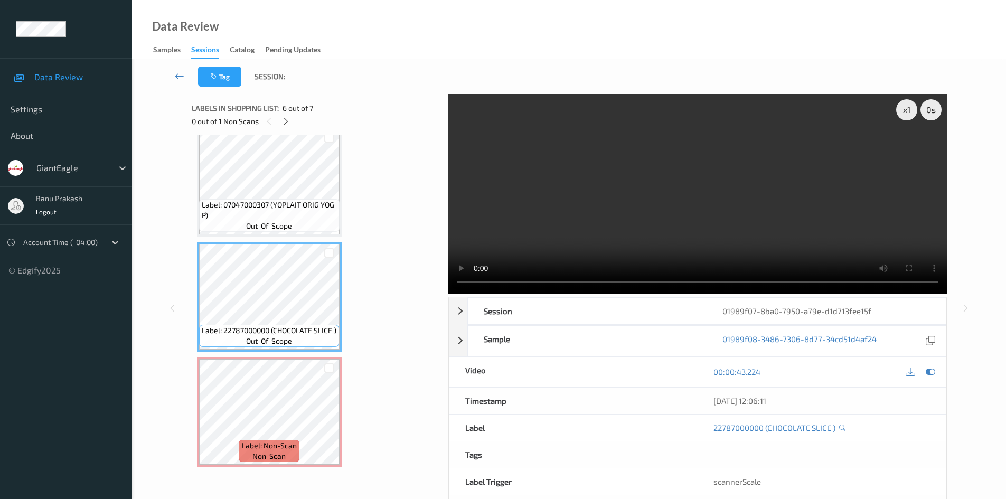
click at [650, 225] on video at bounding box center [697, 194] width 499 height 200
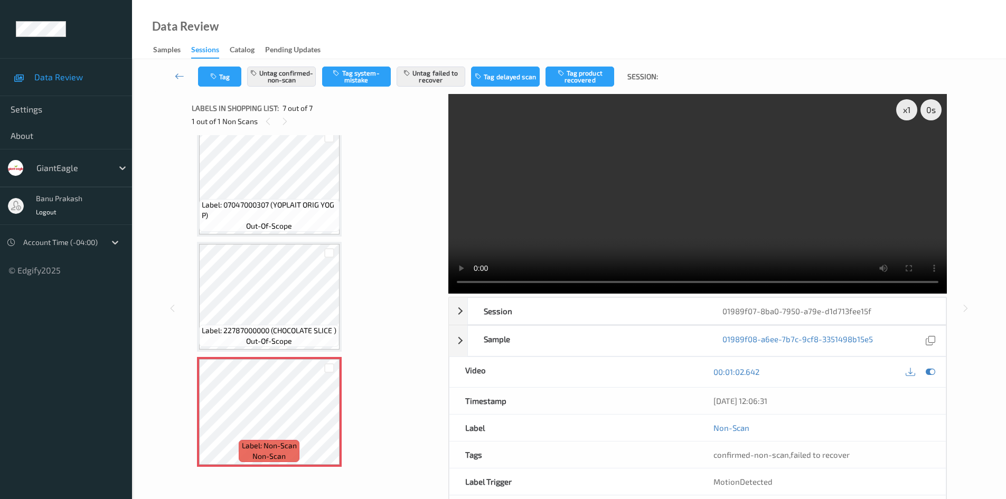
scroll to position [403, 0]
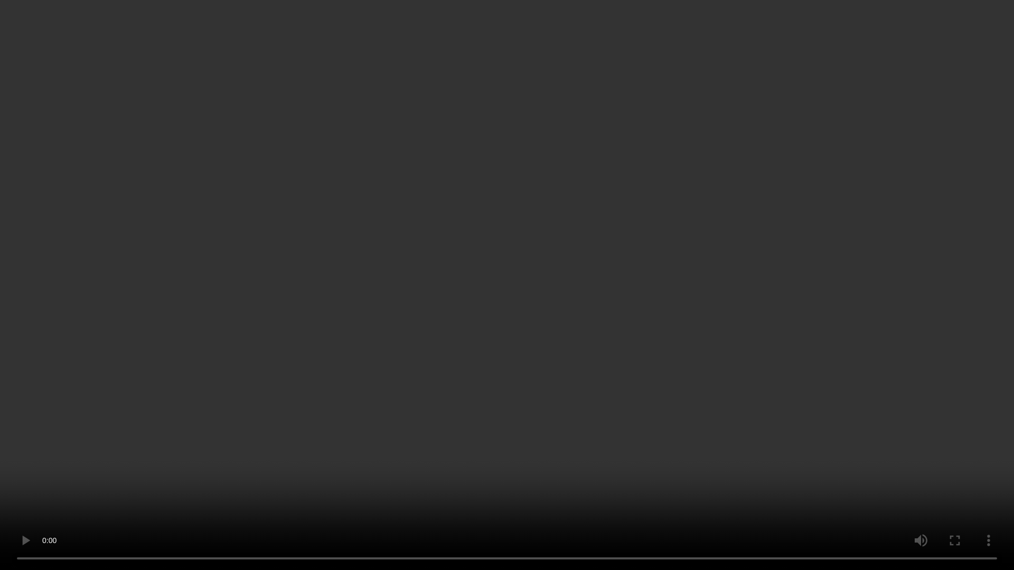
click at [794, 361] on video at bounding box center [507, 285] width 1014 height 570
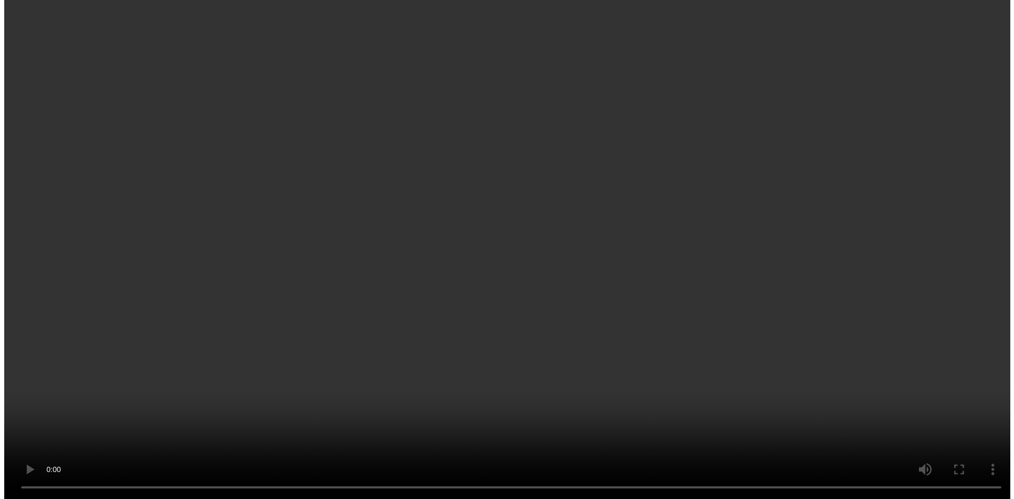
scroll to position [474, 0]
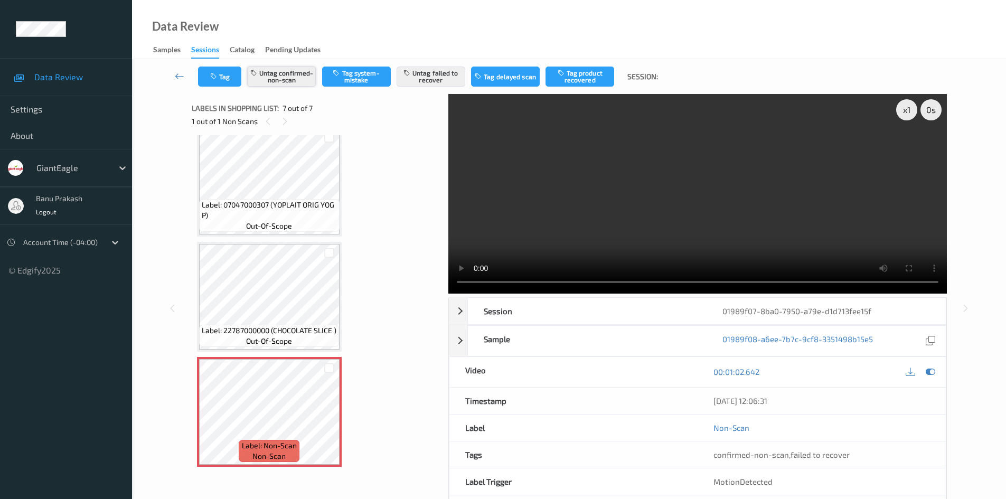
click at [283, 76] on button "Untag confirmed-non-scan" at bounding box center [281, 77] width 69 height 20
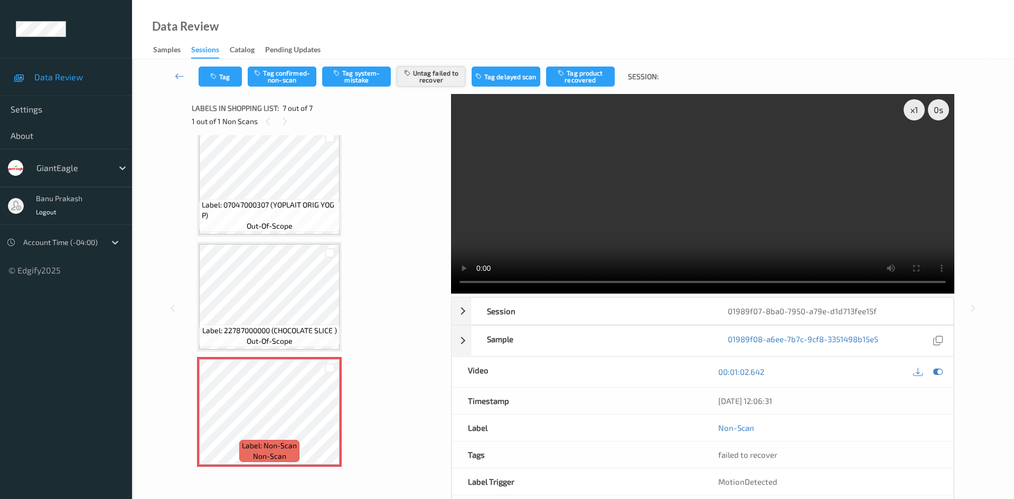
click at [443, 78] on button "Untag failed to recover" at bounding box center [431, 77] width 69 height 20
click at [231, 79] on button "Tag" at bounding box center [220, 77] width 43 height 20
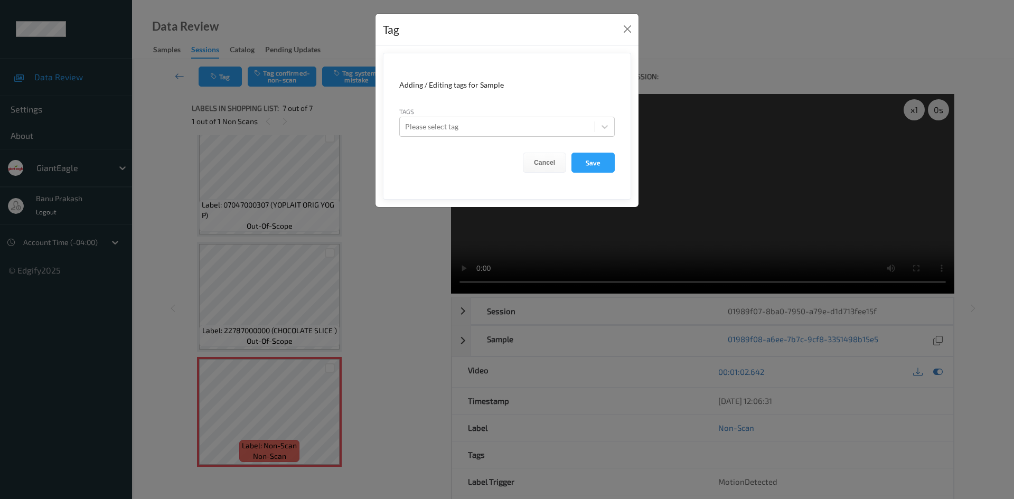
click at [731, 69] on div "Tag Adding / Editing tags for Sample Tags Please select tag Cancel Save" at bounding box center [507, 249] width 1014 height 499
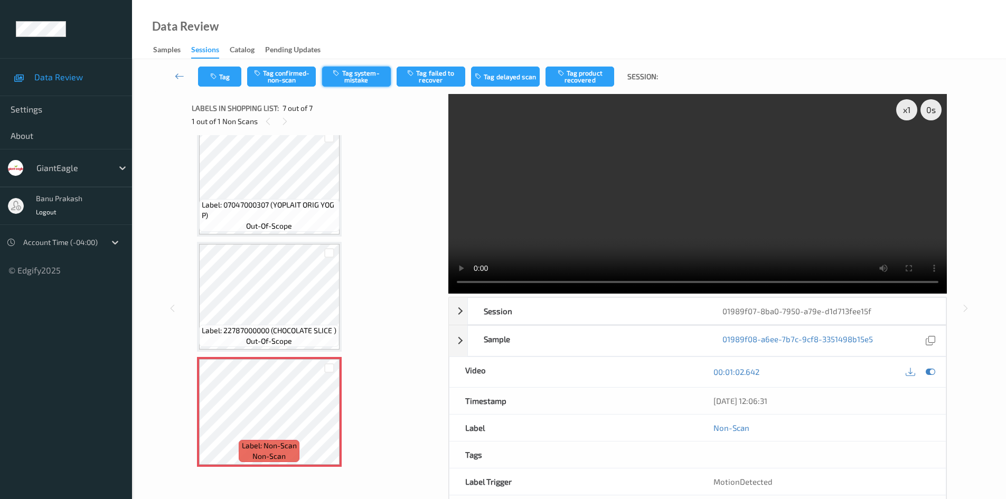
click at [363, 76] on button "Tag system-mistake" at bounding box center [356, 77] width 69 height 20
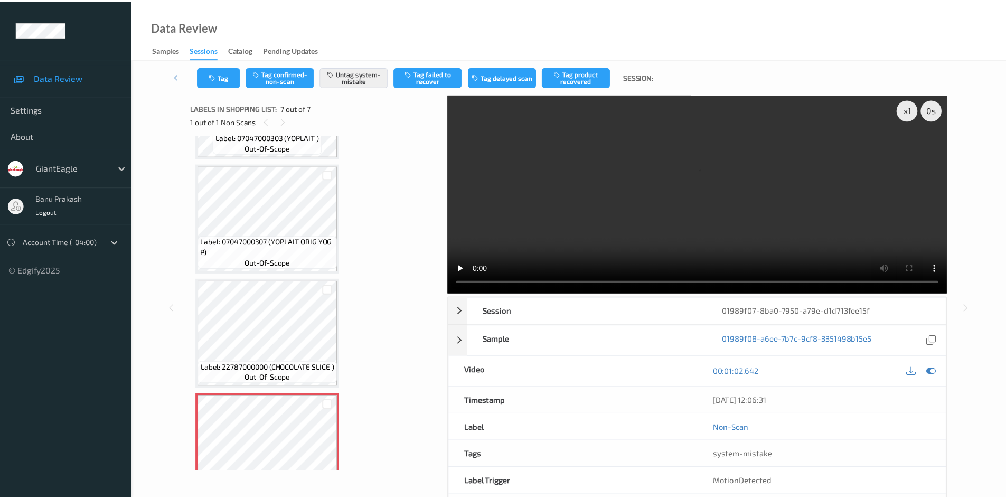
scroll to position [421, 0]
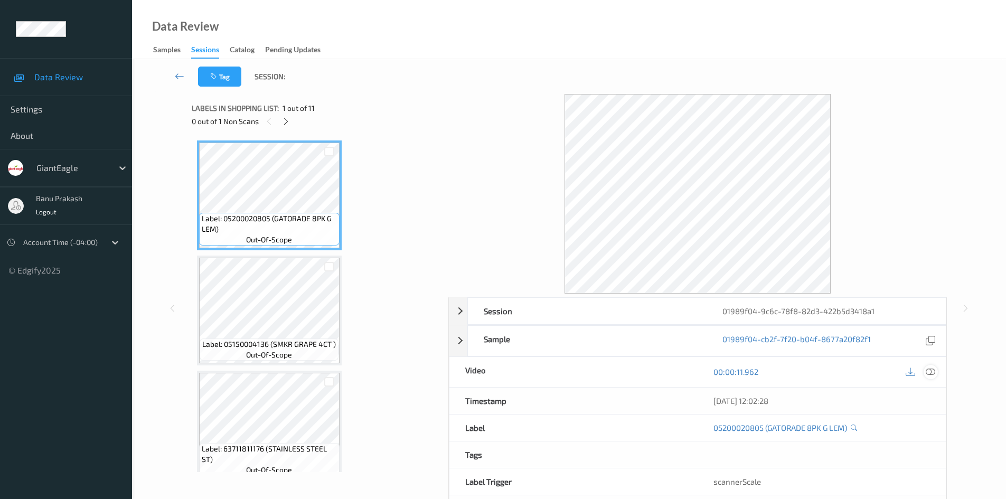
click at [926, 370] on icon at bounding box center [931, 372] width 10 height 10
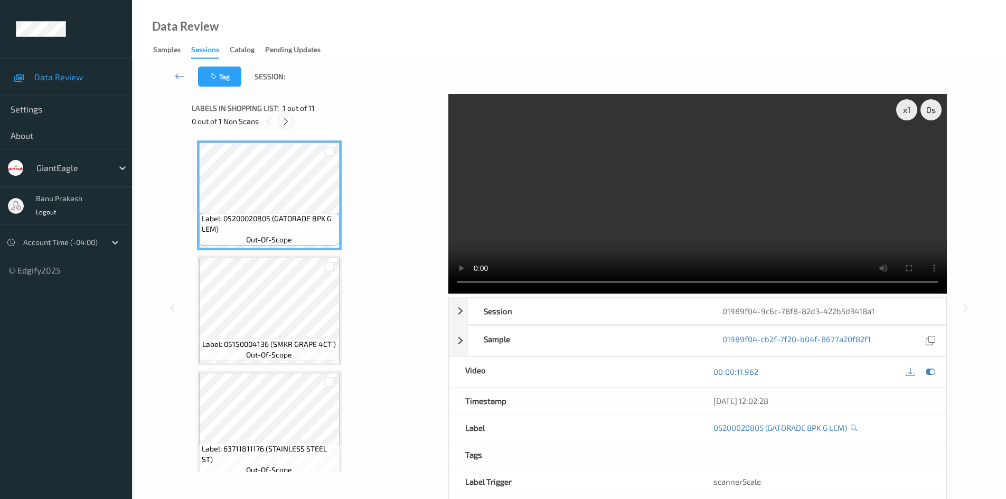
click at [285, 120] on icon at bounding box center [285, 122] width 9 height 10
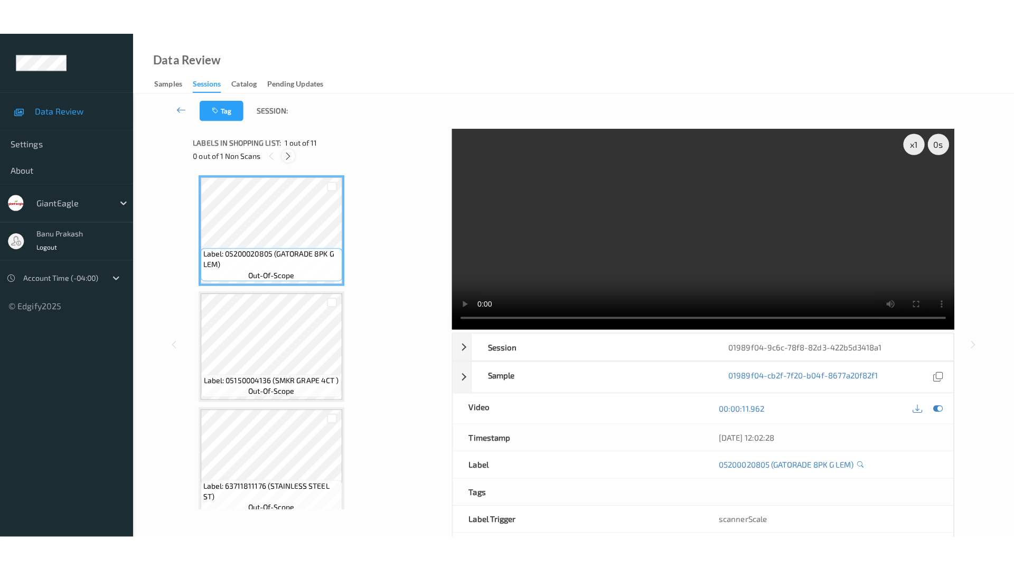
scroll to position [935, 0]
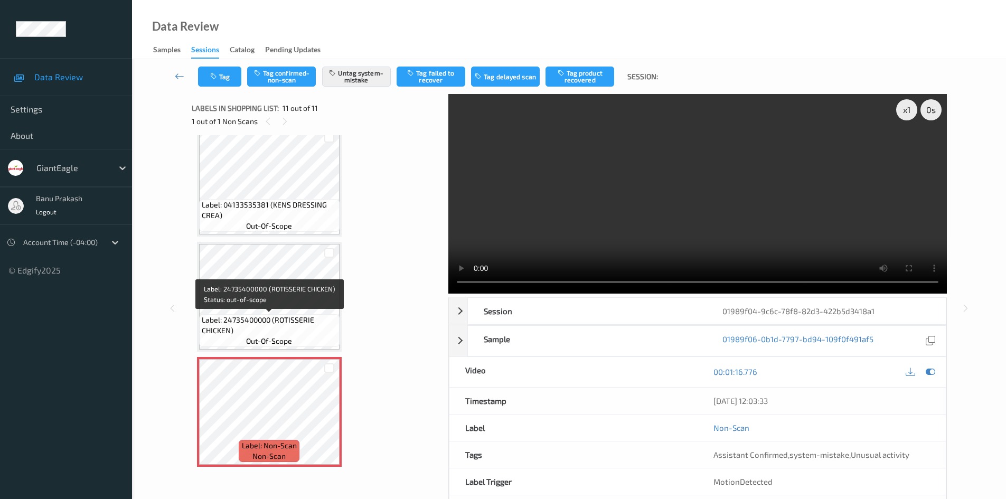
click at [279, 329] on span "Label: 24735400000 (ROTISSERIE CHICKEN)" at bounding box center [269, 325] width 135 height 21
click at [264, 323] on span "Label: 24735400000 (ROTISSERIE CHICKEN)" at bounding box center [269, 325] width 135 height 21
click at [326, 418] on icon at bounding box center [329, 421] width 9 height 10
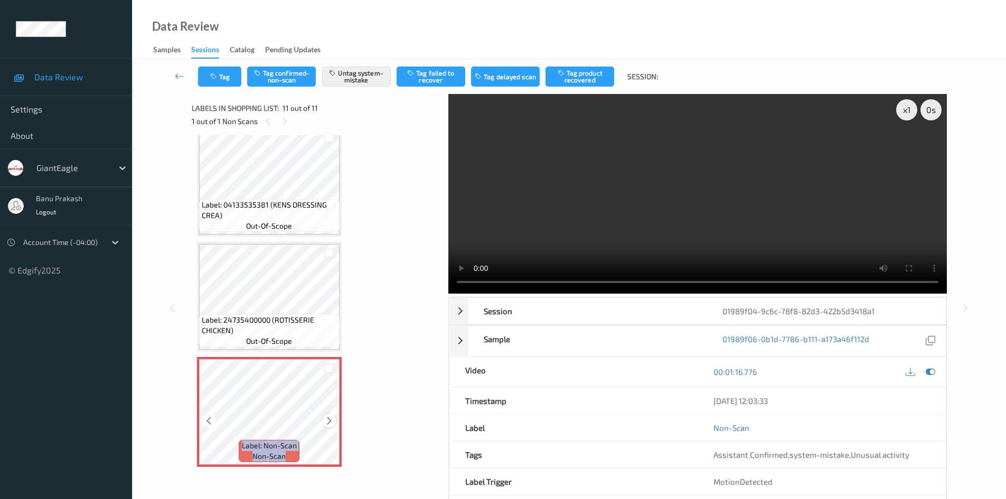
click at [326, 418] on icon at bounding box center [329, 421] width 9 height 10
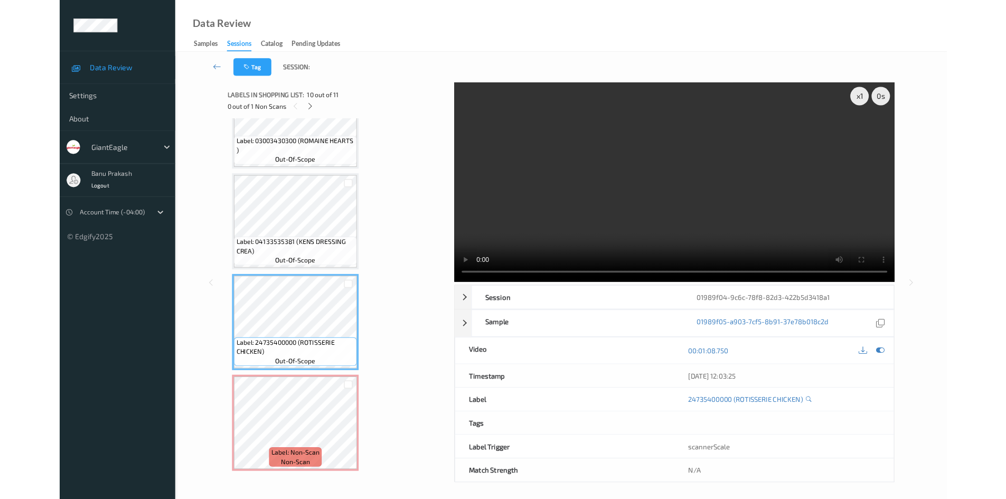
scroll to position [863, 0]
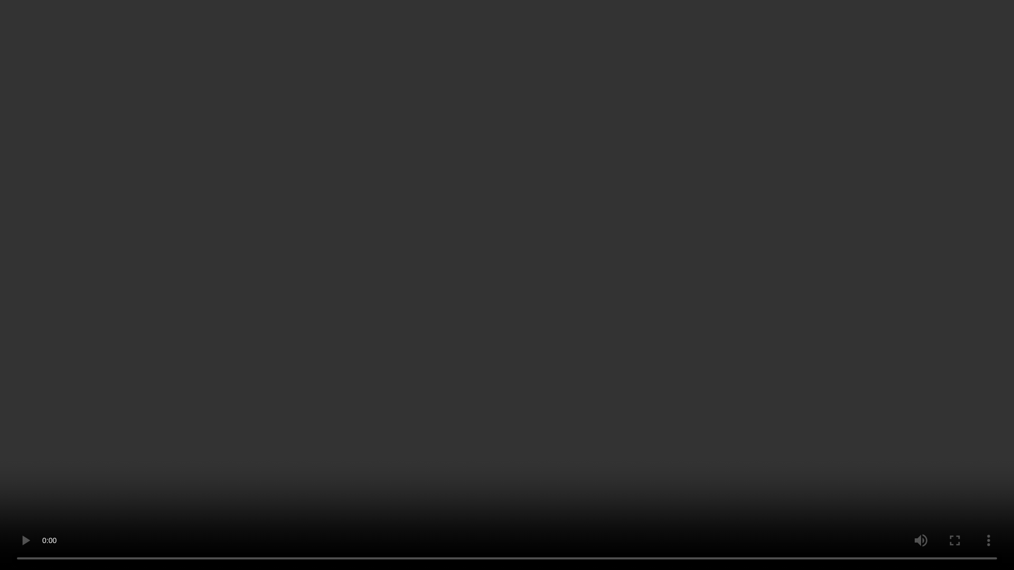
click at [817, 467] on video at bounding box center [507, 285] width 1014 height 570
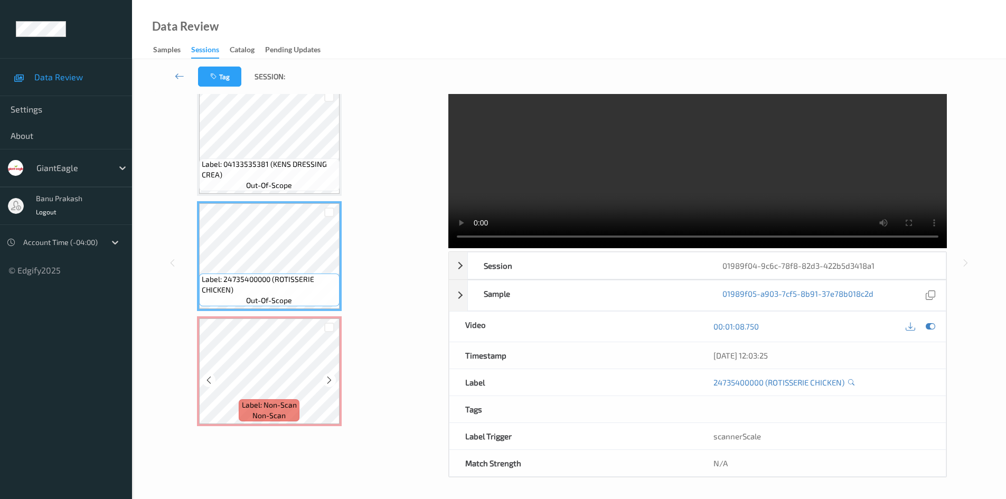
scroll to position [935, 0]
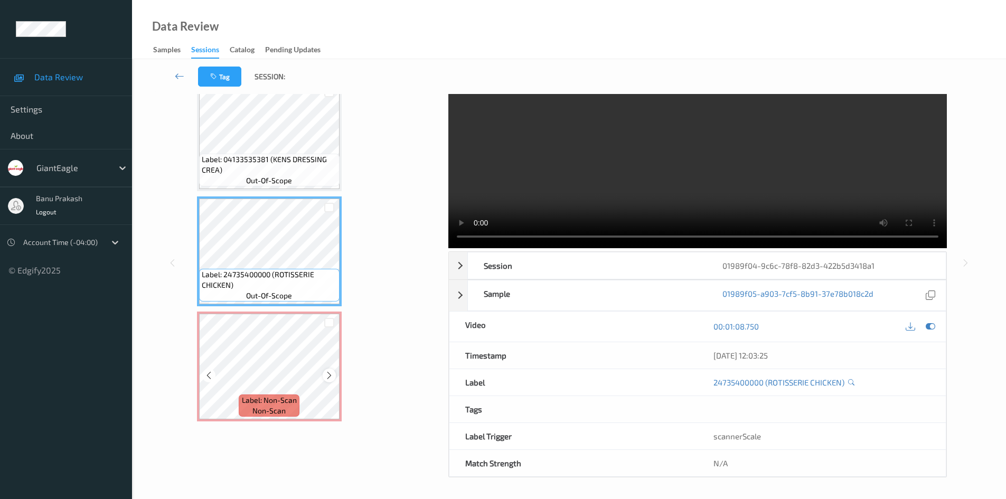
click at [330, 374] on icon at bounding box center [329, 376] width 9 height 10
click at [751, 165] on video at bounding box center [697, 149] width 499 height 200
click at [691, 191] on video at bounding box center [697, 149] width 499 height 200
click at [680, 159] on video at bounding box center [697, 149] width 499 height 200
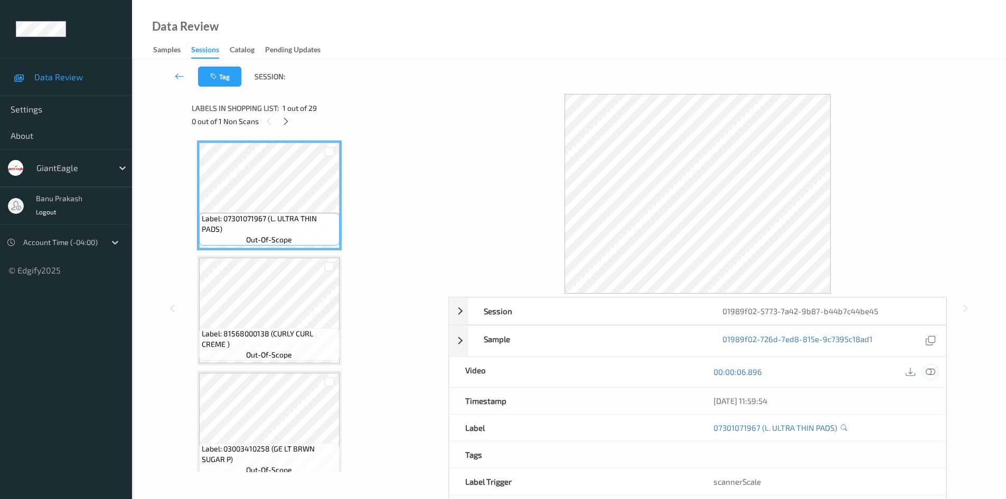
click at [930, 372] on icon at bounding box center [931, 372] width 10 height 10
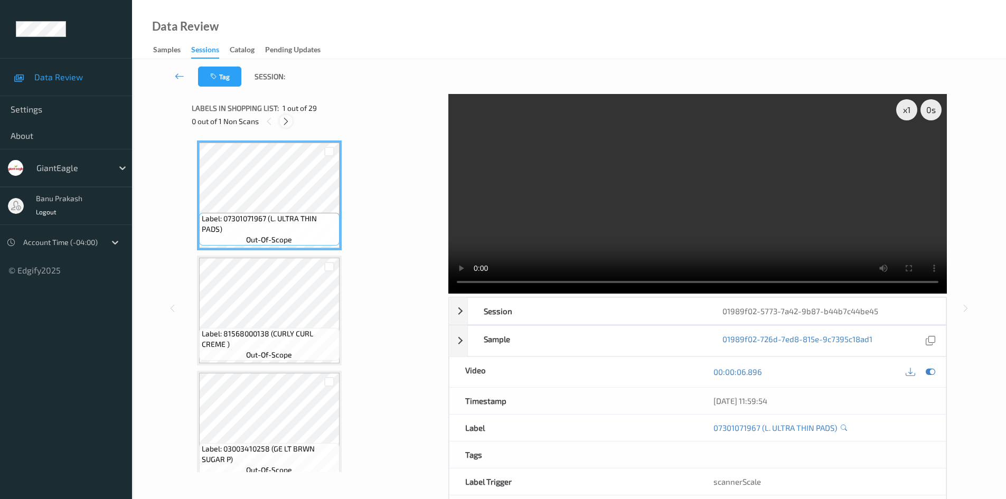
click at [283, 124] on icon at bounding box center [285, 122] width 9 height 10
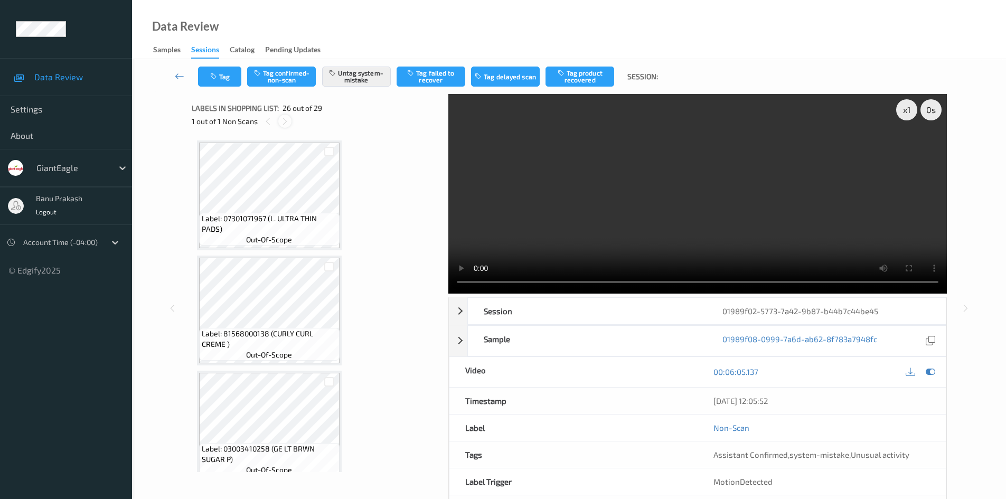
scroll to position [2768, 0]
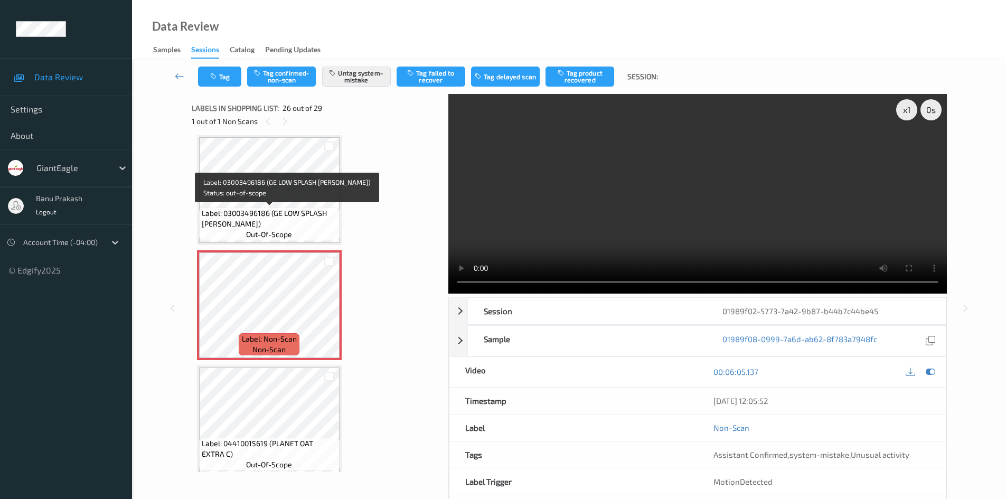
click at [286, 225] on span "Label: 03003496186 (GE LOW SPLASH [PERSON_NAME])" at bounding box center [269, 218] width 135 height 21
click at [267, 233] on span "out-of-scope" at bounding box center [269, 234] width 46 height 11
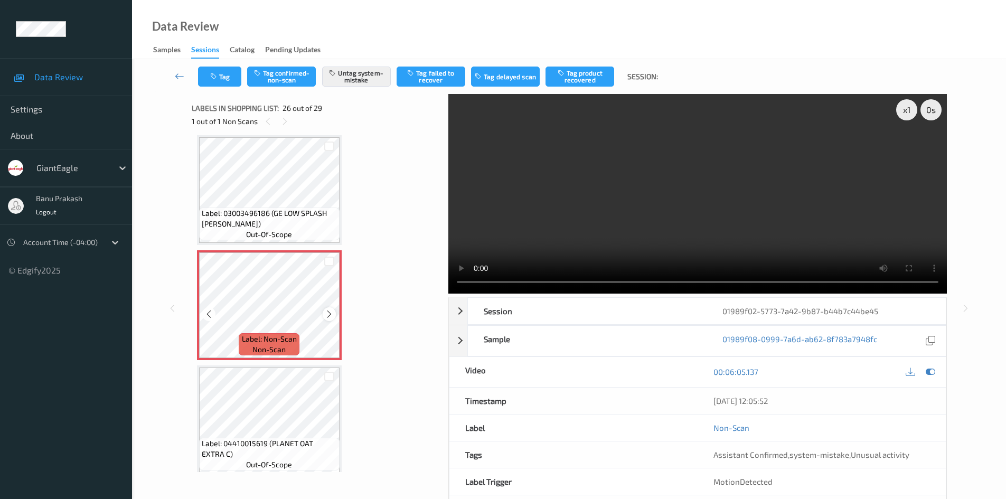
click at [334, 309] on div at bounding box center [329, 313] width 13 height 13
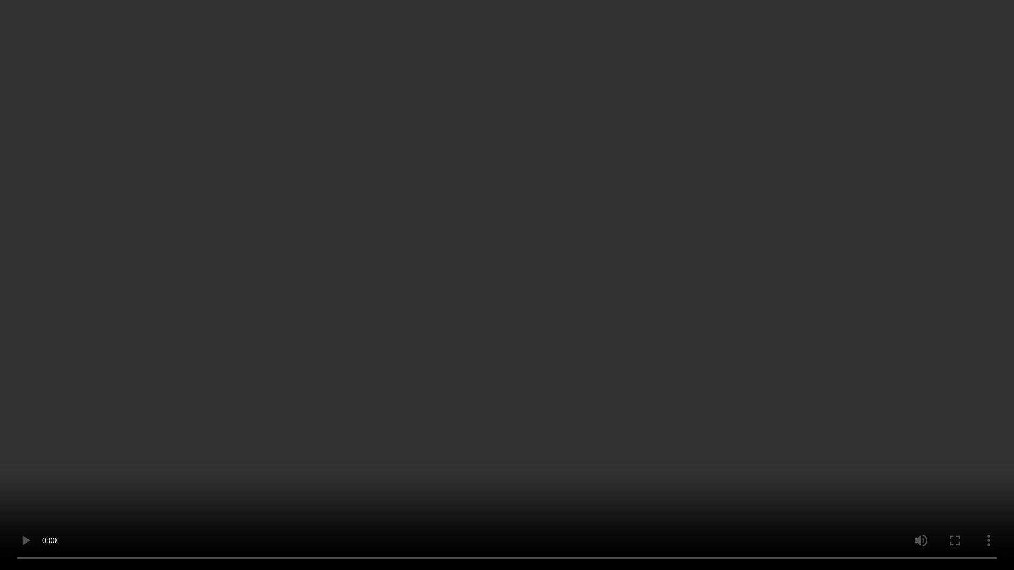
click at [611, 274] on video at bounding box center [507, 285] width 1014 height 570
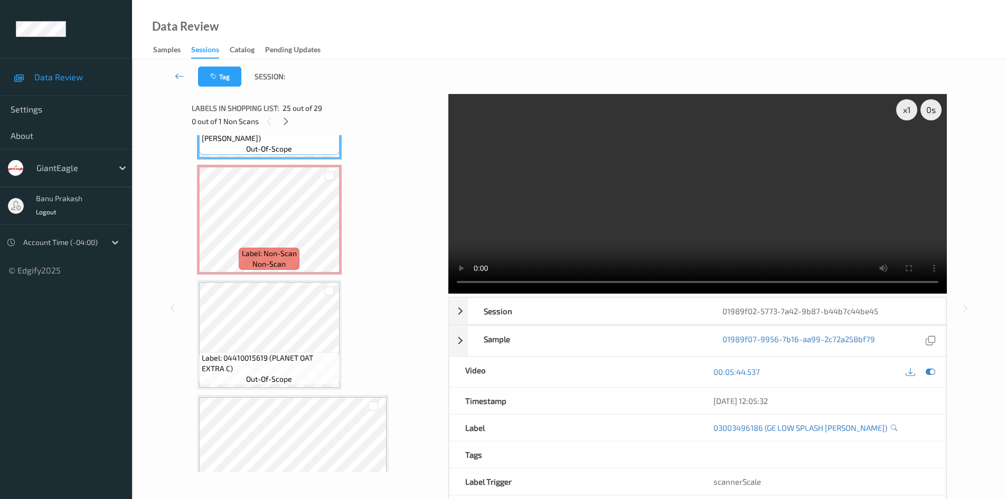
scroll to position [2848, 0]
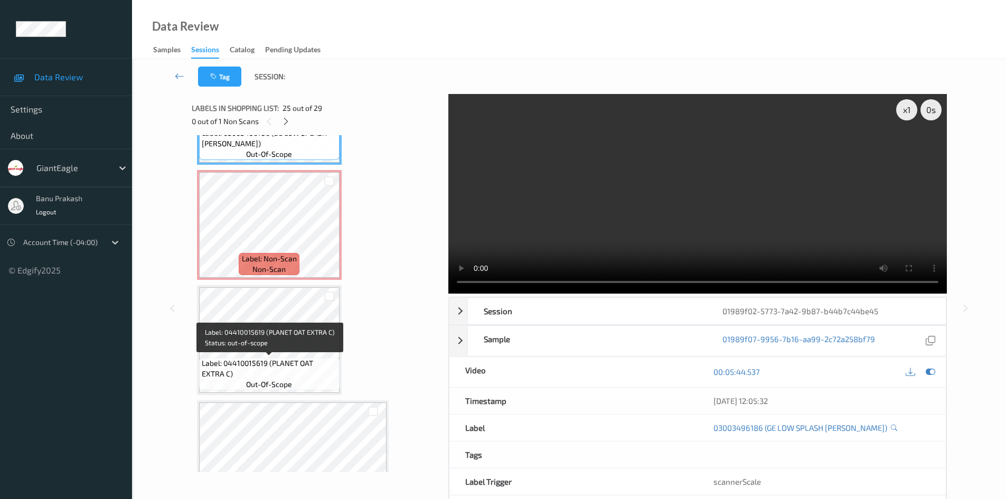
click at [247, 367] on span "Label: 04410015619 (PLANET OAT EXTRA C)" at bounding box center [269, 368] width 135 height 21
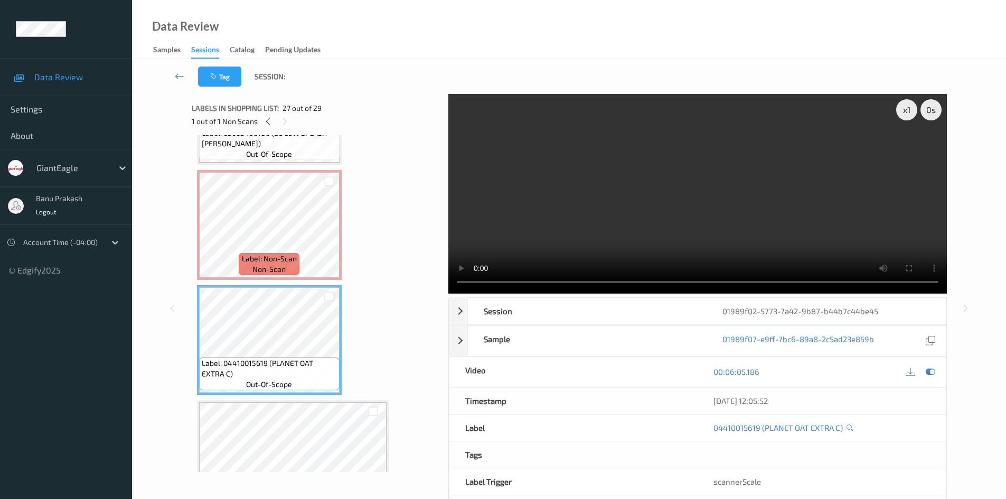
click at [540, 187] on video at bounding box center [697, 194] width 499 height 200
click at [333, 232] on icon at bounding box center [329, 234] width 9 height 10
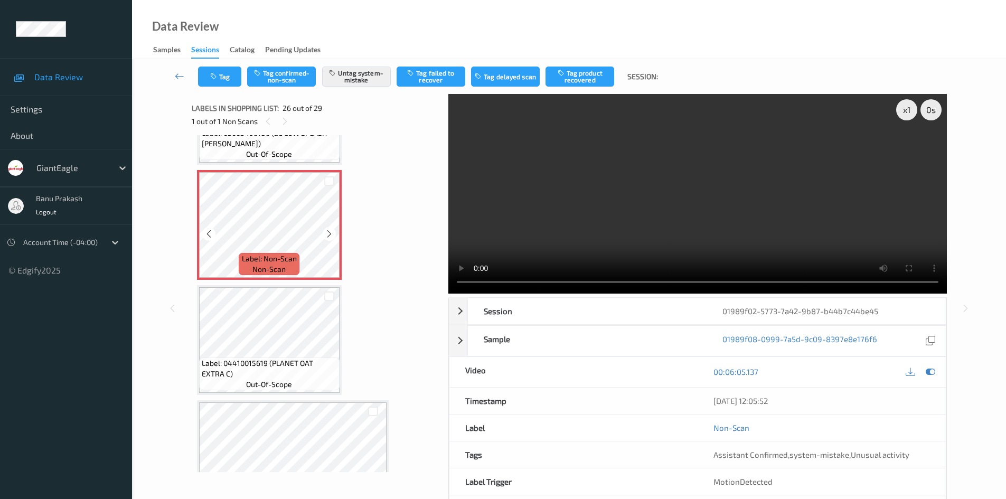
click at [333, 232] on icon at bounding box center [329, 234] width 9 height 10
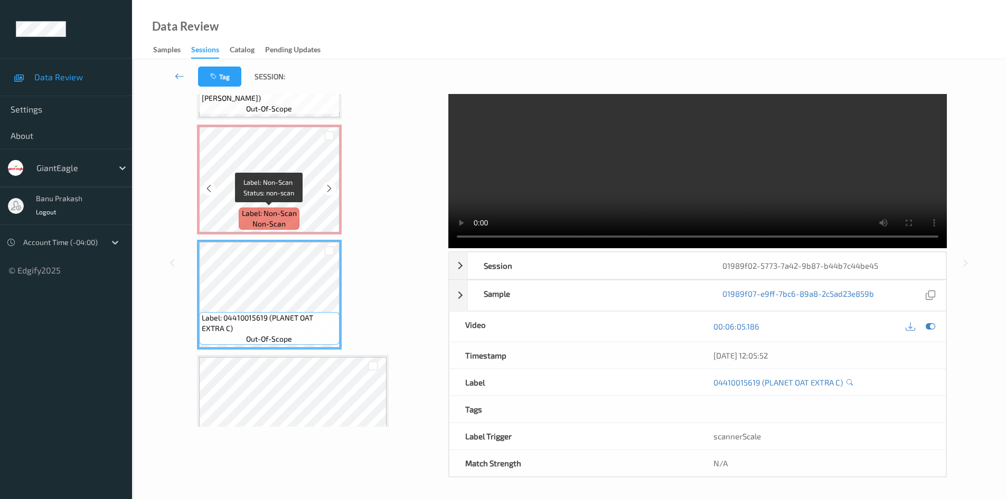
click at [265, 217] on span "Label: Non-Scan" at bounding box center [269, 213] width 55 height 11
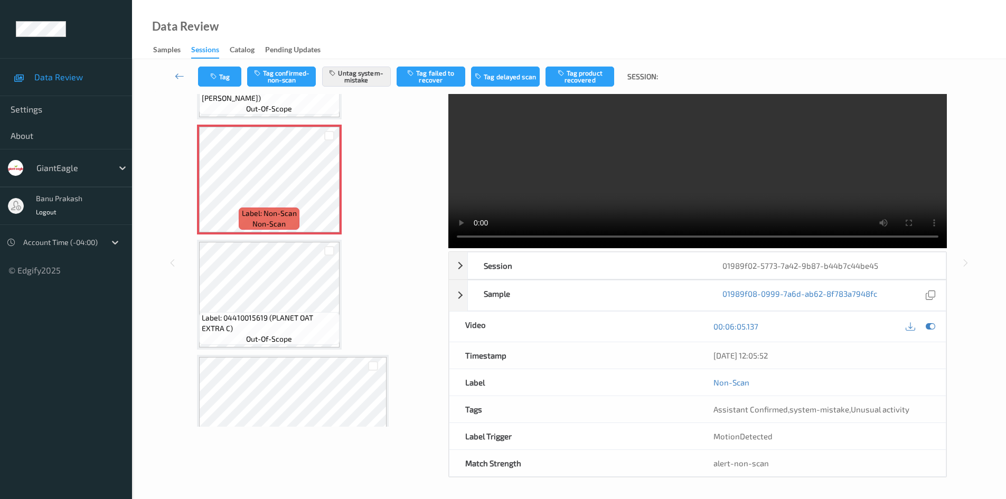
click at [635, 201] on video at bounding box center [697, 149] width 499 height 200
click at [728, 188] on video at bounding box center [697, 149] width 499 height 200
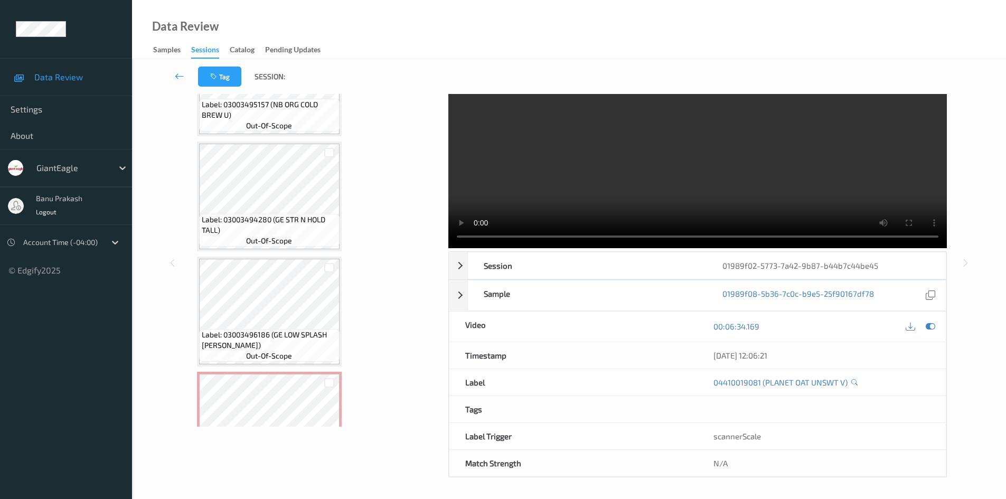
scroll to position [2796, 0]
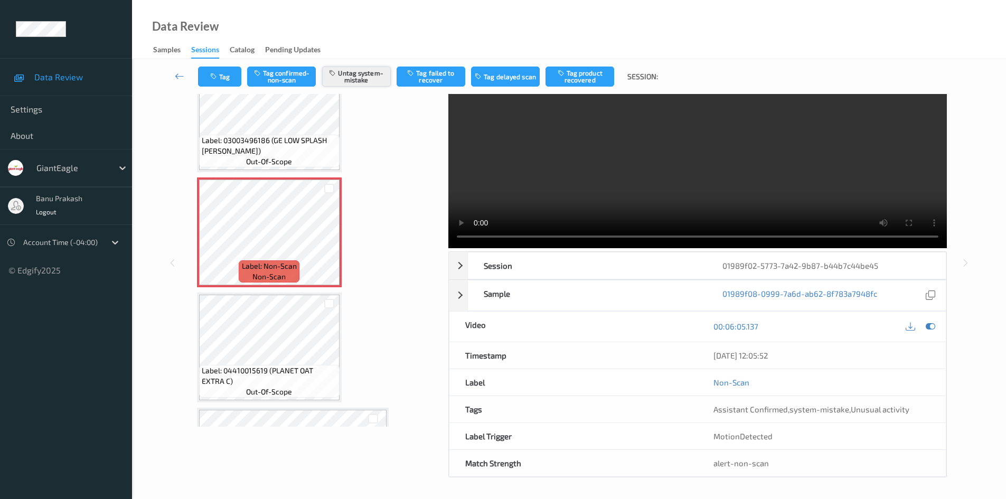
click at [349, 76] on button "Untag system-mistake" at bounding box center [356, 77] width 69 height 20
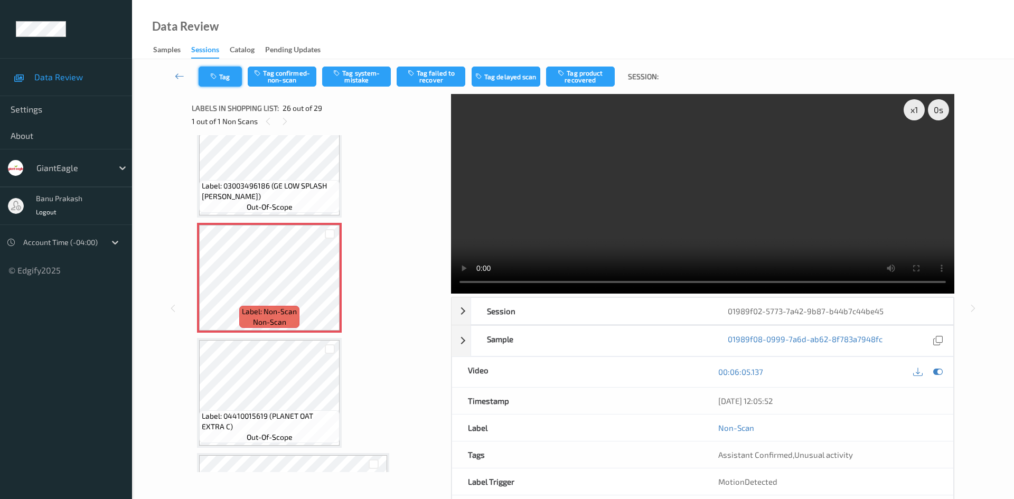
click at [227, 76] on button "Tag" at bounding box center [220, 77] width 43 height 20
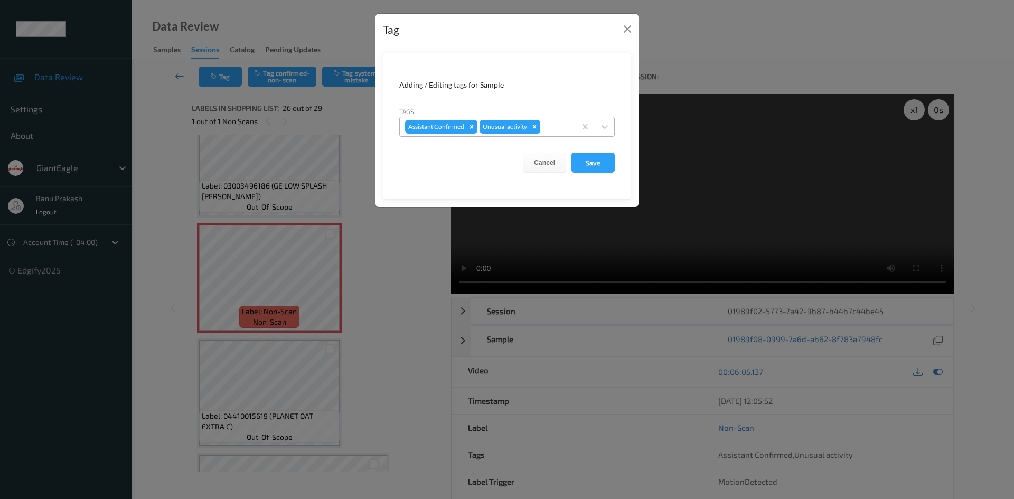
click at [534, 125] on icon "Remove Unusual activity" at bounding box center [534, 126] width 7 height 7
click at [627, 30] on button "Close" at bounding box center [627, 29] width 15 height 15
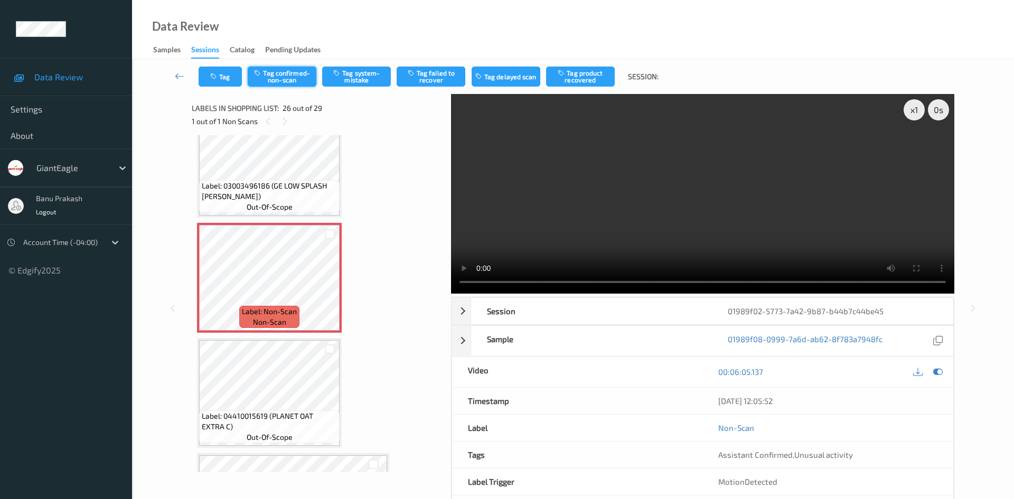
click at [295, 82] on button "Tag confirmed-non-scan" at bounding box center [282, 77] width 69 height 20
click at [582, 86] on button "Tag product recovered" at bounding box center [580, 77] width 69 height 20
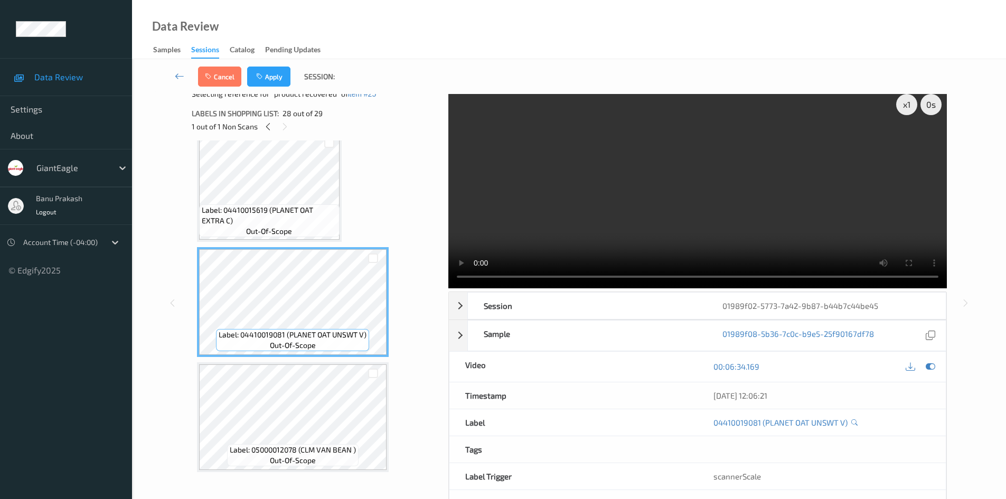
scroll to position [26, 0]
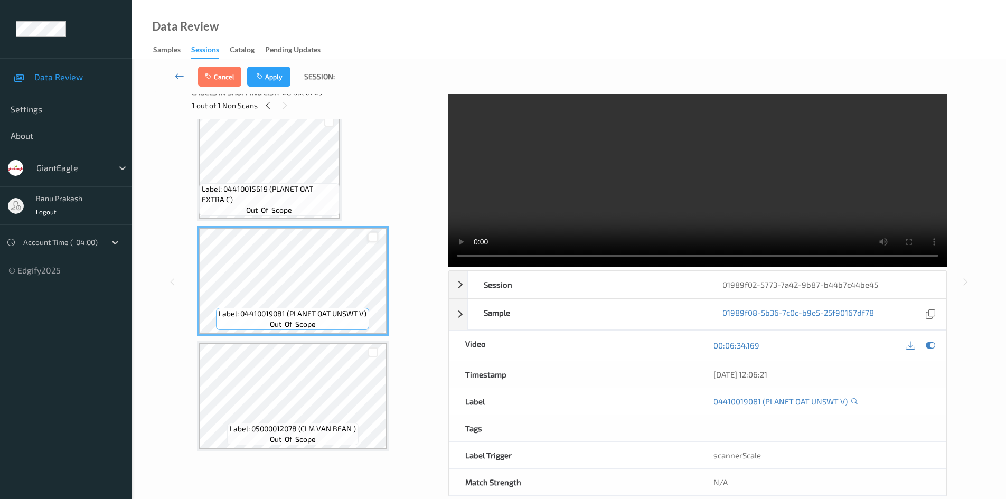
click at [374, 237] on div at bounding box center [373, 237] width 10 height 10
click at [269, 82] on button "Apply" at bounding box center [268, 77] width 43 height 20
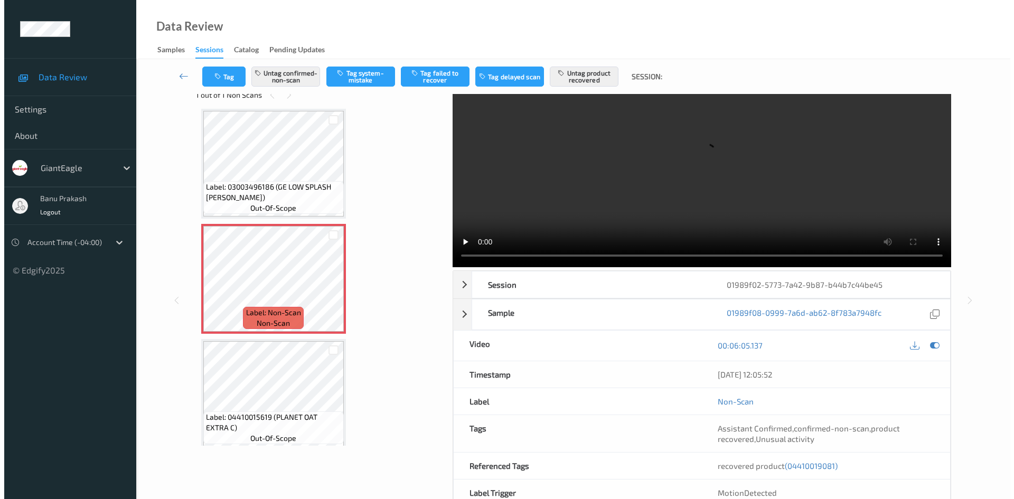
scroll to position [0, 0]
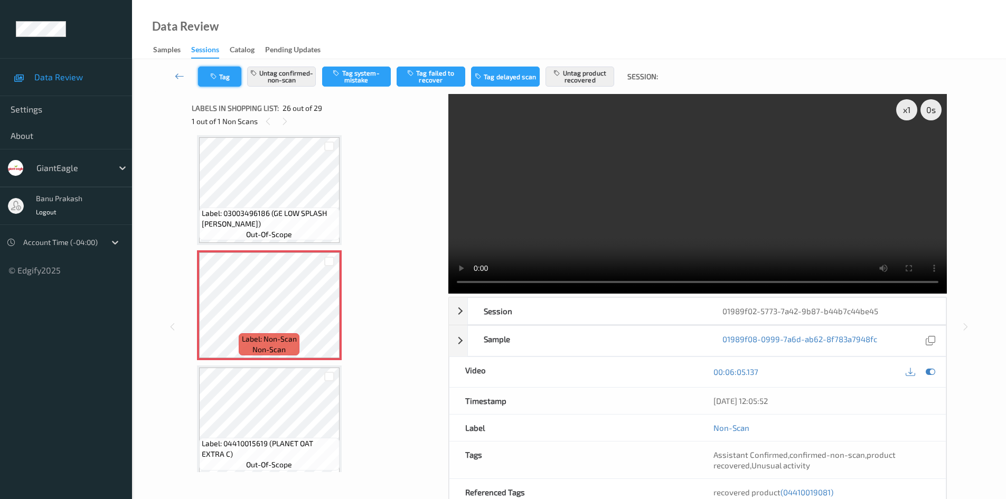
click at [217, 69] on button "Tag" at bounding box center [219, 77] width 43 height 20
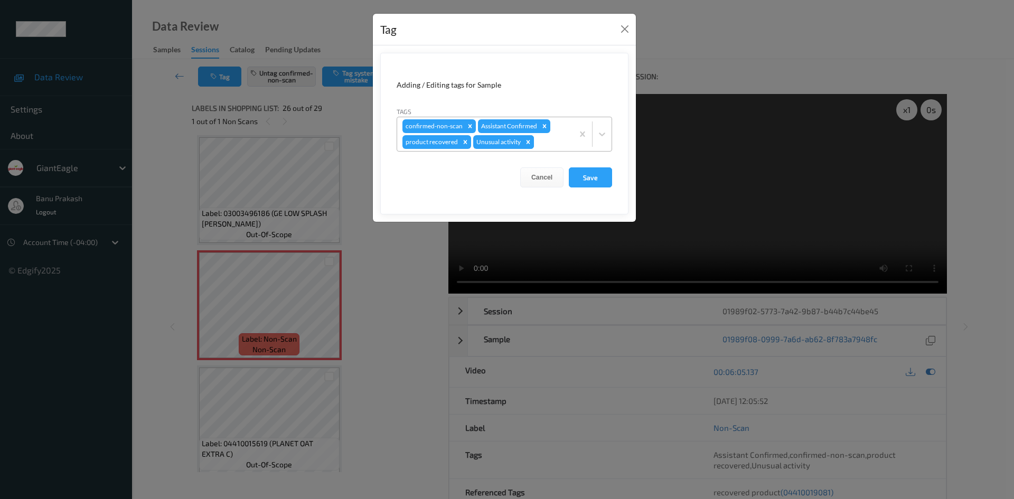
click at [525, 145] on icon "Remove Unusual activity" at bounding box center [527, 141] width 7 height 7
click at [582, 176] on button "Save" at bounding box center [590, 177] width 43 height 20
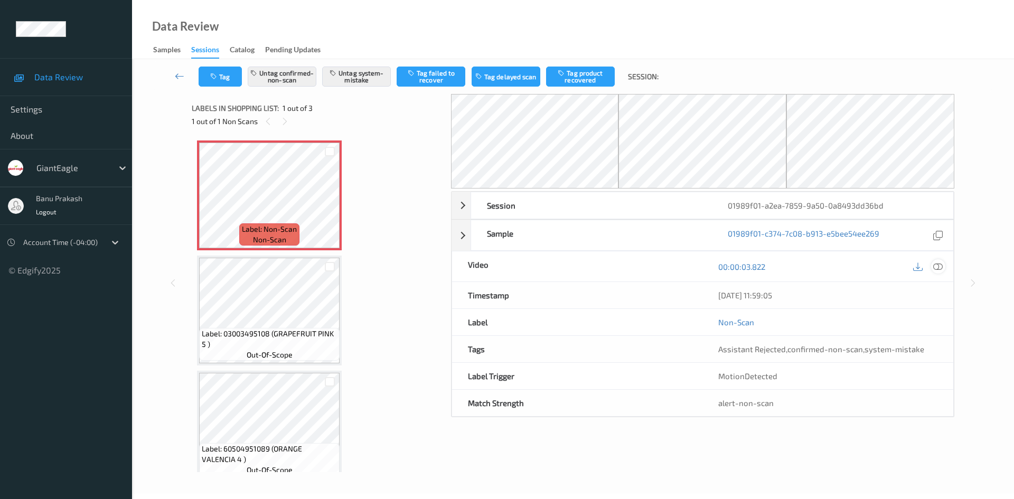
click at [943, 267] on icon at bounding box center [938, 267] width 10 height 10
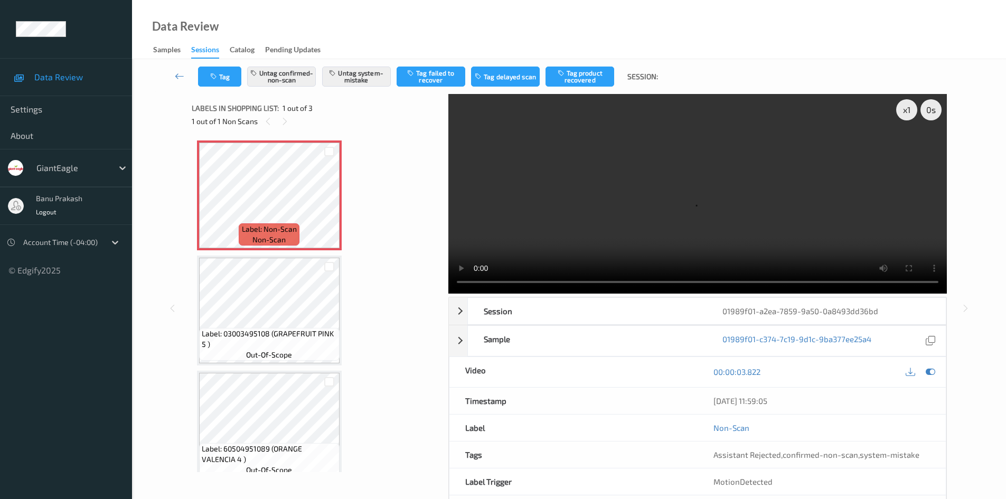
click at [636, 182] on video at bounding box center [697, 194] width 499 height 200
click at [678, 219] on video at bounding box center [697, 194] width 499 height 200
click at [583, 185] on video at bounding box center [697, 194] width 499 height 200
click at [713, 208] on video at bounding box center [697, 194] width 499 height 200
click at [328, 209] on icon at bounding box center [329, 205] width 9 height 10
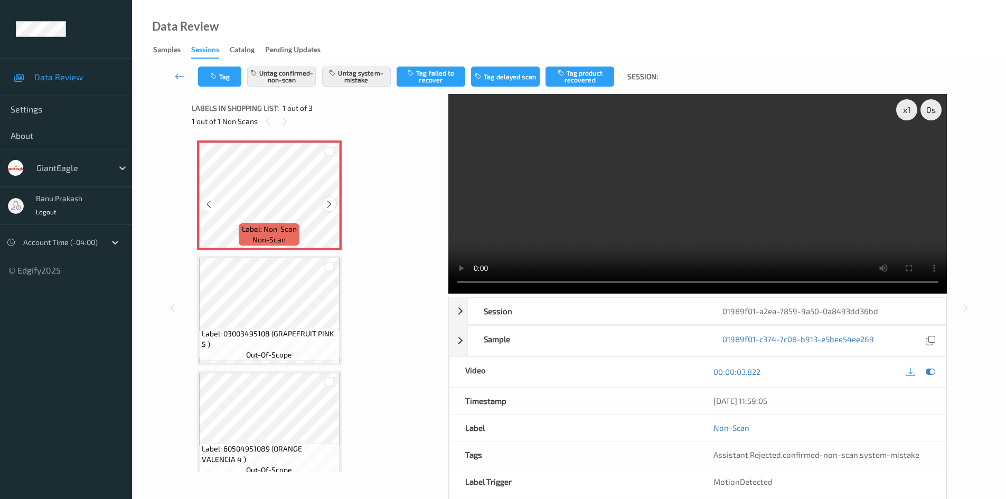
click at [326, 206] on icon at bounding box center [329, 205] width 9 height 10
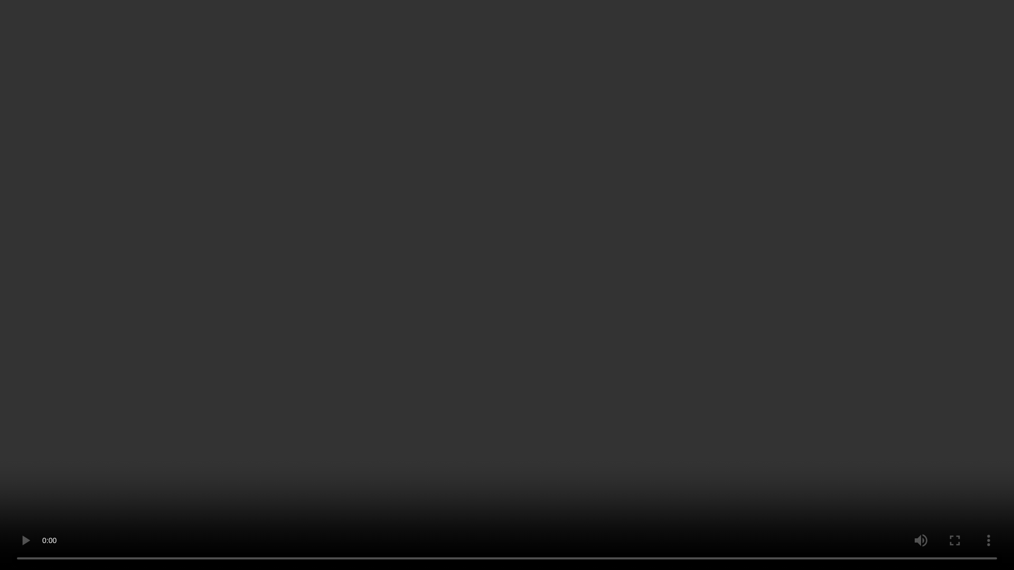
click at [275, 304] on video at bounding box center [507, 285] width 1014 height 570
click at [513, 405] on video at bounding box center [507, 285] width 1014 height 570
click at [687, 438] on video at bounding box center [507, 285] width 1014 height 570
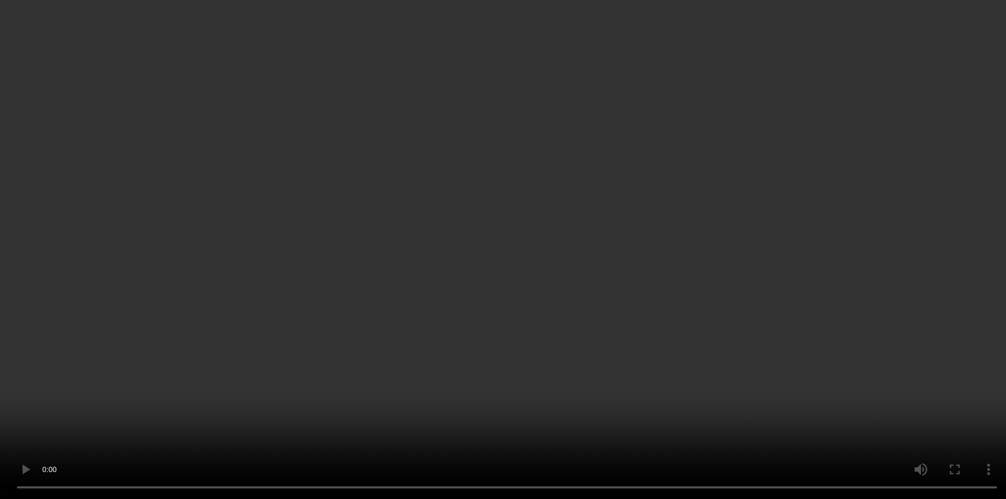
scroll to position [14, 0]
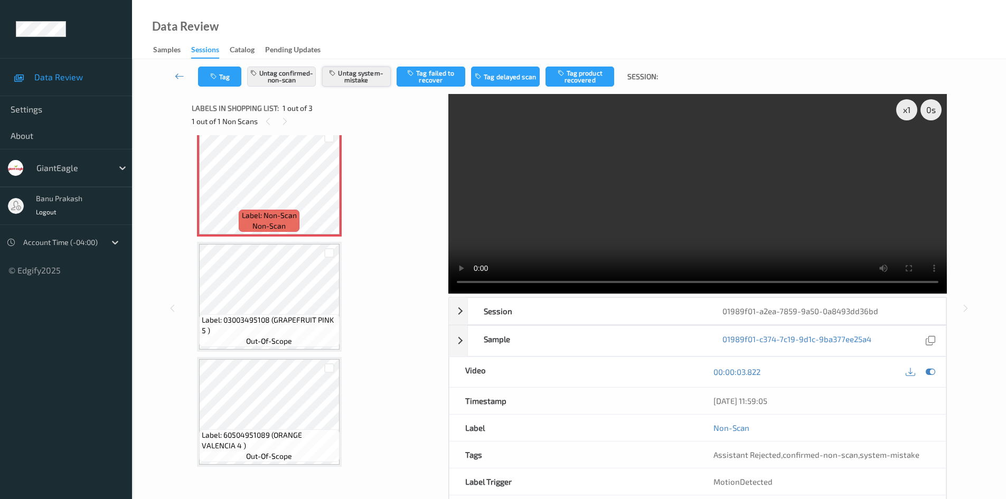
click at [353, 74] on button "Untag system-mistake" at bounding box center [356, 77] width 69 height 20
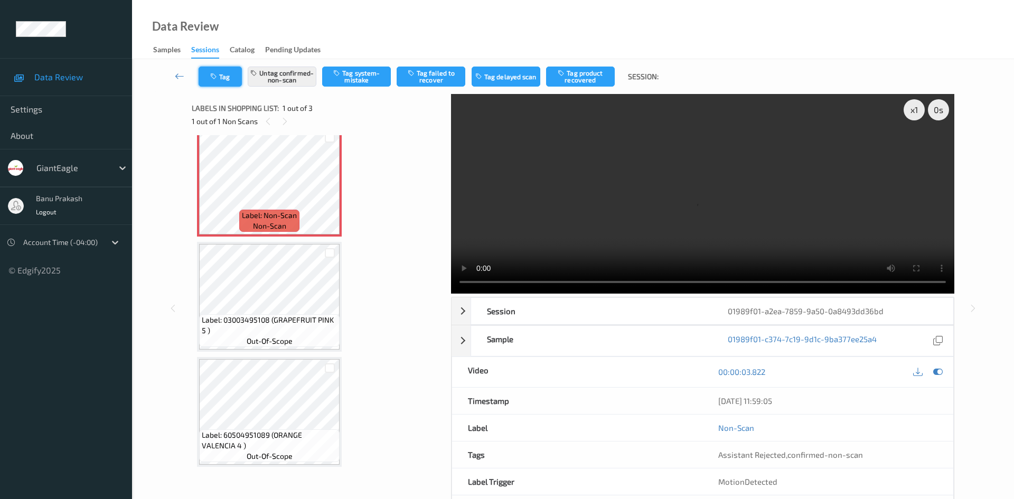
click at [224, 78] on button "Tag" at bounding box center [220, 77] width 43 height 20
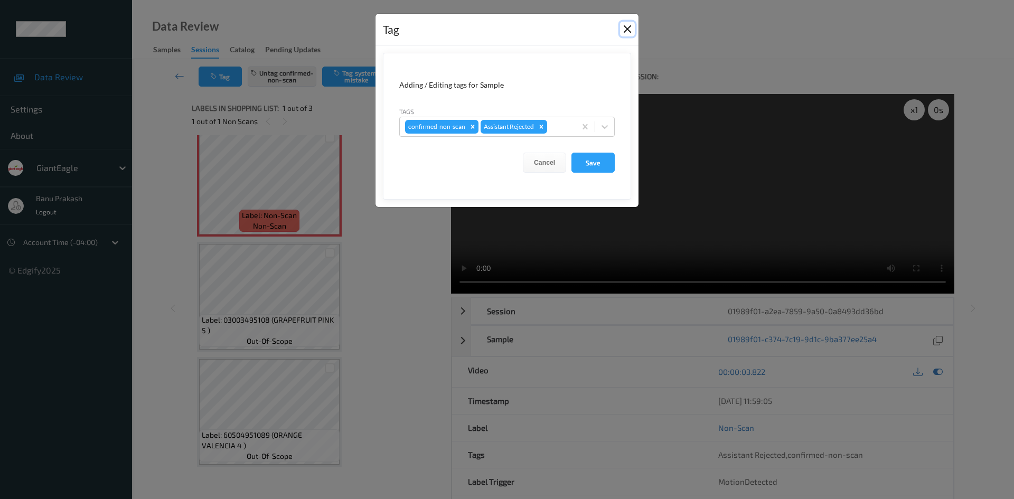
click at [630, 26] on button "Close" at bounding box center [627, 29] width 15 height 15
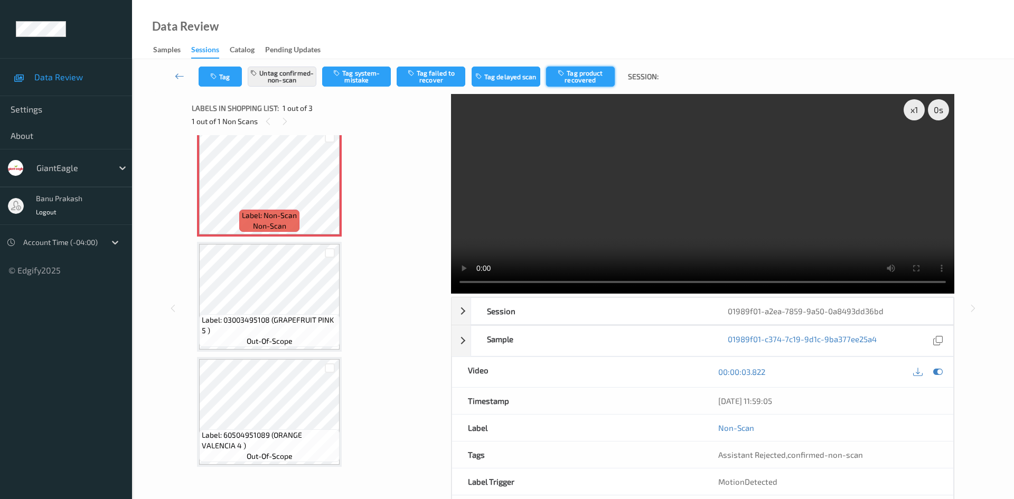
click at [575, 77] on button "Tag product recovered" at bounding box center [580, 77] width 69 height 20
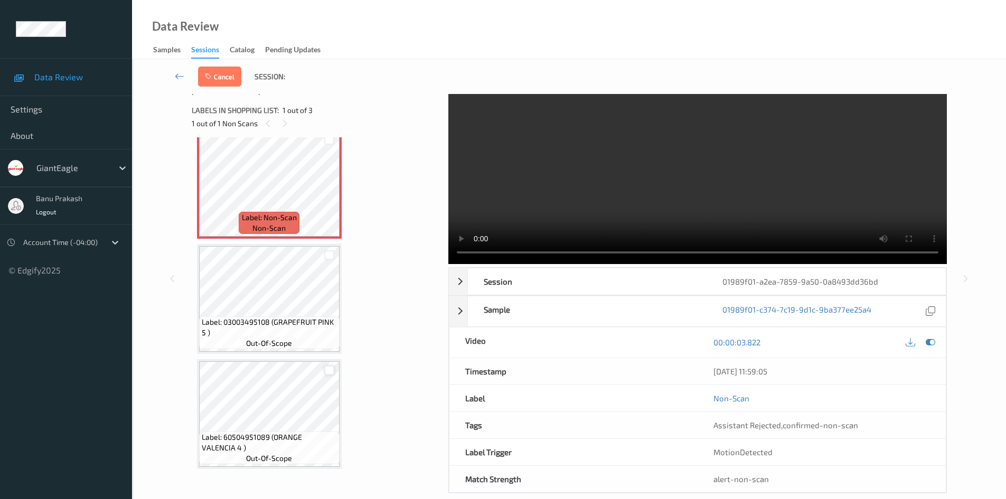
scroll to position [45, 0]
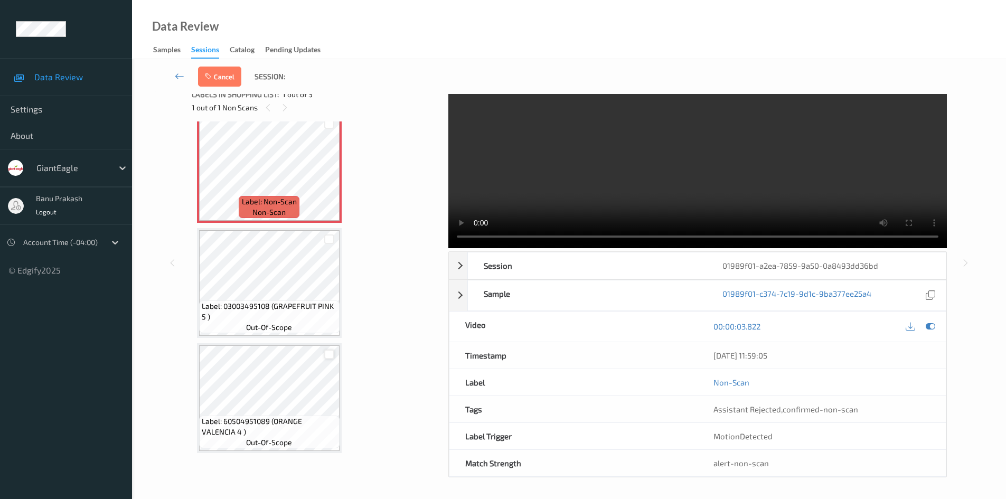
click at [332, 353] on div at bounding box center [329, 355] width 10 height 10
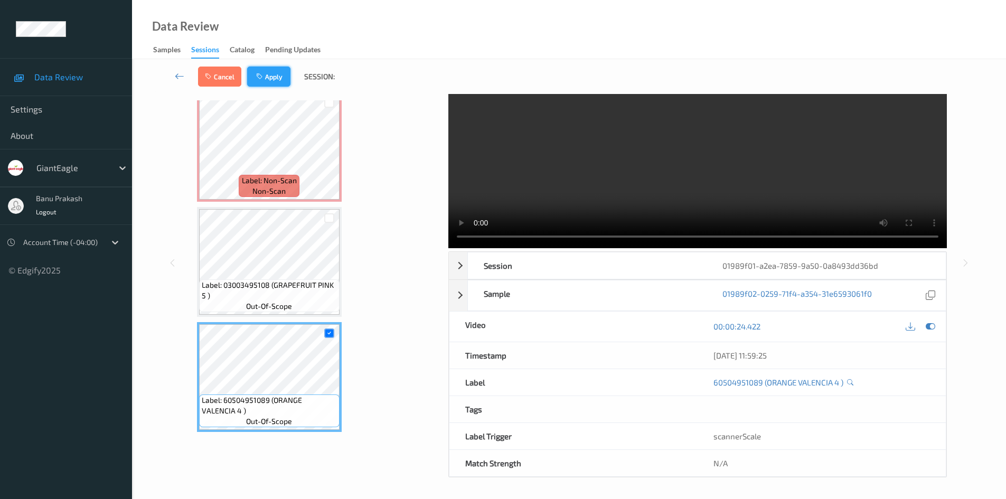
click at [279, 72] on button "Apply" at bounding box center [268, 77] width 43 height 20
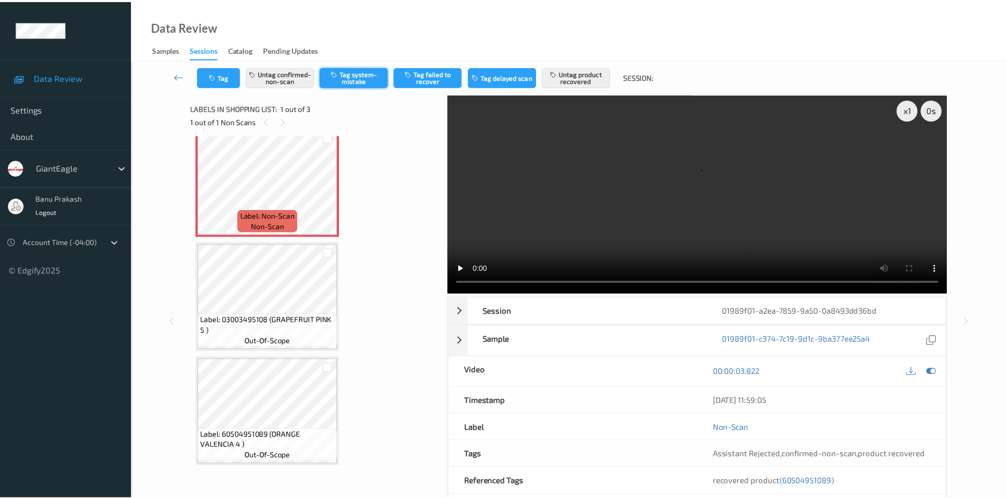
scroll to position [0, 0]
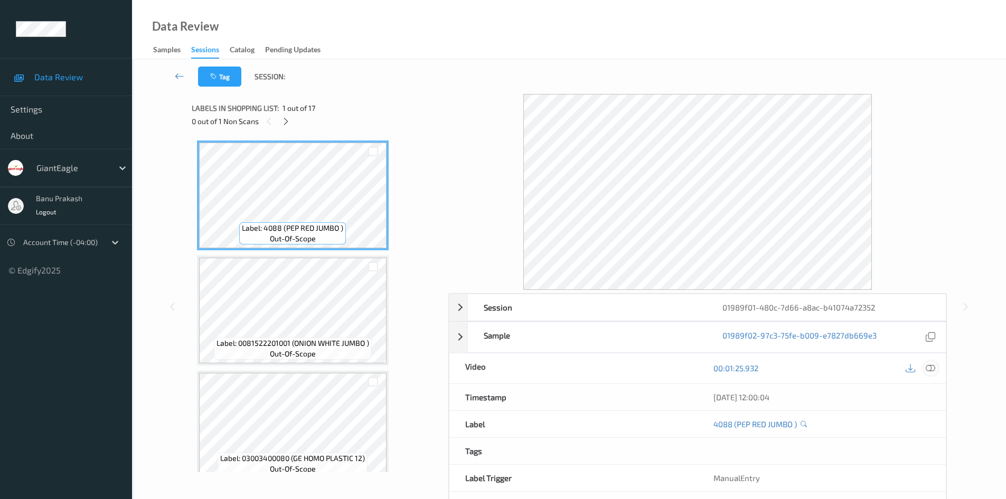
click at [933, 369] on icon at bounding box center [931, 368] width 10 height 10
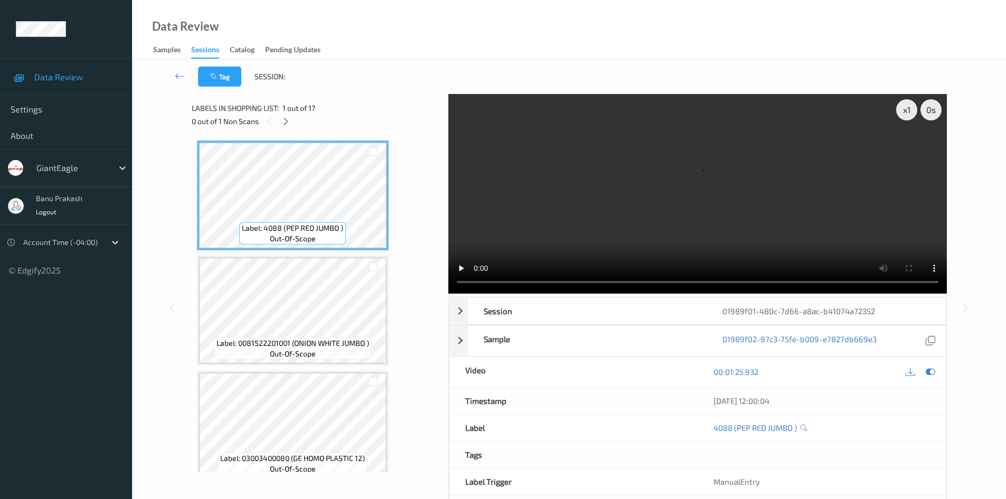
scroll to position [158, 0]
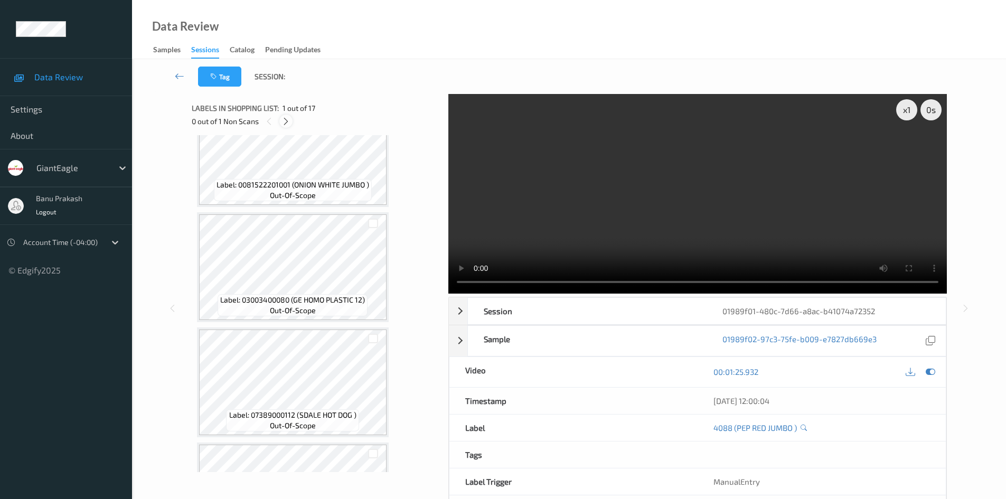
click at [283, 123] on icon at bounding box center [285, 122] width 9 height 10
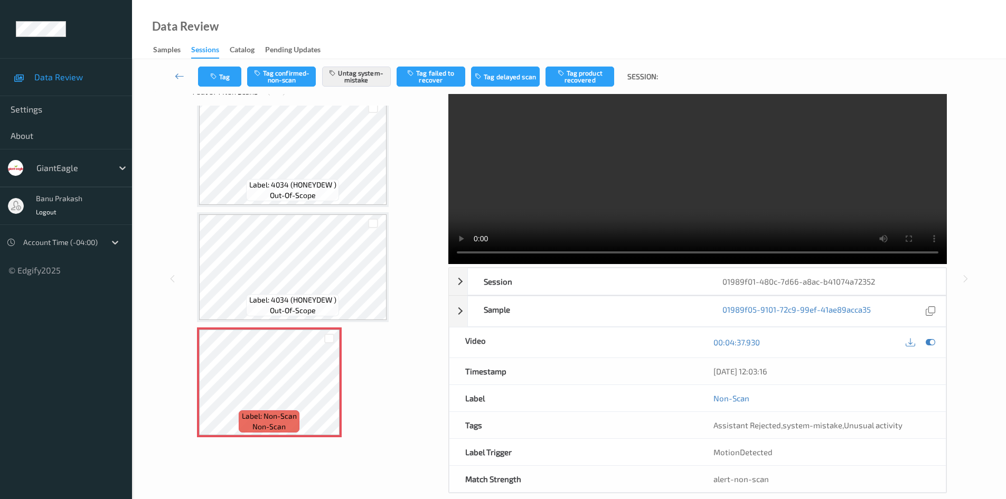
scroll to position [45, 0]
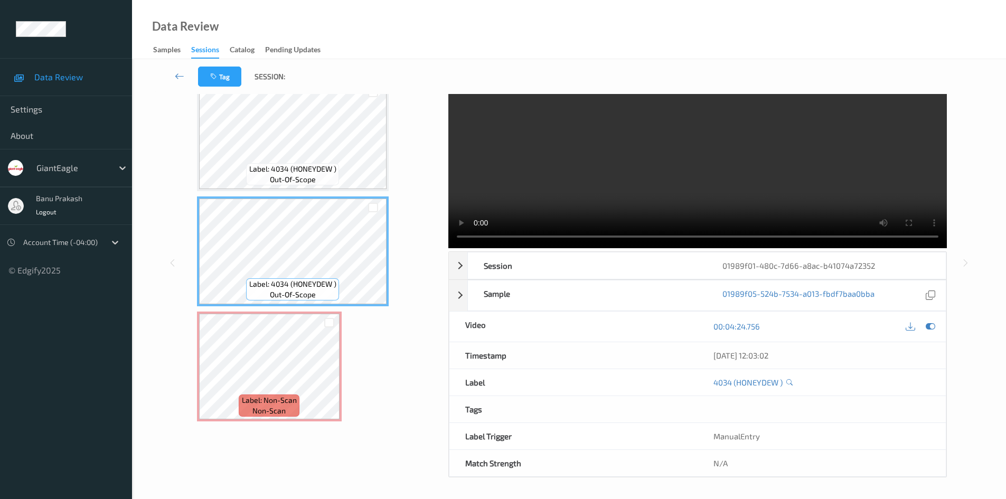
click at [690, 175] on video at bounding box center [697, 149] width 499 height 200
click at [656, 191] on video at bounding box center [697, 149] width 499 height 200
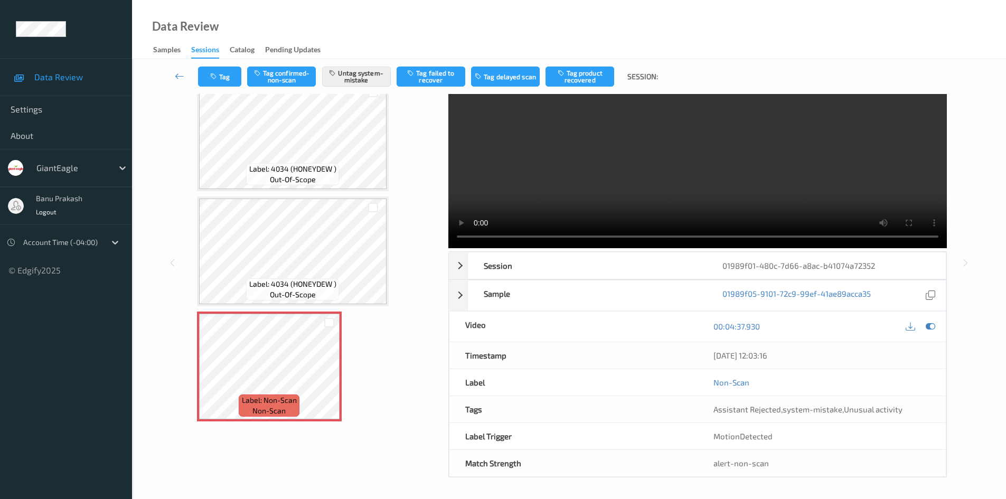
click at [837, 153] on video at bounding box center [697, 149] width 499 height 200
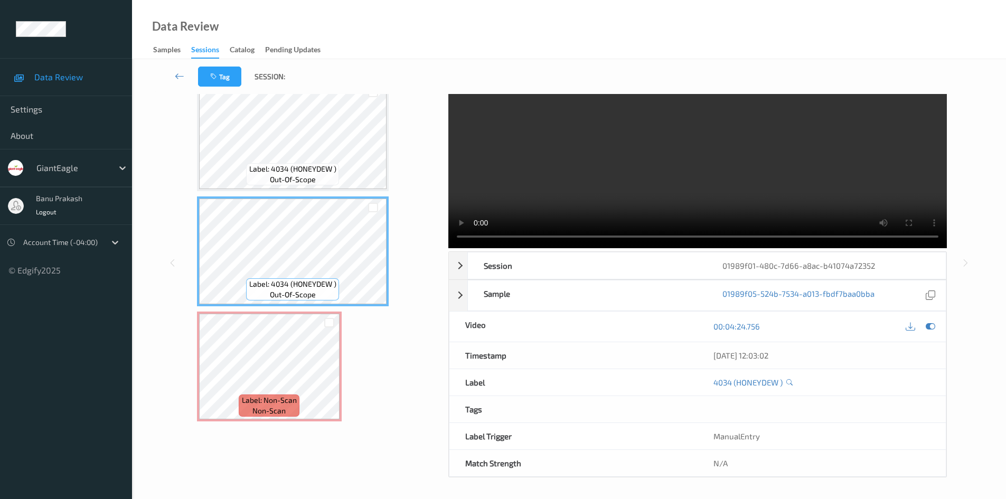
click at [690, 250] on div "x 1 0 s Session 01989f01-480c-7d66-a8ac-b41074a72352 Session ID 01989f01-480c-7…" at bounding box center [697, 263] width 499 height 429
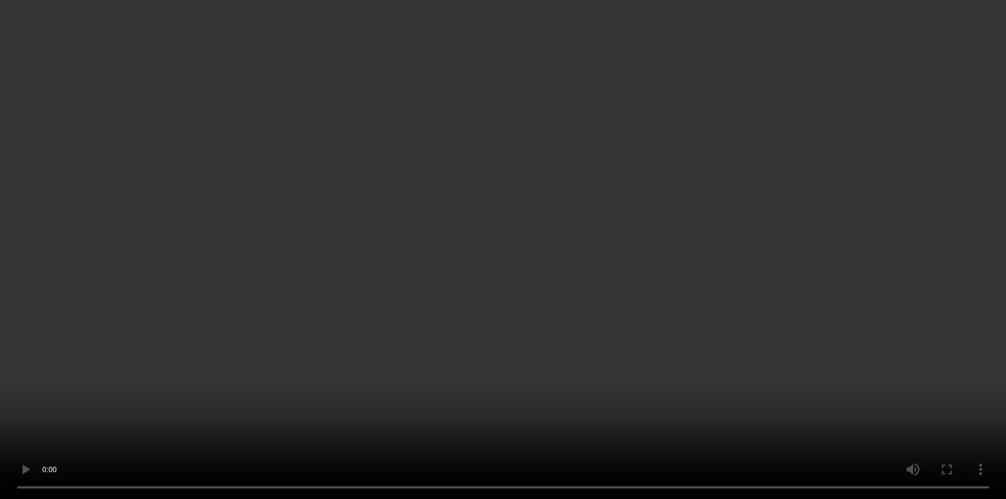
scroll to position [1625, 0]
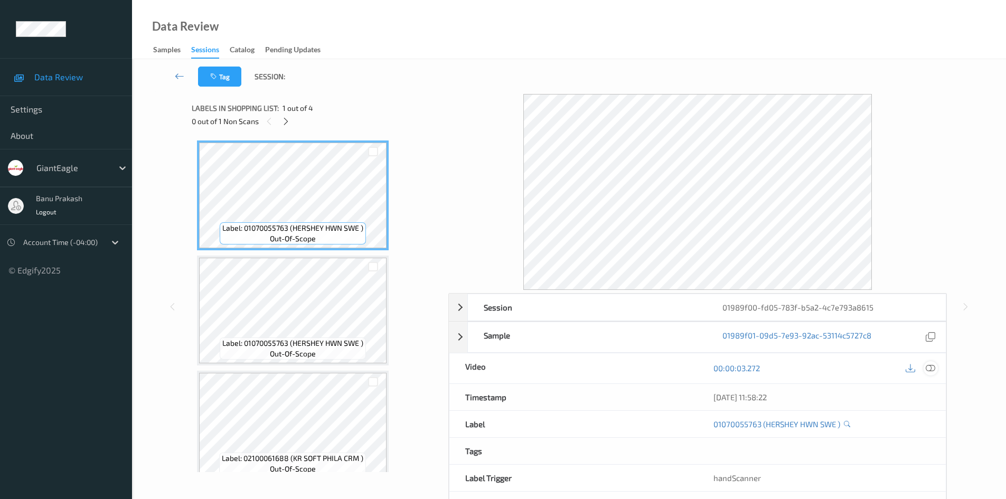
click at [928, 368] on icon at bounding box center [931, 368] width 10 height 10
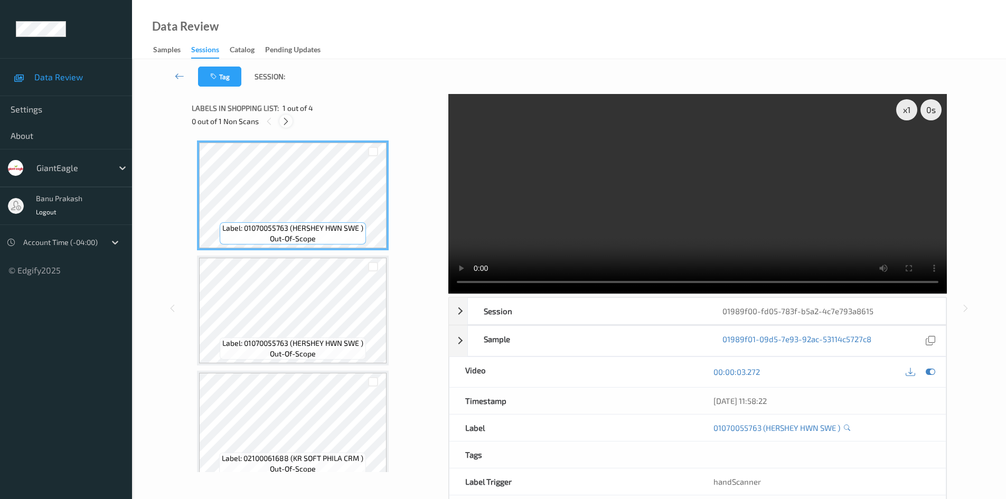
click at [279, 119] on div at bounding box center [285, 121] width 13 height 13
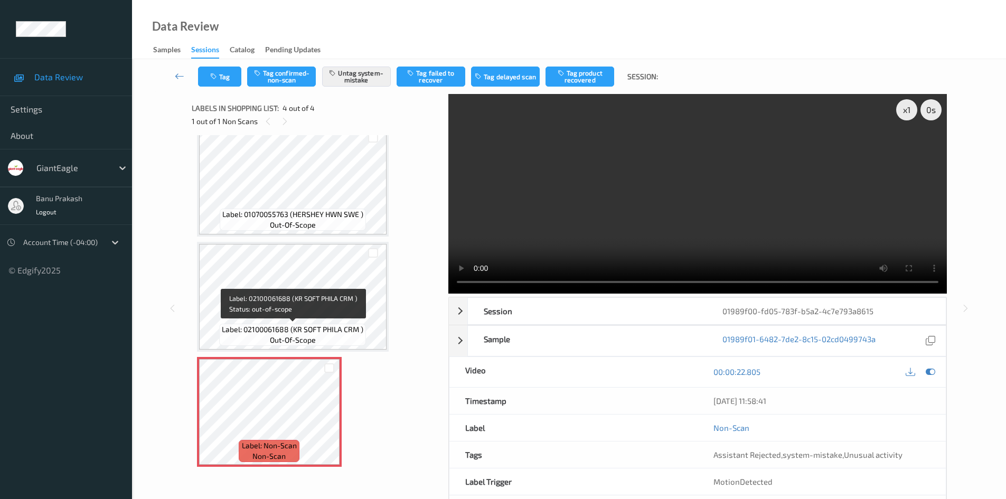
click at [311, 332] on span "Label: 02100061688 (KR SOFT PHILA CRM )" at bounding box center [293, 329] width 142 height 11
click at [331, 421] on icon at bounding box center [329, 421] width 9 height 10
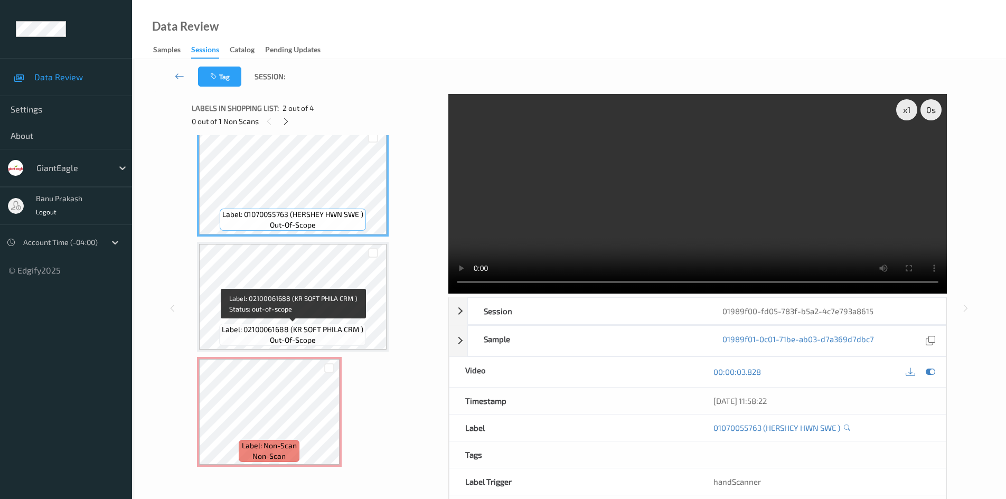
click at [306, 343] on span "out-of-scope" at bounding box center [293, 340] width 46 height 11
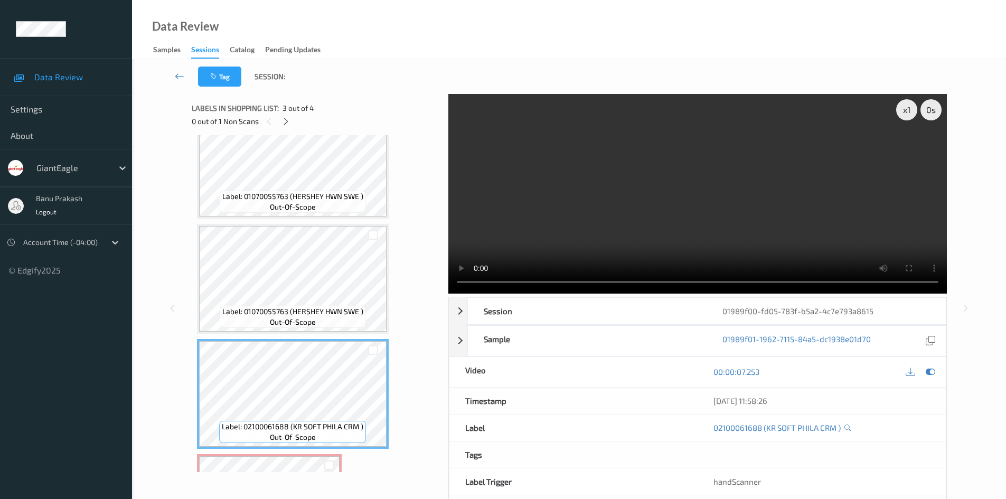
scroll to position [23, 0]
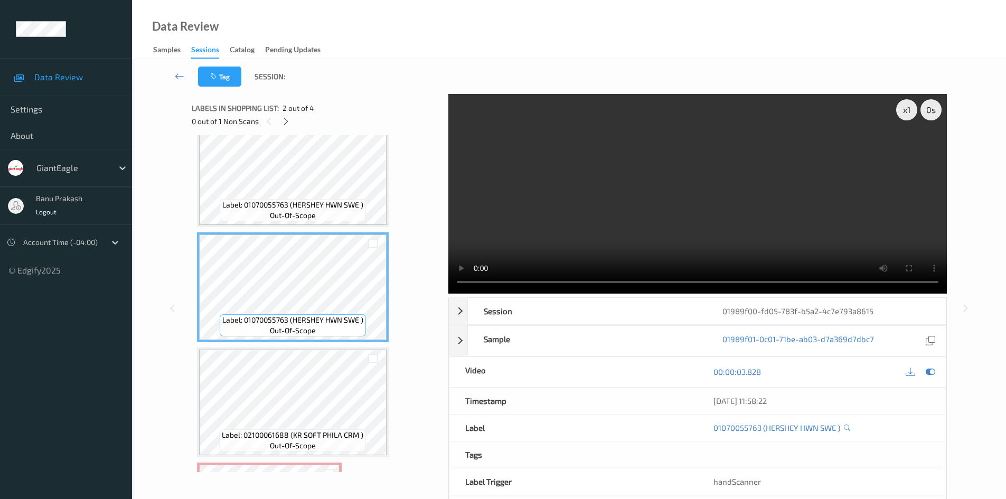
click at [776, 191] on video at bounding box center [697, 194] width 499 height 200
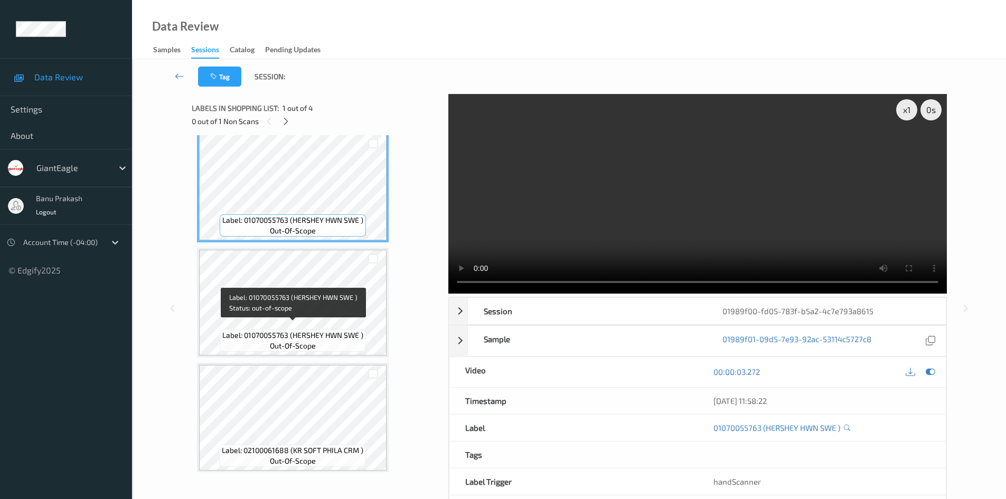
scroll to position [0, 0]
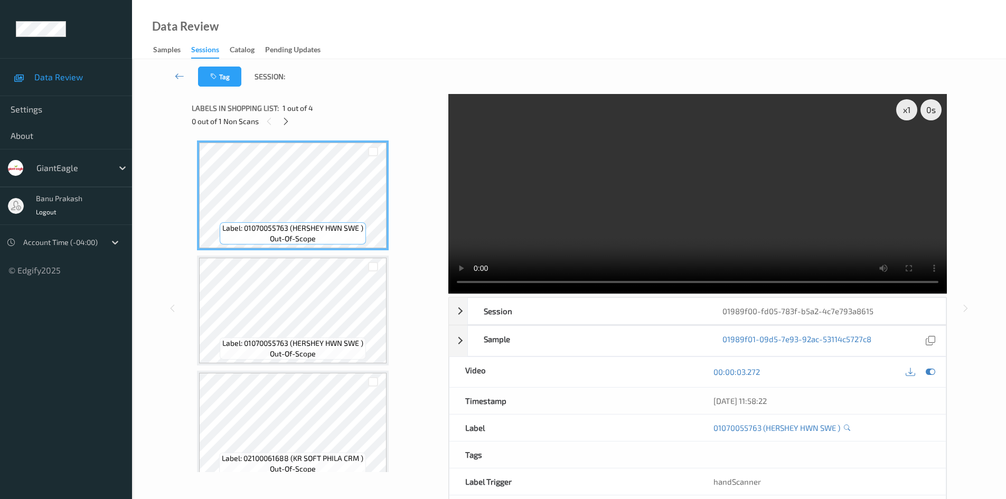
click at [483, 213] on video at bounding box center [697, 194] width 499 height 200
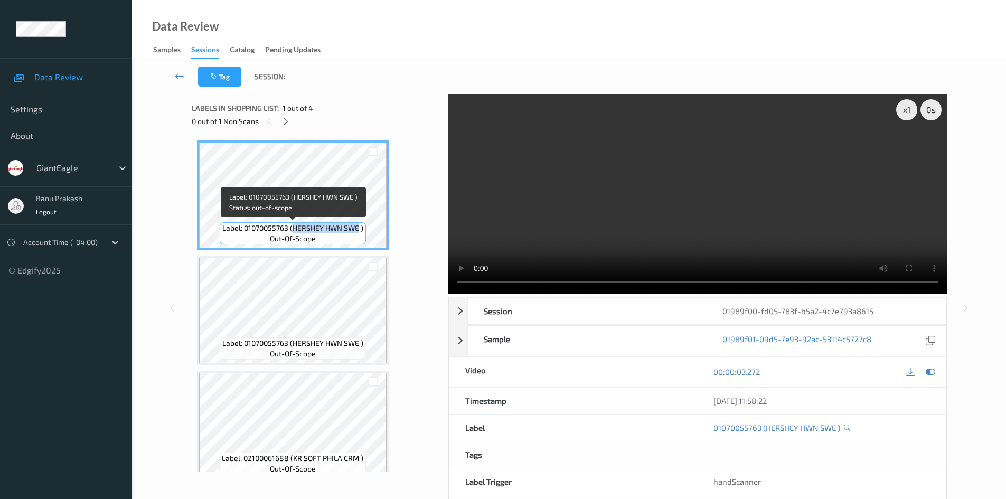
drag, startPoint x: 293, startPoint y: 229, endPoint x: 359, endPoint y: 228, distance: 65.5
click at [359, 228] on span "Label: 01070055763 (HERSHEY HWN SWE )" at bounding box center [292, 228] width 141 height 11
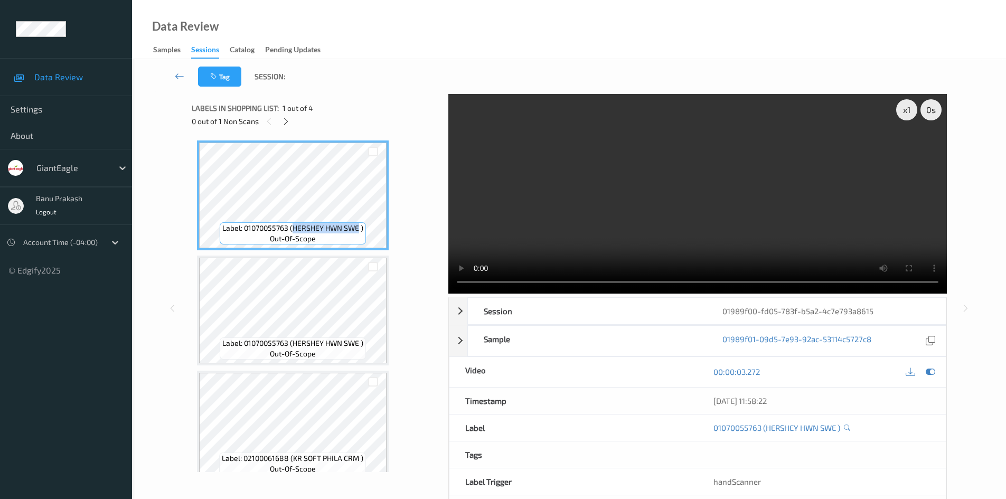
copy span "HERSHEY HWN SWE"
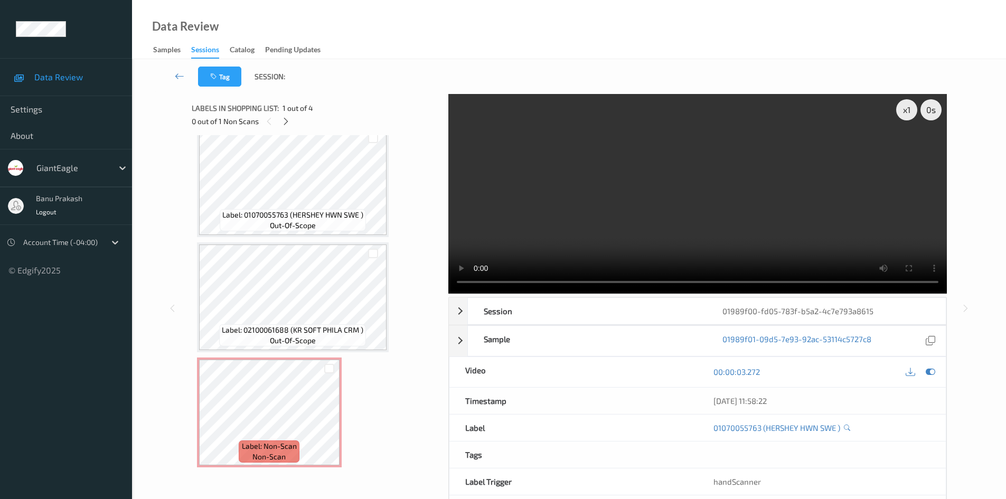
scroll to position [129, 0]
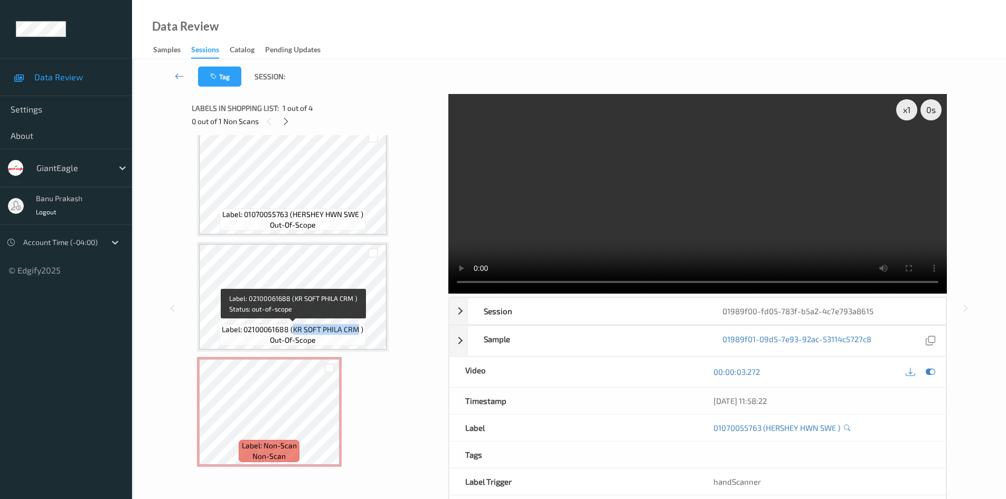
drag, startPoint x: 295, startPoint y: 330, endPoint x: 358, endPoint y: 331, distance: 62.9
click at [358, 331] on span "Label: 02100061688 (KR SOFT PHILA CRM )" at bounding box center [293, 329] width 142 height 11
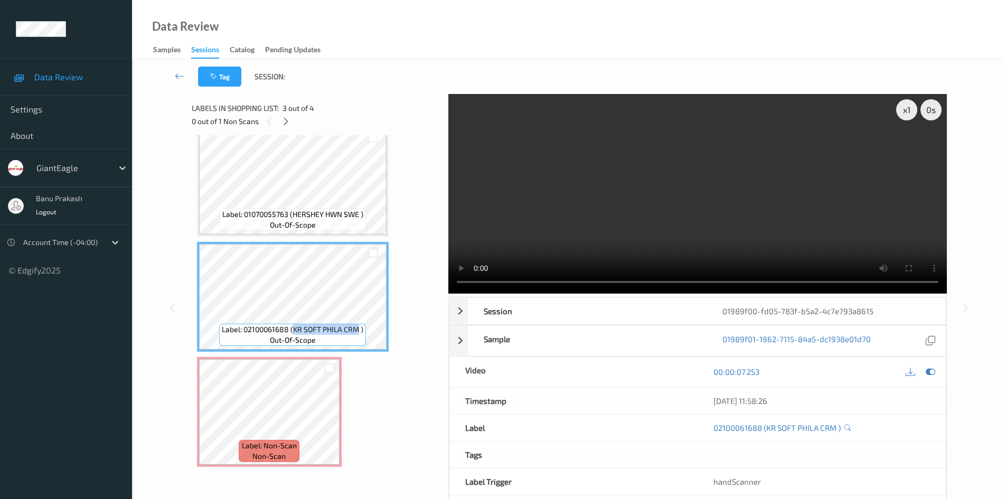
copy span "KR SOFT PHILA CRM"
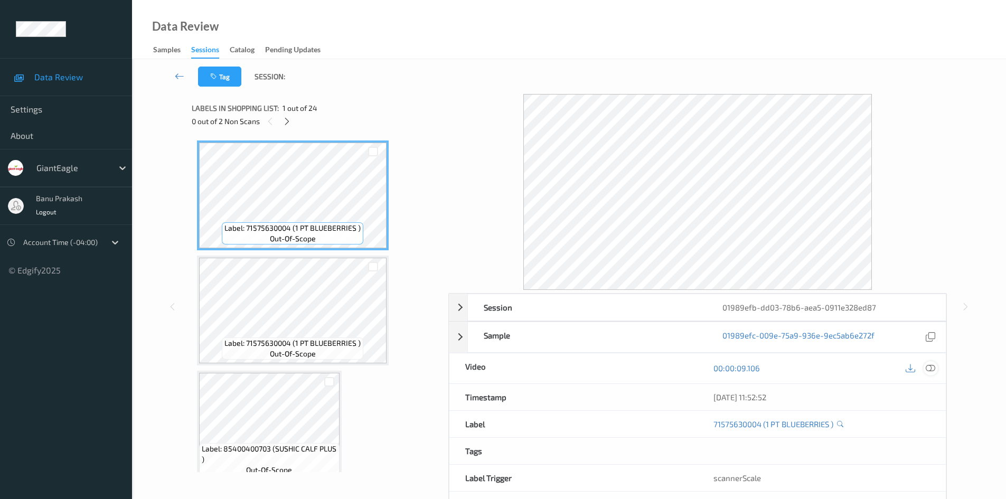
click at [931, 368] on icon at bounding box center [931, 368] width 10 height 10
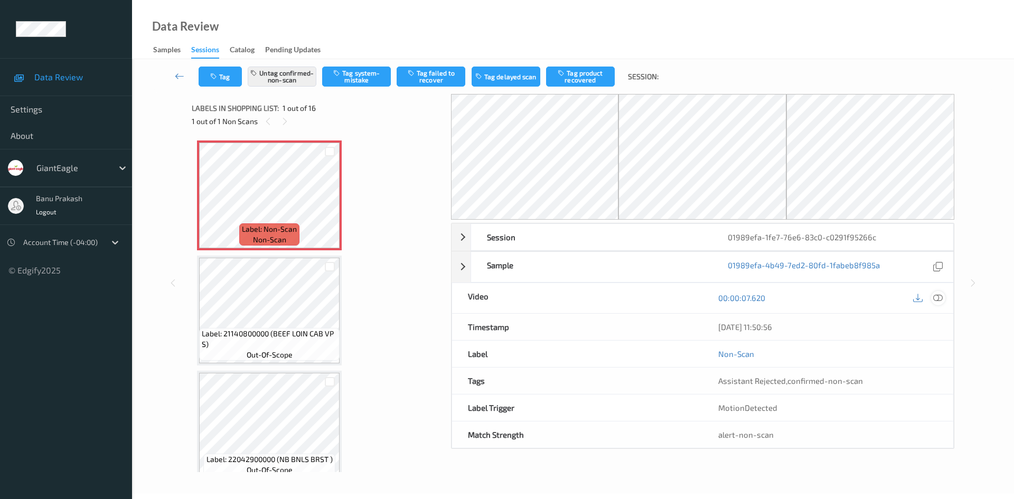
click at [934, 295] on icon at bounding box center [938, 298] width 10 height 10
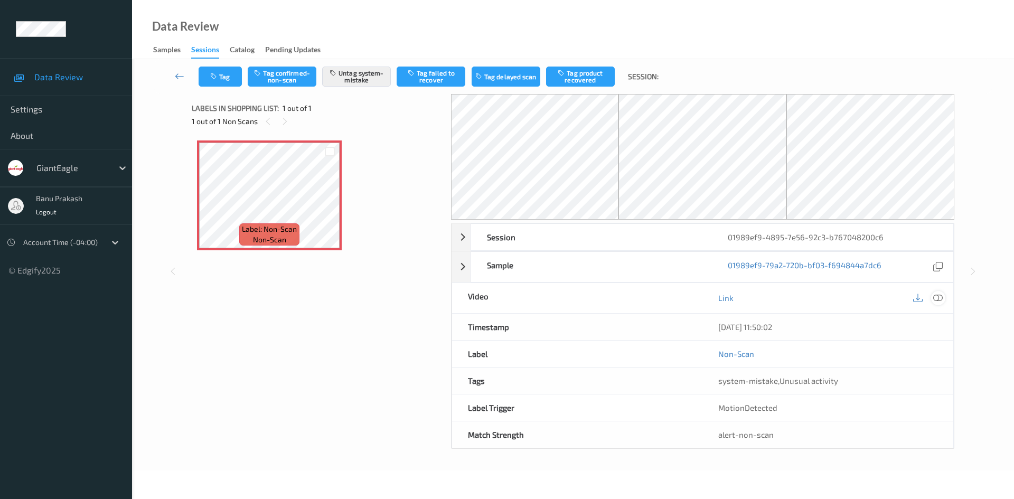
click at [938, 296] on icon at bounding box center [938, 298] width 10 height 10
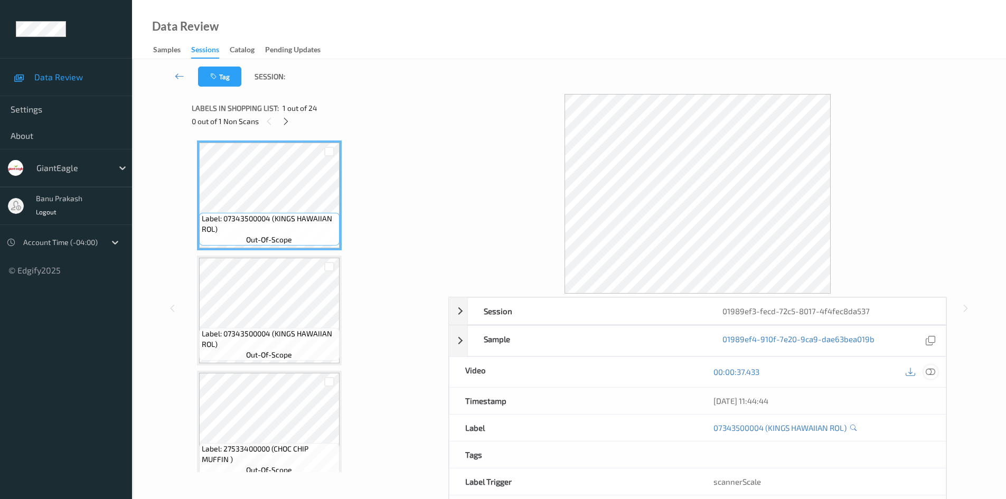
click at [930, 371] on icon at bounding box center [931, 372] width 10 height 10
click at [930, 369] on icon at bounding box center [931, 372] width 10 height 10
